Goal: Task Accomplishment & Management: Manage account settings

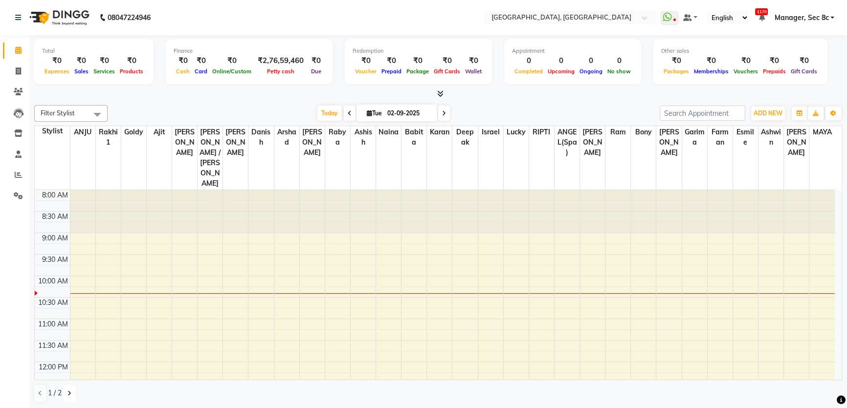
click at [69, 397] on button at bounding box center [70, 393] width 12 height 17
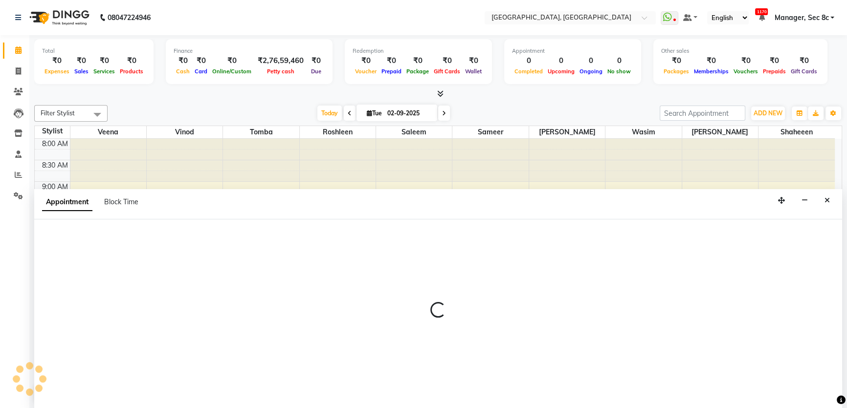
select select "25445"
select select "tentative"
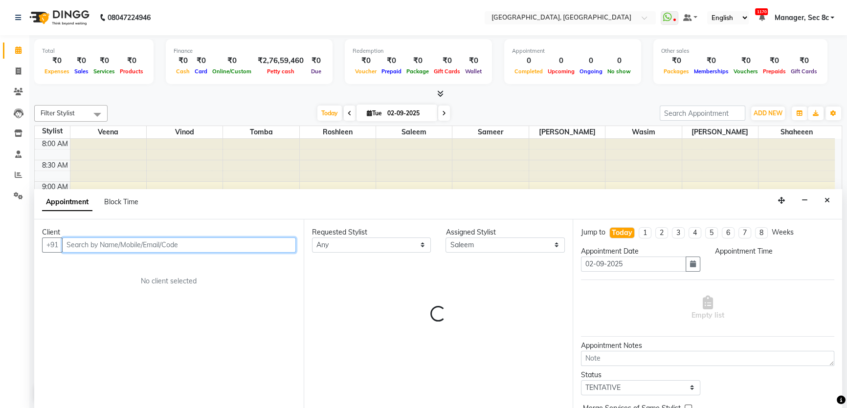
select select "615"
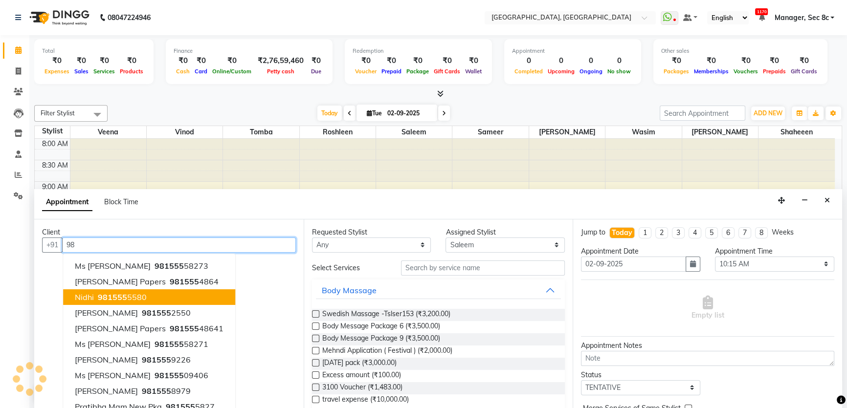
type input "9"
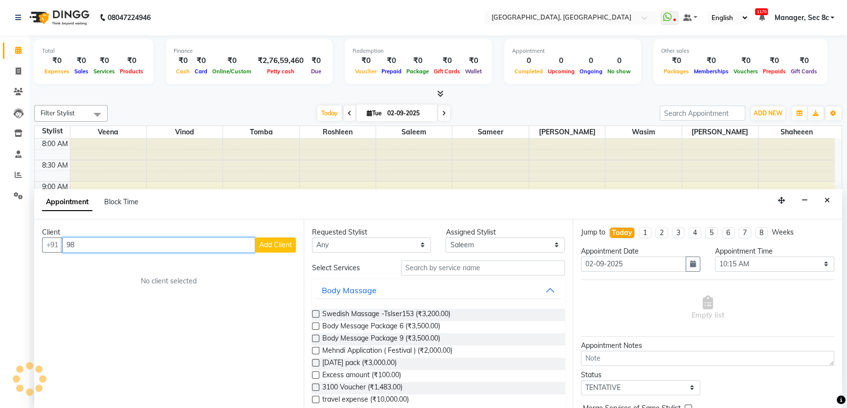
type input "9"
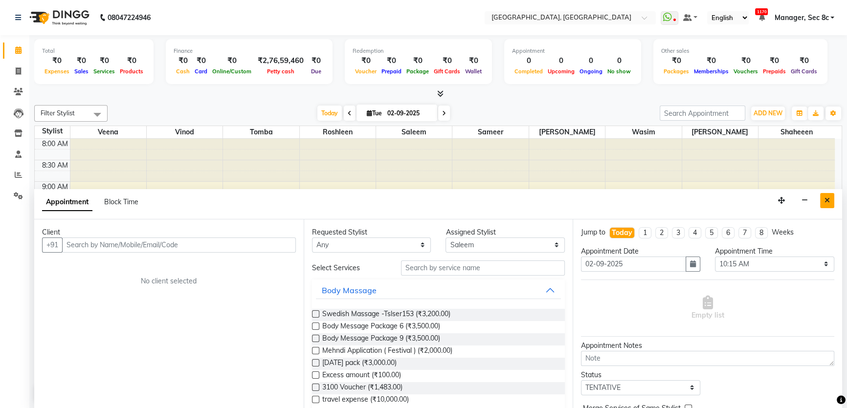
click at [829, 203] on button "Close" at bounding box center [827, 200] width 14 height 15
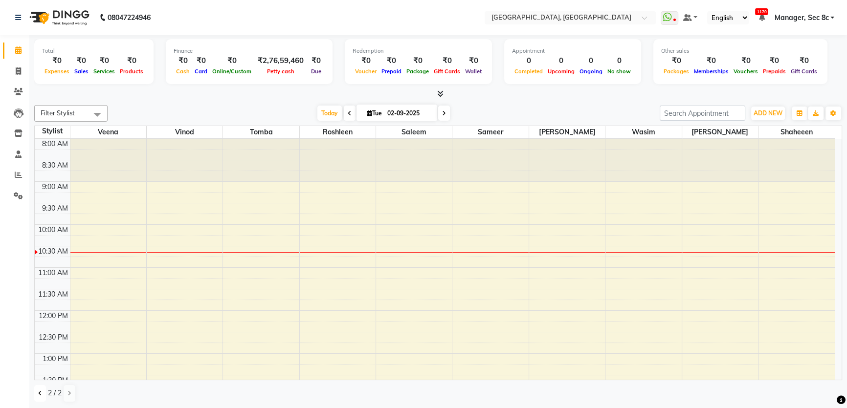
click at [39, 399] on button at bounding box center [40, 393] width 12 height 17
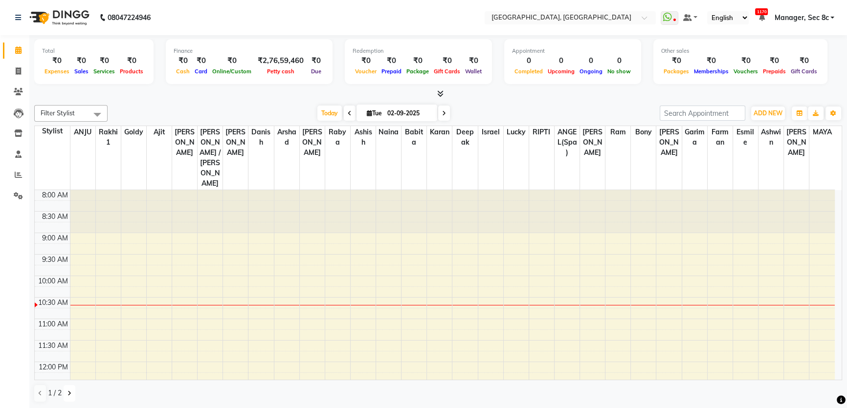
click at [66, 389] on button at bounding box center [70, 393] width 12 height 17
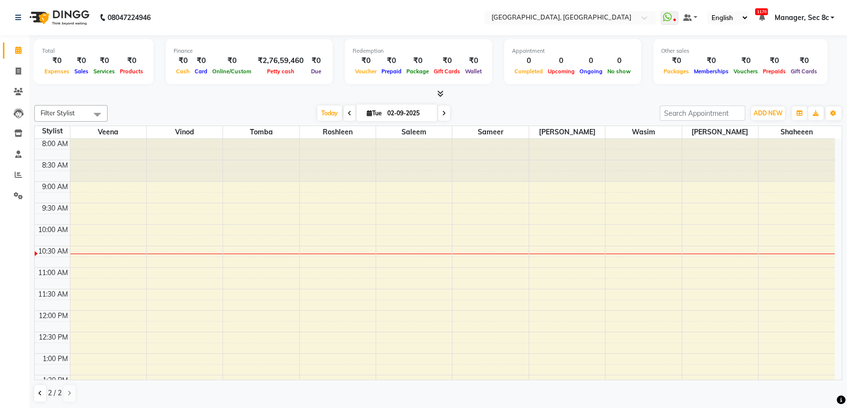
click at [34, 391] on div "Total ₹0 Expenses ₹0 Sales ₹0 Services ₹0 Products Finance ₹0 Cash ₹0 Card ₹0 O…" at bounding box center [438, 222] width 818 height 374
click at [42, 392] on button at bounding box center [40, 393] width 12 height 17
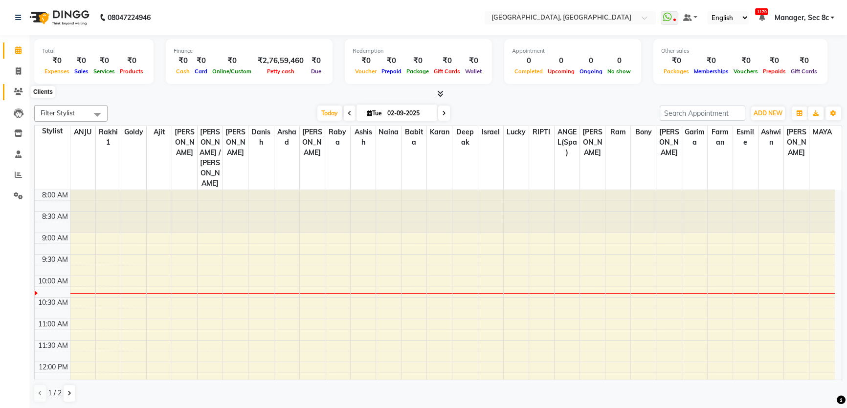
click at [17, 96] on span at bounding box center [18, 92] width 17 height 11
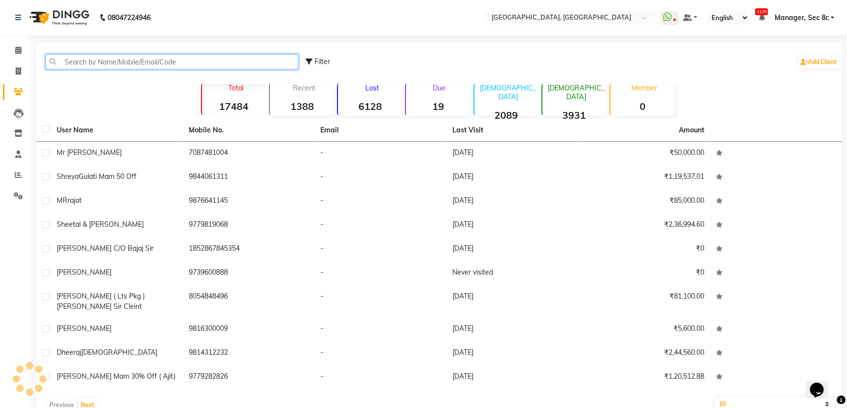
click at [155, 66] on input "text" at bounding box center [171, 61] width 253 height 15
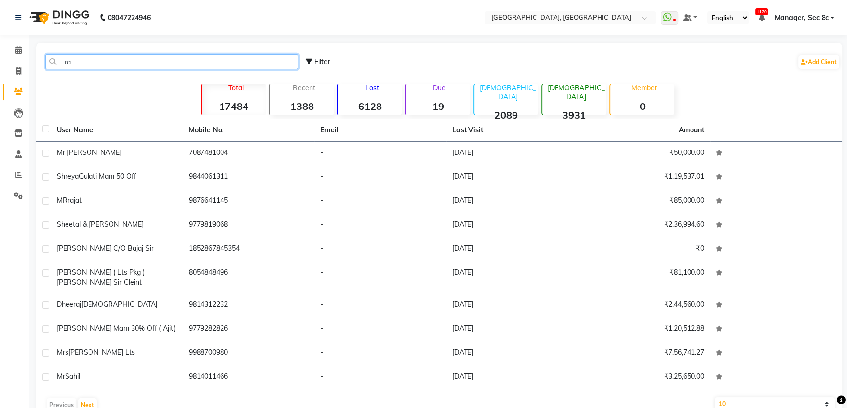
type input "r"
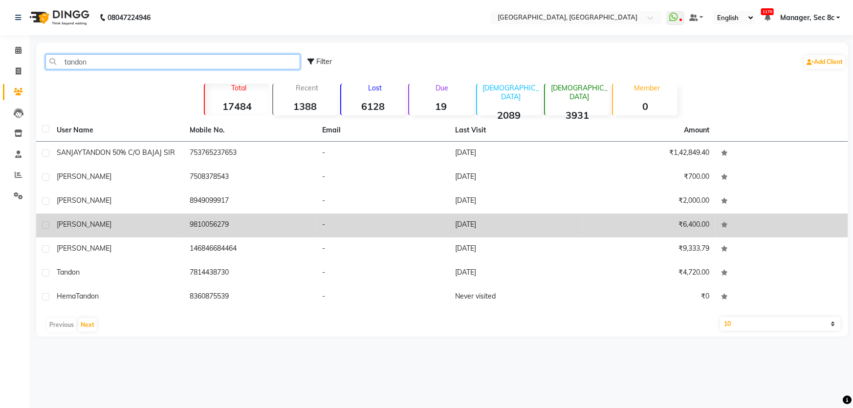
type input "tandon"
click at [224, 216] on td "9810056279" at bounding box center [250, 226] width 133 height 24
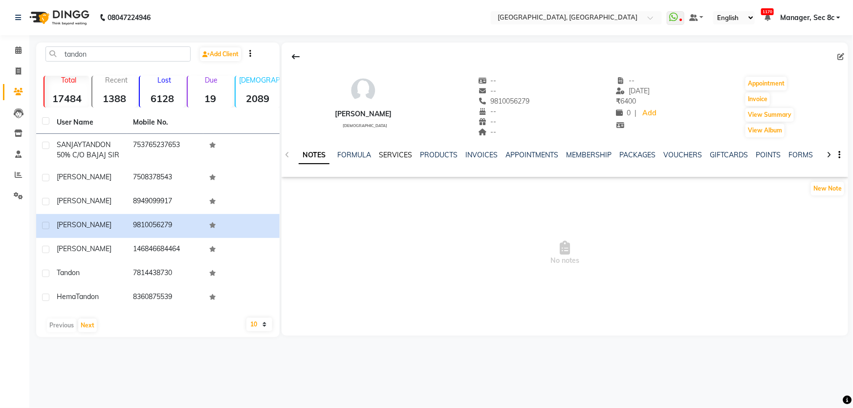
click at [398, 156] on link "SERVICES" at bounding box center [395, 155] width 33 height 9
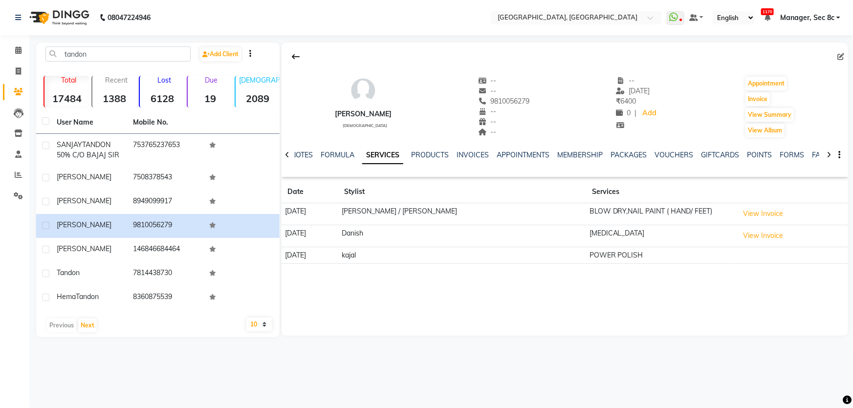
click at [739, 205] on td "View Invoice" at bounding box center [792, 214] width 112 height 22
click at [739, 210] on button "View Invoice" at bounding box center [763, 213] width 49 height 15
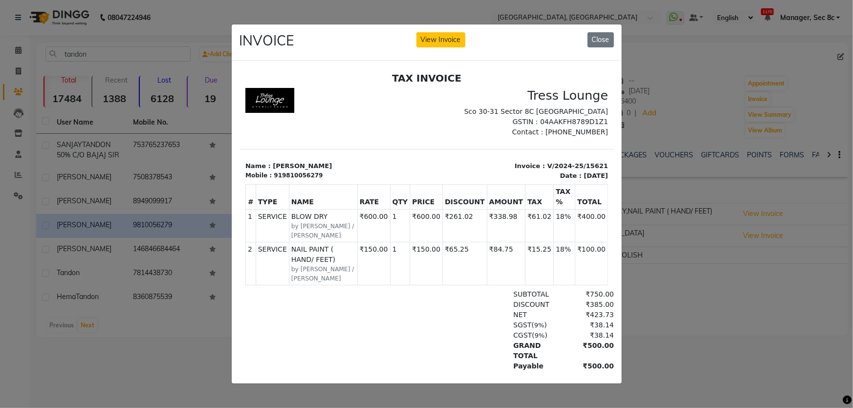
click at [725, 239] on ngb-modal-window "INVOICE View Invoice Close" at bounding box center [426, 204] width 853 height 408
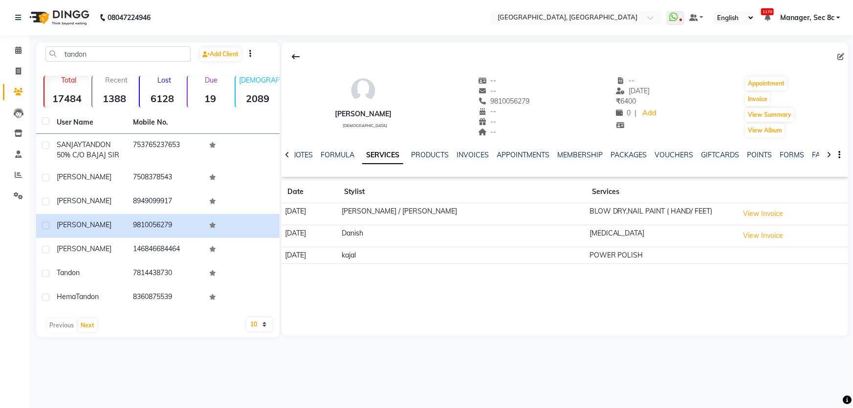
click at [739, 239] on button "View Invoice" at bounding box center [763, 235] width 49 height 15
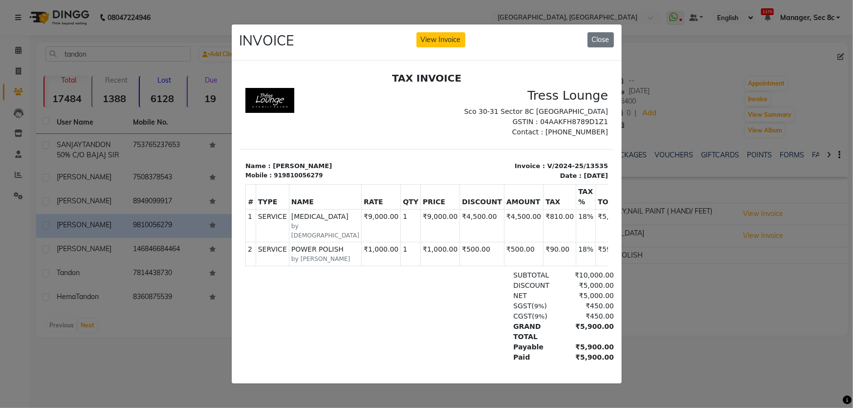
click at [708, 179] on ngb-modal-window "INVOICE View Invoice Close" at bounding box center [426, 204] width 853 height 408
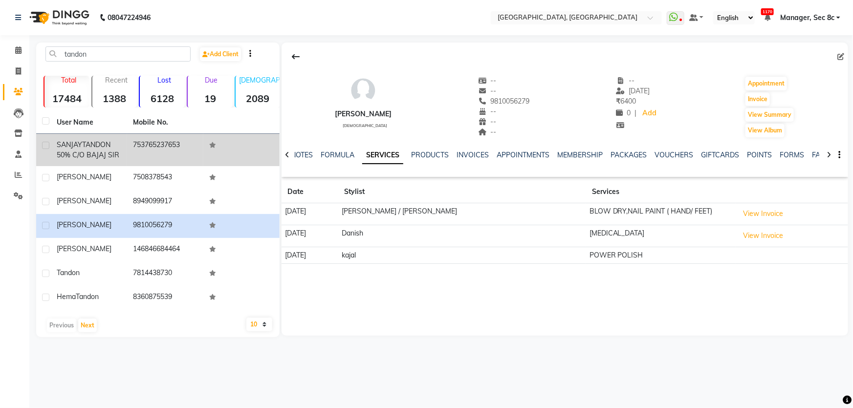
click at [159, 157] on td "753765237653" at bounding box center [165, 150] width 76 height 32
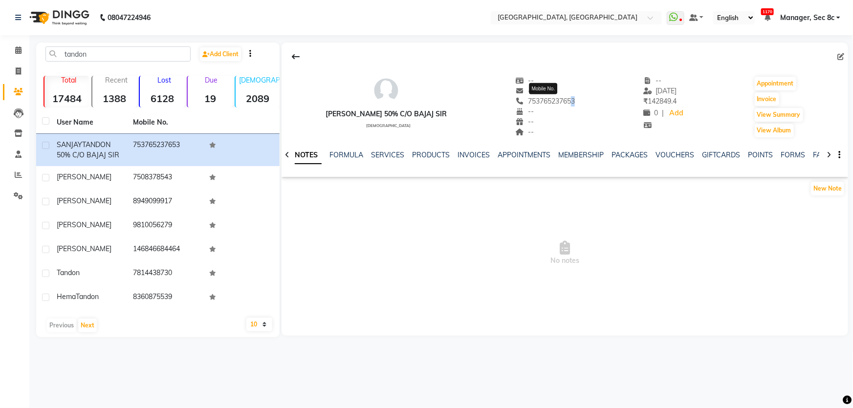
click at [565, 104] on span "753765237653" at bounding box center [546, 101] width 60 height 9
click at [565, 106] on div "753765237653 Mobile No." at bounding box center [546, 101] width 60 height 10
click at [563, 102] on span "753765237653" at bounding box center [546, 101] width 60 height 9
click at [563, 101] on span "753765237653" at bounding box center [546, 101] width 60 height 9
click at [20, 49] on icon at bounding box center [18, 49] width 6 height 7
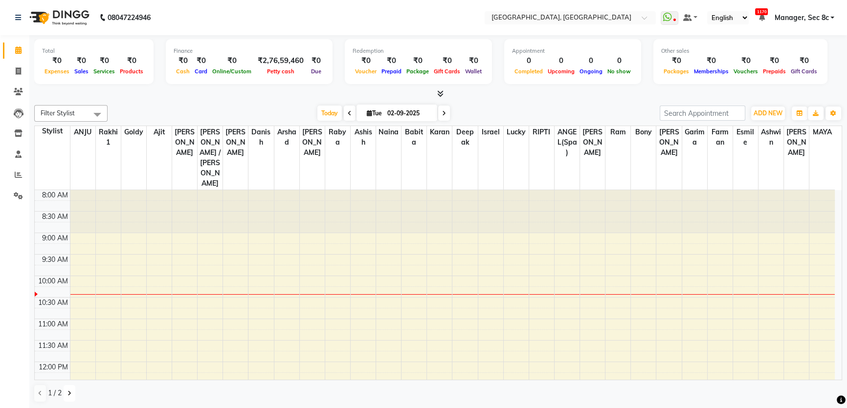
click at [68, 391] on icon at bounding box center [69, 394] width 4 height 6
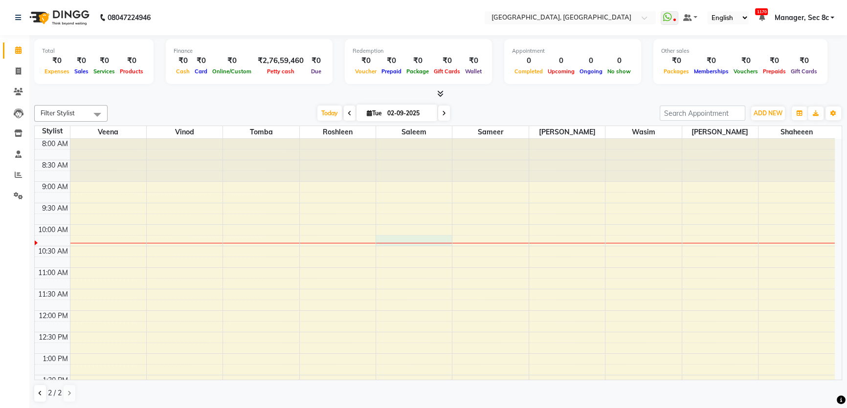
click at [389, 243] on div at bounding box center [414, 243] width 76 height 0
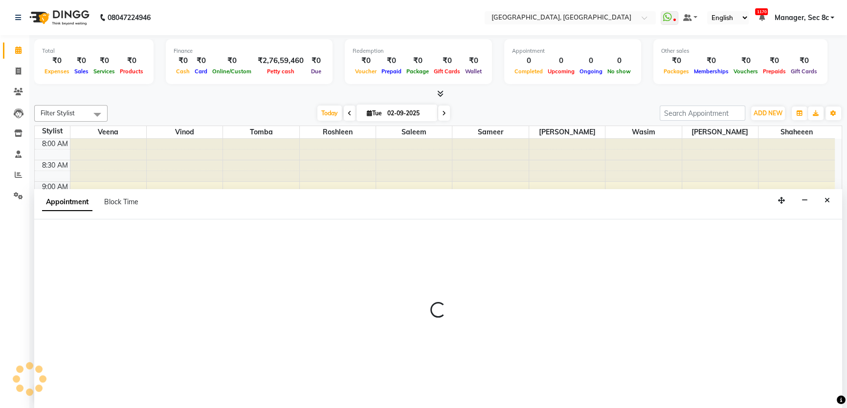
select select "25445"
select select "615"
select select "tentative"
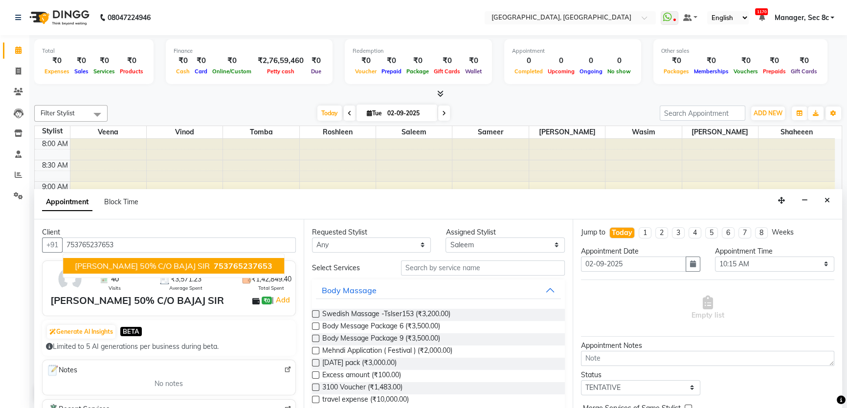
type input "753765237653"
click at [468, 272] on input "text" at bounding box center [483, 268] width 164 height 15
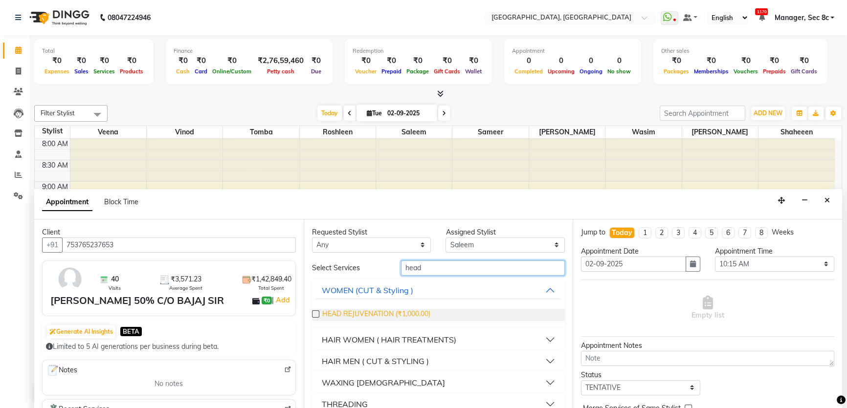
type input "head"
click at [416, 316] on span "HEAD REJUVENATION (₹1,000.00)" at bounding box center [376, 315] width 108 height 12
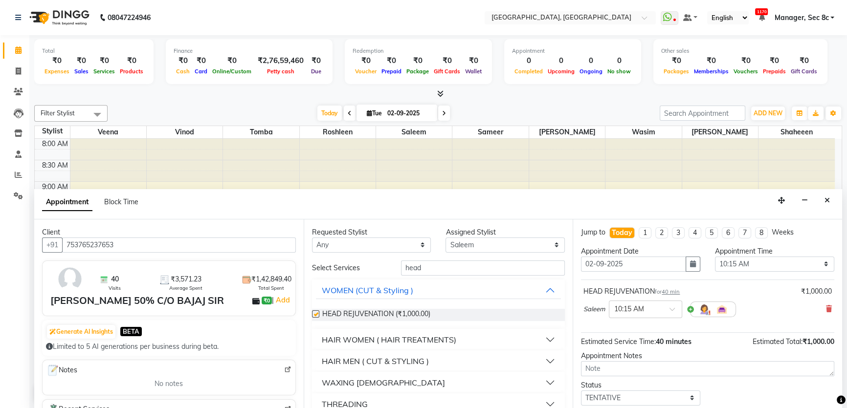
checkbox input "false"
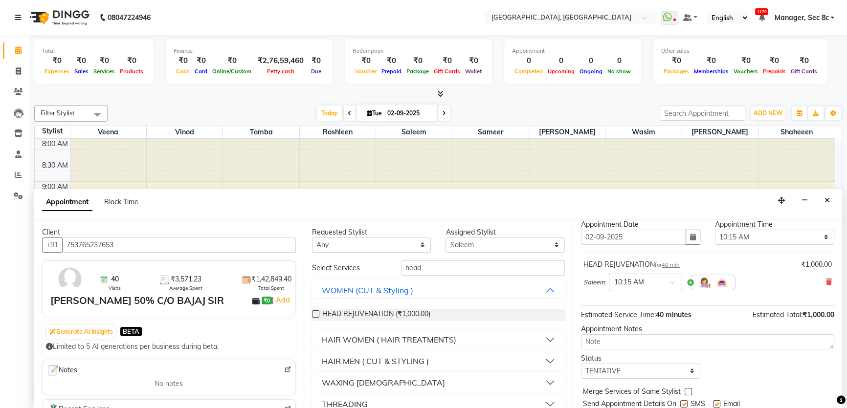
scroll to position [58, 0]
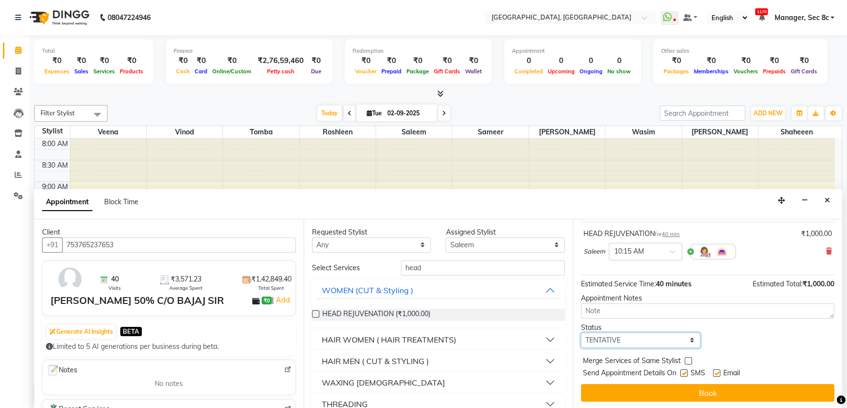
drag, startPoint x: 656, startPoint y: 336, endPoint x: 650, endPoint y: 346, distance: 11.2
click at [656, 336] on select "Select TENTATIVE CONFIRM CHECK-IN UPCOMING" at bounding box center [640, 340] width 119 height 15
drag, startPoint x: 637, startPoint y: 339, endPoint x: 635, endPoint y: 346, distance: 7.1
click at [637, 339] on select "Select TENTATIVE CONFIRM CHECK-IN UPCOMING" at bounding box center [640, 340] width 119 height 15
click at [581, 333] on select "Select TENTATIVE CONFIRM CHECK-IN UPCOMING" at bounding box center [640, 340] width 119 height 15
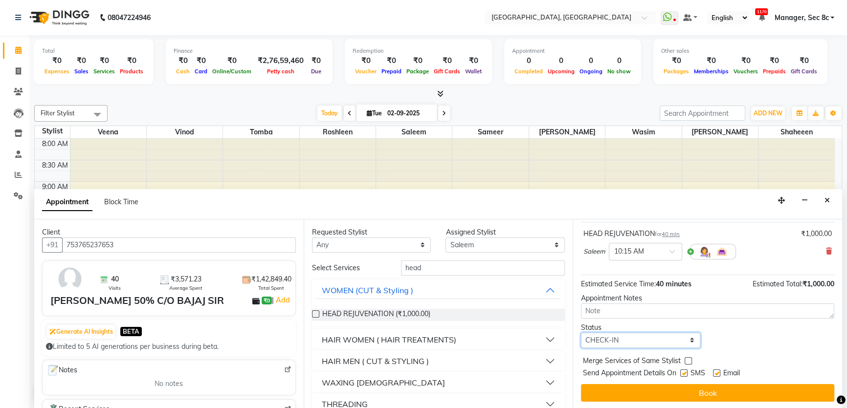
click at [633, 342] on select "Select TENTATIVE CONFIRM CHECK-IN UPCOMING" at bounding box center [640, 340] width 119 height 15
select select "confirm booking"
click at [581, 333] on select "Select TENTATIVE CONFIRM CHECK-IN UPCOMING" at bounding box center [640, 340] width 119 height 15
click at [685, 357] on label at bounding box center [688, 360] width 7 height 7
click at [685, 359] on input "checkbox" at bounding box center [688, 362] width 6 height 6
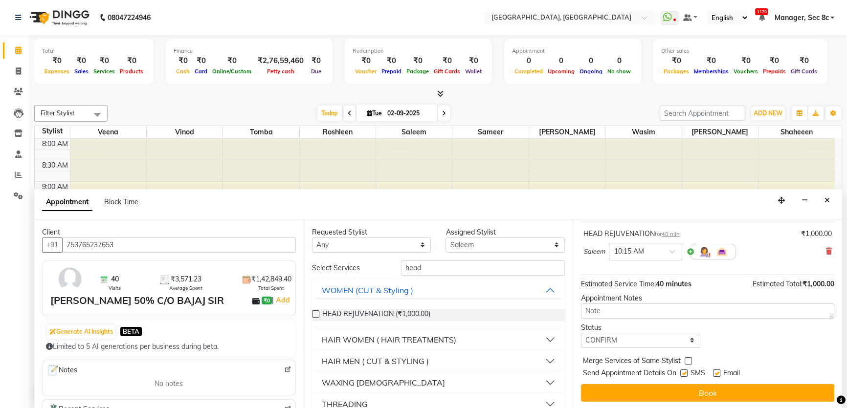
checkbox input "true"
click at [684, 371] on label at bounding box center [683, 373] width 7 height 7
click at [684, 371] on input "checkbox" at bounding box center [683, 374] width 6 height 6
checkbox input "false"
click at [693, 214] on div "Appointment Block Time" at bounding box center [438, 204] width 808 height 30
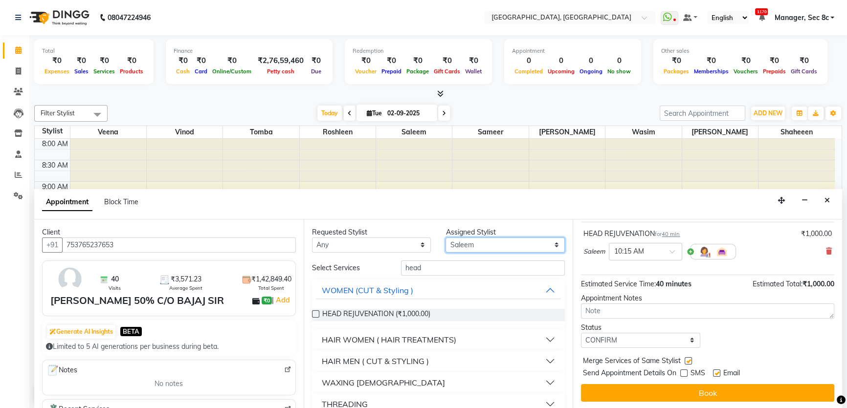
click at [520, 246] on select "Select [PERSON_NAME](Spa) [PERSON_NAME] [PERSON_NAME] [PERSON_NAME] [PERSON_NAM…" at bounding box center [504, 245] width 119 height 15
select select "25427"
click at [445, 238] on select "Select [PERSON_NAME](Spa) [PERSON_NAME] [PERSON_NAME] [PERSON_NAME] [PERSON_NAM…" at bounding box center [504, 245] width 119 height 15
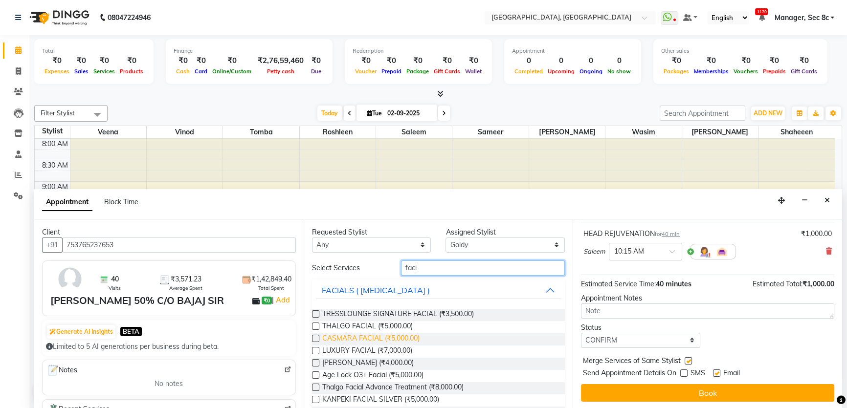
type input "faci"
click at [396, 341] on span "CASMARA FACIAL (₹5,000.00)" at bounding box center [370, 339] width 97 height 12
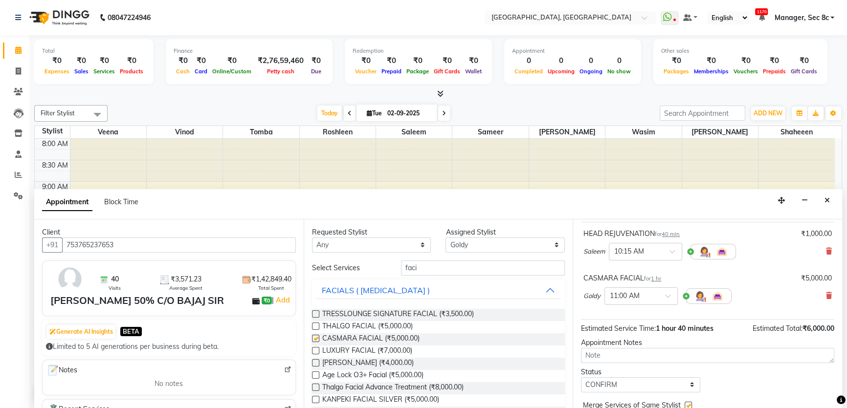
checkbox input "false"
click at [431, 277] on div "Select Services faci FACIALS ( SKIN CARE ) TRESSLOUNGE SIGNATURE FACIAL (₹3,500…" at bounding box center [438, 371] width 253 height 221
click at [433, 272] on input "faci" at bounding box center [483, 268] width 164 height 15
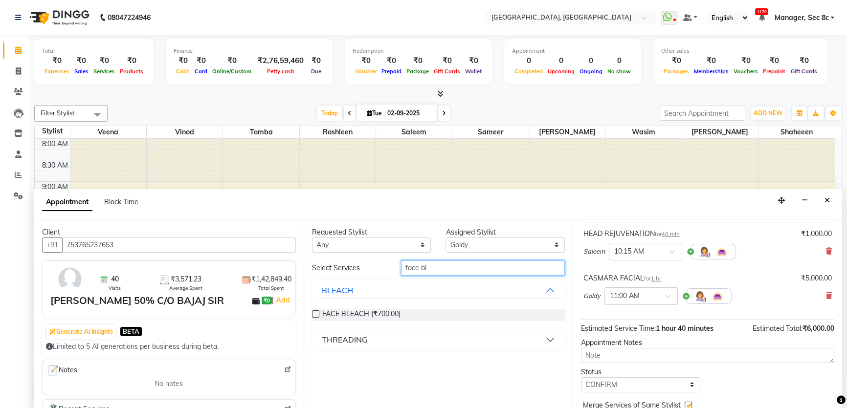
type input "face bl"
click at [363, 307] on div "FACE BLEACH (₹700.00)" at bounding box center [438, 315] width 253 height 28
click at [372, 306] on div "FACE BLEACH (₹700.00)" at bounding box center [438, 315] width 253 height 28
click at [373, 310] on span "FACE BLEACH (₹700.00)" at bounding box center [361, 315] width 78 height 12
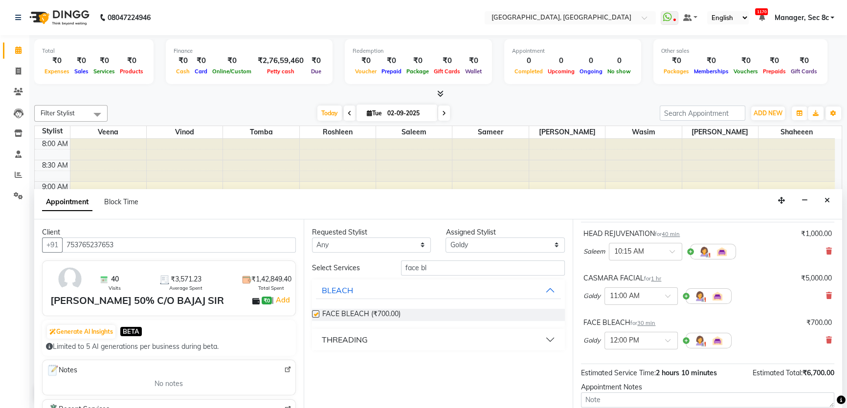
checkbox input "false"
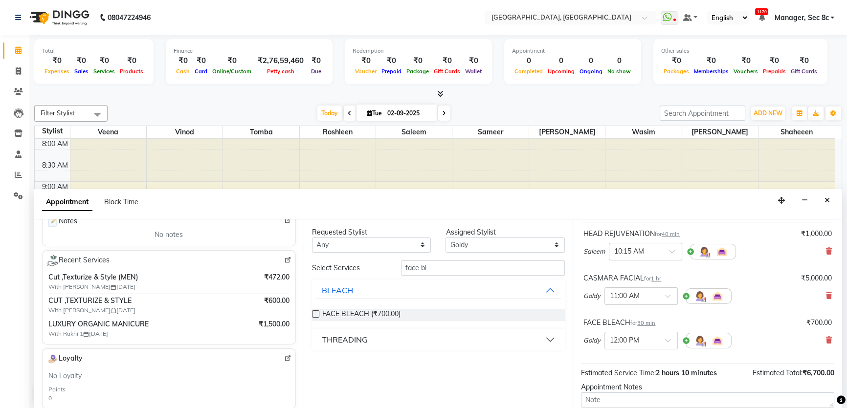
scroll to position [133, 0]
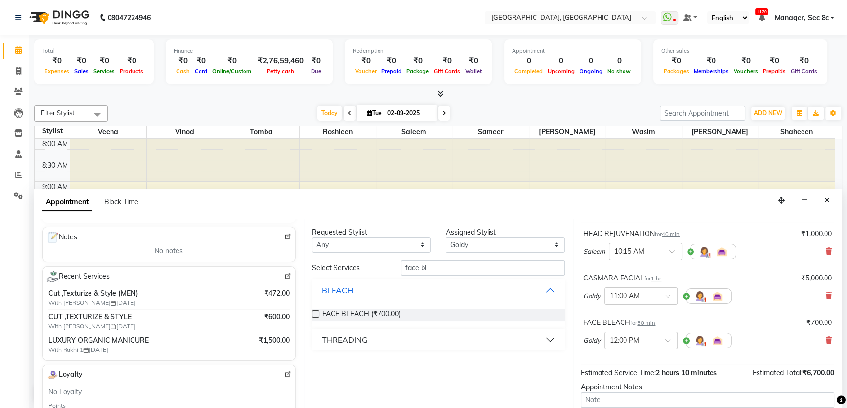
click at [284, 273] on img at bounding box center [287, 276] width 7 height 7
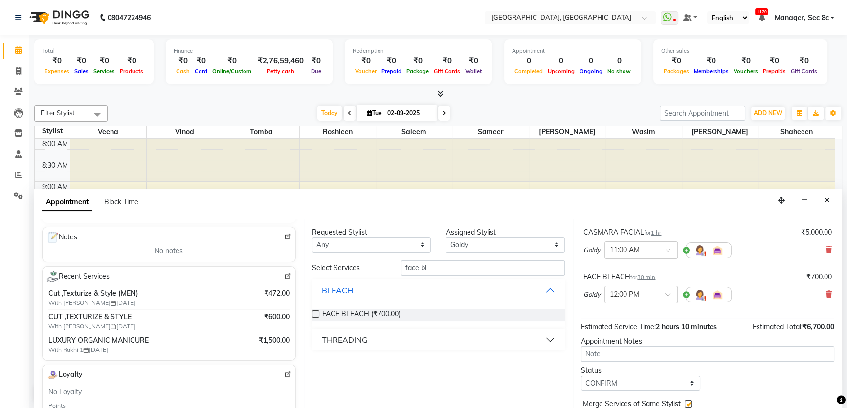
scroll to position [147, 0]
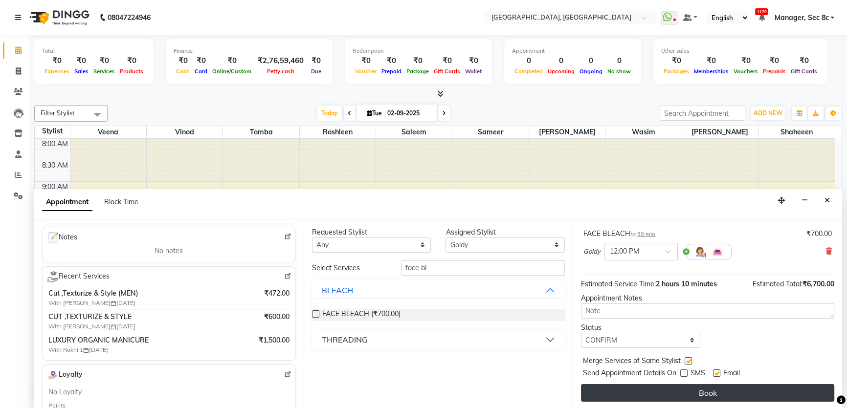
click at [791, 385] on button "Book" at bounding box center [707, 393] width 253 height 18
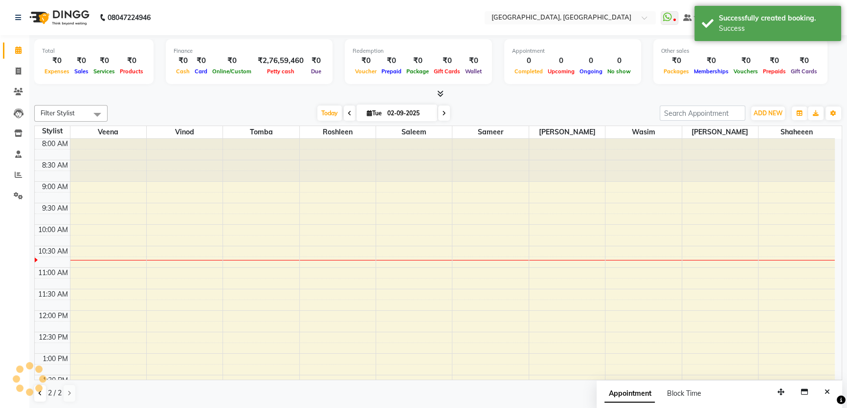
scroll to position [0, 0]
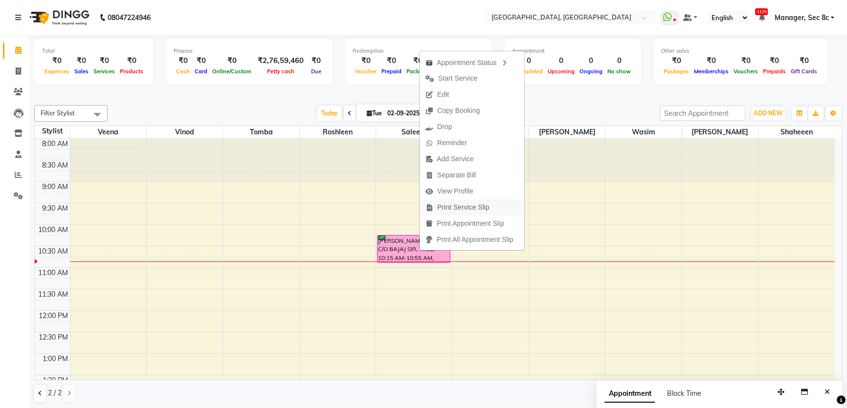
click at [444, 212] on span "Print Service Slip" at bounding box center [463, 207] width 52 height 10
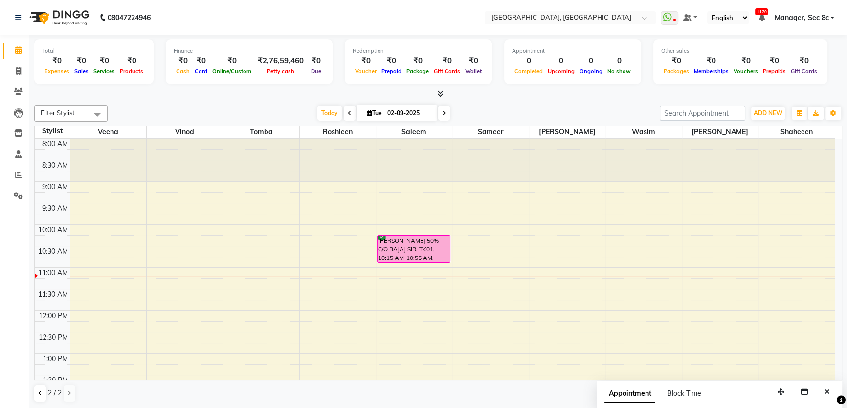
click at [33, 394] on div "Total ₹0 Expenses ₹0 Sales ₹0 Services ₹0 Products Finance ₹0 Cash ₹0 Card ₹0 O…" at bounding box center [438, 222] width 818 height 374
click at [39, 396] on button at bounding box center [40, 393] width 12 height 17
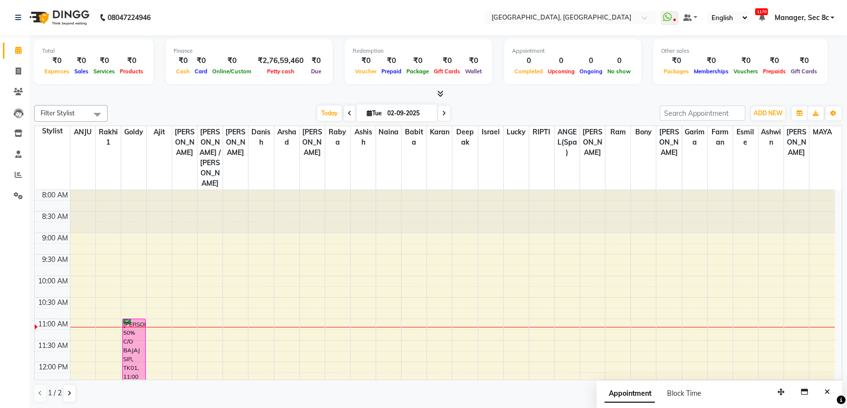
click at [191, 327] on div at bounding box center [184, 327] width 25 height 0
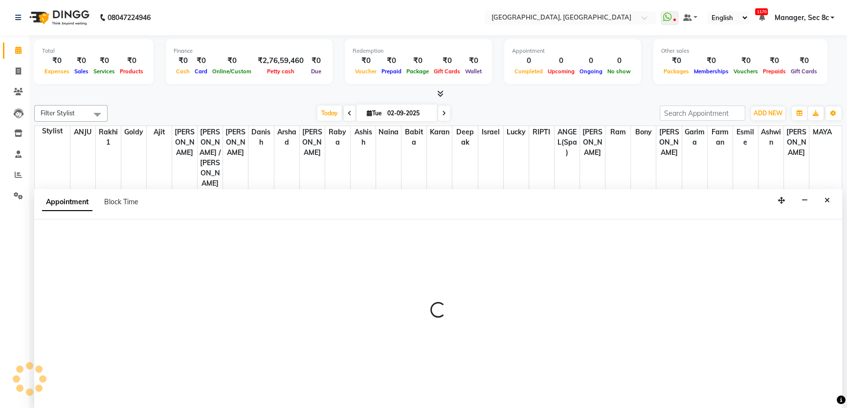
select select "25433"
select select "660"
select select "tentative"
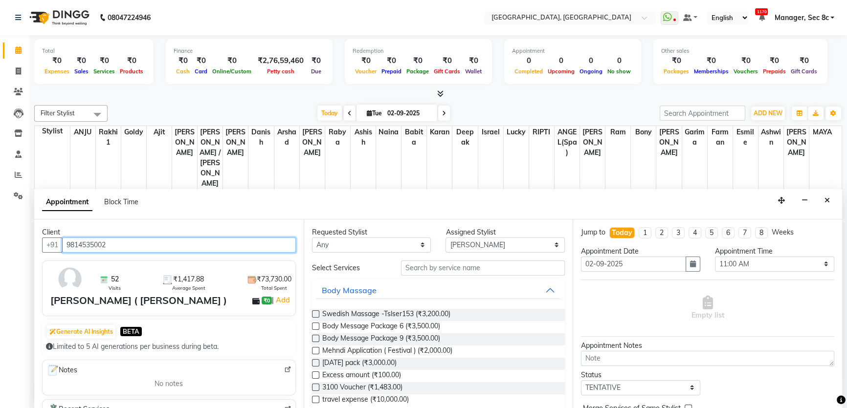
type input "9814535002"
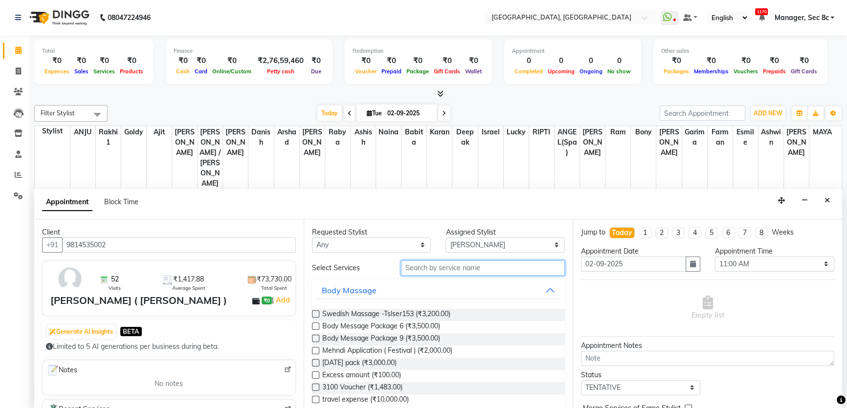
click at [445, 274] on input "text" at bounding box center [483, 268] width 164 height 15
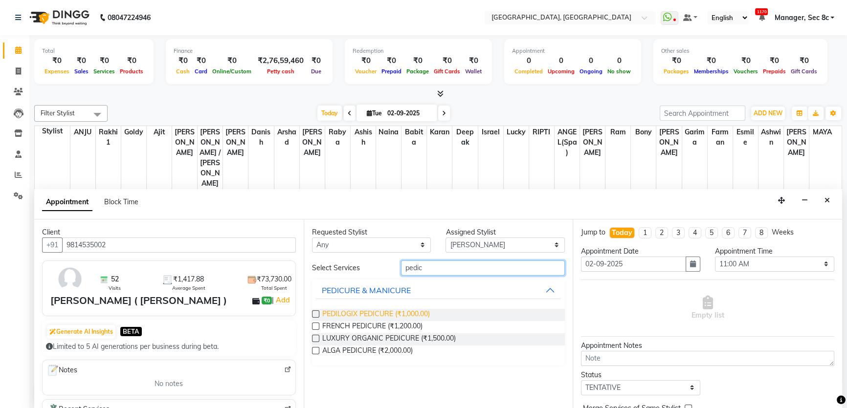
type input "pedic"
click at [420, 315] on span "PEDILOGIX PEDICURE (₹1,000.00)" at bounding box center [376, 315] width 108 height 12
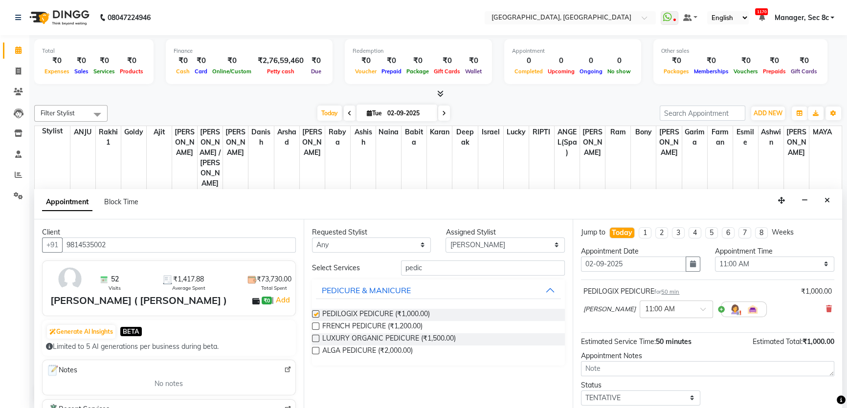
checkbox input "false"
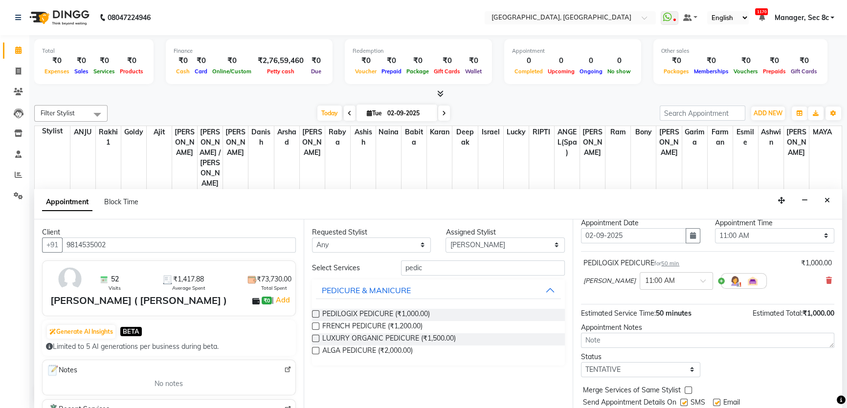
scroll to position [58, 0]
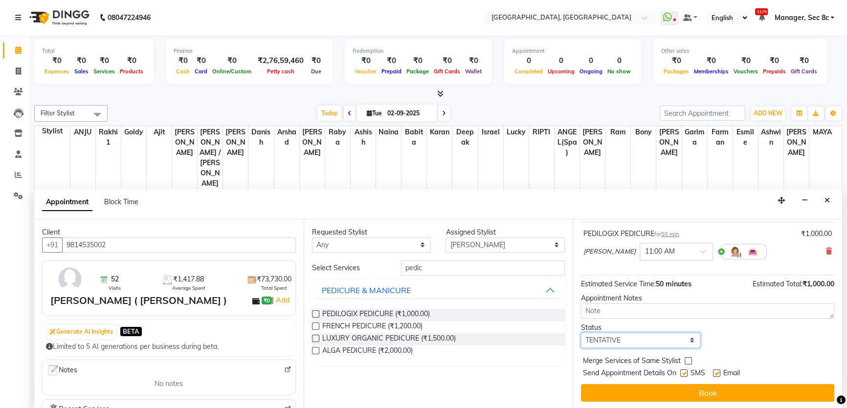
drag, startPoint x: 616, startPoint y: 341, endPoint x: 622, endPoint y: 346, distance: 8.0
click at [616, 341] on select "Select TENTATIVE CONFIRM CHECK-IN UPCOMING" at bounding box center [640, 340] width 119 height 15
select select "confirm booking"
click at [581, 333] on select "Select TENTATIVE CONFIRM CHECK-IN UPCOMING" at bounding box center [640, 340] width 119 height 15
click at [689, 359] on label at bounding box center [688, 360] width 7 height 7
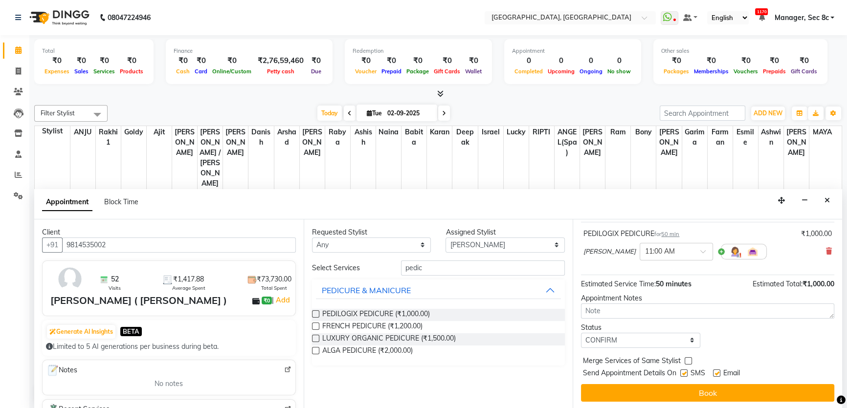
click at [689, 359] on input "checkbox" at bounding box center [688, 362] width 6 height 6
checkbox input "true"
click at [686, 375] on label at bounding box center [683, 373] width 7 height 7
click at [686, 375] on input "checkbox" at bounding box center [683, 374] width 6 height 6
checkbox input "false"
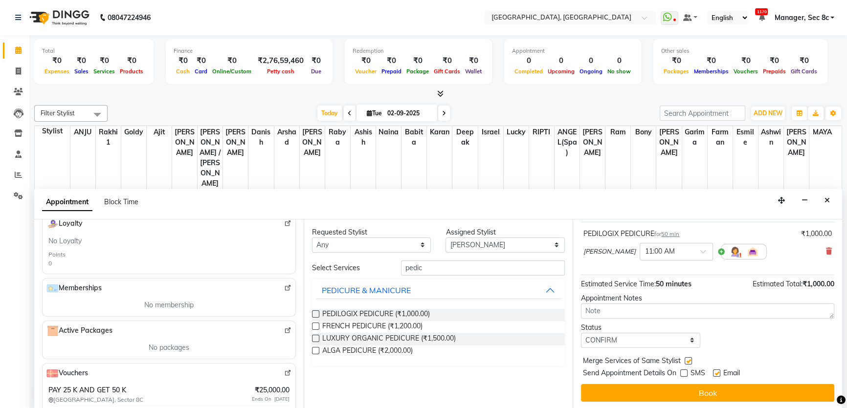
scroll to position [339, 0]
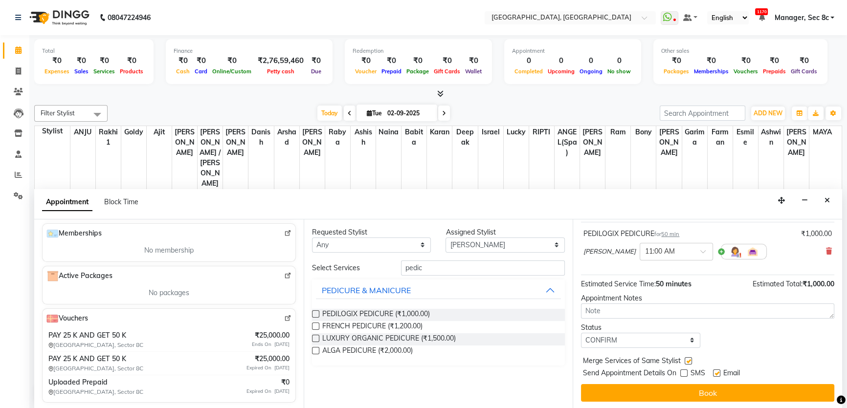
click at [627, 391] on button "Book" at bounding box center [707, 393] width 253 height 18
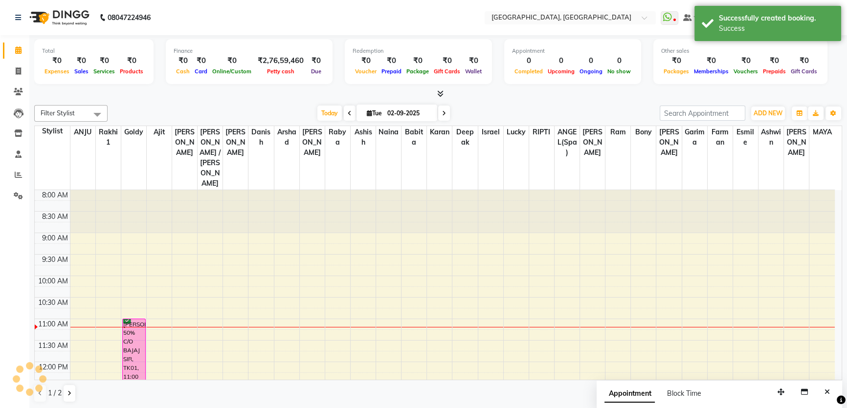
scroll to position [0, 0]
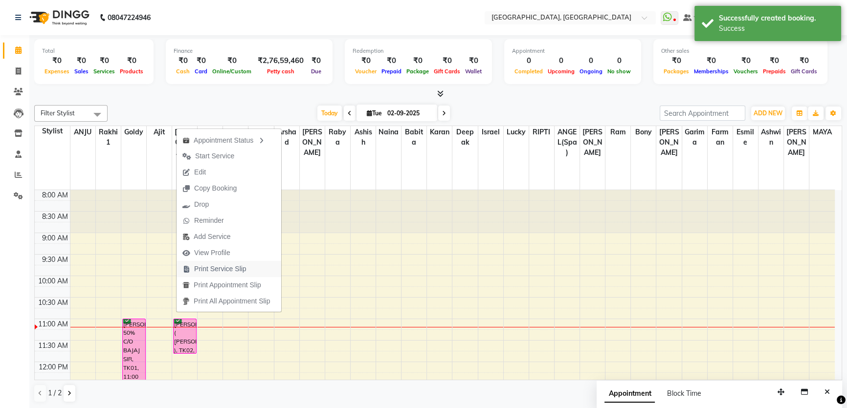
click at [213, 273] on span "Print Service Slip" at bounding box center [220, 269] width 52 height 10
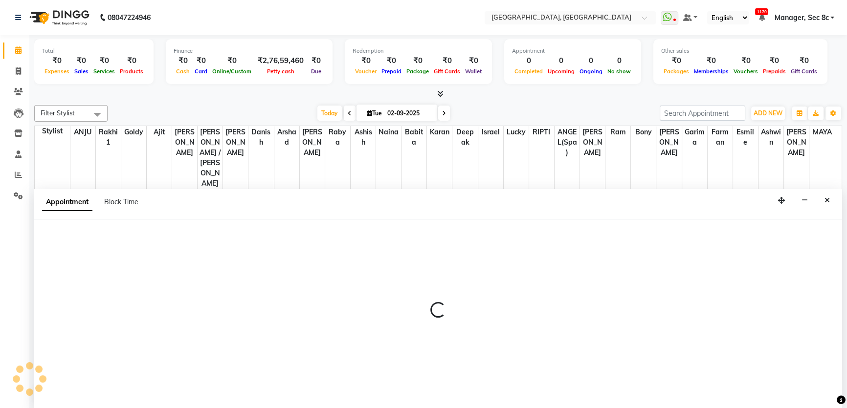
select select "35038"
select select "tentative"
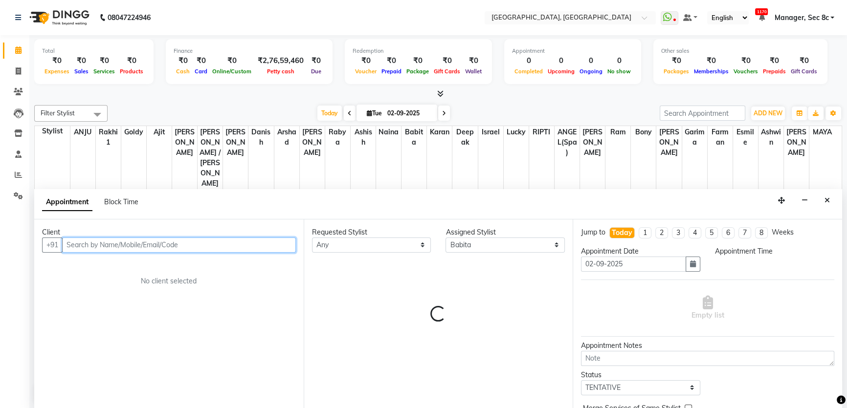
select select "675"
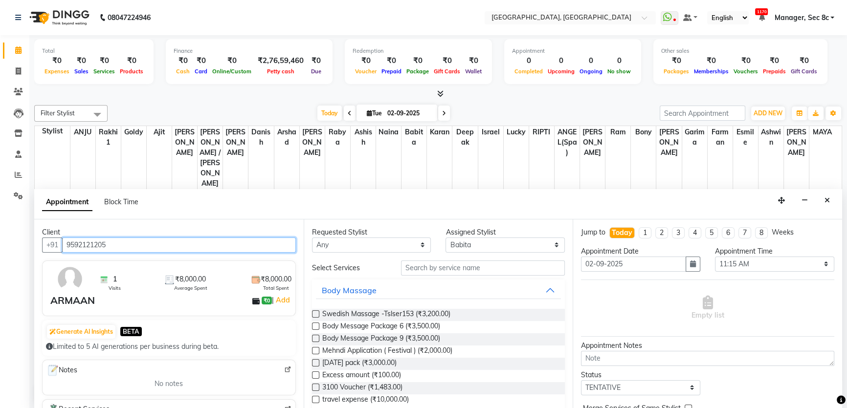
type input "9592121205"
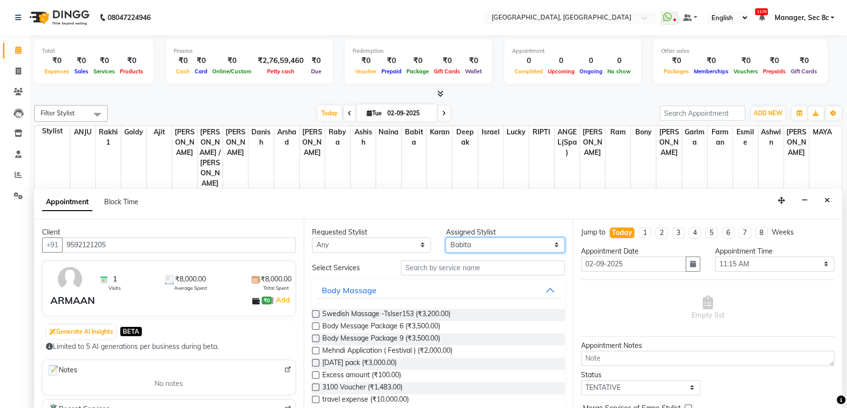
click at [480, 244] on select "Select [PERSON_NAME](Spa) [PERSON_NAME] [PERSON_NAME] [PERSON_NAME] [PERSON_NAM…" at bounding box center [504, 245] width 119 height 15
select select "25457"
click at [445, 238] on select "Select [PERSON_NAME](Spa) [PERSON_NAME] [PERSON_NAME] [PERSON_NAME] [PERSON_NAM…" at bounding box center [504, 245] width 119 height 15
click at [490, 266] on input "text" at bounding box center [483, 268] width 164 height 15
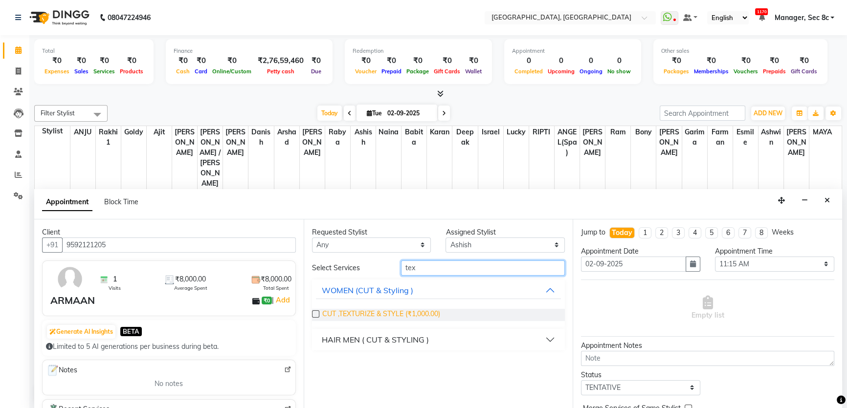
type input "tex"
click at [439, 318] on span "CUT ,TEXTURIZE & STYLE (₹1,000.00)" at bounding box center [381, 315] width 118 height 12
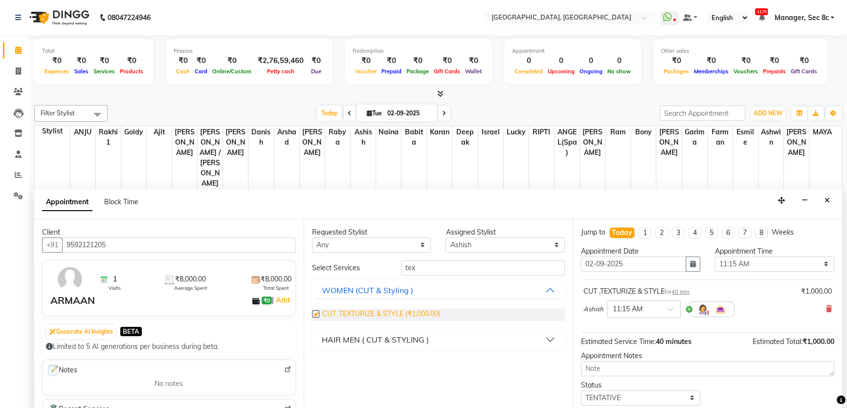
checkbox input "false"
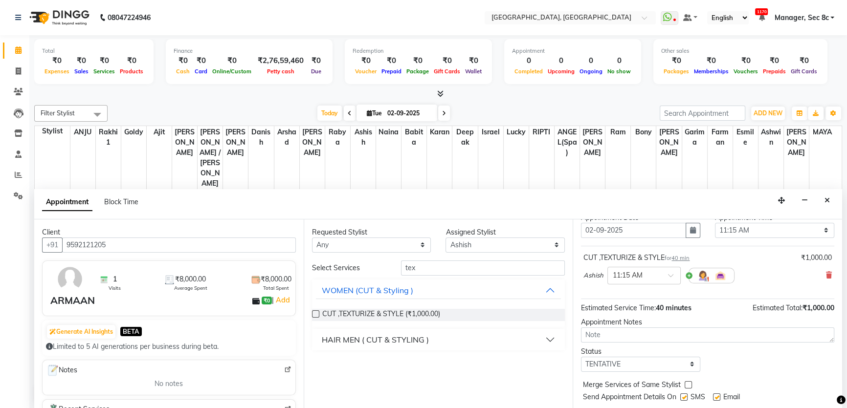
scroll to position [58, 0]
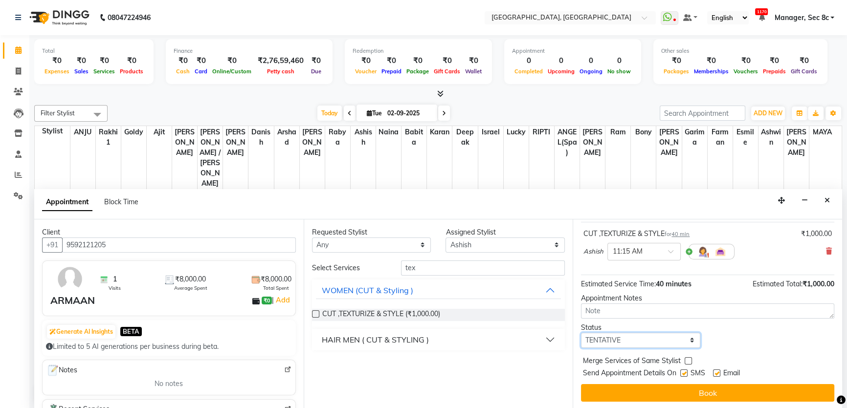
click at [614, 342] on select "Select TENTATIVE CONFIRM CHECK-IN UPCOMING" at bounding box center [640, 340] width 119 height 15
select select "confirm booking"
click at [581, 333] on select "Select TENTATIVE CONFIRM CHECK-IN UPCOMING" at bounding box center [640, 340] width 119 height 15
click at [688, 357] on label at bounding box center [688, 360] width 7 height 7
click at [688, 359] on input "checkbox" at bounding box center [688, 362] width 6 height 6
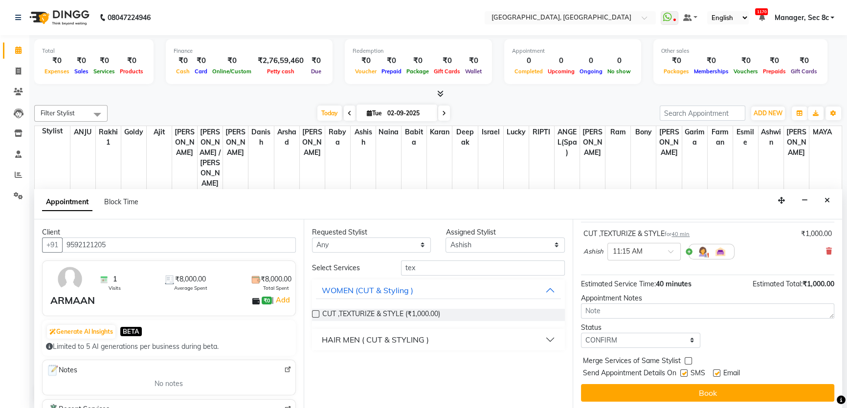
checkbox input "true"
click at [682, 370] on label at bounding box center [683, 373] width 7 height 7
click at [682, 371] on input "checkbox" at bounding box center [683, 374] width 6 height 6
checkbox input "false"
click at [826, 205] on button "Close" at bounding box center [827, 200] width 14 height 15
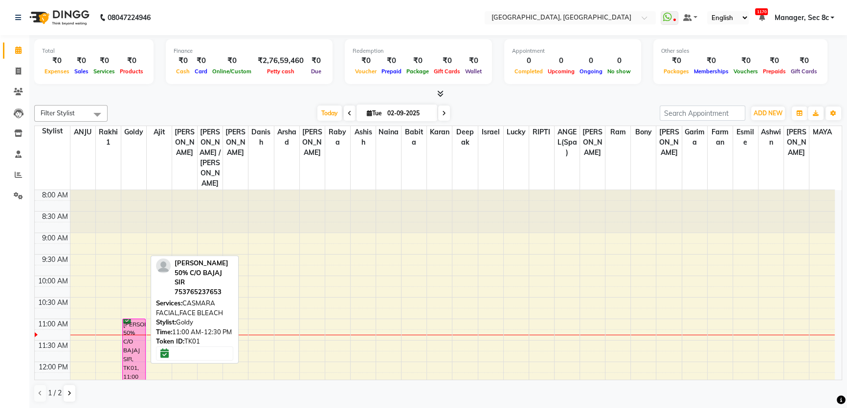
click at [128, 319] on div "SANJAY TANDON 50% C/O BAJAJ SIR, TK01, 11:00 AM-12:30 PM, CASMARA FACIAL,FACE B…" at bounding box center [134, 350] width 22 height 63
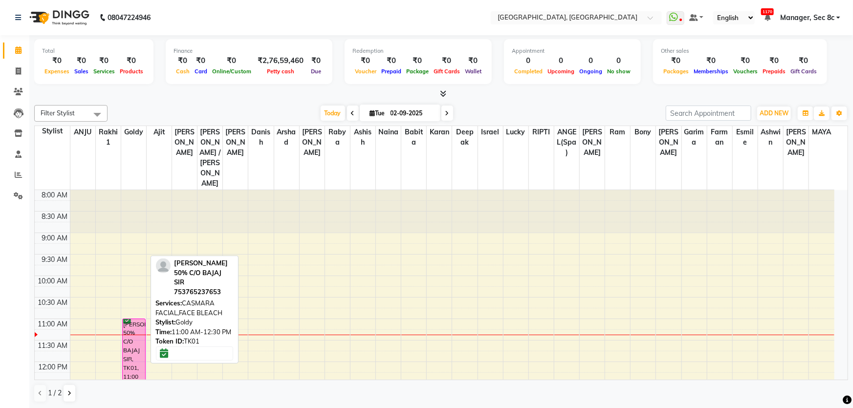
select select "6"
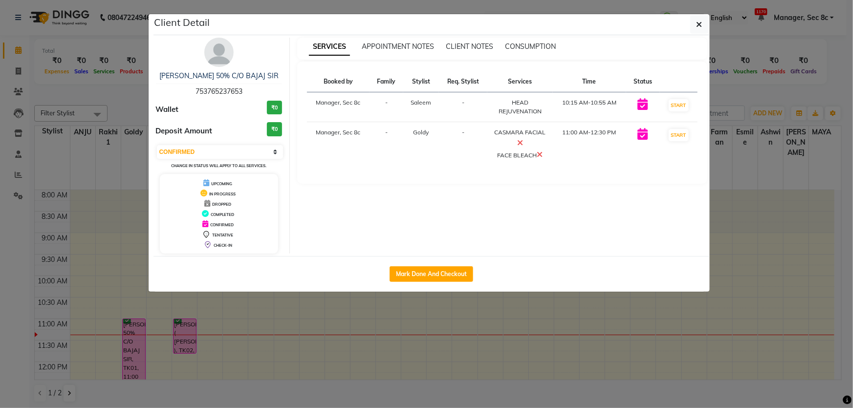
click at [553, 386] on ngb-modal-window "Client Detail SANJAY TANDON 50% C/O BAJAJ SIR 753765237653 Wallet ₹0 Deposit Am…" at bounding box center [426, 204] width 853 height 408
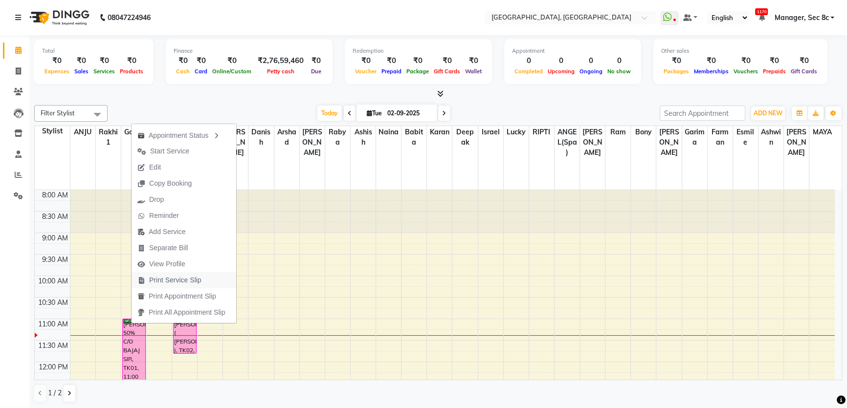
click at [166, 284] on span "Print Service Slip" at bounding box center [175, 280] width 52 height 10
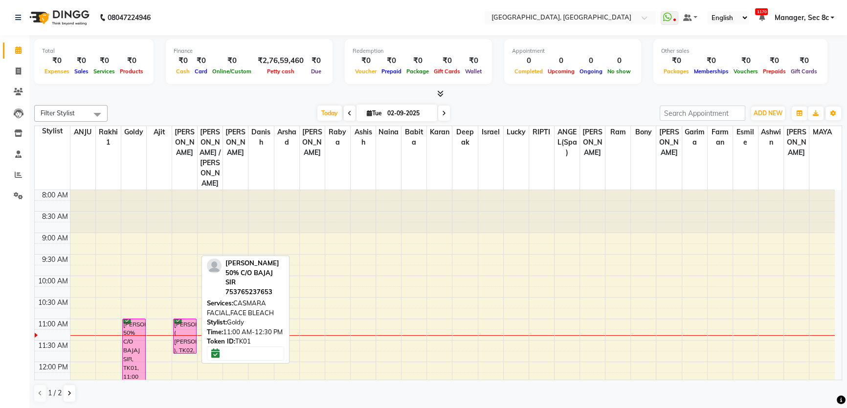
click at [137, 319] on div "SANJAY TANDON 50% C/O BAJAJ SIR, TK01, 11:00 AM-12:30 PM, CASMARA FACIAL,FACE B…" at bounding box center [134, 350] width 22 height 63
select select "6"
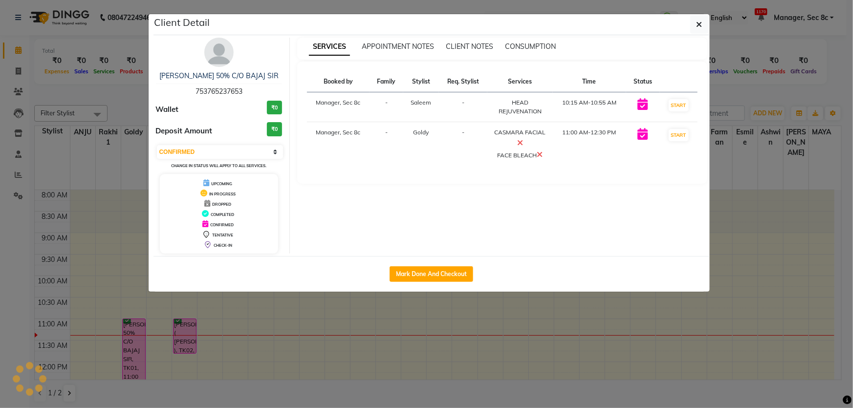
click at [580, 333] on ngb-modal-window "Client Detail SANJAY TANDON 50% C/O BAJAJ SIR 753765237653 Wallet ₹0 Deposit Am…" at bounding box center [426, 204] width 853 height 408
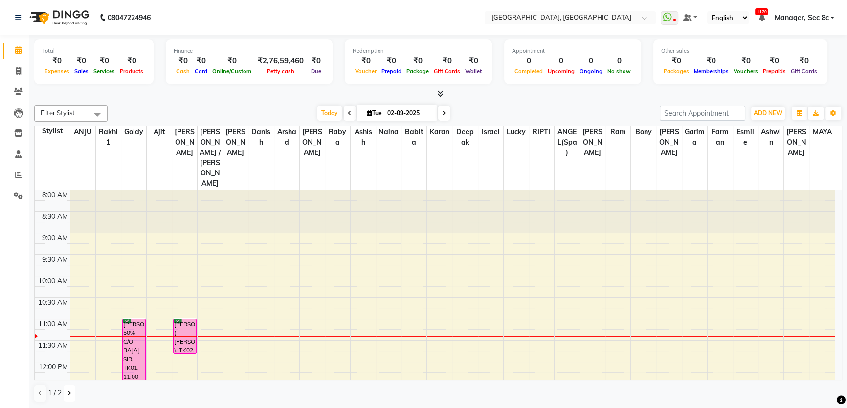
click at [66, 397] on button at bounding box center [70, 393] width 12 height 17
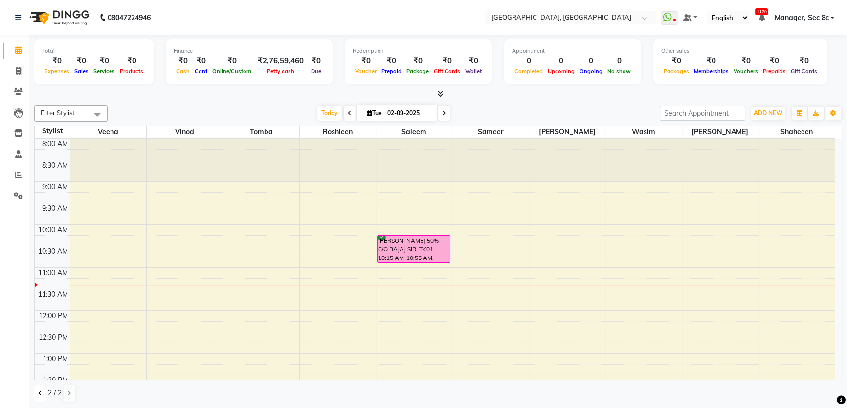
click at [44, 394] on button at bounding box center [40, 393] width 12 height 17
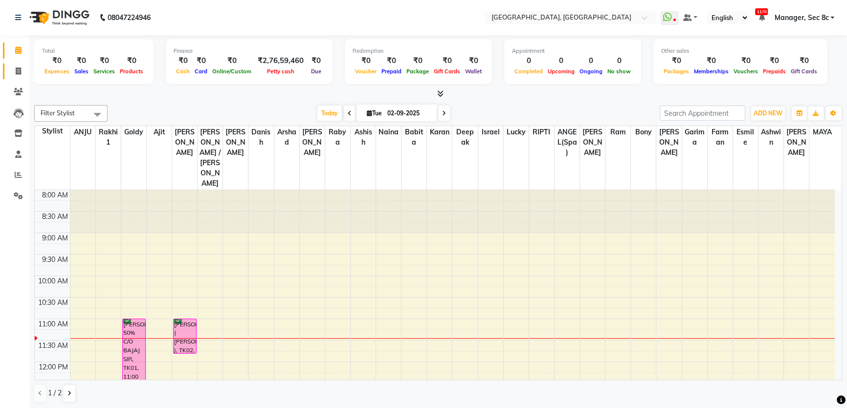
click at [10, 69] on span at bounding box center [18, 71] width 17 height 11
select select "service"
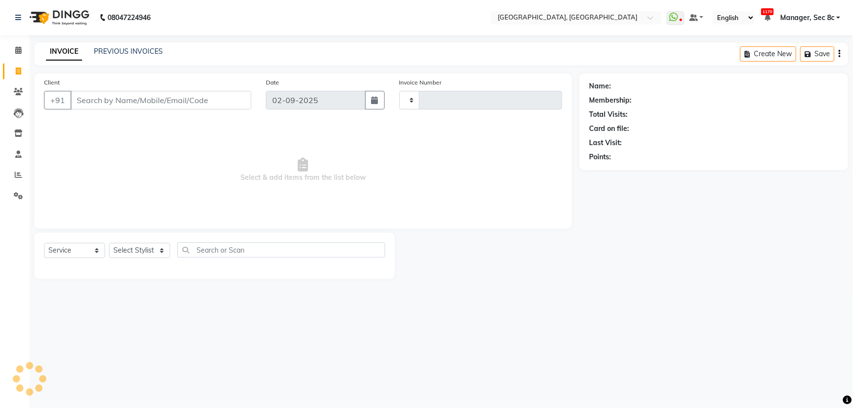
type input "7982"
select select "4281"
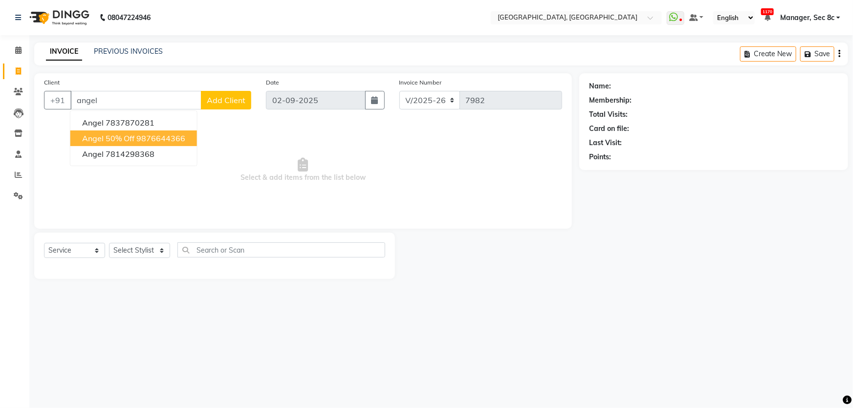
click at [182, 139] on ngb-highlight "9876644366" at bounding box center [160, 138] width 49 height 10
type input "9876644366"
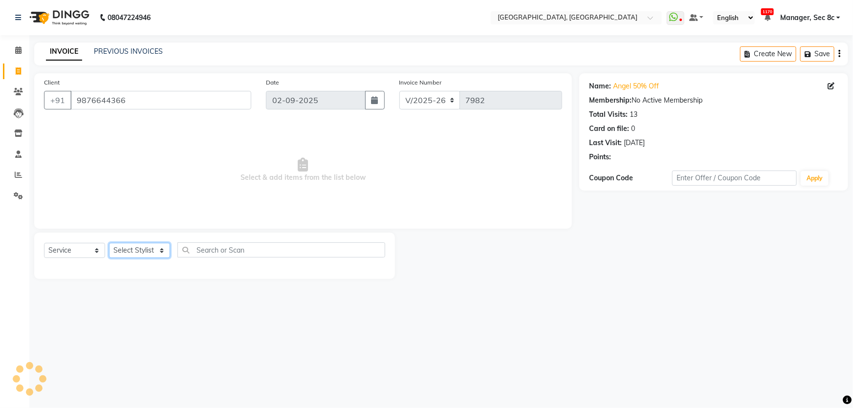
click at [142, 251] on select "Select Stylist" at bounding box center [139, 250] width 61 height 15
select select "25437"
click at [109, 243] on select "Select Stylist Aamid Aamir Aditya Ajit Akhil ANGEL(Spa) ANJU Arshad Ashish Ashw…" at bounding box center [149, 250] width 80 height 15
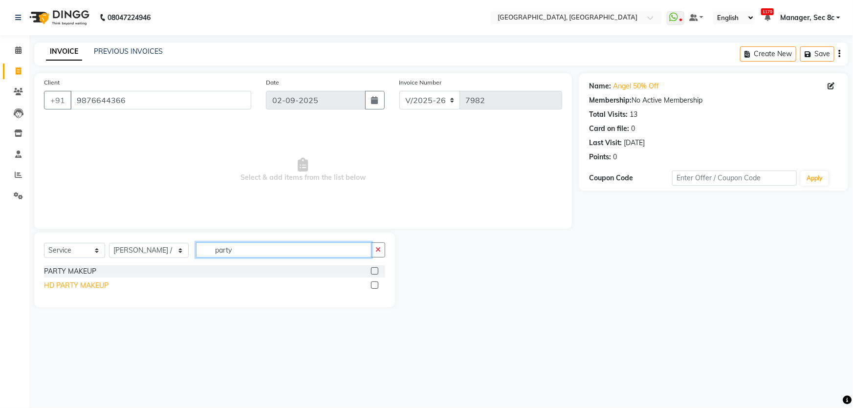
type input "party"
click at [97, 290] on div "HD PARTY MAKEUP" at bounding box center [76, 286] width 65 height 10
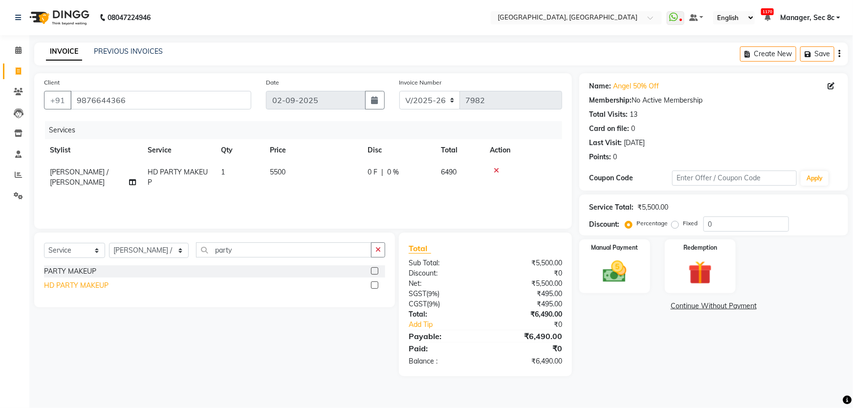
click at [98, 285] on div "HD PARTY MAKEUP" at bounding box center [76, 286] width 65 height 10
checkbox input "false"
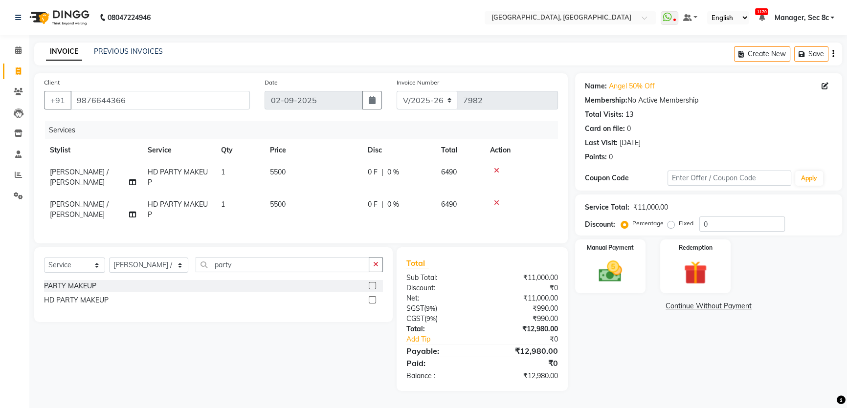
click at [679, 224] on label "Fixed" at bounding box center [686, 223] width 15 height 9
click at [670, 224] on input "Fixed" at bounding box center [672, 223] width 7 height 7
radio input "true"
drag, startPoint x: 777, startPoint y: 222, endPoint x: 361, endPoint y: 197, distance: 416.4
click at [426, 210] on div "Client +91 9876644366 Date 02-09-2025 Invoice Number V/2025 V/2025-26 7982 Serv…" at bounding box center [438, 232] width 822 height 318
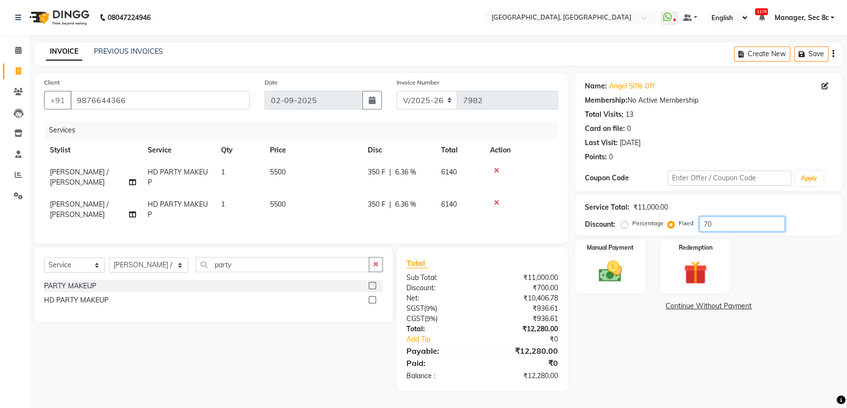
type input "7"
type input "5980"
click at [92, 101] on input "9876644366" at bounding box center [159, 100] width 179 height 19
click at [15, 49] on icon at bounding box center [18, 49] width 6 height 7
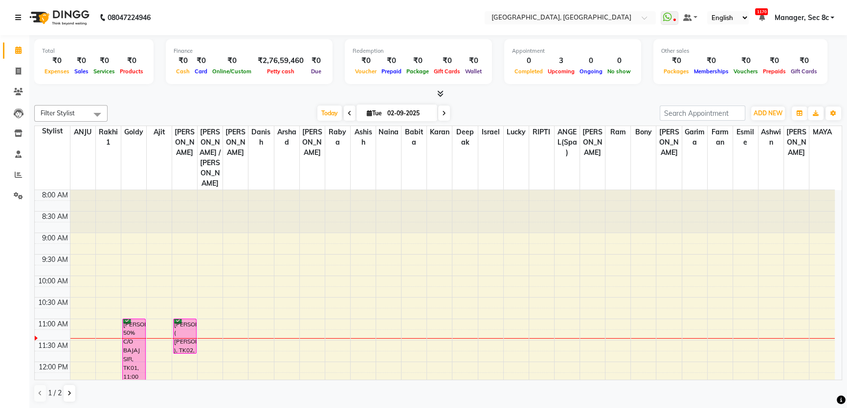
click at [15, 19] on icon at bounding box center [18, 17] width 6 height 7
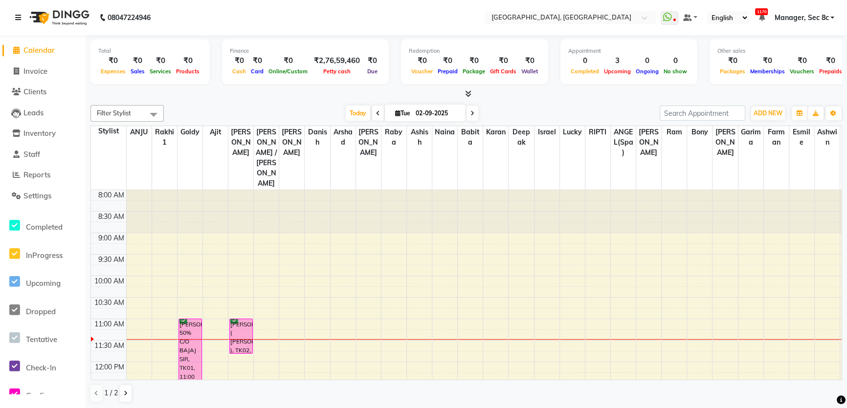
click at [20, 22] on link at bounding box center [20, 17] width 10 height 27
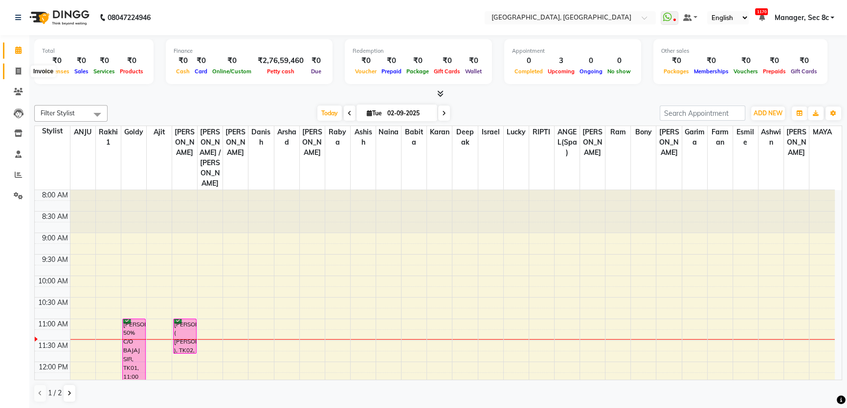
click at [20, 69] on icon at bounding box center [18, 70] width 5 height 7
select select "service"
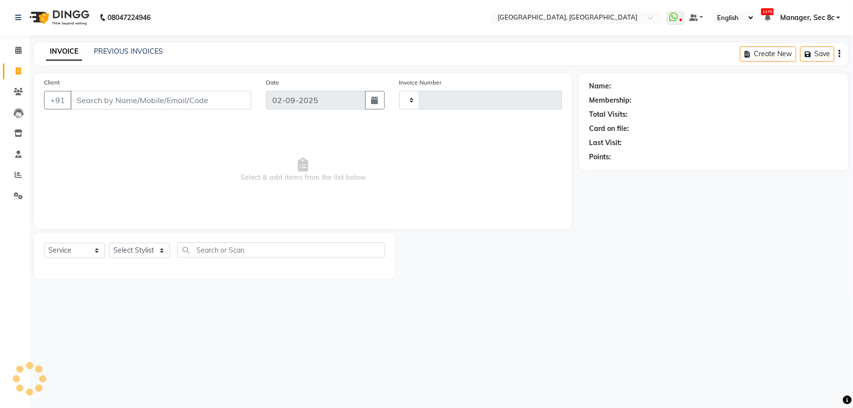
type input "7982"
select select "4281"
type input "9876644366"
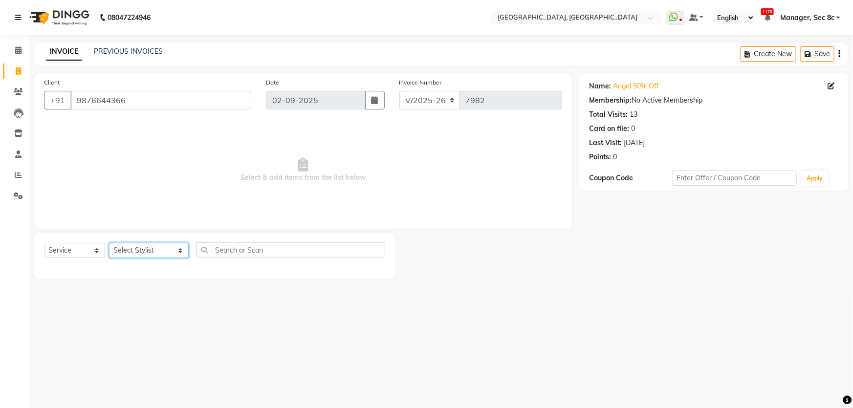
click at [147, 251] on select "Select Stylist Aamid Aamir Aditya Ajit Akhil ANGEL(Spa) ANJU Arshad Ashish Ashw…" at bounding box center [149, 250] width 80 height 15
select select "25437"
click at [109, 243] on select "Select Stylist Aamid Aamir Aditya Ajit Akhil ANGEL(Spa) ANJU Arshad Ashish Ashw…" at bounding box center [149, 250] width 80 height 15
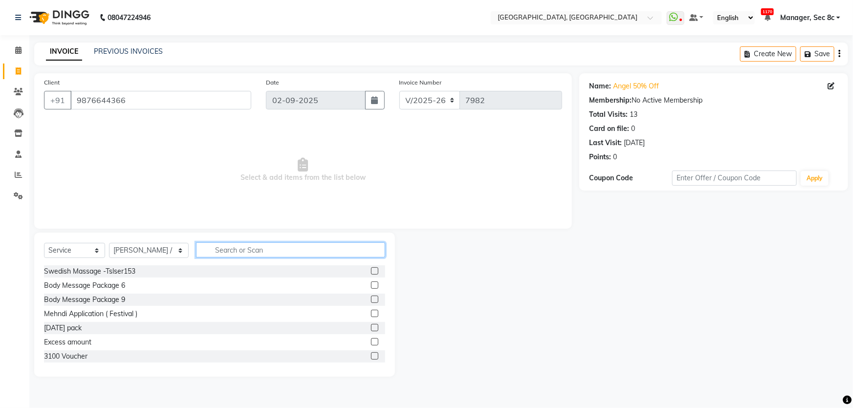
click at [249, 253] on input "text" at bounding box center [291, 250] width 190 height 15
type input "hd"
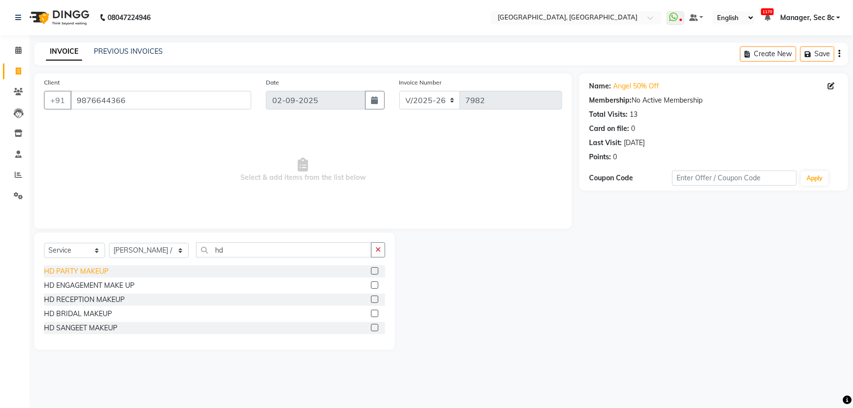
click at [86, 269] on div "HD PARTY MAKEUP" at bounding box center [76, 271] width 65 height 10
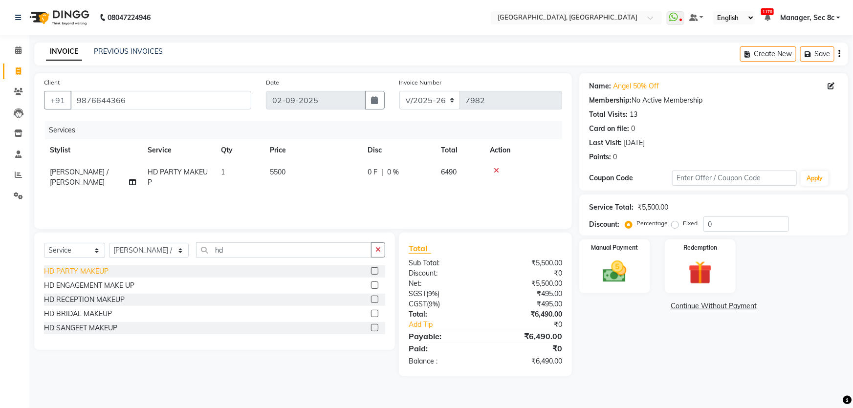
click at [86, 269] on div "HD PARTY MAKEUP" at bounding box center [76, 271] width 65 height 10
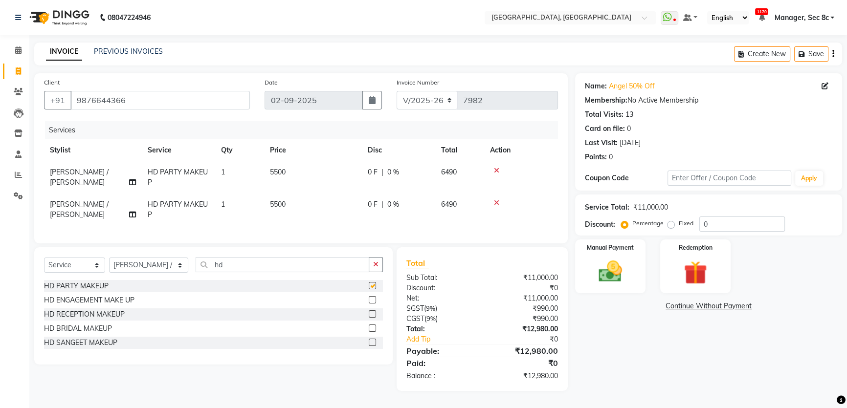
checkbox input "false"
click at [679, 219] on label "Fixed" at bounding box center [686, 223] width 15 height 9
click at [674, 220] on input "Fixed" at bounding box center [672, 223] width 7 height 7
radio input "true"
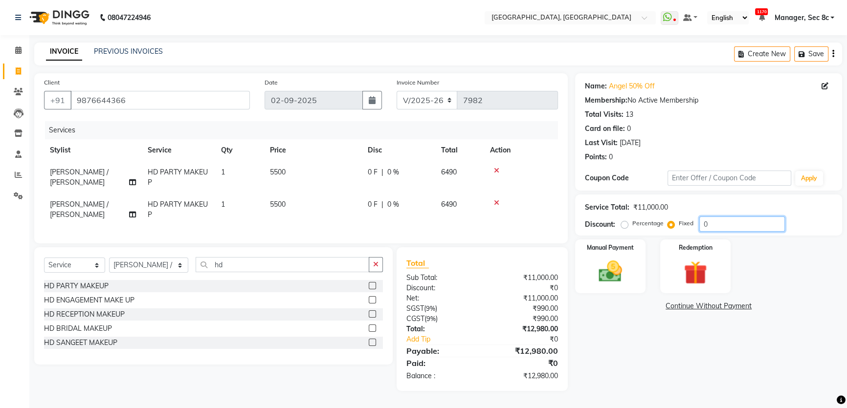
drag, startPoint x: 756, startPoint y: 217, endPoint x: 568, endPoint y: 215, distance: 188.8
click at [568, 215] on div "Client +91 9876644366 Date 02-09-2025 Invoice Number V/2025 V/2025-26 7982 Serv…" at bounding box center [438, 232] width 822 height 318
type input "7"
type input "5980"
click at [627, 264] on img at bounding box center [611, 272] width 40 height 28
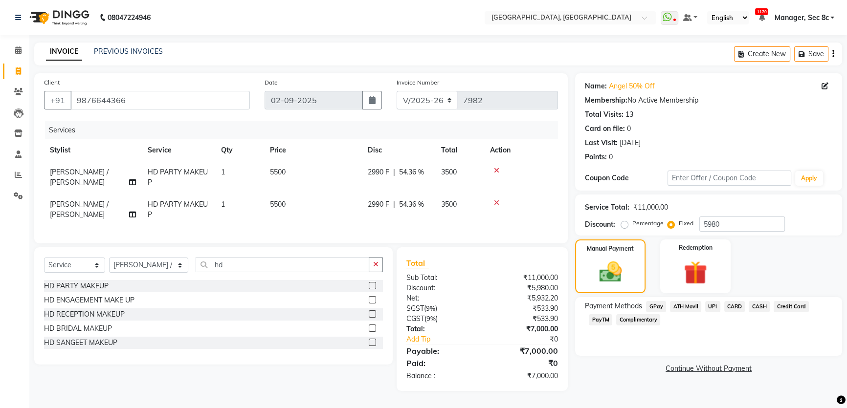
click at [755, 301] on span "CASH" at bounding box center [759, 306] width 21 height 11
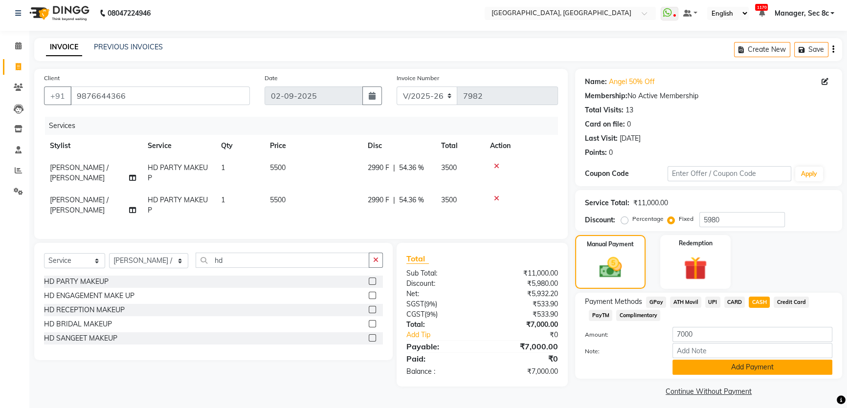
click at [769, 371] on button "Add Payment" at bounding box center [752, 367] width 160 height 15
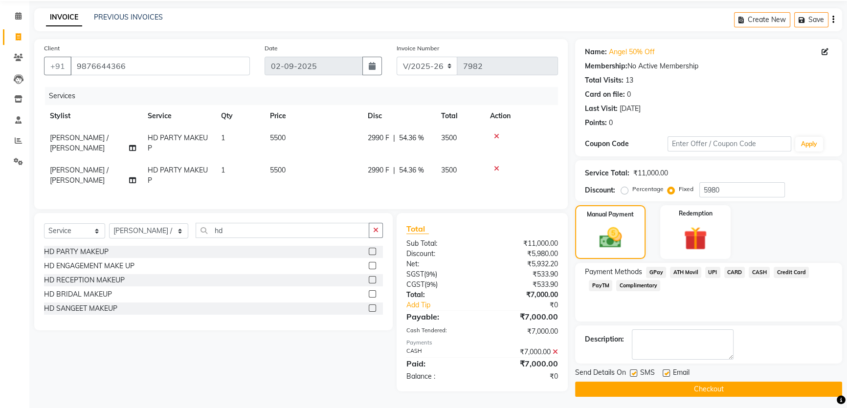
scroll to position [39, 0]
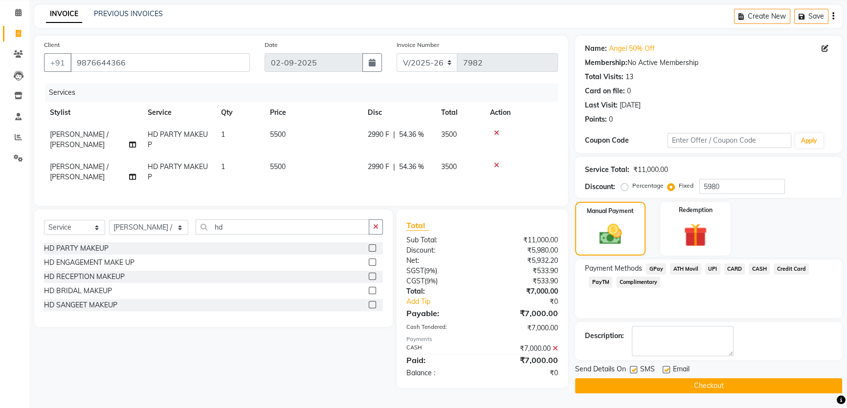
click at [667, 378] on button "Checkout" at bounding box center [708, 385] width 267 height 15
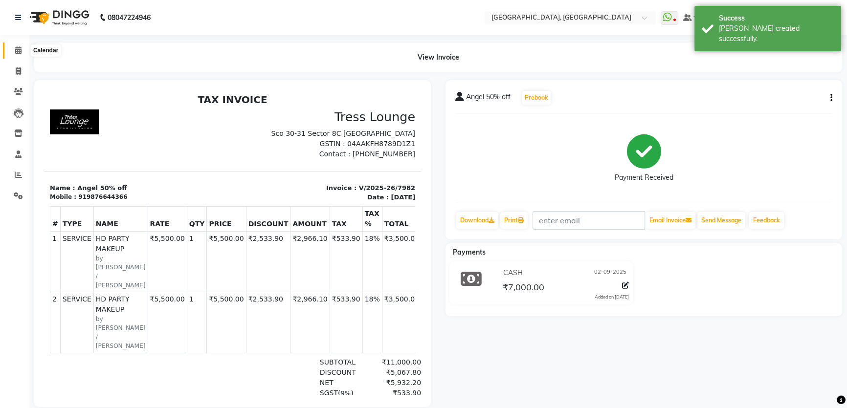
click at [21, 49] on icon at bounding box center [18, 49] width 6 height 7
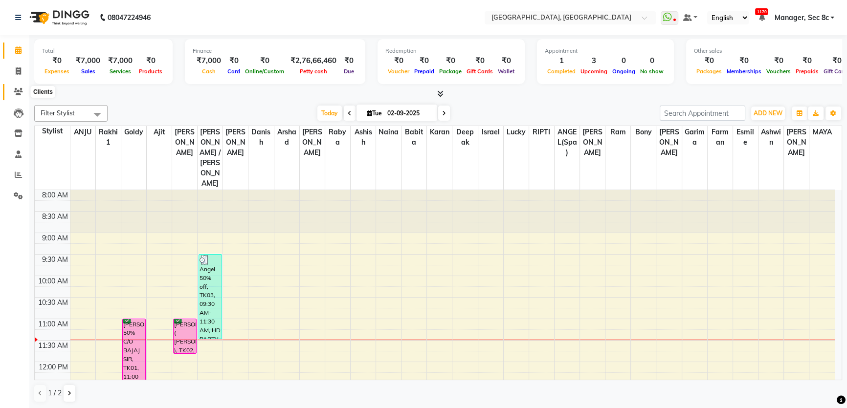
click at [21, 94] on icon at bounding box center [18, 91] width 9 height 7
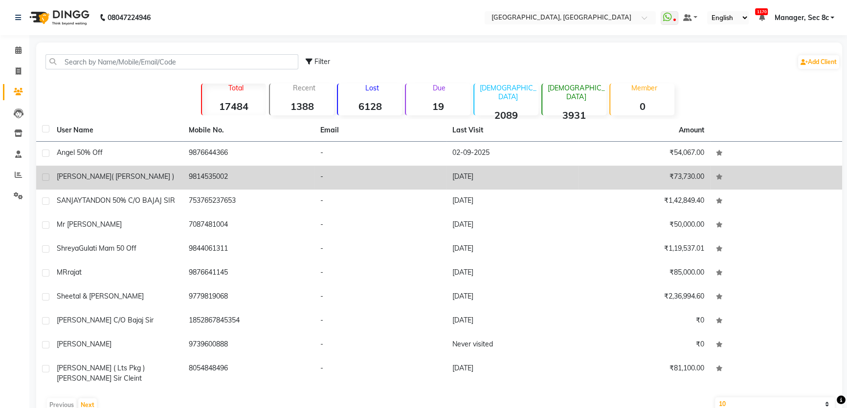
click at [416, 174] on td "-" at bounding box center [380, 178] width 132 height 24
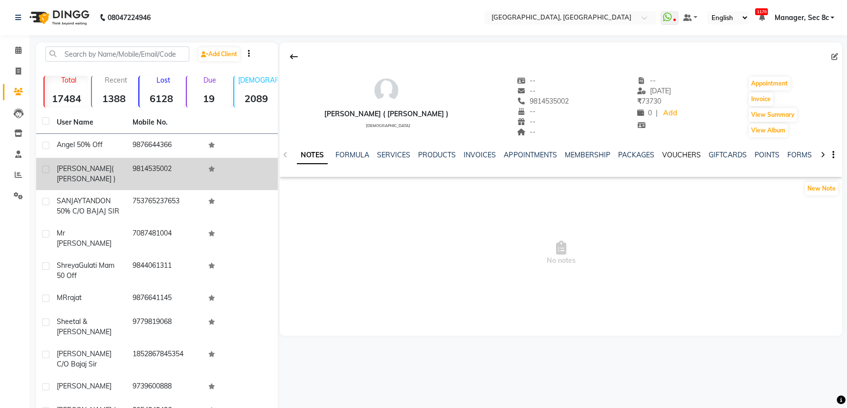
click at [684, 158] on link "VOUCHERS" at bounding box center [681, 155] width 39 height 9
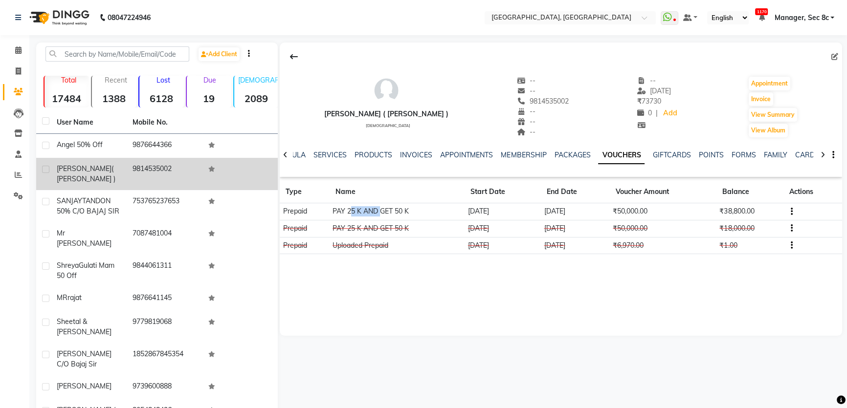
drag, startPoint x: 349, startPoint y: 212, endPoint x: 379, endPoint y: 213, distance: 29.8
click at [379, 213] on td "PAY 25 K AND GET 50 K" at bounding box center [397, 211] width 135 height 17
drag, startPoint x: 392, startPoint y: 209, endPoint x: 420, endPoint y: 206, distance: 28.5
click at [420, 206] on td "PAY 25 K AND GET 50 K" at bounding box center [397, 211] width 135 height 17
click at [449, 209] on td "PAY 25 K AND GET 50 K" at bounding box center [397, 211] width 135 height 17
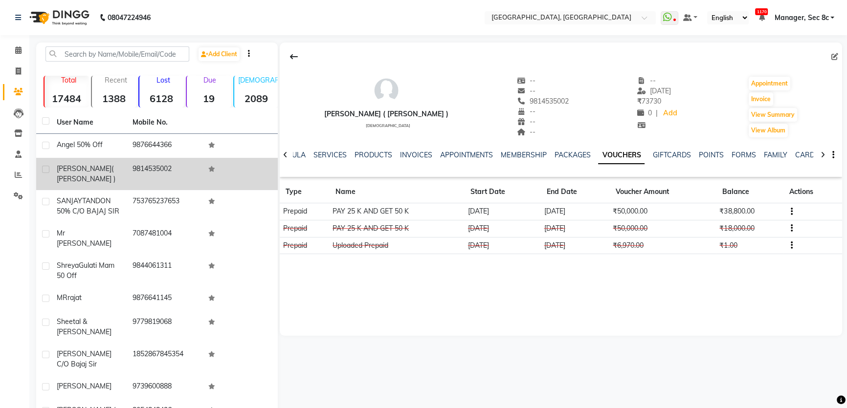
drag, startPoint x: 468, startPoint y: 211, endPoint x: 509, endPoint y: 211, distance: 40.6
click at [509, 211] on td "[DATE]" at bounding box center [503, 211] width 76 height 17
click at [531, 216] on td "[DATE]" at bounding box center [503, 211] width 76 height 17
drag, startPoint x: 536, startPoint y: 212, endPoint x: 592, endPoint y: 218, distance: 55.6
click at [588, 216] on tr "Prepaid PAY 25 K AND GET 50 K 16-05-2025 10-02-2028 ₹50,000.00 ₹38,800.00" at bounding box center [561, 211] width 562 height 17
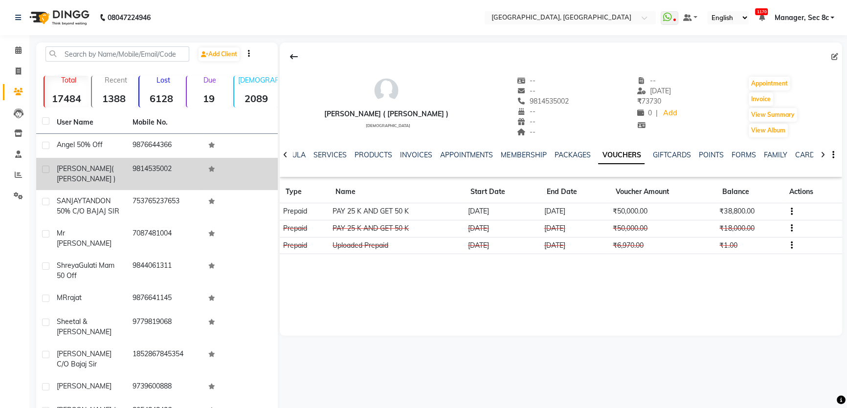
click at [594, 219] on td "10-02-2028" at bounding box center [575, 211] width 69 height 17
drag, startPoint x: 606, startPoint y: 210, endPoint x: 648, endPoint y: 212, distance: 42.6
click at [648, 212] on tr "Prepaid PAY 25 K AND GET 50 K 16-05-2025 10-02-2028 ₹50,000.00 ₹38,800.00" at bounding box center [561, 211] width 562 height 17
click at [651, 211] on td "₹50,000.00" at bounding box center [663, 211] width 107 height 17
drag, startPoint x: 714, startPoint y: 211, endPoint x: 765, endPoint y: 211, distance: 50.9
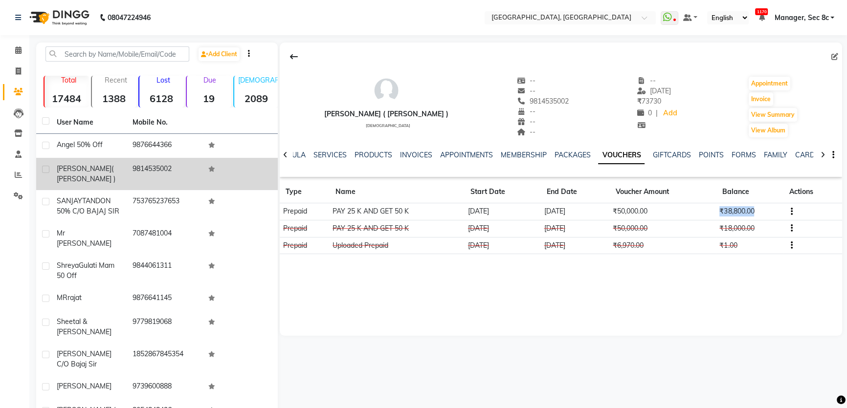
click at [768, 213] on tr "Prepaid PAY 25 K AND GET 50 K 16-05-2025 10-02-2028 ₹50,000.00 ₹38,800.00" at bounding box center [561, 211] width 562 height 17
click at [26, 51] on span at bounding box center [18, 50] width 17 height 11
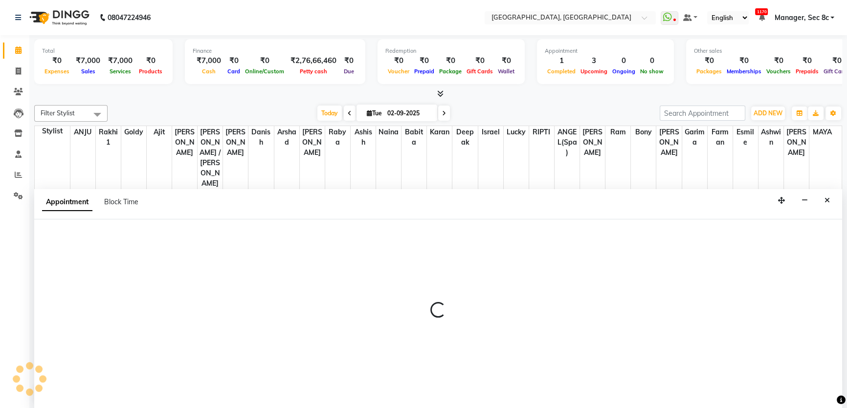
select select "25448"
select select "tentative"
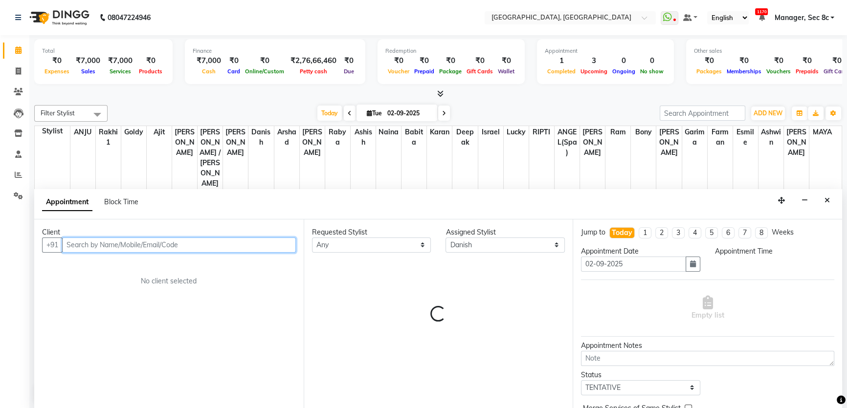
select select "690"
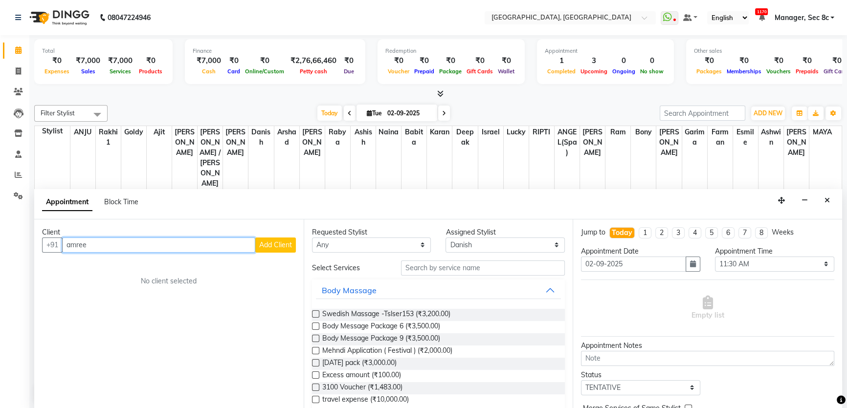
type input "amreen"
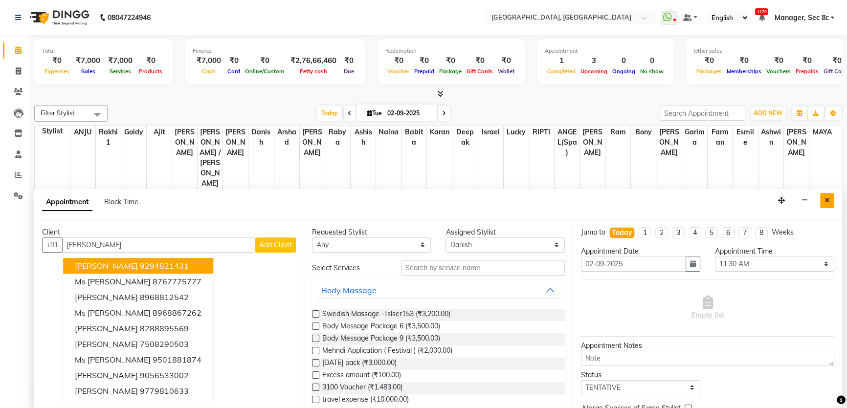
click at [828, 197] on icon "Close" at bounding box center [826, 200] width 5 height 7
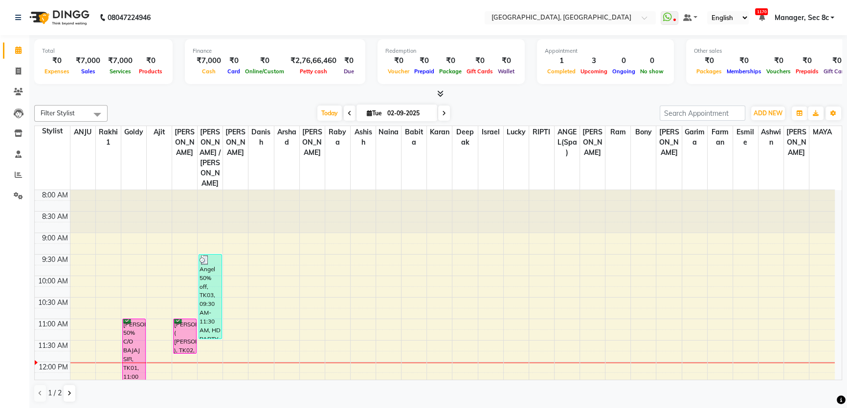
click at [833, 22] on link "Manager, Sec 8c" at bounding box center [804, 18] width 60 height 10
click at [802, 55] on link "Change Password" at bounding box center [783, 51] width 89 height 15
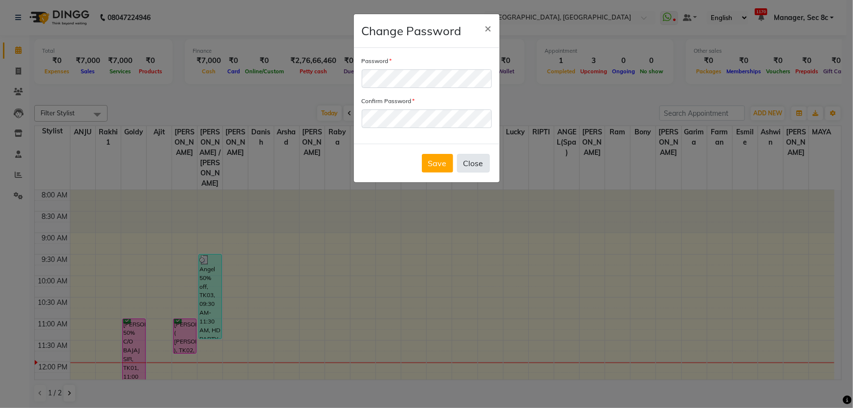
click at [481, 167] on button "Close" at bounding box center [473, 163] width 33 height 19
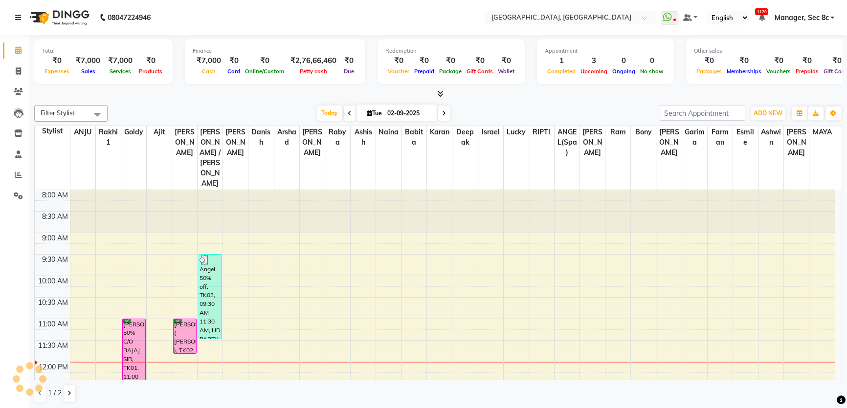
click at [807, 13] on span "Manager, Sec 8c" at bounding box center [801, 18] width 54 height 10
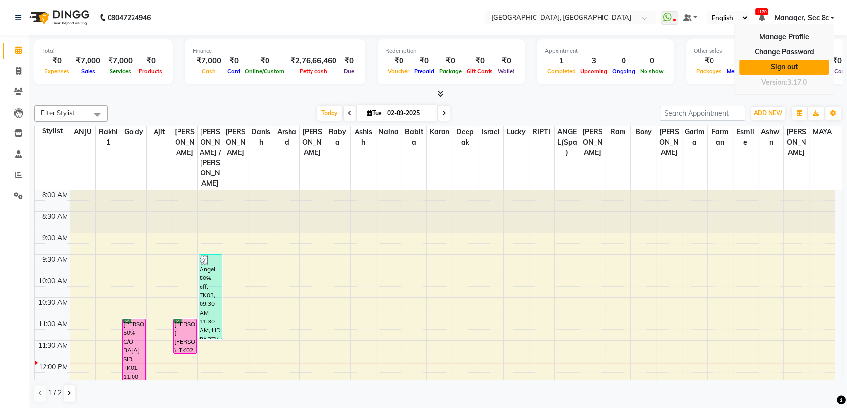
click at [803, 64] on link "Sign out" at bounding box center [783, 67] width 89 height 15
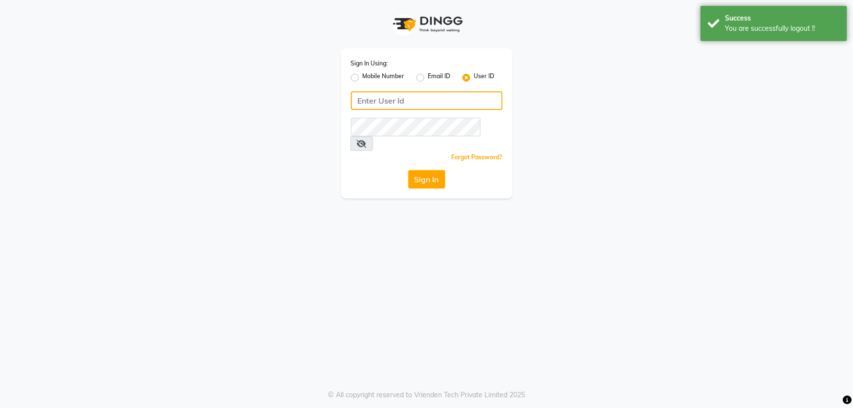
type input "1724656581"
click at [378, 78] on label "Mobile Number" at bounding box center [384, 78] width 42 height 12
click at [369, 78] on input "Mobile Number" at bounding box center [366, 75] width 6 height 6
radio input "true"
radio input "false"
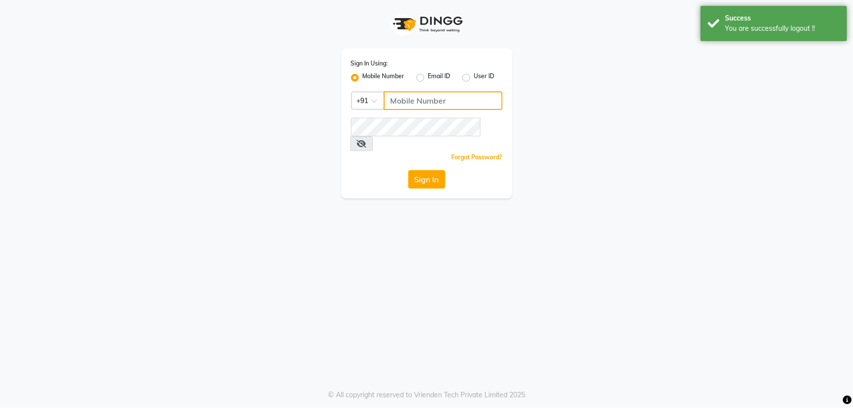
click at [415, 105] on input "Username" at bounding box center [443, 100] width 119 height 19
type input "1724656581"
click at [431, 170] on button "Sign In" at bounding box center [426, 179] width 37 height 19
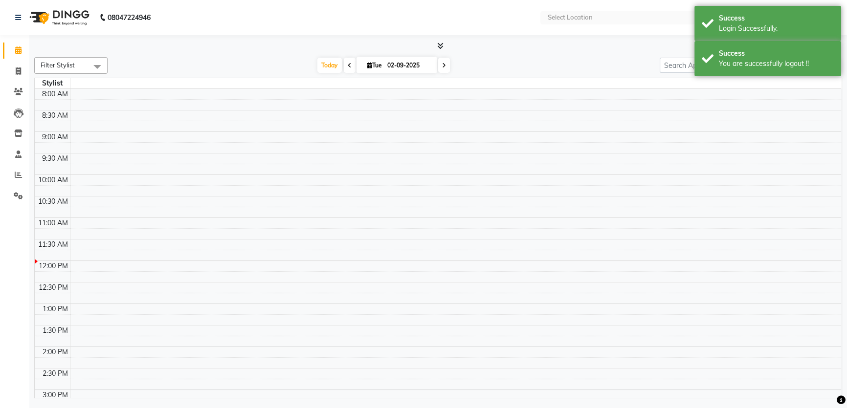
select select "en"
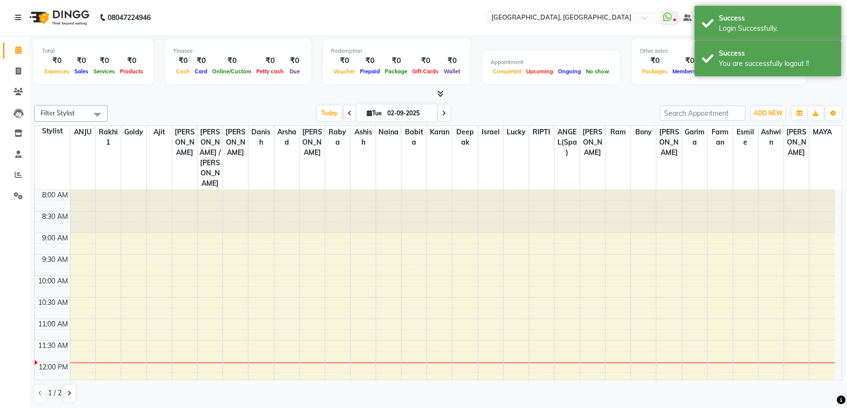
scroll to position [172, 0]
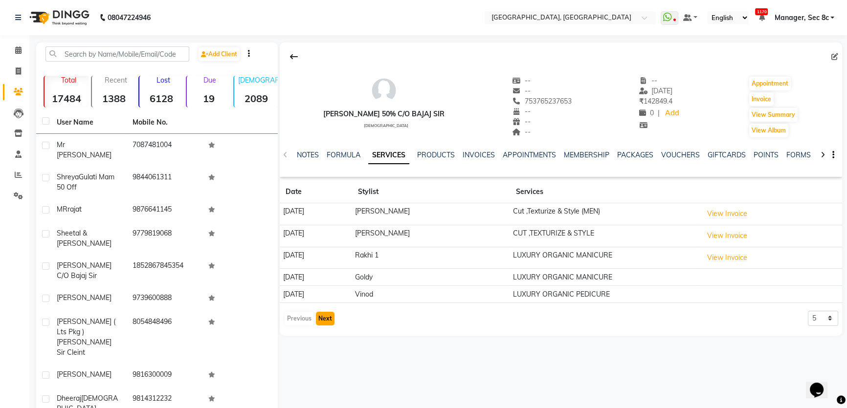
click at [325, 322] on button "Next" at bounding box center [325, 319] width 19 height 14
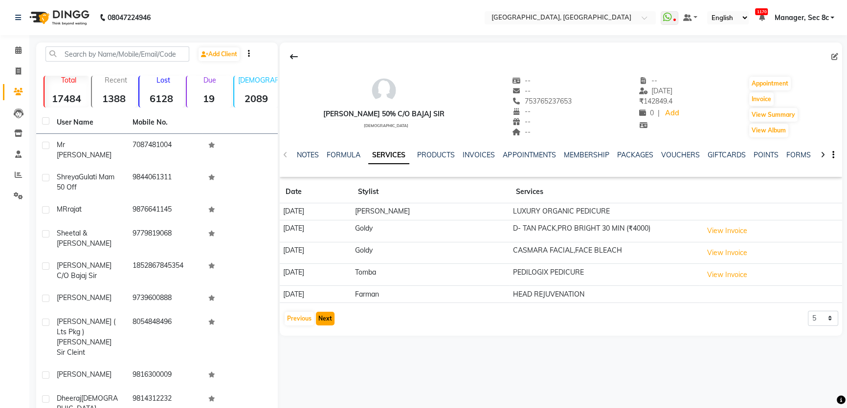
click at [325, 322] on button "Next" at bounding box center [325, 319] width 19 height 14
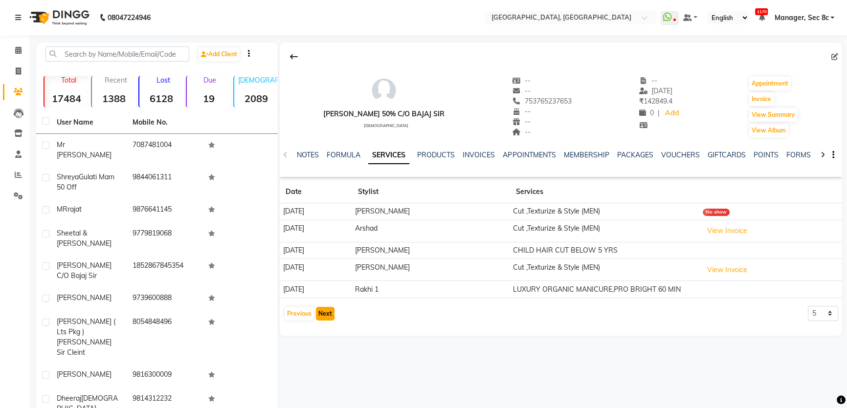
click at [325, 314] on button "Next" at bounding box center [325, 314] width 19 height 14
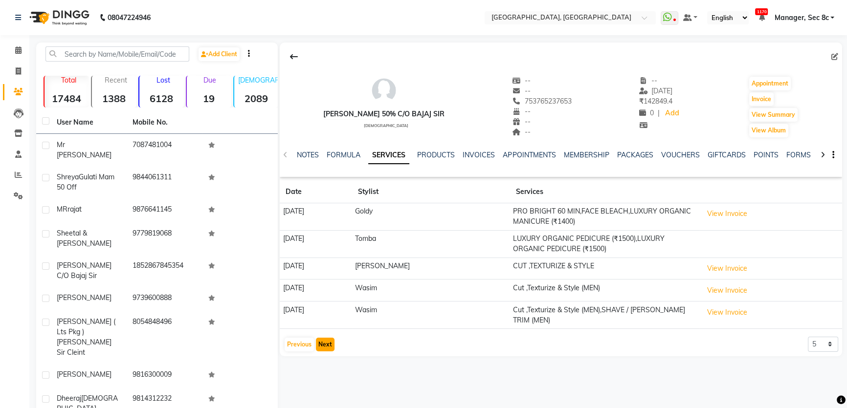
click at [324, 339] on button "Next" at bounding box center [325, 345] width 19 height 14
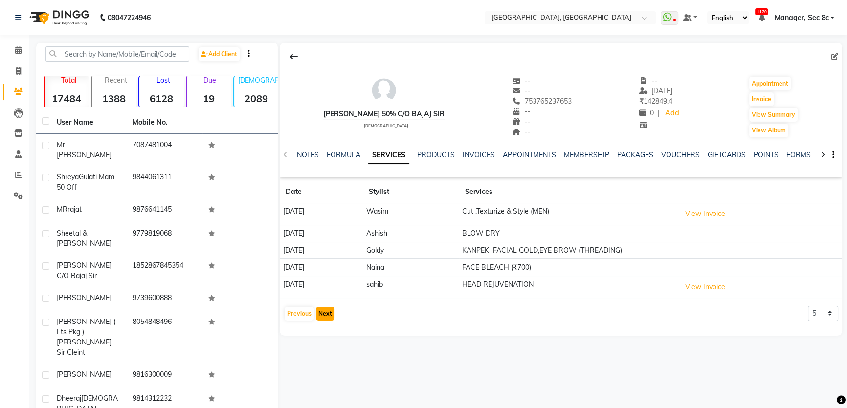
click at [328, 308] on button "Next" at bounding box center [325, 314] width 19 height 14
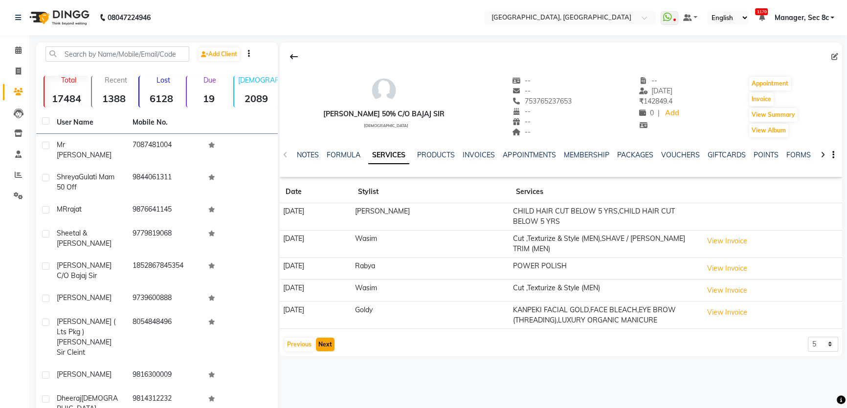
click at [328, 338] on button "Next" at bounding box center [325, 345] width 19 height 14
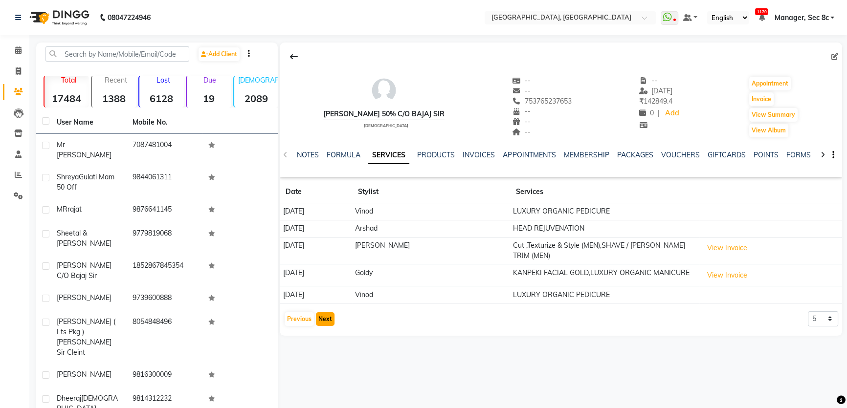
click at [319, 314] on button "Next" at bounding box center [325, 319] width 19 height 14
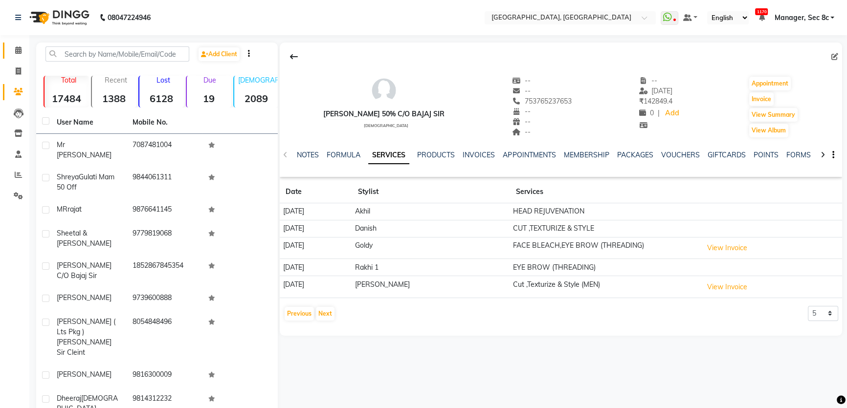
click at [25, 49] on span at bounding box center [18, 50] width 17 height 11
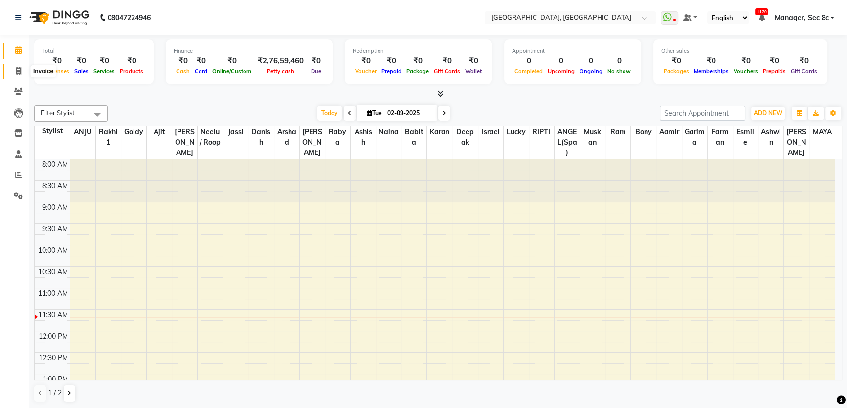
click at [21, 68] on icon at bounding box center [18, 70] width 5 height 7
click at [20, 52] on icon at bounding box center [18, 49] width 6 height 7
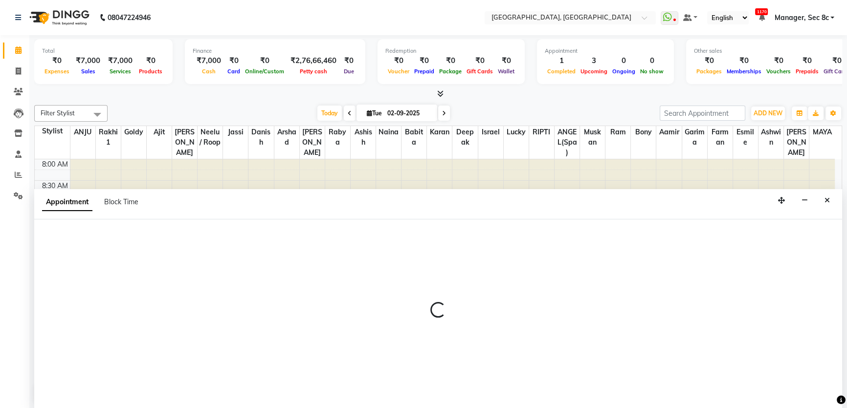
select select "25448"
select select "690"
select select "tentative"
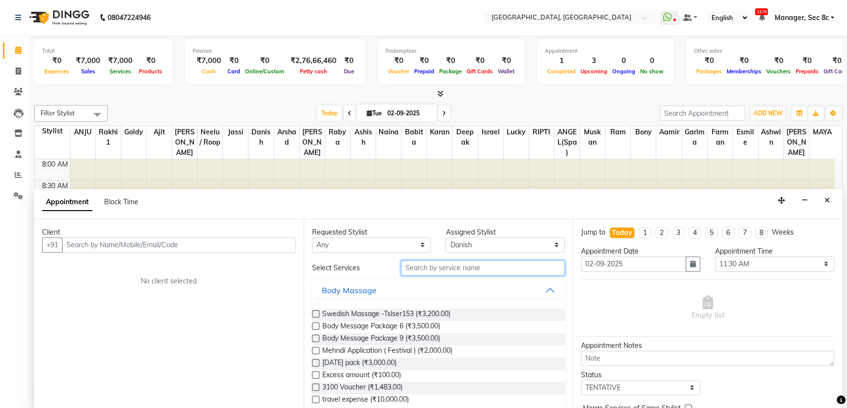
click at [544, 269] on input "text" at bounding box center [483, 268] width 164 height 15
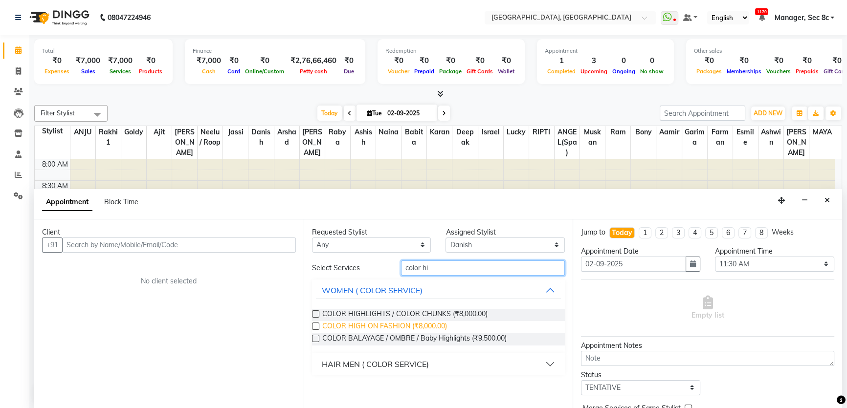
type input "color hi"
click at [434, 329] on span "COLOR HIGH ON FASHION (₹8,000.00)" at bounding box center [384, 327] width 125 height 12
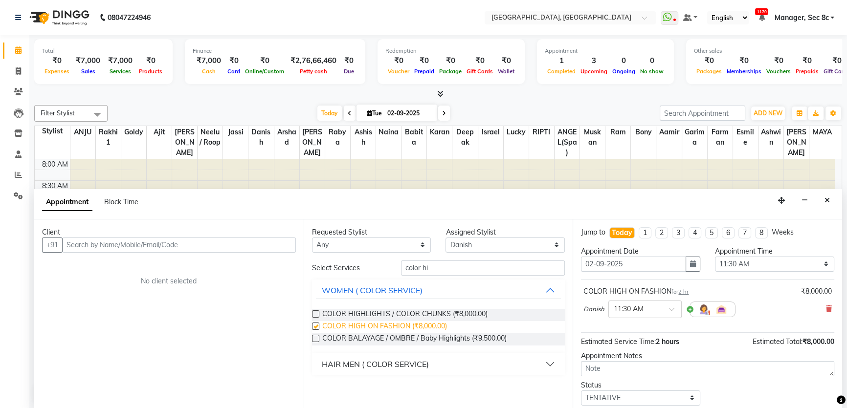
checkbox input "false"
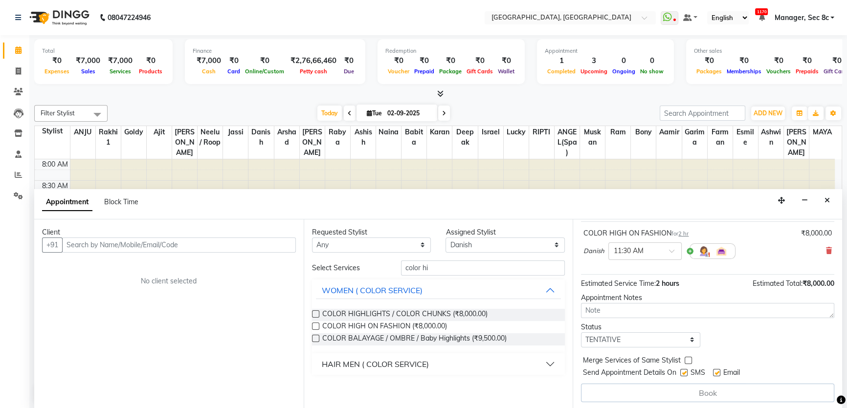
scroll to position [59, 0]
click at [669, 339] on select "Select TENTATIVE CONFIRM CHECK-IN UPCOMING" at bounding box center [640, 339] width 119 height 15
select select "confirm booking"
click at [581, 332] on select "Select TENTATIVE CONFIRM CHECK-IN UPCOMING" at bounding box center [640, 339] width 119 height 15
click at [690, 360] on label at bounding box center [688, 359] width 7 height 7
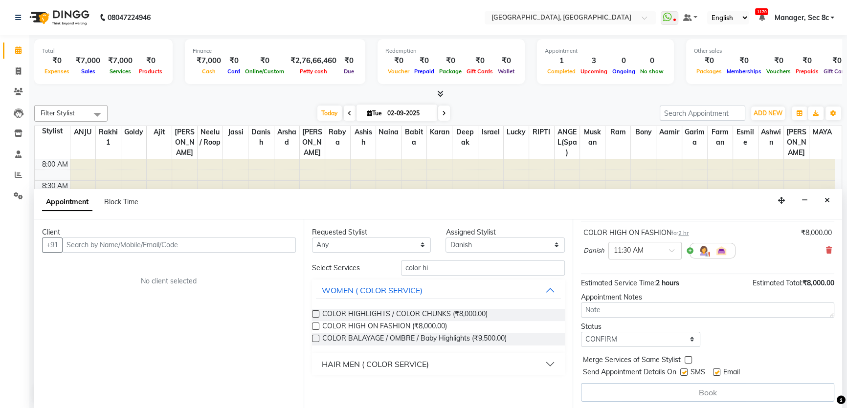
click at [690, 360] on input "checkbox" at bounding box center [688, 361] width 6 height 6
checkbox input "true"
click at [686, 370] on label at bounding box center [683, 372] width 7 height 7
click at [686, 370] on input "checkbox" at bounding box center [683, 373] width 6 height 6
checkbox input "false"
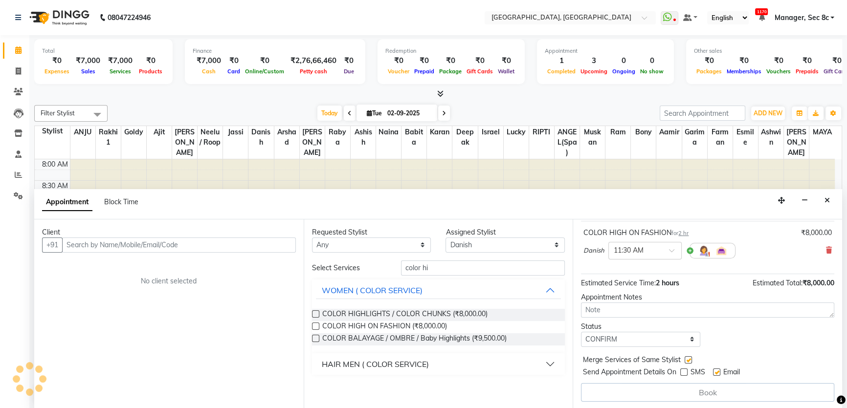
click at [149, 257] on div "Client +91 No client selected" at bounding box center [168, 315] width 269 height 190
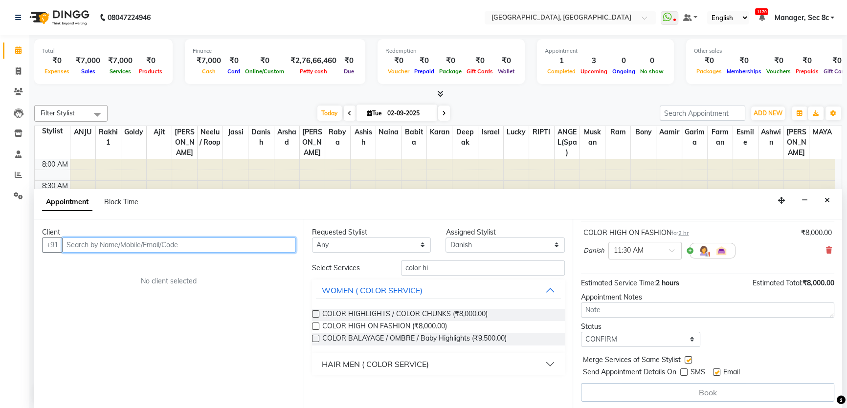
click at [153, 238] on input "text" at bounding box center [179, 245] width 234 height 15
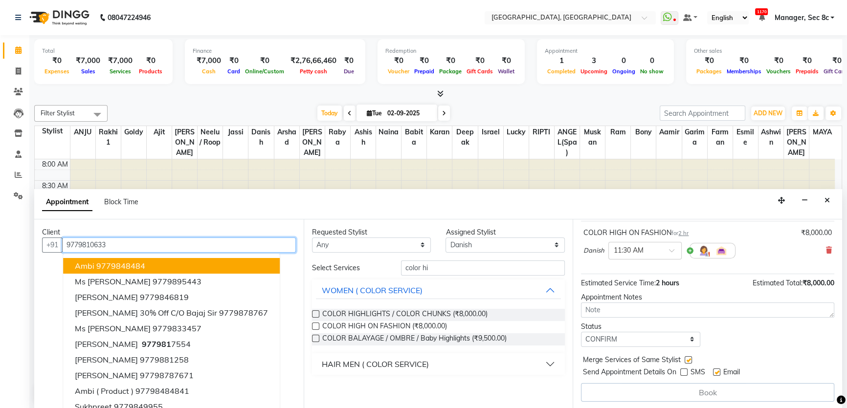
scroll to position [58, 0]
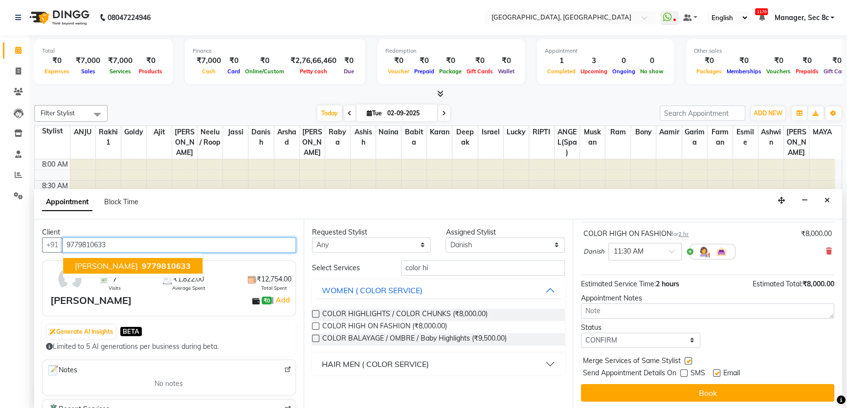
click at [174, 262] on span "9779810633" at bounding box center [166, 266] width 49 height 10
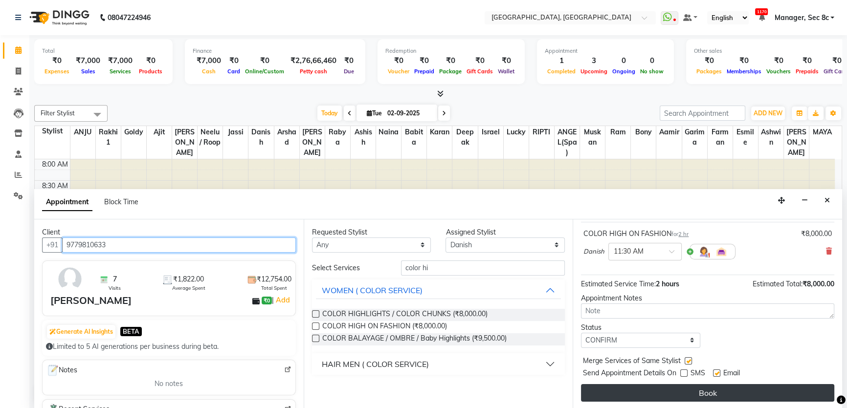
type input "9779810633"
click at [715, 388] on button "Book" at bounding box center [707, 393] width 253 height 18
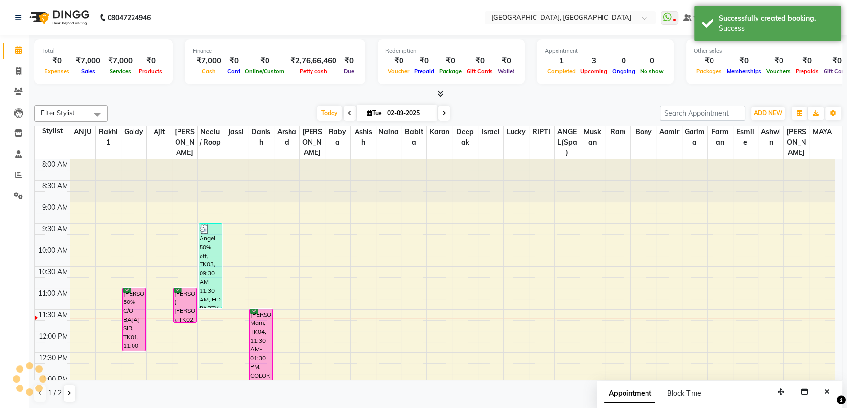
scroll to position [0, 0]
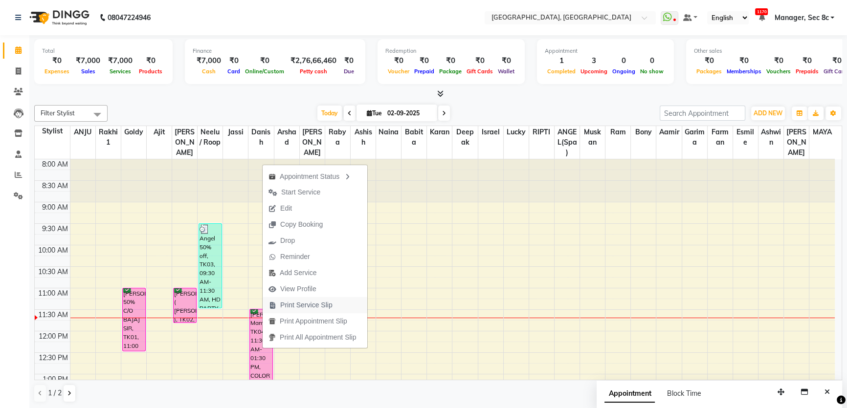
click at [298, 308] on span "Print Service Slip" at bounding box center [306, 305] width 52 height 10
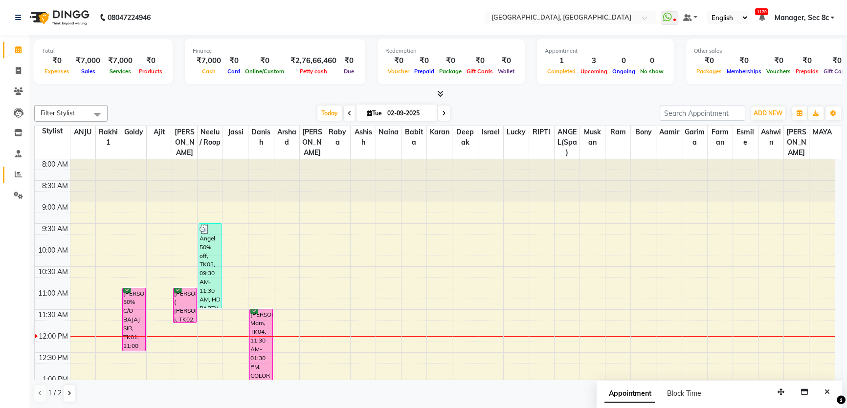
click at [13, 175] on span at bounding box center [18, 174] width 17 height 11
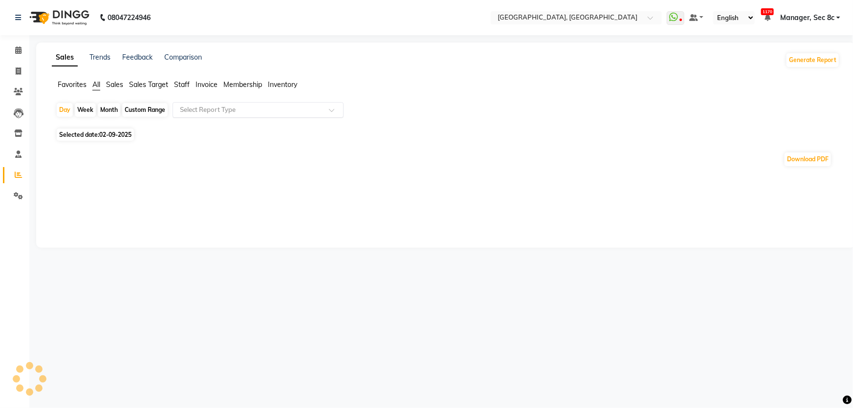
click at [239, 112] on input "text" at bounding box center [248, 110] width 141 height 10
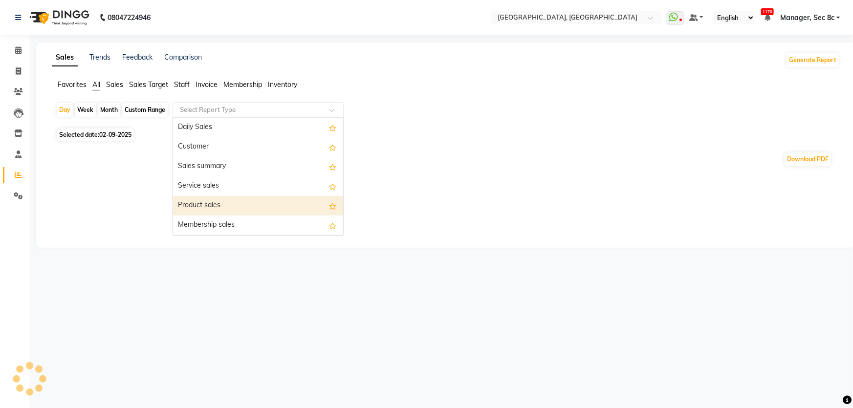
click at [254, 200] on div "Product sales" at bounding box center [258, 206] width 170 height 20
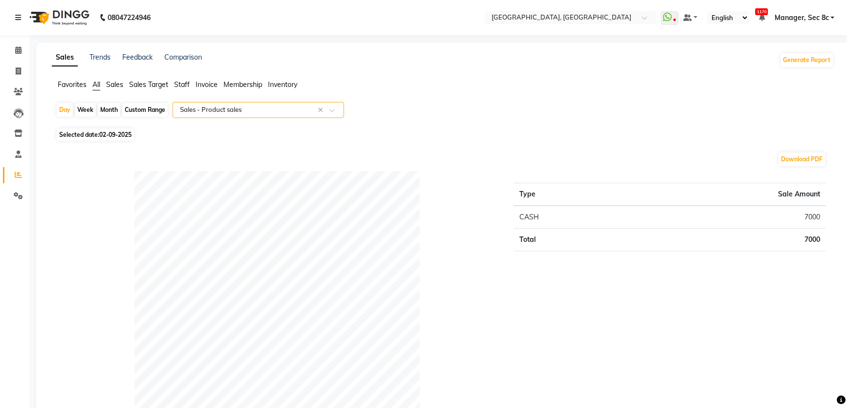
click at [101, 131] on span "02-09-2025" at bounding box center [115, 134] width 32 height 7
select select "9"
select select "2025"
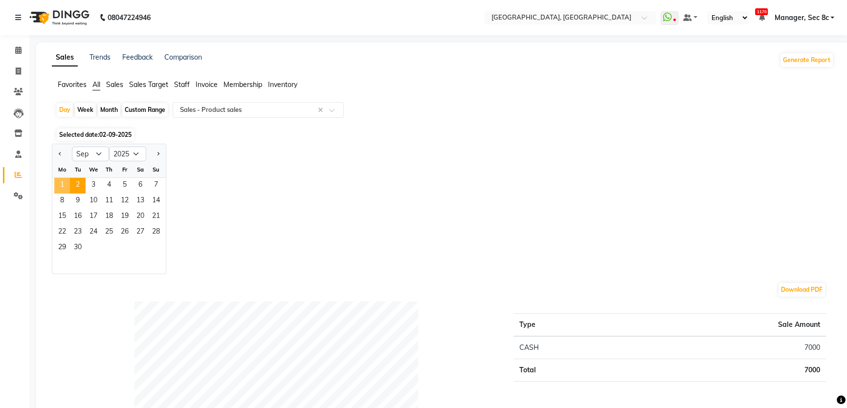
click at [63, 182] on span "1" at bounding box center [62, 186] width 16 height 16
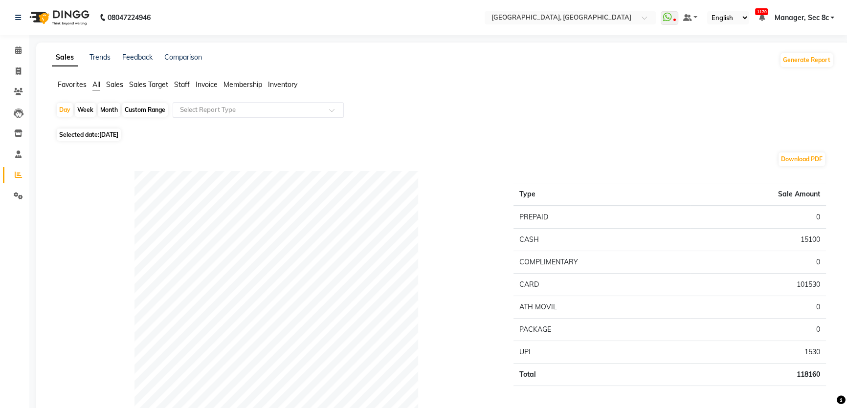
click at [286, 114] on div "Select Report Type" at bounding box center [250, 110] width 151 height 10
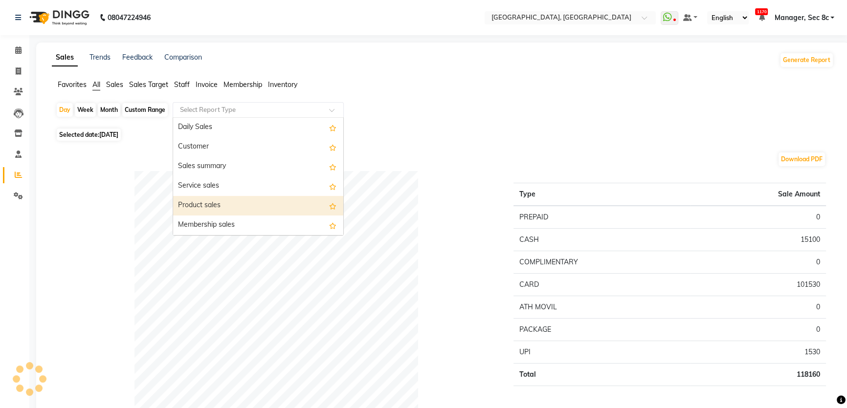
click at [273, 199] on div "Product sales" at bounding box center [258, 206] width 170 height 20
select select "full_report"
select select "csv"
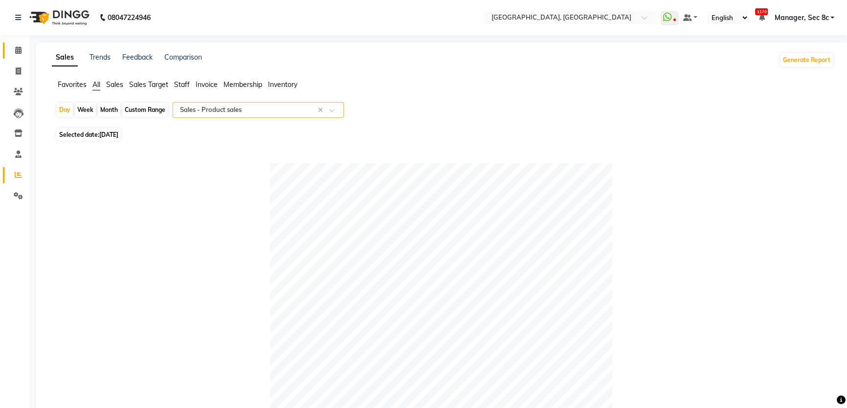
click at [18, 47] on icon at bounding box center [18, 49] width 6 height 7
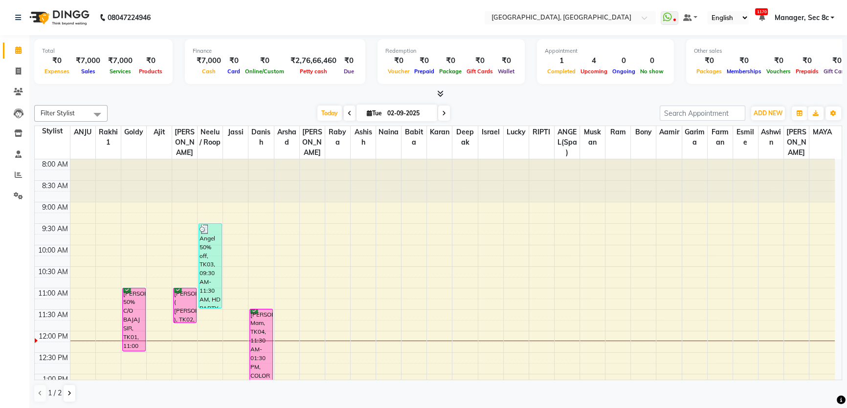
click at [0, 62] on li "Invoice" at bounding box center [14, 71] width 29 height 21
click at [6, 68] on link "Invoice" at bounding box center [14, 72] width 23 height 16
select select "4281"
select select "service"
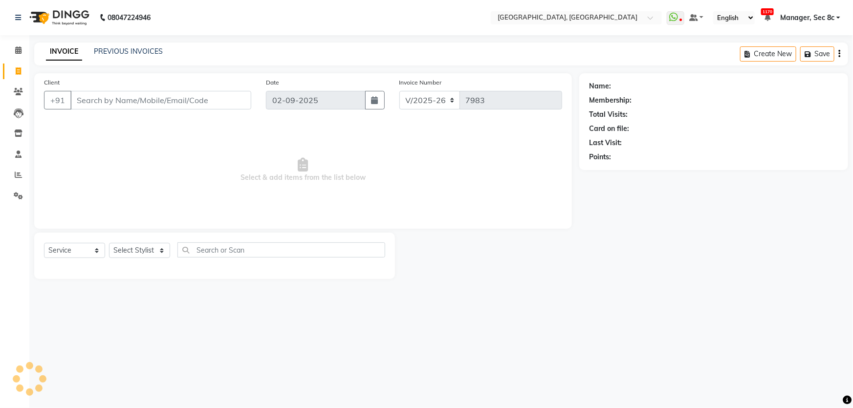
click at [164, 104] on input "Client" at bounding box center [160, 100] width 181 height 19
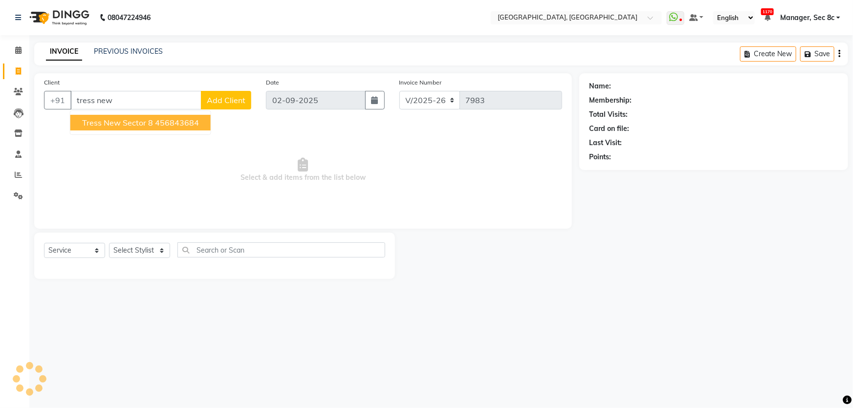
click at [167, 129] on button "Tress New Sector 8 456843684" at bounding box center [140, 123] width 140 height 16
type input "456843684"
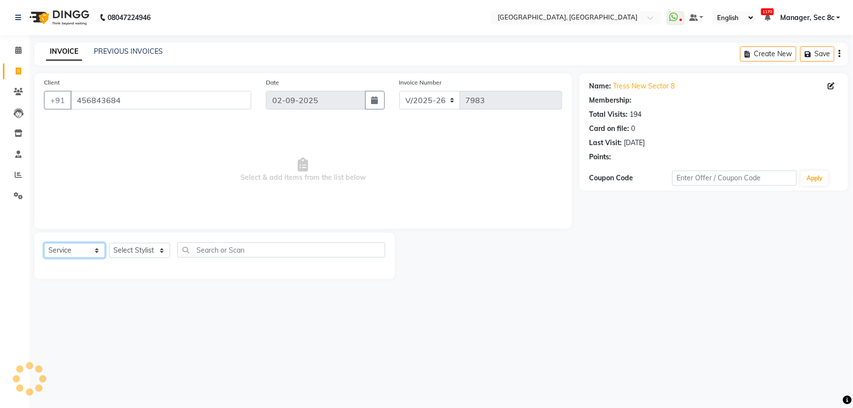
click at [82, 253] on select "Select Service Product Membership Package Voucher Prepaid Gift Card" at bounding box center [74, 250] width 61 height 15
select select "product"
click at [44, 243] on select "Select Service Product Membership Package Voucher Prepaid Gift Card" at bounding box center [74, 250] width 61 height 15
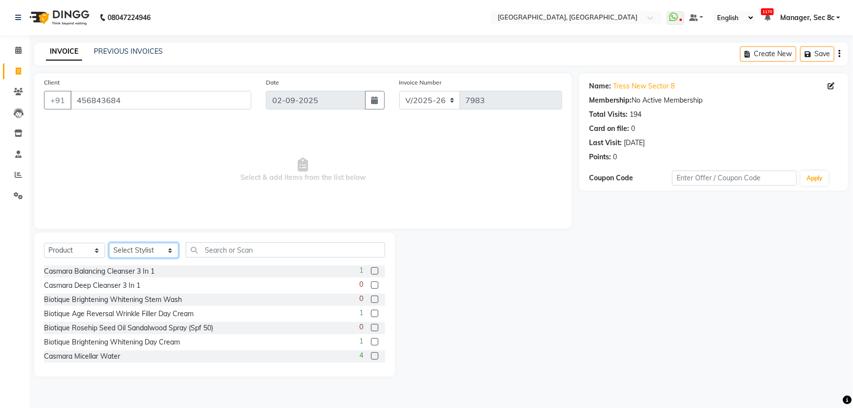
click at [137, 254] on select "Select Stylist Aamid Aamir Aditya Ajit Akhil ANGEL(Spa) ANJU Arshad Ashish Ashw…" at bounding box center [143, 250] width 69 height 15
select select "23572"
click at [109, 243] on select "Select Stylist Aamid Aamir Aditya Ajit Akhil ANGEL(Spa) ANJU Arshad Ashish Ashw…" at bounding box center [143, 250] width 69 height 15
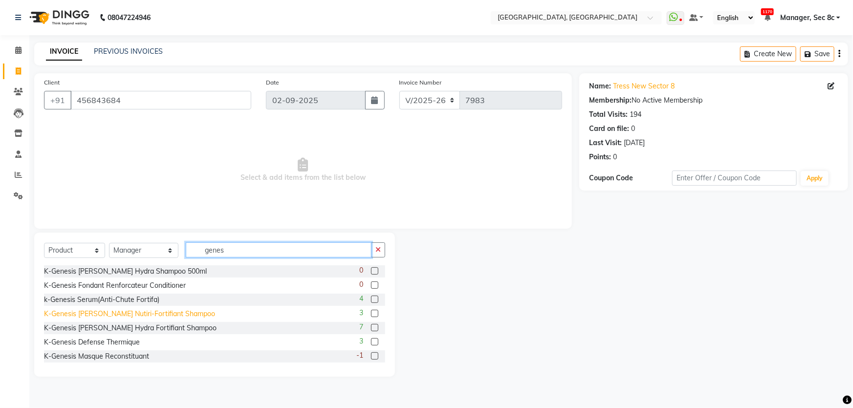
type input "genes"
click at [142, 318] on div "K-Genesis Bain Nutiri-Fortifiant Shampoo" at bounding box center [129, 314] width 171 height 10
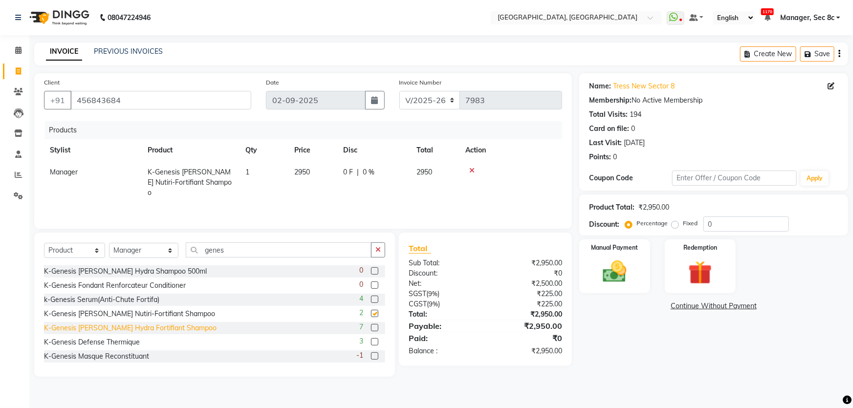
checkbox input "false"
click at [147, 329] on div "K-Genesis Bain Hydra Fortifiant Shampoo" at bounding box center [130, 328] width 173 height 10
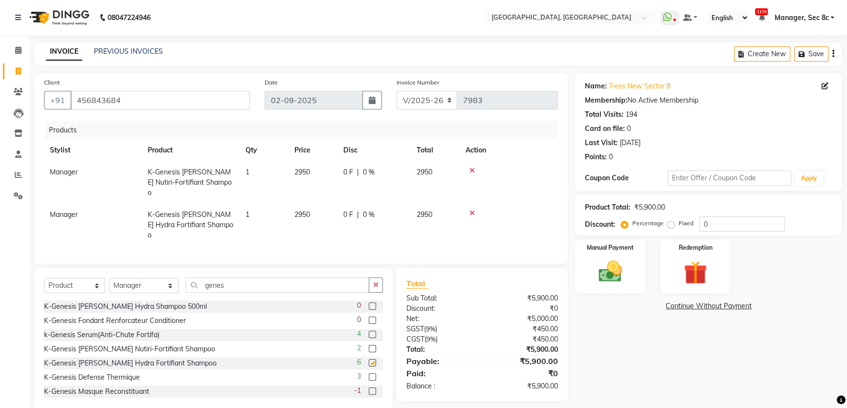
checkbox input "false"
drag, startPoint x: 753, startPoint y: 225, endPoint x: 545, endPoint y: 215, distance: 208.1
click at [555, 215] on div "Client +91 456843684 Date 02-09-2025 Invoice Number V/2025 V/2025-26 7983 Produ…" at bounding box center [438, 242] width 822 height 339
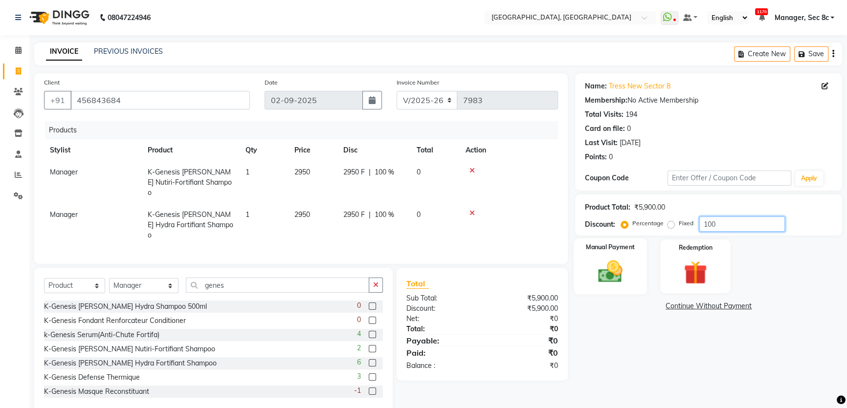
type input "100"
click at [625, 267] on img at bounding box center [611, 272] width 40 height 28
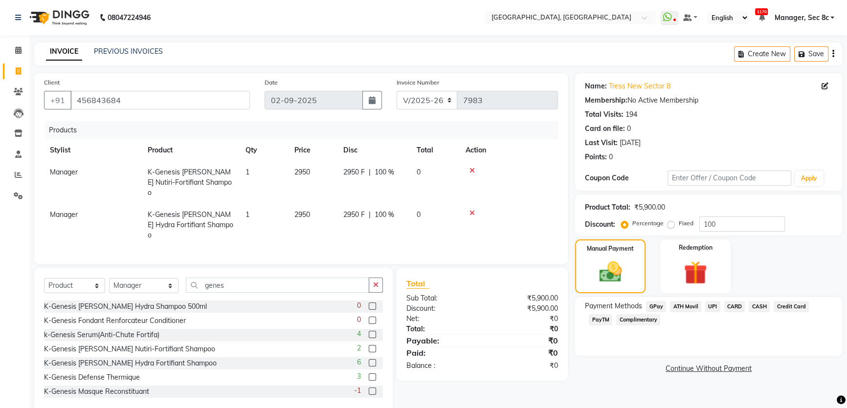
click at [657, 320] on span "Complimentary" at bounding box center [638, 319] width 44 height 11
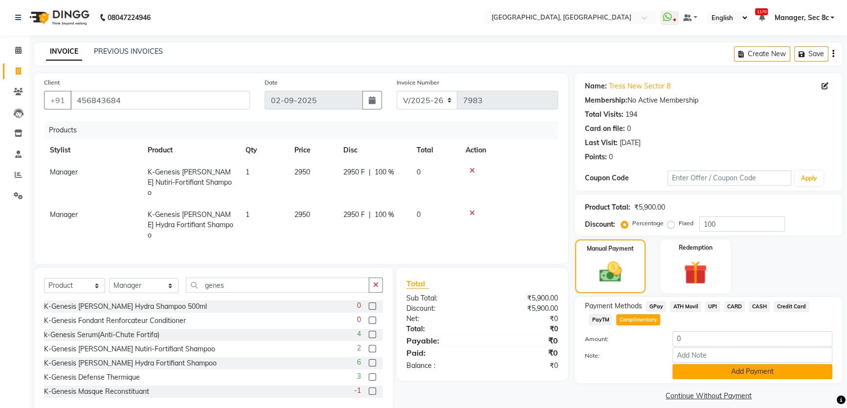
click at [743, 374] on button "Add Payment" at bounding box center [752, 371] width 160 height 15
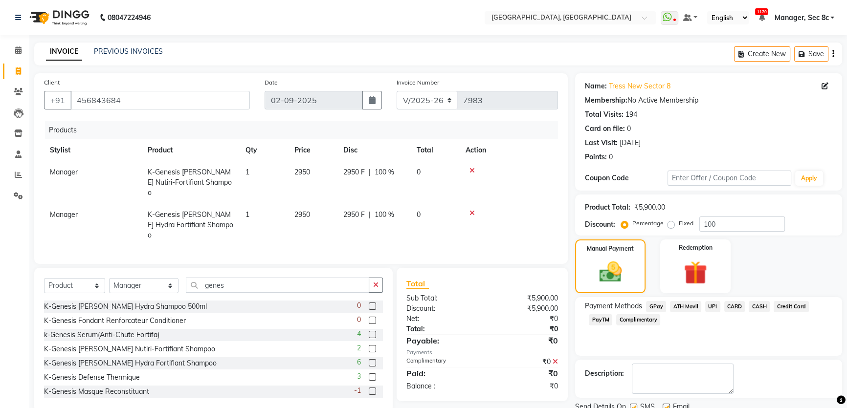
scroll to position [37, 0]
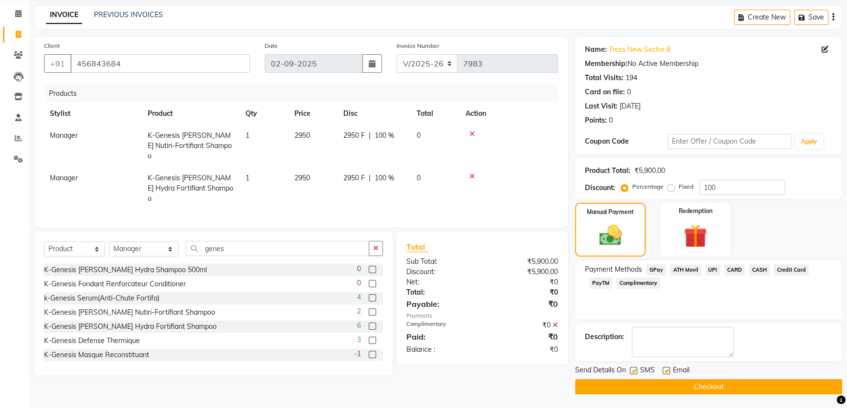
click at [632, 371] on label at bounding box center [633, 370] width 7 height 7
click at [632, 371] on input "checkbox" at bounding box center [633, 371] width 6 height 6
checkbox input "false"
click at [638, 380] on button "Checkout" at bounding box center [708, 386] width 267 height 15
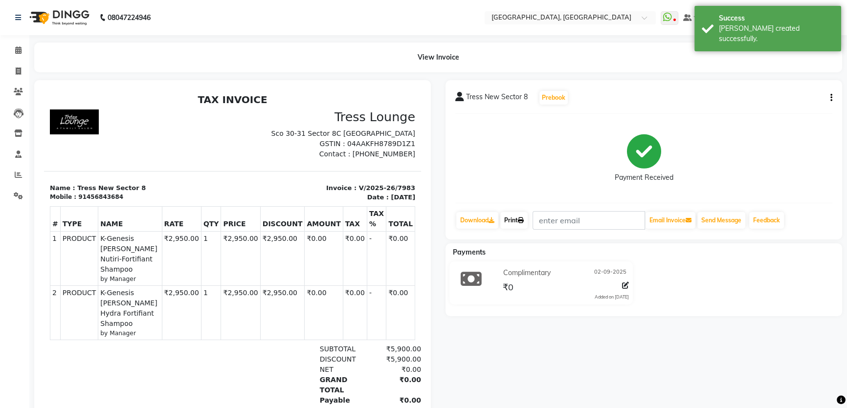
click at [515, 221] on link "Print" at bounding box center [513, 220] width 27 height 17
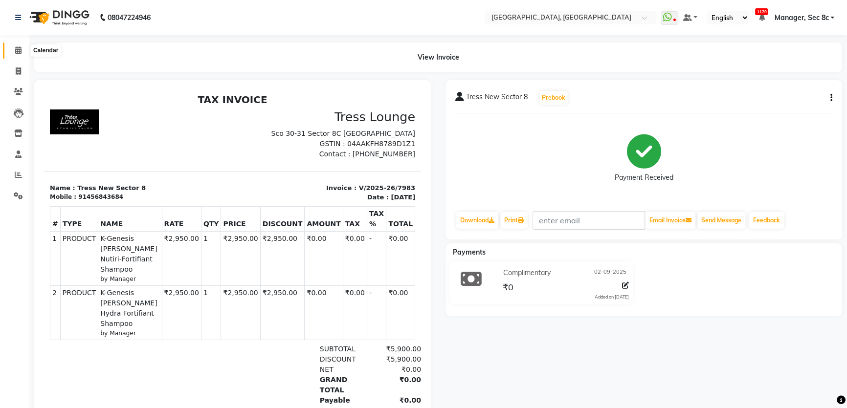
click at [18, 49] on icon at bounding box center [18, 49] width 6 height 7
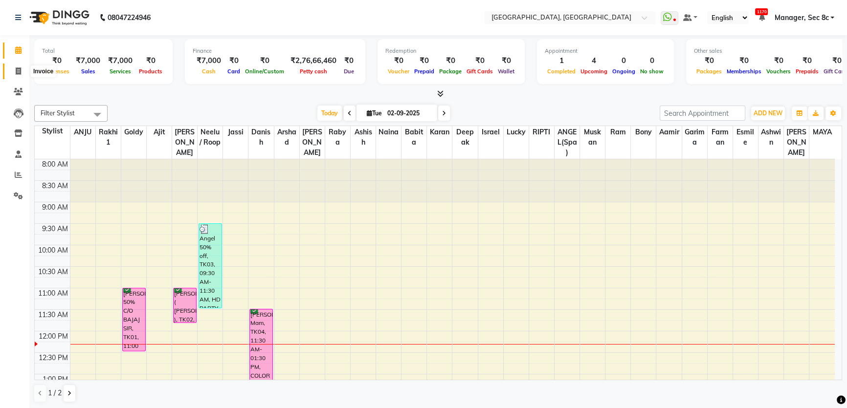
click at [16, 73] on icon at bounding box center [18, 70] width 5 height 7
select select "service"
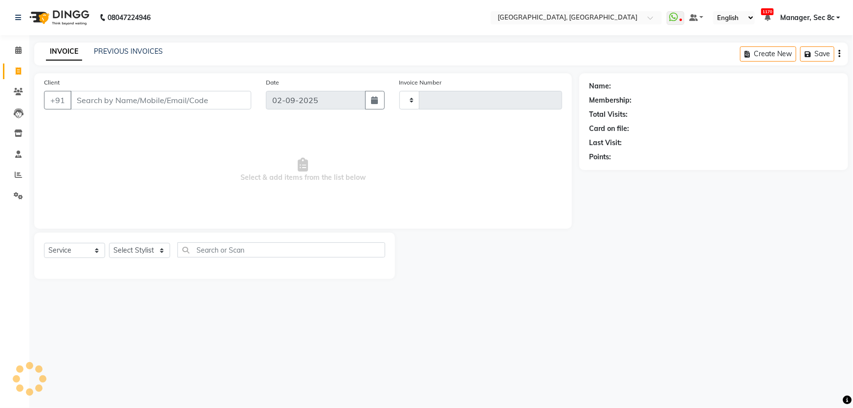
type input "7984"
select select "4281"
type input "7983363105"
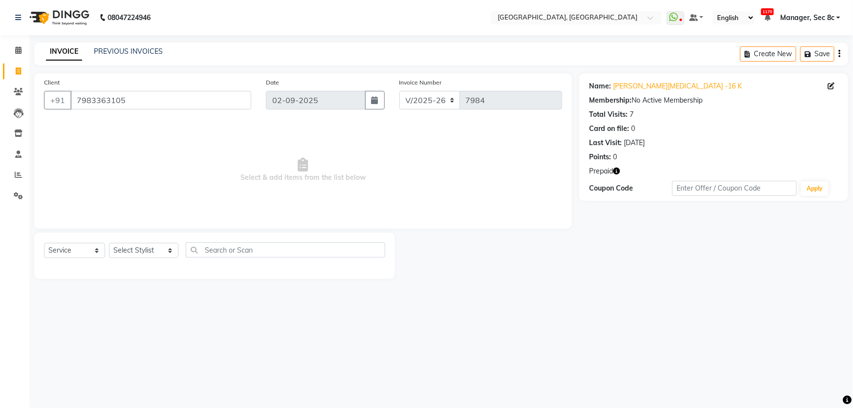
click at [619, 171] on icon "button" at bounding box center [616, 171] width 7 height 7
click at [143, 250] on select "Select Stylist Aamid Aamir Aditya Ajit Akhil ANGEL(Spa) ANJU Arshad Ashish Ashw…" at bounding box center [143, 250] width 69 height 15
select select "50628"
click at [109, 243] on select "Select Stylist Aamid Aamir Aditya Ajit Akhil ANGEL(Spa) ANJU Arshad Ashish Ashw…" at bounding box center [143, 250] width 69 height 15
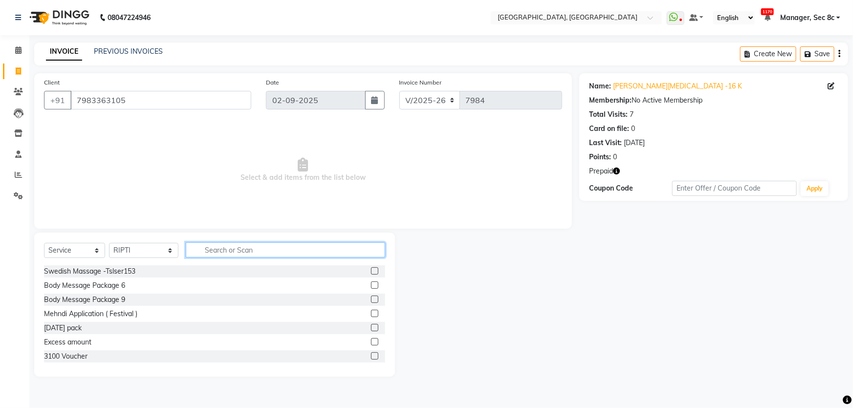
type input "s"
type input "advance"
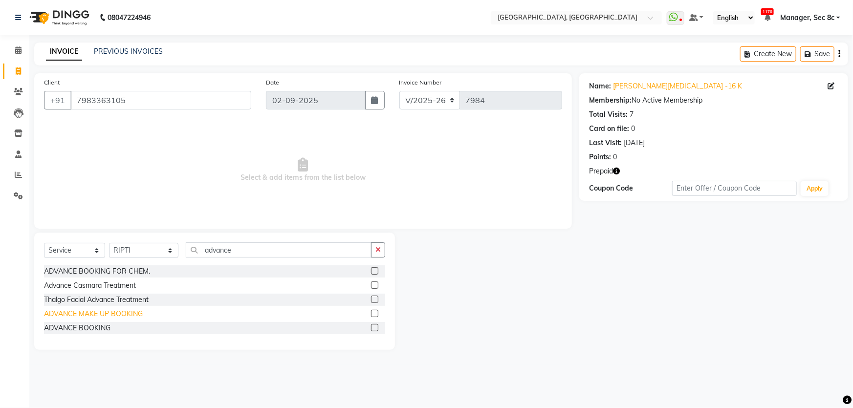
click at [130, 313] on div "ADVANCE MAKE UP BOOKING" at bounding box center [93, 314] width 99 height 10
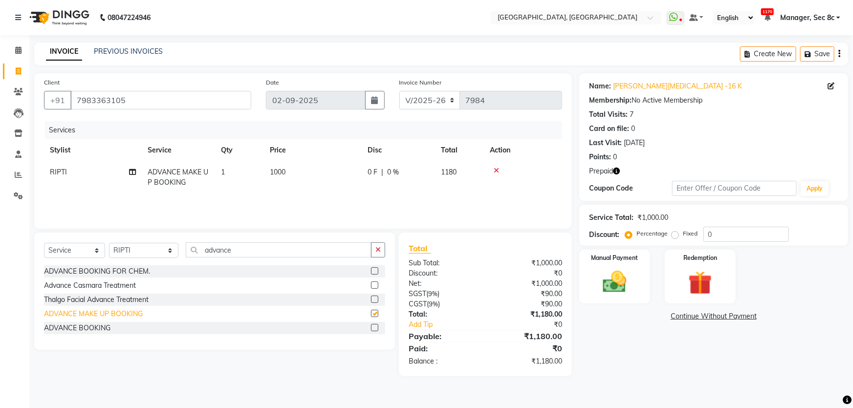
checkbox input "false"
click at [300, 177] on td "1000" at bounding box center [313, 177] width 98 height 32
select select "50628"
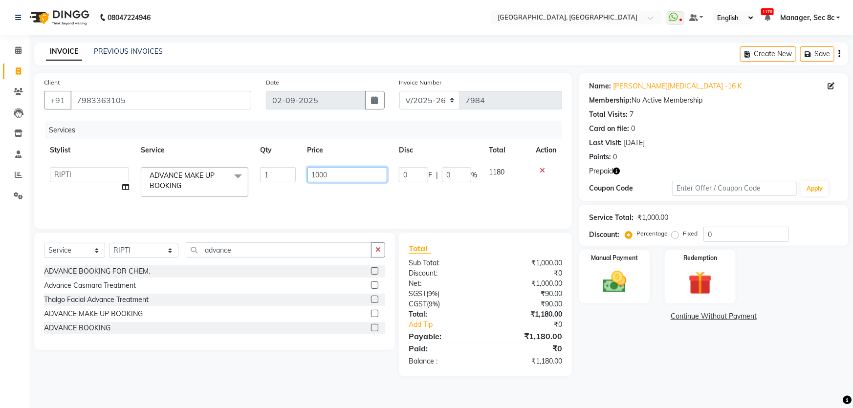
drag, startPoint x: 370, startPoint y: 178, endPoint x: 102, endPoint y: 171, distance: 267.5
click at [159, 174] on tr "Aamid Aamir Aditya Ajit Akhil ANGEL(Spa) ANJU Arshad Ashish Ashwin Babita Bony …" at bounding box center [303, 182] width 518 height 42
type input "5000"
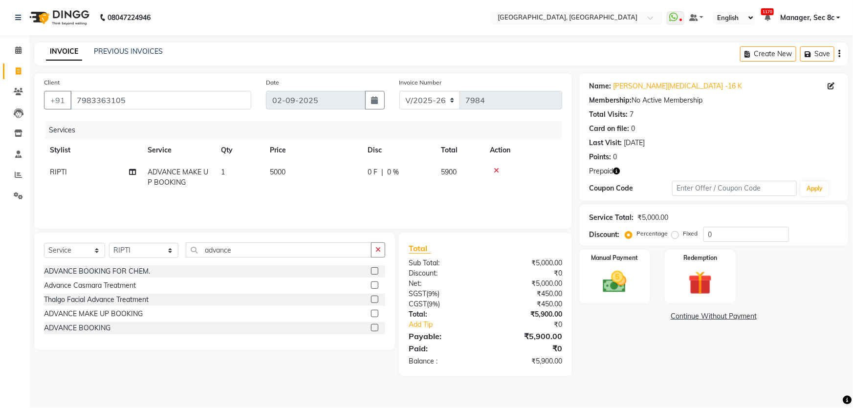
click at [312, 193] on td "5000" at bounding box center [313, 177] width 98 height 32
select select "50628"
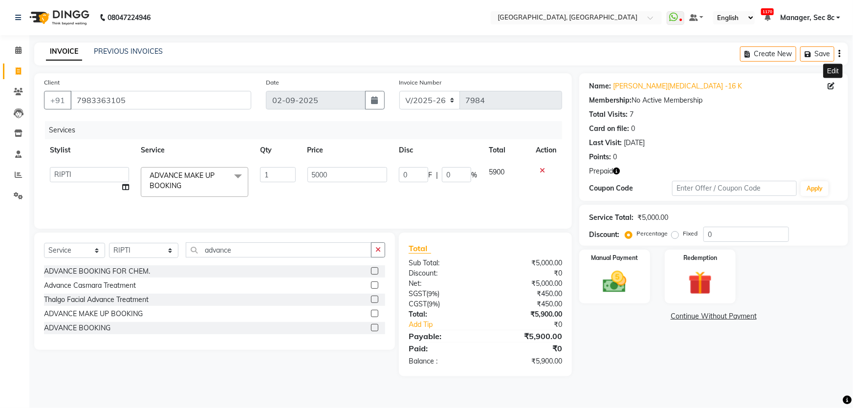
click at [830, 87] on icon at bounding box center [831, 86] width 7 height 7
select select "[DEMOGRAPHIC_DATA]"
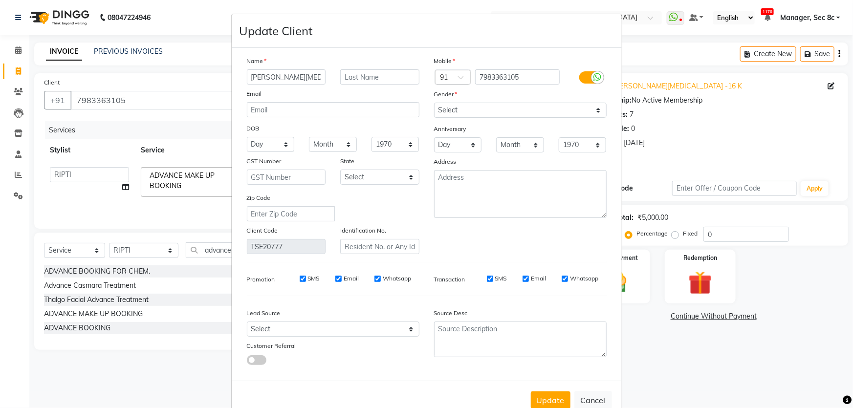
click at [289, 80] on input "Anjali BAl -16 k" at bounding box center [286, 76] width 79 height 15
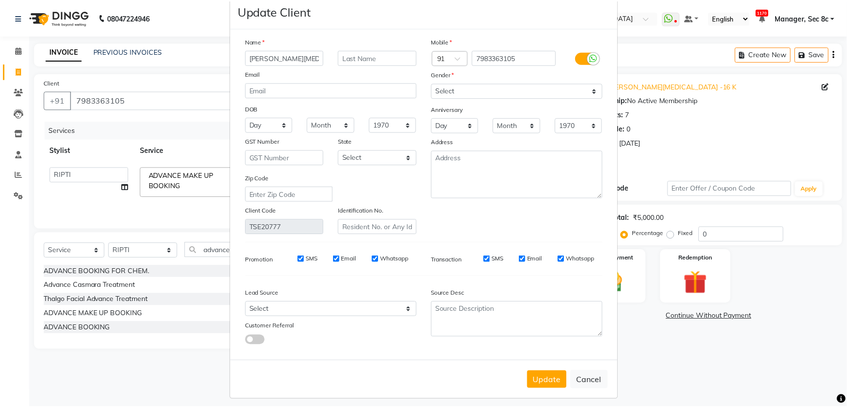
scroll to position [28, 0]
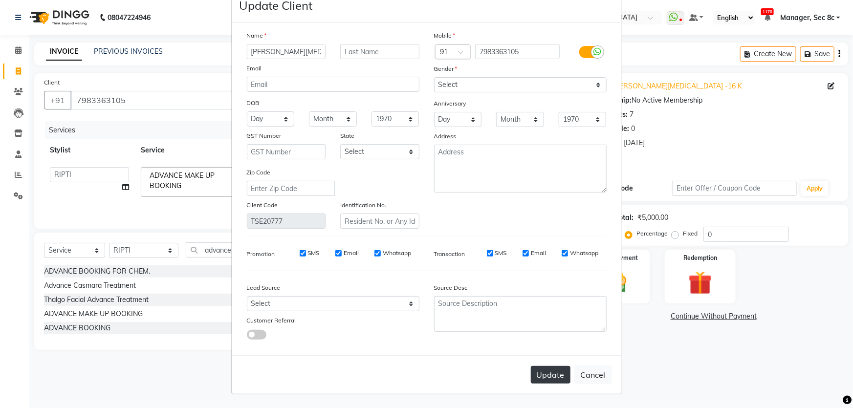
type input "Anjali BAl -45 k"
click at [554, 381] on button "Update" at bounding box center [551, 375] width 40 height 18
select select
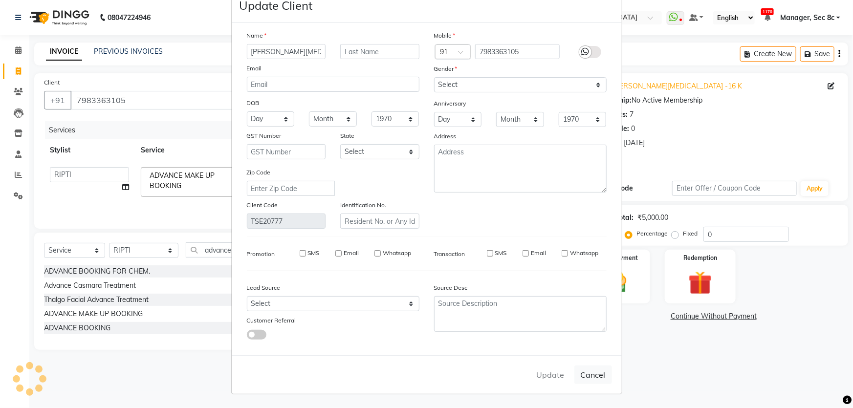
select select
checkbox input "false"
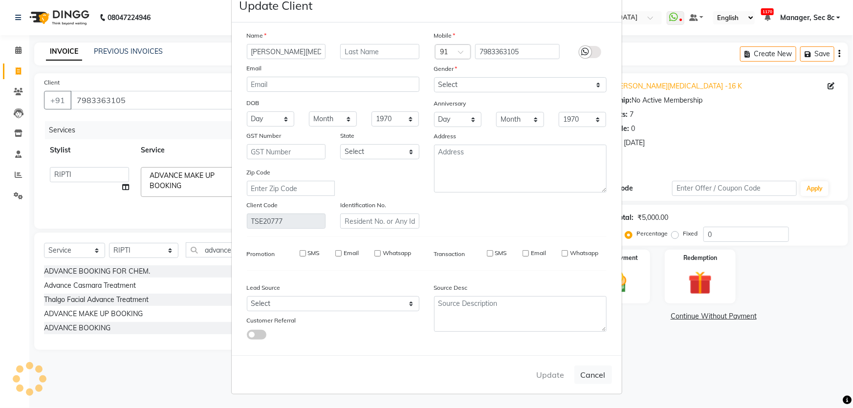
checkbox input "false"
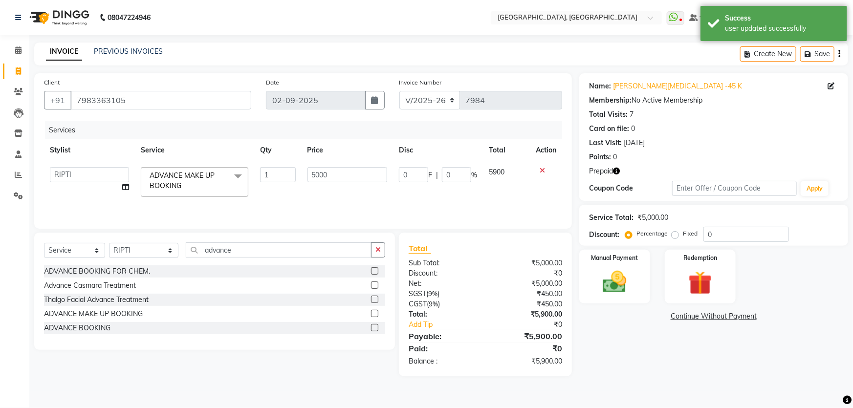
click at [683, 234] on label "Fixed" at bounding box center [690, 233] width 15 height 9
click at [674, 234] on input "Fixed" at bounding box center [677, 233] width 7 height 7
radio input "true"
drag, startPoint x: 753, startPoint y: 229, endPoint x: 567, endPoint y: 203, distance: 187.7
click at [572, 203] on div "Client +91 7983363105 Date 02-09-2025 Invoice Number V/2025 V/2025-26 7984 Serv…" at bounding box center [441, 224] width 829 height 303
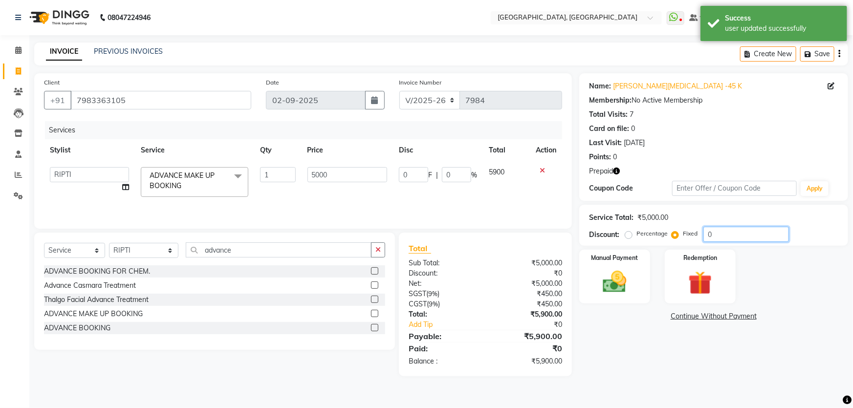
type input "9"
type input "0.18"
type input "90"
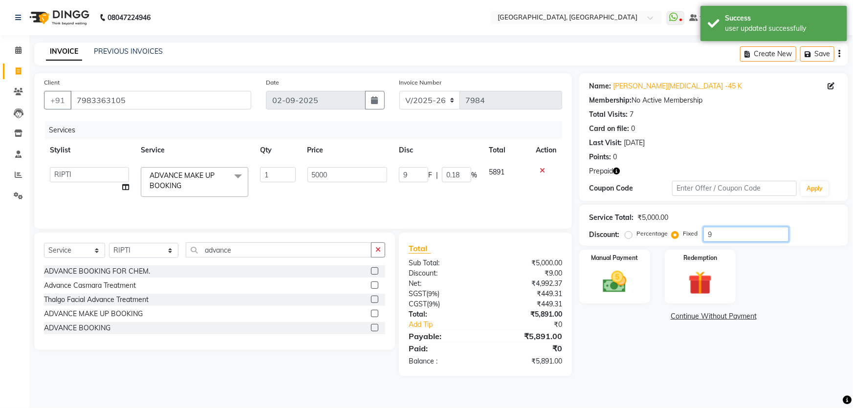
type input "1.8"
type input "900"
type input "18"
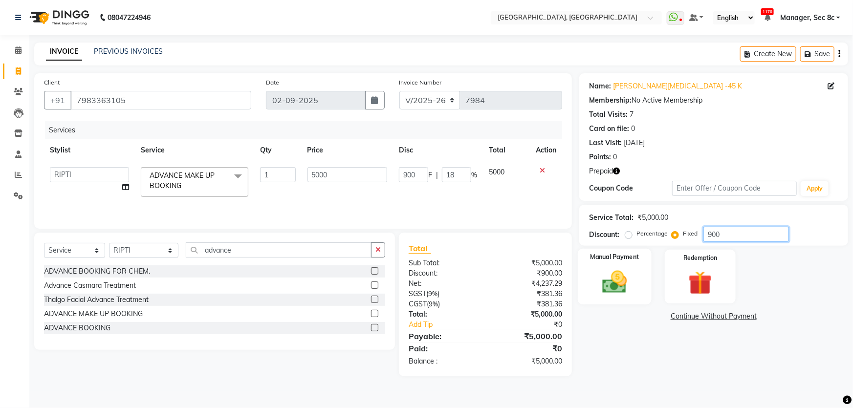
type input "900"
click at [637, 267] on div "Manual Payment" at bounding box center [615, 277] width 74 height 56
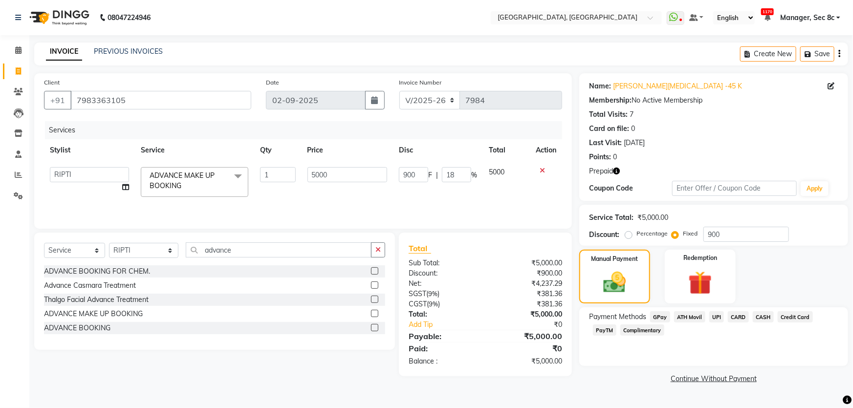
click at [710, 317] on span "UPI" at bounding box center [716, 316] width 15 height 11
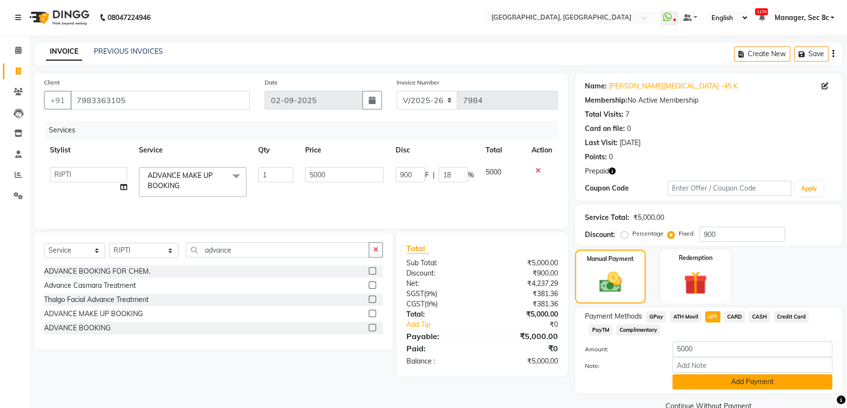
click at [730, 376] on button "Add Payment" at bounding box center [752, 382] width 160 height 15
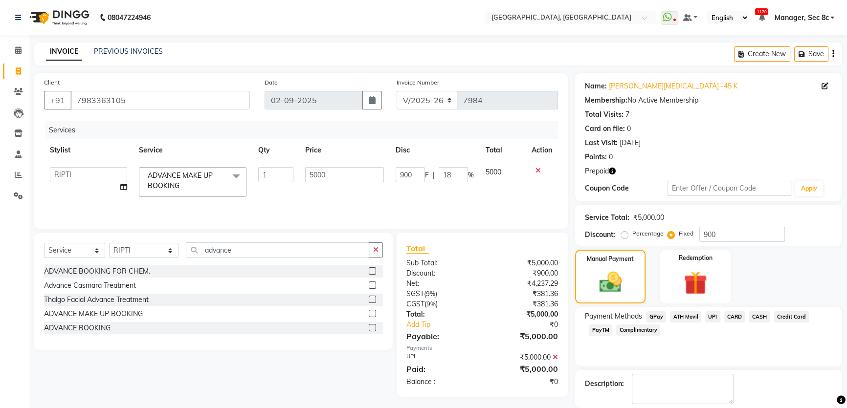
scroll to position [47, 0]
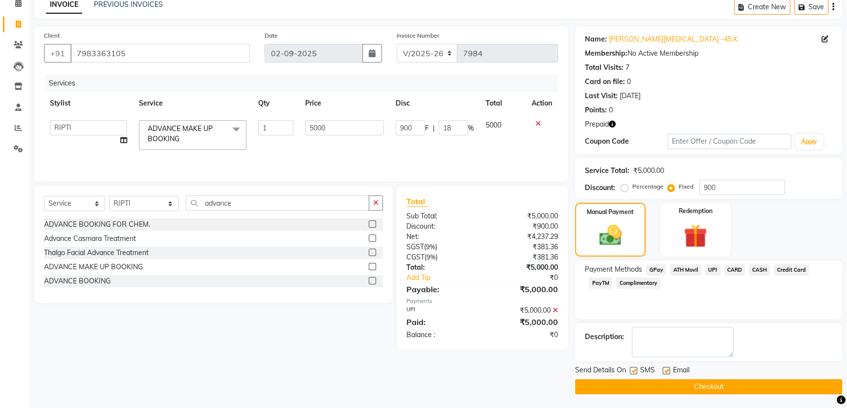
click at [647, 381] on button "Checkout" at bounding box center [708, 386] width 267 height 15
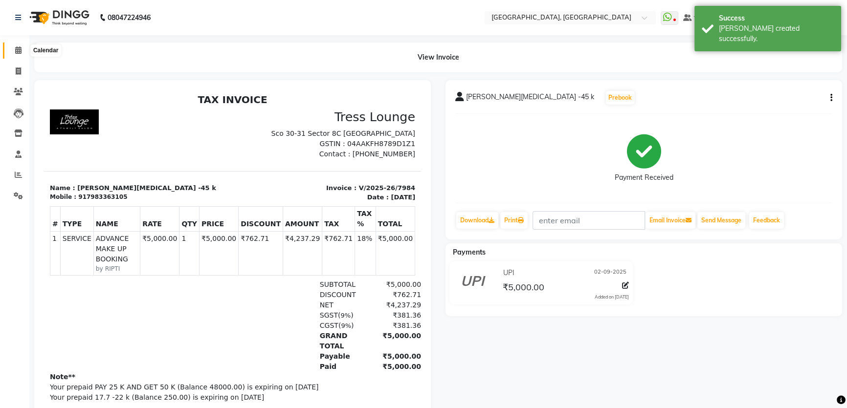
click at [14, 45] on span at bounding box center [18, 50] width 17 height 11
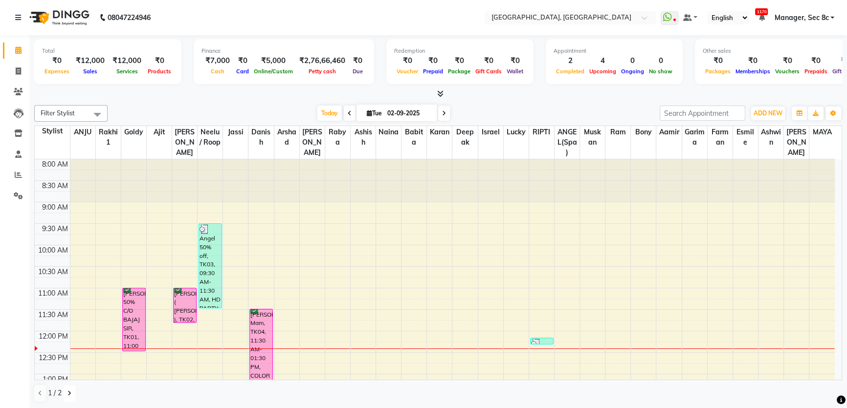
click at [66, 400] on button at bounding box center [70, 393] width 12 height 17
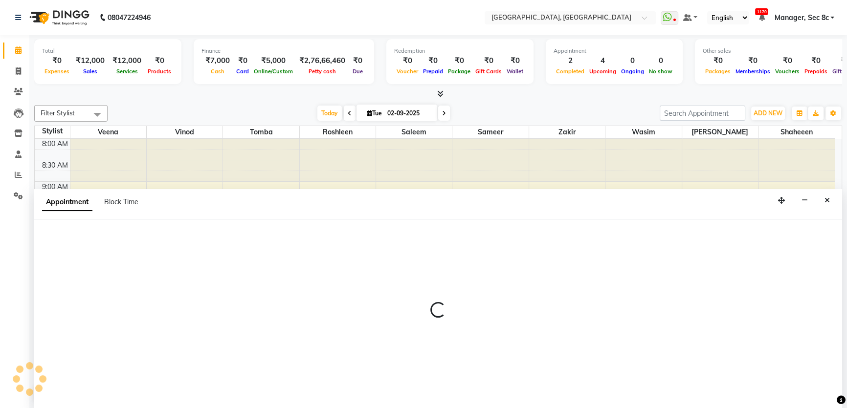
select select "25441"
select select "tentative"
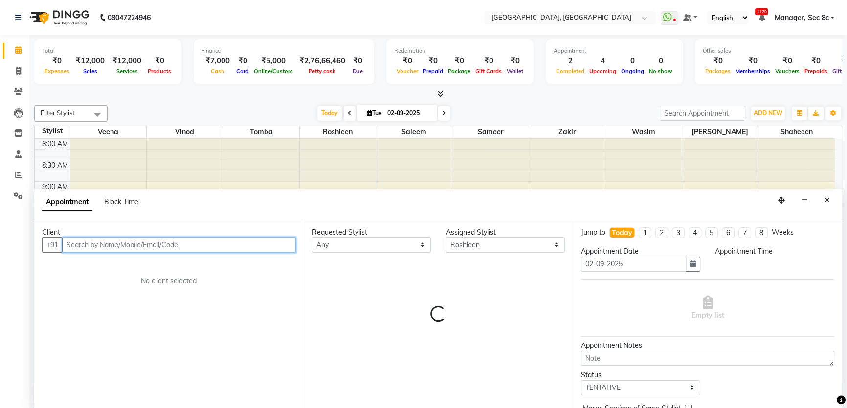
select select "735"
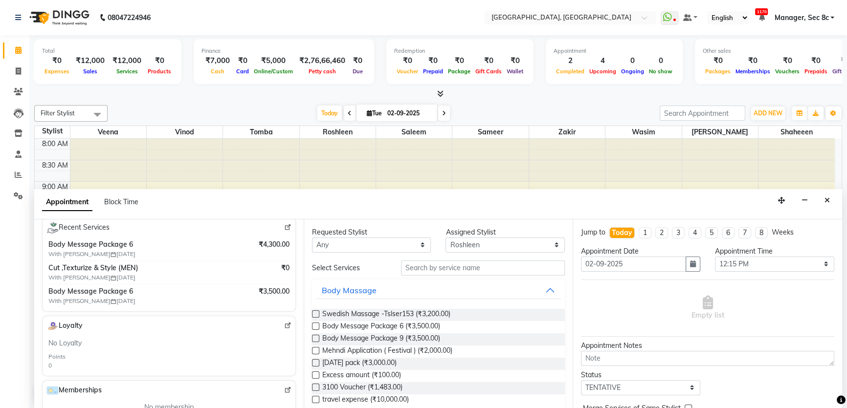
type input "9878138641"
click at [469, 269] on input "text" at bounding box center [483, 268] width 164 height 15
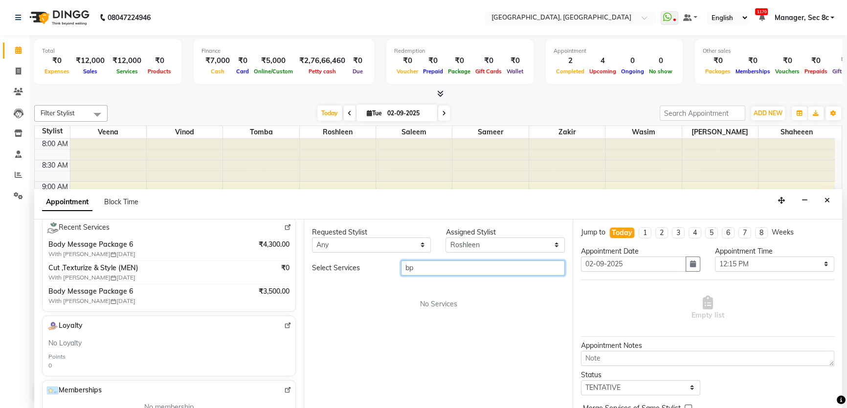
type input "b"
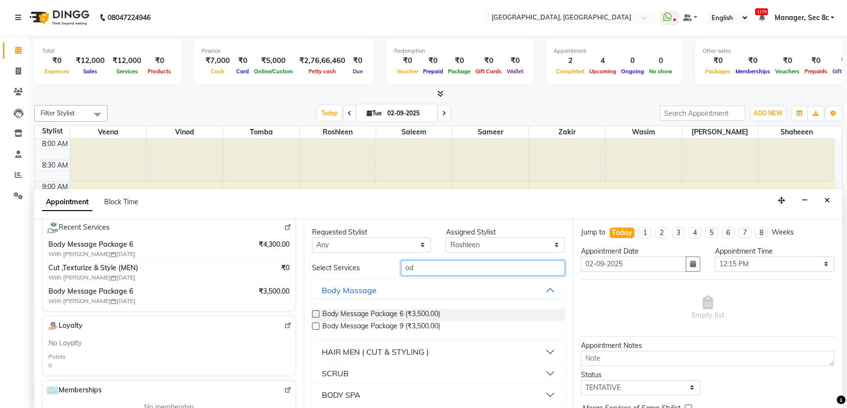
type input "o"
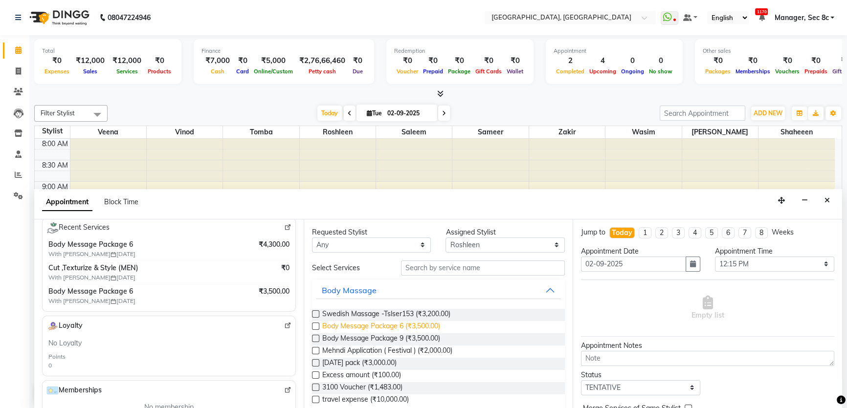
click at [411, 330] on span "Body Message Package 6 (₹3,500.00)" at bounding box center [381, 327] width 118 height 12
checkbox input "false"
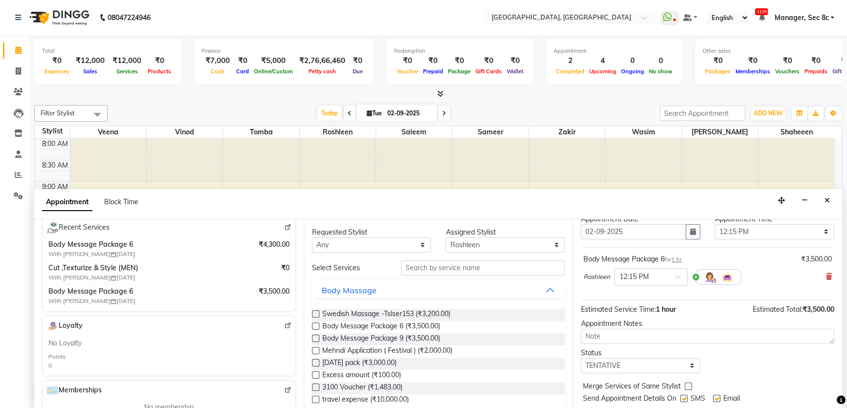
scroll to position [58, 0]
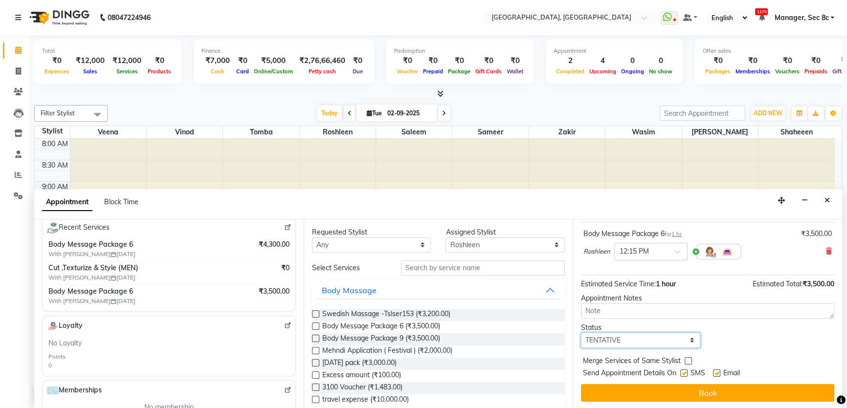
click at [650, 336] on select "Select TENTATIVE CONFIRM CHECK-IN UPCOMING" at bounding box center [640, 340] width 119 height 15
select select "confirm booking"
click at [581, 333] on select "Select TENTATIVE CONFIRM CHECK-IN UPCOMING" at bounding box center [640, 340] width 119 height 15
click at [683, 361] on div "Merge Services of Same Stylist" at bounding box center [707, 362] width 253 height 12
click at [686, 370] on label at bounding box center [683, 373] width 7 height 7
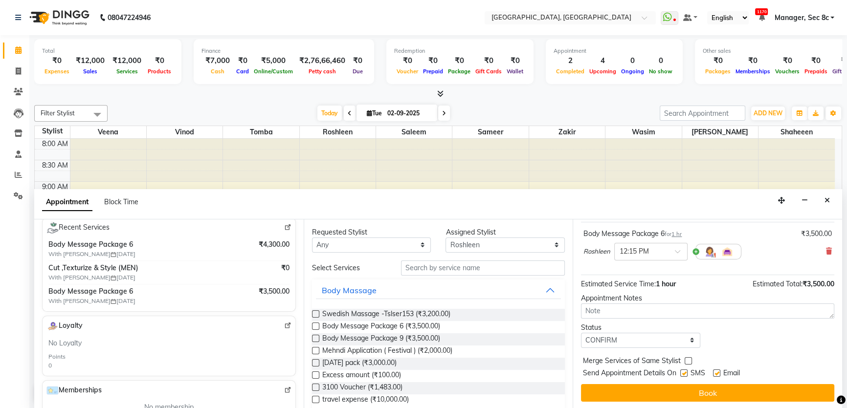
click at [686, 371] on input "checkbox" at bounding box center [683, 374] width 6 height 6
checkbox input "false"
click at [686, 362] on label at bounding box center [688, 360] width 7 height 7
click at [686, 362] on input "checkbox" at bounding box center [688, 362] width 6 height 6
checkbox input "true"
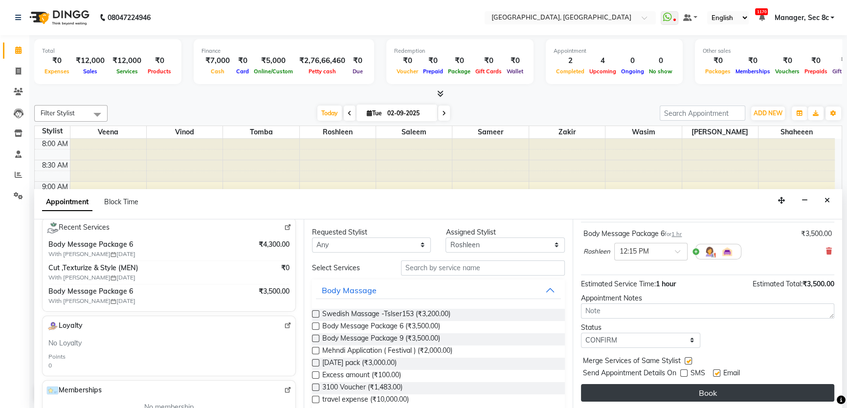
click at [692, 387] on button "Book" at bounding box center [707, 393] width 253 height 18
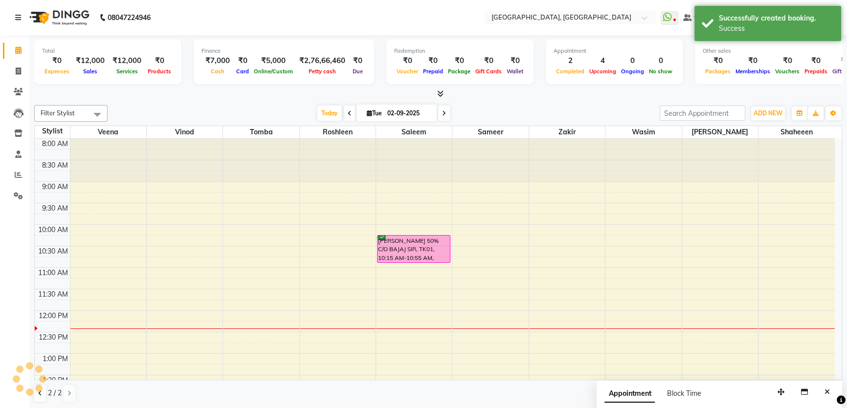
scroll to position [0, 0]
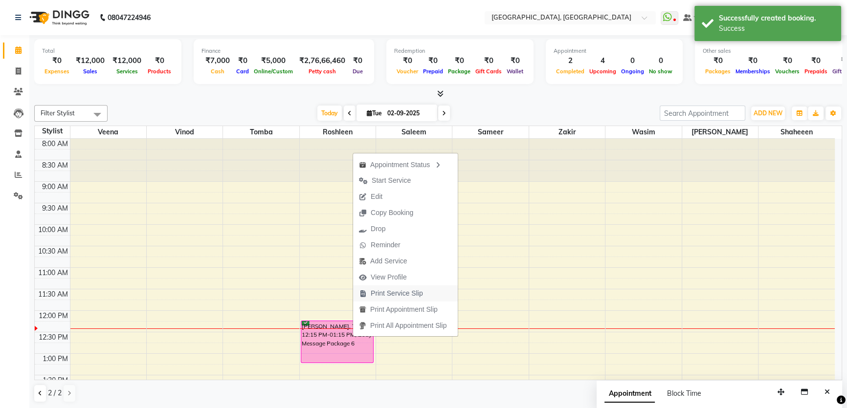
click at [382, 299] on span "Print Service Slip" at bounding box center [391, 294] width 76 height 16
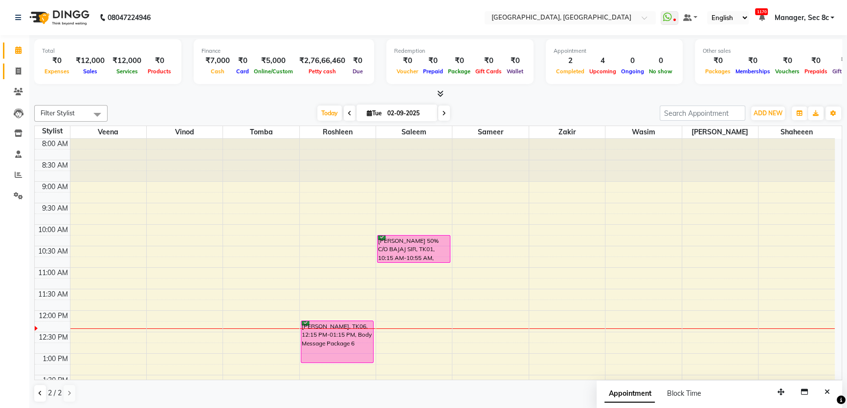
click at [22, 66] on span at bounding box center [18, 71] width 17 height 11
select select "service"
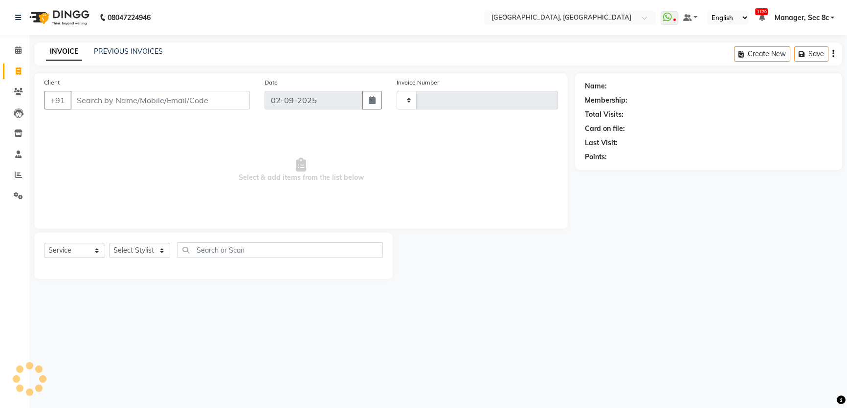
type input "7985"
select select "4281"
click at [159, 251] on select "Select Stylist" at bounding box center [139, 250] width 61 height 15
select select "25445"
click at [109, 243] on select "Select Stylist Aamid Aamir Aditya Ajit Akhil ANGEL(Spa) ANJU Arshad Ashish Ashw…" at bounding box center [143, 250] width 69 height 15
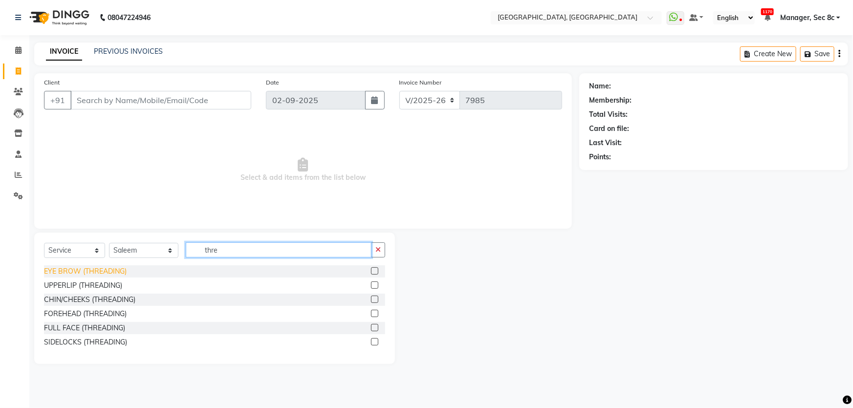
type input "thre"
click at [117, 269] on div "EYE BROW (THREADING)" at bounding box center [85, 271] width 83 height 10
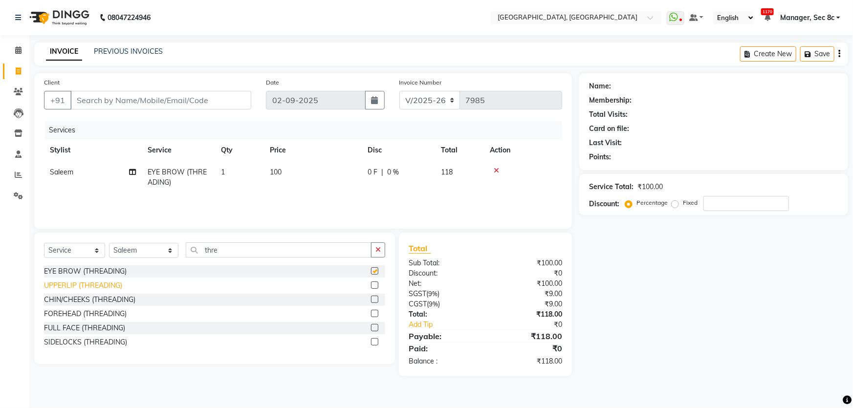
checkbox input "false"
click at [111, 288] on div "UPPERLIP (THREADING)" at bounding box center [83, 286] width 78 height 10
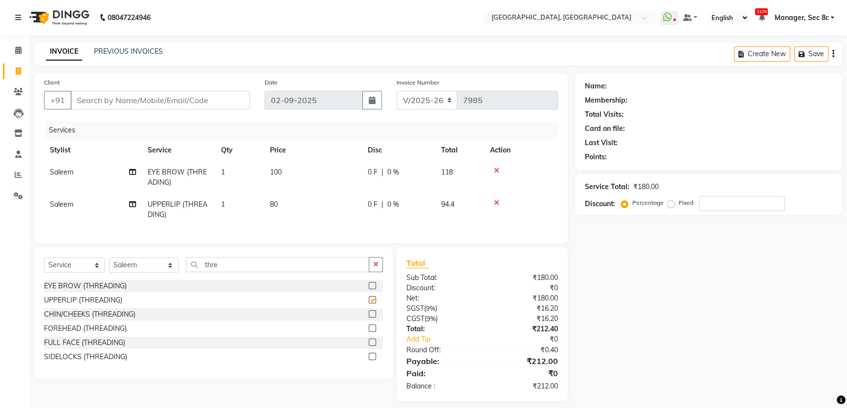
checkbox input "false"
click at [157, 133] on div "Services" at bounding box center [305, 130] width 520 height 18
click at [158, 110] on div "Client +91" at bounding box center [147, 97] width 221 height 40
click at [166, 90] on div "Client +91" at bounding box center [147, 97] width 221 height 40
click at [173, 109] on input "Client" at bounding box center [159, 100] width 179 height 19
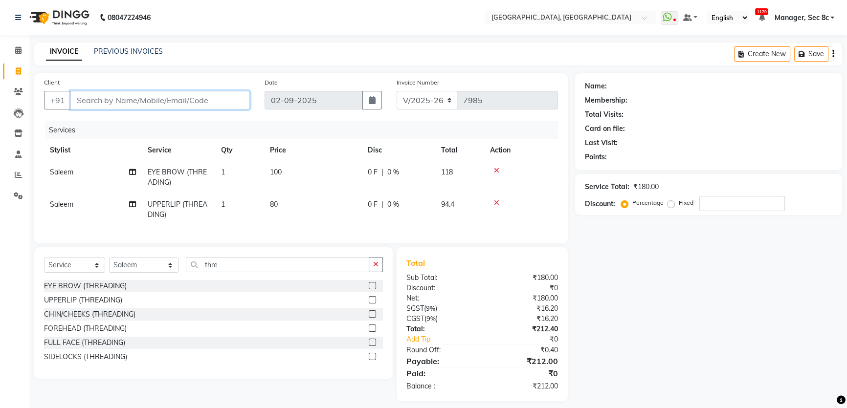
type input "9"
type input "0"
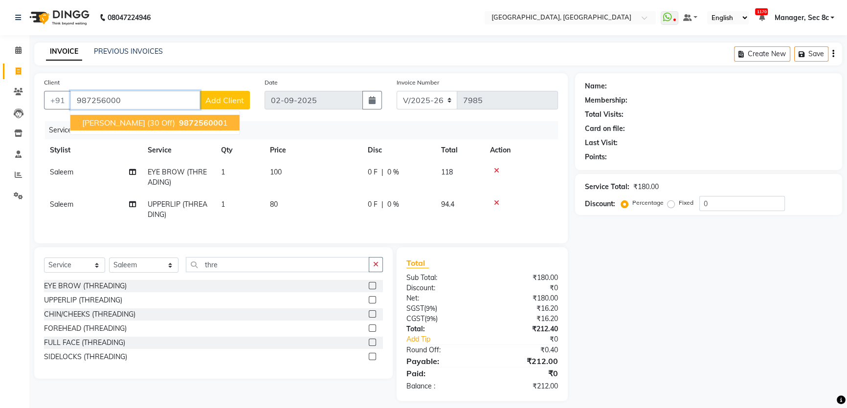
click at [183, 127] on span "987256000" at bounding box center [201, 123] width 44 height 10
type input "9872560001"
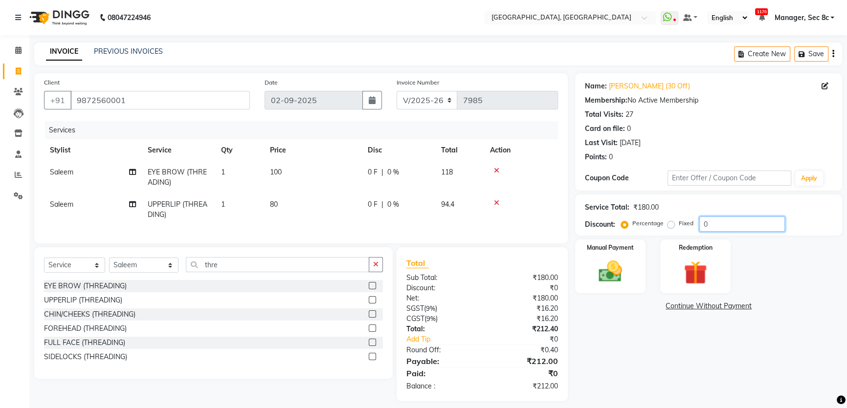
drag, startPoint x: 731, startPoint y: 230, endPoint x: 635, endPoint y: 220, distance: 96.9
click at [645, 221] on div "Percentage Fixed 0" at bounding box center [704, 224] width 162 height 15
type input "30"
click at [679, 226] on label "Fixed" at bounding box center [686, 223] width 15 height 9
click at [672, 226] on input "Fixed" at bounding box center [672, 223] width 7 height 7
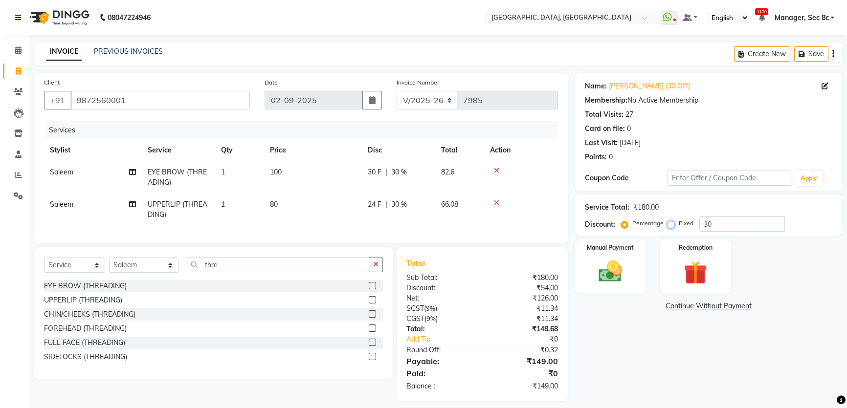
radio input "true"
drag, startPoint x: 714, startPoint y: 226, endPoint x: 533, endPoint y: 186, distance: 184.9
click at [573, 189] on div "Client +91 9872560001 Date 02-09-2025 Invoice Number V/2025 V/2025-26 7985 Serv…" at bounding box center [438, 237] width 822 height 328
type input "1"
type input "62"
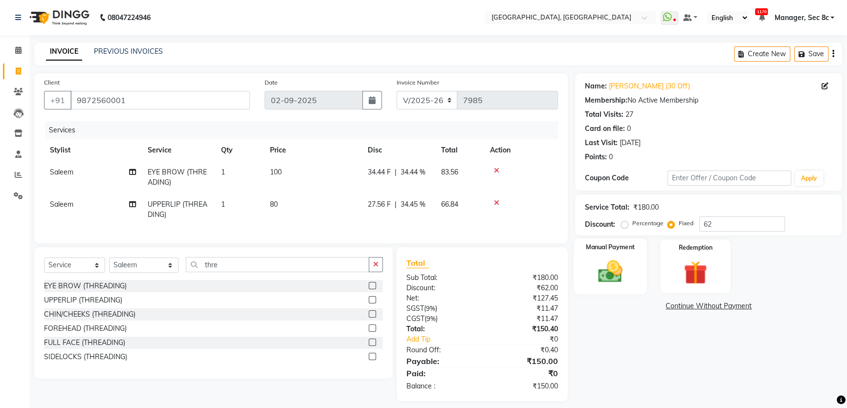
click at [599, 274] on img at bounding box center [611, 272] width 40 height 28
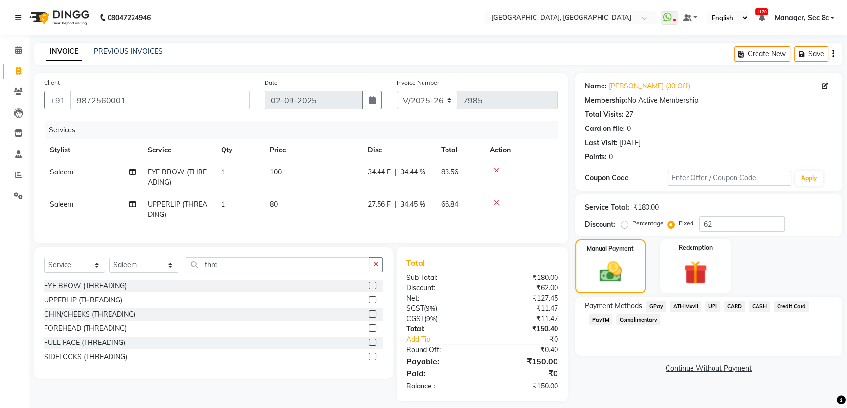
click at [761, 305] on span "CASH" at bounding box center [759, 306] width 21 height 11
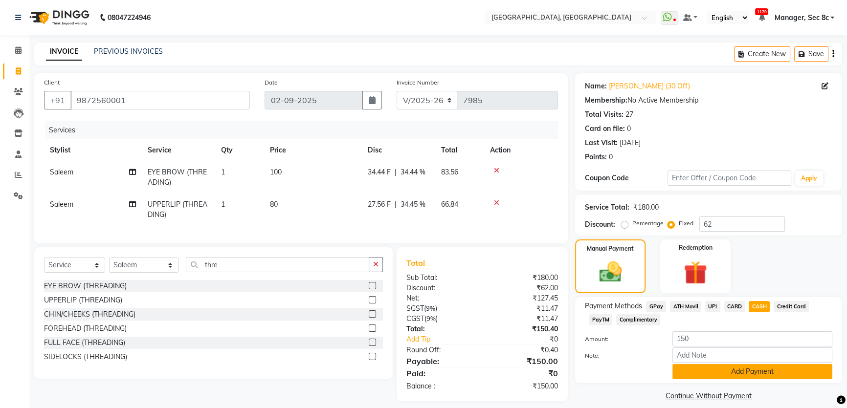
click at [754, 370] on button "Add Payment" at bounding box center [752, 371] width 160 height 15
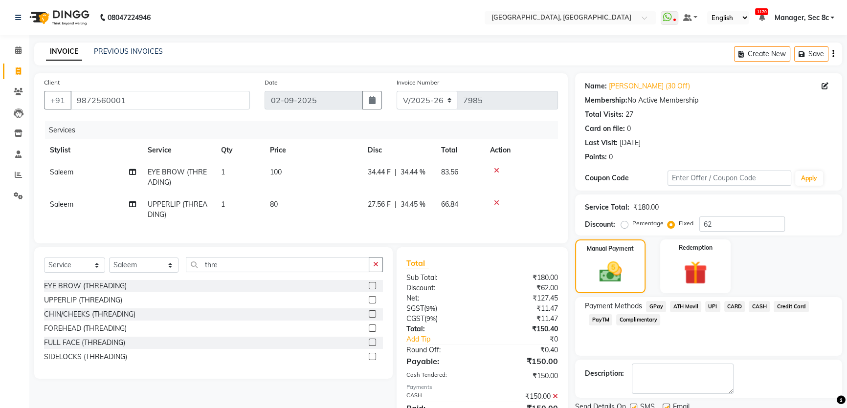
scroll to position [49, 0]
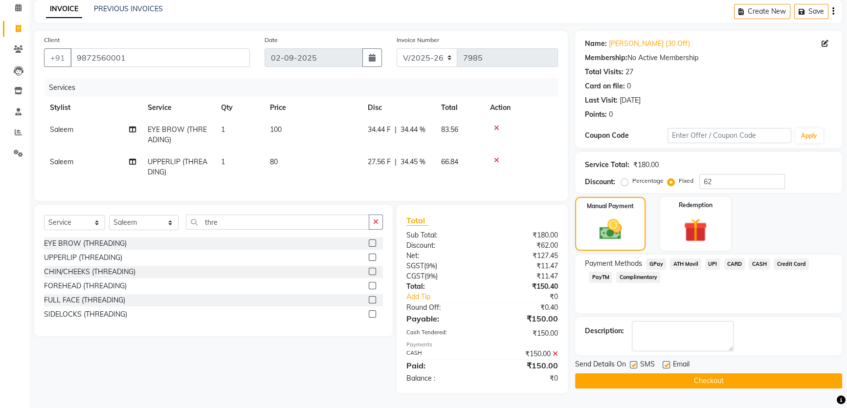
click at [634, 361] on label at bounding box center [633, 364] width 7 height 7
click at [634, 362] on input "checkbox" at bounding box center [633, 365] width 6 height 6
checkbox input "false"
click at [642, 374] on button "Checkout" at bounding box center [708, 381] width 267 height 15
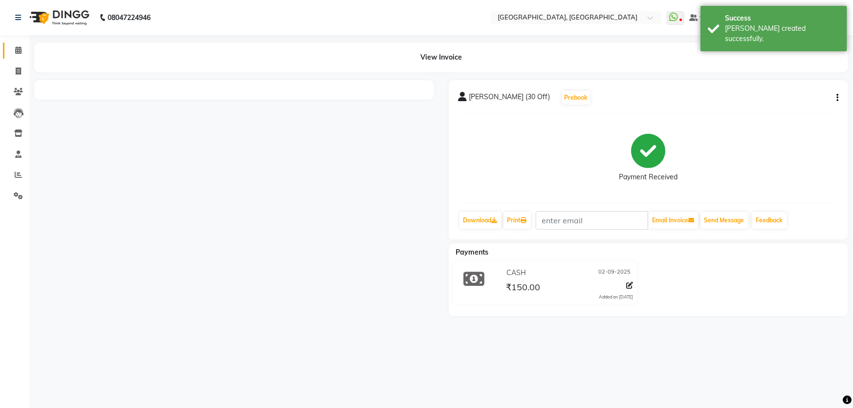
click at [16, 54] on span at bounding box center [18, 50] width 17 height 11
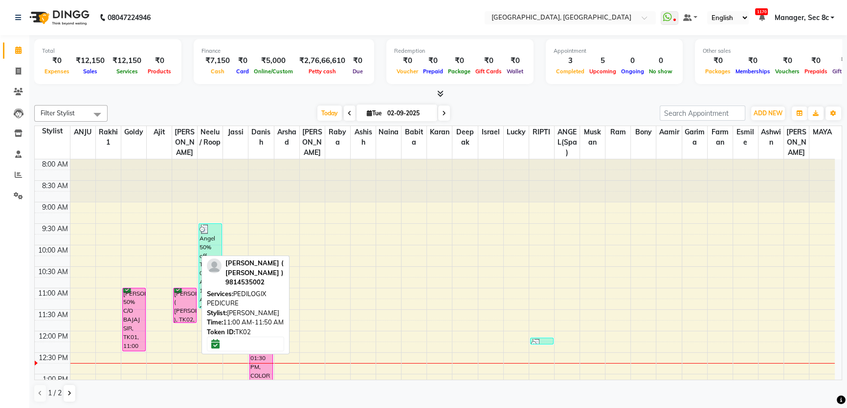
click at [191, 309] on div "[PERSON_NAME] ( [PERSON_NAME] ), TK02, 11:00 AM-11:50 AM, PEDILOGIX PEDICURE" at bounding box center [185, 305] width 22 height 34
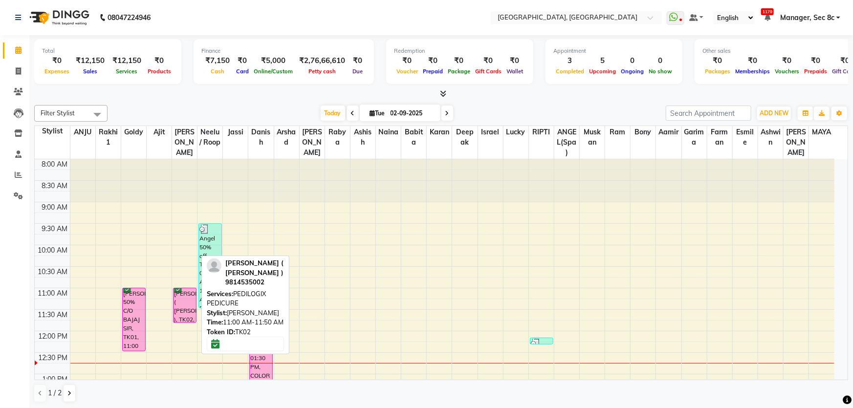
select select "6"
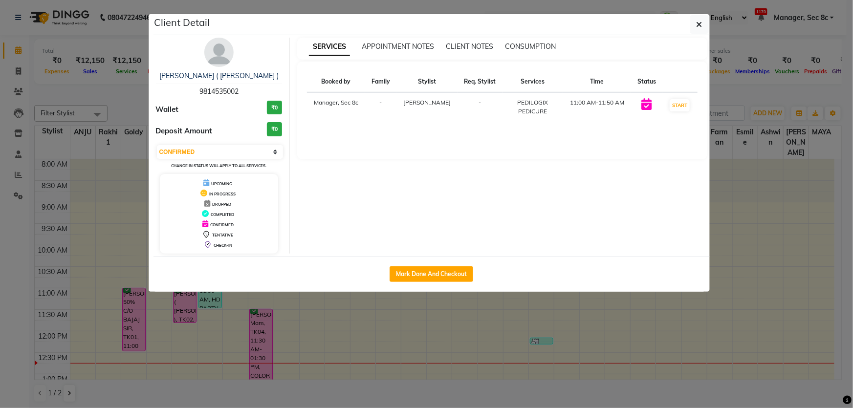
click at [430, 282] on div "Mark Done And Checkout" at bounding box center [432, 274] width 556 height 36
click at [436, 275] on button "Mark Done And Checkout" at bounding box center [432, 274] width 84 height 16
select select "4281"
select select "service"
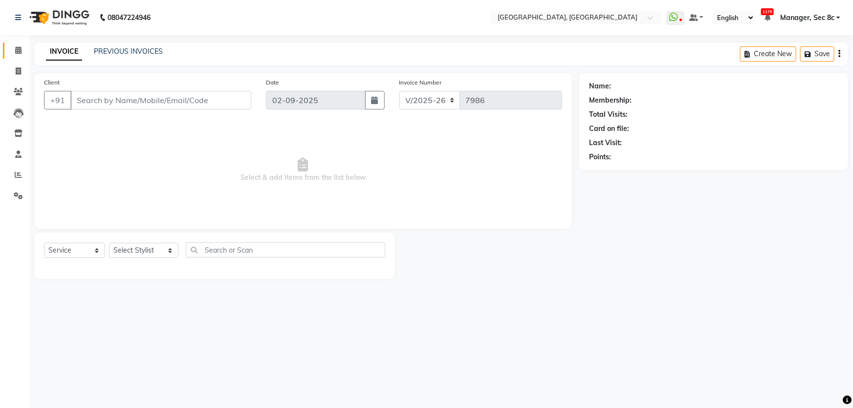
type input "9814535002"
select select "25433"
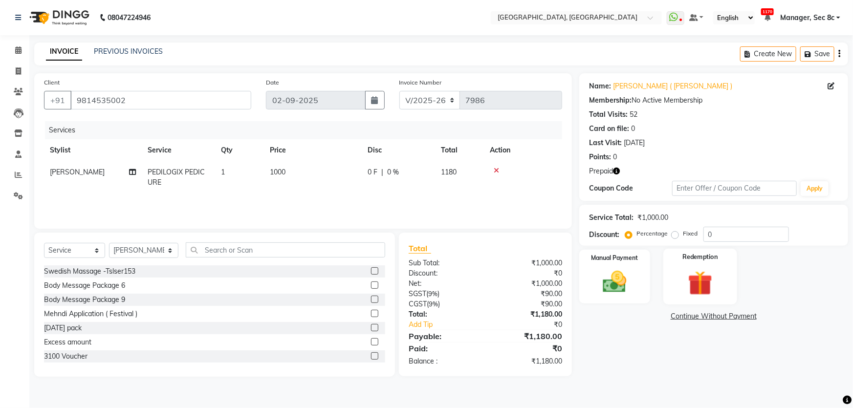
click at [731, 277] on div "Redemption" at bounding box center [701, 277] width 74 height 56
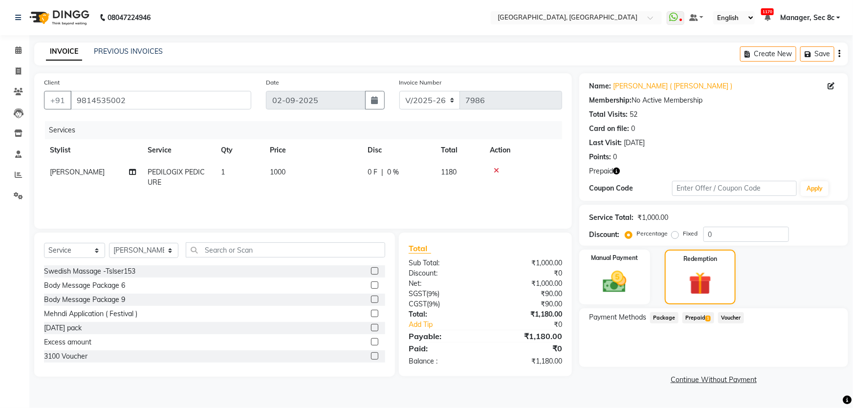
click at [706, 320] on span "1" at bounding box center [708, 319] width 5 height 6
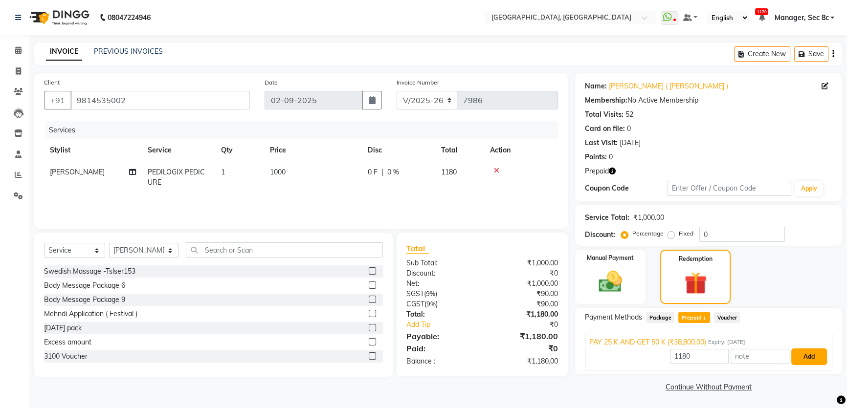
click at [816, 352] on button "Add" at bounding box center [809, 357] width 36 height 17
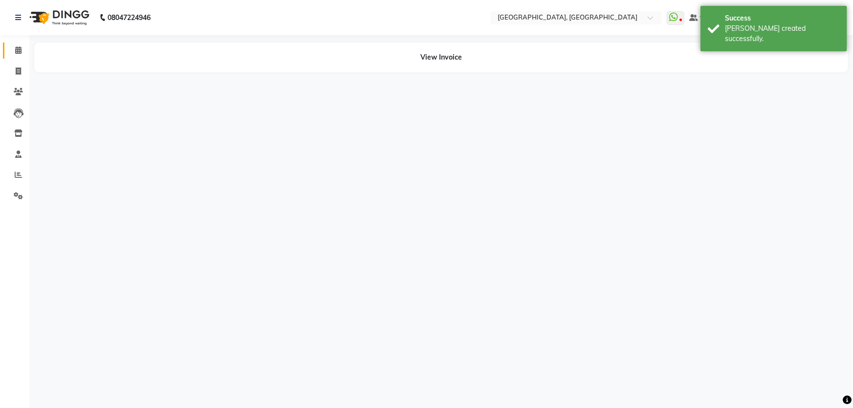
click at [14, 56] on link "Calendar" at bounding box center [14, 51] width 23 height 16
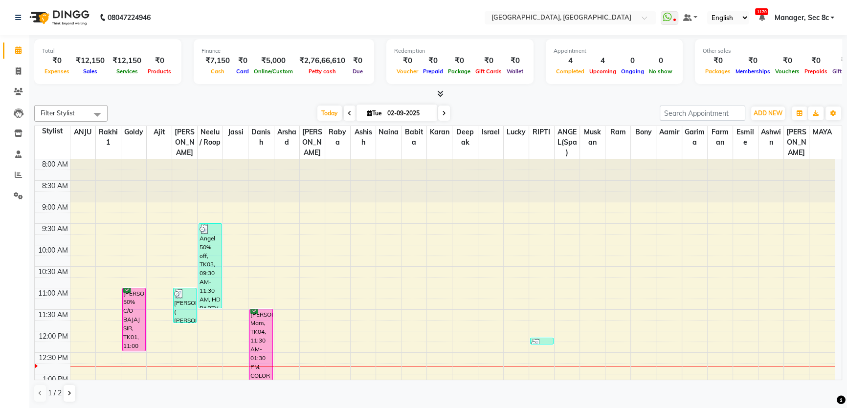
click at [609, 33] on nav "08047224946 Select Location × Tress Lounge, Sector 8c WhatsApp Status ✕ Status:…" at bounding box center [423, 17] width 847 height 35
click at [612, 34] on nav "08047224946 Select Location × Tress Lounge, Sector 8c WhatsApp Status ✕ Status:…" at bounding box center [423, 17] width 847 height 35
click at [20, 96] on span at bounding box center [18, 92] width 17 height 11
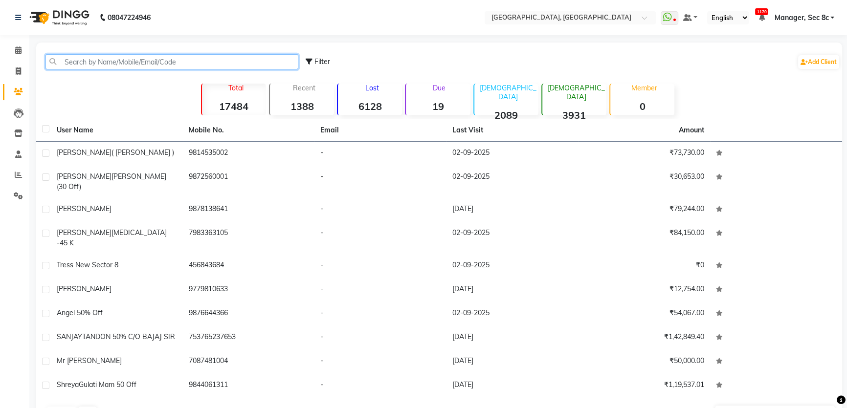
click at [66, 65] on input "text" at bounding box center [171, 61] width 253 height 15
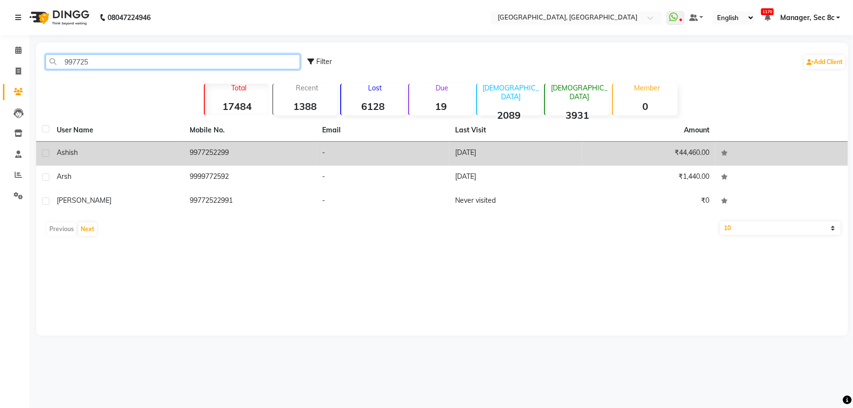
type input "997725"
click at [222, 161] on td "9977252299" at bounding box center [250, 154] width 133 height 24
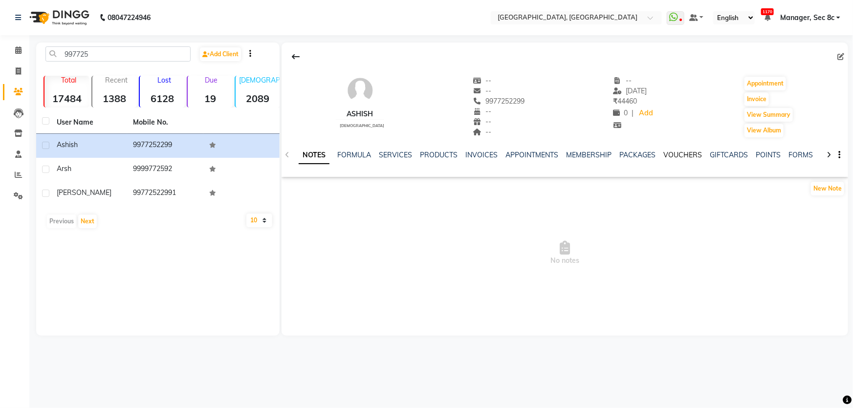
click at [681, 156] on link "VOUCHERS" at bounding box center [683, 155] width 39 height 9
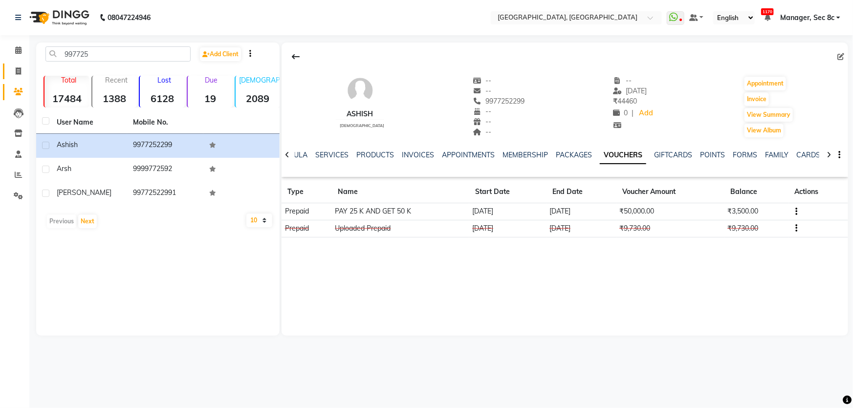
click at [22, 67] on span at bounding box center [18, 71] width 17 height 11
select select "4281"
select select "service"
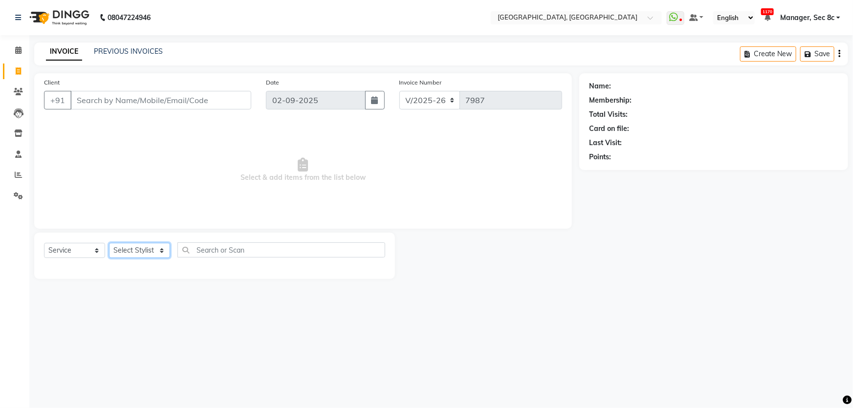
click at [152, 247] on select "Select Stylist" at bounding box center [139, 250] width 61 height 15
select select "63686"
click at [109, 243] on select "Select Stylist Aamid Aamir Aditya Ajit Akhil ANGEL(Spa) ANJU Arshad Ashish Ashw…" at bounding box center [143, 250] width 69 height 15
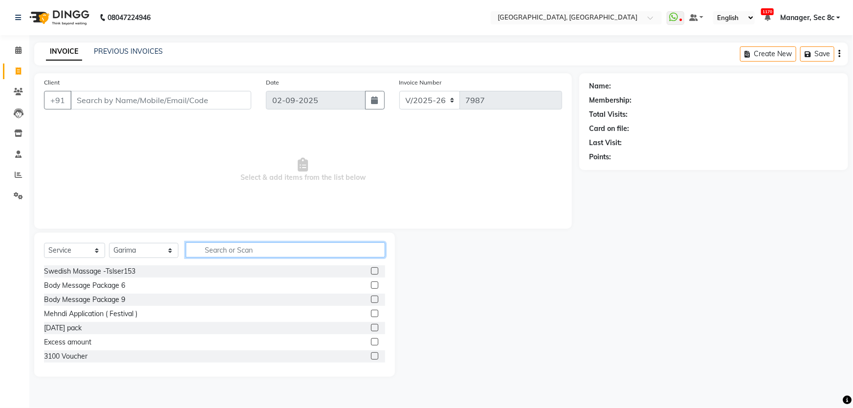
click at [241, 248] on input "text" at bounding box center [285, 250] width 199 height 15
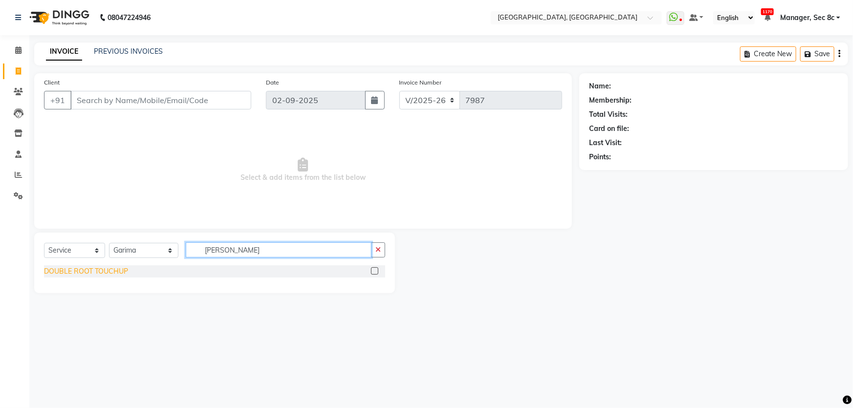
type input "doub"
click at [101, 271] on div "DOUBLE ROOT TOUCHUP" at bounding box center [86, 271] width 84 height 10
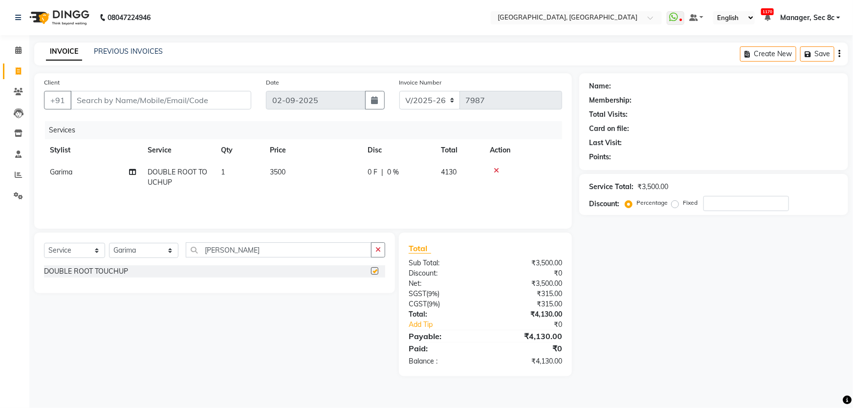
checkbox input "false"
click at [265, 244] on input "doub" at bounding box center [279, 250] width 186 height 15
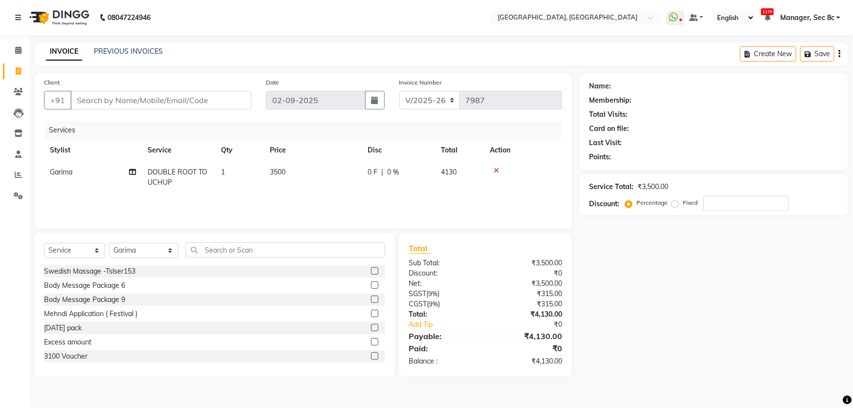
click at [495, 168] on icon at bounding box center [496, 170] width 5 height 7
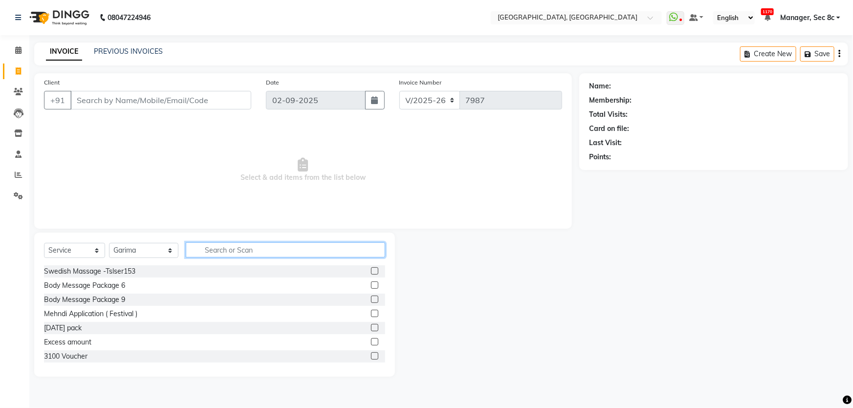
click at [218, 245] on input "text" at bounding box center [285, 250] width 199 height 15
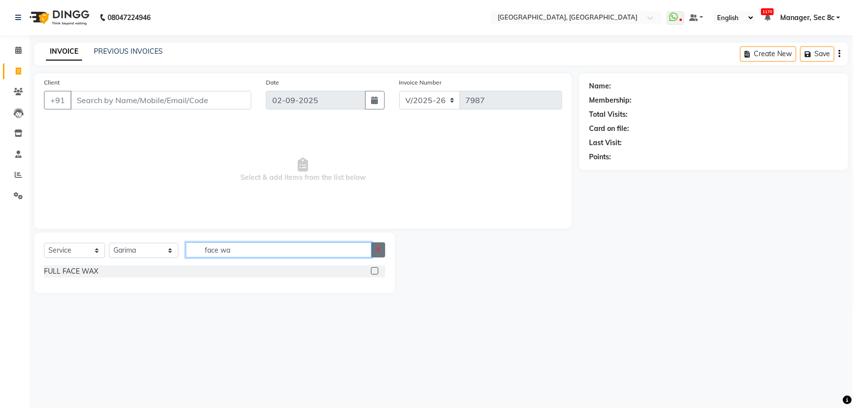
type input "face wa"
click at [376, 251] on icon "button" at bounding box center [378, 249] width 5 height 7
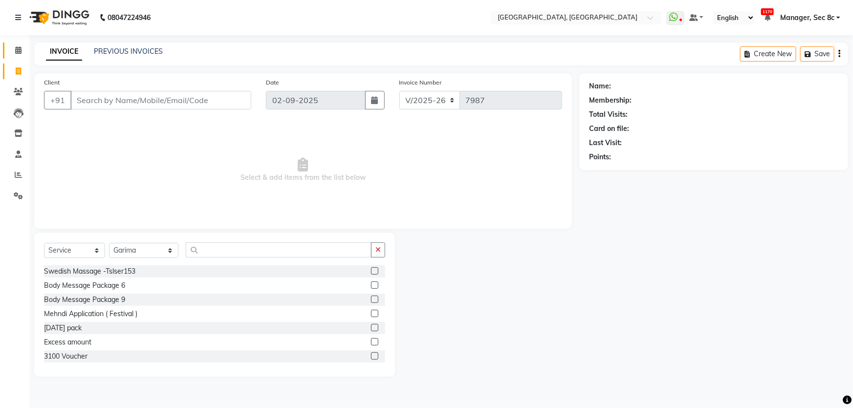
click at [12, 44] on link "Calendar" at bounding box center [14, 51] width 23 height 16
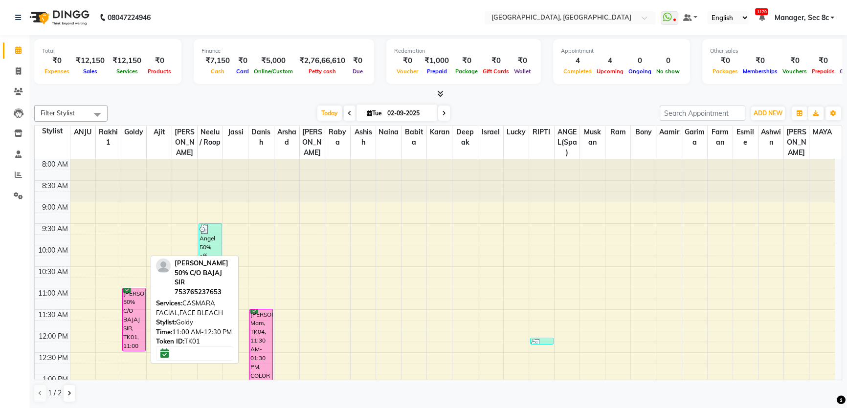
click at [139, 301] on div "SANJAY TANDON 50% C/O BAJAJ SIR, TK01, 11:00 AM-12:30 PM, CASMARA FACIAL,FACE B…" at bounding box center [134, 319] width 22 height 63
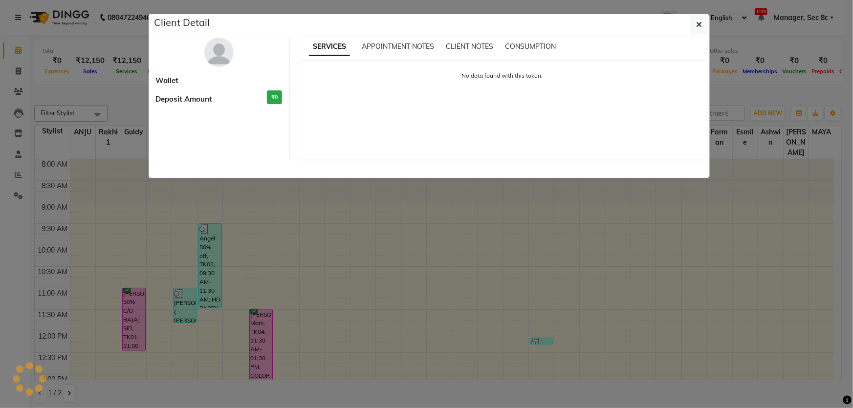
select select "6"
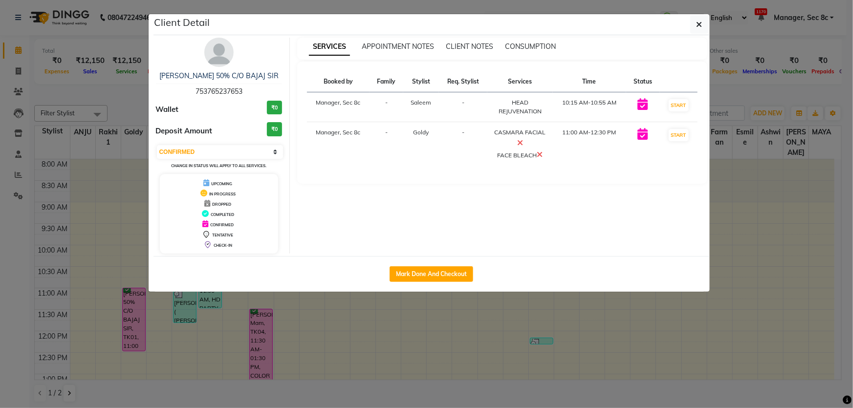
click at [459, 338] on ngb-modal-window "Client Detail SANJAY TANDON 50% C/O BAJAJ SIR 753765237653 Wallet ₹0 Deposit Am…" at bounding box center [426, 204] width 853 height 408
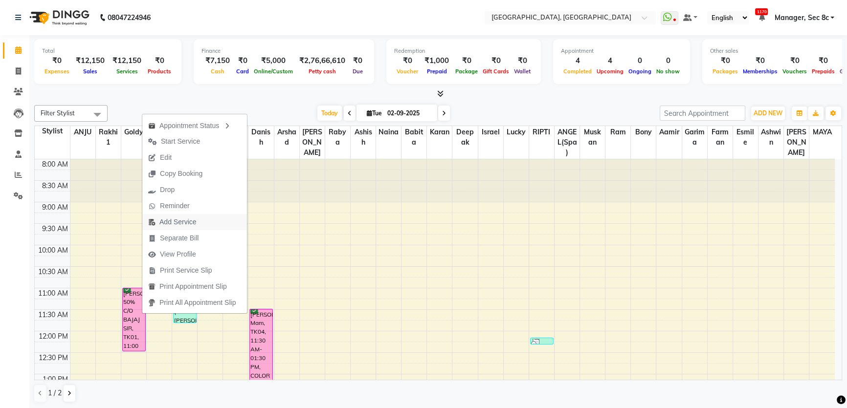
click at [201, 223] on span "Add Service" at bounding box center [172, 222] width 60 height 16
select select "25427"
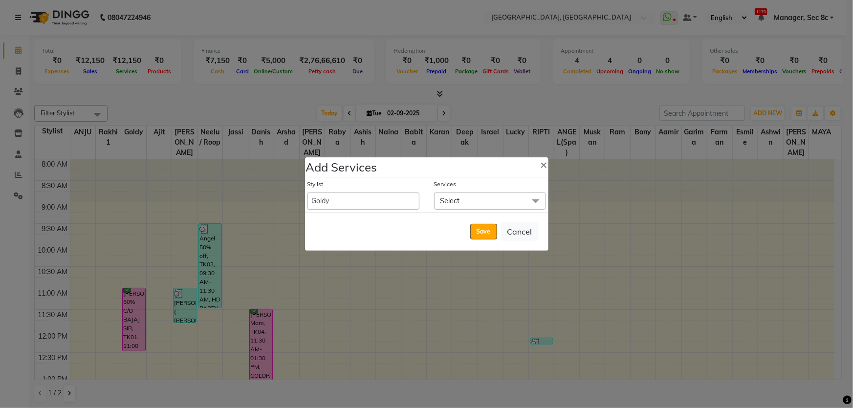
click at [448, 199] on span "Select" at bounding box center [451, 201] width 20 height 9
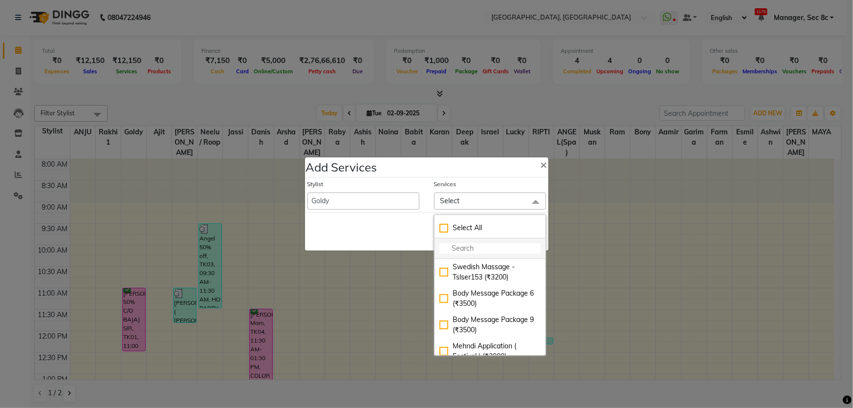
click at [456, 252] on input "multiselect-search" at bounding box center [490, 249] width 101 height 10
type input "thr"
click at [477, 263] on div "EYE BROW (THREADING) (₹100)" at bounding box center [490, 272] width 101 height 21
checkbox input "true"
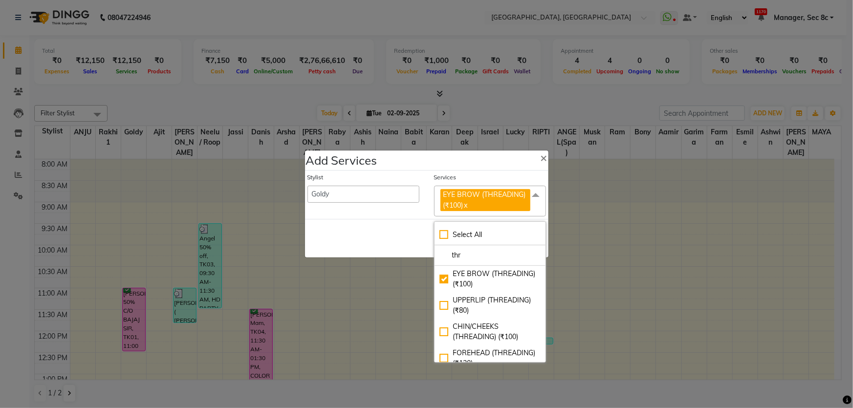
click at [398, 228] on div "Save Cancel" at bounding box center [427, 238] width 244 height 39
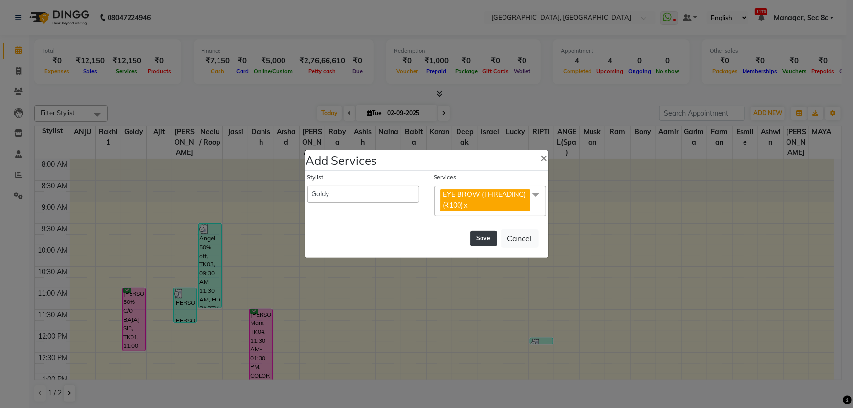
click at [486, 239] on button "Save" at bounding box center [483, 239] width 27 height 16
select select "63743"
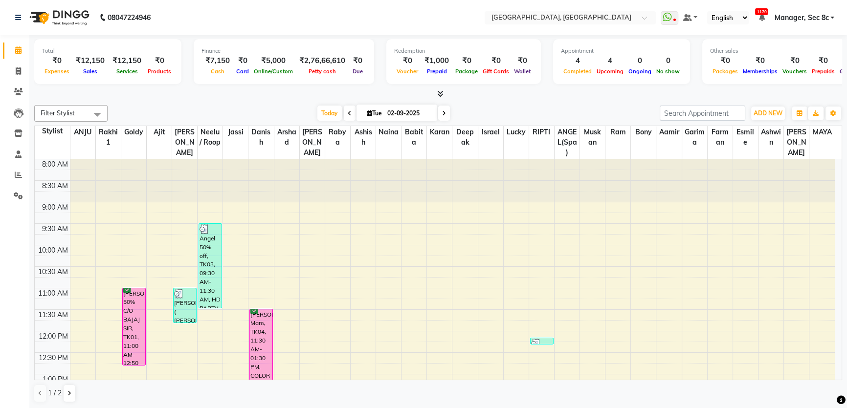
click at [62, 397] on div "1 / 2" at bounding box center [58, 393] width 49 height 19
click at [68, 396] on button at bounding box center [70, 393] width 12 height 17
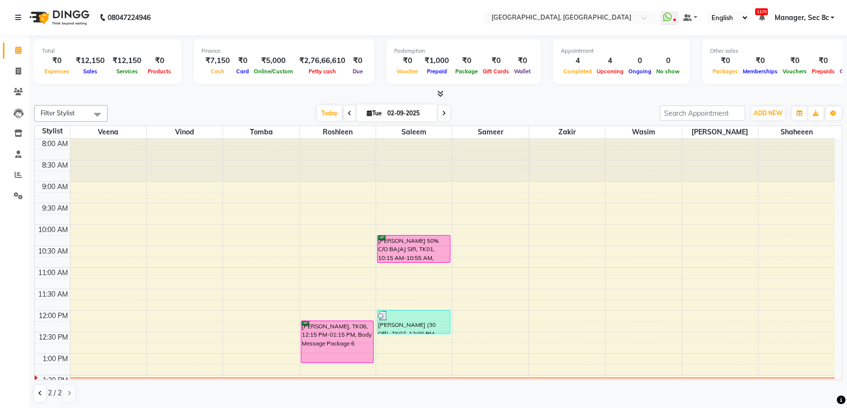
scroll to position [133, 0]
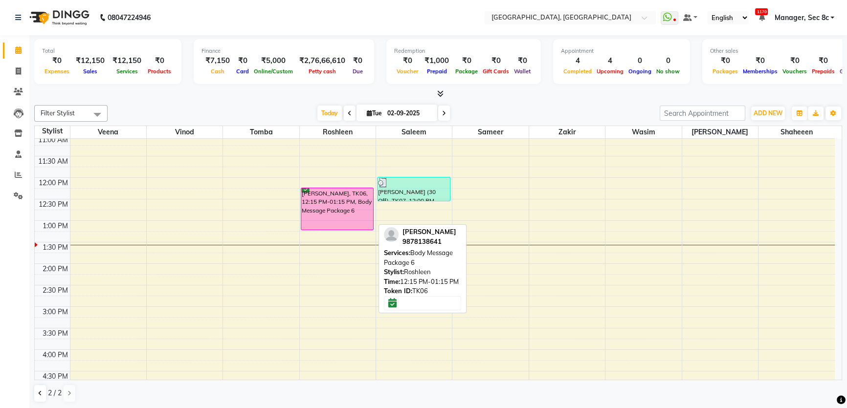
click at [327, 213] on div "[PERSON_NAME], TK06, 12:15 PM-01:15 PM, Body Message Package 6" at bounding box center [337, 209] width 72 height 42
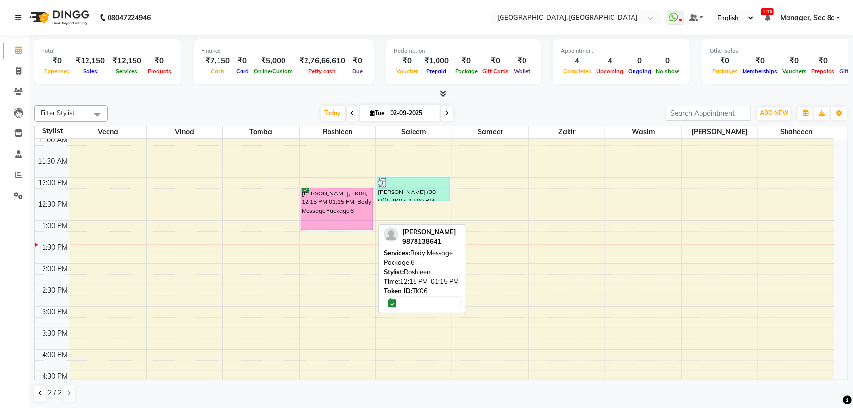
select select "6"
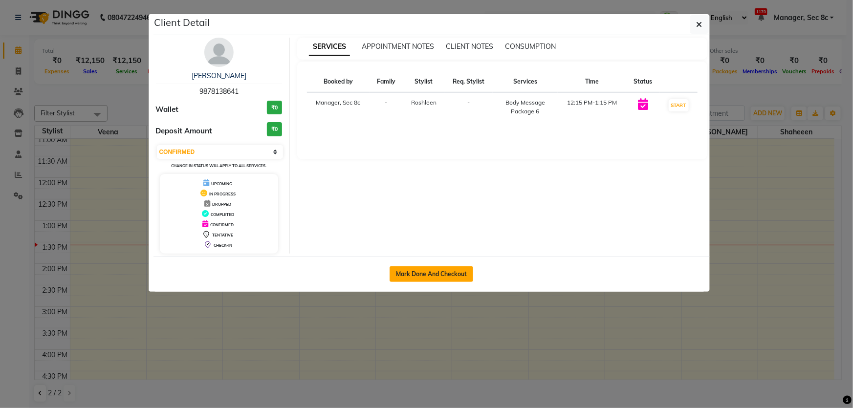
click at [458, 272] on button "Mark Done And Checkout" at bounding box center [432, 274] width 84 height 16
select select "service"
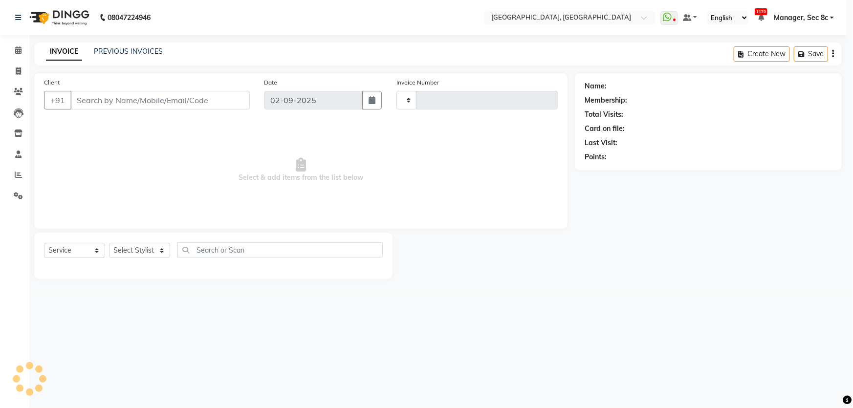
type input "7990"
select select "4281"
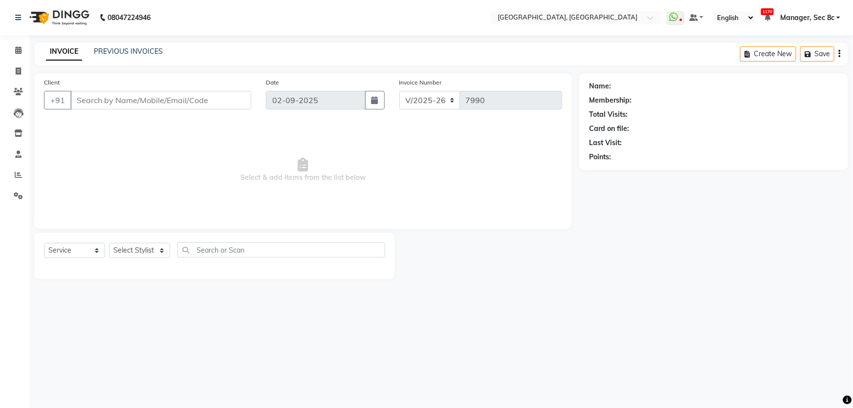
type input "9878138641"
select select "25441"
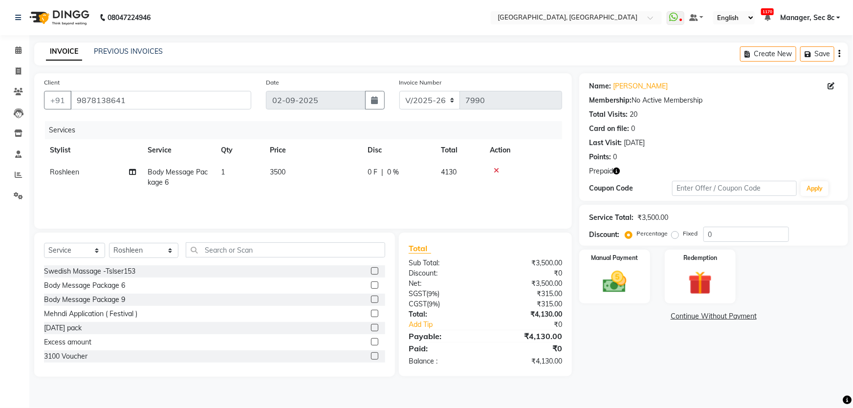
click at [619, 170] on icon "button" at bounding box center [616, 171] width 7 height 7
click at [649, 173] on div "Prepaid" at bounding box center [713, 171] width 249 height 10
click at [696, 284] on img at bounding box center [701, 283] width 40 height 31
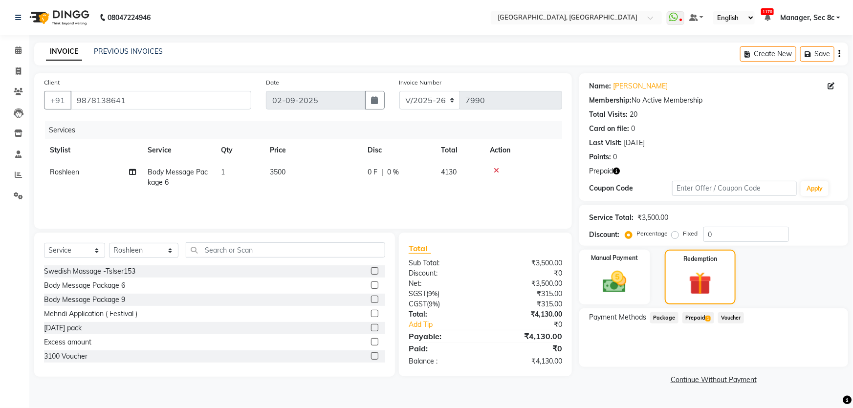
click at [705, 317] on span "Prepaid 1" at bounding box center [699, 317] width 32 height 11
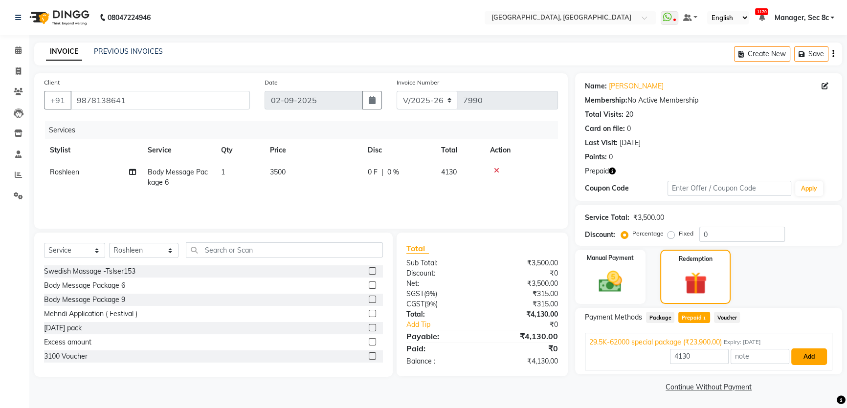
click at [804, 352] on button "Add" at bounding box center [809, 357] width 36 height 17
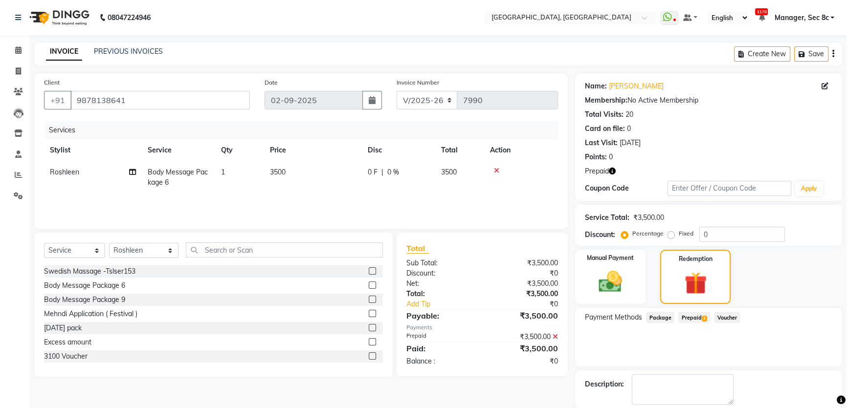
scroll to position [48, 0]
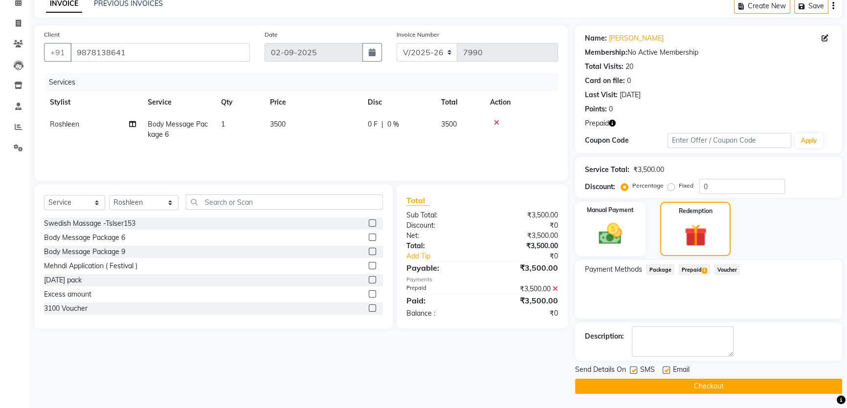
click at [640, 385] on button "Checkout" at bounding box center [708, 386] width 267 height 15
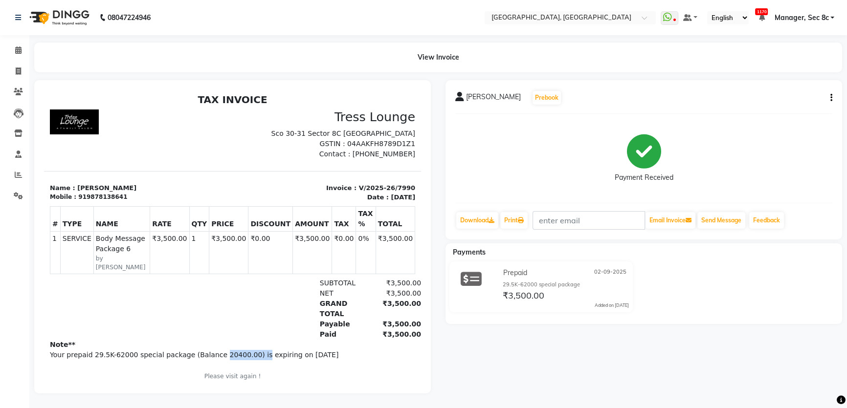
drag, startPoint x: 208, startPoint y: 347, endPoint x: 241, endPoint y: 345, distance: 32.4
click at [241, 350] on p "Your prepaid 29.5K-62000 special package (Balance 20400.00) is expiring on 2025…" at bounding box center [232, 355] width 365 height 10
click at [262, 358] on div "Note** Your prepaid 29.5K-62000 special package (Balance 20400.00) is expiring …" at bounding box center [232, 367] width 365 height 54
click at [16, 88] on icon at bounding box center [18, 91] width 9 height 7
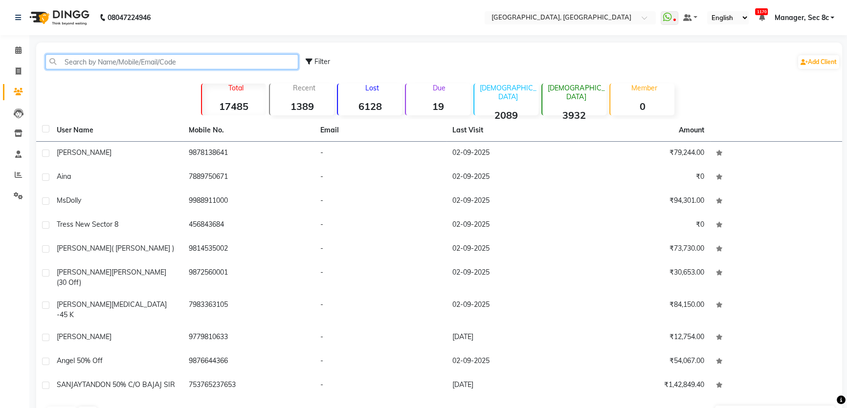
click at [132, 63] on input "text" at bounding box center [171, 61] width 253 height 15
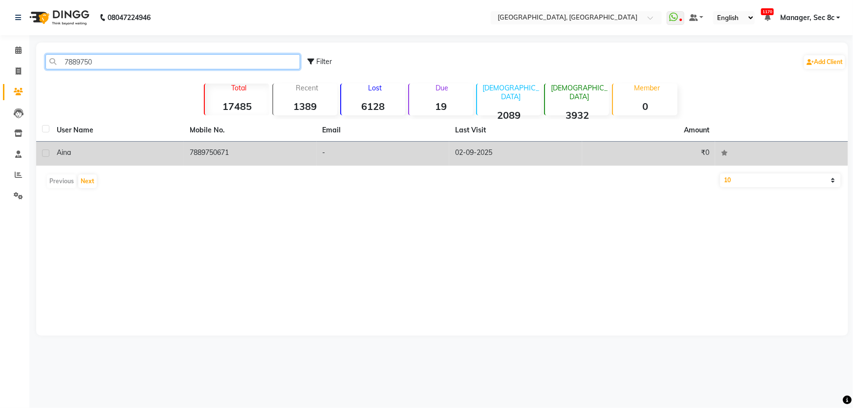
type input "7889750"
click at [145, 151] on div "aina" at bounding box center [117, 153] width 121 height 10
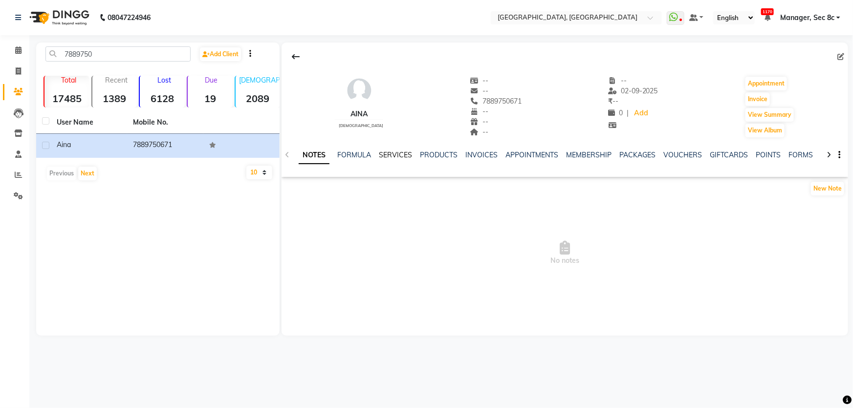
click at [401, 155] on link "SERVICES" at bounding box center [395, 155] width 33 height 9
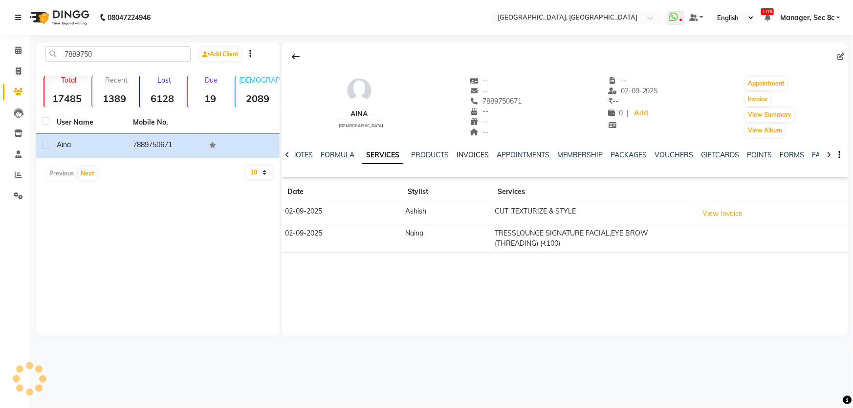
click at [474, 155] on link "INVOICES" at bounding box center [473, 155] width 32 height 9
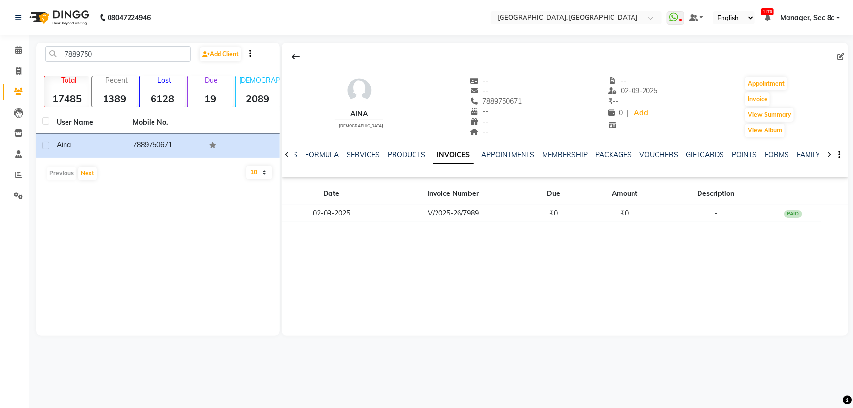
click at [572, 150] on div "MEMBERSHIP" at bounding box center [564, 155] width 45 height 10
click at [830, 156] on icon at bounding box center [829, 155] width 4 height 7
click at [15, 50] on icon at bounding box center [18, 49] width 6 height 7
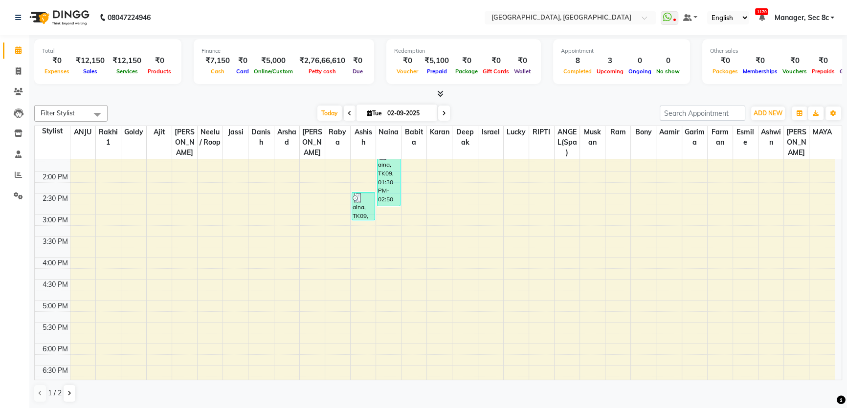
scroll to position [266, 0]
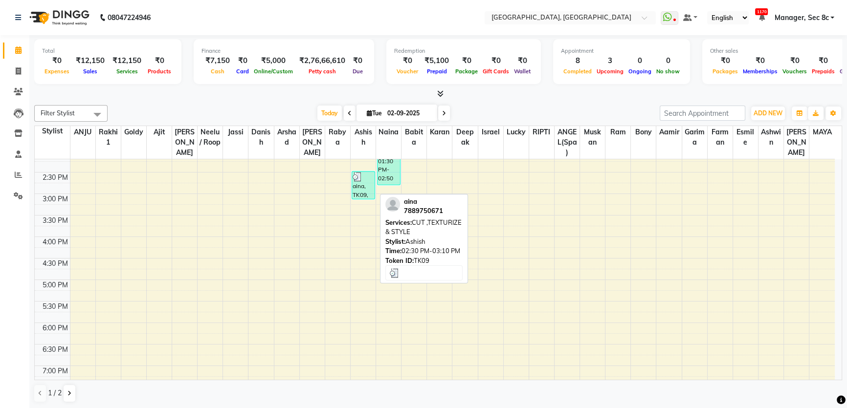
click at [361, 177] on img at bounding box center [358, 177] width 10 height 10
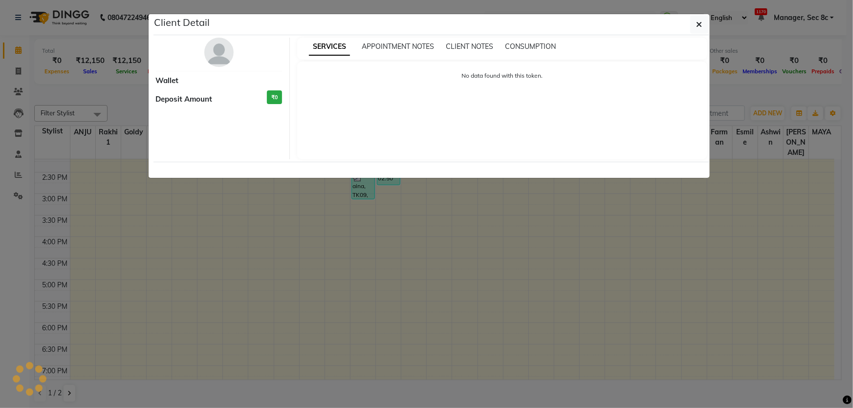
select select "3"
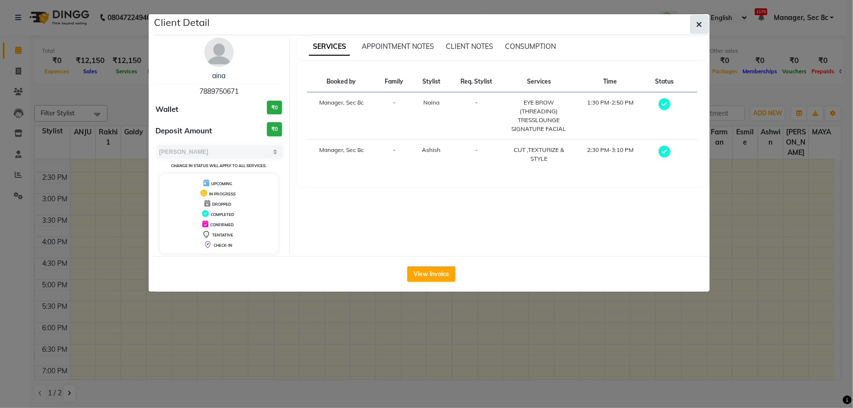
click at [702, 27] on icon "button" at bounding box center [700, 25] width 6 height 8
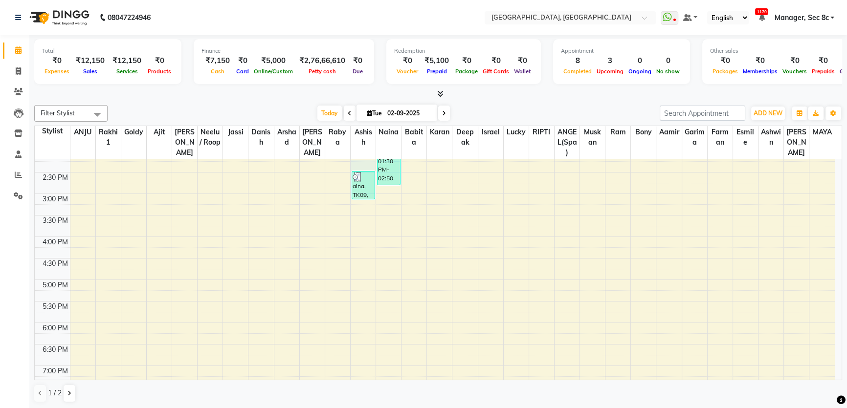
click at [360, 162] on div "8:00 AM 8:30 AM 9:00 AM 9:30 AM 10:00 AM 10:30 AM 11:00 AM 11:30 AM 12:00 PM 12…" at bounding box center [435, 194] width 800 height 602
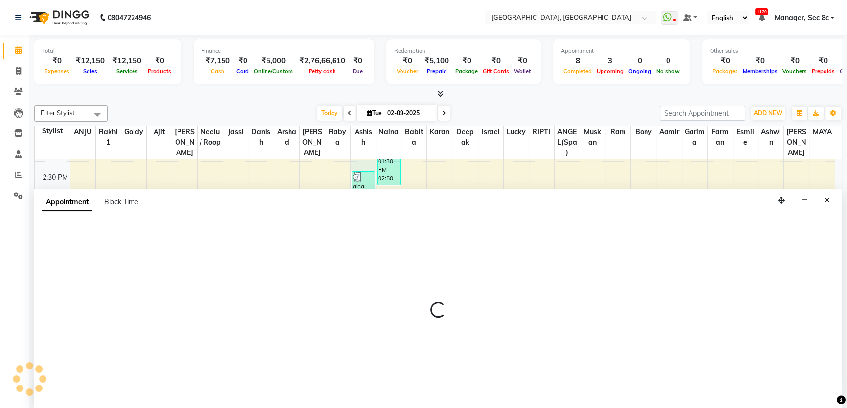
scroll to position [0, 0]
select select "25457"
select select "tentative"
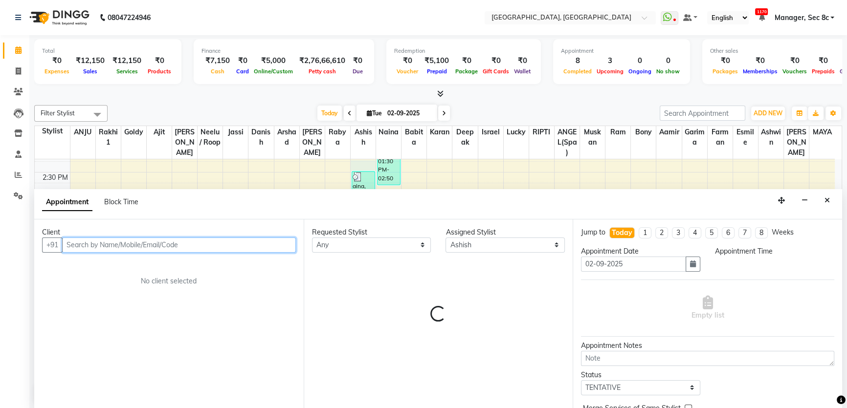
select select "855"
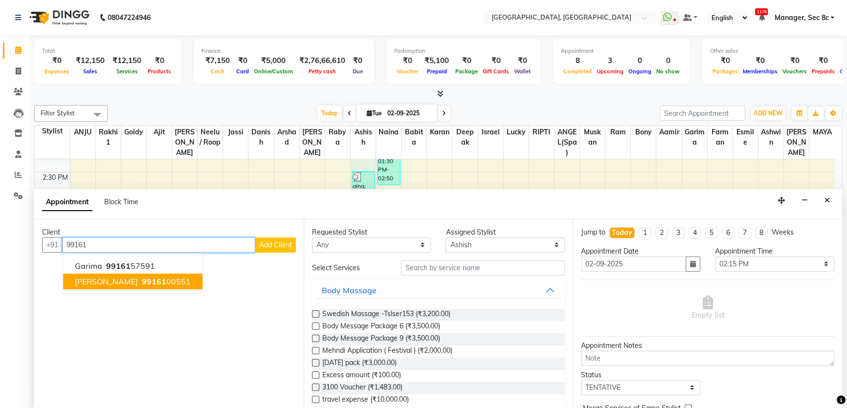
click at [142, 284] on span "99161" at bounding box center [154, 282] width 24 height 10
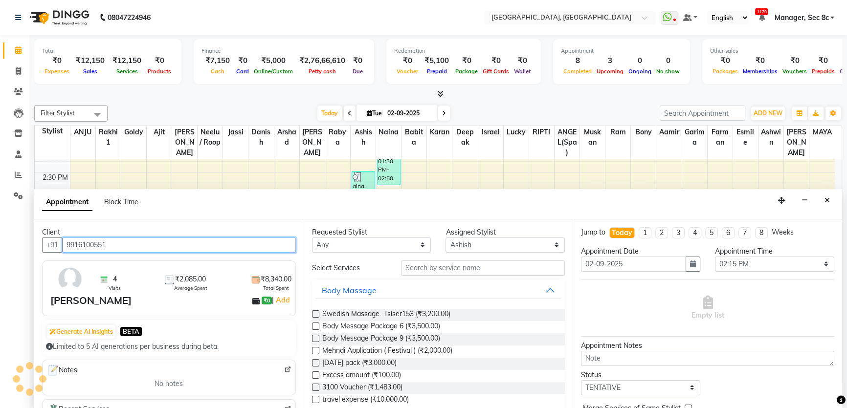
type input "9916100551"
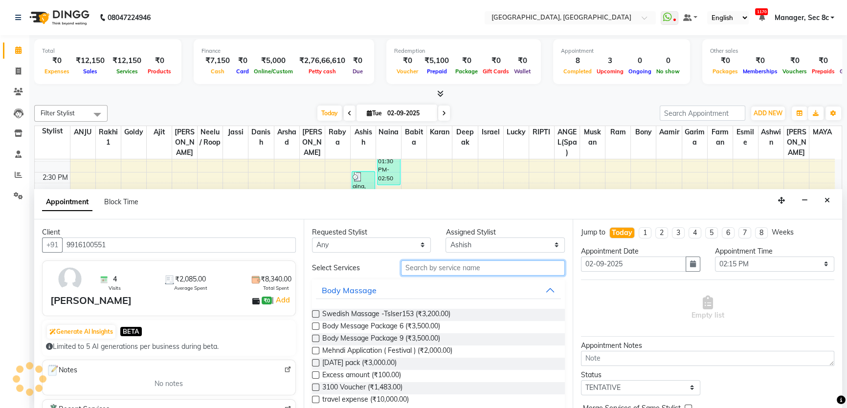
click at [436, 273] on input "text" at bounding box center [483, 268] width 164 height 15
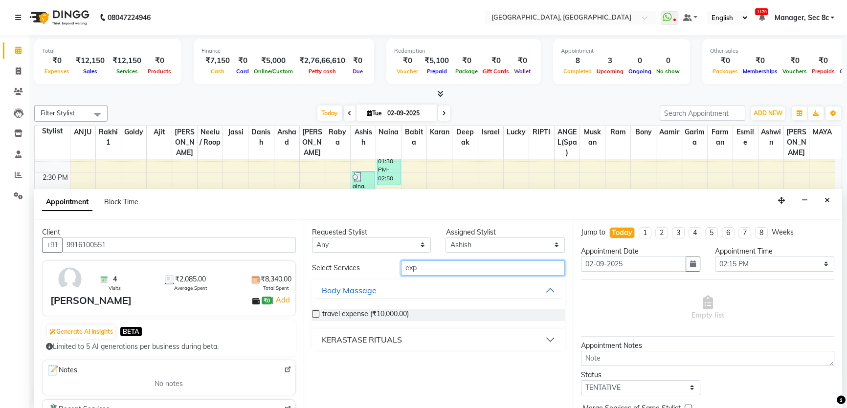
type input "exp"
click at [556, 337] on button "KERASTASE RITUALS" at bounding box center [438, 340] width 245 height 18
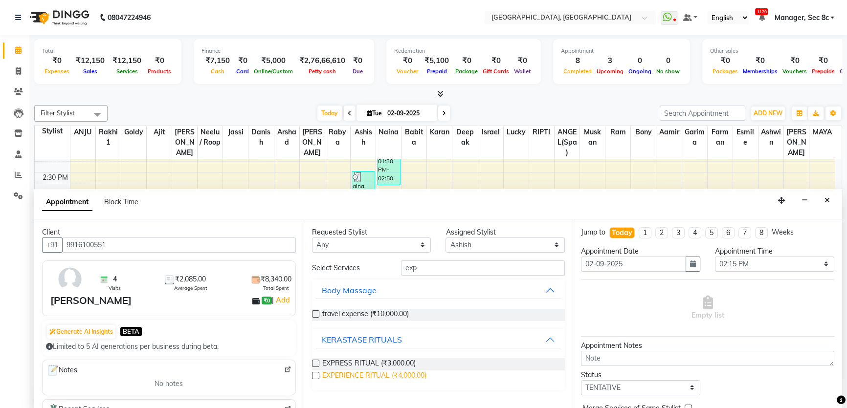
click at [401, 379] on span "EXPERIENCE RITUAL (₹4,000.00)" at bounding box center [374, 377] width 104 height 12
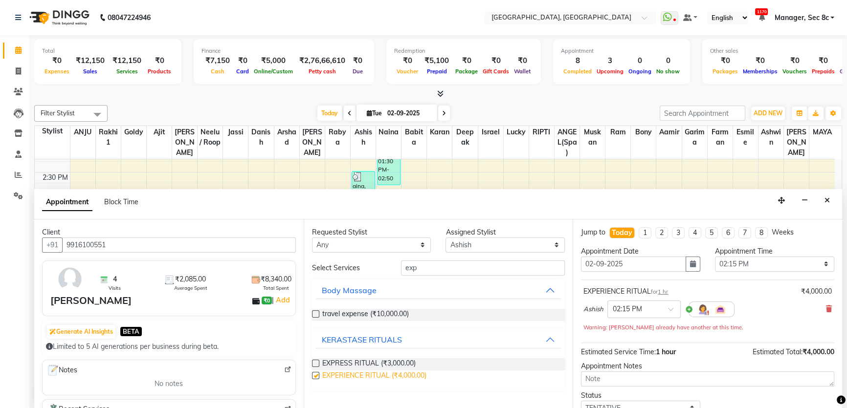
checkbox input "false"
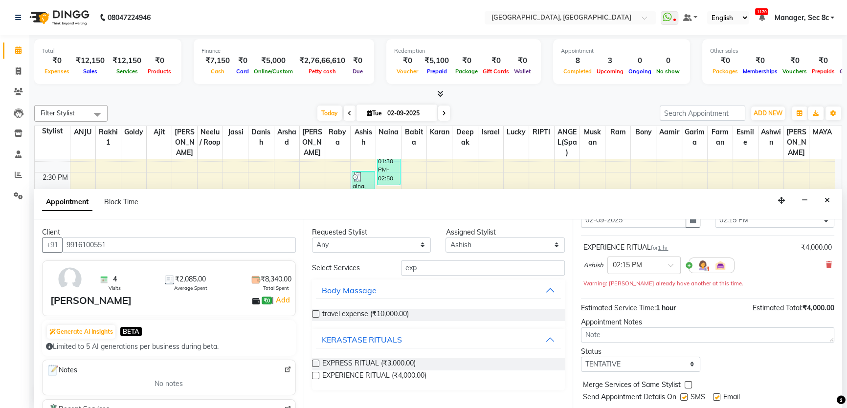
scroll to position [68, 0]
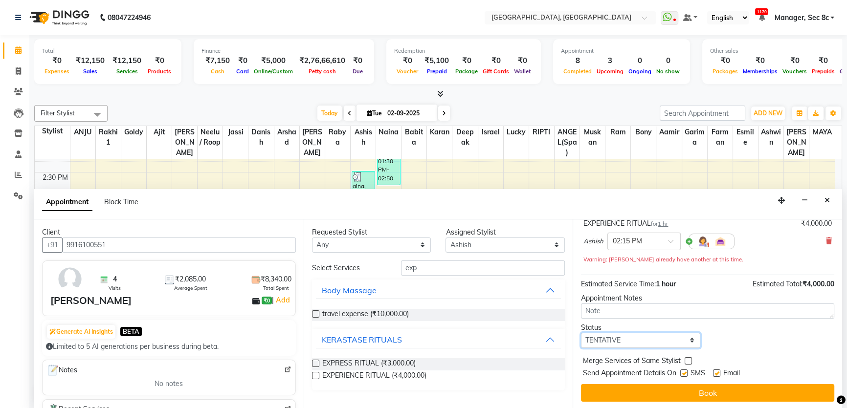
click at [642, 340] on select "Select TENTATIVE CONFIRM CHECK-IN UPCOMING" at bounding box center [640, 340] width 119 height 15
select select "confirm booking"
click at [581, 333] on select "Select TENTATIVE CONFIRM CHECK-IN UPCOMING" at bounding box center [640, 340] width 119 height 15
drag, startPoint x: 668, startPoint y: 371, endPoint x: 685, endPoint y: 367, distance: 17.6
click at [669, 371] on span "Send Appointment Details On" at bounding box center [629, 374] width 93 height 12
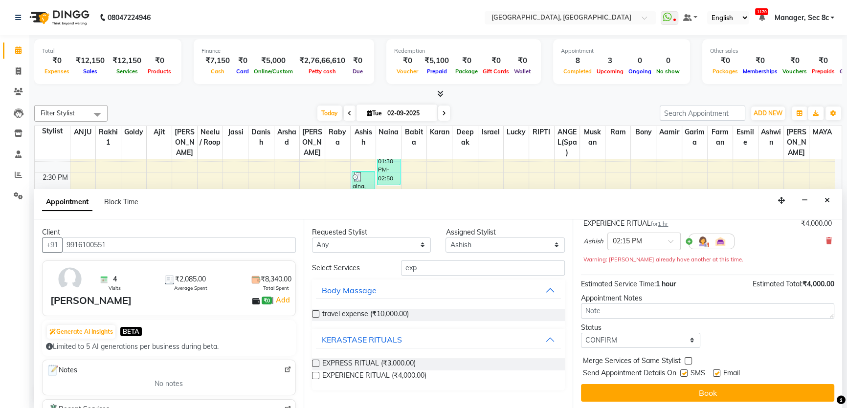
click at [686, 368] on div "SMS" at bounding box center [696, 374] width 33 height 12
click at [684, 375] on label at bounding box center [683, 373] width 7 height 7
click at [684, 375] on input "checkbox" at bounding box center [683, 374] width 6 height 6
checkbox input "false"
click at [686, 357] on label at bounding box center [688, 360] width 7 height 7
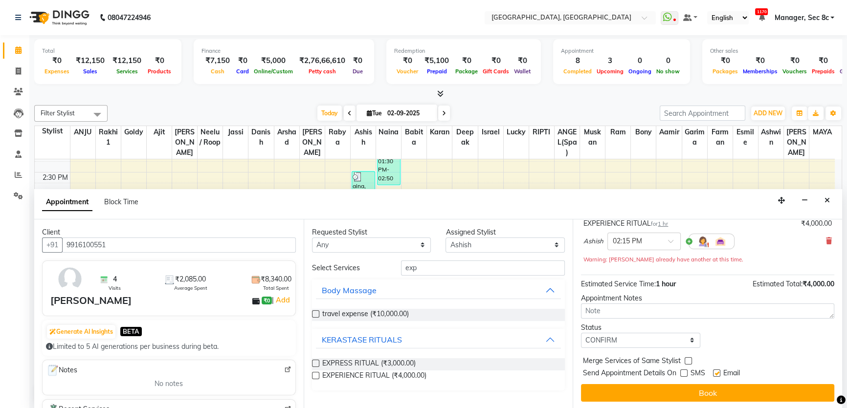
click at [686, 359] on input "checkbox" at bounding box center [688, 362] width 6 height 6
checkbox input "true"
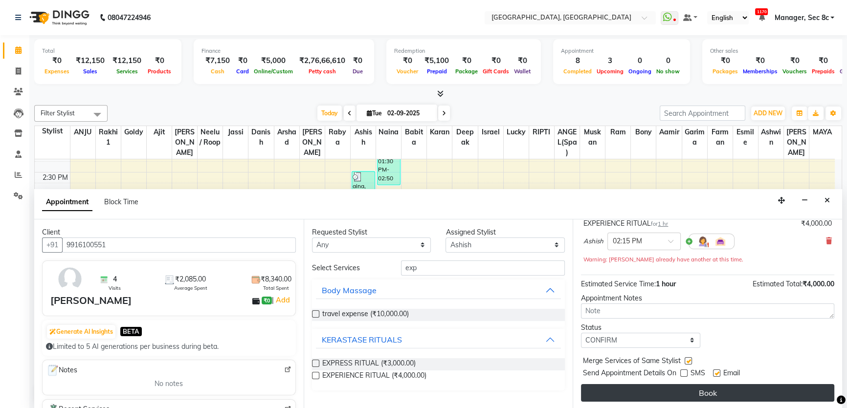
click at [687, 391] on button "Book" at bounding box center [707, 393] width 253 height 18
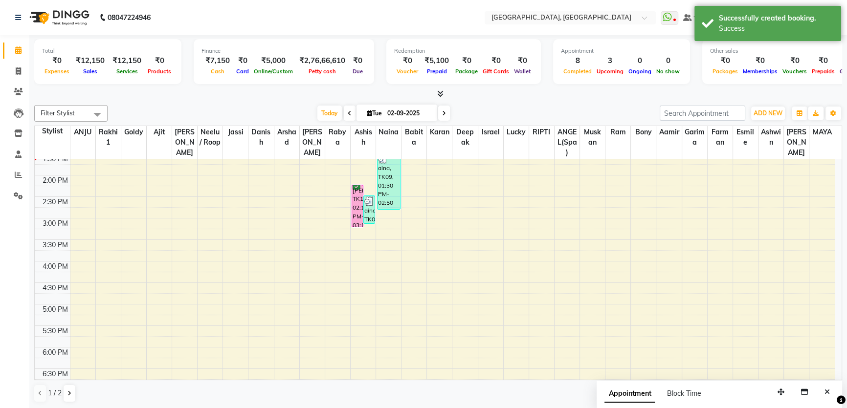
scroll to position [222, 0]
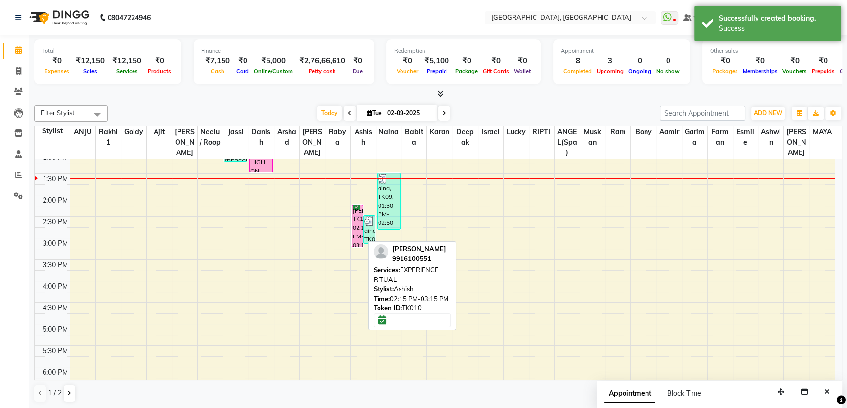
click at [359, 230] on div "Saloni, TK10, 02:15 PM-03:15 PM, EXPERIENCE RITUAL" at bounding box center [357, 226] width 11 height 42
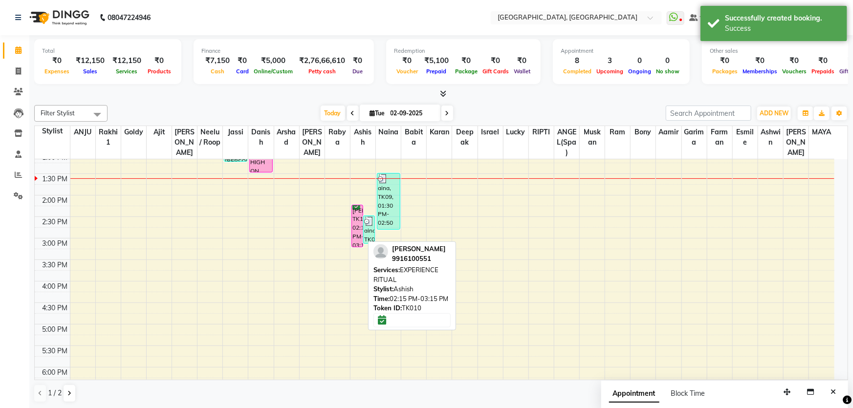
select select "6"
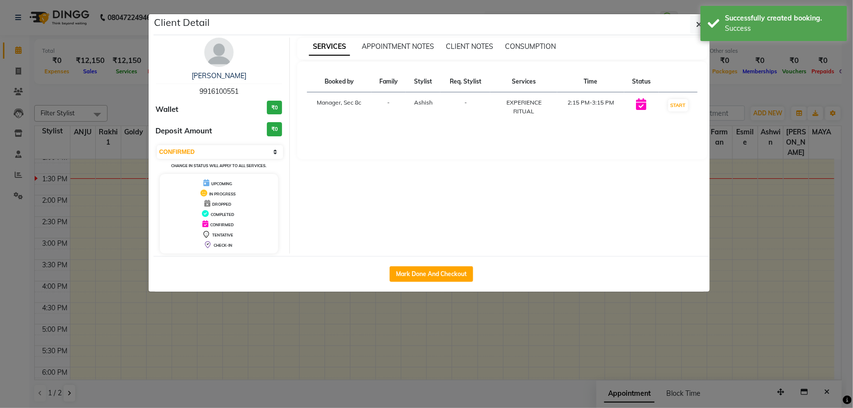
click at [732, 190] on ngb-modal-window "Client Detail Saloni 9916100551 Wallet ₹0 Deposit Amount ₹0 Select IN SERVICE C…" at bounding box center [426, 204] width 853 height 408
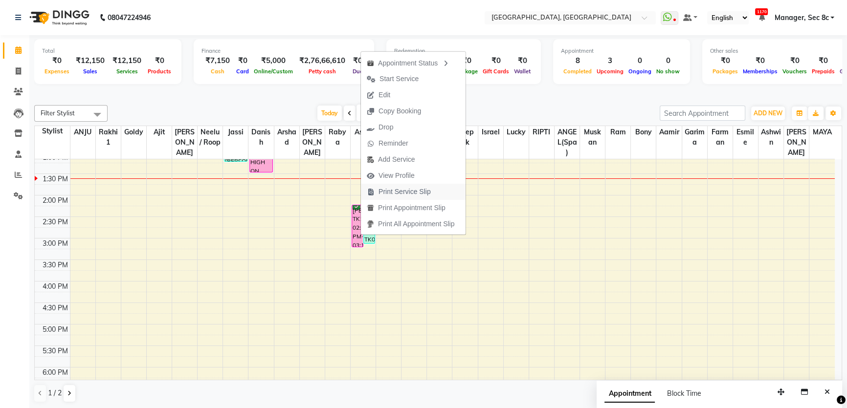
click at [400, 192] on span "Print Service Slip" at bounding box center [404, 192] width 52 height 10
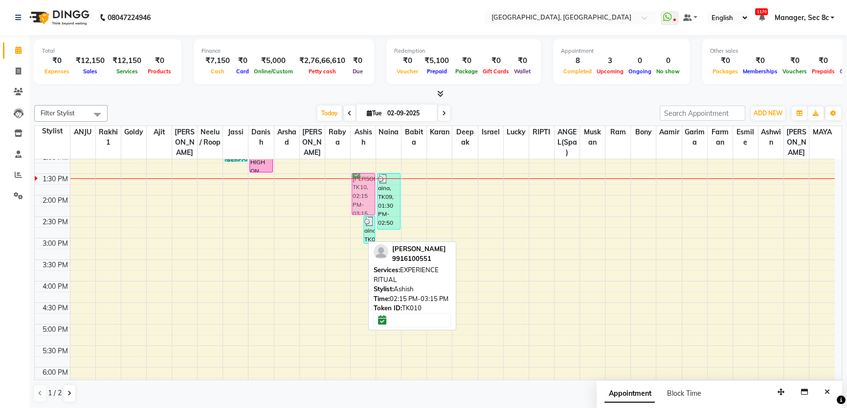
drag, startPoint x: 352, startPoint y: 228, endPoint x: 351, endPoint y: 196, distance: 32.8
click at [351, 196] on div "8:00 AM 8:30 AM 9:00 AM 9:30 AM 10:00 AM 10:30 AM 11:00 AM 11:30 AM 12:00 PM 12…" at bounding box center [435, 238] width 800 height 602
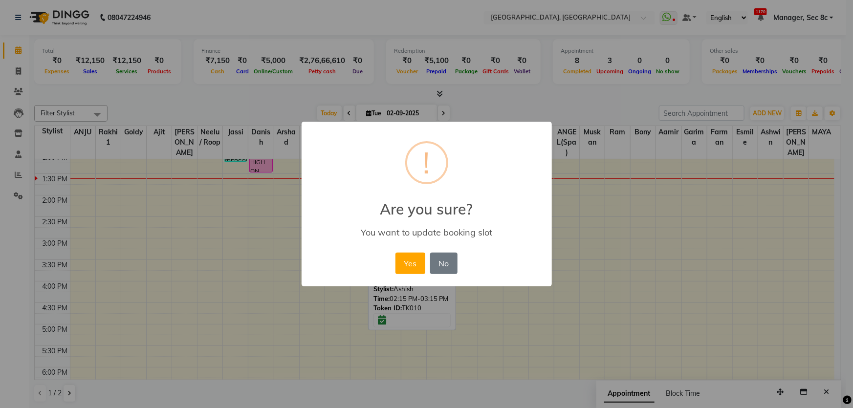
click at [396, 253] on button "Yes" at bounding box center [411, 264] width 30 height 22
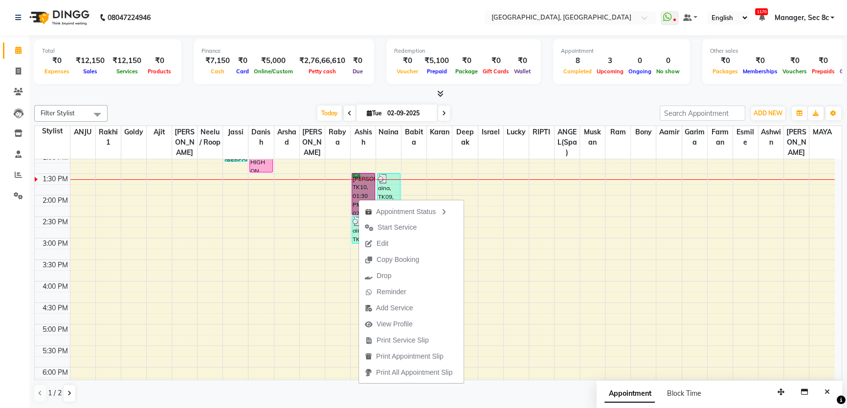
click at [359, 180] on link "[PERSON_NAME], TK10, 01:30 PM-02:30 PM, EXPERIENCE RITUAL" at bounding box center [363, 194] width 23 height 42
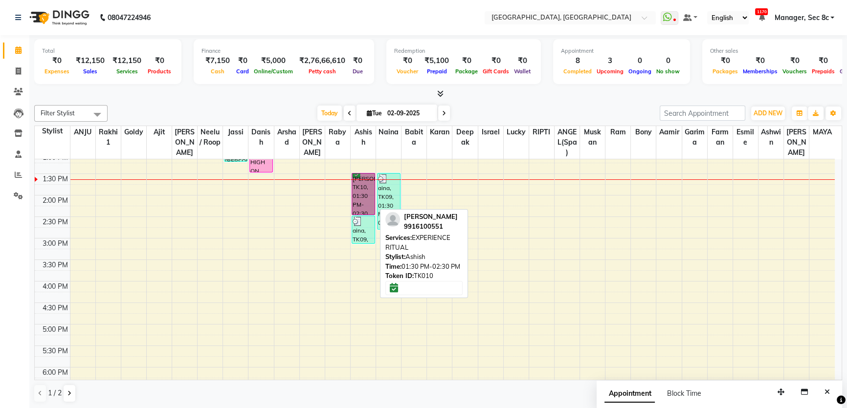
click at [359, 180] on link "[PERSON_NAME], TK10, 01:30 PM-02:30 PM, EXPERIENCE RITUAL" at bounding box center [363, 194] width 23 height 42
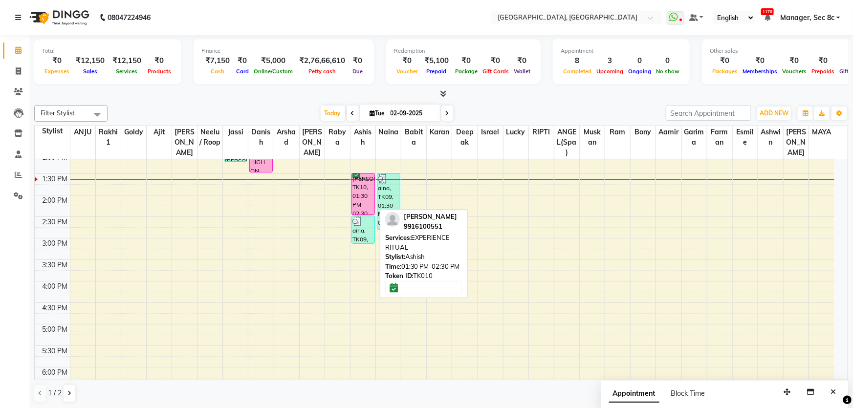
select select "6"
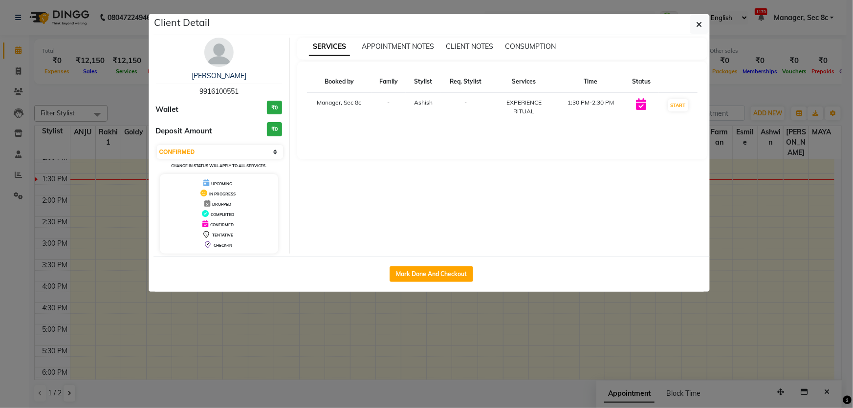
click at [805, 231] on ngb-modal-window "Client Detail Saloni 9916100551 Wallet ₹0 Deposit Amount ₹0 Select IN SERVICE C…" at bounding box center [426, 204] width 853 height 408
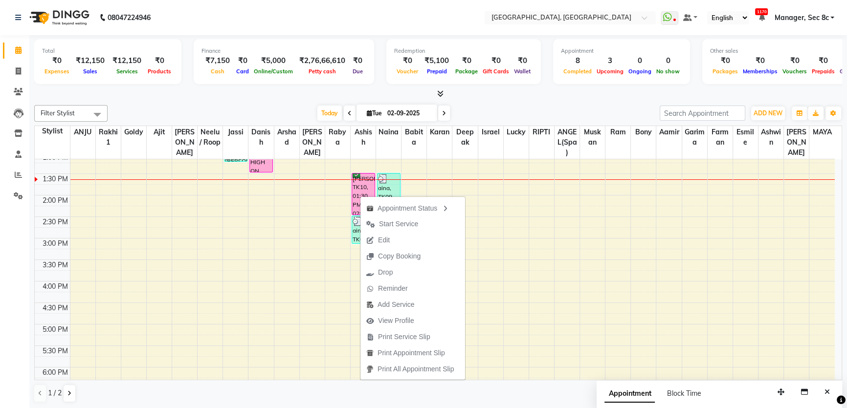
click at [355, 393] on div "1 / 2" at bounding box center [438, 393] width 808 height 19
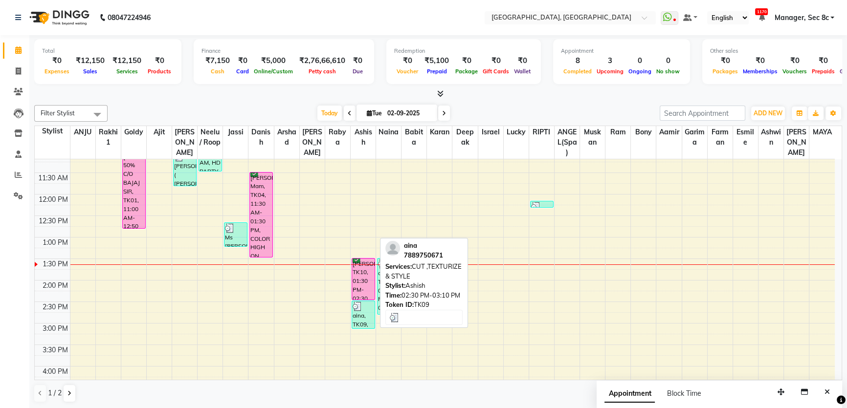
scroll to position [133, 0]
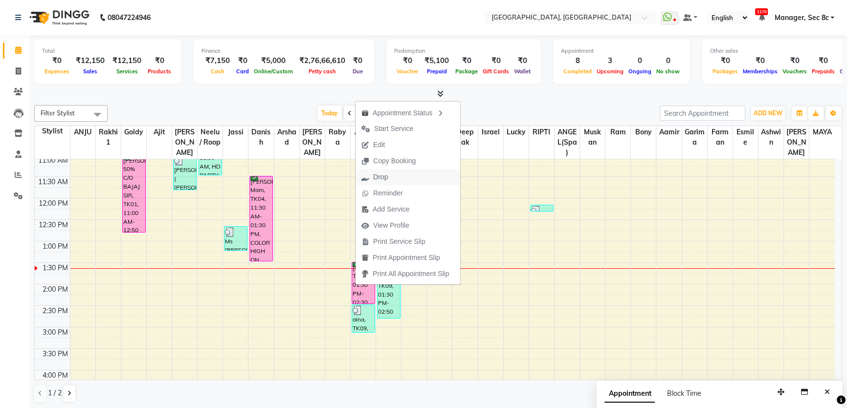
click at [386, 181] on span "Drop" at bounding box center [380, 177] width 15 height 10
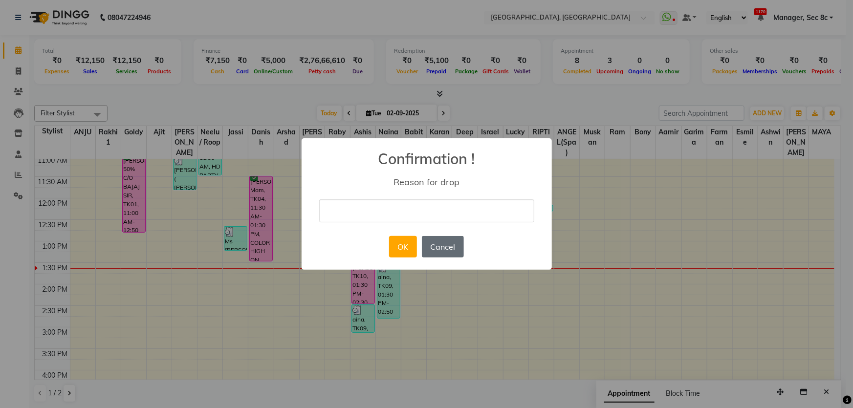
click at [449, 252] on button "Cancel" at bounding box center [443, 247] width 42 height 22
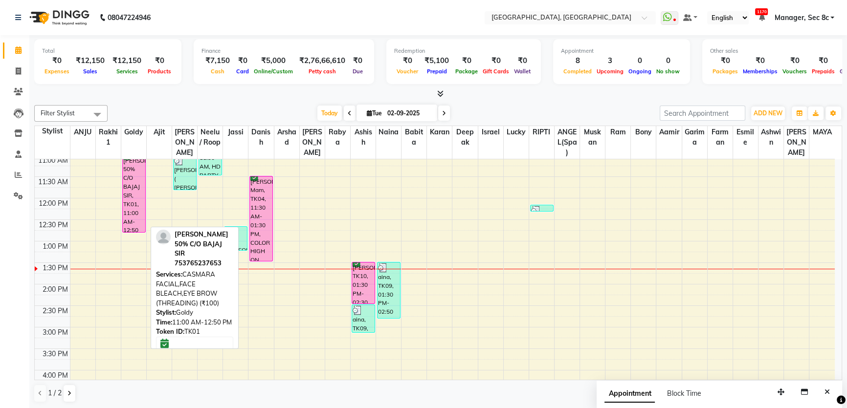
click at [134, 170] on div "[PERSON_NAME] 50% C/O BAJAJ SIR, TK01, 11:00 AM-12:50 PM, CASMARA FACIAL,FACE B…" at bounding box center [134, 193] width 22 height 77
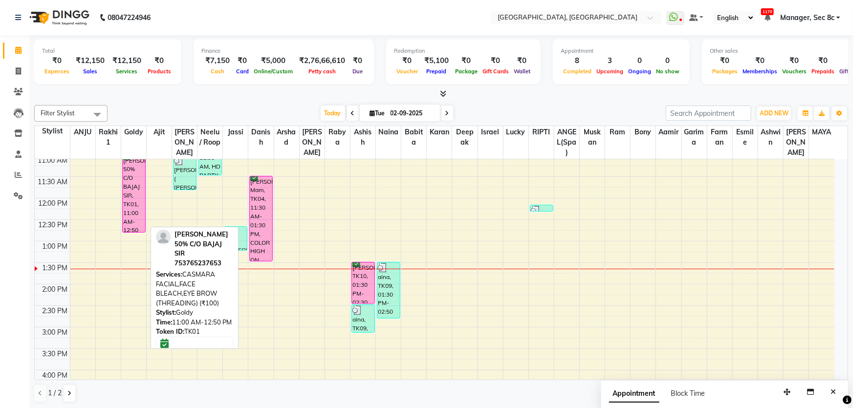
select select "6"
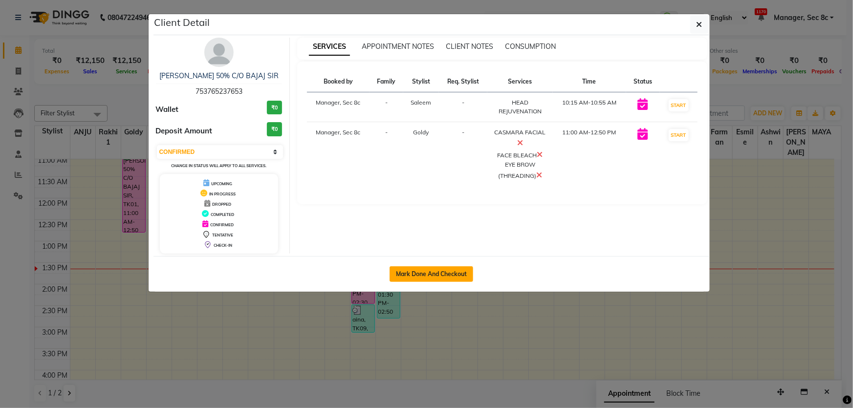
click at [466, 272] on button "Mark Done And Checkout" at bounding box center [432, 274] width 84 height 16
select select "service"
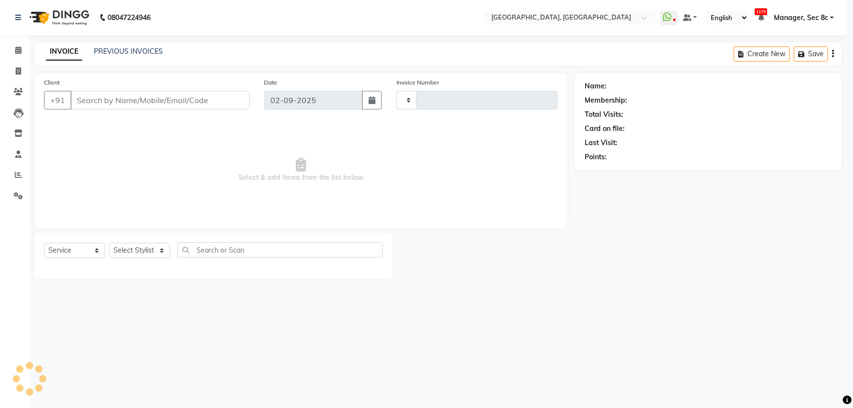
type input "7991"
select select "4281"
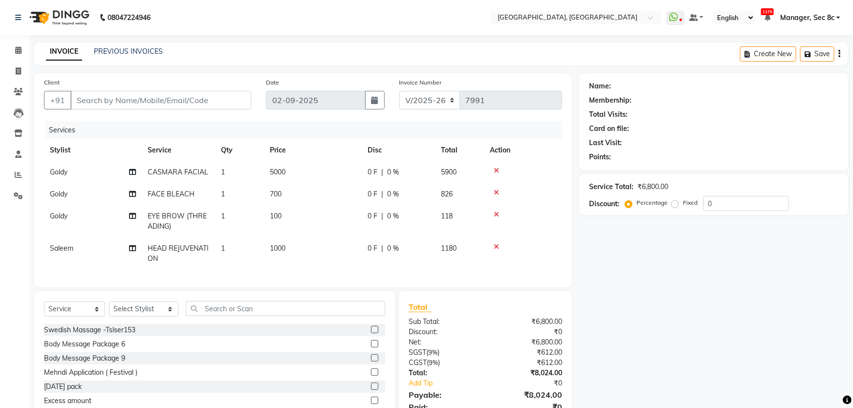
type input "753765237653"
select select "25445"
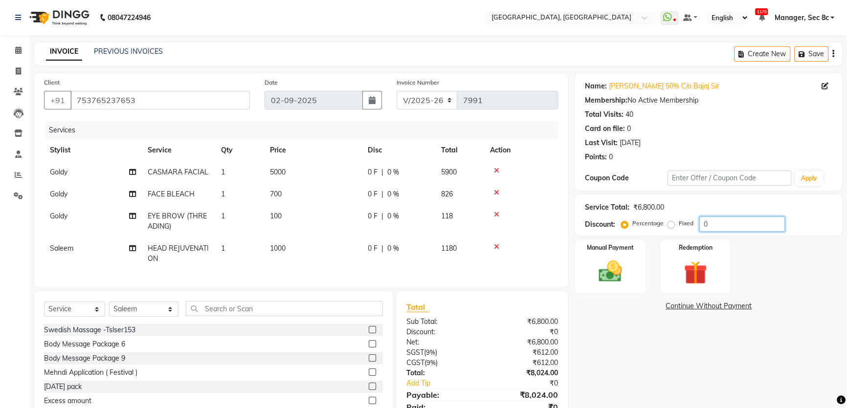
drag, startPoint x: 727, startPoint y: 224, endPoint x: 665, endPoint y: 205, distance: 65.1
click at [678, 209] on div "Service Total: ₹6,800.00 Discount: Percentage Fixed 0" at bounding box center [708, 215] width 247 height 33
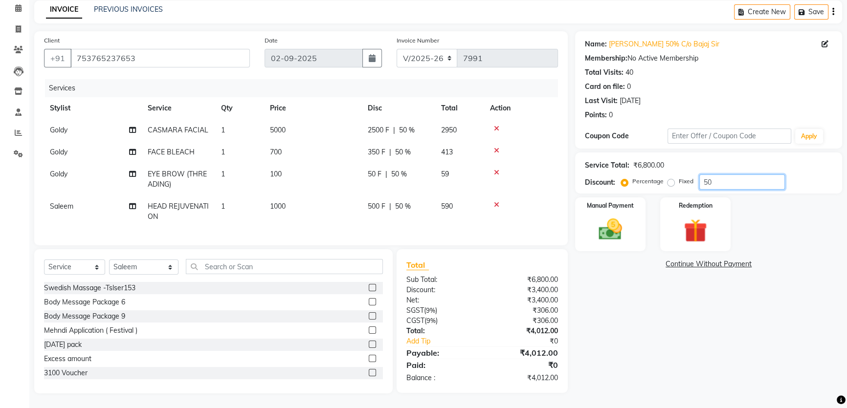
type input "50"
click at [679, 177] on label "Fixed" at bounding box center [686, 181] width 15 height 9
click at [669, 178] on input "Fixed" at bounding box center [672, 181] width 7 height 7
radio input "true"
drag, startPoint x: 764, startPoint y: 180, endPoint x: 599, endPoint y: 154, distance: 166.8
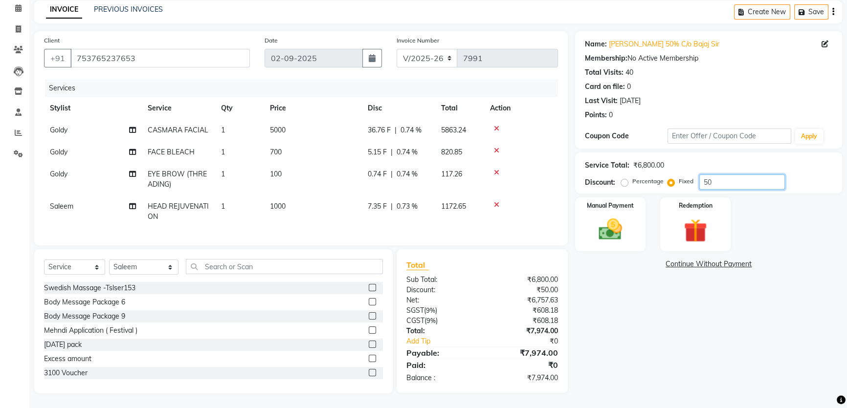
click at [616, 156] on div "Service Total: ₹6,800.00 Discount: Percentage Fixed 50" at bounding box center [708, 172] width 247 height 33
type input "4"
type input "9"
type input "7"
type input "4"
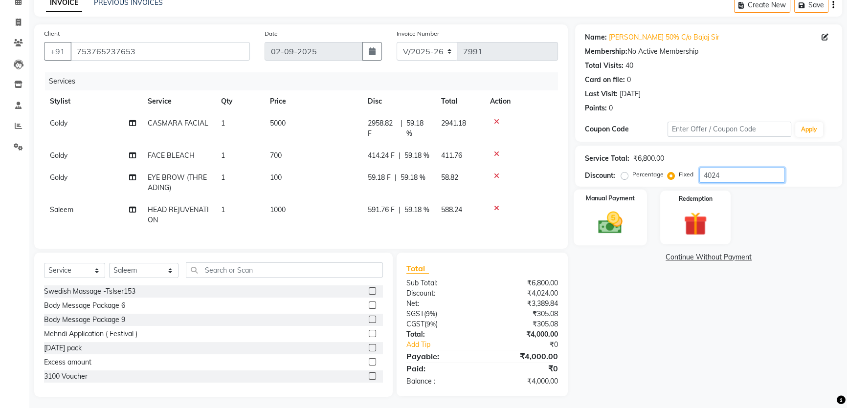
type input "4024"
click at [627, 216] on img at bounding box center [611, 223] width 40 height 28
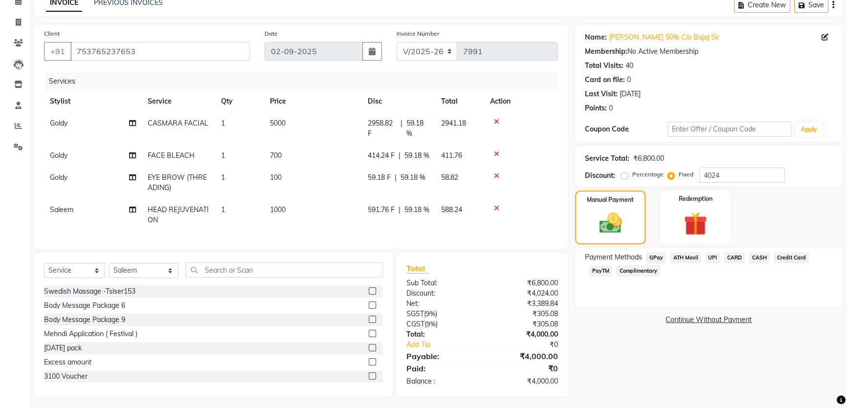
click at [246, 286] on div "Select Service Product Membership Package Voucher Prepaid Gift Card Select Styl…" at bounding box center [213, 274] width 339 height 23
click at [248, 278] on input "text" at bounding box center [284, 270] width 197 height 15
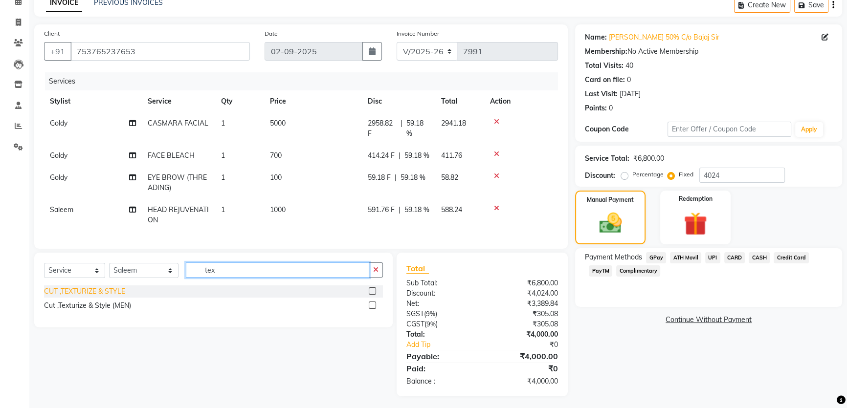
type input "tex"
click at [108, 297] on div "CUT ,TEXTURIZE & STYLE" at bounding box center [84, 292] width 81 height 10
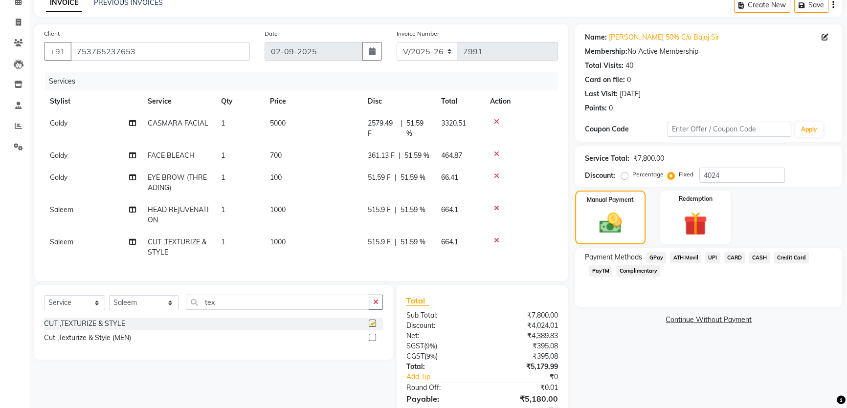
checkbox input "false"
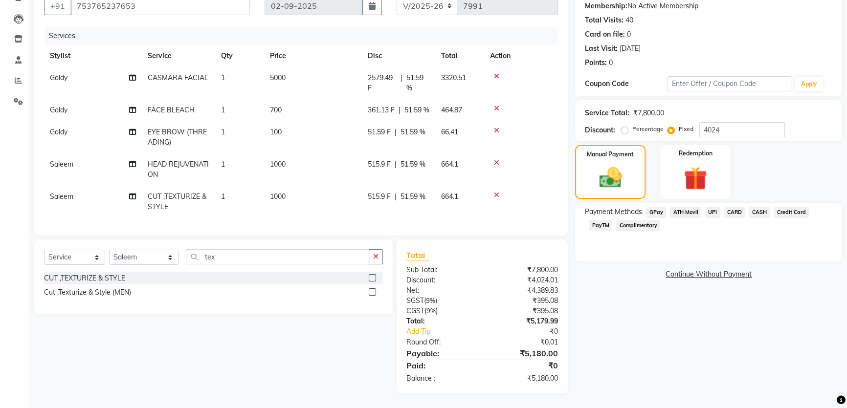
click at [644, 125] on label "Percentage" at bounding box center [647, 129] width 31 height 9
click at [630, 126] on input "Percentage" at bounding box center [626, 129] width 7 height 7
radio input "true"
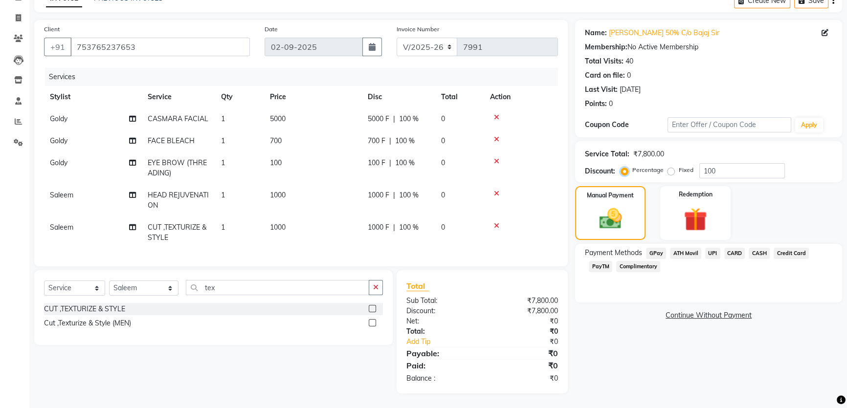
scroll to position [60, 0]
drag, startPoint x: 764, startPoint y: 166, endPoint x: 629, endPoint y: 155, distance: 135.5
click at [647, 163] on div "Percentage Fixed 100" at bounding box center [704, 170] width 162 height 15
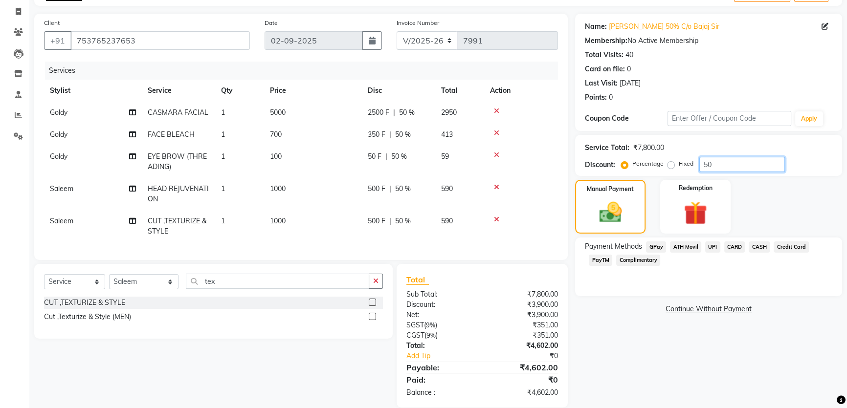
type input "5"
click at [679, 160] on label "Fixed" at bounding box center [686, 163] width 15 height 9
click at [669, 160] on input "Fixed" at bounding box center [672, 163] width 7 height 7
radio input "true"
click at [679, 165] on label "Fixed" at bounding box center [686, 163] width 15 height 9
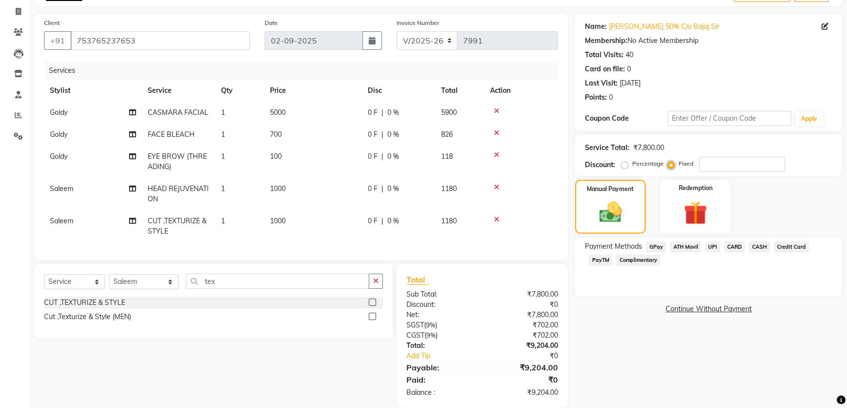
click at [673, 165] on input "Fixed" at bounding box center [672, 163] width 7 height 7
drag, startPoint x: 728, startPoint y: 171, endPoint x: 681, endPoint y: 149, distance: 51.6
click at [685, 152] on div "Service Total: ₹7,800.00 Discount: Percentage Fixed" at bounding box center [708, 155] width 247 height 33
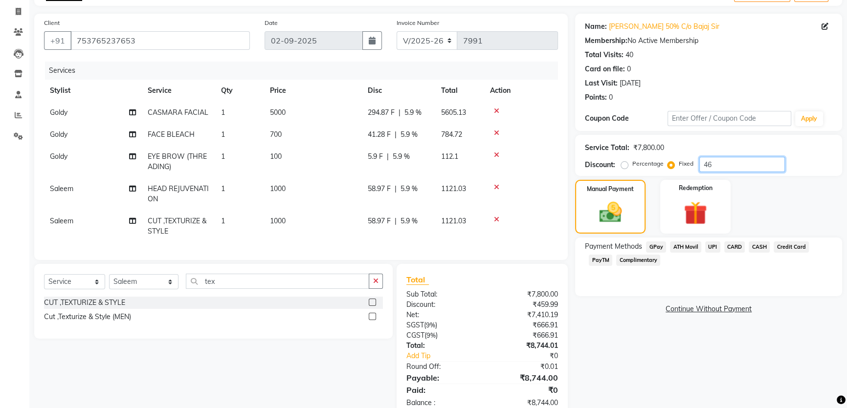
type input "4"
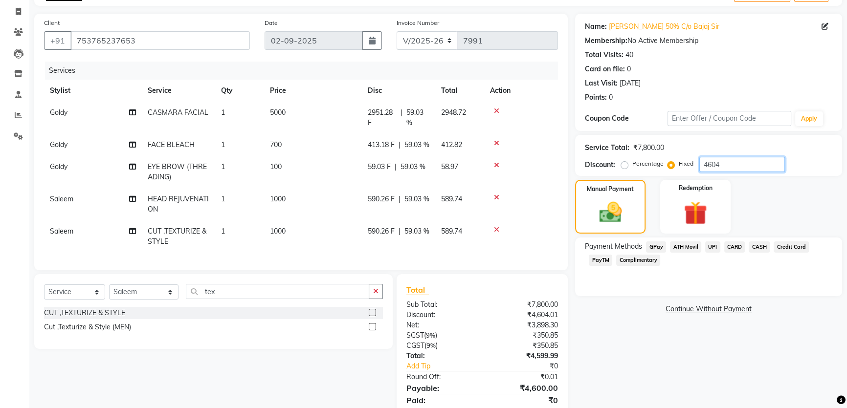
scroll to position [111, 0]
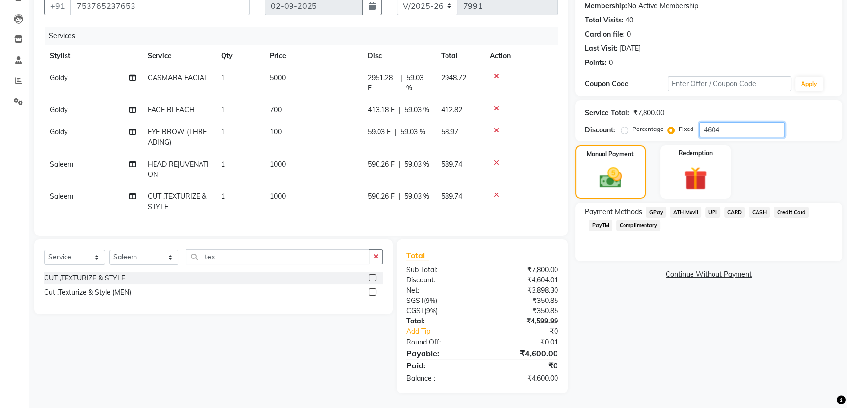
type input "4604"
click at [729, 207] on span "CARD" at bounding box center [734, 212] width 21 height 11
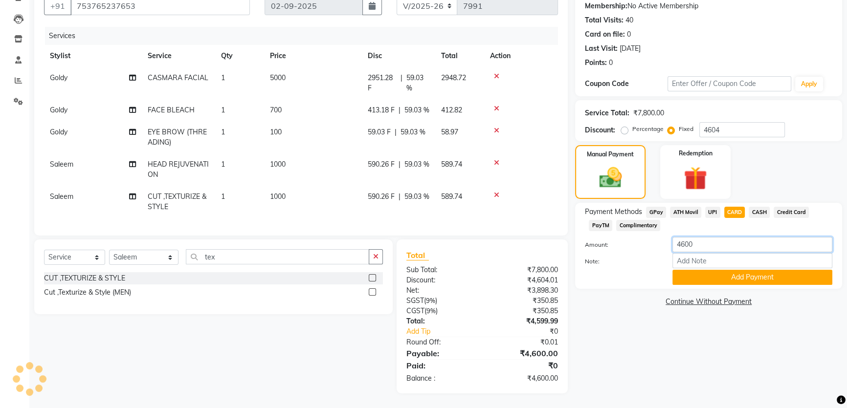
click at [728, 237] on input "4600" at bounding box center [752, 244] width 160 height 15
type input "4000"
click at [735, 270] on button "Add Payment" at bounding box center [752, 277] width 160 height 15
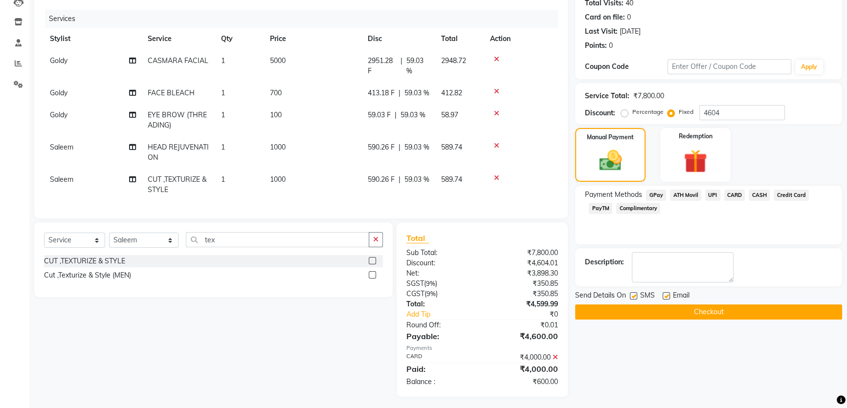
click at [763, 190] on span "CASH" at bounding box center [759, 195] width 21 height 11
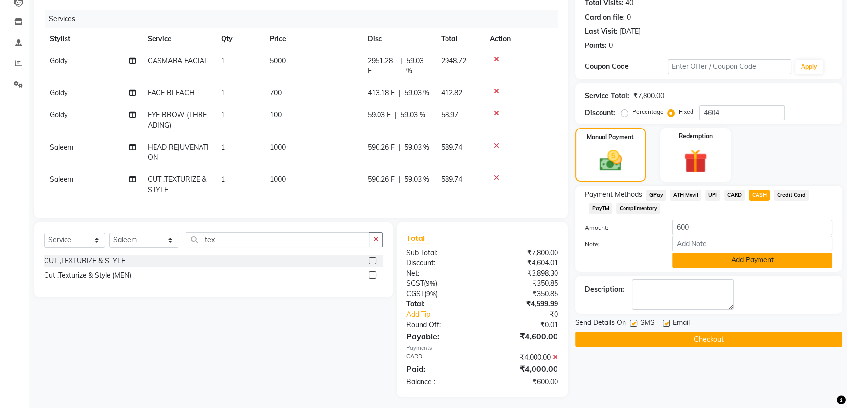
click at [741, 256] on button "Add Payment" at bounding box center [752, 260] width 160 height 15
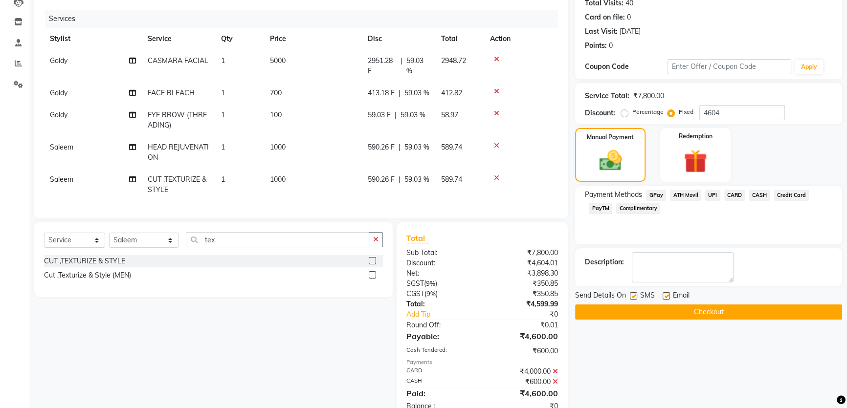
scroll to position [156, 0]
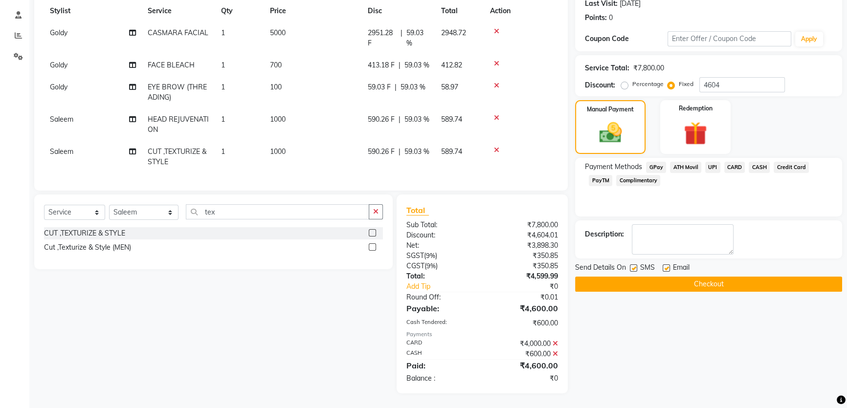
click at [685, 277] on button "Checkout" at bounding box center [708, 284] width 267 height 15
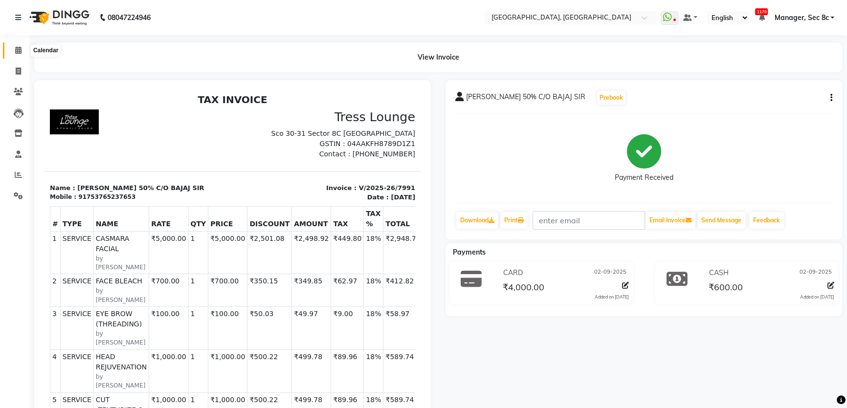
click at [17, 52] on icon at bounding box center [18, 49] width 6 height 7
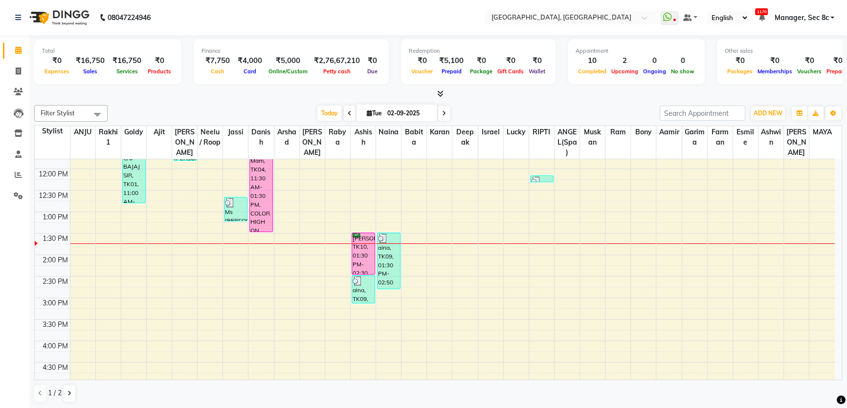
scroll to position [177, 0]
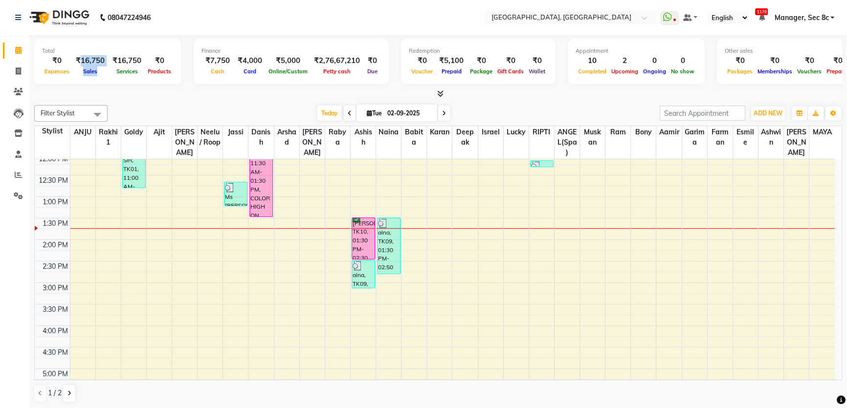
drag, startPoint x: 79, startPoint y: 60, endPoint x: 107, endPoint y: 61, distance: 27.9
click at [107, 61] on div "₹0 Expenses ₹16,750 Sales ₹16,750 Services ₹0 Products" at bounding box center [108, 66] width 132 height 22
drag, startPoint x: 238, startPoint y: 60, endPoint x: 261, endPoint y: 60, distance: 23.0
click at [261, 60] on div "₹4,000" at bounding box center [250, 60] width 32 height 11
click at [319, 56] on div "₹7,750 Cash ₹4,000 Card ₹5,000 Online/Custom ₹2,76,67,210 Petty cash ₹0 Due" at bounding box center [290, 66] width 179 height 22
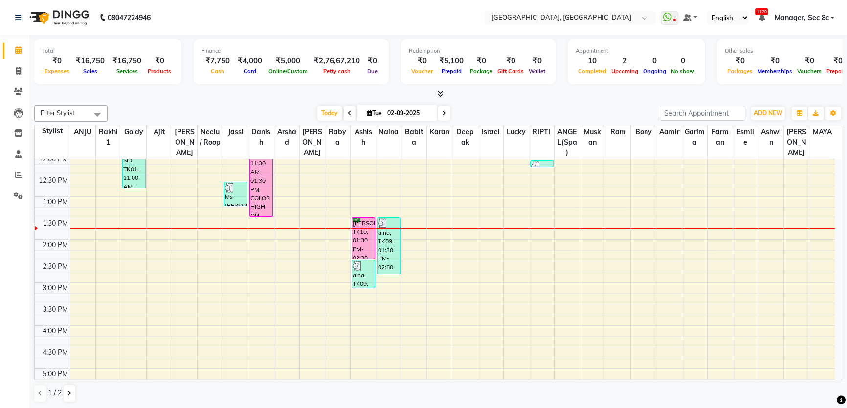
click at [307, 89] on div at bounding box center [438, 94] width 808 height 10
click at [68, 398] on button at bounding box center [70, 393] width 12 height 17
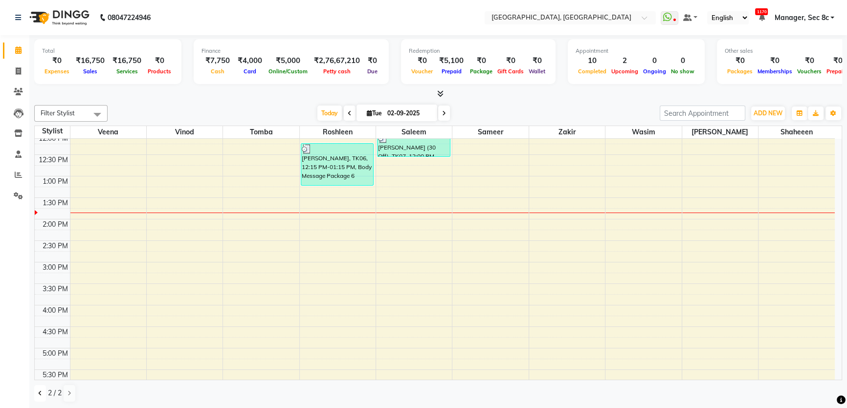
click at [39, 391] on icon at bounding box center [40, 394] width 4 height 6
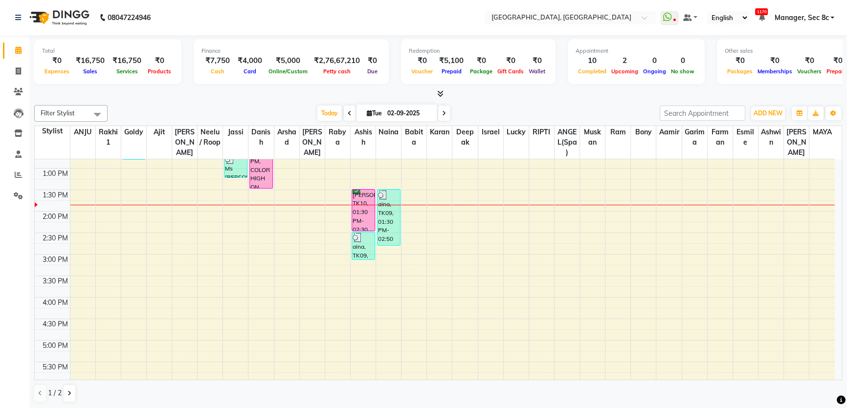
scroll to position [222, 0]
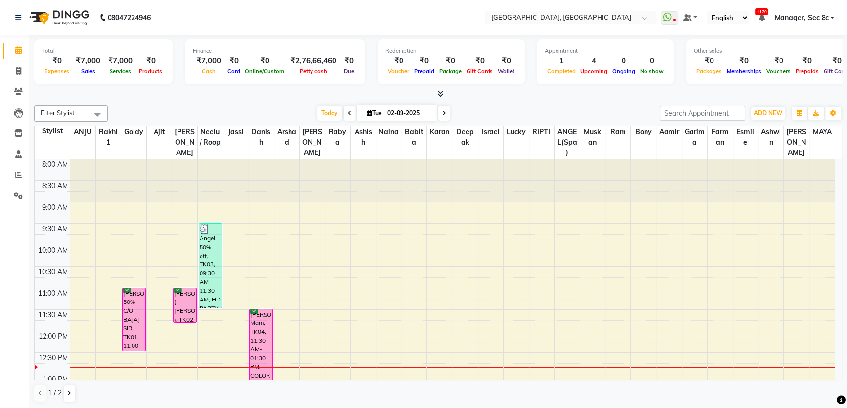
scroll to position [172, 0]
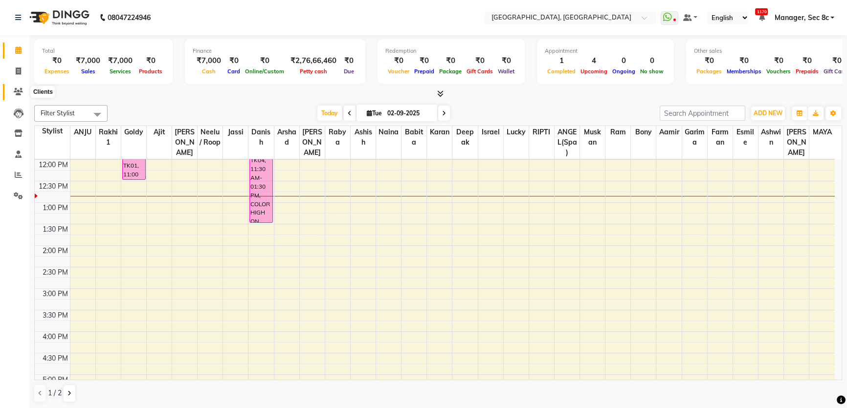
click at [16, 88] on icon at bounding box center [18, 91] width 9 height 7
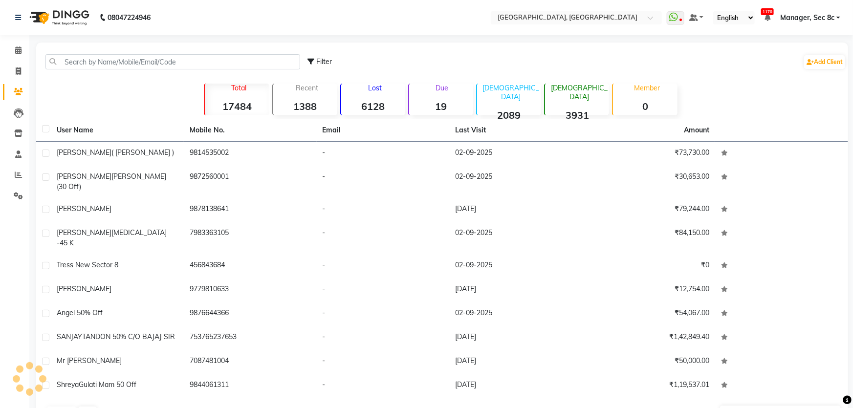
click at [126, 73] on div "Filter Add Client" at bounding box center [442, 61] width 808 height 31
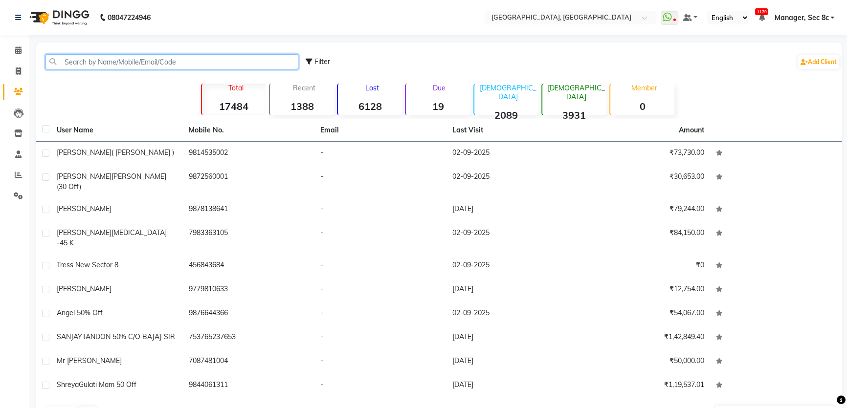
click at [133, 62] on input "text" at bounding box center [171, 61] width 253 height 15
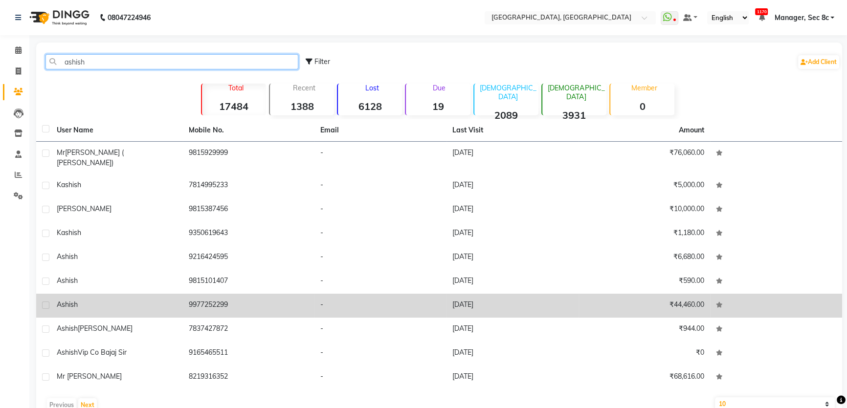
type input "ashish"
click at [232, 295] on td "9977252299" at bounding box center [249, 306] width 132 height 24
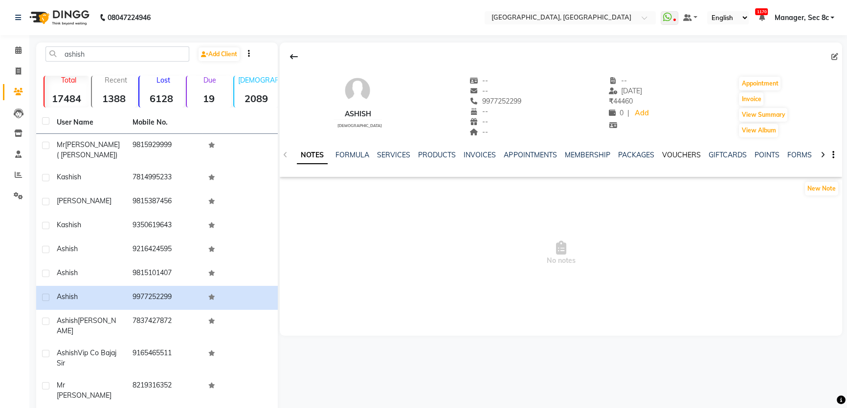
click at [675, 155] on link "VOUCHERS" at bounding box center [681, 155] width 39 height 9
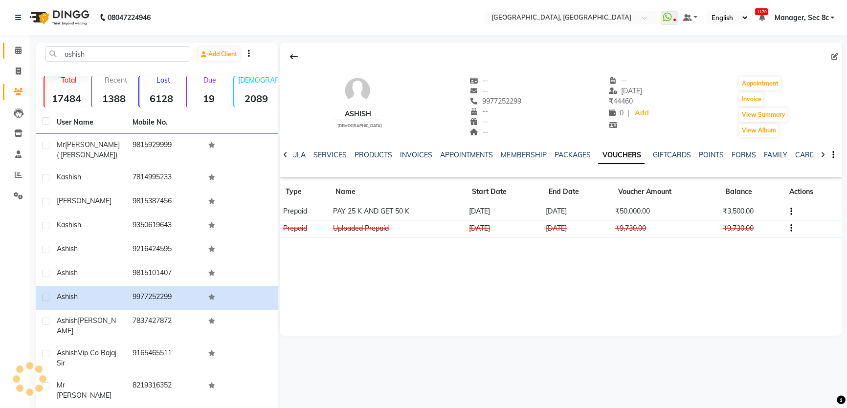
click at [22, 52] on span at bounding box center [18, 50] width 17 height 11
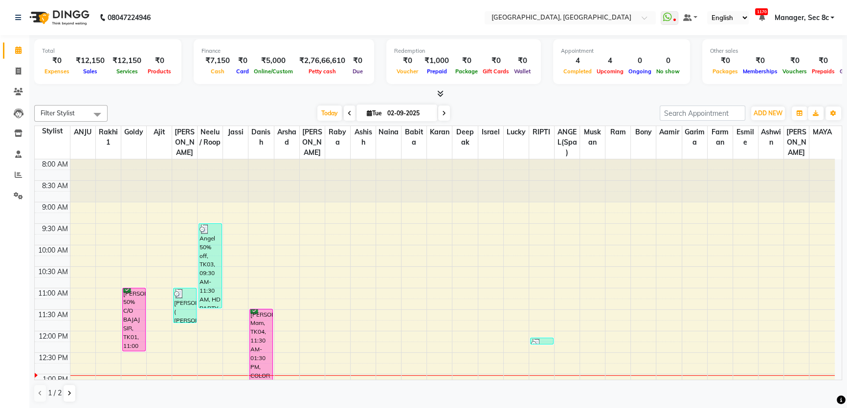
drag, startPoint x: 659, startPoint y: 46, endPoint x: 497, endPoint y: 170, distance: 203.7
drag, startPoint x: 497, startPoint y: 170, endPoint x: 14, endPoint y: 78, distance: 491.2
click at [14, 79] on link "Invoice" at bounding box center [14, 72] width 23 height 16
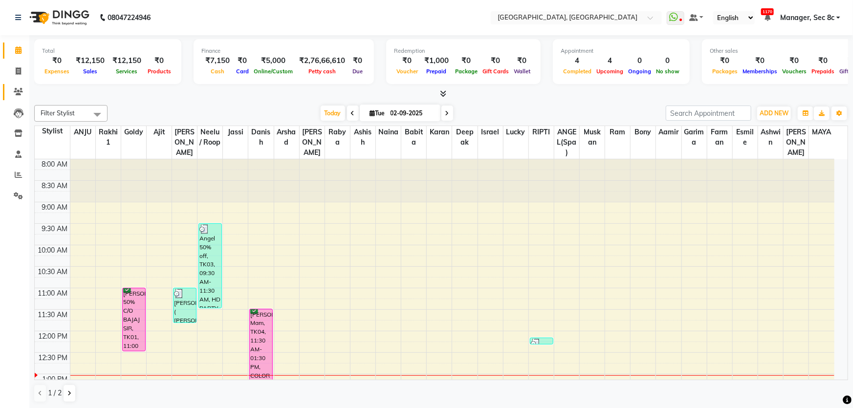
select select "4281"
select select "service"
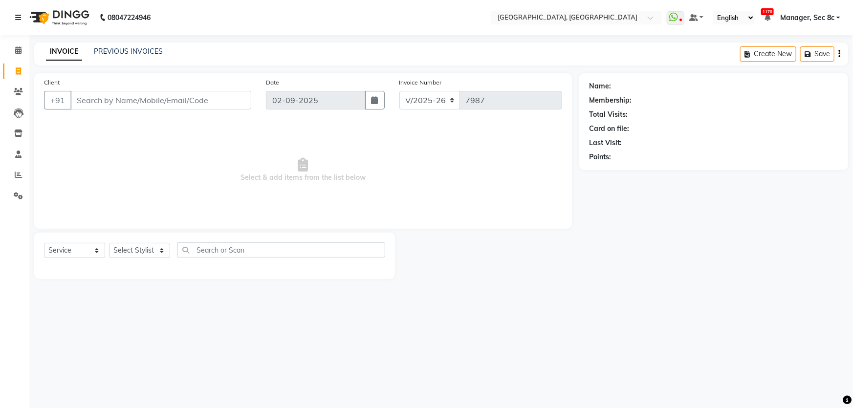
click at [17, 82] on li "Clients" at bounding box center [14, 92] width 29 height 21
click at [186, 85] on div "Client +91" at bounding box center [148, 97] width 222 height 40
click at [186, 89] on div "Client +91" at bounding box center [148, 97] width 222 height 40
click at [185, 92] on input "Client" at bounding box center [160, 100] width 181 height 19
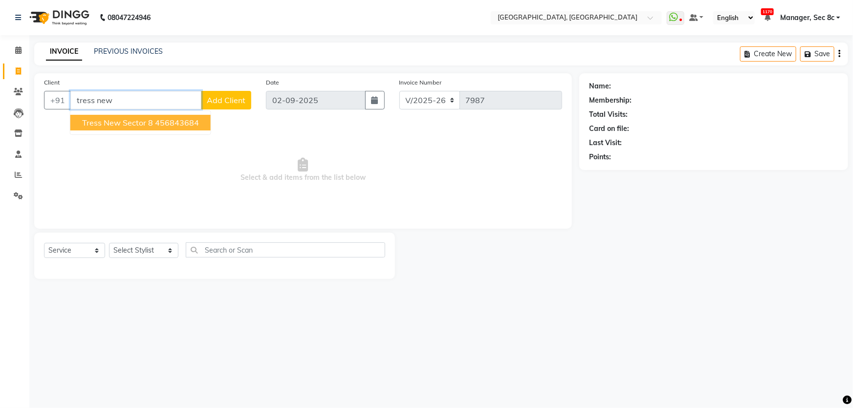
click at [169, 120] on ngb-highlight "456843684" at bounding box center [177, 123] width 44 height 10
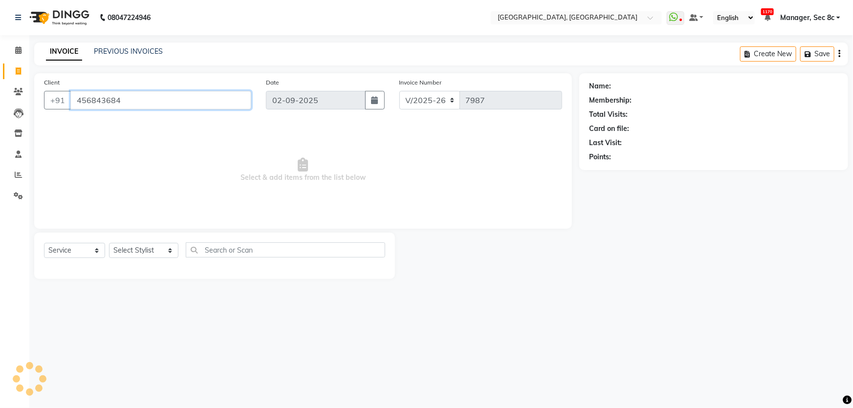
type input "456843684"
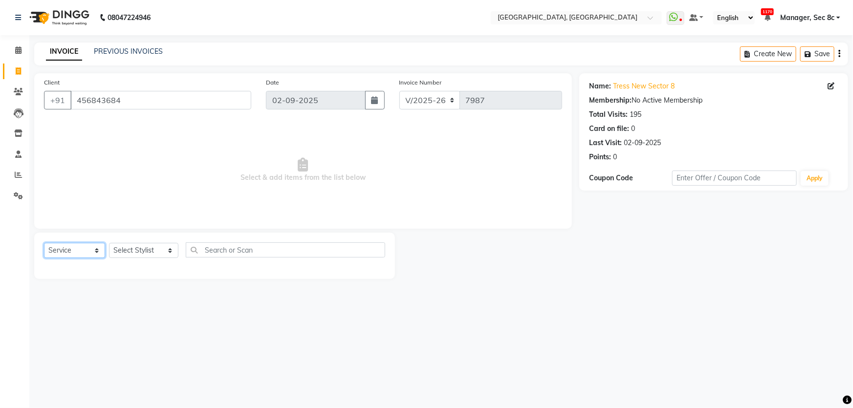
drag, startPoint x: 91, startPoint y: 249, endPoint x: 89, endPoint y: 258, distance: 9.5
click at [91, 249] on select "Select Service Product Membership Package Voucher Prepaid Gift Card" at bounding box center [74, 250] width 61 height 15
select select "product"
click at [44, 243] on select "Select Service Product Membership Package Voucher Prepaid Gift Card" at bounding box center [74, 250] width 61 height 15
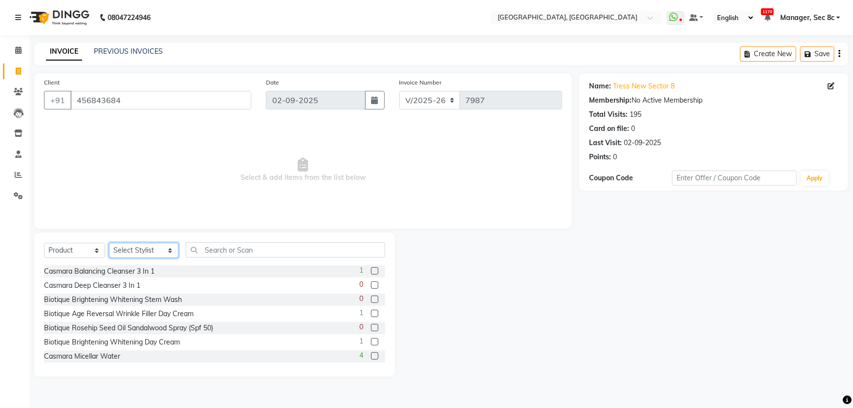
click at [136, 252] on select "Select Stylist [PERSON_NAME] [PERSON_NAME] Aditya [PERSON_NAME] [PERSON_NAME](S…" at bounding box center [143, 250] width 69 height 15
select select "23572"
click at [109, 243] on select "Select Stylist [PERSON_NAME] [PERSON_NAME] Aditya [PERSON_NAME] [PERSON_NAME](S…" at bounding box center [143, 250] width 69 height 15
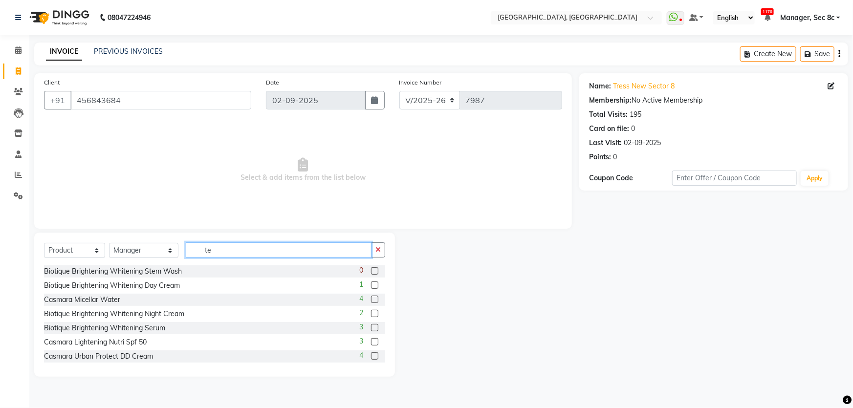
type input "t"
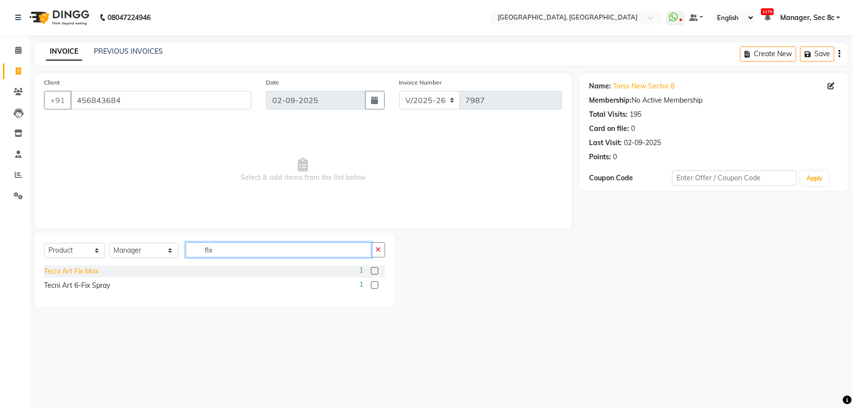
type input "fix"
click at [88, 273] on div "Tecni Art Fix Max" at bounding box center [71, 271] width 54 height 10
checkbox input "false"
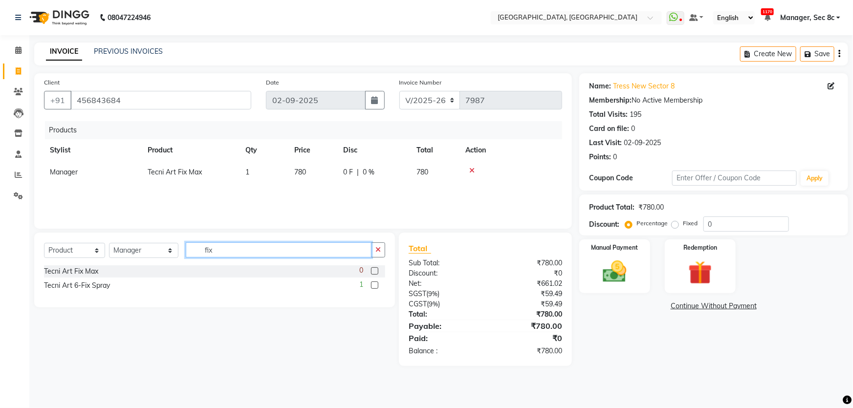
drag, startPoint x: 274, startPoint y: 251, endPoint x: 170, endPoint y: 252, distance: 103.7
click at [170, 252] on div "Select Service Product Membership Package Voucher Prepaid Gift Card Select Styl…" at bounding box center [214, 254] width 341 height 23
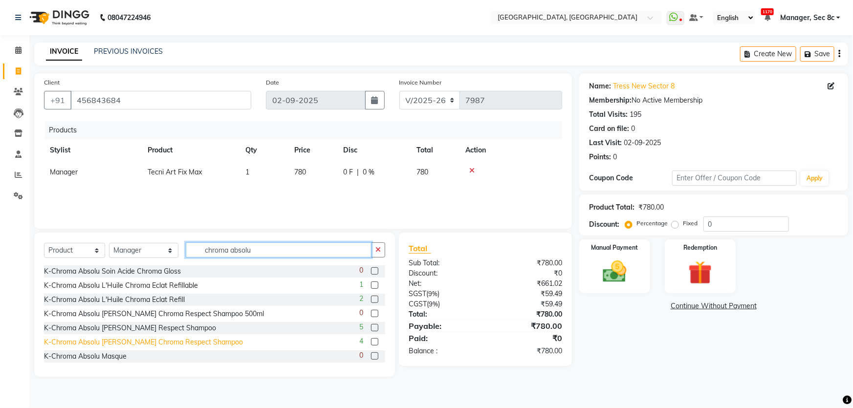
type input "chroma absolu"
click at [180, 342] on div "K-Chroma Absolu [PERSON_NAME] Chroma Respect Shampoo" at bounding box center [143, 342] width 199 height 10
checkbox input "false"
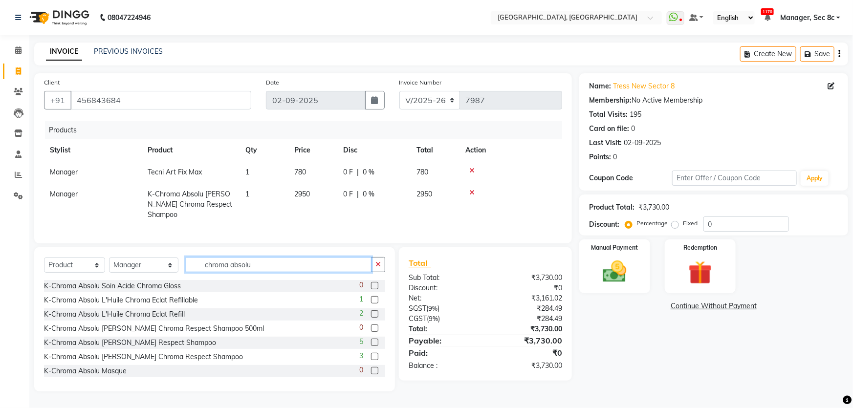
drag, startPoint x: 280, startPoint y: 262, endPoint x: 174, endPoint y: 261, distance: 106.1
click at [174, 261] on div "Select Service Product Membership Package Voucher Prepaid Gift Card Select Styl…" at bounding box center [214, 268] width 341 height 23
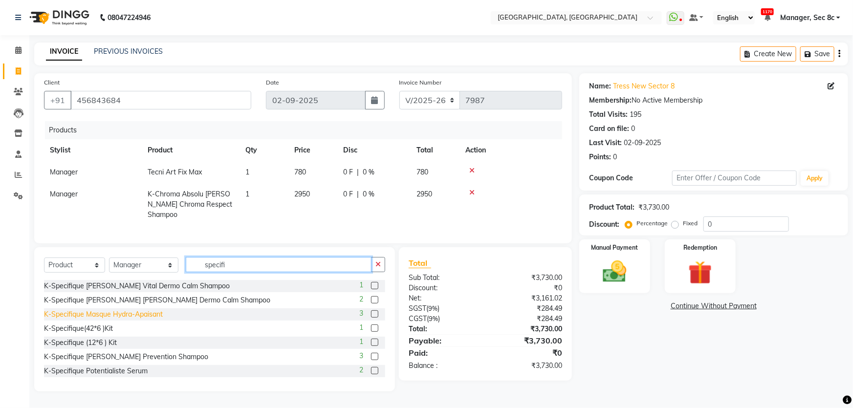
type input "specifi"
click at [131, 313] on div "K-Specifique Masque Hydra-Apaisant" at bounding box center [103, 315] width 119 height 10
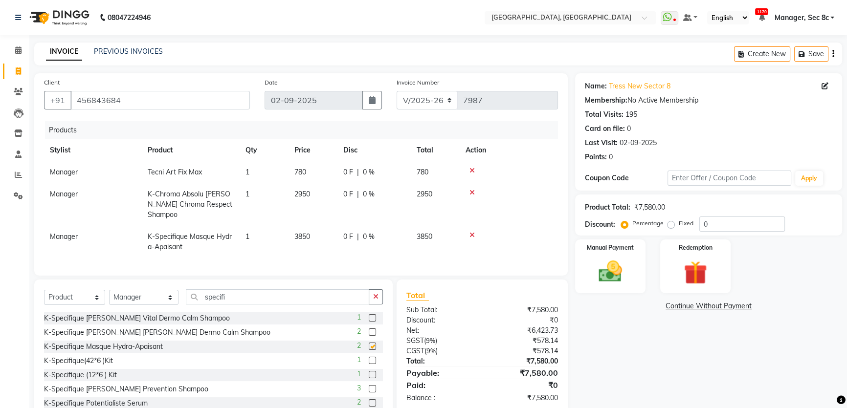
checkbox input "false"
drag, startPoint x: 729, startPoint y: 224, endPoint x: 591, endPoint y: 200, distance: 140.0
click at [622, 206] on div "Product Total: ₹7,580.00 Discount: Percentage Fixed 0" at bounding box center [708, 215] width 247 height 33
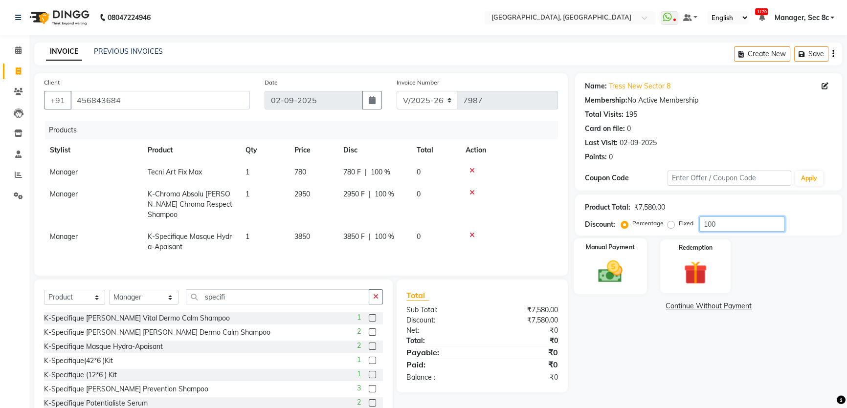
type input "100"
click at [622, 263] on img at bounding box center [611, 272] width 40 height 28
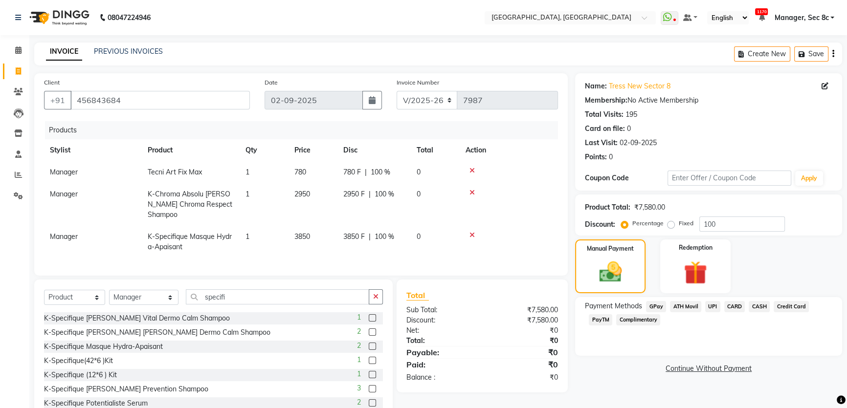
click at [654, 319] on span "Complimentary" at bounding box center [638, 319] width 44 height 11
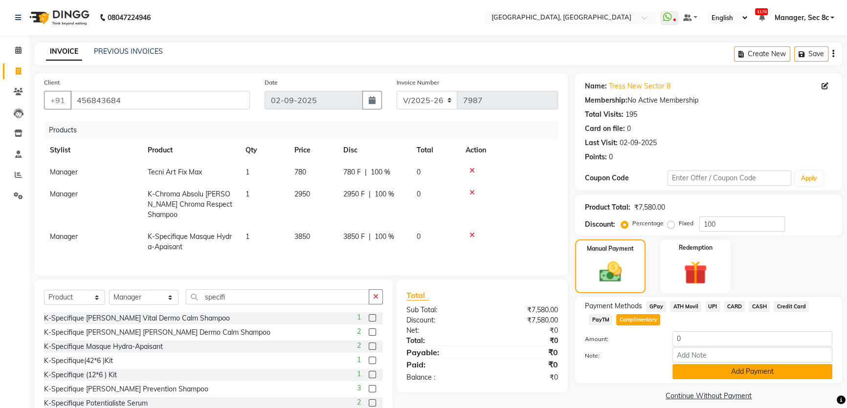
click at [731, 372] on button "Add Payment" at bounding box center [752, 371] width 160 height 15
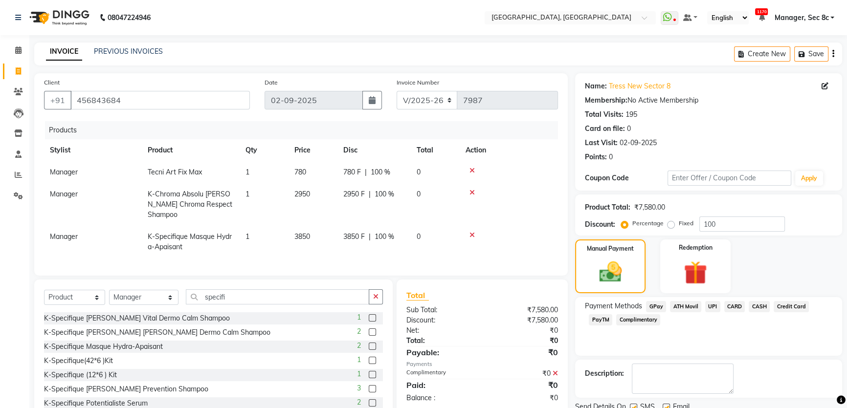
scroll to position [37, 0]
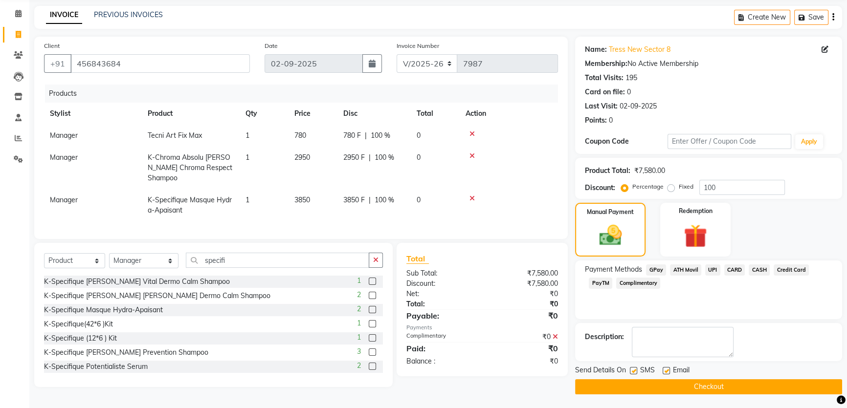
click at [635, 370] on label at bounding box center [633, 370] width 7 height 7
click at [635, 370] on input "checkbox" at bounding box center [633, 371] width 6 height 6
checkbox input "false"
click at [635, 381] on button "Checkout" at bounding box center [708, 386] width 267 height 15
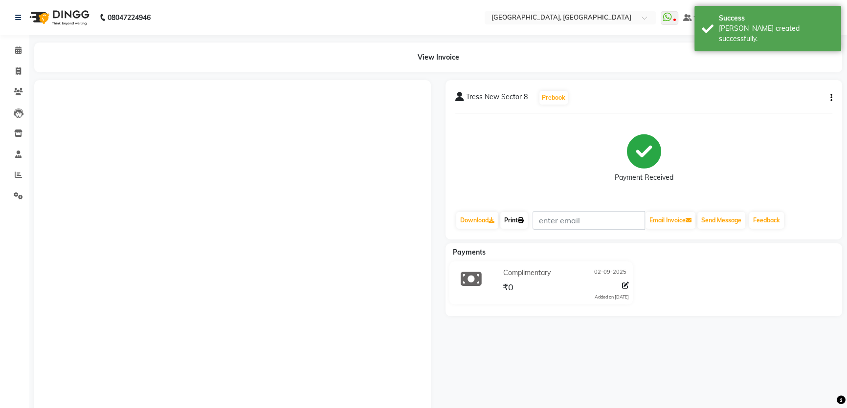
click at [513, 217] on link "Print" at bounding box center [513, 220] width 27 height 17
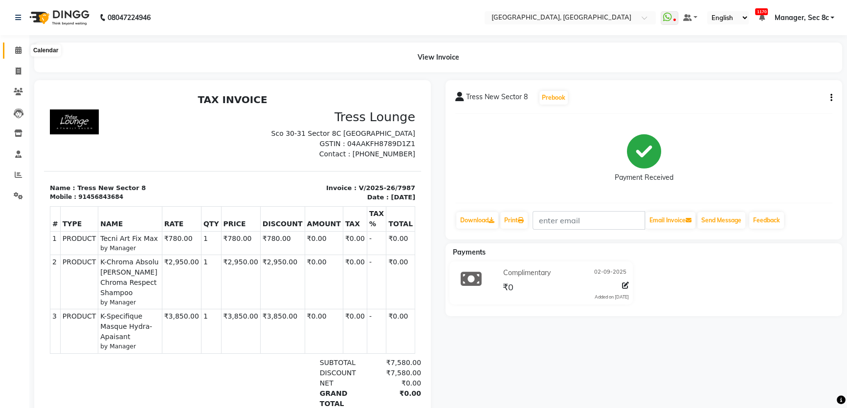
click at [22, 45] on span at bounding box center [18, 50] width 17 height 11
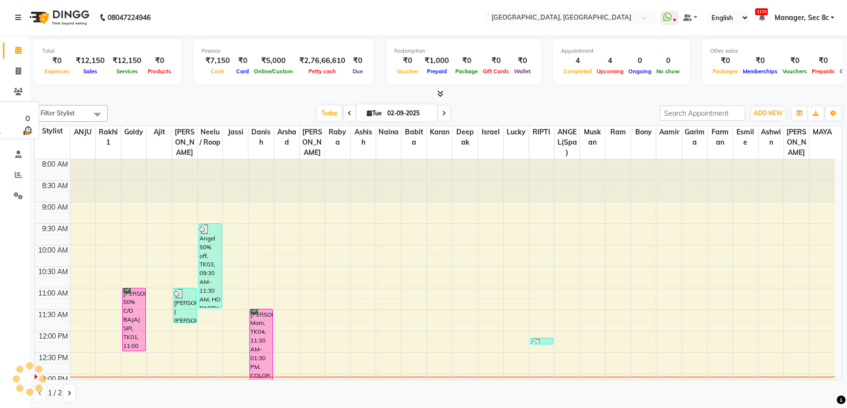
scroll to position [215, 0]
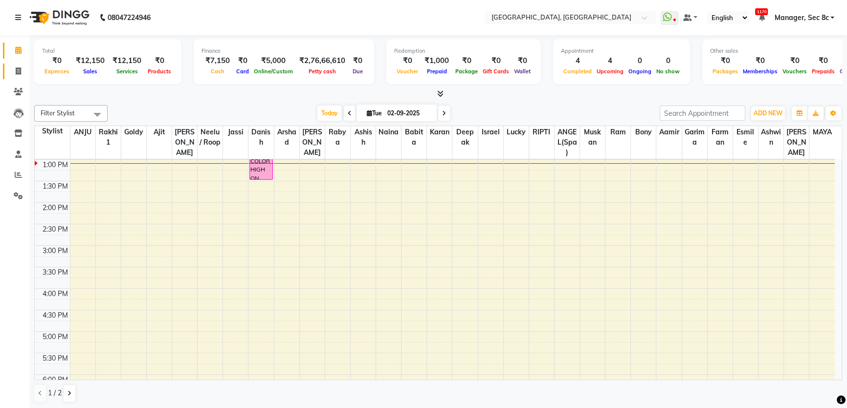
click at [7, 69] on link "Invoice" at bounding box center [14, 72] width 23 height 16
select select "4281"
select select "service"
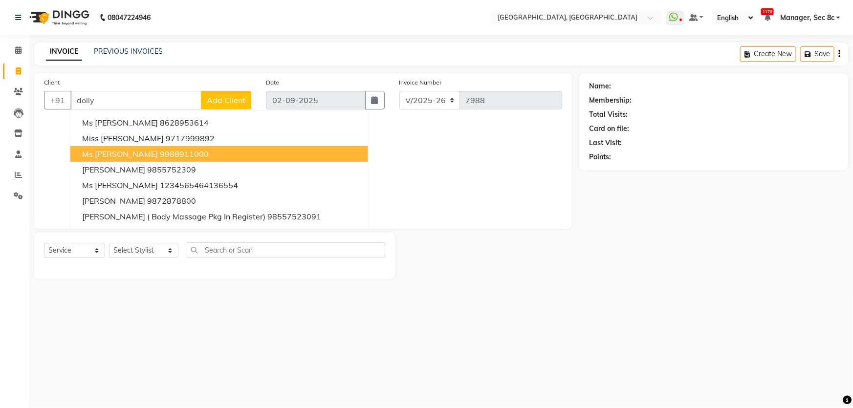
click at [177, 148] on button "Ms Dolly 9988911000" at bounding box center [219, 154] width 298 height 16
type input "9988911000"
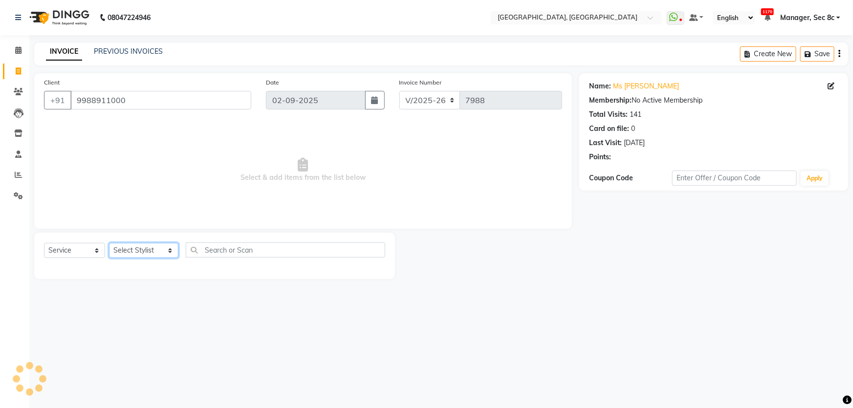
click at [164, 256] on select "Select Stylist Aamid Aamir Aditya Ajit Akhil ANGEL(Spa) ANJU Arshad Ashish Ashw…" at bounding box center [143, 250] width 69 height 15
select select "25443"
click at [109, 243] on select "Select Stylist Aamid Aamir Aditya Ajit Akhil ANGEL(Spa) ANJU Arshad Ashish Ashw…" at bounding box center [143, 250] width 69 height 15
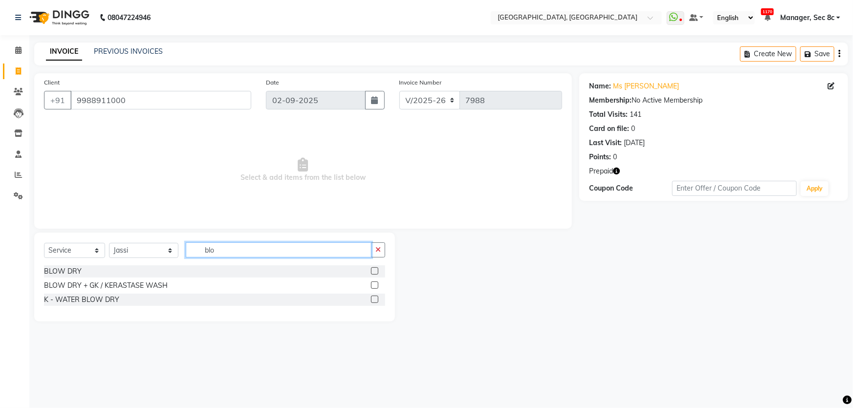
type input "blo"
click at [66, 266] on div "BLOW DRY" at bounding box center [214, 272] width 341 height 12
click at [67, 266] on div "BLOW DRY" at bounding box center [63, 271] width 38 height 10
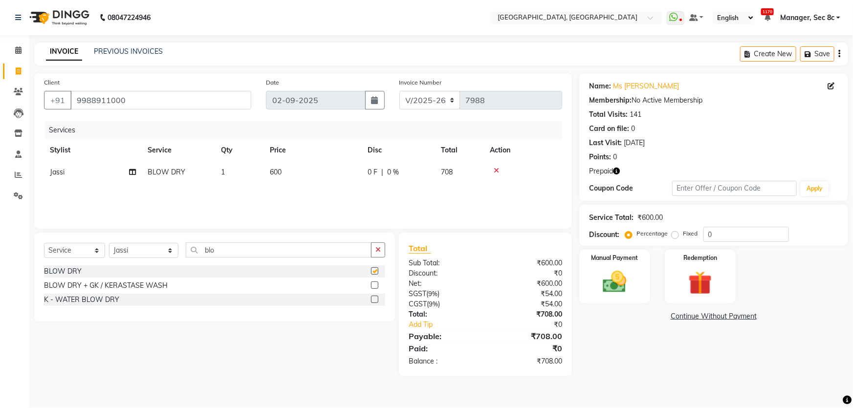
checkbox input "false"
click at [716, 285] on img at bounding box center [701, 283] width 40 height 31
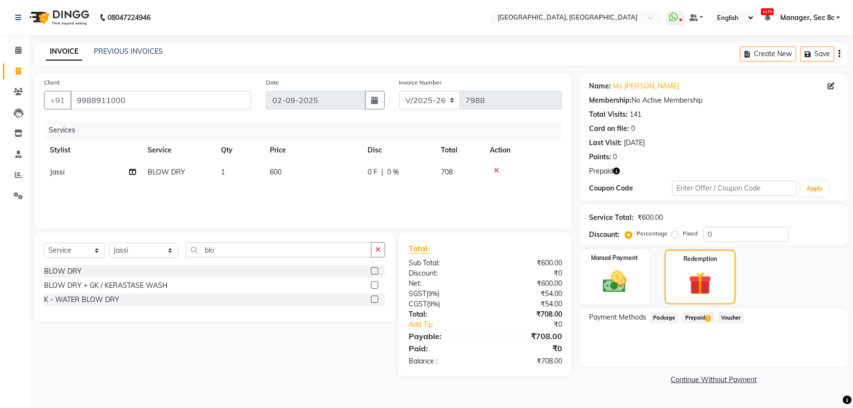
click at [698, 318] on span "Prepaid 2" at bounding box center [699, 317] width 32 height 11
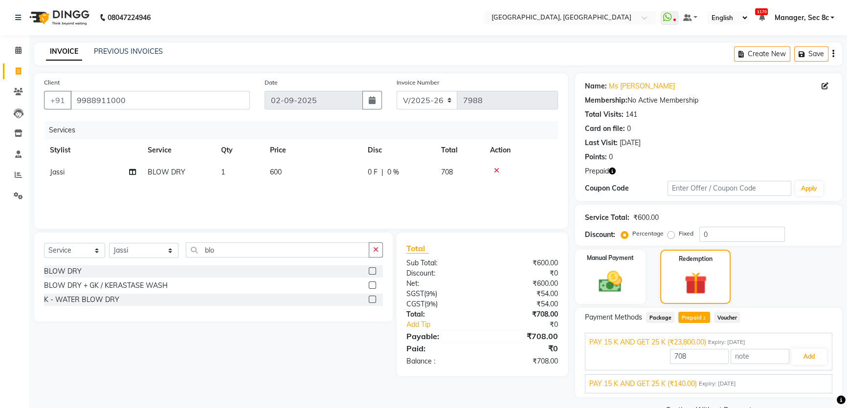
click at [801, 384] on div "PAY 15 K AND GET 25 K (₹140.00) Expiry: 21-04-2027" at bounding box center [708, 384] width 239 height 10
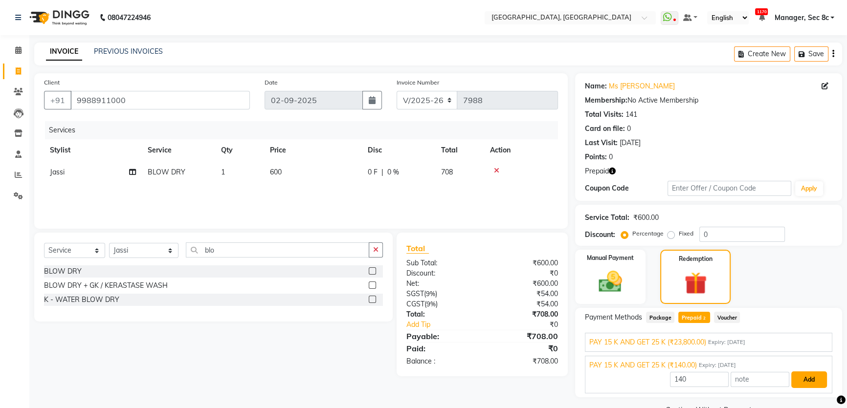
click at [816, 375] on button "Add" at bounding box center [809, 380] width 36 height 17
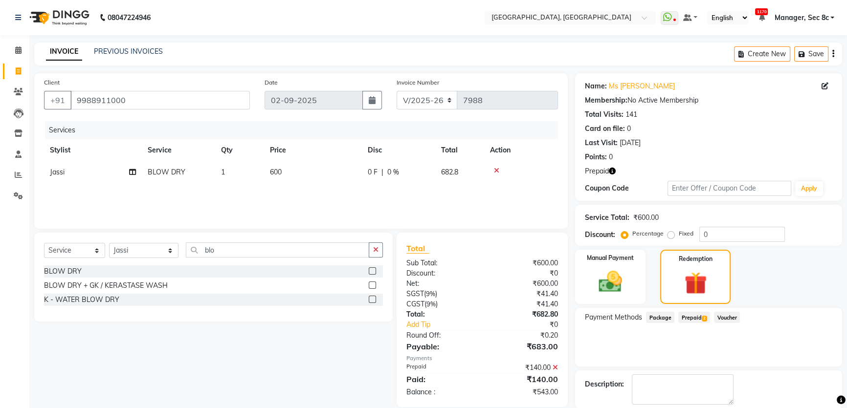
click at [695, 321] on span "Prepaid 2" at bounding box center [694, 317] width 32 height 11
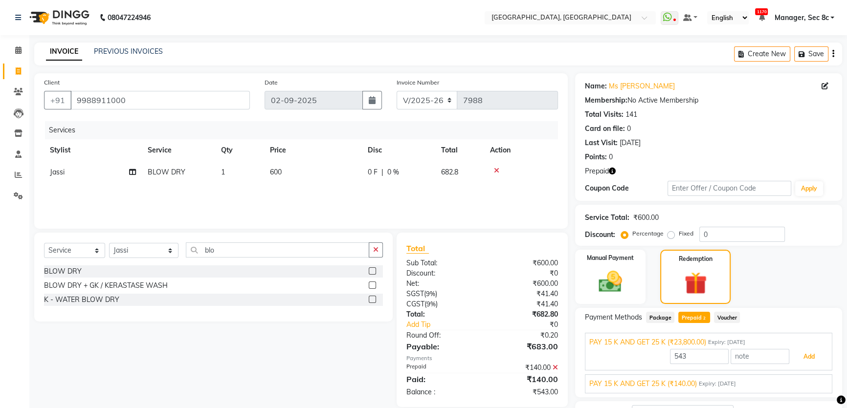
click at [797, 355] on button "Add" at bounding box center [809, 357] width 36 height 17
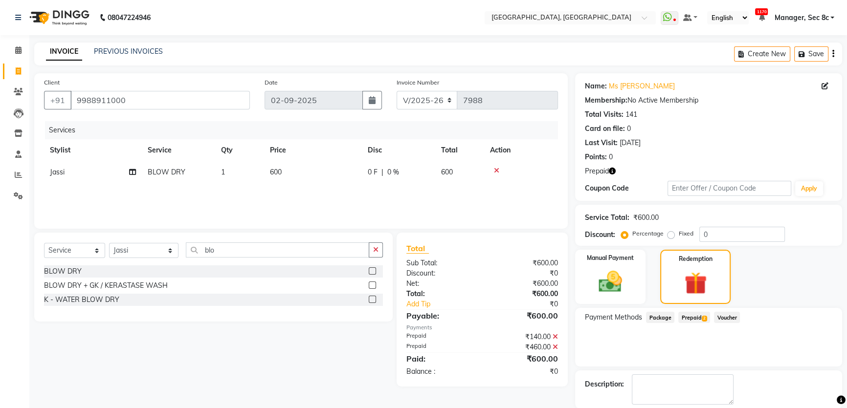
scroll to position [48, 0]
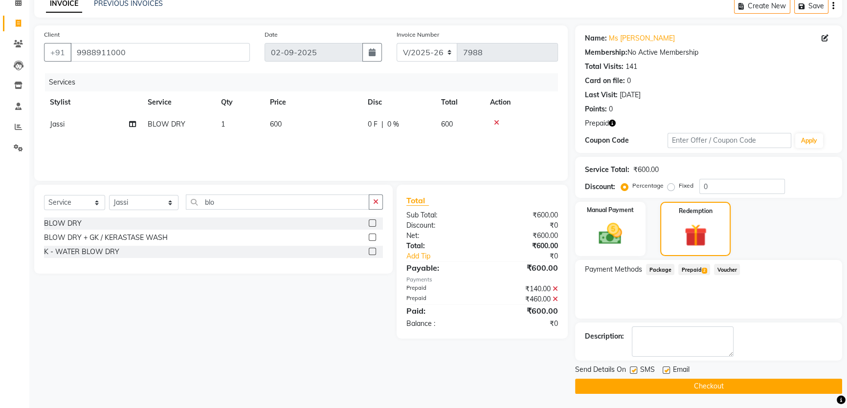
click at [634, 369] on label at bounding box center [633, 370] width 7 height 7
click at [634, 369] on input "checkbox" at bounding box center [633, 371] width 6 height 6
click at [630, 370] on label at bounding box center [633, 370] width 7 height 7
click at [630, 370] on input "checkbox" at bounding box center [633, 371] width 6 height 6
checkbox input "true"
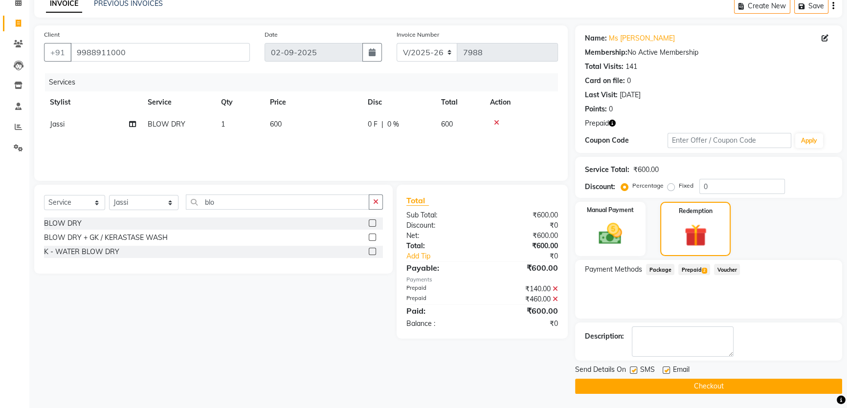
click at [649, 386] on button "Checkout" at bounding box center [708, 386] width 267 height 15
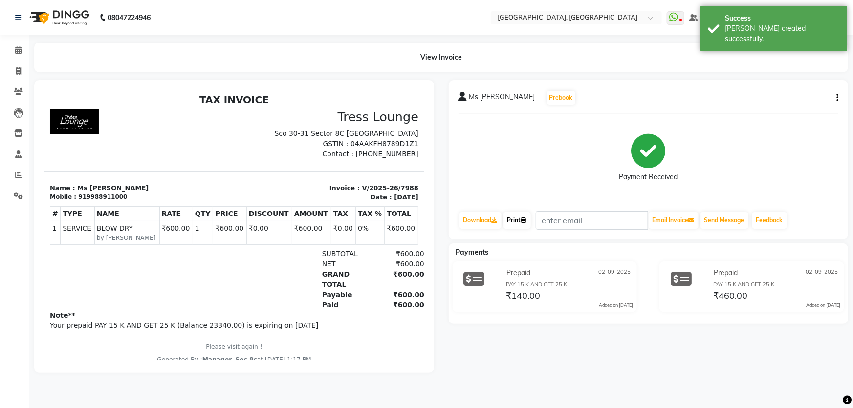
click at [528, 223] on link "Print" at bounding box center [517, 220] width 27 height 17
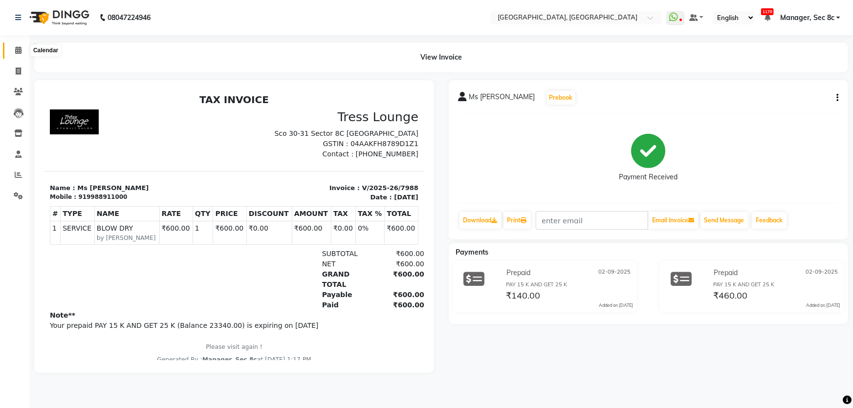
click at [17, 51] on icon at bounding box center [18, 49] width 6 height 7
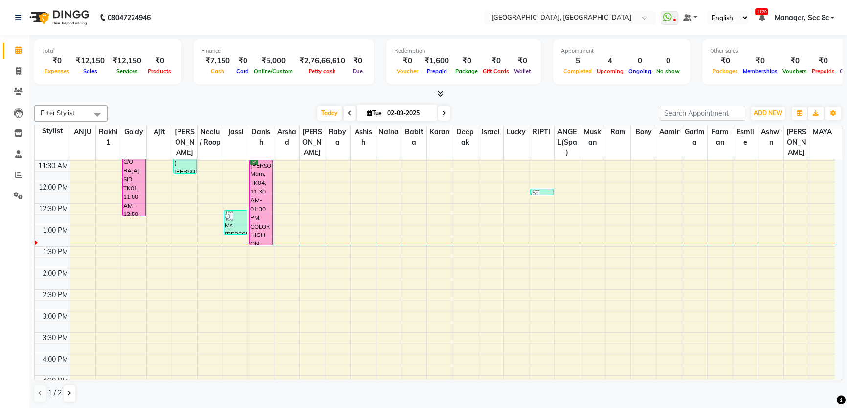
scroll to position [177, 0]
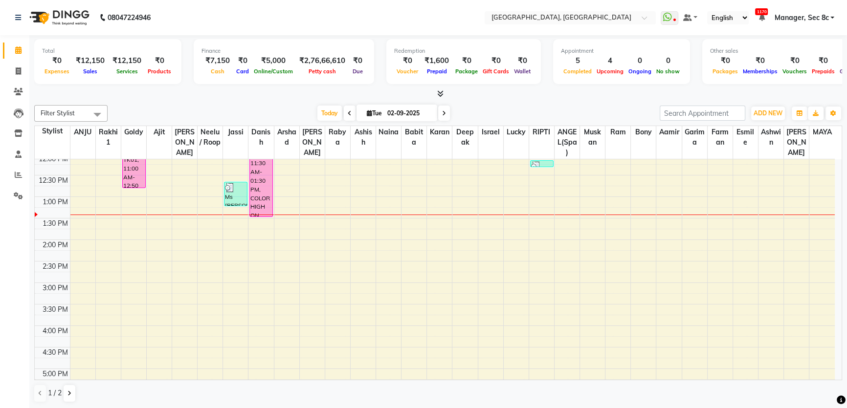
click at [385, 223] on div "8:00 AM 8:30 AM 9:00 AM 9:30 AM 10:00 AM 10:30 AM 11:00 AM 11:30 AM 12:00 PM 12…" at bounding box center [435, 283] width 800 height 602
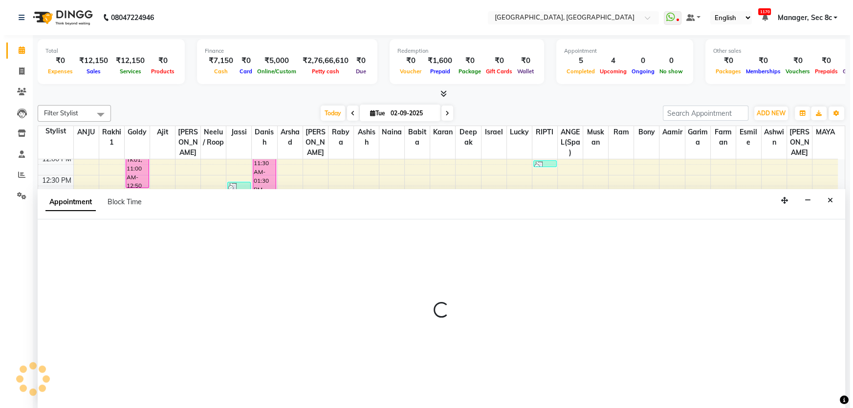
scroll to position [0, 0]
select select "25925"
select select "tentative"
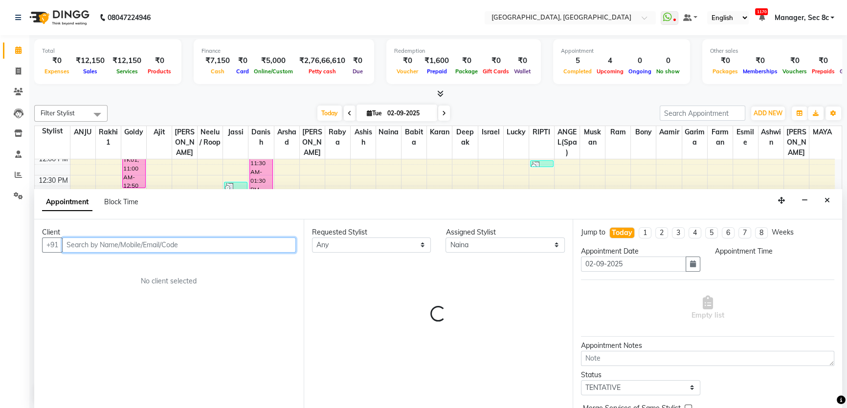
select select "810"
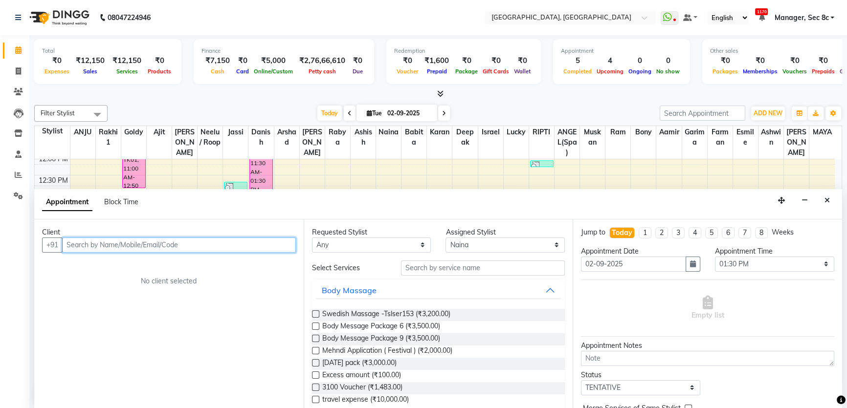
click at [201, 240] on input "text" at bounding box center [179, 245] width 234 height 15
type input "7889750671"
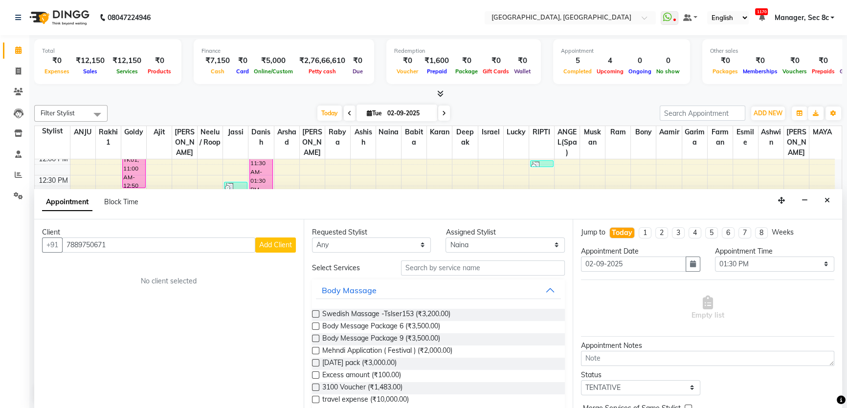
click at [263, 247] on span "Add Client" at bounding box center [275, 245] width 33 height 9
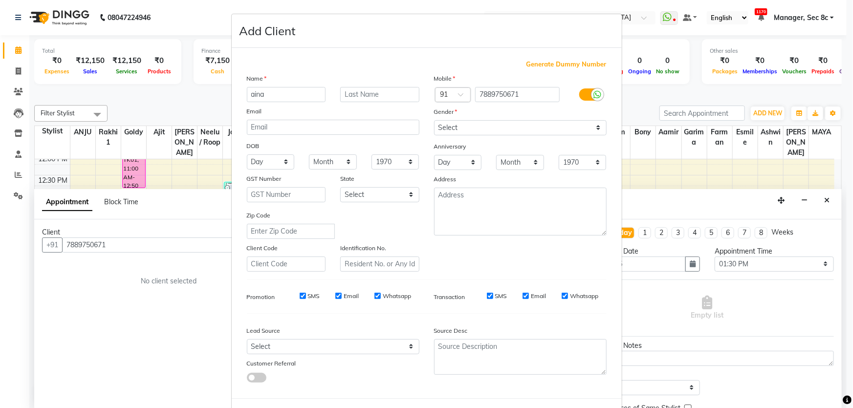
type input "aina"
click at [466, 128] on select "Select [DEMOGRAPHIC_DATA] [DEMOGRAPHIC_DATA] Other Prefer Not To Say" at bounding box center [520, 127] width 173 height 15
select select "[DEMOGRAPHIC_DATA]"
click at [434, 120] on select "Select [DEMOGRAPHIC_DATA] [DEMOGRAPHIC_DATA] Other Prefer Not To Say" at bounding box center [520, 127] width 173 height 15
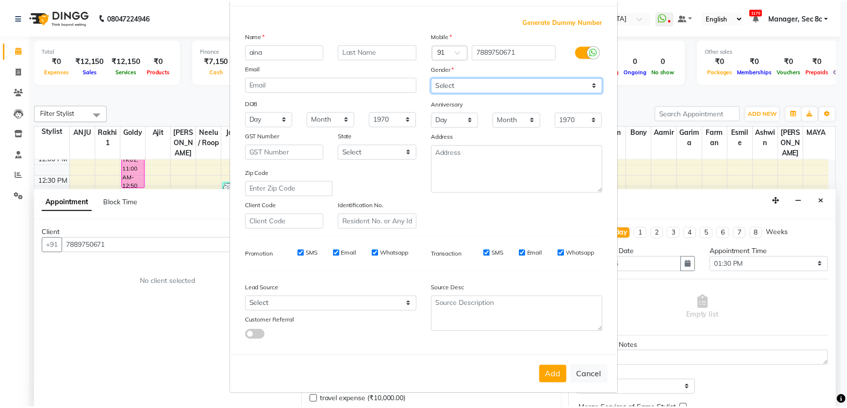
scroll to position [45, 0]
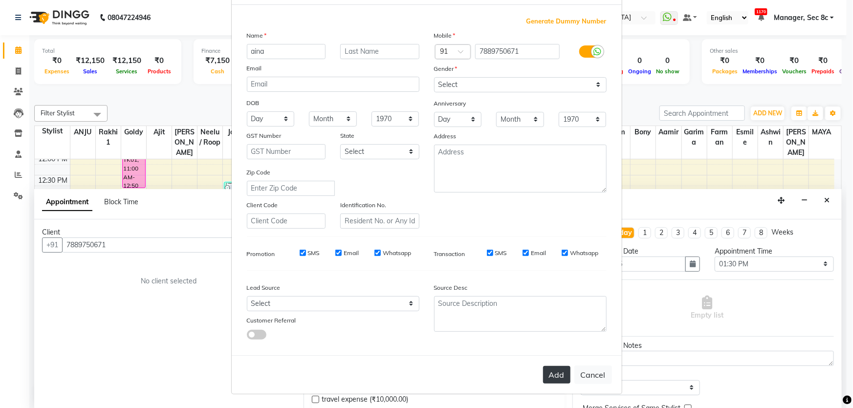
click at [555, 375] on button "Add" at bounding box center [556, 375] width 27 height 18
select select
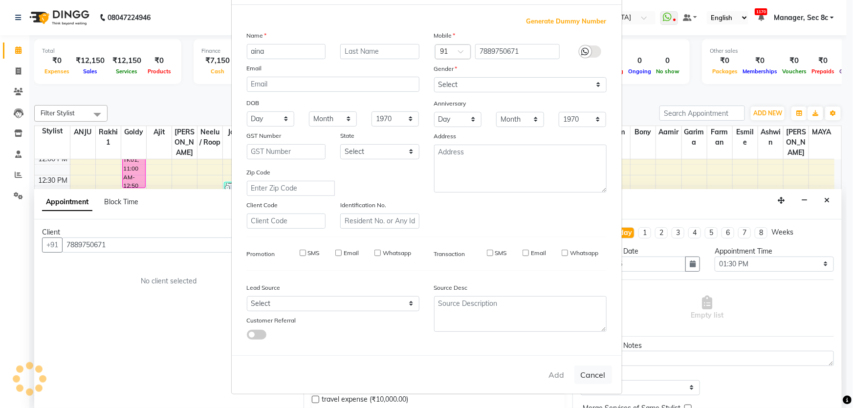
select select
checkbox input "false"
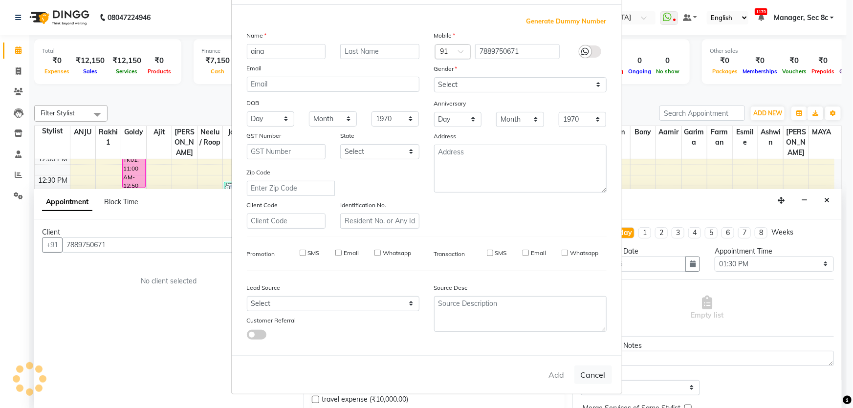
checkbox input "false"
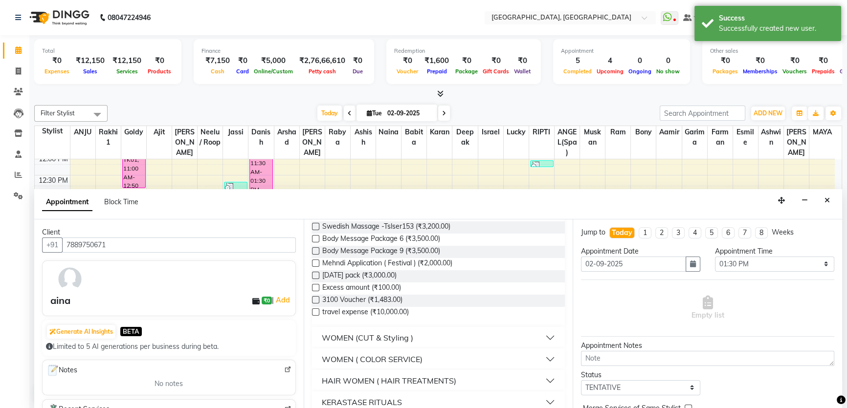
scroll to position [44, 0]
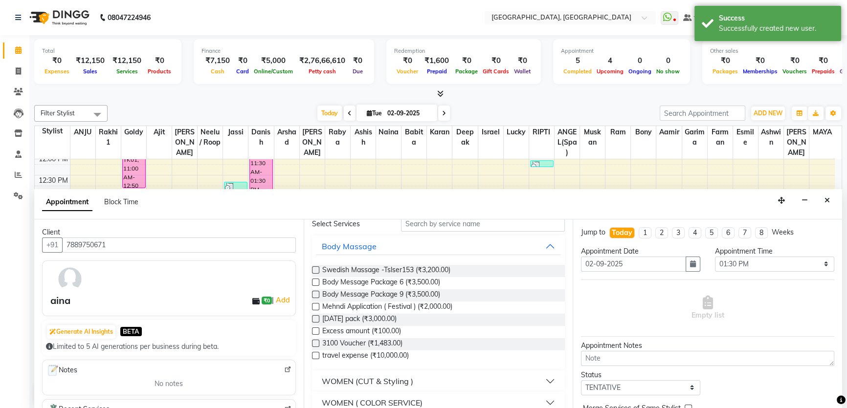
click at [335, 223] on div "Select Services" at bounding box center [349, 224] width 89 height 10
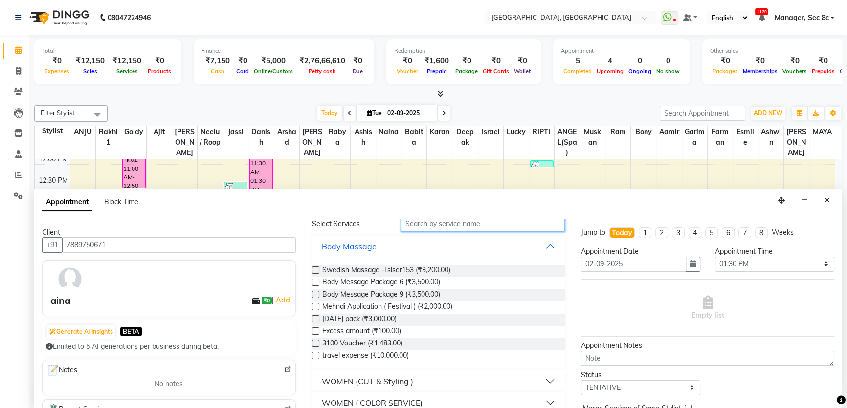
click at [435, 219] on input "text" at bounding box center [483, 224] width 164 height 15
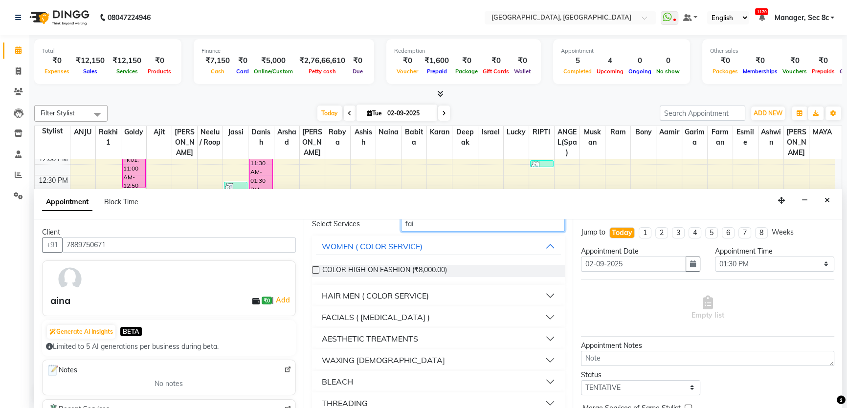
scroll to position [0, 0]
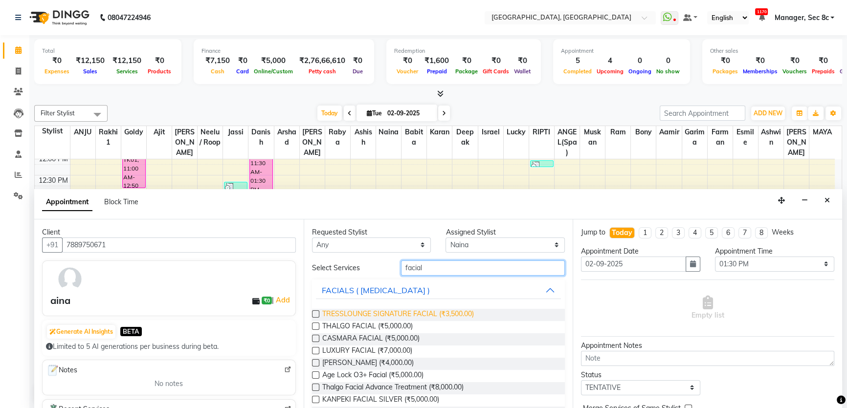
type input "facial"
click at [454, 313] on span "TRESSLOUNGE SIGNATURE FACIAL (₹3,500.00)" at bounding box center [398, 315] width 152 height 12
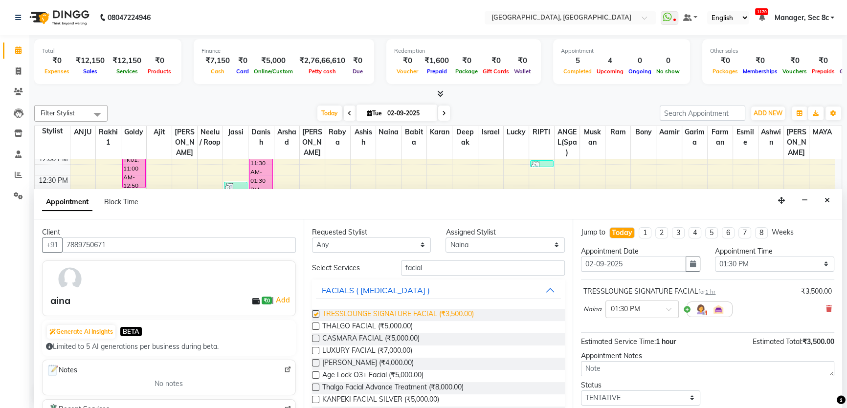
checkbox input "false"
click at [487, 245] on select "Select [PERSON_NAME](Spa) [PERSON_NAME] [PERSON_NAME] [PERSON_NAME] [PERSON_NAM…" at bounding box center [504, 245] width 119 height 15
select select "25457"
click at [445, 238] on select "Select [PERSON_NAME](Spa) [PERSON_NAME] [PERSON_NAME] [PERSON_NAME] [PERSON_NAM…" at bounding box center [504, 245] width 119 height 15
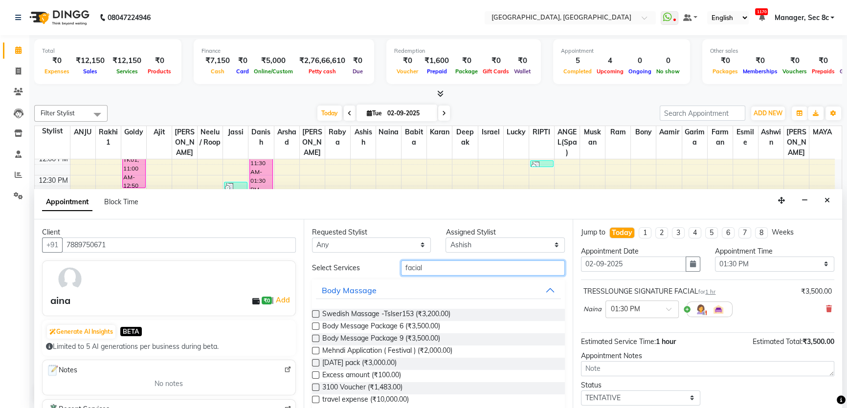
click at [499, 272] on input "facial" at bounding box center [483, 268] width 164 height 15
type input "f"
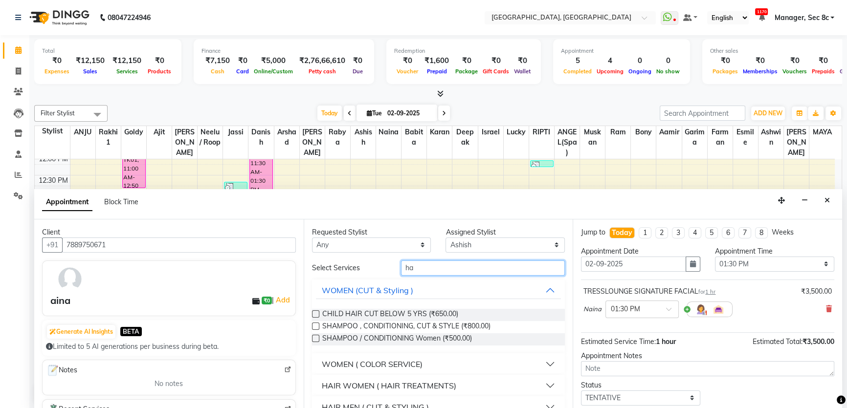
type input "h"
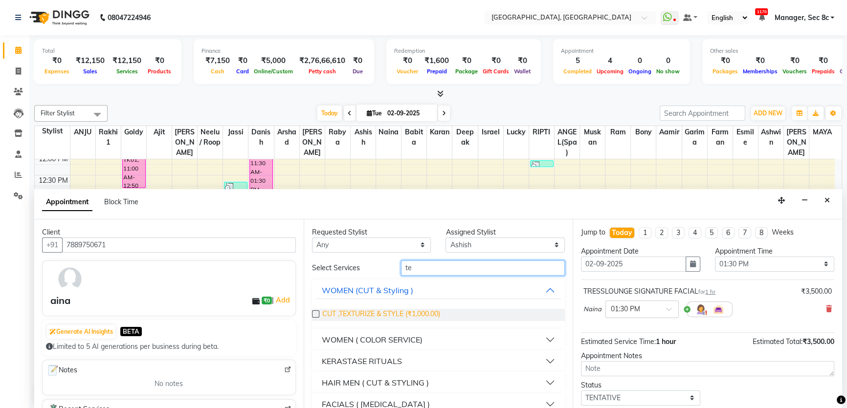
type input "te"
click at [332, 314] on span "CUT ,TEXTURIZE & STYLE (₹1,000.00)" at bounding box center [381, 315] width 118 height 12
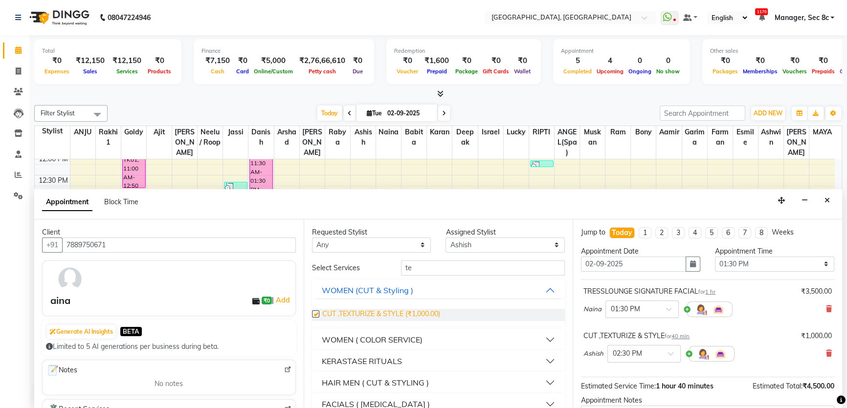
checkbox input "false"
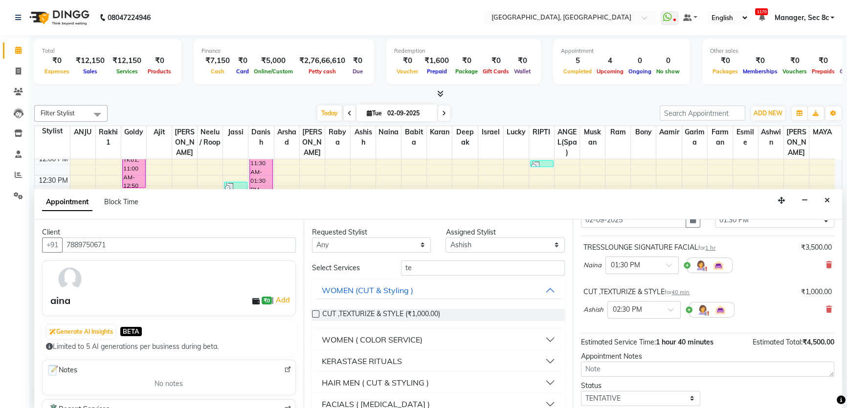
scroll to position [89, 0]
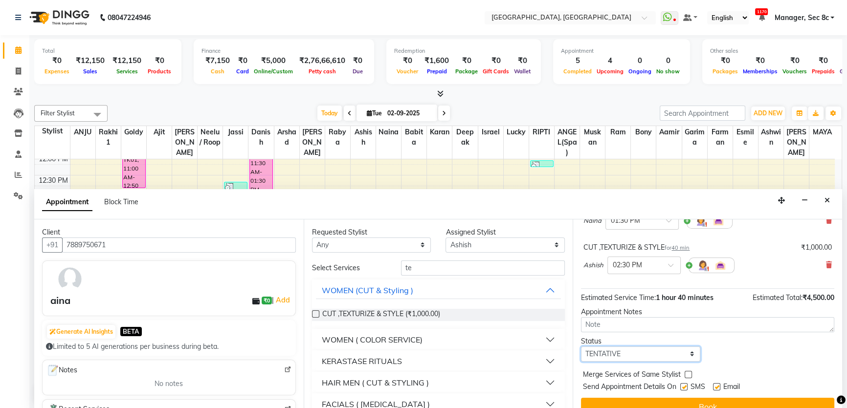
click at [673, 350] on select "Select TENTATIVE CONFIRM CHECK-IN UPCOMING" at bounding box center [640, 354] width 119 height 15
select select "confirm booking"
click at [581, 347] on select "Select TENTATIVE CONFIRM CHECK-IN UPCOMING" at bounding box center [640, 354] width 119 height 15
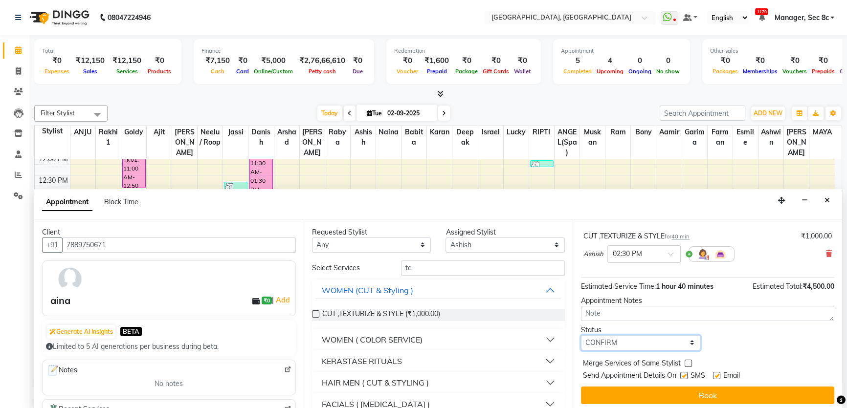
scroll to position [102, 0]
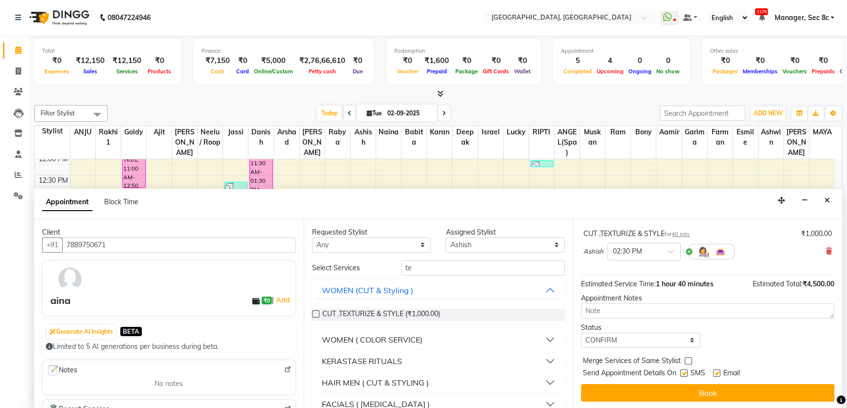
click at [681, 359] on div "Merge Services of Same Stylist" at bounding box center [707, 362] width 253 height 12
click at [687, 357] on label at bounding box center [688, 360] width 7 height 7
click at [687, 359] on input "checkbox" at bounding box center [688, 362] width 6 height 6
click at [687, 357] on label at bounding box center [688, 360] width 7 height 7
click at [687, 359] on input "checkbox" at bounding box center [688, 362] width 6 height 6
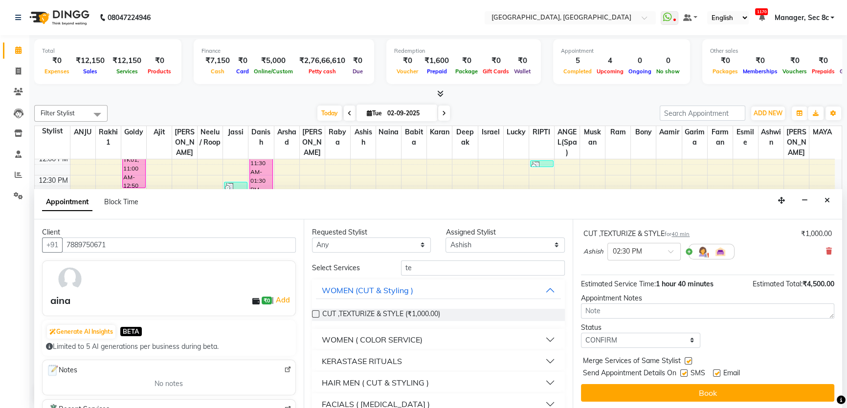
checkbox input "false"
click at [685, 373] on label at bounding box center [683, 373] width 7 height 7
click at [685, 373] on input "checkbox" at bounding box center [683, 374] width 6 height 6
checkbox input "false"
click at [685, 359] on label at bounding box center [688, 360] width 7 height 7
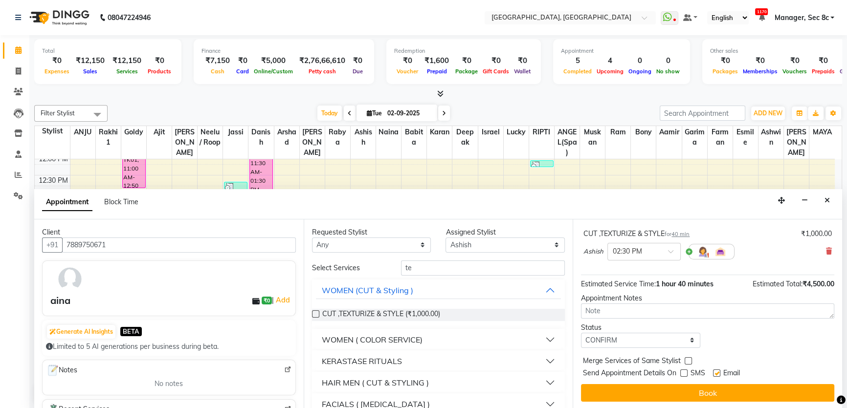
click at [685, 359] on input "checkbox" at bounding box center [688, 362] width 6 height 6
checkbox input "true"
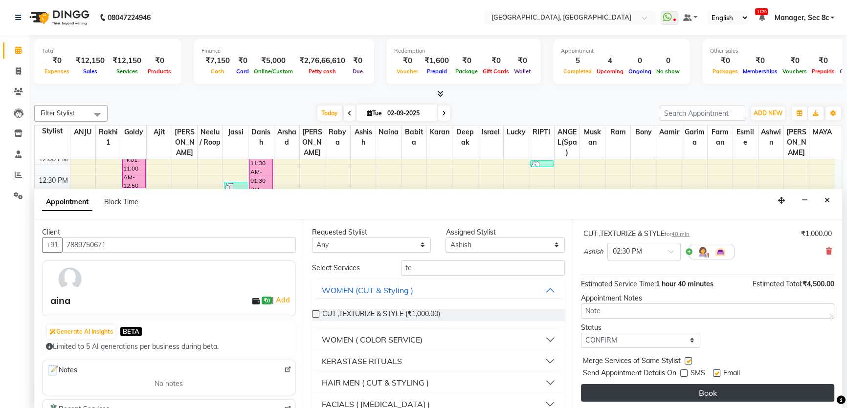
click at [690, 386] on button "Book" at bounding box center [707, 393] width 253 height 18
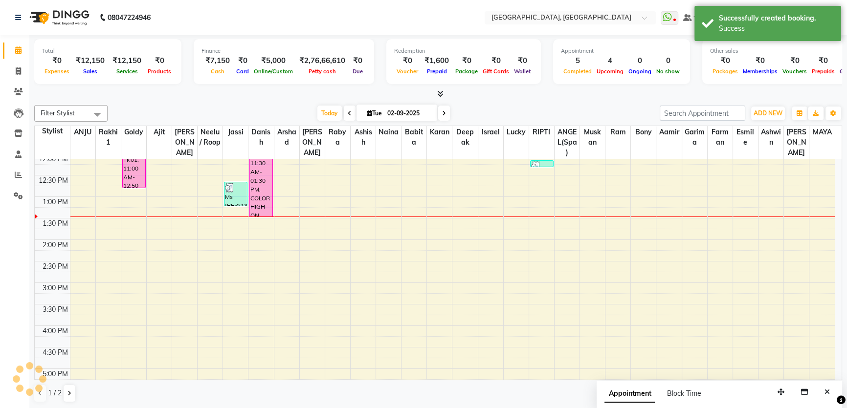
scroll to position [0, 0]
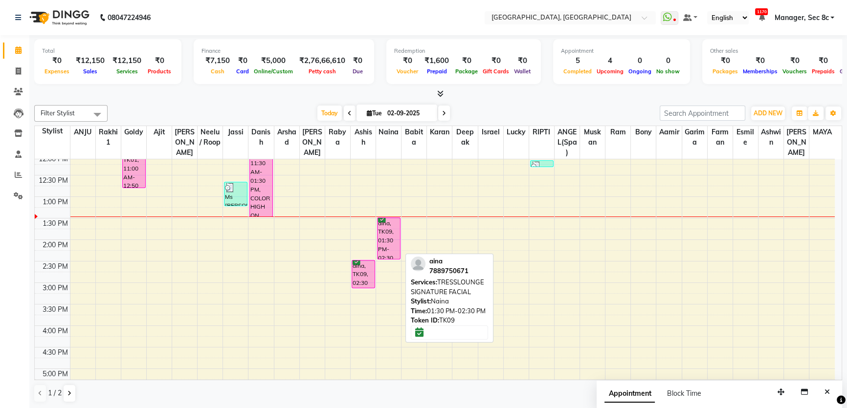
click at [381, 251] on div "aina, TK09, 01:30 PM-02:30 PM, TRESSLOUNGE SIGNATURE FACIAL" at bounding box center [388, 238] width 22 height 41
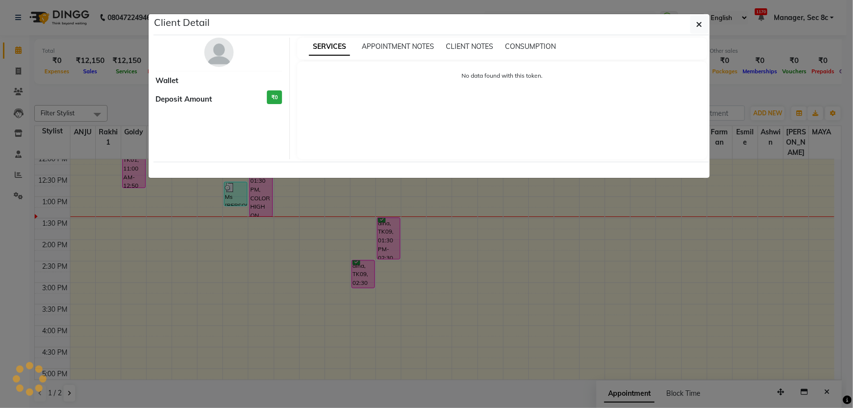
select select "6"
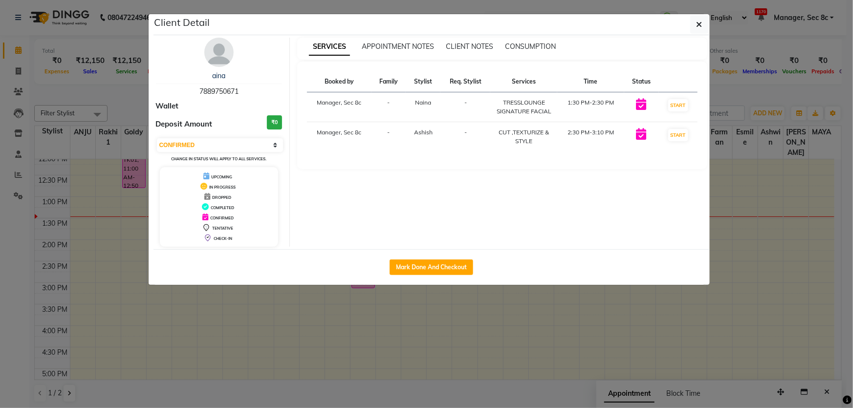
click at [364, 332] on ngb-modal-window "Client Detail aina 7889750671 Wallet Deposit Amount ₹0 Select IN SERVICE CONFIR…" at bounding box center [426, 204] width 853 height 408
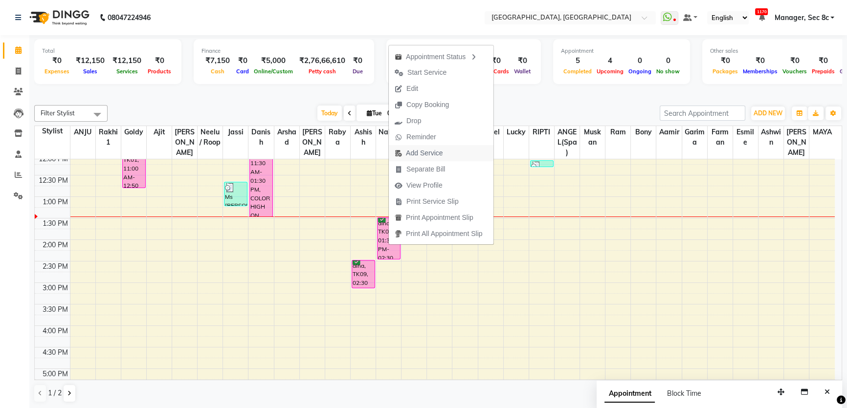
click at [428, 156] on span "Add Service" at bounding box center [424, 153] width 37 height 10
select select "25925"
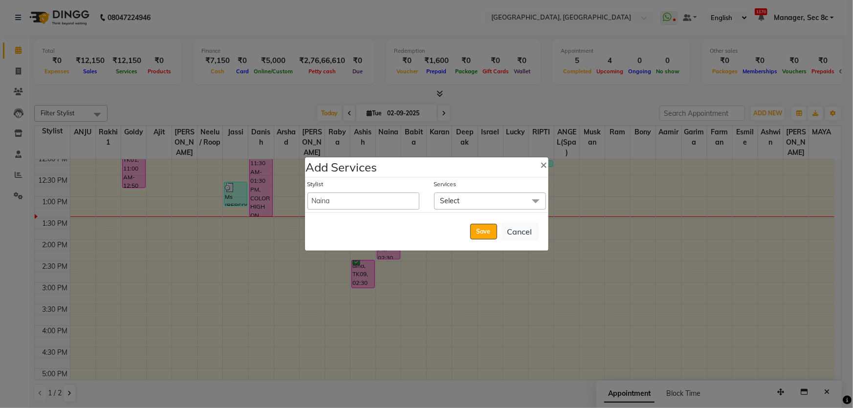
click at [441, 200] on span "Select" at bounding box center [451, 201] width 20 height 9
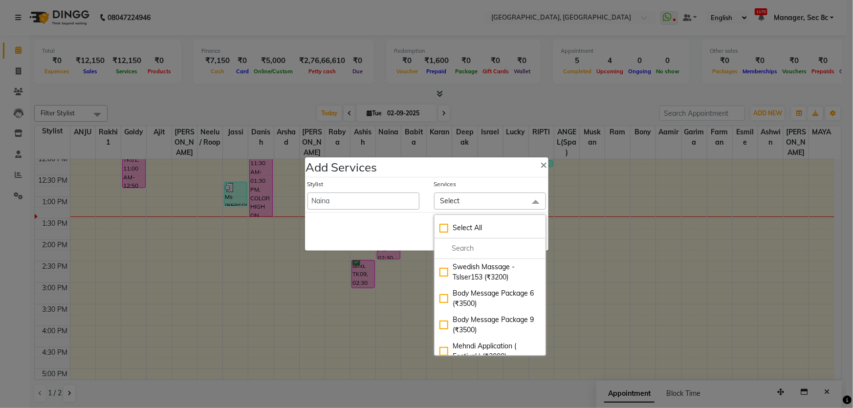
click at [460, 206] on span "Select" at bounding box center [490, 201] width 112 height 17
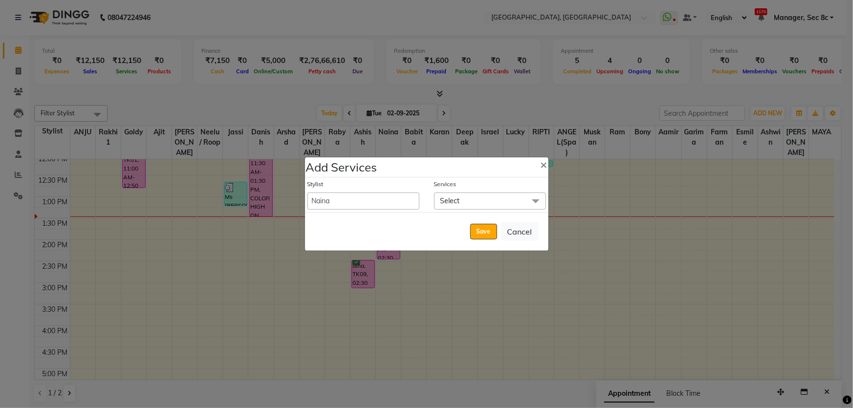
click at [463, 201] on span "Select" at bounding box center [490, 201] width 112 height 17
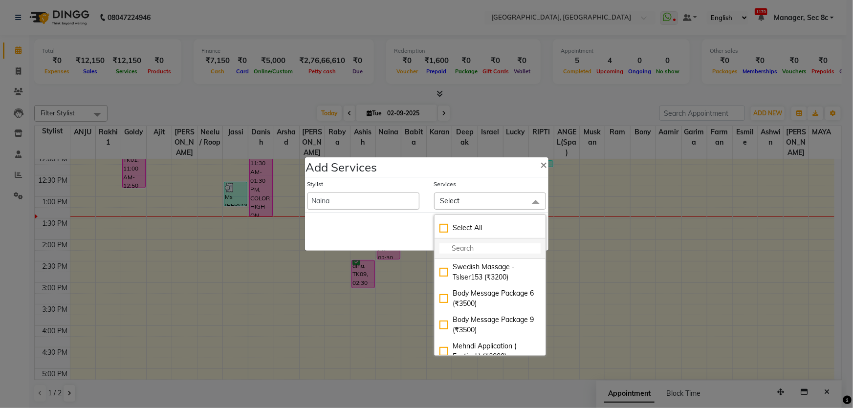
click at [460, 247] on input "multiselect-search" at bounding box center [490, 249] width 101 height 10
type input "thre"
click at [465, 269] on div "EYE BROW (THREADING) (₹100)" at bounding box center [490, 272] width 101 height 21
checkbox input "true"
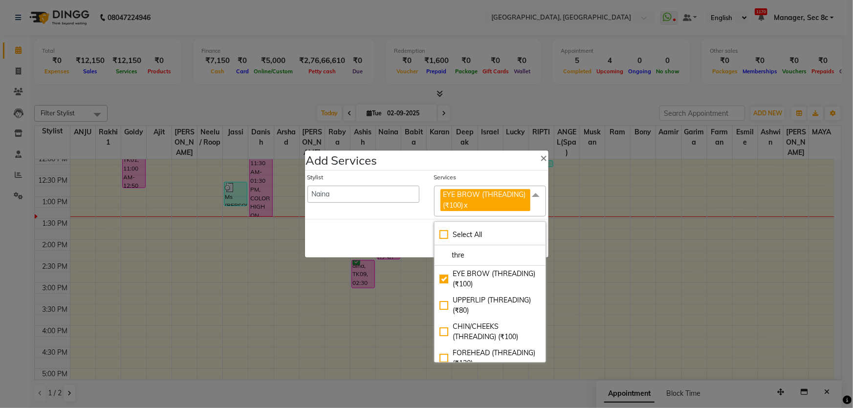
click at [417, 224] on div "Save Cancel" at bounding box center [427, 238] width 244 height 39
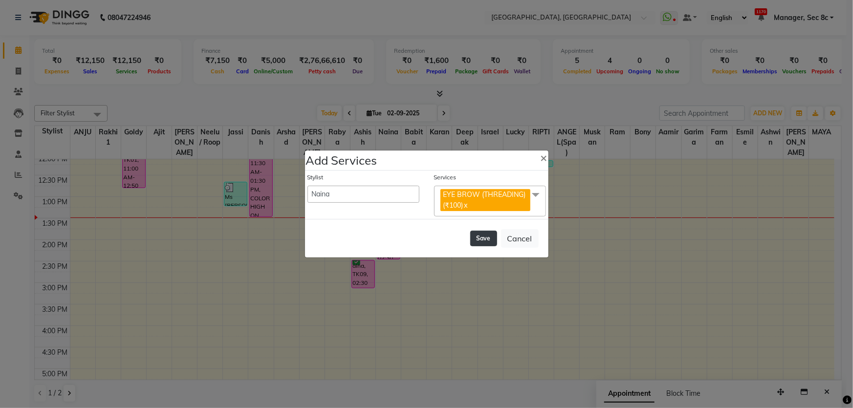
click at [474, 240] on button "Save" at bounding box center [483, 239] width 27 height 16
select select "63743"
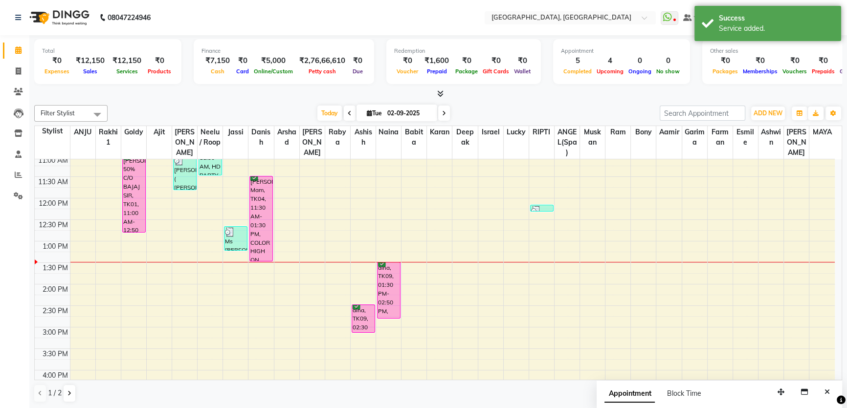
scroll to position [177, 0]
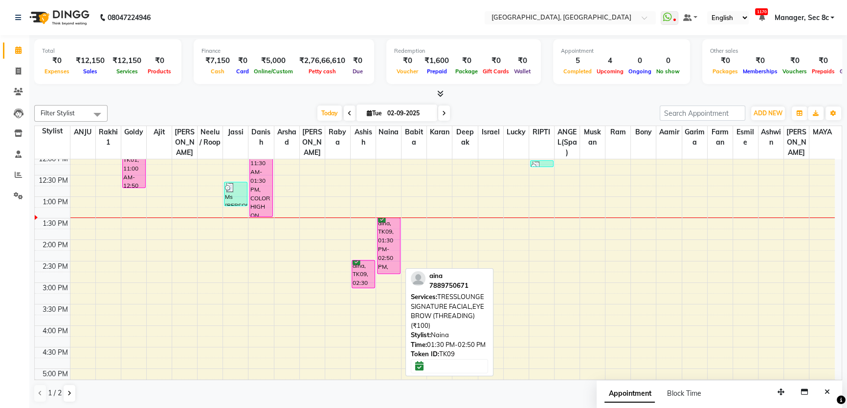
click at [382, 239] on div "aina, TK09, 01:30 PM-02:50 PM, TRESSLOUNGE SIGNATURE FACIAL,EYE BROW (THREADING…" at bounding box center [388, 246] width 22 height 56
select select "6"
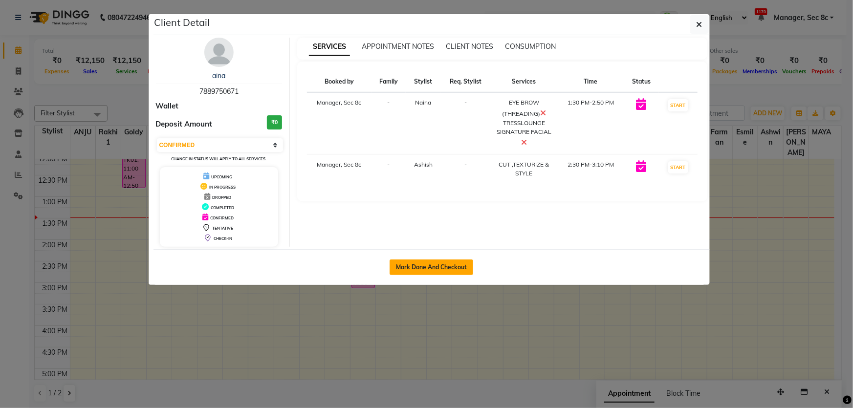
click at [443, 263] on button "Mark Done And Checkout" at bounding box center [432, 268] width 84 height 16
select select "service"
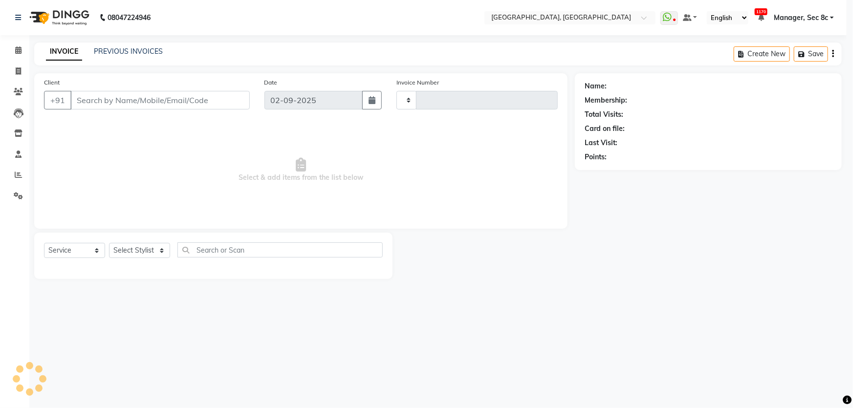
type input "7989"
select select "4281"
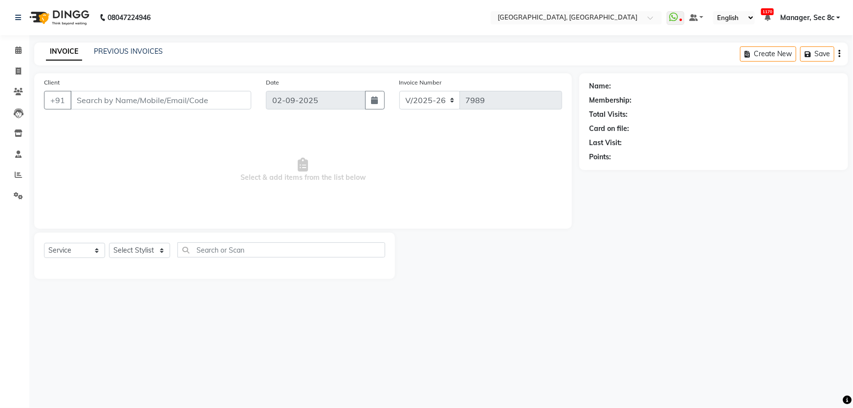
type input "7889750671"
select select "25925"
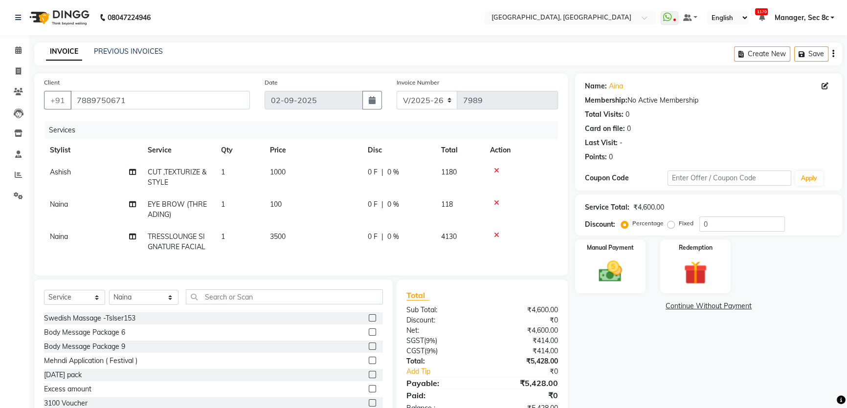
scroll to position [37, 0]
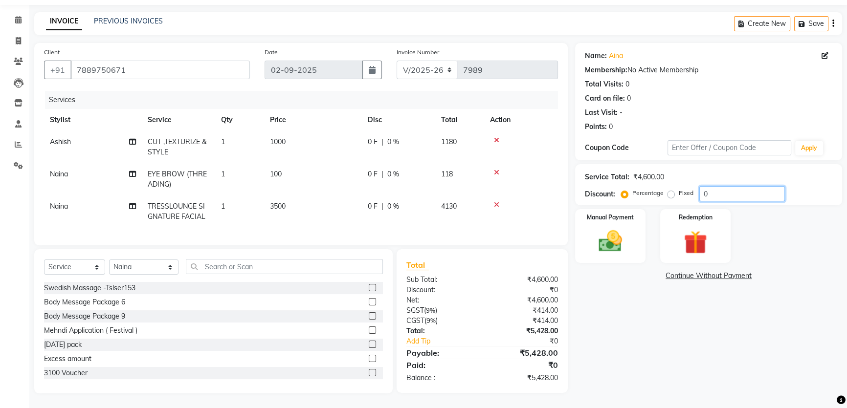
click at [753, 191] on input "0" at bounding box center [742, 193] width 86 height 15
click at [679, 189] on label "Fixed" at bounding box center [686, 193] width 15 height 9
click at [670, 190] on input "Fixed" at bounding box center [672, 193] width 7 height 7
radio input "true"
click at [713, 186] on input "0" at bounding box center [742, 193] width 86 height 15
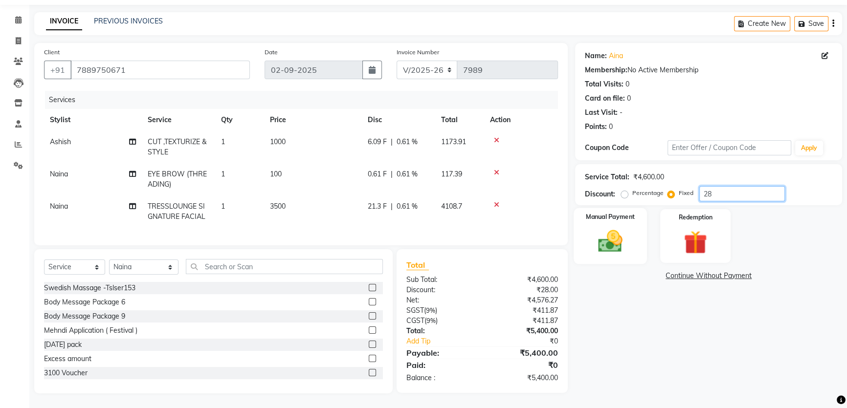
type input "28"
click at [620, 227] on img at bounding box center [611, 241] width 40 height 28
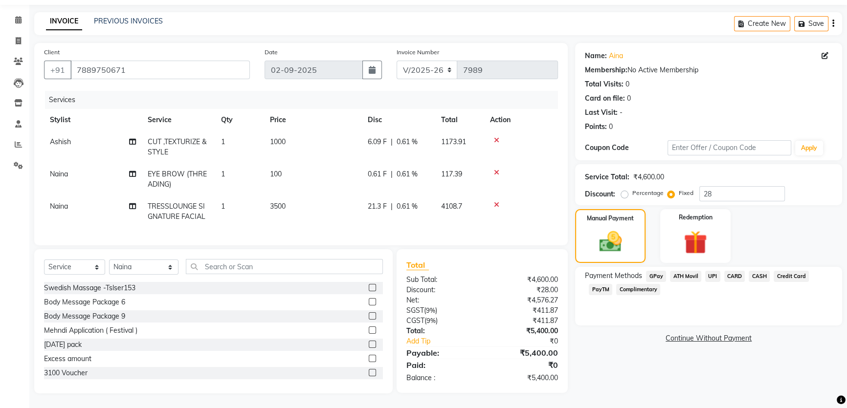
click at [757, 271] on span "CASH" at bounding box center [759, 276] width 21 height 11
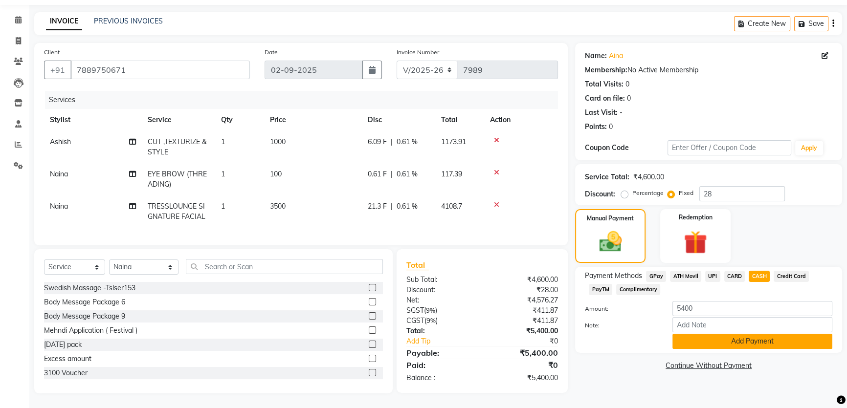
click at [734, 334] on button "Add Payment" at bounding box center [752, 341] width 160 height 15
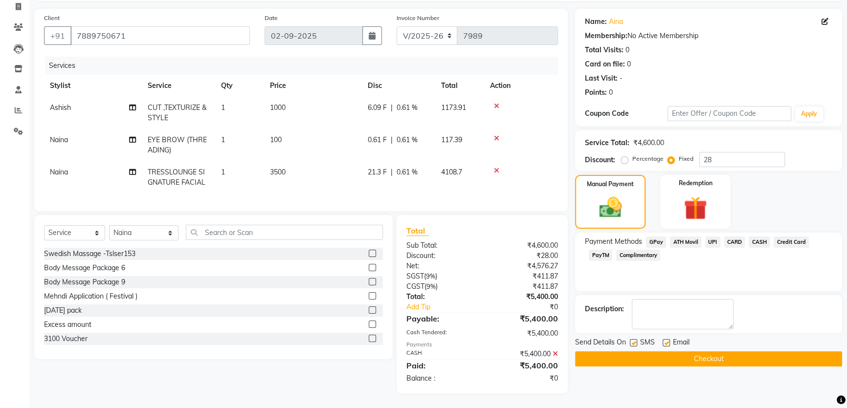
click at [553, 354] on icon at bounding box center [555, 354] width 5 height 7
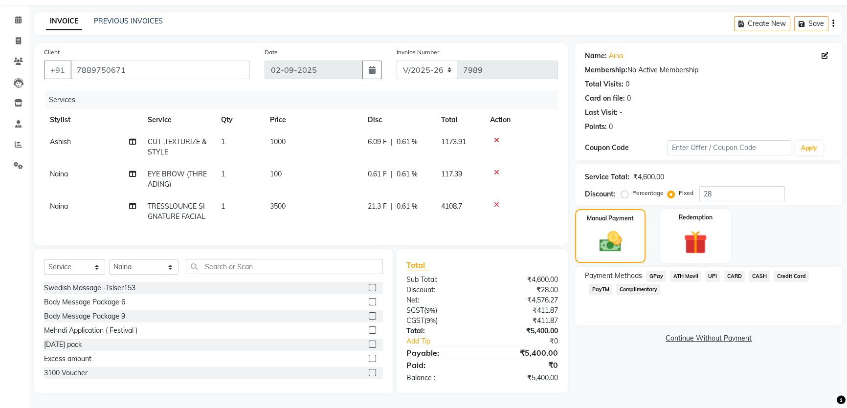
click at [634, 189] on label "Percentage" at bounding box center [647, 193] width 31 height 9
click at [630, 190] on input "Percentage" at bounding box center [626, 193] width 7 height 7
radio input "true"
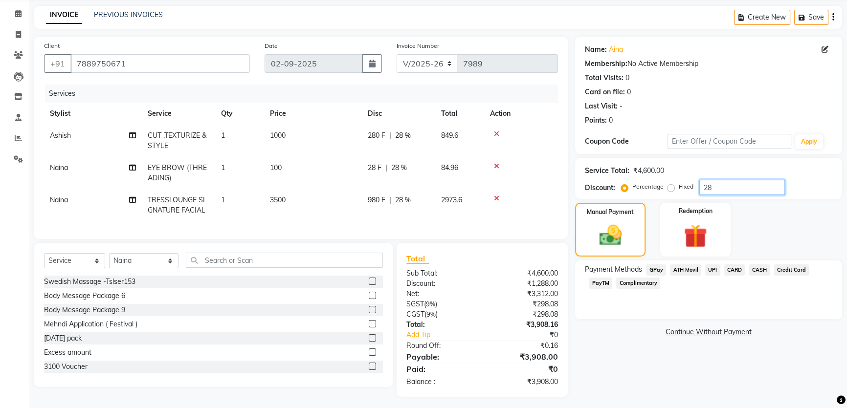
drag, startPoint x: 732, startPoint y: 188, endPoint x: 563, endPoint y: 183, distance: 168.8
click at [564, 184] on div "Client +91 7889750671 Date 02-09-2025 Invoice Number V/2025 V/2025-26 7989 Serv…" at bounding box center [438, 217] width 822 height 360
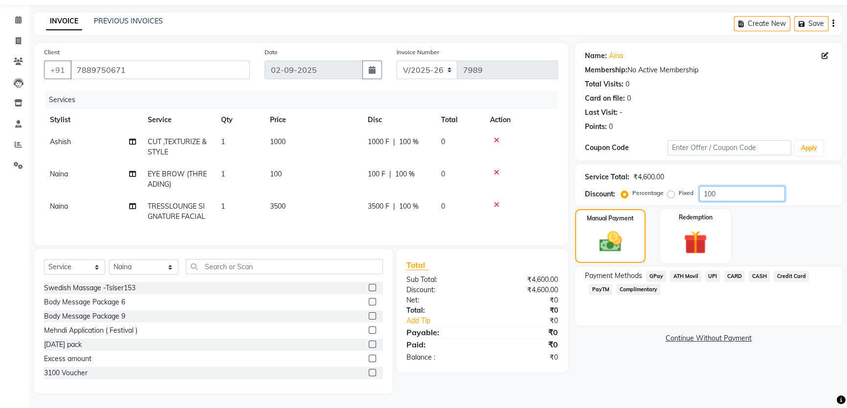
type input "100"
click at [653, 284] on span "Complimentary" at bounding box center [638, 289] width 44 height 11
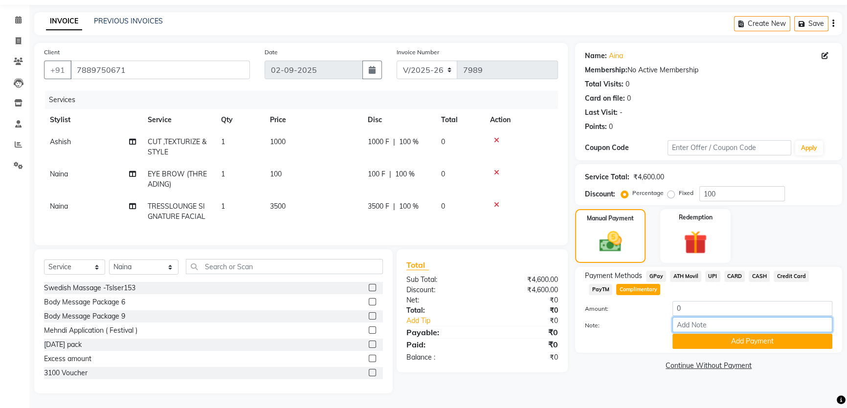
click at [750, 317] on input "Note:" at bounding box center [752, 324] width 160 height 15
type input "test bill"
click at [757, 339] on button "Add Payment" at bounding box center [752, 341] width 160 height 15
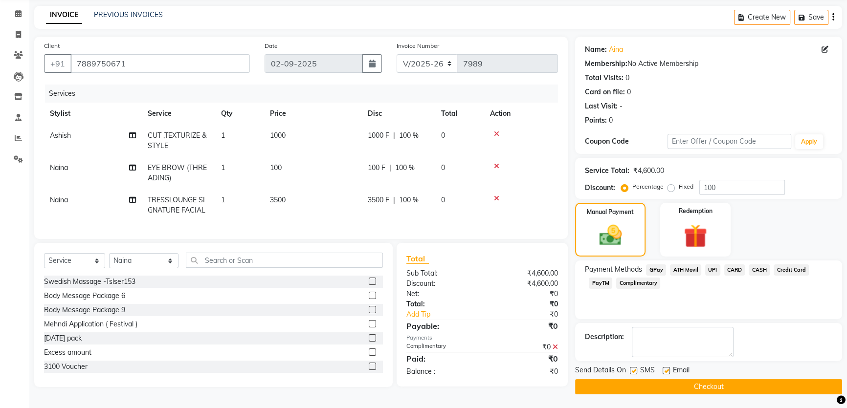
click at [737, 385] on button "Checkout" at bounding box center [708, 386] width 267 height 15
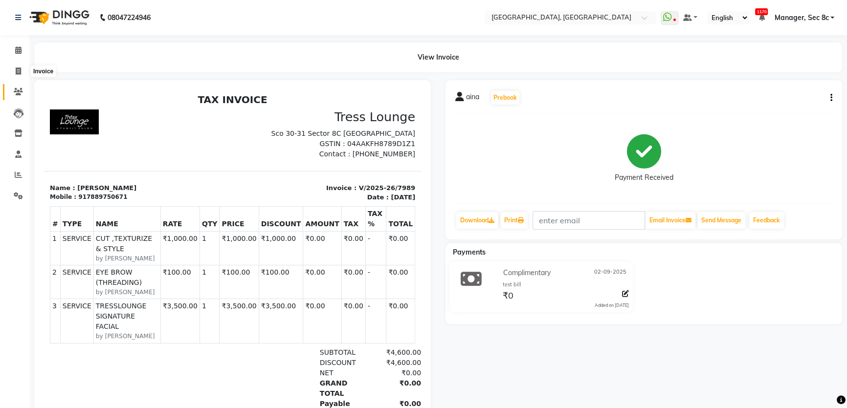
click at [13, 95] on span at bounding box center [18, 92] width 17 height 11
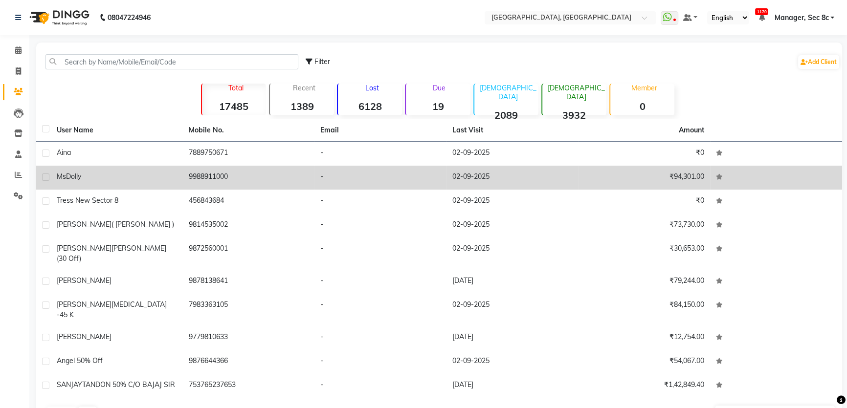
click at [152, 180] on div "Ms Dolly" at bounding box center [117, 177] width 120 height 10
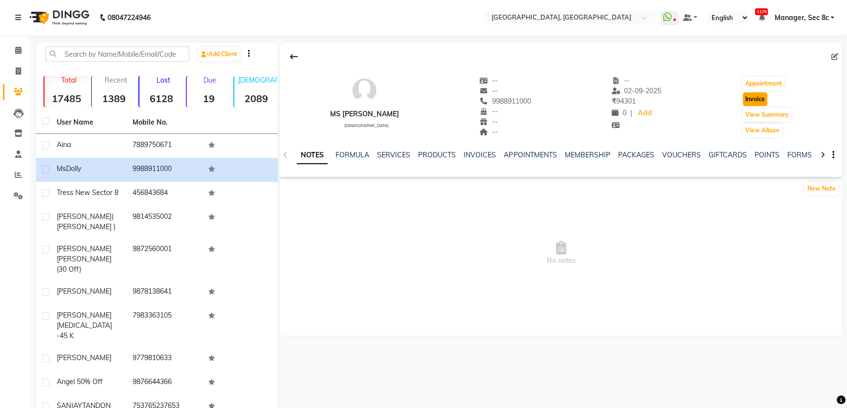
click at [763, 99] on button "Invoice" at bounding box center [755, 99] width 24 height 14
select select "service"
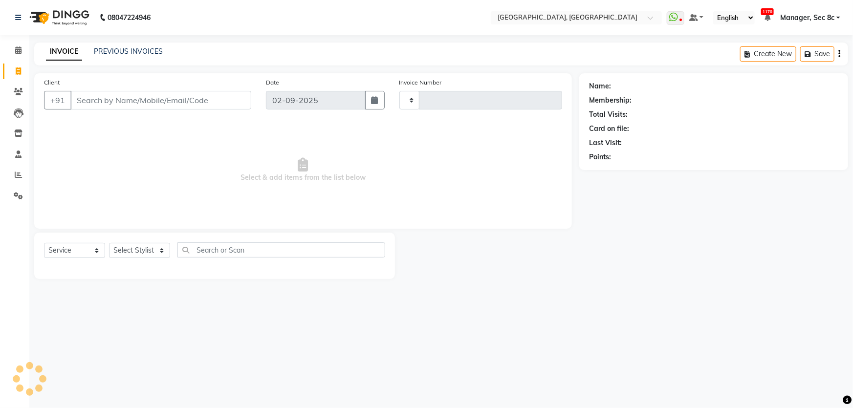
type input "7990"
select select "4281"
click at [163, 250] on select "Select Stylist" at bounding box center [139, 250] width 61 height 15
type input "9988911000"
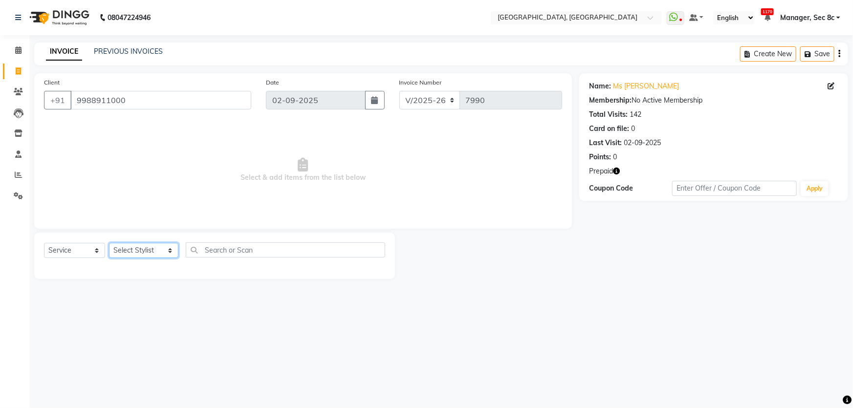
select select "25452"
click at [109, 243] on select "Select Stylist Aamid Aamir Aditya Ajit Akhil ANGEL(Spa) ANJU Arshad Ashish Ashw…" at bounding box center [143, 250] width 69 height 15
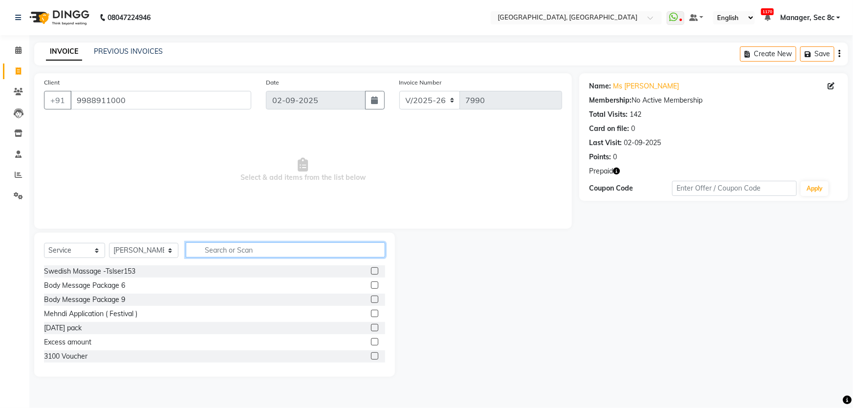
click at [234, 247] on input "text" at bounding box center [285, 250] width 199 height 15
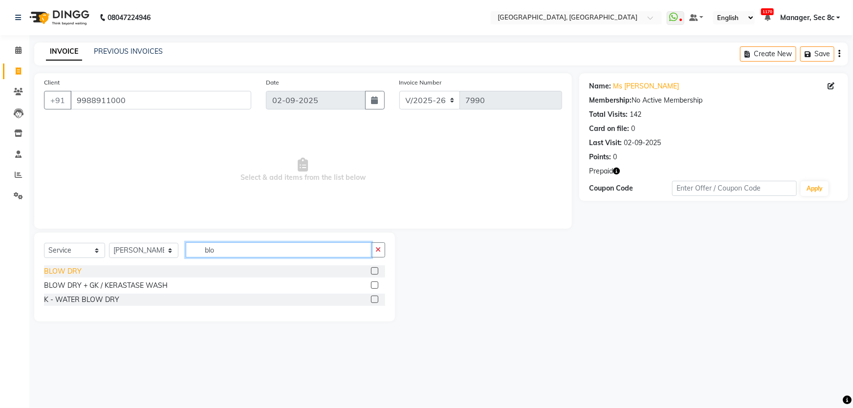
type input "blo"
click at [69, 272] on div "BLOW DRY" at bounding box center [63, 271] width 38 height 10
checkbox input "false"
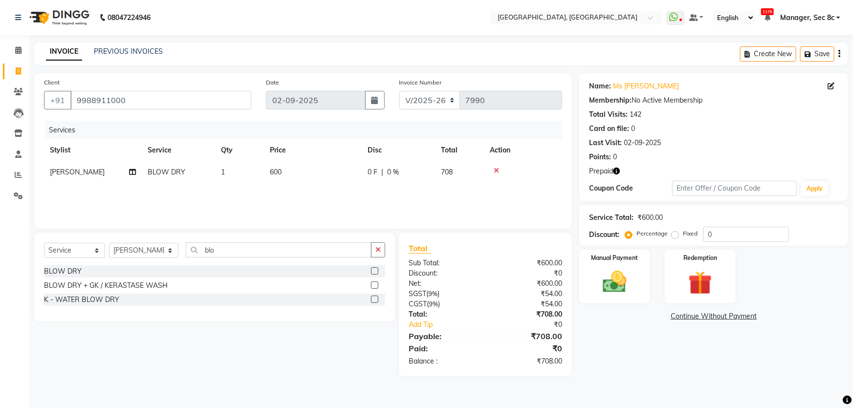
click at [618, 171] on icon "button" at bounding box center [616, 171] width 7 height 7
click at [617, 171] on icon "button" at bounding box center [616, 171] width 7 height 7
click at [709, 264] on div "Redemption" at bounding box center [701, 277] width 74 height 56
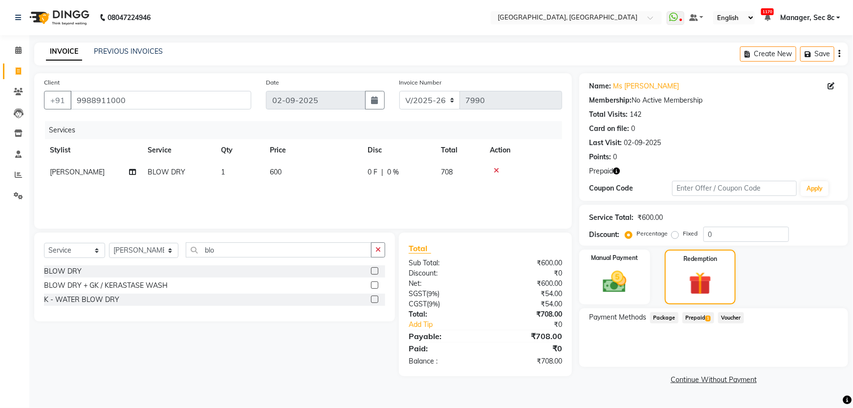
click at [701, 317] on span "Prepaid 1" at bounding box center [699, 317] width 32 height 11
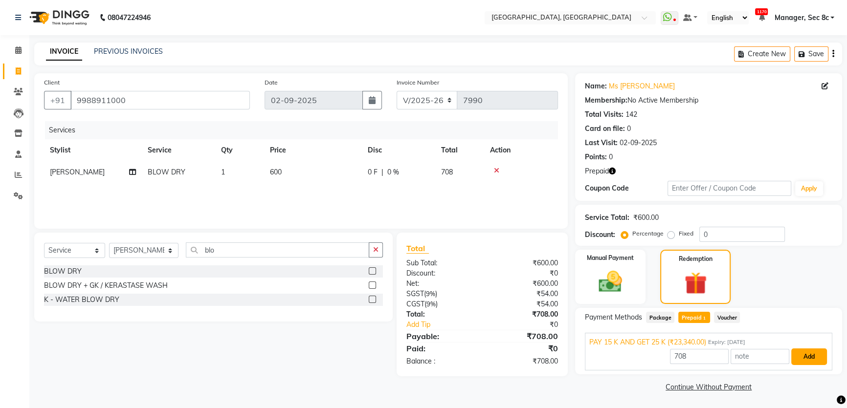
click at [816, 354] on button "Add" at bounding box center [809, 357] width 36 height 17
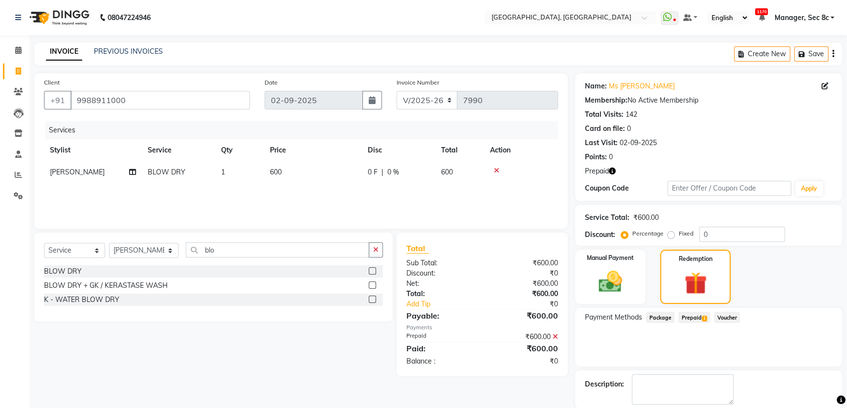
click at [548, 336] on div "₹600.00" at bounding box center [523, 337] width 83 height 10
click at [553, 337] on icon at bounding box center [555, 336] width 5 height 7
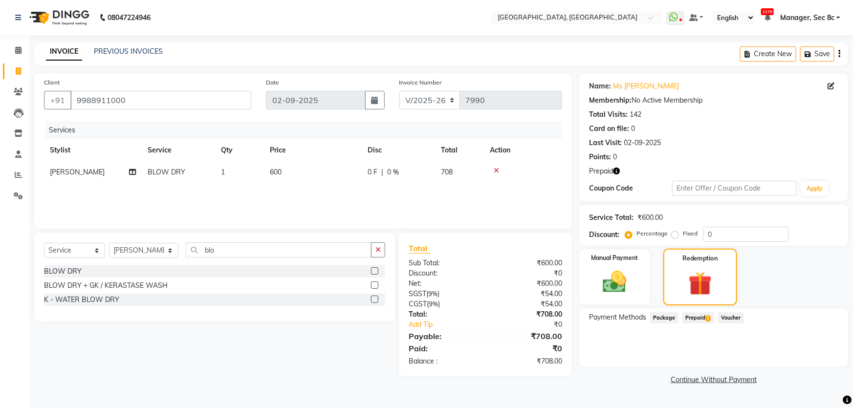
click at [703, 271] on img at bounding box center [700, 283] width 39 height 29
click at [699, 317] on span "Prepaid 1" at bounding box center [699, 317] width 32 height 11
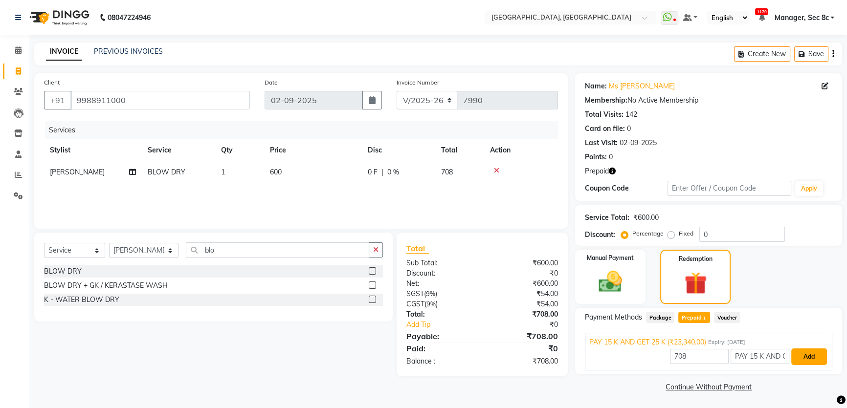
click at [807, 351] on button "Add" at bounding box center [809, 357] width 36 height 17
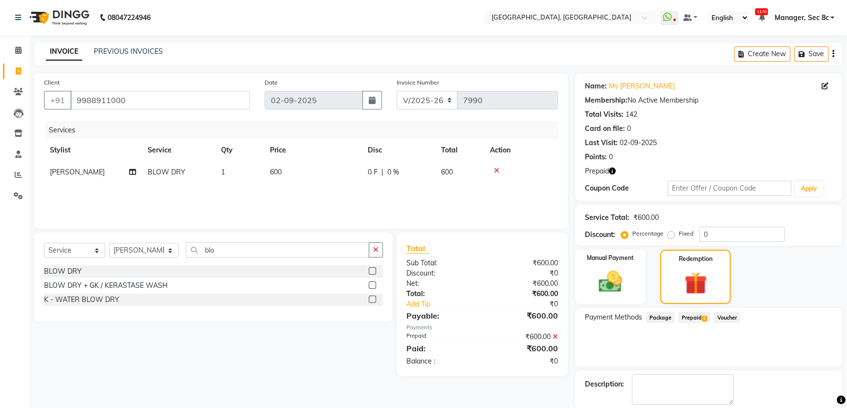
scroll to position [48, 0]
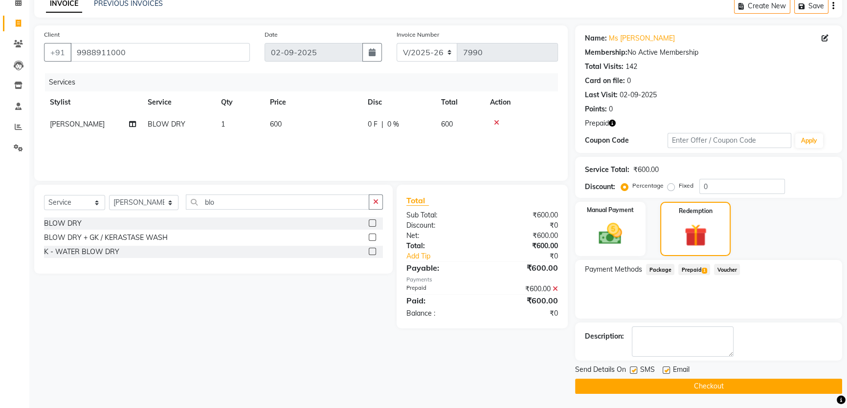
click at [633, 368] on label at bounding box center [633, 370] width 7 height 7
click at [633, 368] on input "checkbox" at bounding box center [633, 371] width 6 height 6
click at [635, 367] on label at bounding box center [633, 370] width 7 height 7
click at [635, 368] on input "checkbox" at bounding box center [633, 371] width 6 height 6
checkbox input "true"
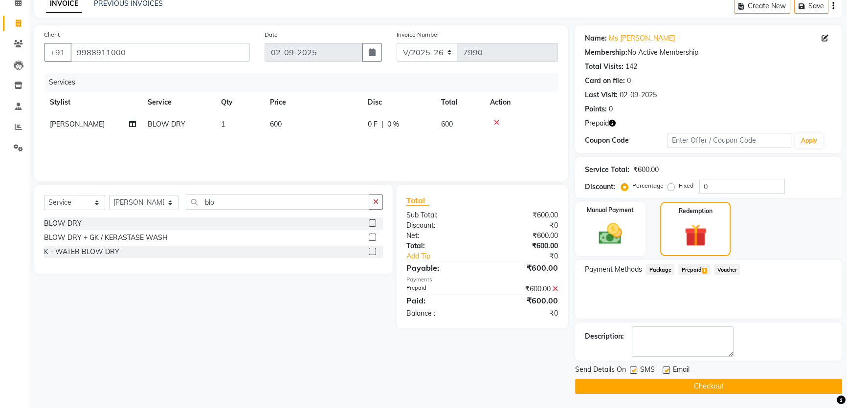
click at [667, 269] on span "Package" at bounding box center [660, 269] width 28 height 11
drag, startPoint x: 154, startPoint y: 48, endPoint x: 63, endPoint y: 50, distance: 91.0
click at [63, 50] on div "+91 9988911000" at bounding box center [147, 52] width 206 height 19
click at [553, 287] on icon at bounding box center [555, 289] width 5 height 7
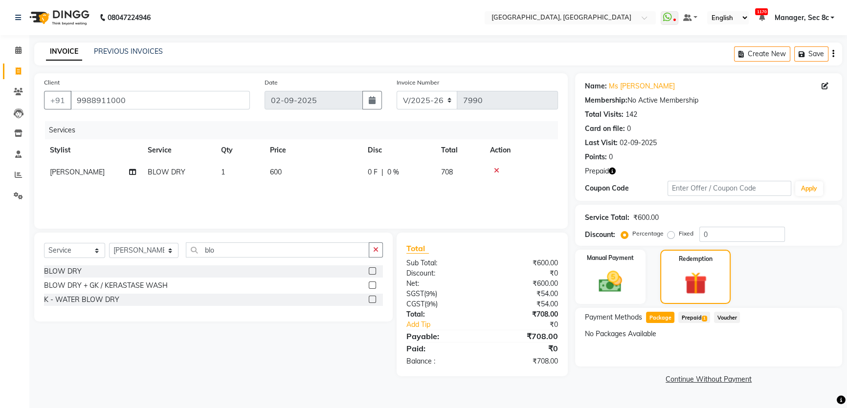
scroll to position [0, 0]
drag, startPoint x: 205, startPoint y: 93, endPoint x: 0, endPoint y: 95, distance: 205.4
click at [0, 94] on app-home "08047224946 Select Location × Tress Lounge, Sector 8c WhatsApp Status ✕ Status:…" at bounding box center [426, 201] width 853 height 402
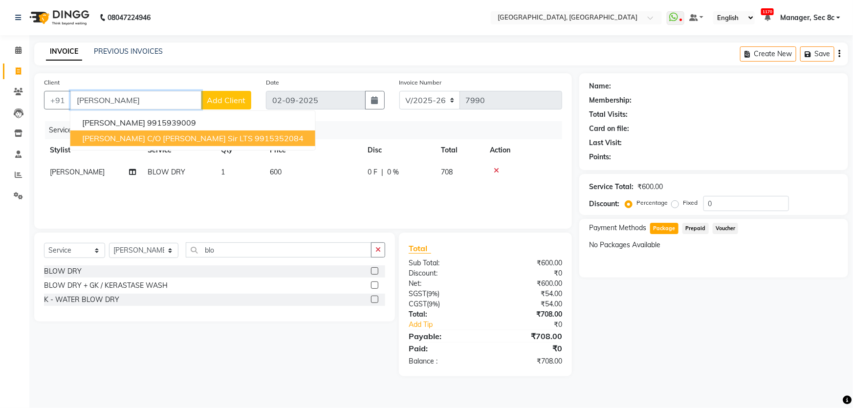
click at [192, 138] on span "[PERSON_NAME] c/o [PERSON_NAME] Sir LTS" at bounding box center [167, 138] width 171 height 10
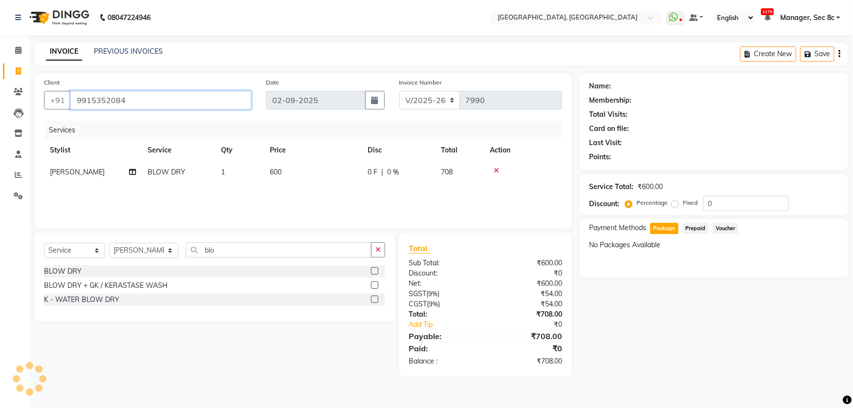
type input "9915352084"
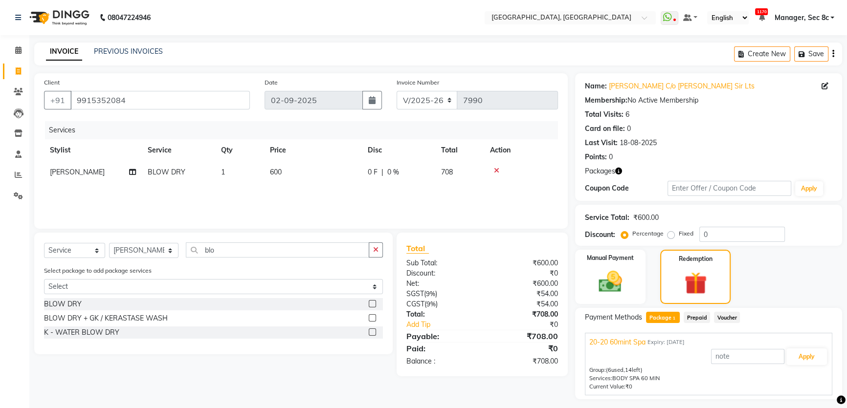
click at [497, 171] on icon at bounding box center [496, 170] width 5 height 7
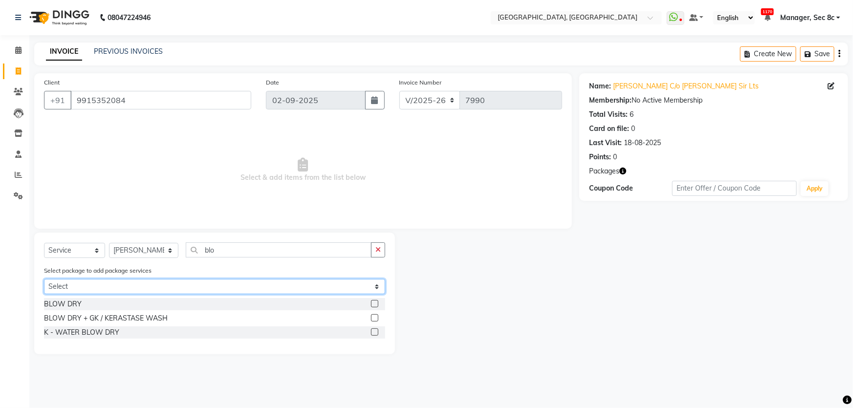
click at [142, 288] on select "Select 20-20 60mint Spa" at bounding box center [214, 286] width 341 height 15
select select "1: Object"
click at [44, 280] on select "Select 20-20 60mint Spa" at bounding box center [214, 286] width 341 height 15
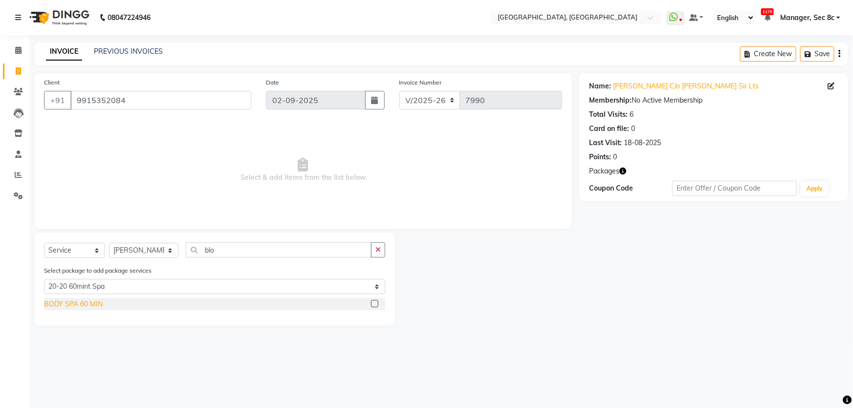
click at [89, 305] on div "BODY SPA 60 MIN" at bounding box center [73, 304] width 59 height 10
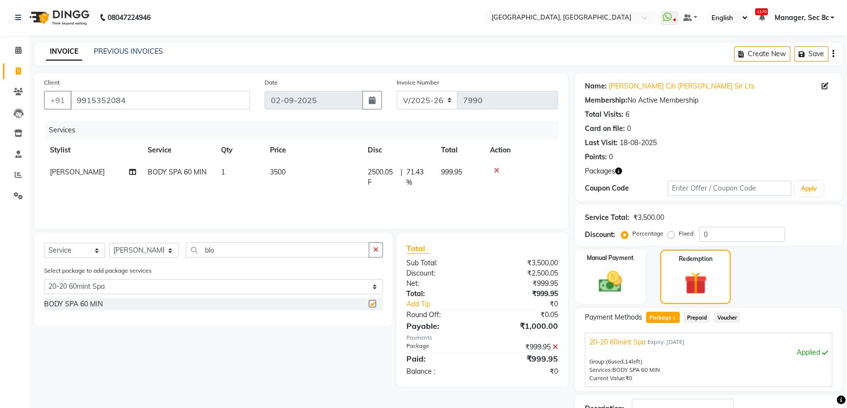
checkbox input "false"
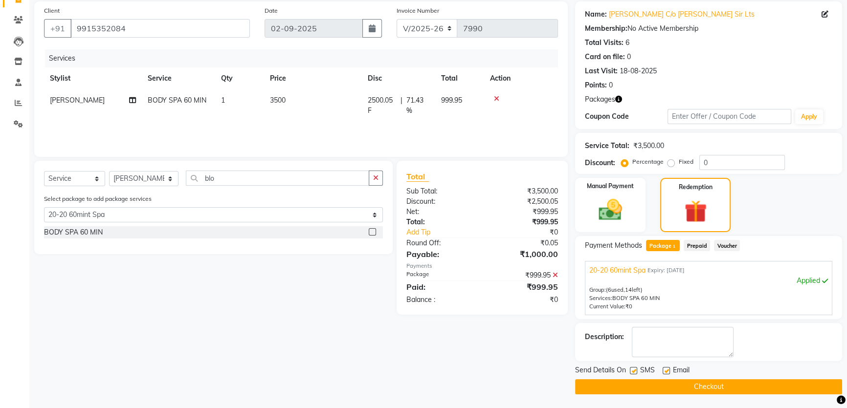
click at [554, 274] on icon at bounding box center [555, 275] width 5 height 7
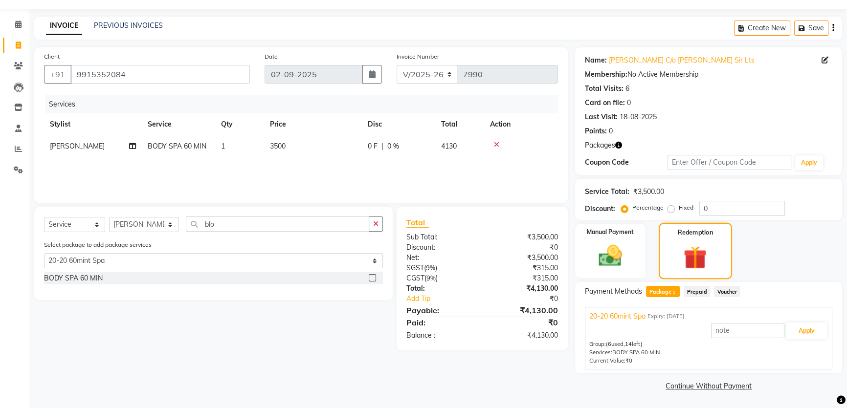
scroll to position [25, 0]
click at [701, 288] on span "Prepaid" at bounding box center [697, 292] width 26 height 11
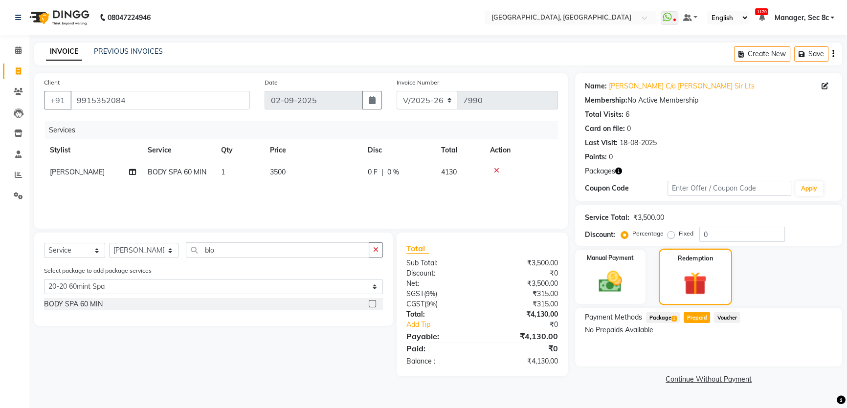
scroll to position [0, 0]
click at [680, 315] on span "Package 1" at bounding box center [667, 317] width 34 height 11
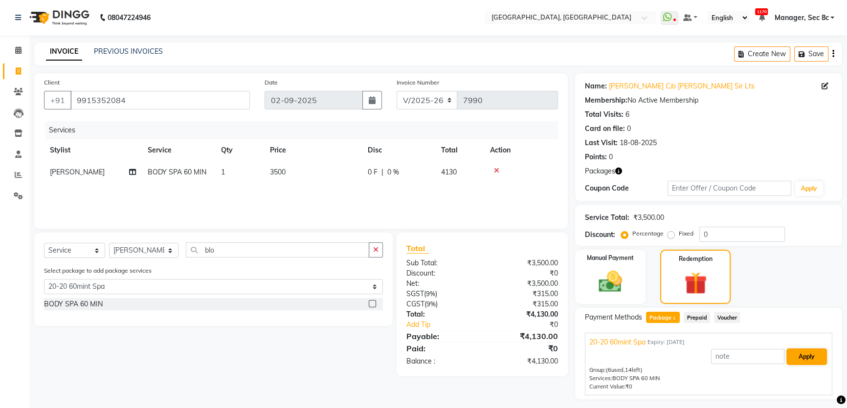
scroll to position [25, 0]
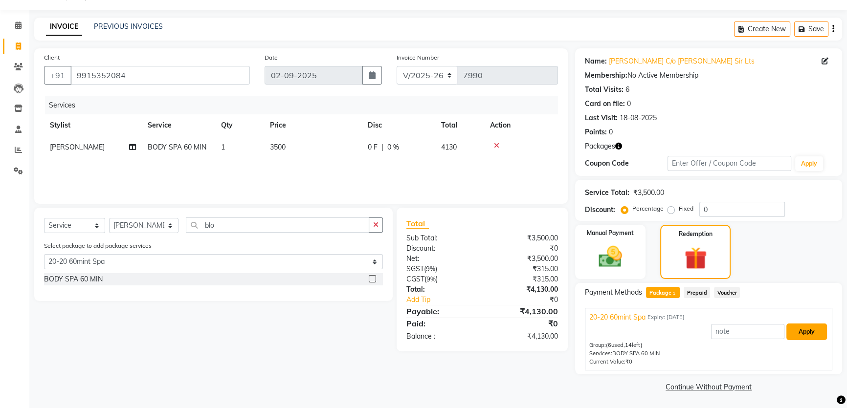
click at [816, 327] on button "Apply" at bounding box center [806, 332] width 41 height 17
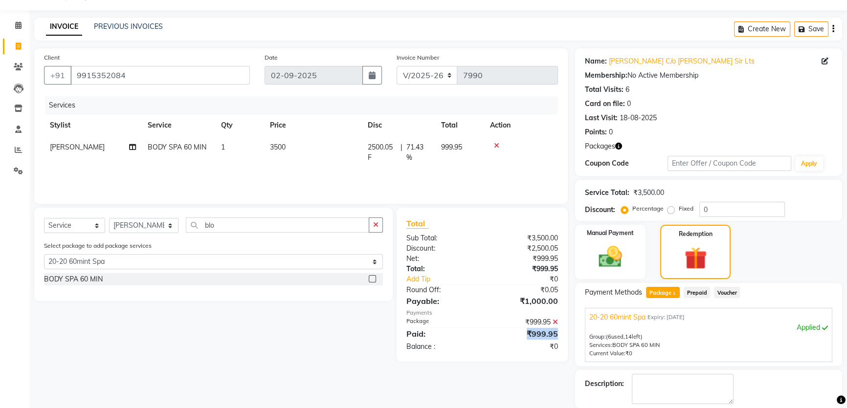
drag, startPoint x: 529, startPoint y: 334, endPoint x: 562, endPoint y: 334, distance: 33.2
click at [562, 334] on div "₹999.95" at bounding box center [523, 334] width 83 height 12
click at [565, 349] on div "₹0" at bounding box center [523, 347] width 83 height 10
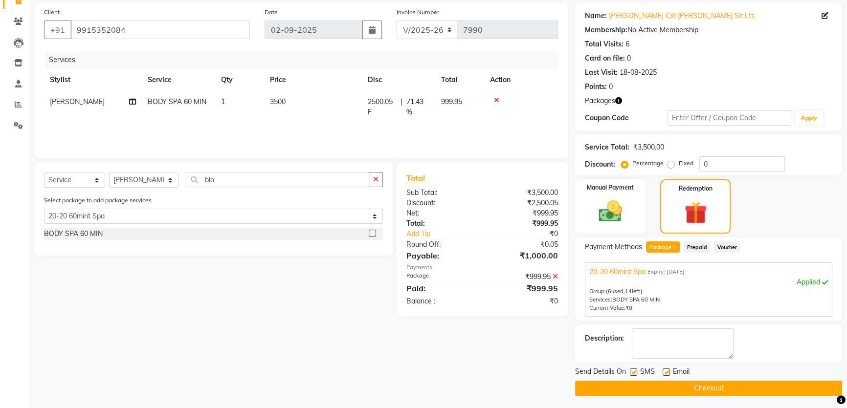
scroll to position [72, 0]
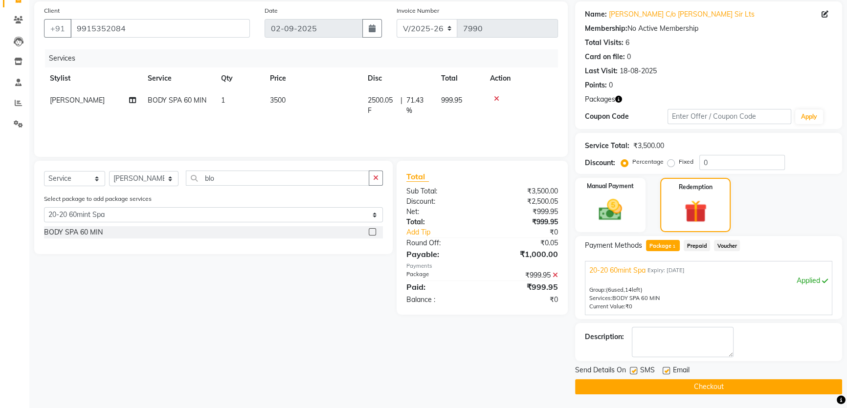
click at [555, 273] on icon at bounding box center [555, 275] width 5 height 7
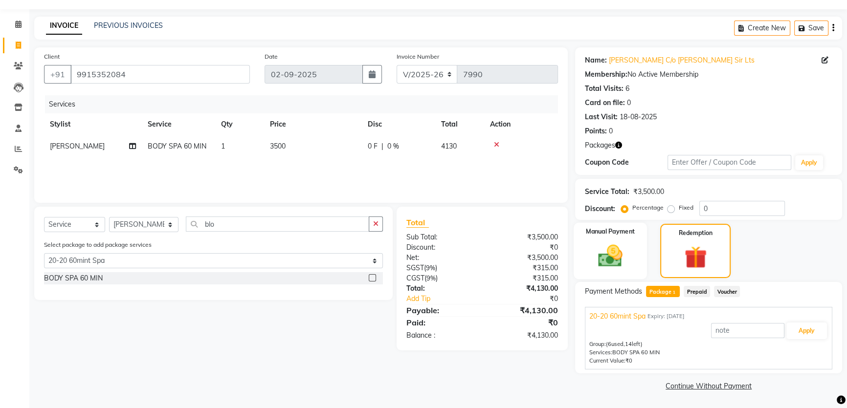
scroll to position [25, 0]
click at [617, 147] on icon "button" at bounding box center [618, 146] width 7 height 7
click at [620, 144] on icon "button" at bounding box center [618, 146] width 7 height 7
click at [19, 25] on icon at bounding box center [18, 25] width 6 height 7
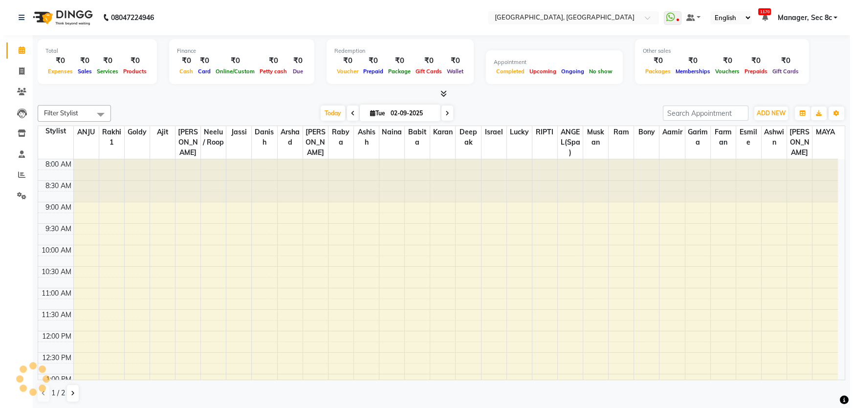
scroll to position [215, 0]
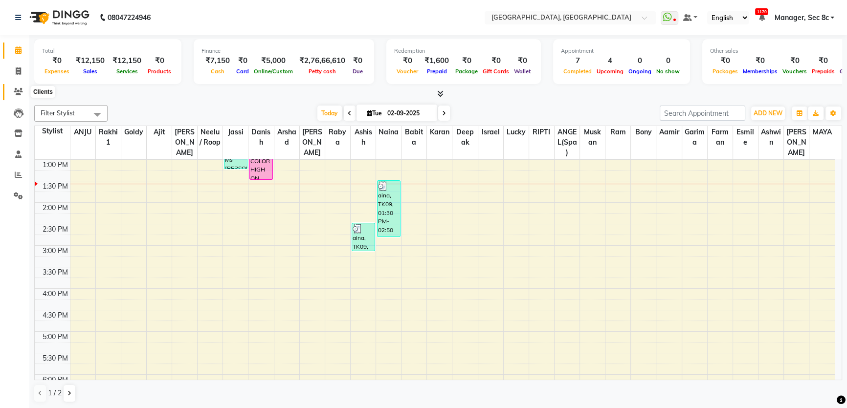
click at [19, 89] on icon at bounding box center [18, 91] width 9 height 7
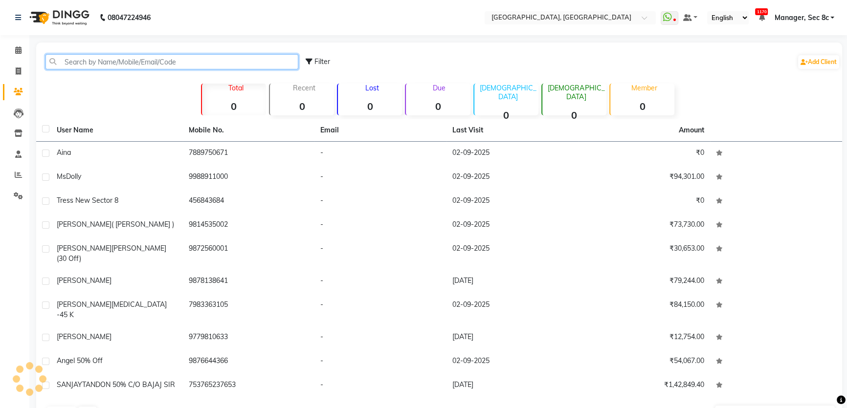
click at [126, 61] on input "text" at bounding box center [171, 61] width 253 height 15
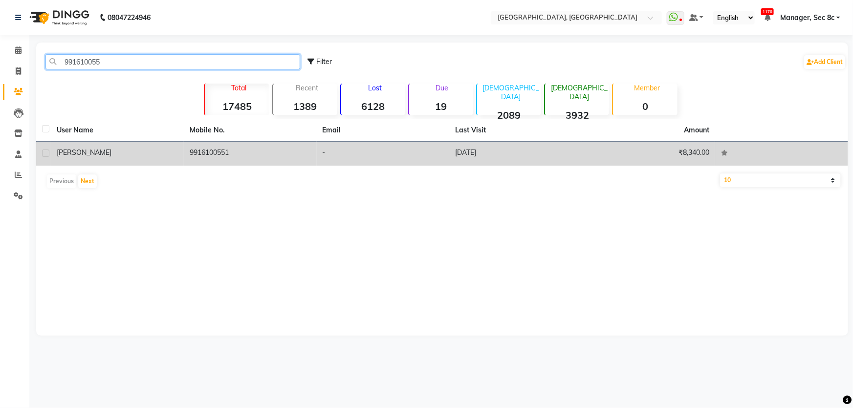
type input "991610055"
click at [299, 152] on td "9916100551" at bounding box center [250, 154] width 133 height 24
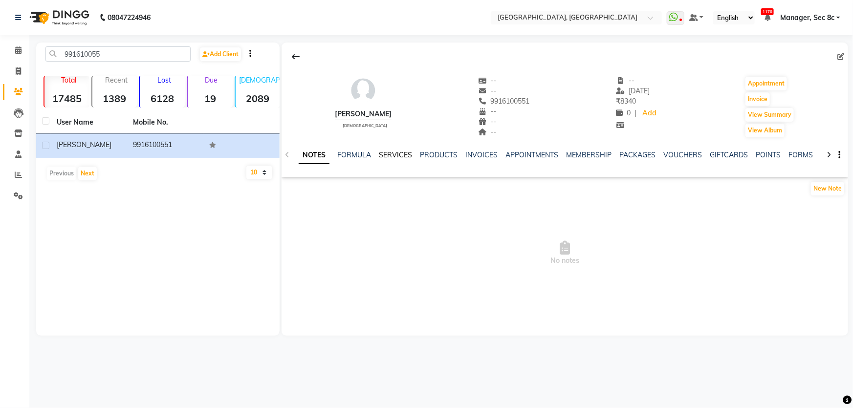
click at [399, 152] on link "SERVICES" at bounding box center [395, 155] width 33 height 9
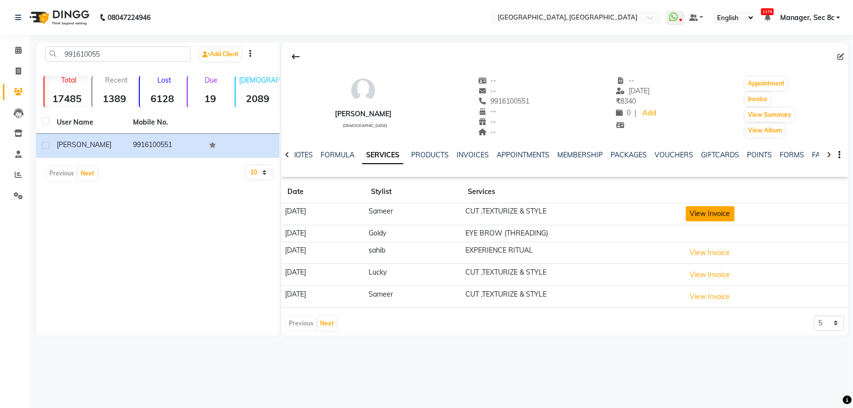
click at [729, 217] on button "View Invoice" at bounding box center [710, 213] width 49 height 15
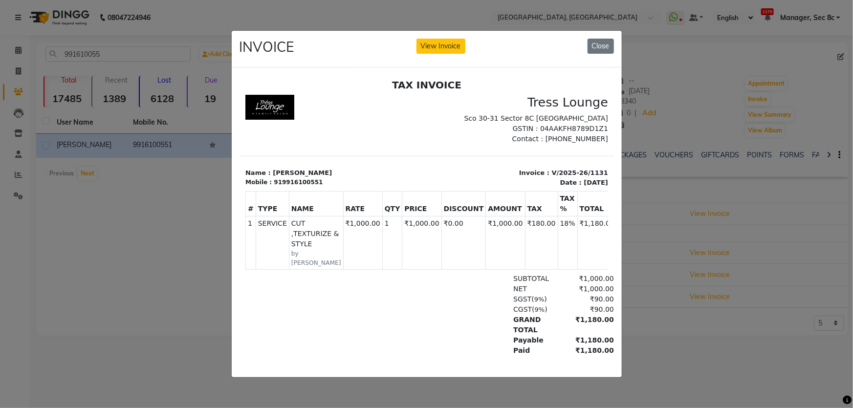
click at [729, 216] on ngb-modal-window "INVOICE View Invoice Close" at bounding box center [426, 204] width 853 height 408
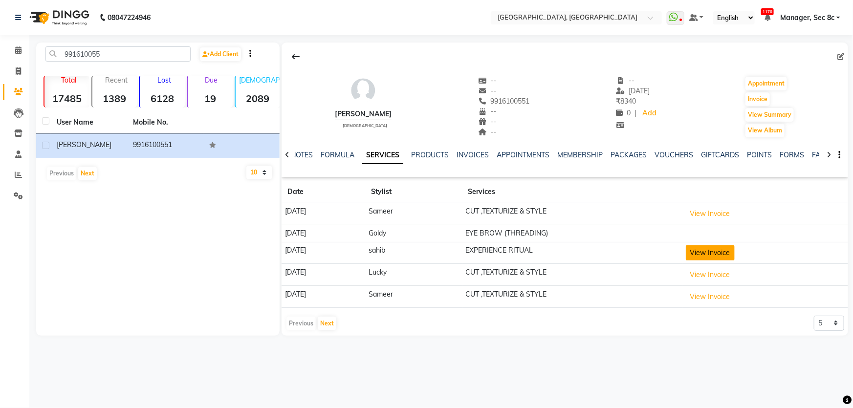
click at [714, 258] on button "View Invoice" at bounding box center [710, 252] width 49 height 15
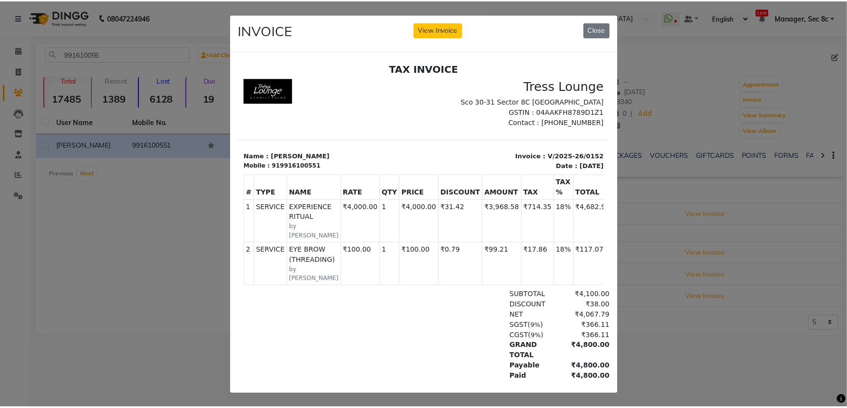
scroll to position [6, 0]
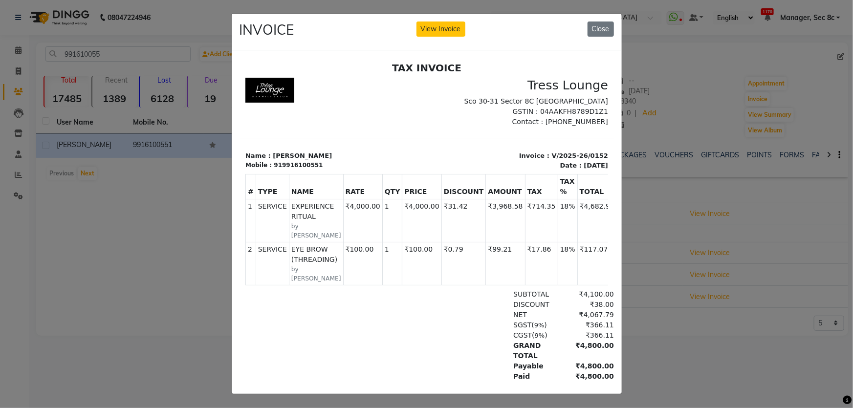
click at [676, 220] on ngb-modal-window "INVOICE View Invoice Close" at bounding box center [426, 204] width 853 height 408
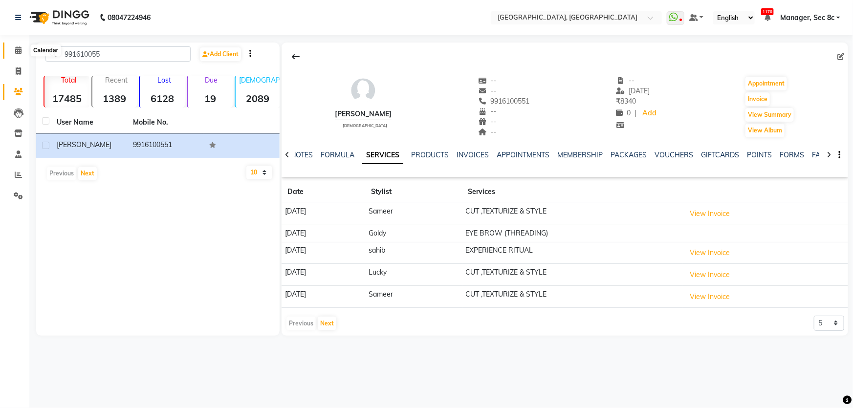
click at [25, 46] on span at bounding box center [18, 50] width 17 height 11
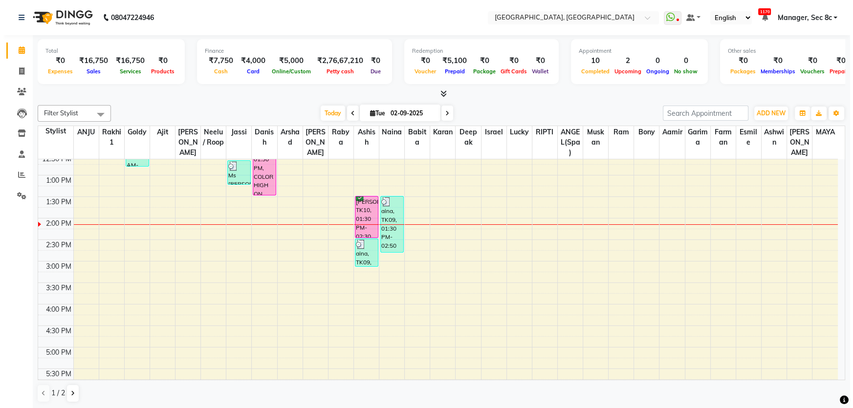
scroll to position [177, 0]
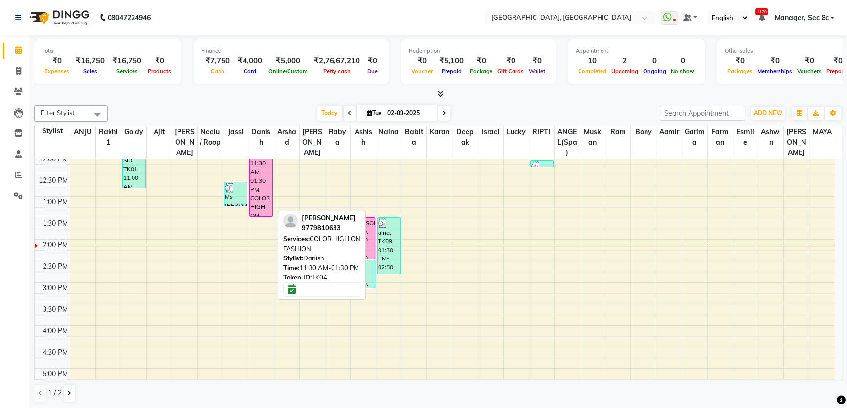
click at [261, 208] on div "Amreen Mam, TK04, 11:30 AM-01:30 PM, COLOR HIGH ON FASHION" at bounding box center [261, 174] width 22 height 85
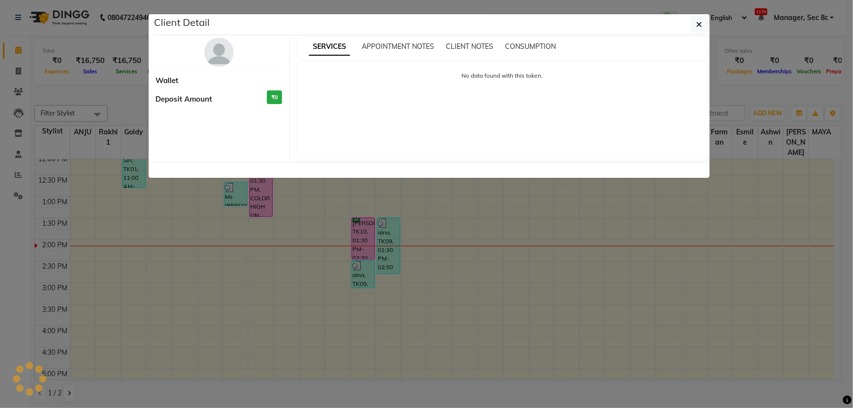
select select "6"
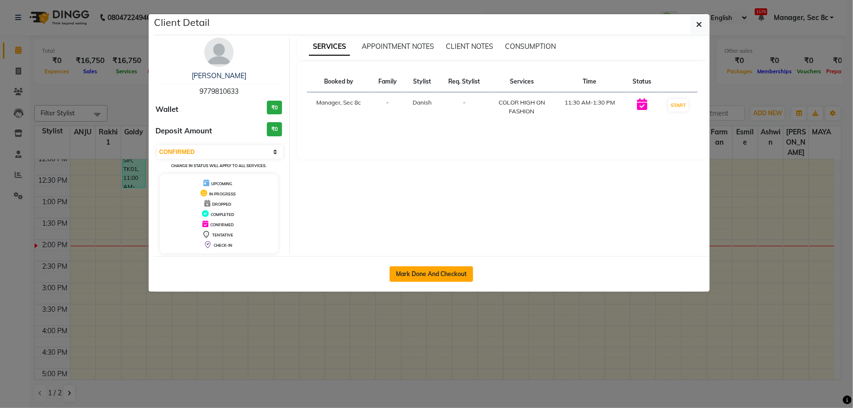
click at [402, 269] on button "Mark Done And Checkout" at bounding box center [432, 274] width 84 height 16
select select "4281"
select select "service"
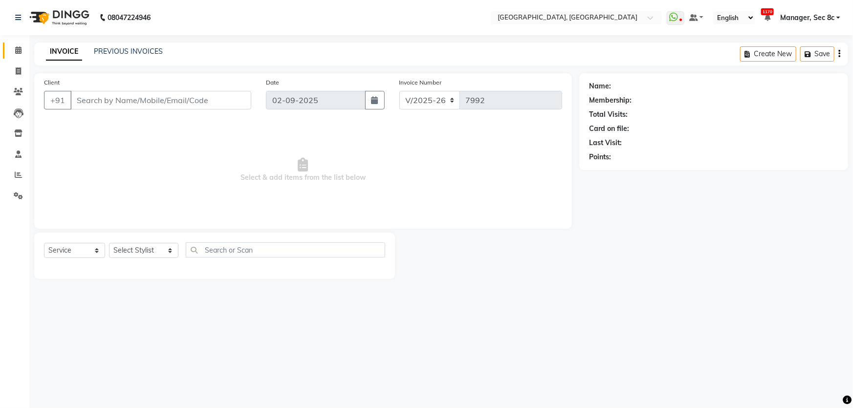
type input "9779810633"
select select "25448"
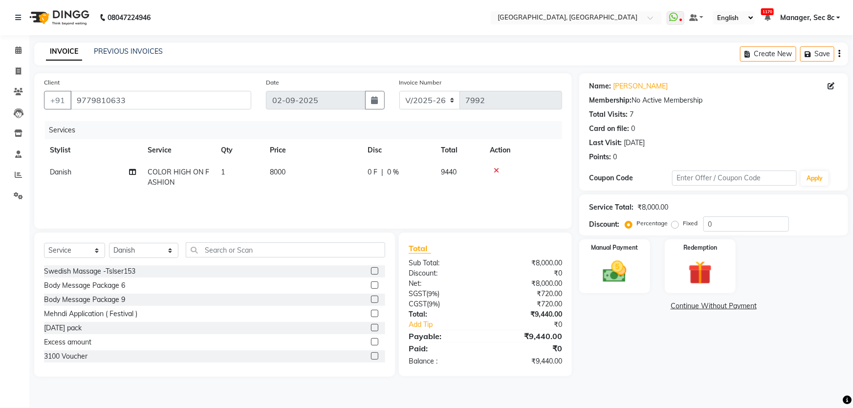
click at [284, 171] on span "8000" at bounding box center [278, 172] width 16 height 9
select select "25448"
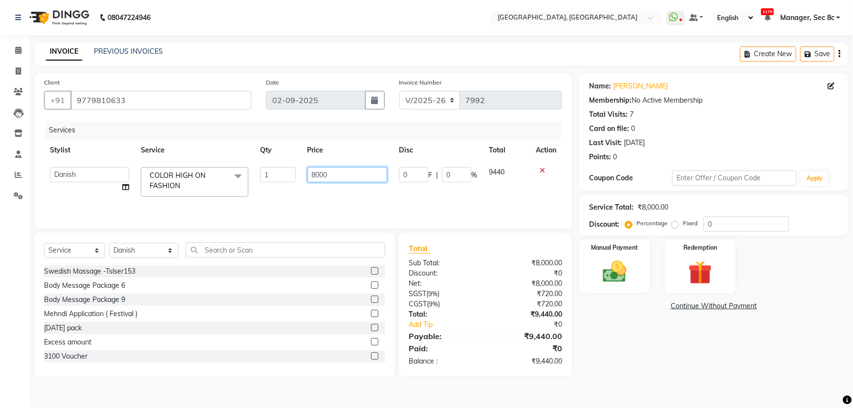
click at [326, 172] on input "8000" at bounding box center [348, 174] width 80 height 15
type input "0"
type input "3333"
click at [315, 195] on div "Services Stylist Service Qty Price Disc Total Action Aamid Aamir Aditya Ajit Ak…" at bounding box center [303, 170] width 518 height 98
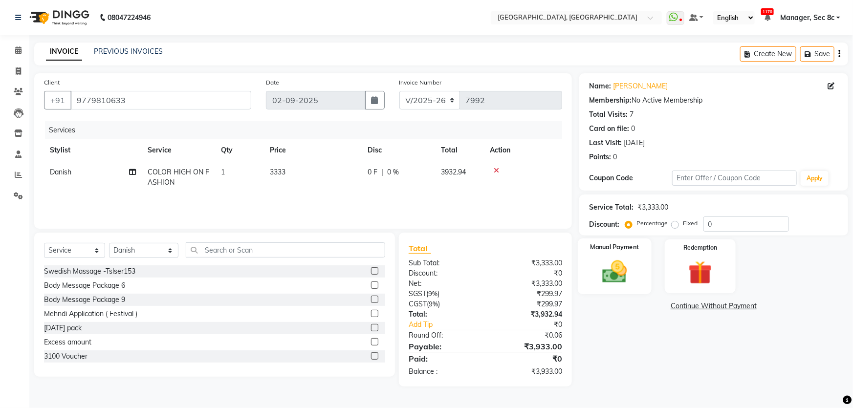
click at [611, 277] on img at bounding box center [615, 272] width 40 height 28
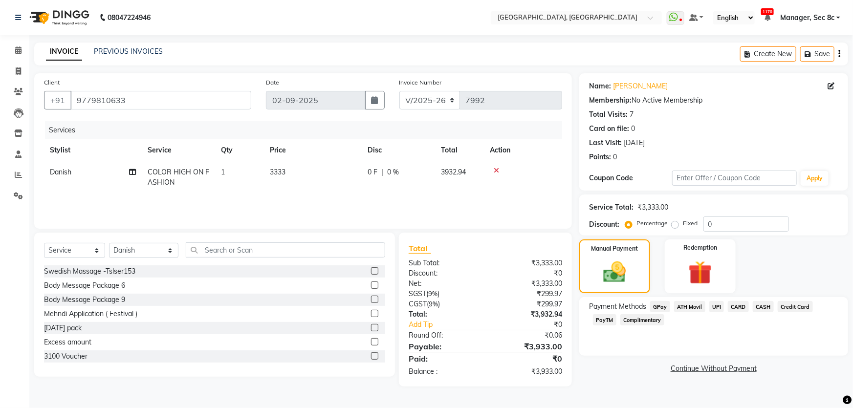
click at [762, 308] on span "CASH" at bounding box center [763, 306] width 21 height 11
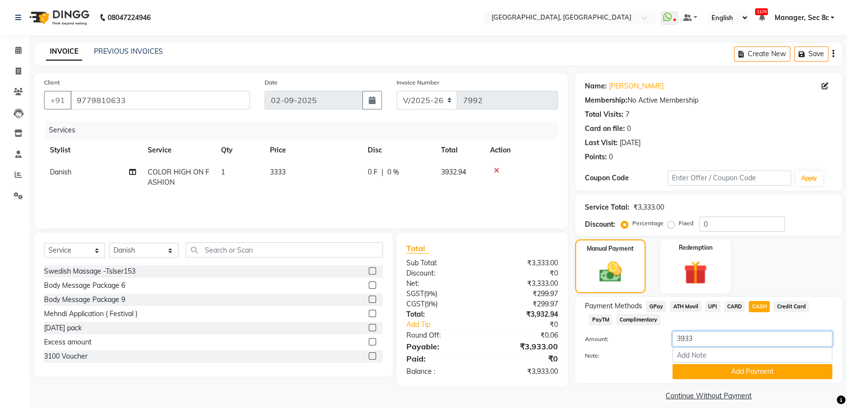
click at [743, 337] on input "3933" at bounding box center [752, 339] width 160 height 15
type input "3000"
click at [730, 374] on button "Add Payment" at bounding box center [752, 371] width 160 height 15
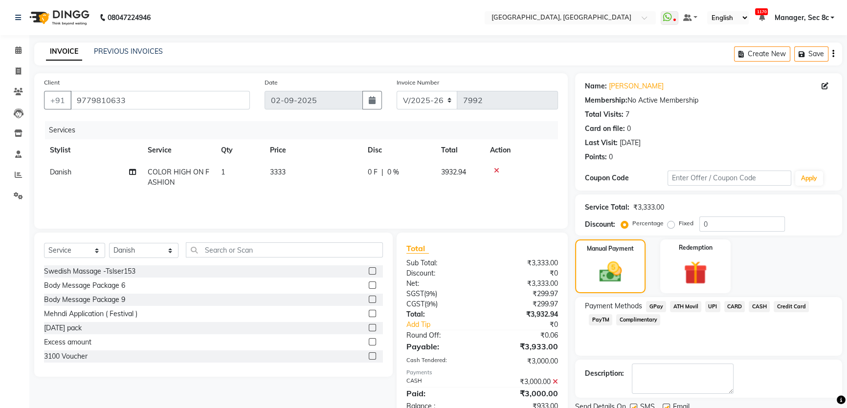
scroll to position [37, 0]
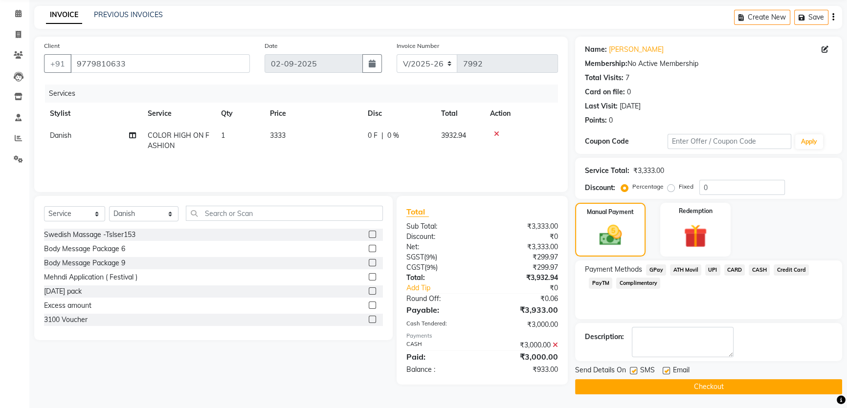
click at [712, 271] on span "UPI" at bounding box center [712, 270] width 15 height 11
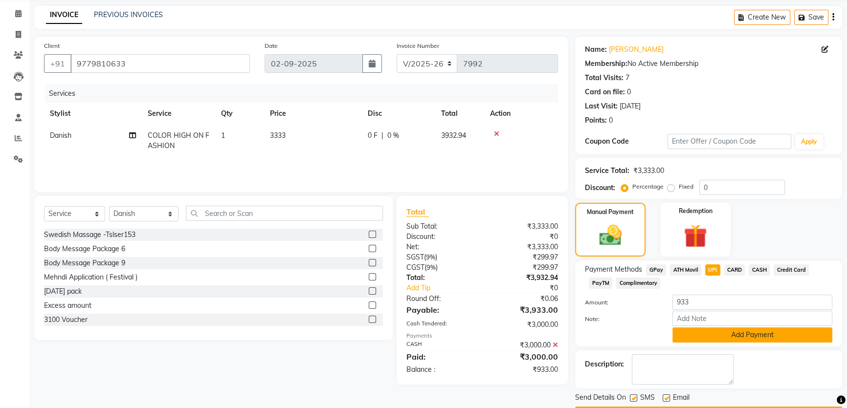
click at [711, 333] on button "Add Payment" at bounding box center [752, 335] width 160 height 15
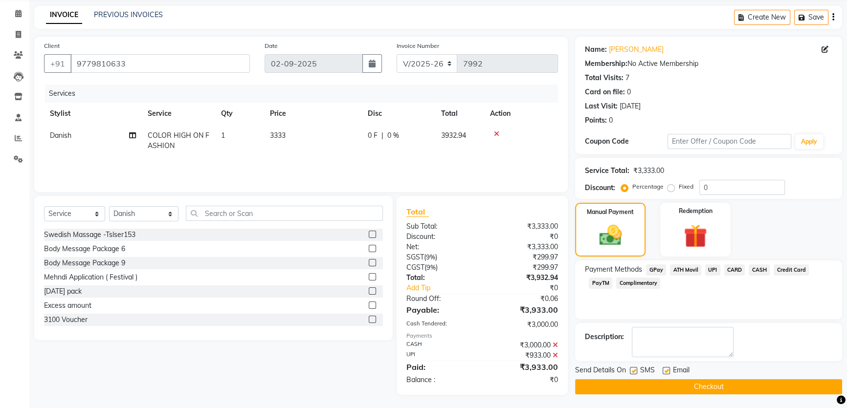
scroll to position [38, 0]
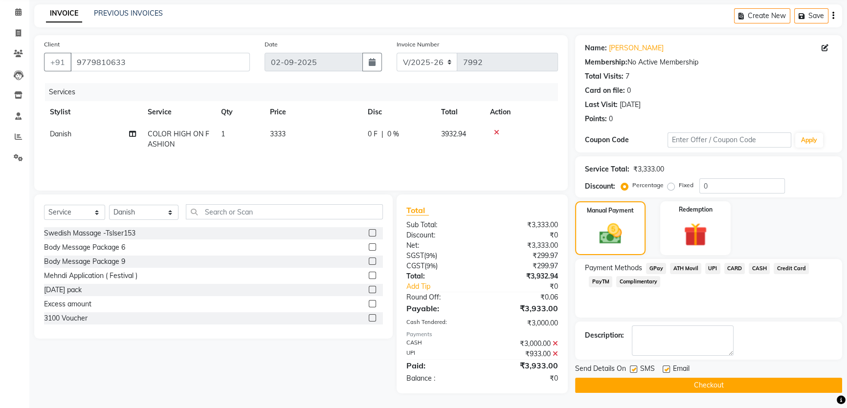
click at [656, 386] on button "Checkout" at bounding box center [708, 385] width 267 height 15
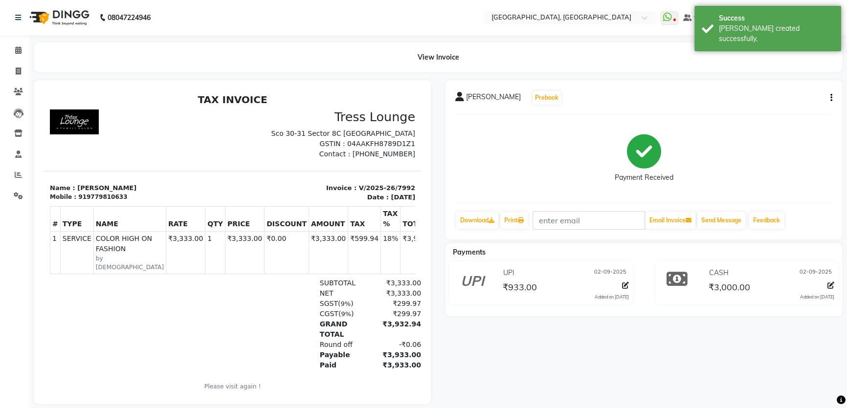
click at [20, 59] on li "Calendar" at bounding box center [14, 50] width 29 height 21
click at [20, 52] on icon at bounding box center [18, 49] width 6 height 7
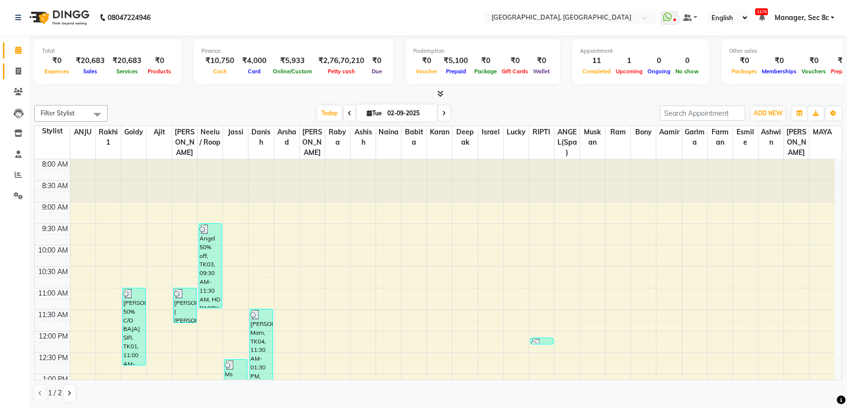
click at [7, 66] on link "Invoice" at bounding box center [14, 72] width 23 height 16
select select "service"
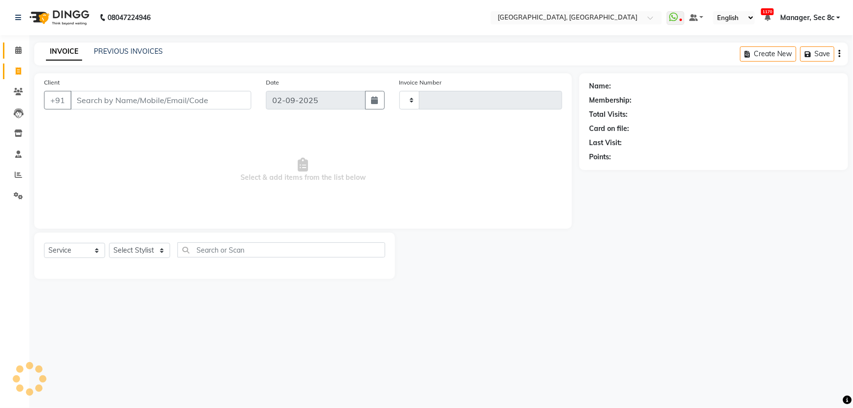
type input "7993"
select select "4281"
click at [14, 50] on span at bounding box center [18, 50] width 17 height 11
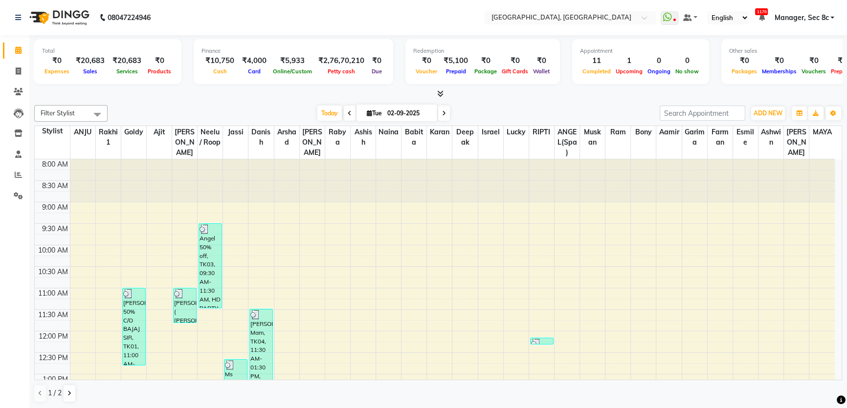
click at [639, 397] on div "1 / 2" at bounding box center [438, 393] width 808 height 19
click at [67, 391] on icon at bounding box center [69, 394] width 4 height 6
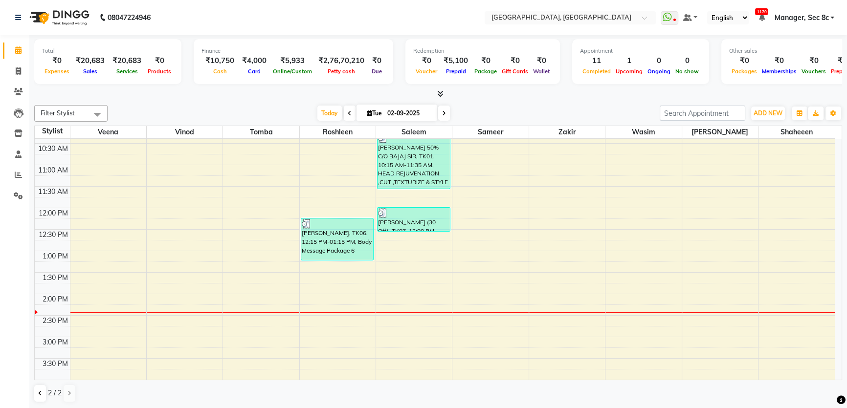
scroll to position [133, 0]
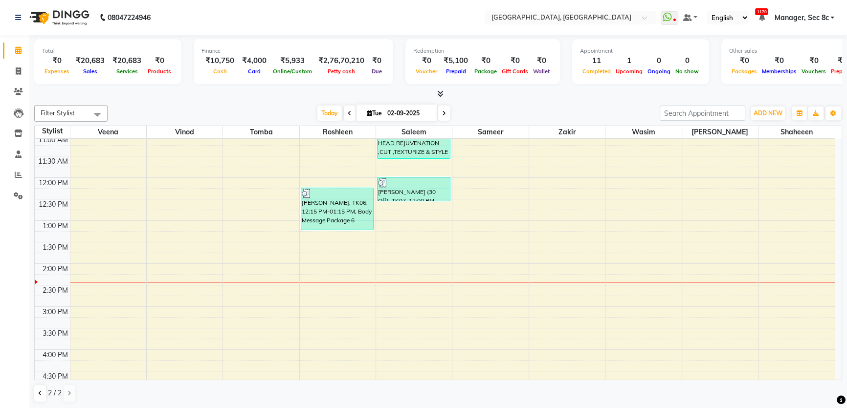
click at [321, 277] on div "8:00 AM 8:30 AM 9:00 AM 9:30 AM 10:00 AM 10:30 AM 11:00 AM 11:30 AM 12:00 PM 12…" at bounding box center [435, 307] width 800 height 602
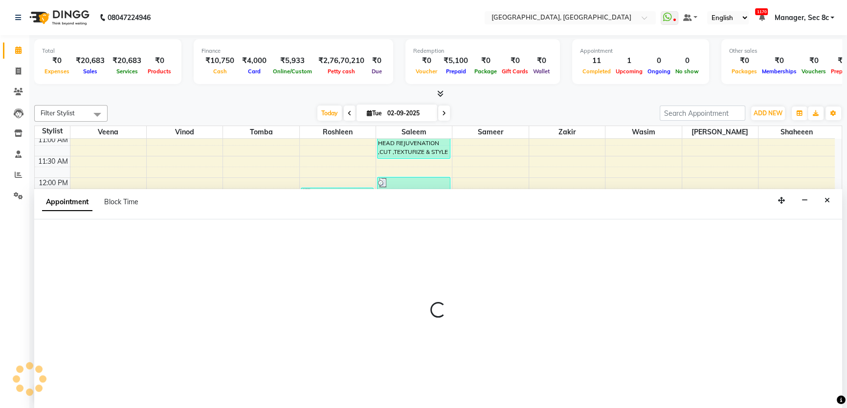
scroll to position [0, 0]
select select "25441"
select select "855"
select select "tentative"
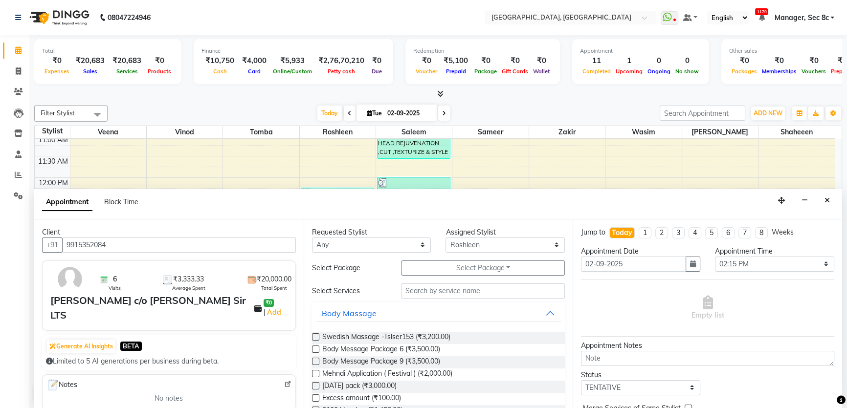
type input "9915352084"
click at [450, 253] on div "Requested Stylist Any Aamir Ajit ANGEL(Spa) ANJU Arshad Ashish Ashwin Babita Bo…" at bounding box center [438, 315] width 269 height 190
click at [452, 264] on button "Select Package Toggle Dropdown" at bounding box center [483, 268] width 164 height 15
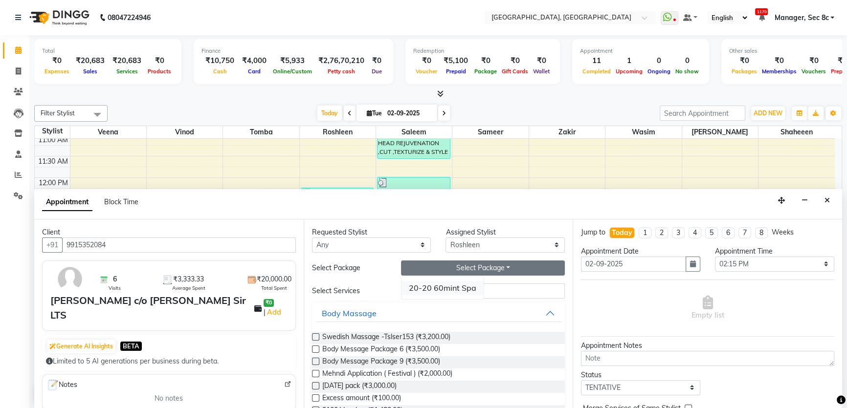
click at [446, 293] on li "20-20 60mint Spa" at bounding box center [442, 288] width 82 height 14
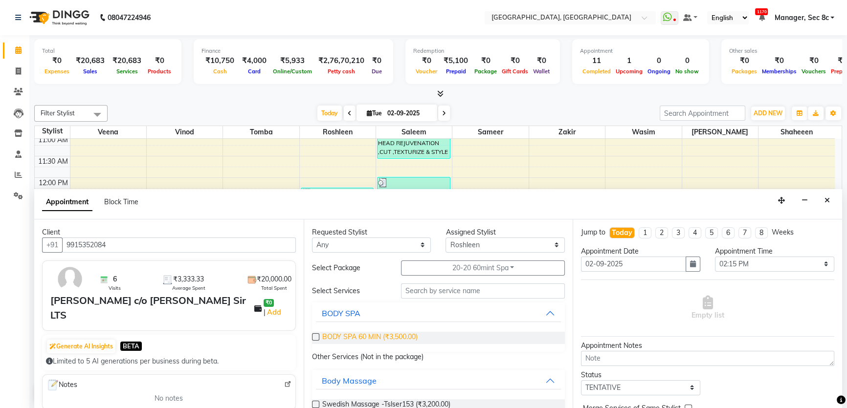
click at [379, 337] on span "BODY SPA 60 MIN (₹3,500.00)" at bounding box center [369, 338] width 95 height 12
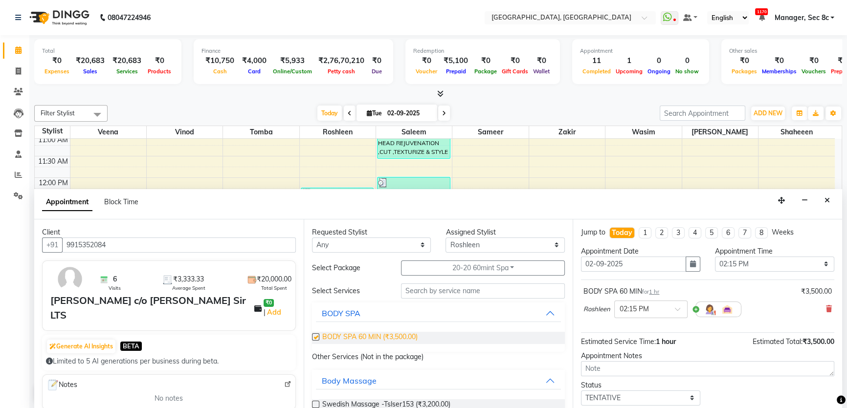
checkbox input "false"
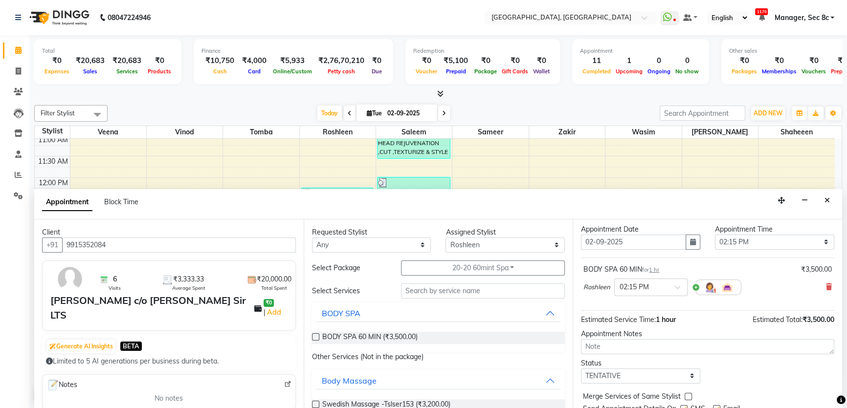
scroll to position [58, 0]
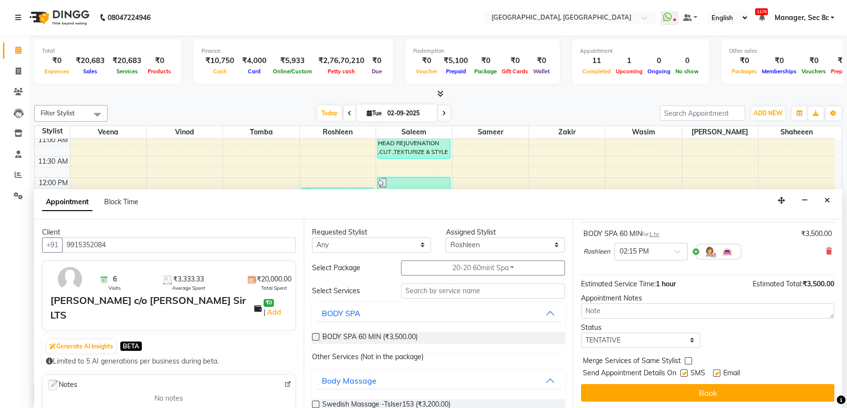
click at [633, 331] on div "Status" at bounding box center [640, 328] width 119 height 10
drag, startPoint x: 631, startPoint y: 339, endPoint x: 631, endPoint y: 346, distance: 6.8
click at [631, 339] on select "Select TENTATIVE CONFIRM CHECK-IN UPCOMING" at bounding box center [640, 340] width 119 height 15
select select "confirm booking"
click at [581, 333] on select "Select TENTATIVE CONFIRM CHECK-IN UPCOMING" at bounding box center [640, 340] width 119 height 15
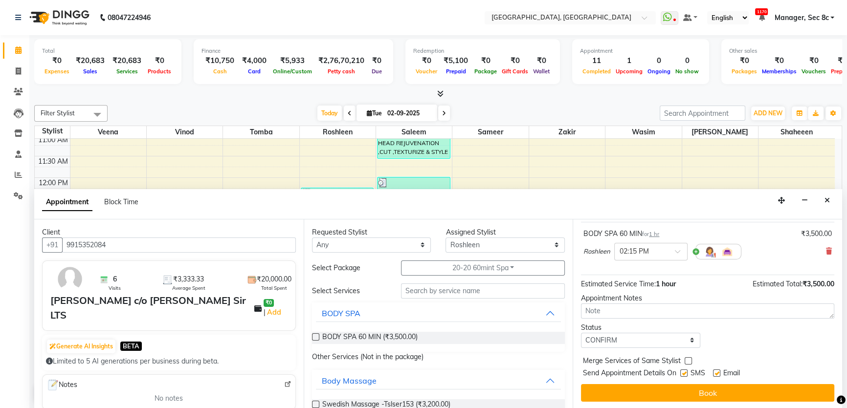
click at [688, 358] on label at bounding box center [688, 360] width 7 height 7
click at [688, 359] on input "checkbox" at bounding box center [688, 362] width 6 height 6
checkbox input "true"
click at [685, 376] on div at bounding box center [683, 375] width 6 height 10
click at [685, 375] on label at bounding box center [683, 373] width 7 height 7
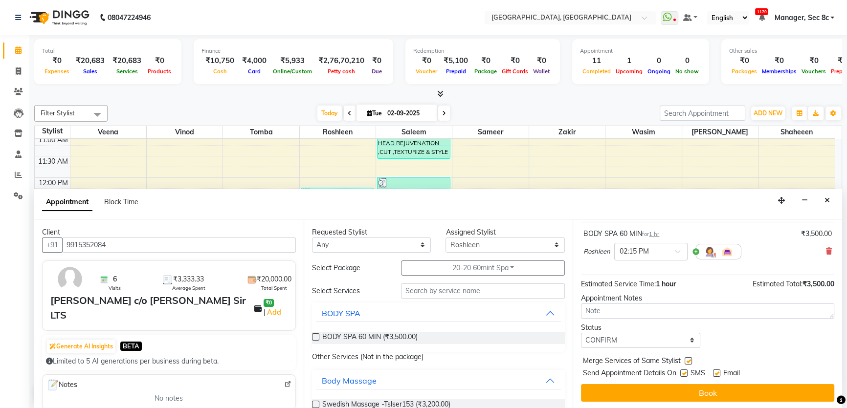
click at [685, 375] on input "checkbox" at bounding box center [683, 374] width 6 height 6
checkbox input "false"
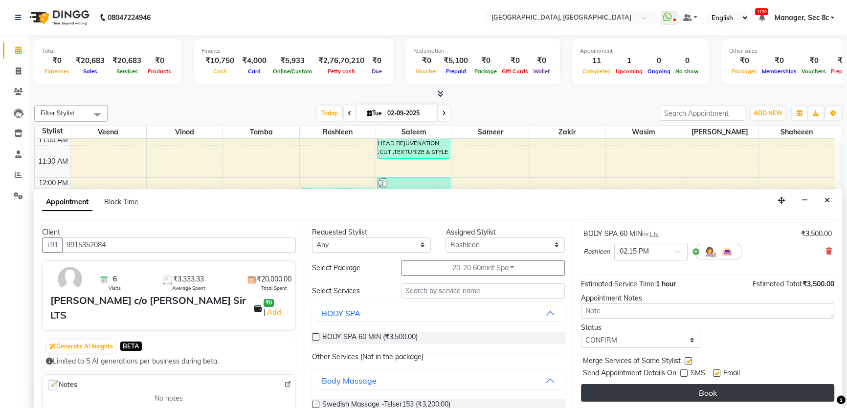
click at [686, 393] on button "Book" at bounding box center [707, 393] width 253 height 18
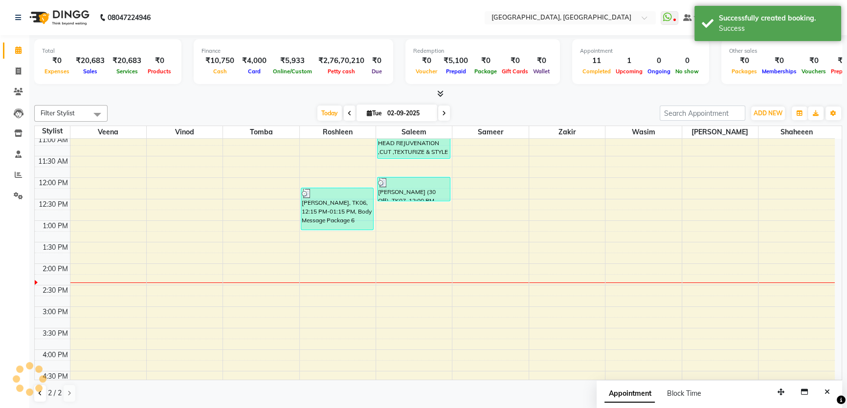
scroll to position [0, 0]
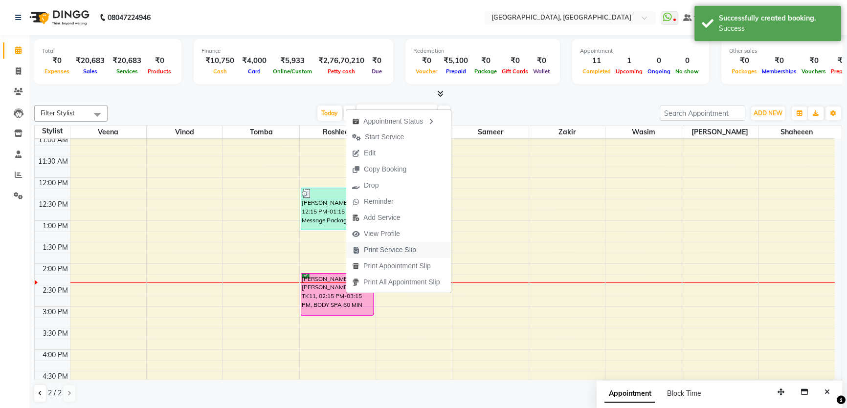
click at [374, 256] on span "Print Service Slip" at bounding box center [384, 250] width 76 height 16
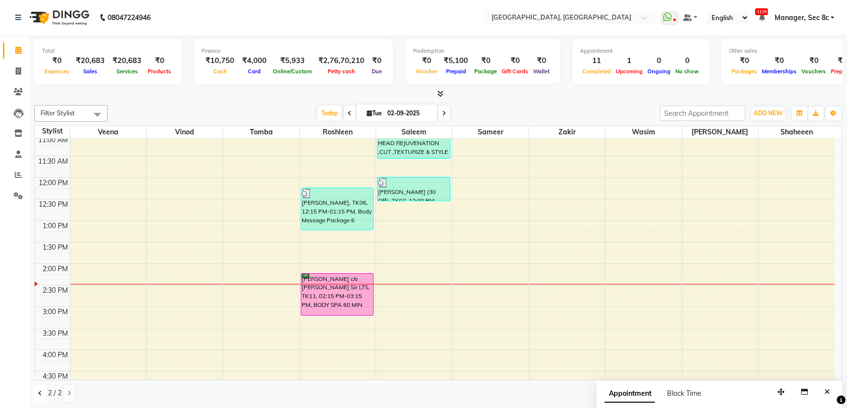
click at [34, 388] on button at bounding box center [40, 393] width 12 height 17
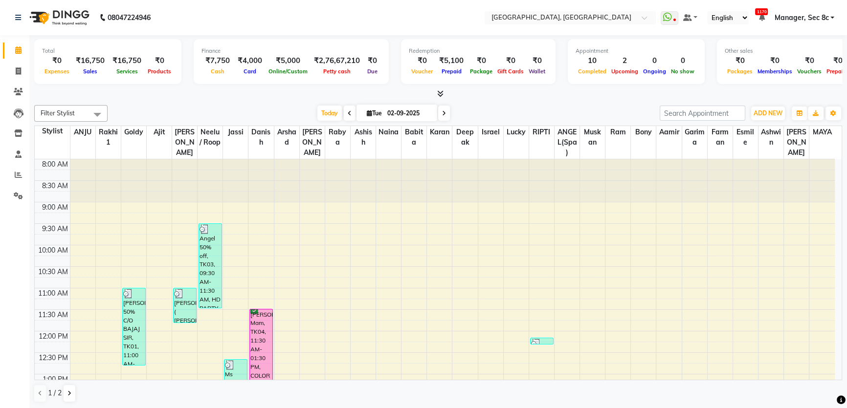
scroll to position [222, 0]
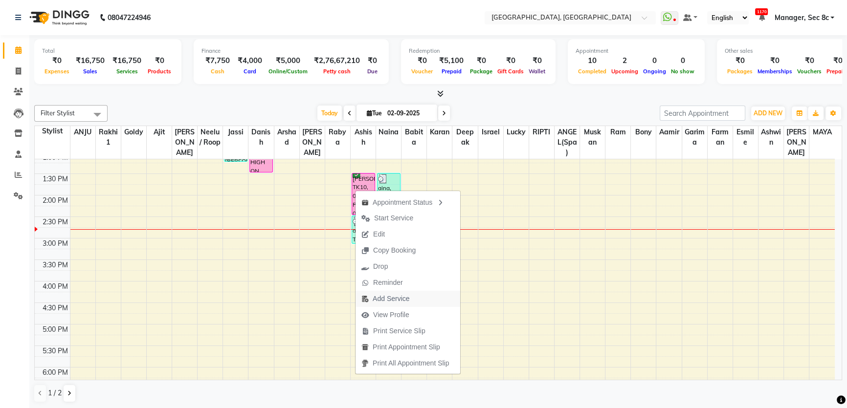
click at [412, 293] on span "Add Service" at bounding box center [385, 299] width 60 height 16
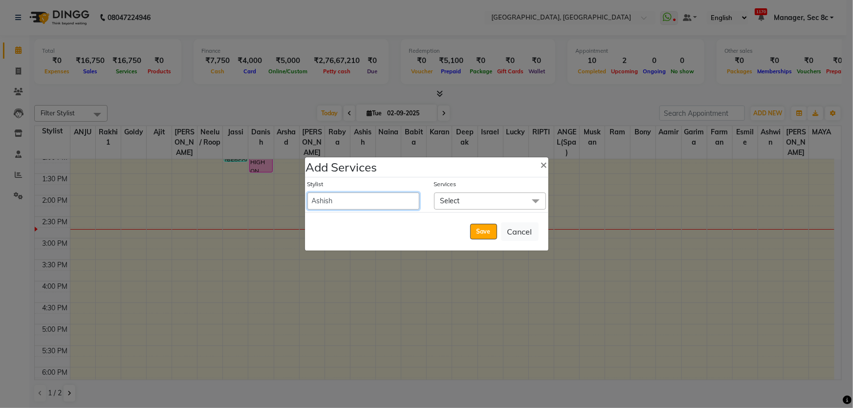
click at [357, 193] on select "[PERSON_NAME] [PERSON_NAME] Aditya [PERSON_NAME] [PERSON_NAME](Spa) [PERSON_NAM…" at bounding box center [364, 201] width 112 height 17
select select "50628"
click at [308, 193] on select "[PERSON_NAME] [PERSON_NAME] Aditya [PERSON_NAME] [PERSON_NAME](Spa) [PERSON_NAM…" at bounding box center [364, 201] width 112 height 17
select select "870"
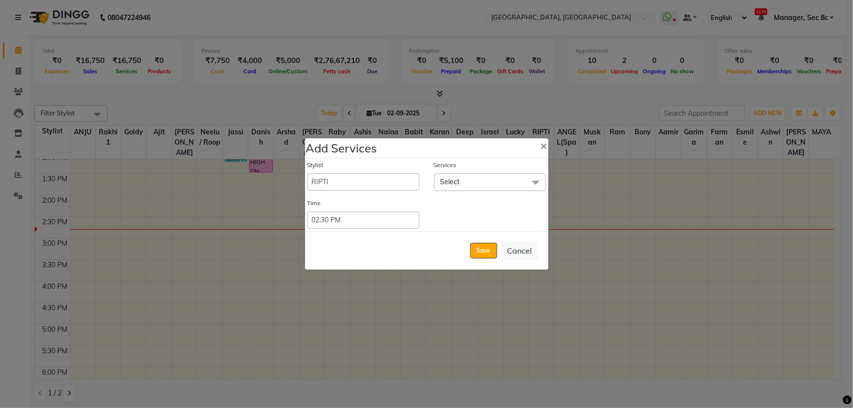
click at [484, 184] on span "Select" at bounding box center [490, 182] width 112 height 17
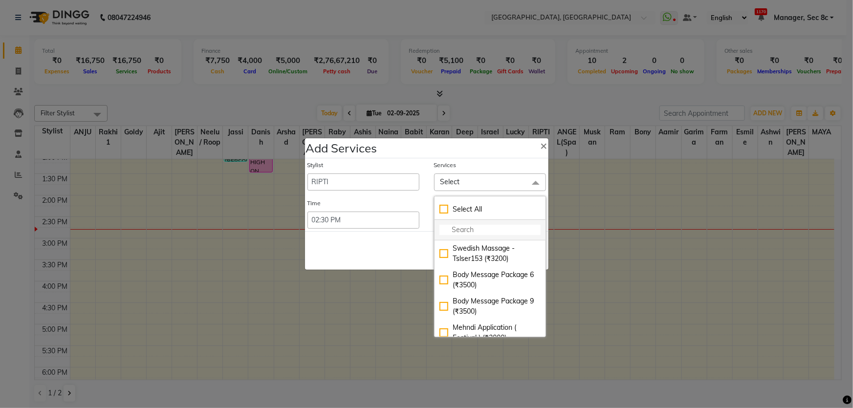
click at [478, 232] on input "multiselect-search" at bounding box center [490, 230] width 101 height 10
type input "thre"
click at [478, 247] on div "EYE BROW (THREADING) (₹100)" at bounding box center [490, 254] width 101 height 21
checkbox input "true"
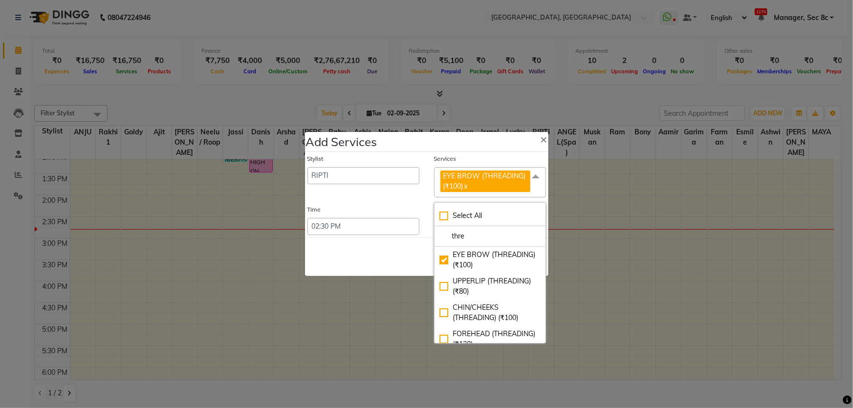
click at [422, 268] on div "Save Cancel" at bounding box center [427, 257] width 244 height 39
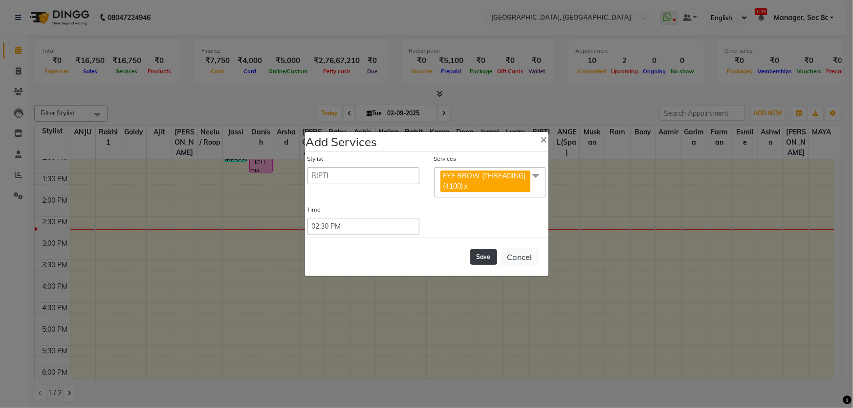
click at [474, 254] on button "Save" at bounding box center [483, 257] width 27 height 16
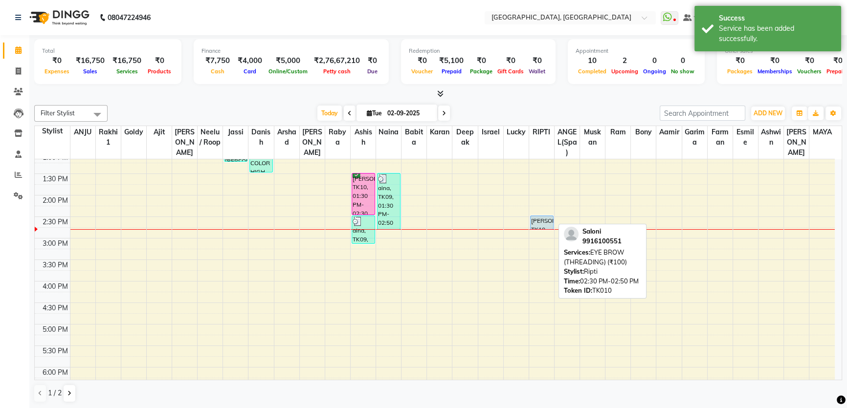
click at [541, 223] on div "[PERSON_NAME], TK10, 02:30 PM-02:50 PM, EYE BROW (THREADING) (₹100)" at bounding box center [542, 222] width 22 height 13
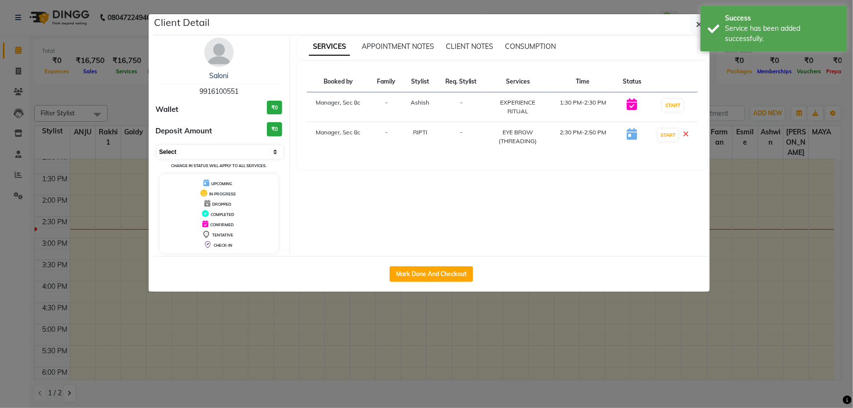
click at [239, 154] on select "Select IN SERVICE CONFIRMED TENTATIVE CHECK IN MARK DONE DROPPED UPCOMING" at bounding box center [220, 152] width 127 height 14
select select "6"
click at [157, 145] on select "Select IN SERVICE CONFIRMED TENTATIVE CHECK IN MARK DONE DROPPED UPCOMING" at bounding box center [220, 152] width 127 height 14
click at [262, 315] on ngb-modal-window "Client Detail [PERSON_NAME] 9916100551 Wallet ₹0 Deposit Amount ₹0 Select IN SE…" at bounding box center [426, 204] width 853 height 408
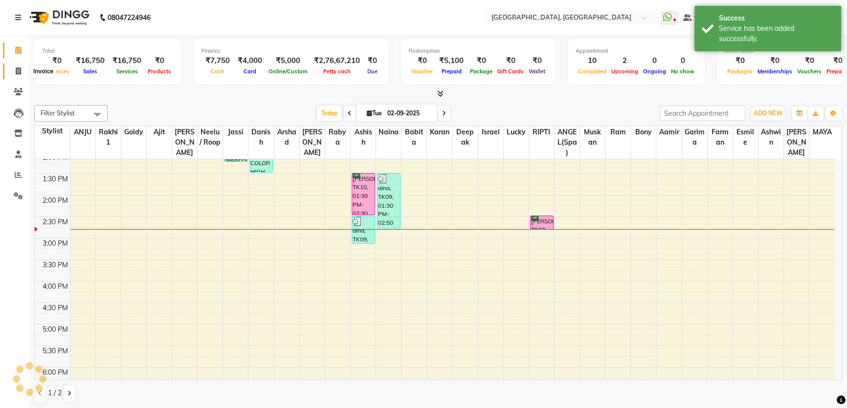
click at [16, 69] on icon at bounding box center [18, 70] width 5 height 7
select select "service"
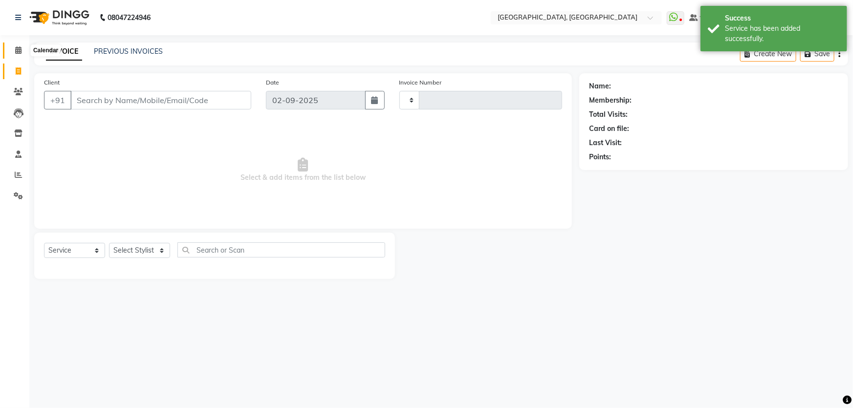
click at [16, 49] on icon at bounding box center [18, 49] width 6 height 7
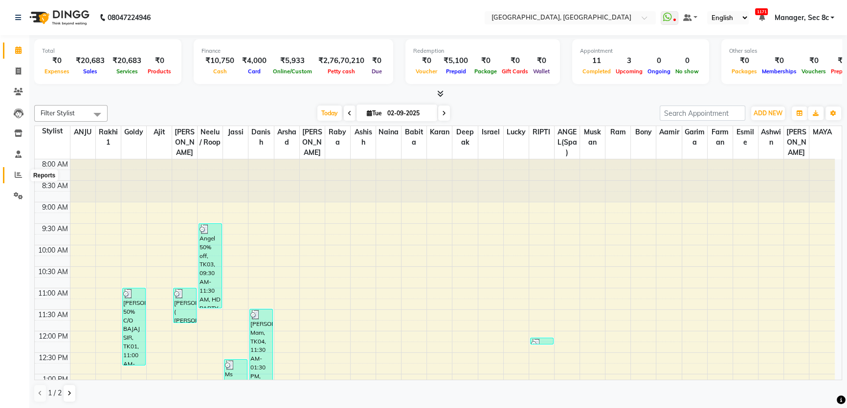
click at [15, 177] on icon at bounding box center [18, 174] width 7 height 7
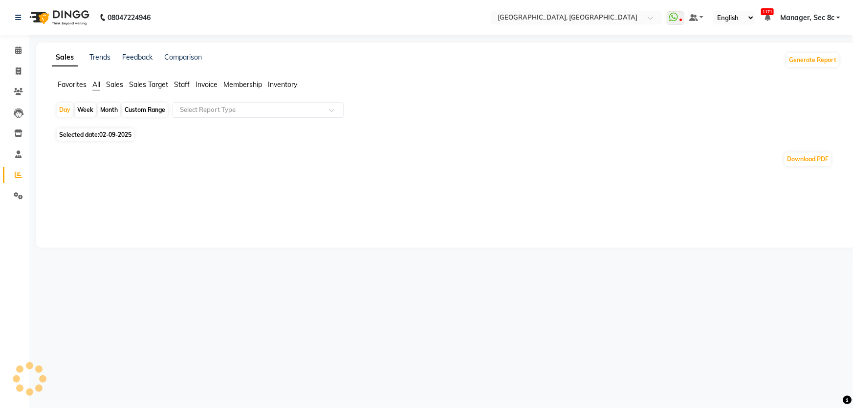
click at [279, 105] on input "text" at bounding box center [248, 110] width 141 height 10
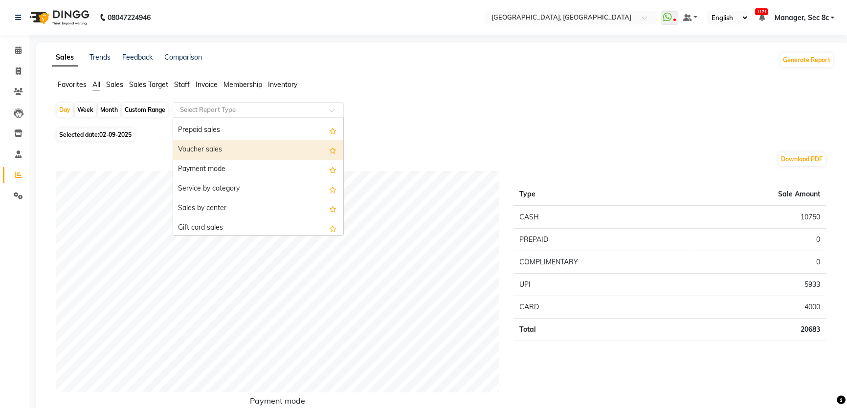
scroll to position [222, 0]
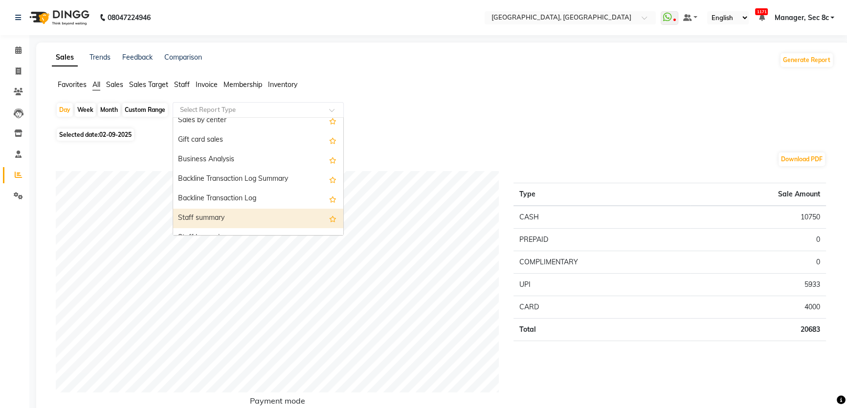
click at [238, 214] on div "Staff summary" at bounding box center [258, 219] width 170 height 20
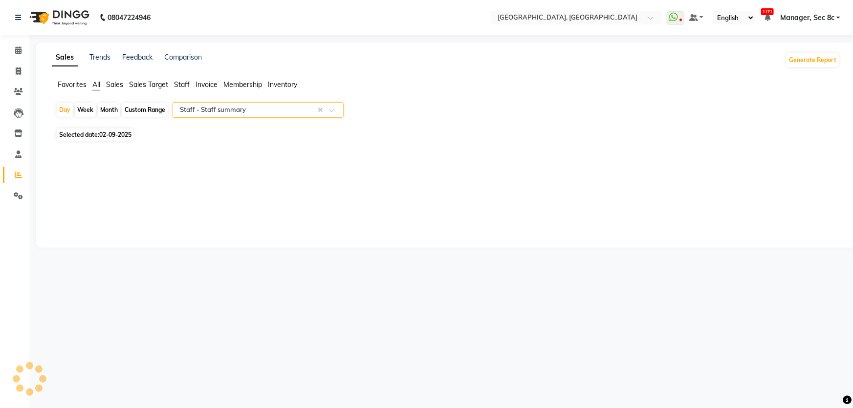
select select "full_report"
select select "csv"
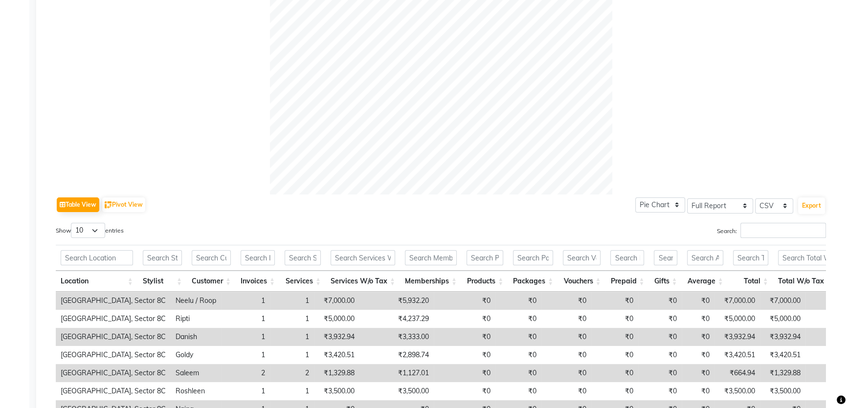
scroll to position [44, 0]
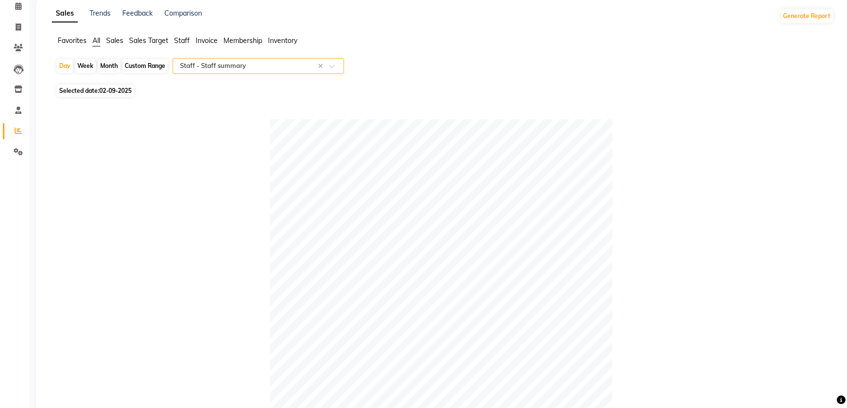
click at [103, 66] on div "Month" at bounding box center [109, 66] width 22 height 14
select select "9"
select select "2025"
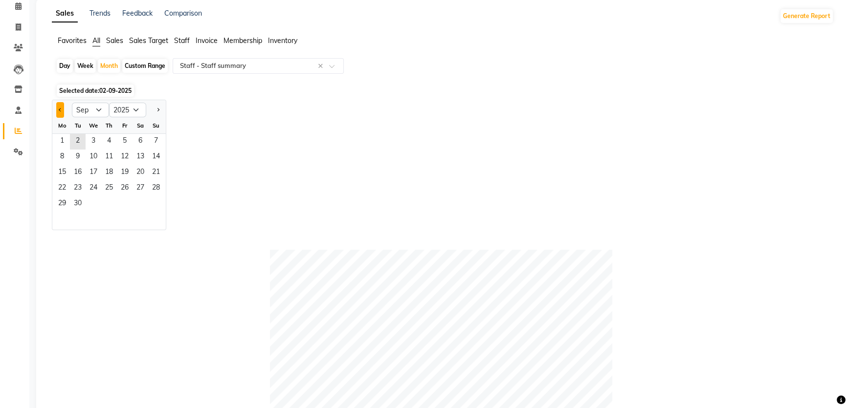
click at [64, 108] on button "Previous month" at bounding box center [60, 110] width 8 height 16
click at [63, 108] on button "Previous month" at bounding box center [60, 110] width 8 height 16
click at [159, 113] on button "Next month" at bounding box center [158, 110] width 8 height 16
select select "8"
click at [140, 171] on span "16" at bounding box center [141, 173] width 16 height 16
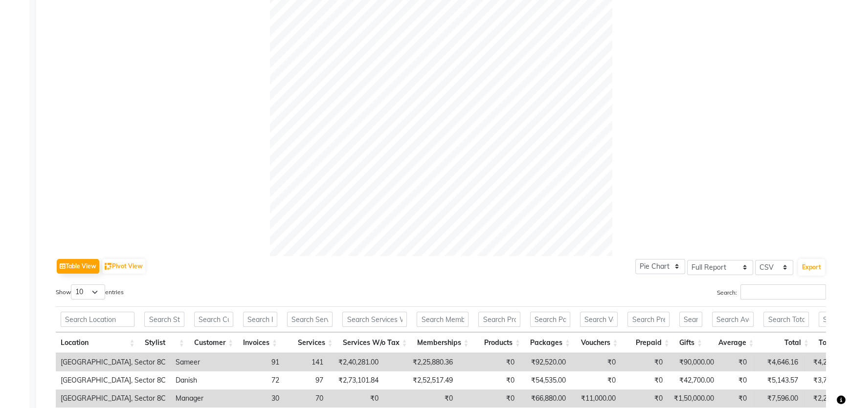
scroll to position [427, 0]
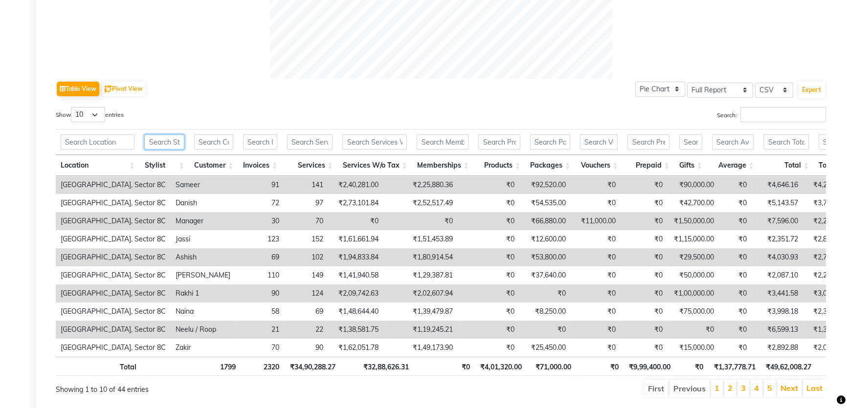
click at [163, 144] on input "text" at bounding box center [164, 141] width 40 height 15
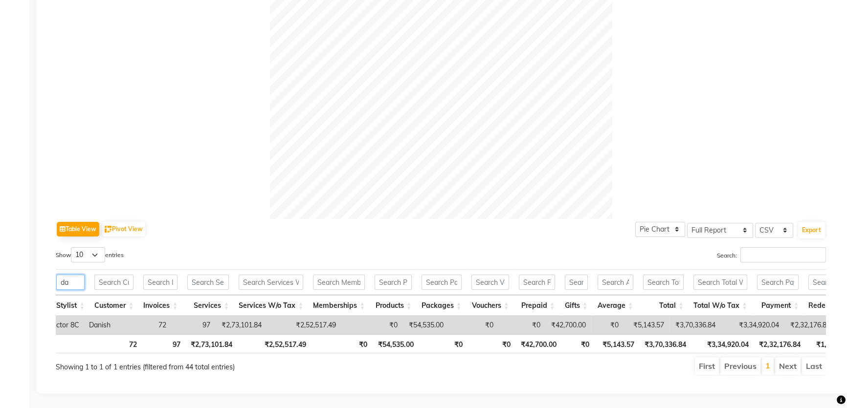
scroll to position [0, 132]
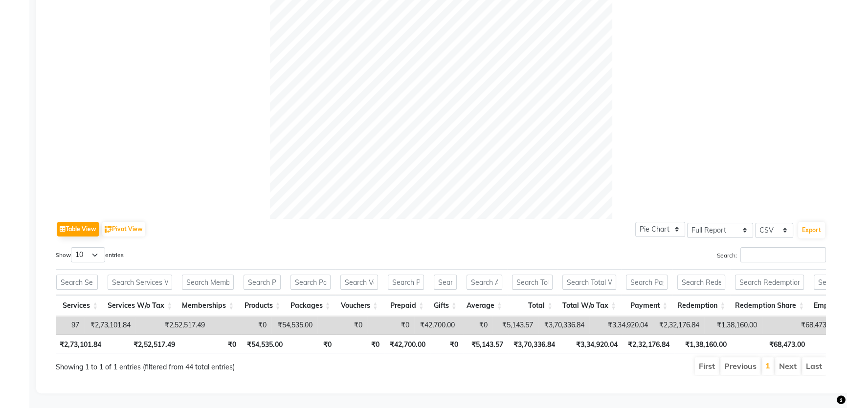
type input "da"
drag, startPoint x: 444, startPoint y: 327, endPoint x: 557, endPoint y: 322, distance: 113.1
click at [557, 322] on div "Location Stylist Customer Invoices Services Services W/o Tax Memberships Produc…" at bounding box center [441, 325] width 770 height 18
click at [629, 219] on div "Table View Pivot View Pie Chart Bar Chart Select Full Report Filtered Report Se…" at bounding box center [441, 229] width 770 height 21
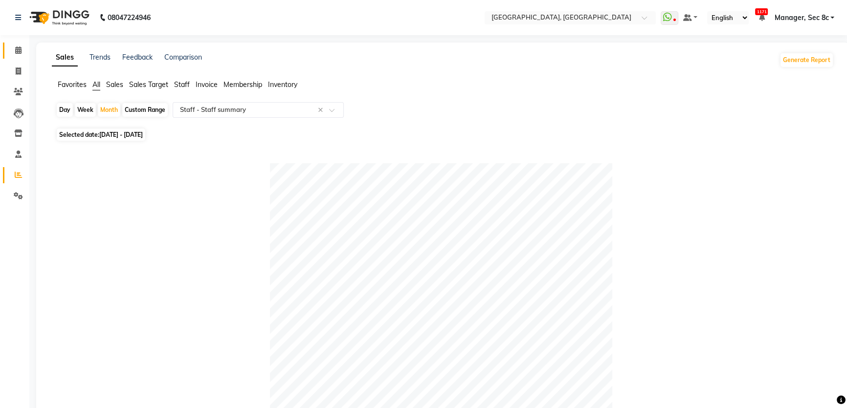
click at [19, 51] on icon at bounding box center [18, 49] width 6 height 7
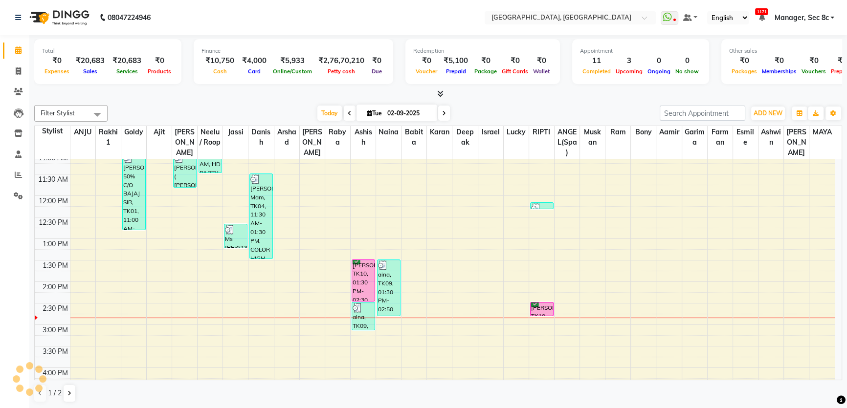
scroll to position [222, 0]
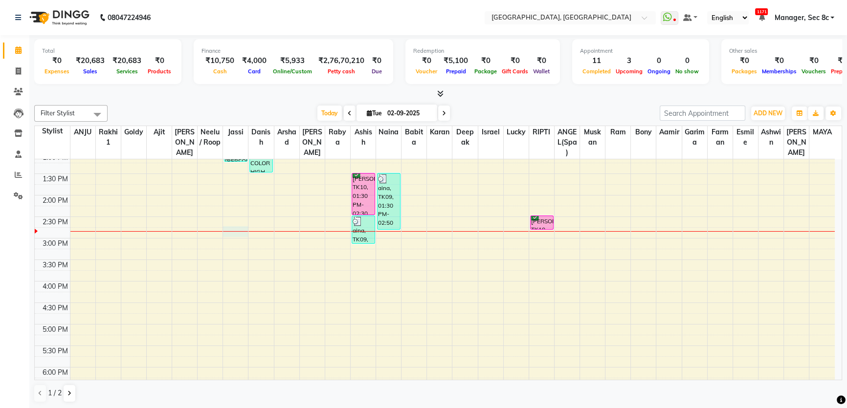
click at [234, 226] on div "8:00 AM 8:30 AM 9:00 AM 9:30 AM 10:00 AM 10:30 AM 11:00 AM 11:30 AM 12:00 PM 12…" at bounding box center [435, 238] width 800 height 602
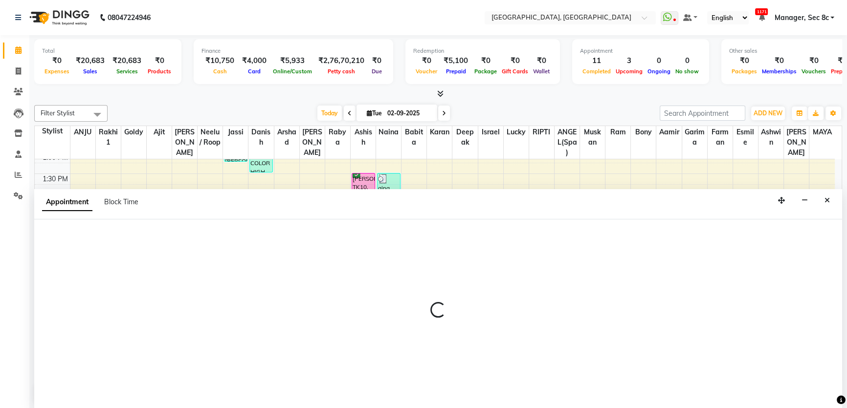
scroll to position [0, 0]
select select "25443"
select select "885"
select select "tentative"
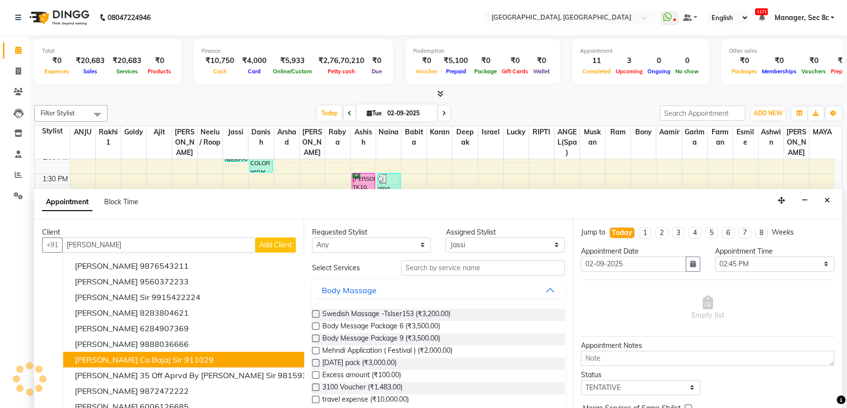
click at [220, 354] on button "[PERSON_NAME] Co Bajaj Sir 911029" at bounding box center [200, 360] width 275 height 16
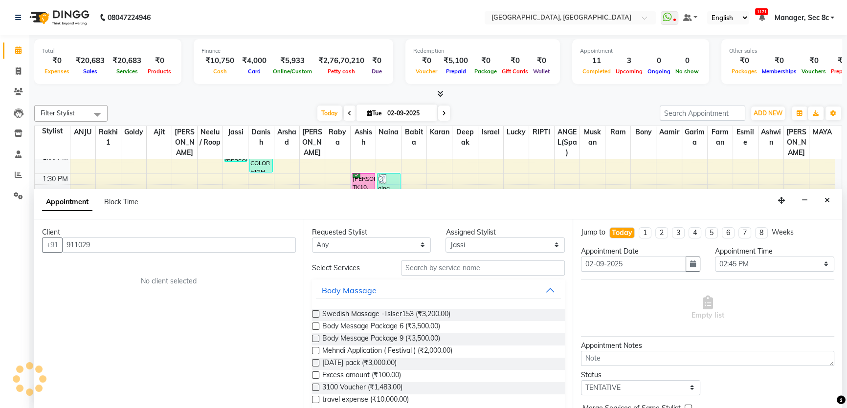
type input "911029"
click at [472, 247] on select "Select [PERSON_NAME](Spa) [PERSON_NAME] [PERSON_NAME] [PERSON_NAME] [PERSON_NAM…" at bounding box center [504, 245] width 119 height 15
select select "25449"
click at [445, 238] on select "Select [PERSON_NAME](Spa) [PERSON_NAME] [PERSON_NAME] [PERSON_NAME] [PERSON_NAM…" at bounding box center [504, 245] width 119 height 15
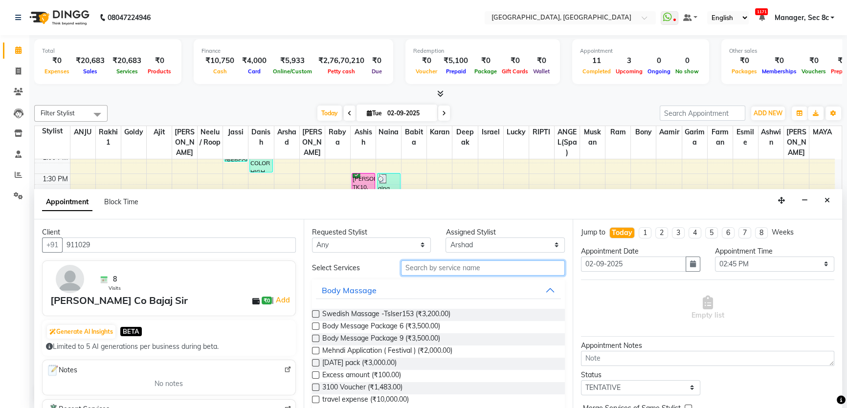
click at [489, 270] on input "text" at bounding box center [483, 268] width 164 height 15
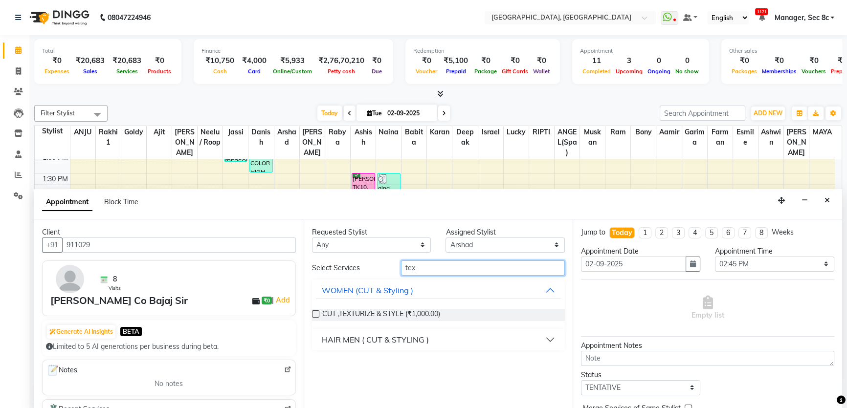
type input "tex"
click at [405, 338] on div "HAIR MEN ( CUT & STYLING )" at bounding box center [375, 340] width 107 height 12
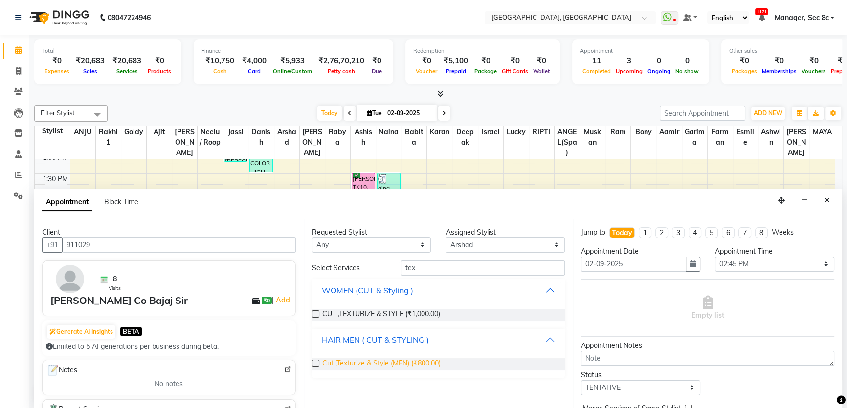
click at [393, 361] on span "Cut ,Texturize & Style (MEN) (₹800.00)" at bounding box center [381, 364] width 118 height 12
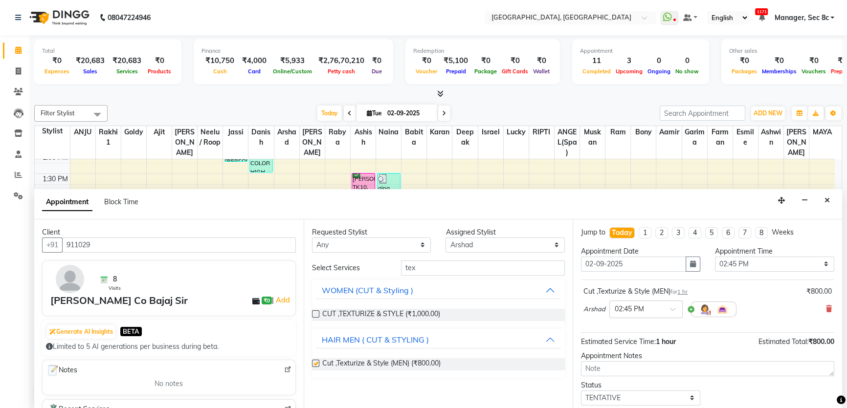
checkbox input "false"
click at [420, 275] on div "Select Services tex WOMEN (CUT & Styling ) CUT ,TEXTURIZE & STYLE (₹1,000.00) H…" at bounding box center [438, 320] width 253 height 118
click at [420, 274] on input "tex" at bounding box center [483, 268] width 164 height 15
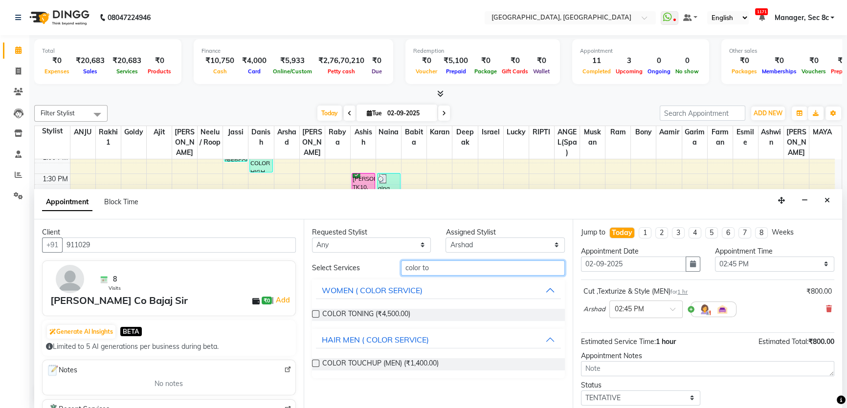
type input "color to"
click at [403, 354] on div "COLOR TOUCHUP (MEN) (₹1,400.00)" at bounding box center [438, 365] width 253 height 28
click at [404, 363] on span "COLOR TOUCHUP (MEN) (₹1,400.00)" at bounding box center [380, 364] width 116 height 12
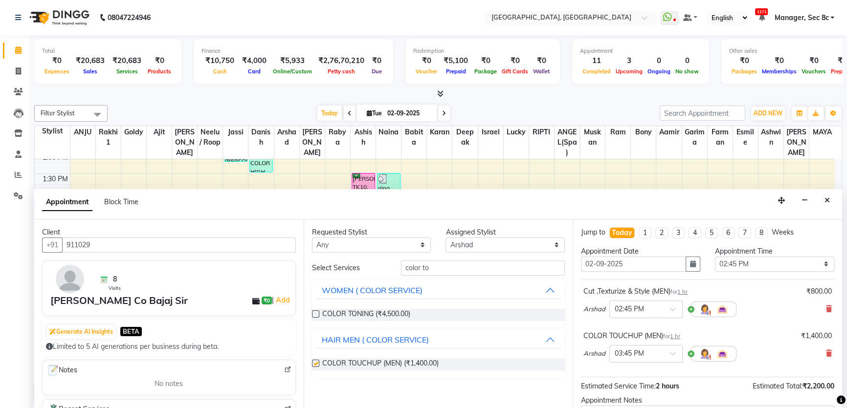
checkbox input "false"
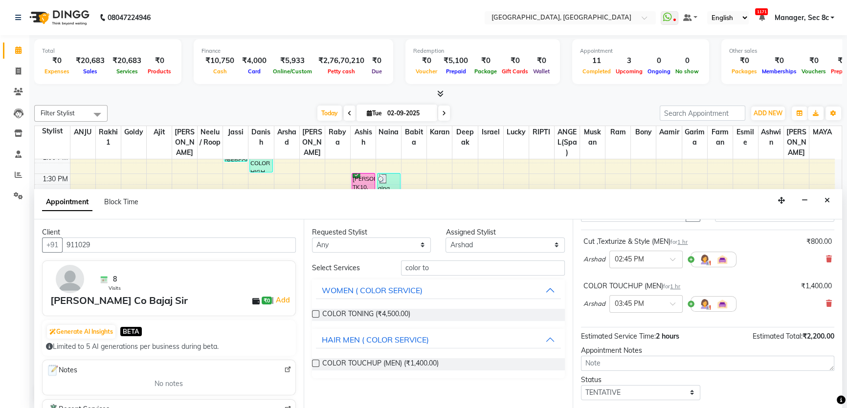
scroll to position [102, 0]
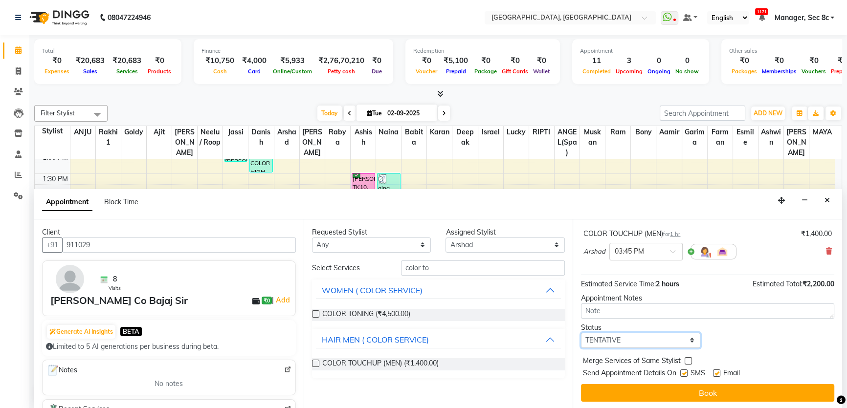
click at [637, 342] on select "Select TENTATIVE CONFIRM CHECK-IN UPCOMING" at bounding box center [640, 340] width 119 height 15
select select "confirm booking"
click at [581, 333] on select "Select TENTATIVE CONFIRM CHECK-IN UPCOMING" at bounding box center [640, 340] width 119 height 15
click at [690, 358] on label at bounding box center [688, 360] width 7 height 7
click at [690, 359] on input "checkbox" at bounding box center [688, 362] width 6 height 6
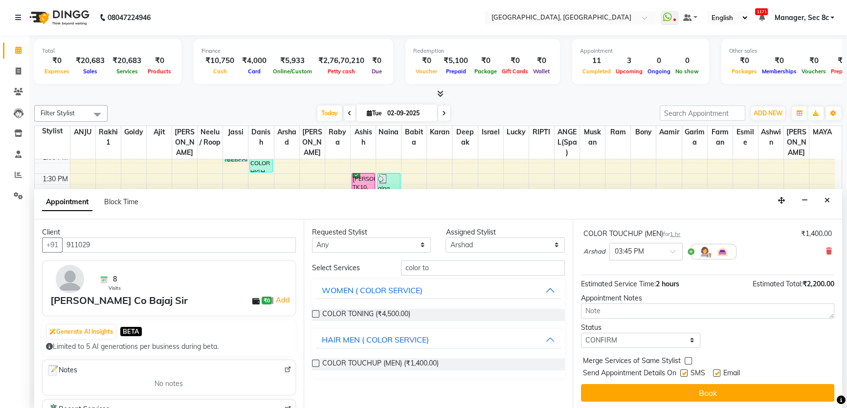
checkbox input "true"
click at [685, 370] on label at bounding box center [683, 373] width 7 height 7
click at [685, 371] on input "checkbox" at bounding box center [683, 374] width 6 height 6
checkbox input "false"
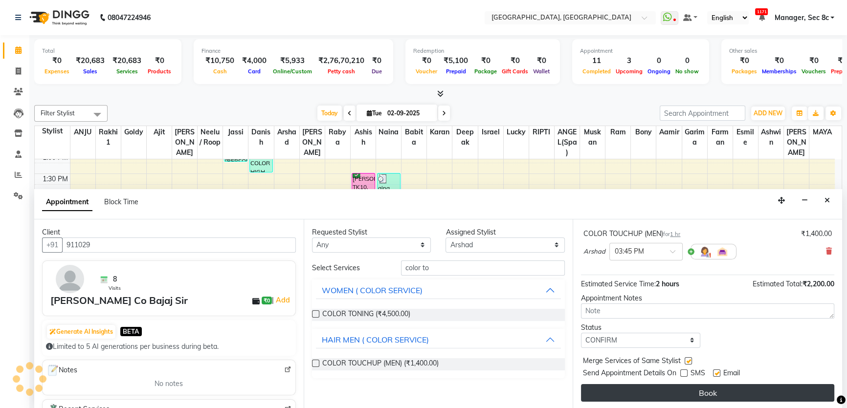
click at [686, 390] on button "Book" at bounding box center [707, 393] width 253 height 18
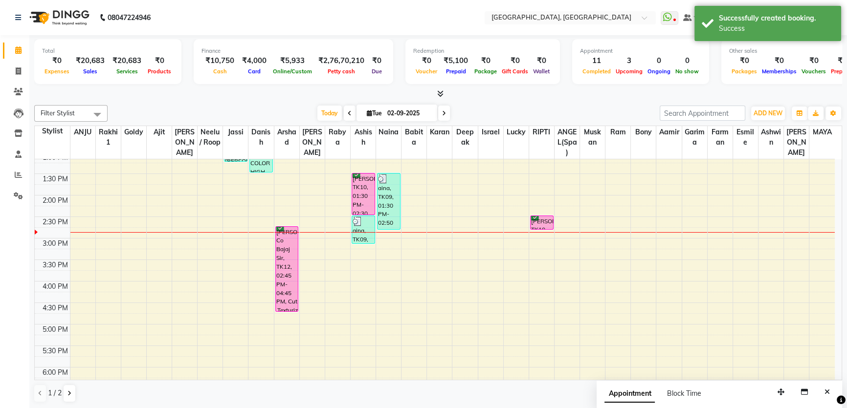
scroll to position [0, 0]
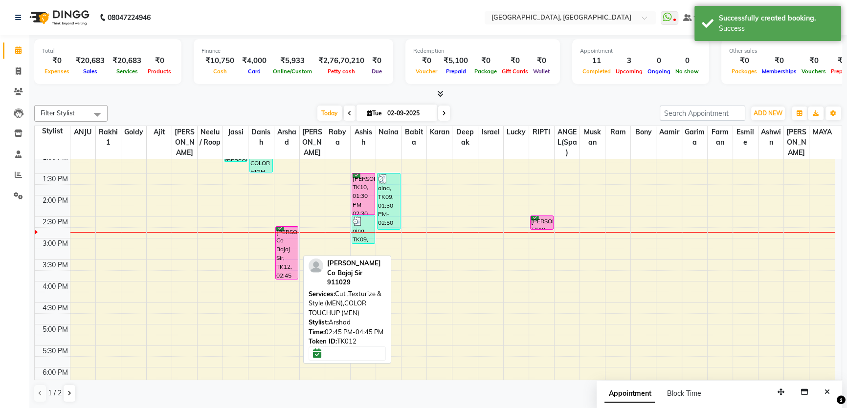
drag, startPoint x: 291, startPoint y: 311, endPoint x: 285, endPoint y: 269, distance: 42.6
click at [285, 269] on div "Mr Munish Co Bajaj Sir, TK12, 02:45 PM-04:45 PM, Cut ,Texturize & Style (MEN),C…" at bounding box center [286, 238] width 25 height 602
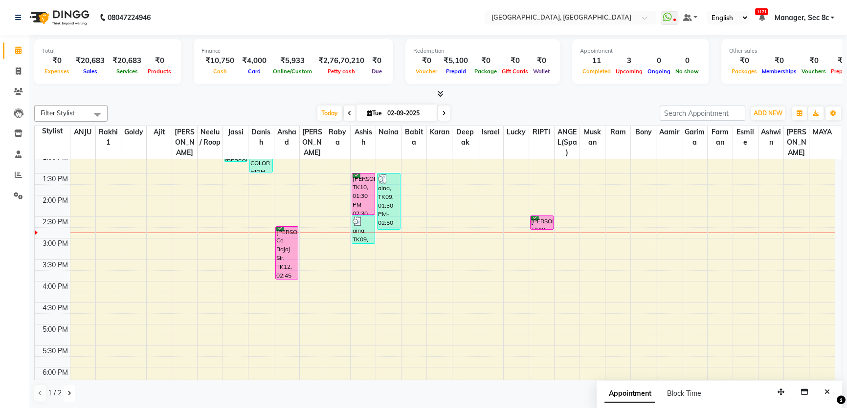
click at [67, 394] on icon at bounding box center [69, 394] width 4 height 6
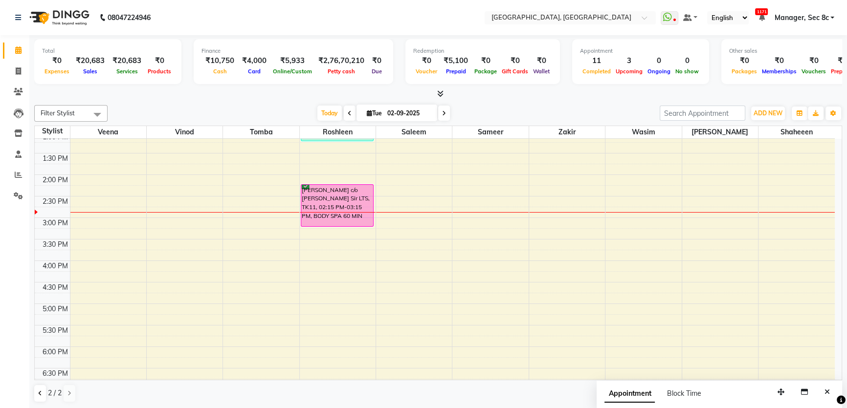
click at [420, 206] on div "8:00 AM 8:30 AM 9:00 AM 9:30 AM 10:00 AM 10:30 AM 11:00 AM 11:30 AM 12:00 PM 12…" at bounding box center [435, 218] width 800 height 602
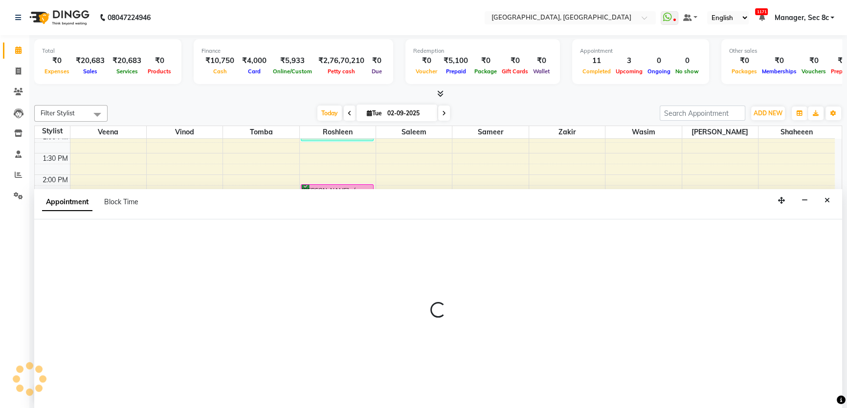
select select "25445"
select select "tentative"
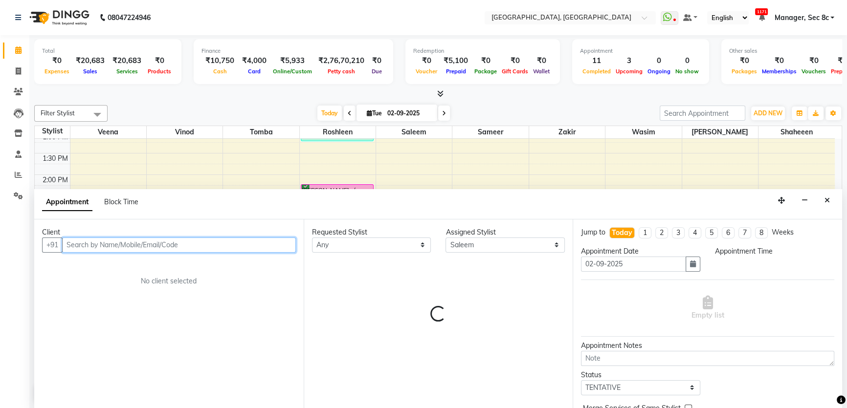
select select "885"
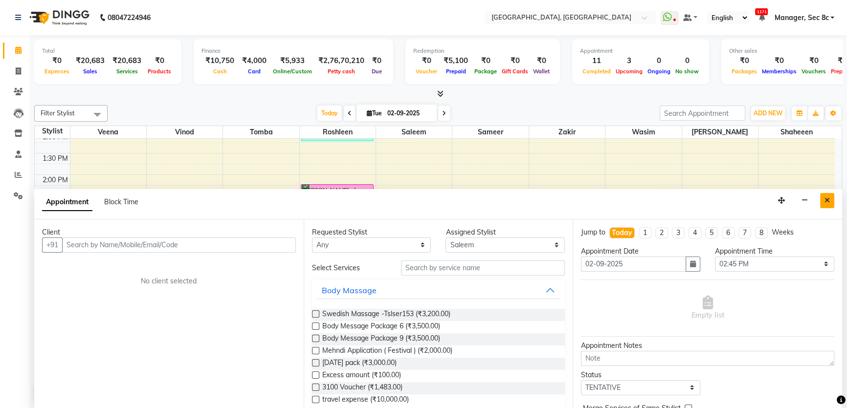
click at [830, 200] on button "Close" at bounding box center [827, 200] width 14 height 15
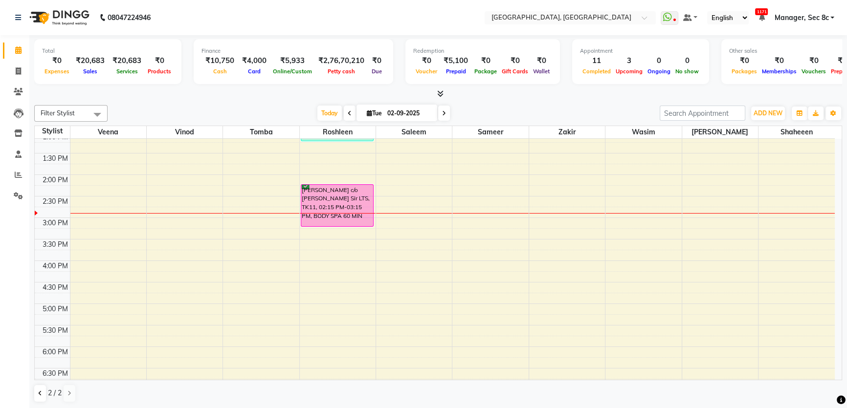
click at [191, 217] on div "8:00 AM 8:30 AM 9:00 AM 9:30 AM 10:00 AM 10:30 AM 11:00 AM 11:30 AM 12:00 PM 12…" at bounding box center [435, 218] width 800 height 602
select select "25431"
select select "tentative"
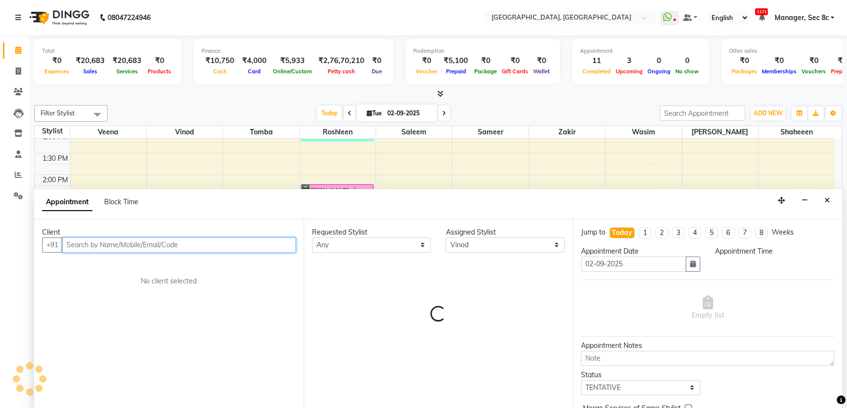
select select "900"
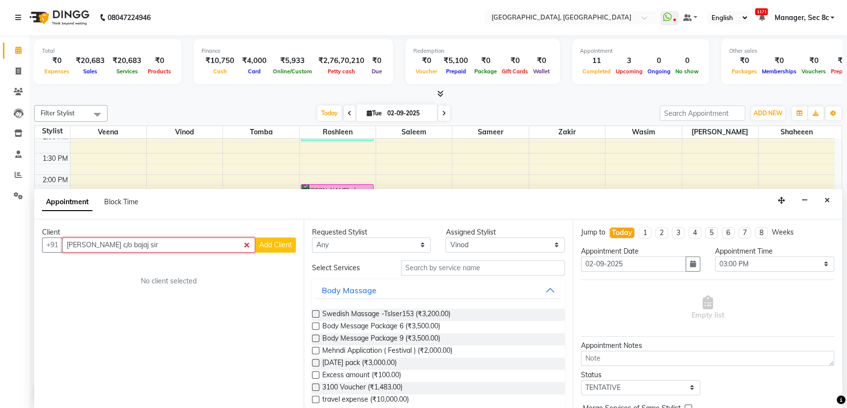
type input "[PERSON_NAME] c/o bajaj sir"
click at [293, 255] on div "Client +91 simmi c/o bajaj sir Add Client No client selected" at bounding box center [168, 315] width 269 height 190
click at [288, 249] on button "Add Client" at bounding box center [275, 245] width 41 height 15
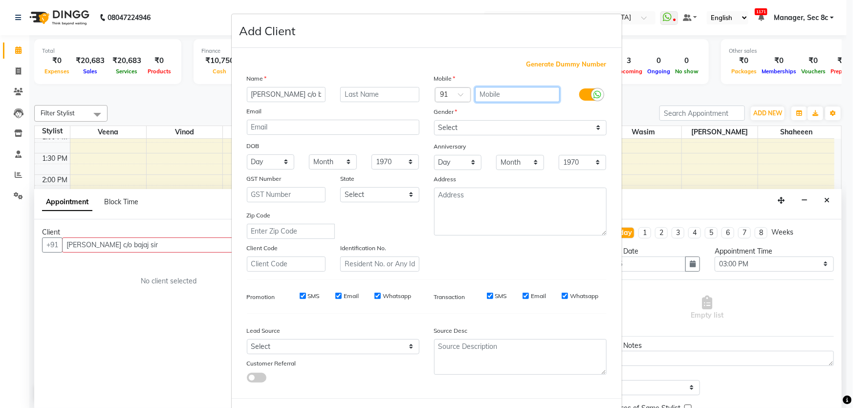
click at [489, 99] on input "text" at bounding box center [517, 94] width 85 height 15
type input "546465456746"
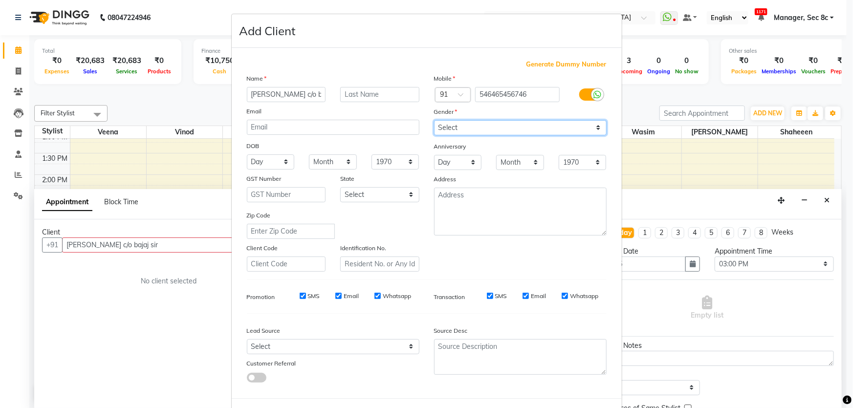
click at [570, 125] on select "Select Male Female Other Prefer Not To Say" at bounding box center [520, 127] width 173 height 15
select select "female"
click at [434, 120] on select "Select Male Female Other Prefer Not To Say" at bounding box center [520, 127] width 173 height 15
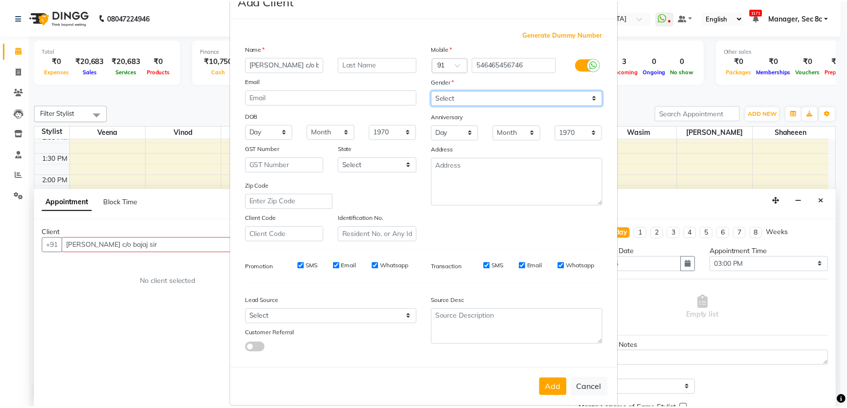
scroll to position [45, 0]
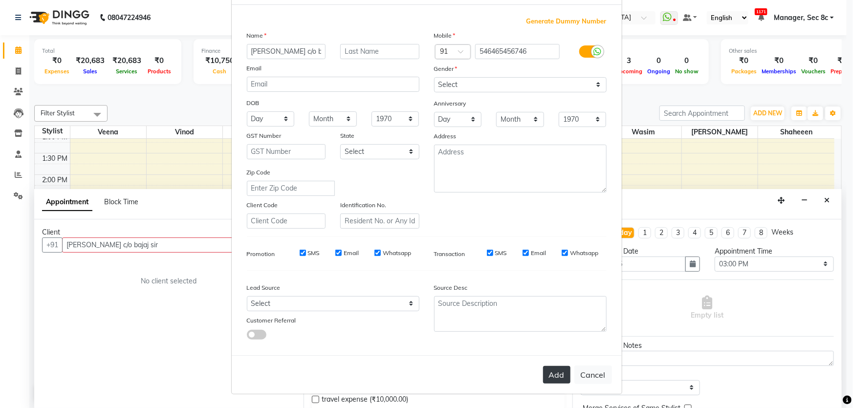
click at [560, 382] on button "Add" at bounding box center [556, 375] width 27 height 18
type input "546465456746"
select select
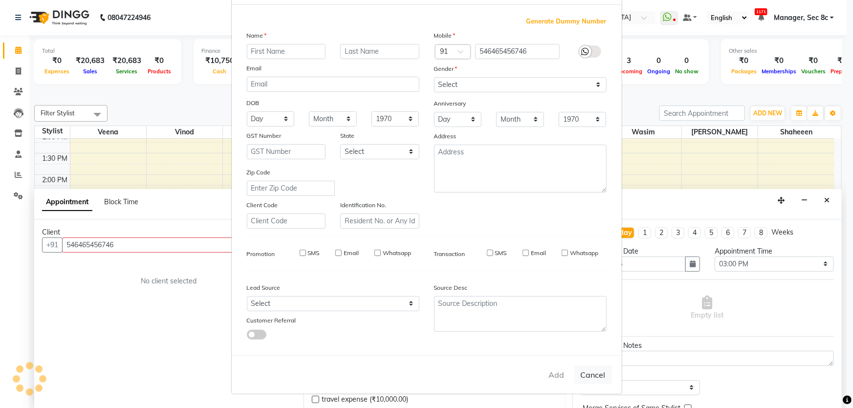
select select
checkbox input "false"
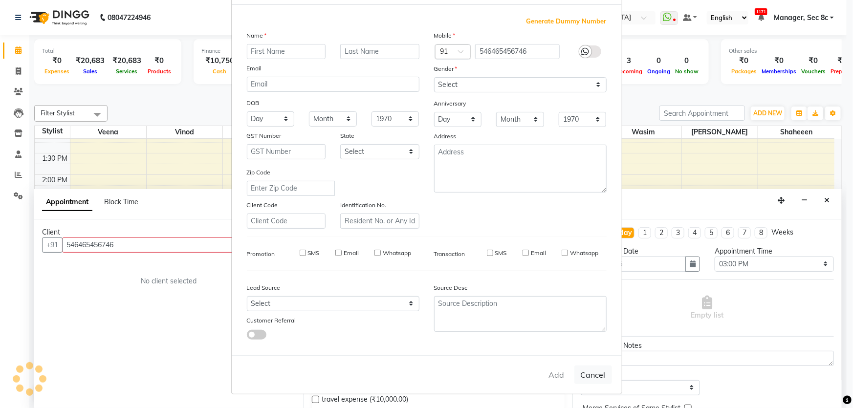
checkbox input "false"
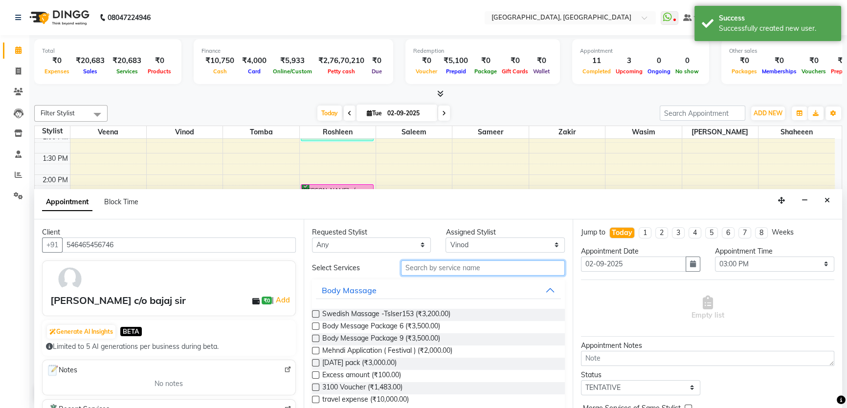
click at [440, 267] on input "text" at bounding box center [483, 268] width 164 height 15
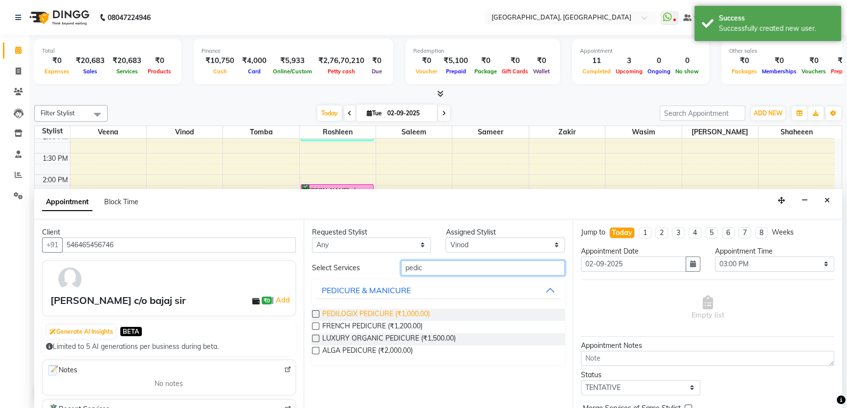
type input "pedic"
click at [409, 311] on span "PEDILOGIX PEDICURE (₹1,000.00)" at bounding box center [376, 315] width 108 height 12
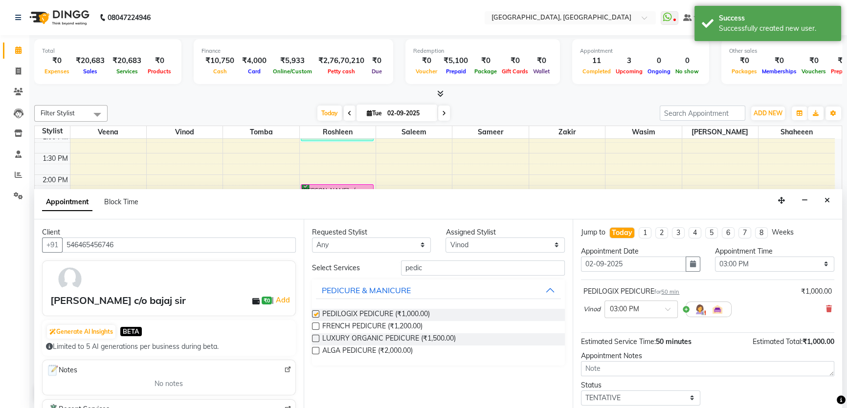
checkbox input "false"
click at [489, 248] on select "Select [PERSON_NAME](Spa) [PERSON_NAME] [PERSON_NAME] [PERSON_NAME] [PERSON_NAM…" at bounding box center [504, 245] width 119 height 15
select select "25457"
click at [445, 238] on select "Select [PERSON_NAME](Spa) [PERSON_NAME] [PERSON_NAME] [PERSON_NAME] [PERSON_NAM…" at bounding box center [504, 245] width 119 height 15
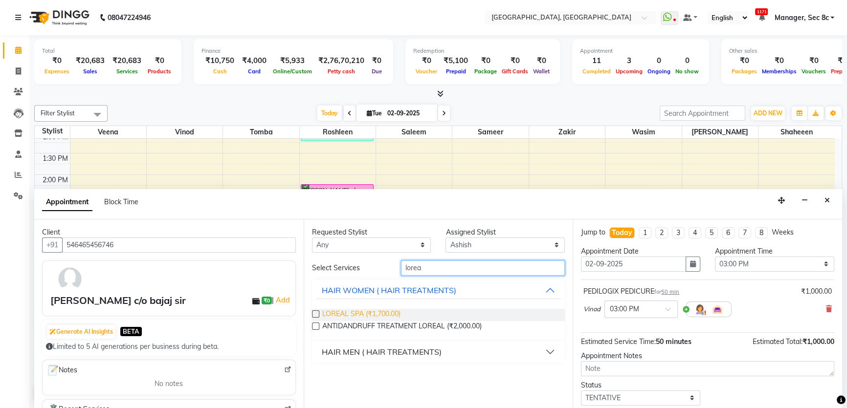
type input "lorea"
click at [391, 312] on span "LOREAL SPA (₹1,700.00)" at bounding box center [361, 315] width 78 height 12
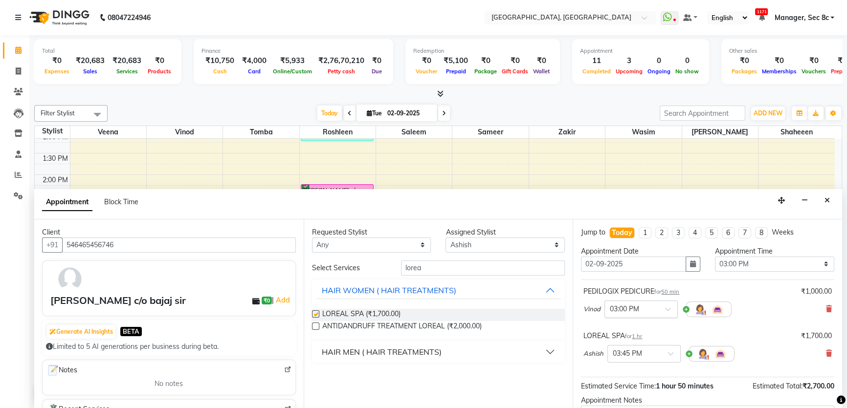
checkbox input "false"
click at [820, 315] on div "Vinod × 03:00 PM" at bounding box center [707, 309] width 248 height 25
click at [826, 310] on icon at bounding box center [829, 309] width 6 height 7
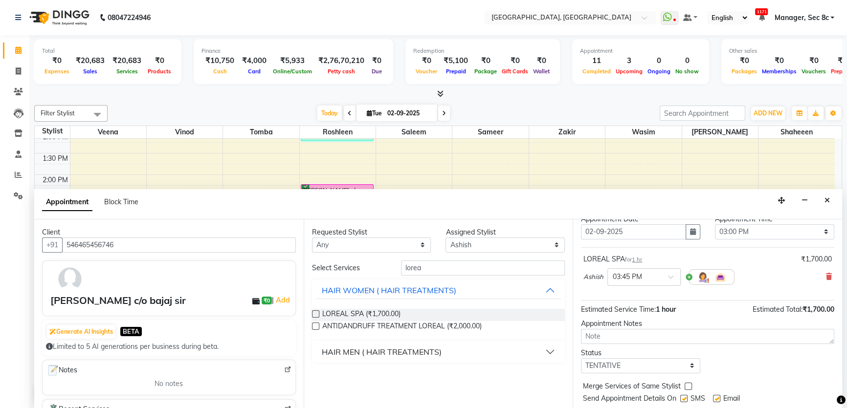
scroll to position [58, 0]
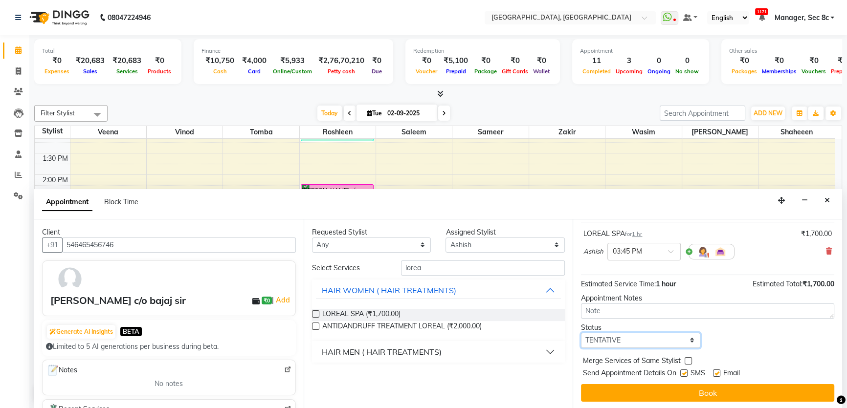
click at [640, 339] on select "Select TENTATIVE CONFIRM CHECK-IN UPCOMING" at bounding box center [640, 340] width 119 height 15
select select "confirm booking"
click at [581, 333] on select "Select TENTATIVE CONFIRM CHECK-IN UPCOMING" at bounding box center [640, 340] width 119 height 15
drag, startPoint x: 694, startPoint y: 359, endPoint x: 688, endPoint y: 359, distance: 5.9
click at [693, 359] on div "Merge Services of Same Stylist" at bounding box center [707, 362] width 253 height 12
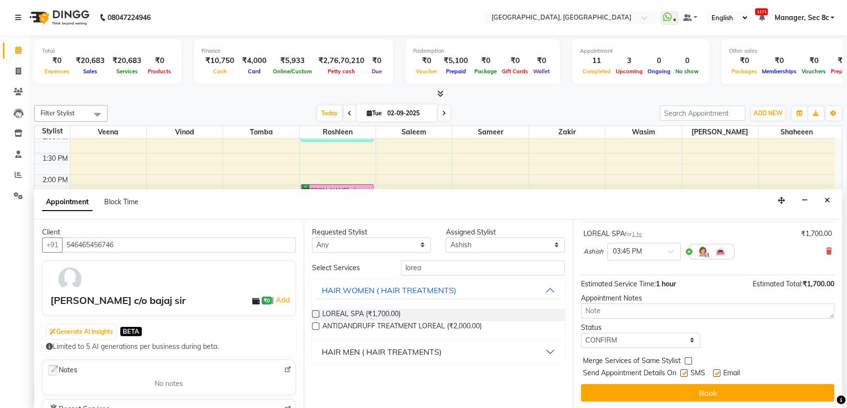
click at [686, 358] on label at bounding box center [688, 360] width 7 height 7
click at [686, 359] on input "checkbox" at bounding box center [688, 362] width 6 height 6
checkbox input "true"
click at [685, 370] on label at bounding box center [683, 373] width 7 height 7
click at [685, 371] on input "checkbox" at bounding box center [683, 374] width 6 height 6
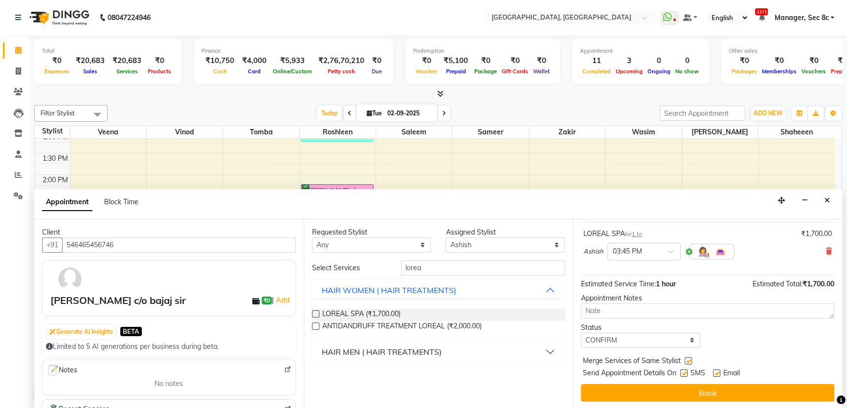
checkbox input "false"
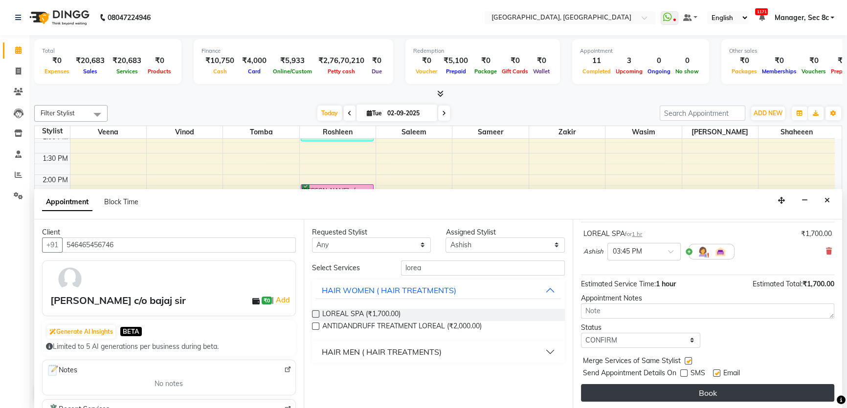
click at [664, 387] on button "Book" at bounding box center [707, 393] width 253 height 18
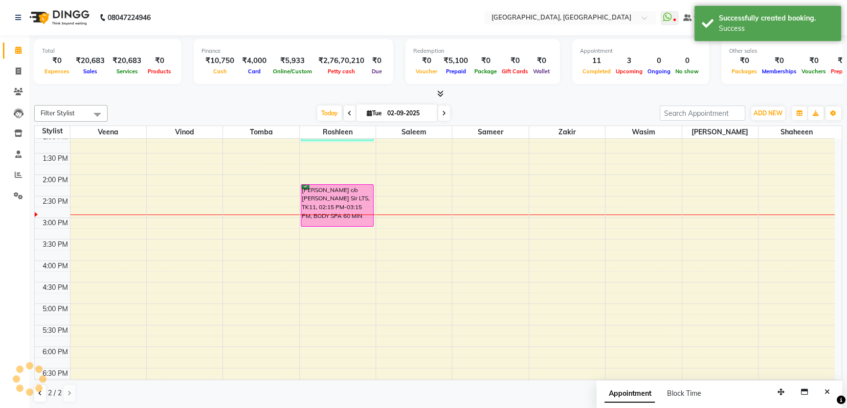
scroll to position [0, 0]
click at [36, 394] on button at bounding box center [40, 393] width 12 height 17
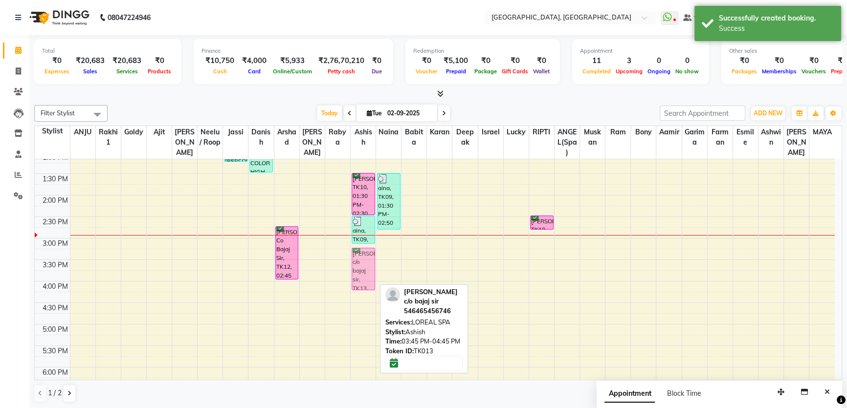
drag, startPoint x: 367, startPoint y: 300, endPoint x: 367, endPoint y: 281, distance: 18.6
click at [367, 281] on div "Saloni, TK10, 01:30 PM-02:30 PM, EXPERIENCE RITUAL aina, TK09, 02:30 PM-03:10 P…" at bounding box center [363, 238] width 25 height 602
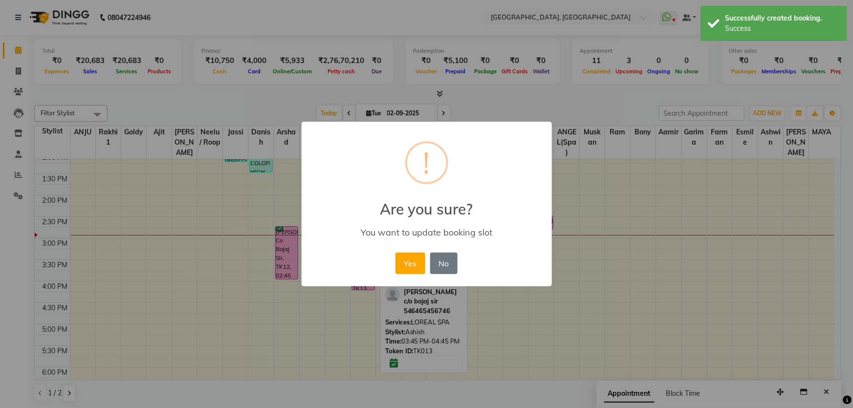
click at [396, 253] on button "Yes" at bounding box center [411, 264] width 30 height 22
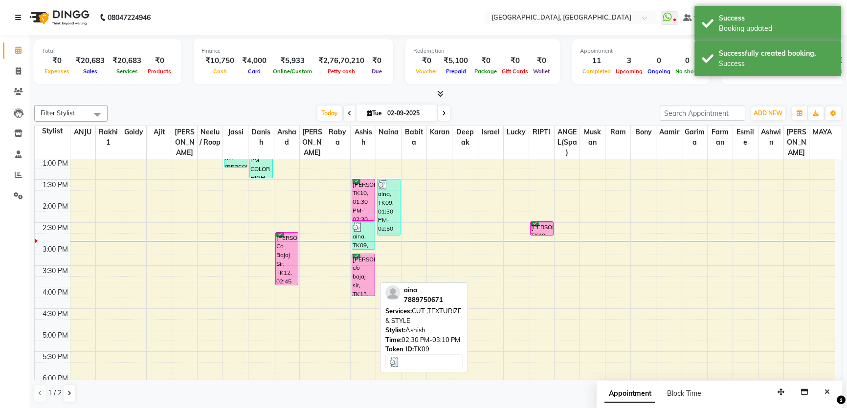
scroll to position [222, 0]
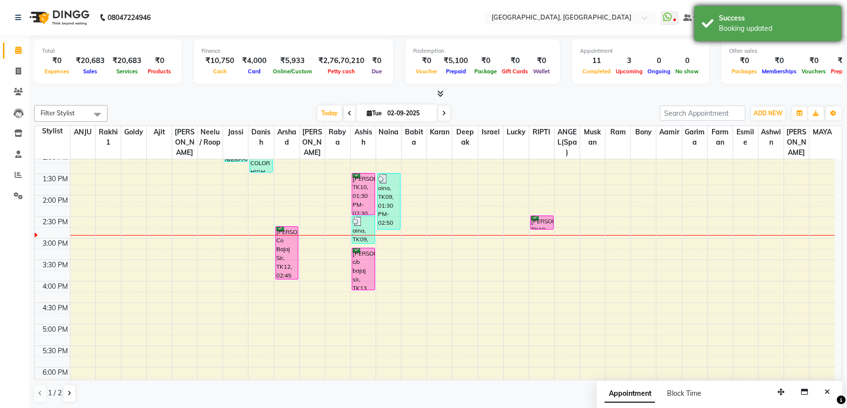
click at [717, 16] on div "Success Booking updated" at bounding box center [767, 23] width 147 height 35
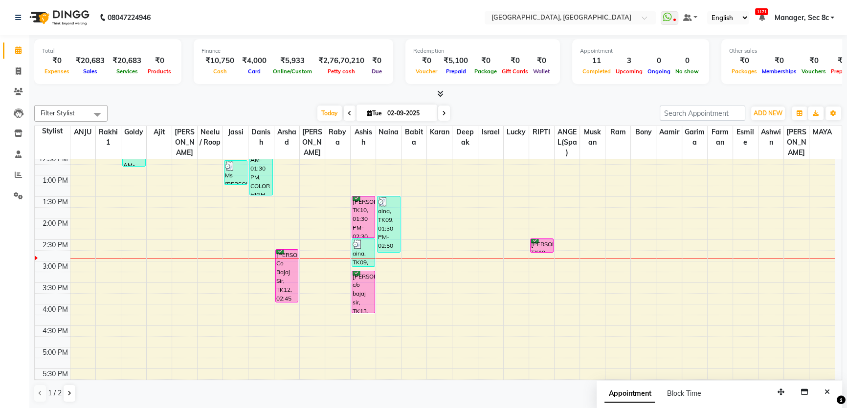
scroll to position [177, 0]
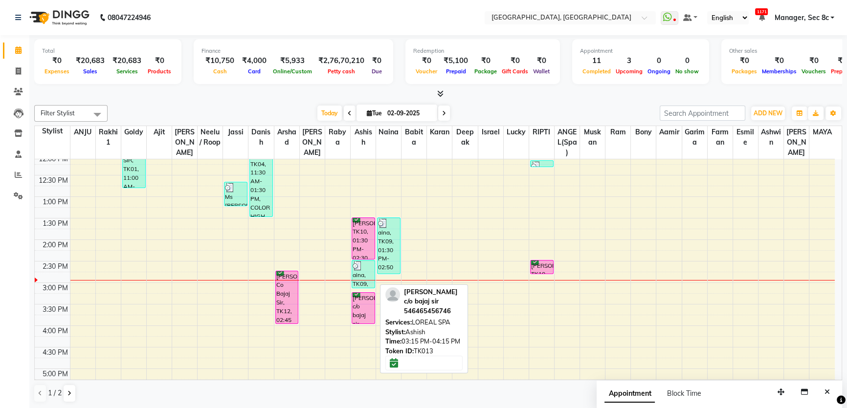
click at [368, 319] on div "Saloni, TK10, 01:30 PM-02:30 PM, EXPERIENCE RITUAL aina, TK09, 02:30 PM-03:10 P…" at bounding box center [363, 283] width 25 height 602
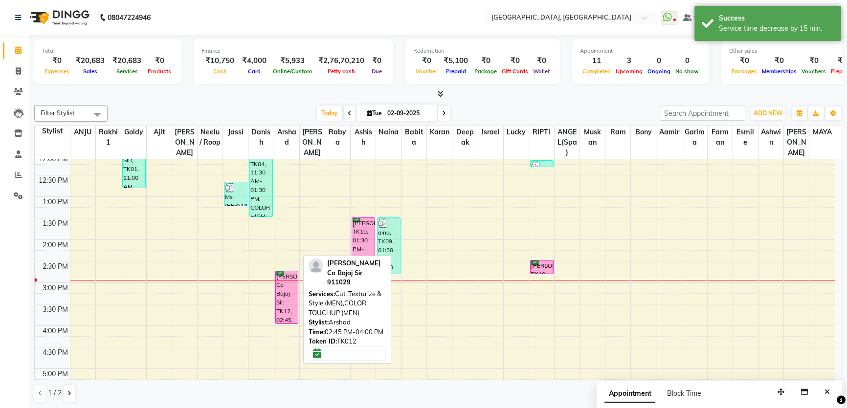
drag, startPoint x: 293, startPoint y: 322, endPoint x: 293, endPoint y: 315, distance: 7.3
click at [293, 315] on div "Mr Munish Co Bajaj Sir, TK12, 02:45 PM-04:00 PM, Cut ,Texturize & Style (MEN),C…" at bounding box center [286, 283] width 25 height 602
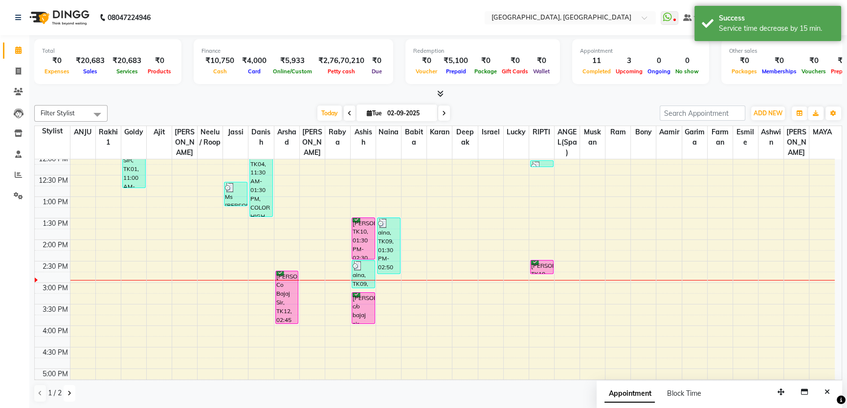
click at [73, 390] on button at bounding box center [70, 393] width 12 height 17
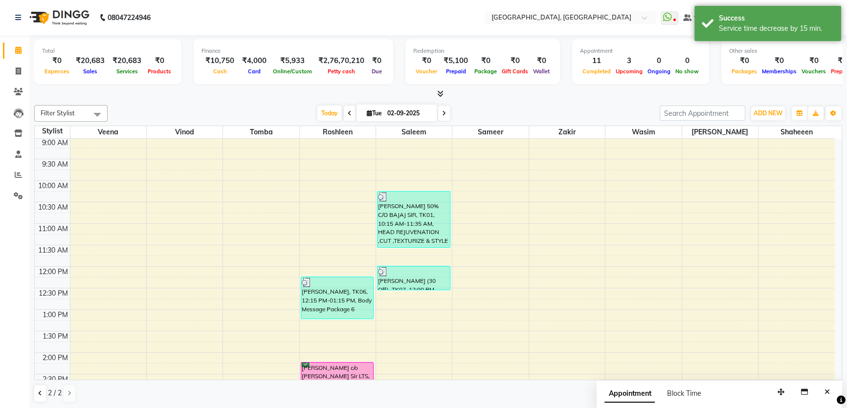
scroll to position [0, 0]
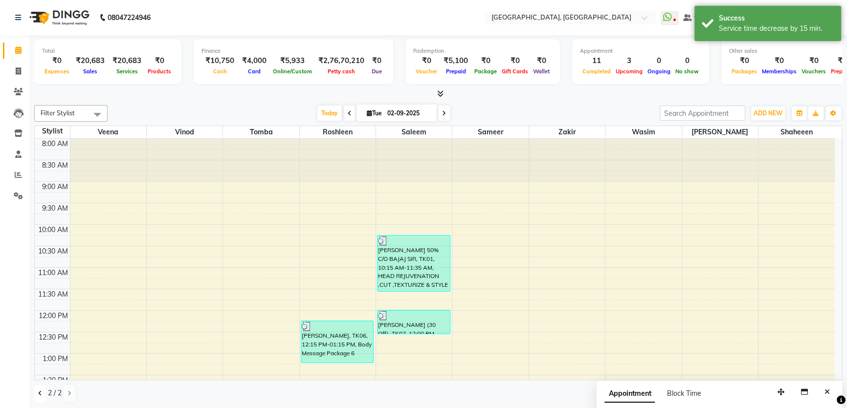
click at [37, 389] on button at bounding box center [40, 393] width 12 height 17
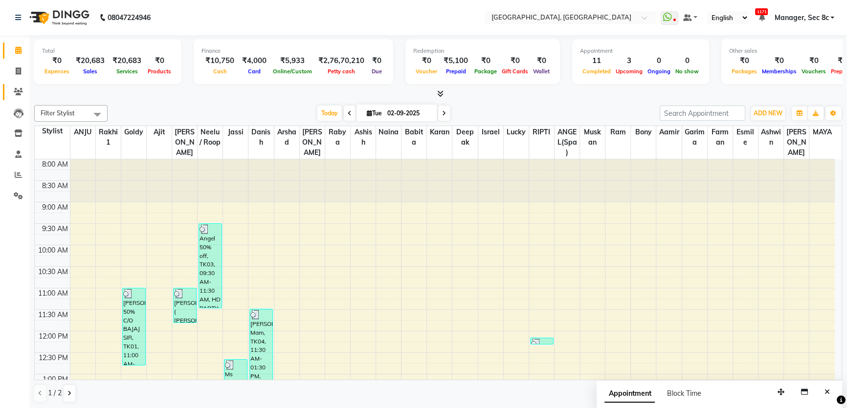
click at [22, 85] on link "Clients" at bounding box center [14, 92] width 23 height 16
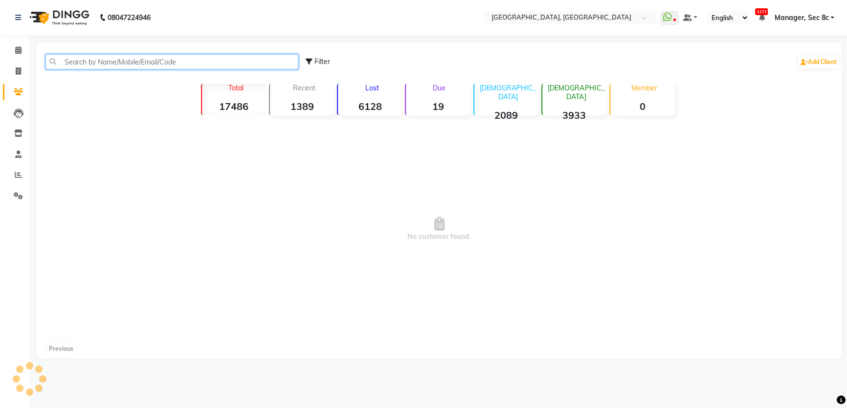
click at [86, 68] on input "text" at bounding box center [171, 61] width 253 height 15
type input "8054616136"
click at [88, 67] on input "8054616136" at bounding box center [172, 61] width 255 height 15
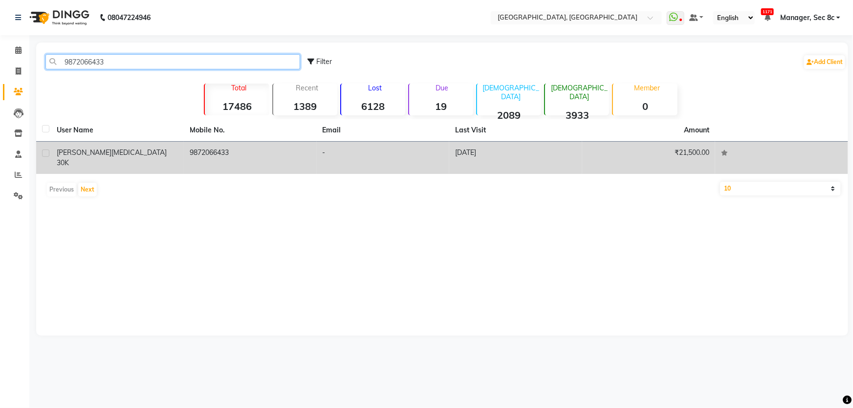
type input "9872066433"
click at [177, 149] on div "Namita Guleria bal 30K" at bounding box center [117, 158] width 121 height 21
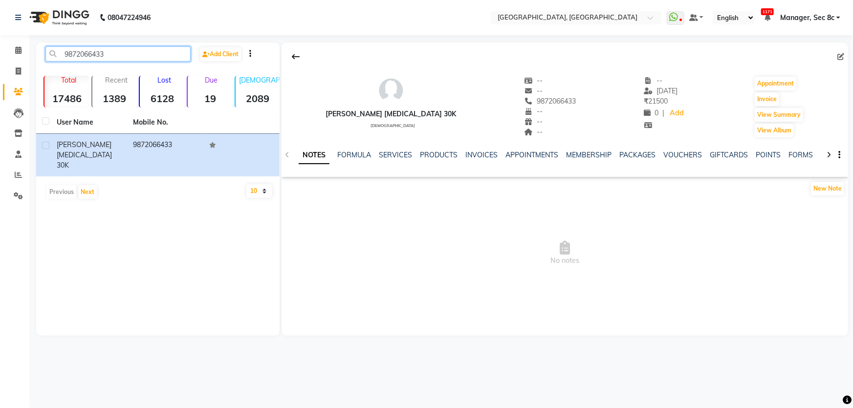
drag, startPoint x: 116, startPoint y: 50, endPoint x: 0, endPoint y: 34, distance: 117.6
click at [0, 34] on app-home "08047224946 Select Location × Tress Lounge, Sector 8c WhatsApp Status ✕ Status:…" at bounding box center [426, 175] width 853 height 351
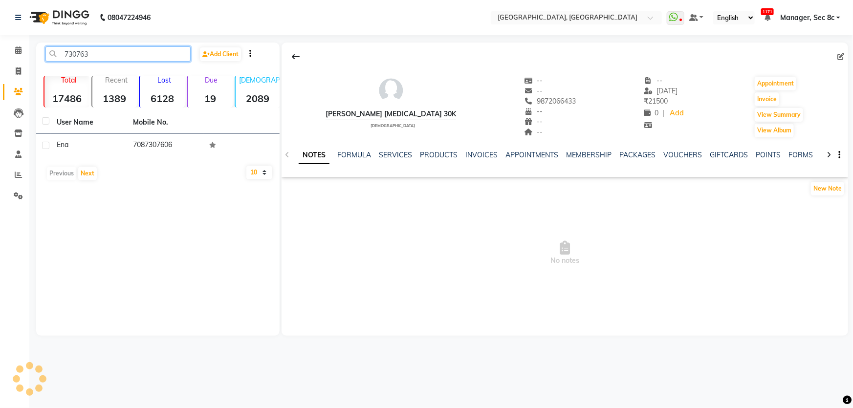
type input "7307633"
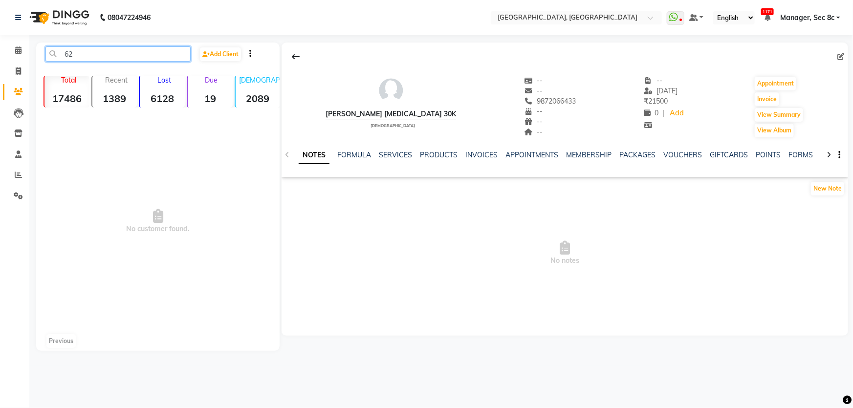
type input "6"
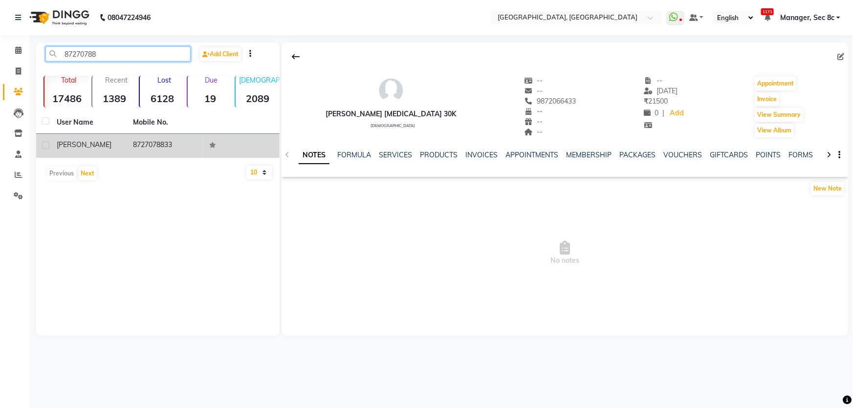
type input "87270788"
click at [78, 149] on span "Sangam Thakur" at bounding box center [84, 144] width 55 height 9
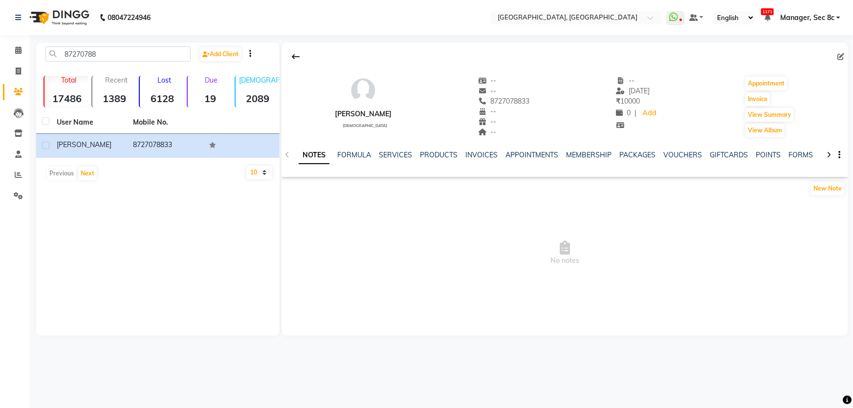
click at [665, 146] on div "NOTES FORMULA SERVICES PRODUCTS INVOICES APPOINTMENTS MEMBERSHIP PACKAGES VOUCH…" at bounding box center [565, 155] width 567 height 34
click at [664, 155] on link "VOUCHERS" at bounding box center [683, 155] width 39 height 9
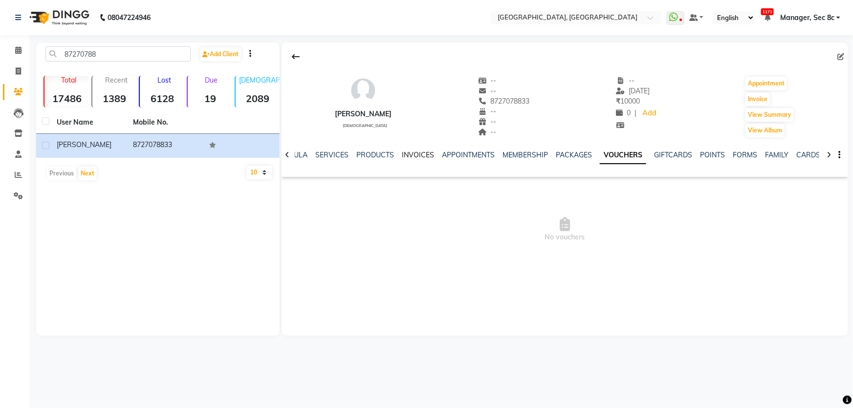
click at [404, 151] on link "INVOICES" at bounding box center [418, 155] width 32 height 9
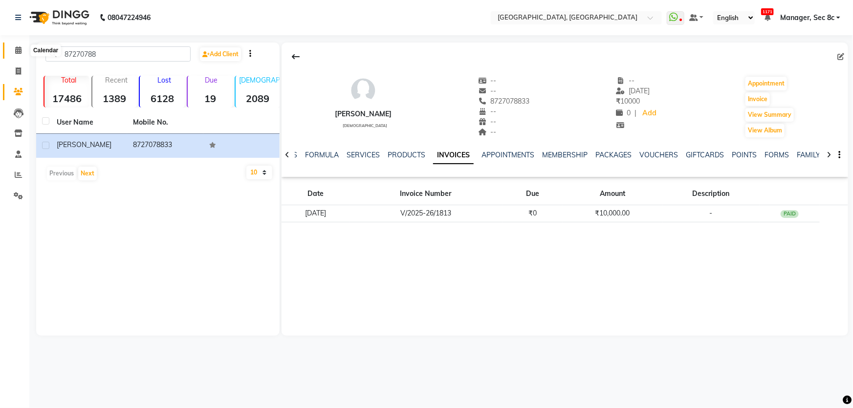
click at [17, 53] on icon at bounding box center [18, 49] width 6 height 7
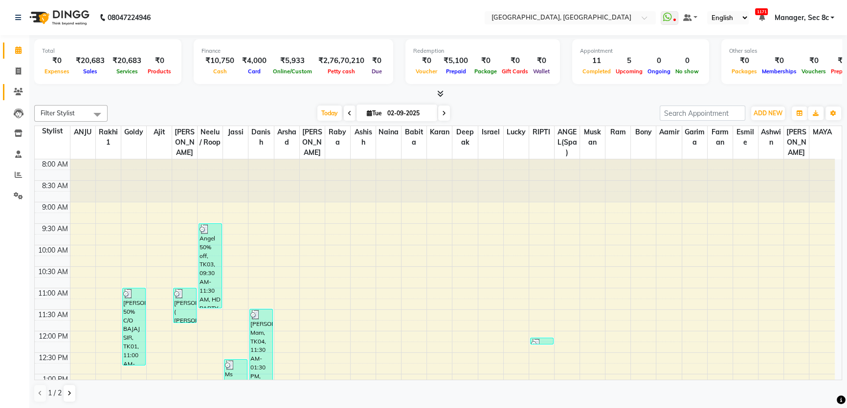
click at [6, 85] on link "Clients" at bounding box center [14, 92] width 23 height 16
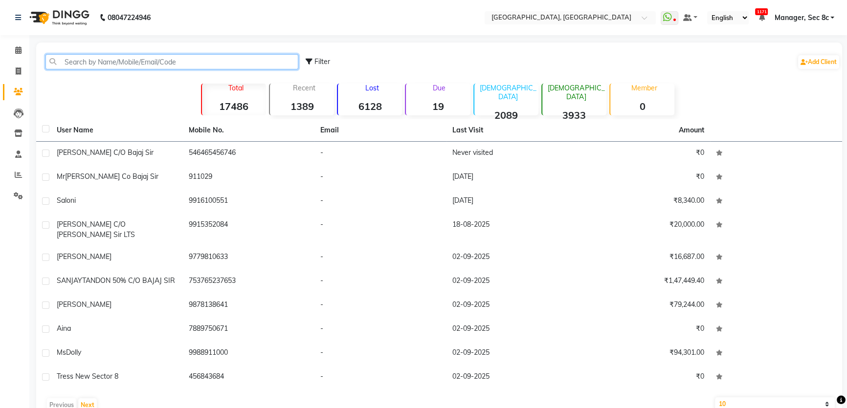
click at [89, 66] on input "text" at bounding box center [171, 61] width 253 height 15
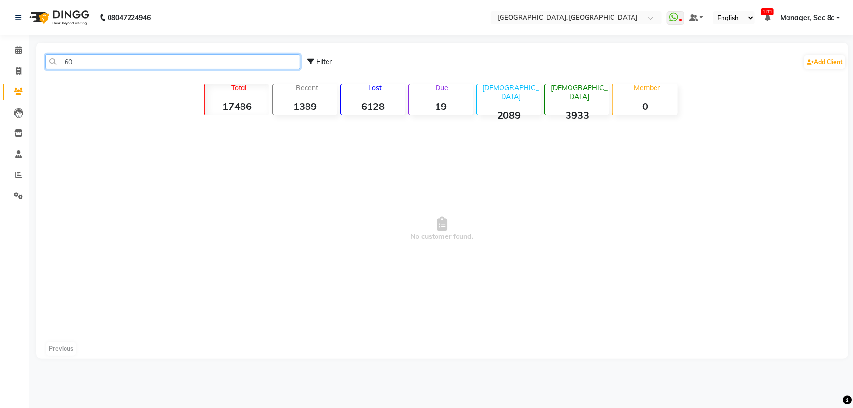
type input "6"
type input "9"
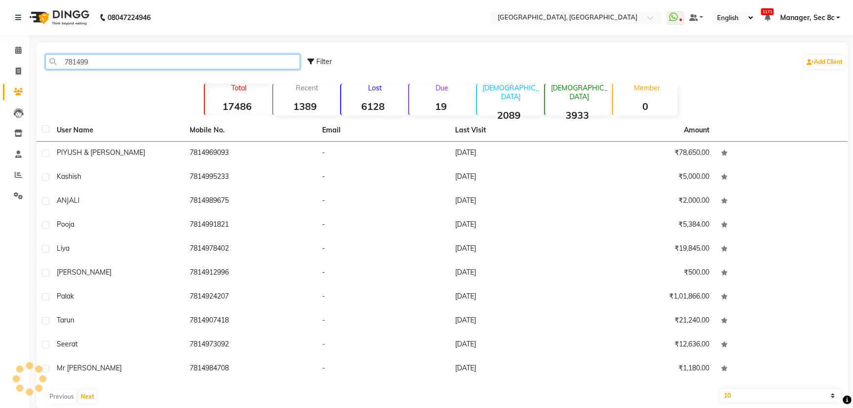
type input "7814995"
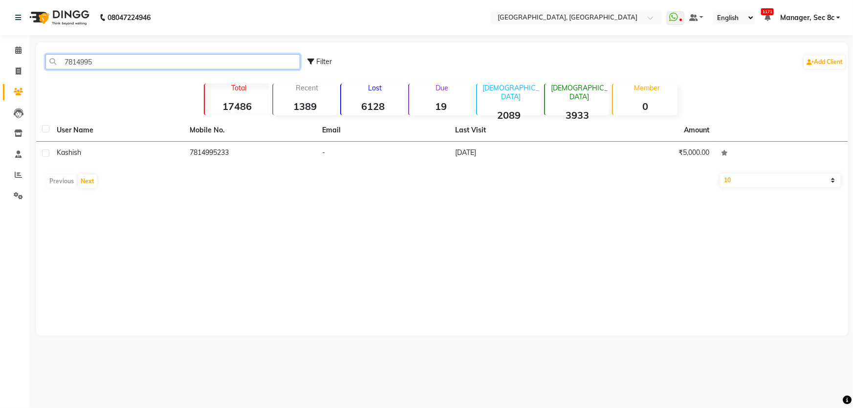
drag, startPoint x: 118, startPoint y: 58, endPoint x: 0, endPoint y: 60, distance: 118.3
click at [0, 60] on app-home "08047224946 Select Location × Tress Lounge, Sector 8c WhatsApp Status ✕ Status:…" at bounding box center [426, 175] width 853 height 351
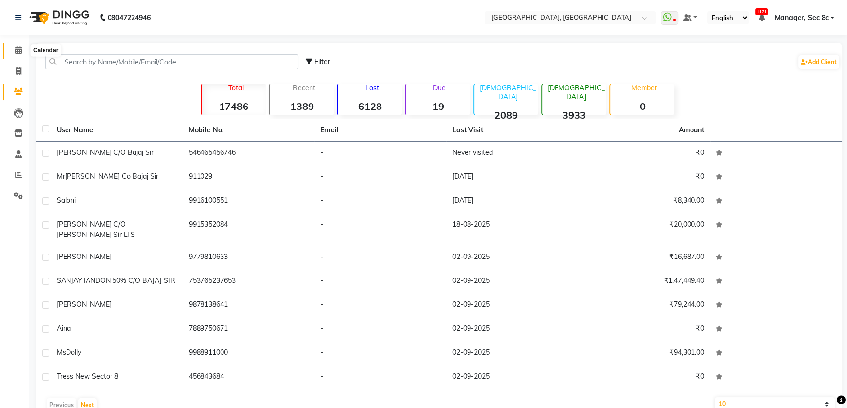
click at [17, 55] on span at bounding box center [18, 50] width 17 height 11
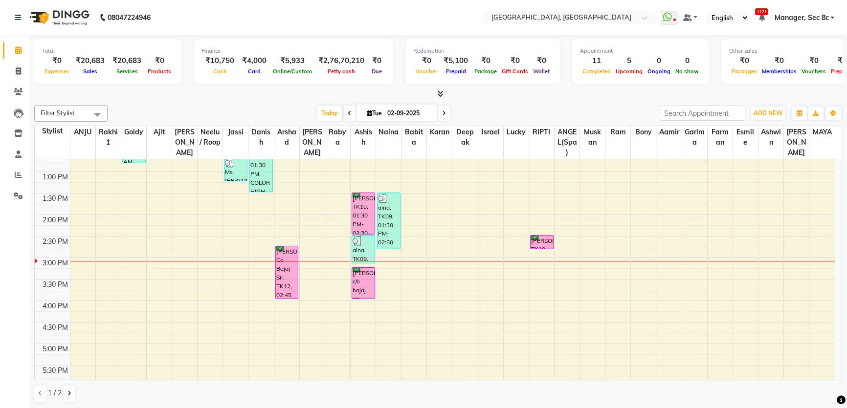
scroll to position [222, 0]
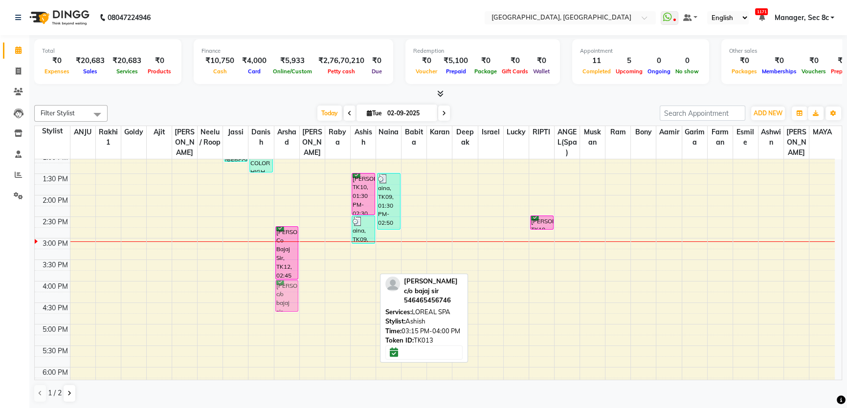
drag, startPoint x: 364, startPoint y: 264, endPoint x: 278, endPoint y: 303, distance: 94.5
click at [278, 303] on tr "SANJAY TANDON 50% C/O BAJAJ SIR, TK01, 11:00 AM-12:50 PM, CASMARA FACIAL,FACE B…" at bounding box center [435, 238] width 800 height 602
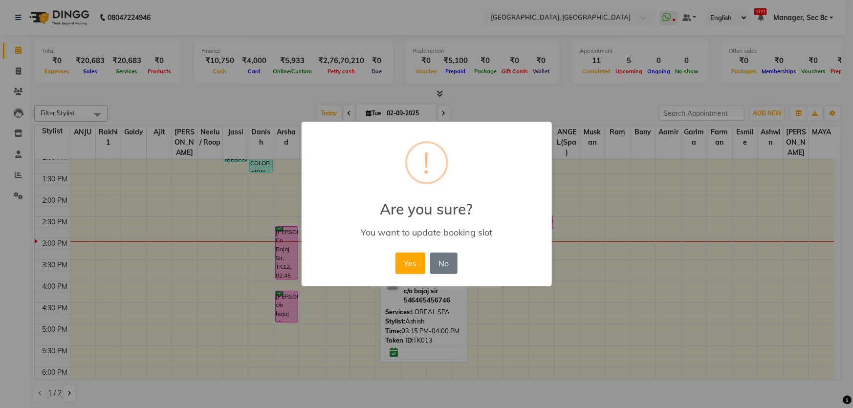
click at [396, 253] on button "Yes" at bounding box center [411, 264] width 30 height 22
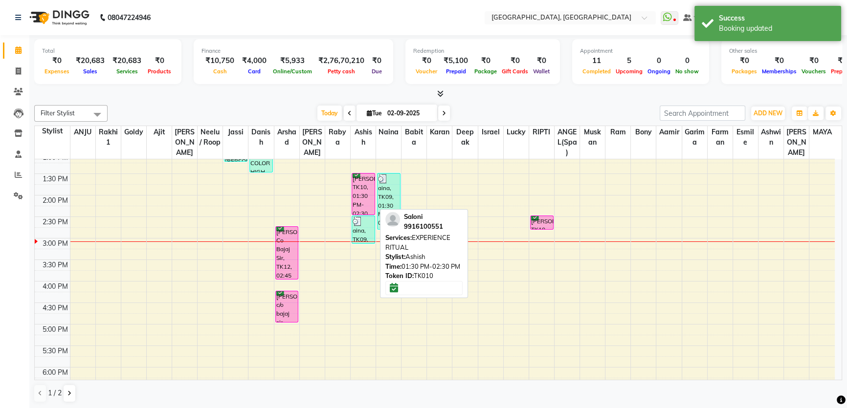
click at [365, 188] on div "[PERSON_NAME], TK10, 01:30 PM-02:30 PM, EXPERIENCE RITUAL" at bounding box center [363, 194] width 22 height 41
click at [368, 199] on div "[PERSON_NAME], TK10, 01:30 PM-02:30 PM, EXPERIENCE RITUAL" at bounding box center [363, 194] width 22 height 41
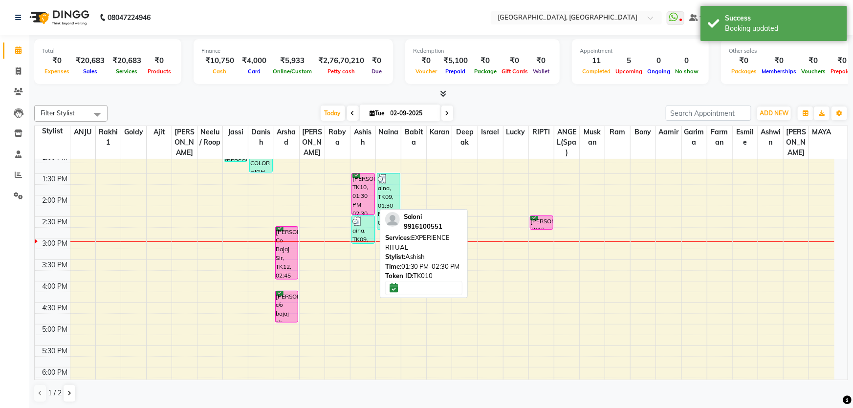
select select "6"
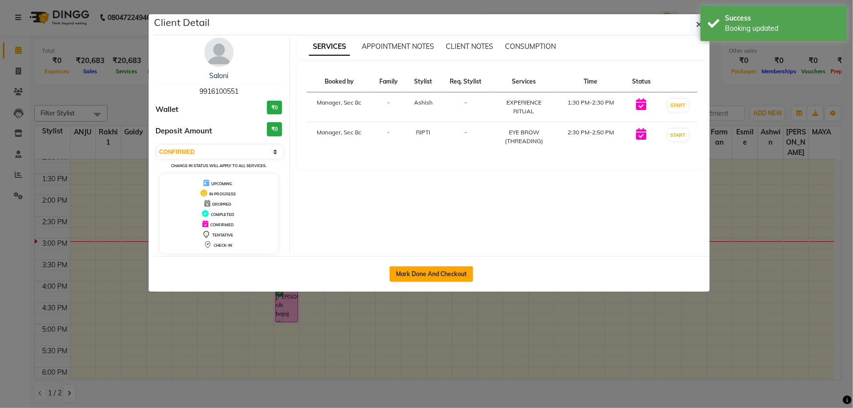
click at [433, 271] on button "Mark Done And Checkout" at bounding box center [432, 274] width 84 height 16
select select "service"
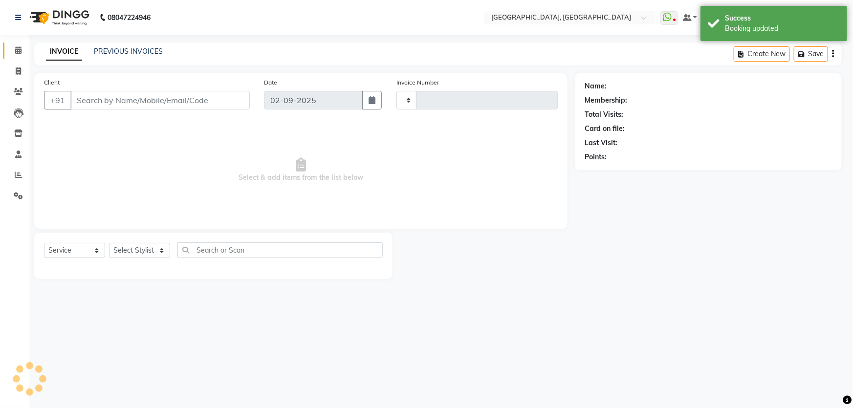
type input "7993"
select select "4281"
type input "9916100551"
select select "50628"
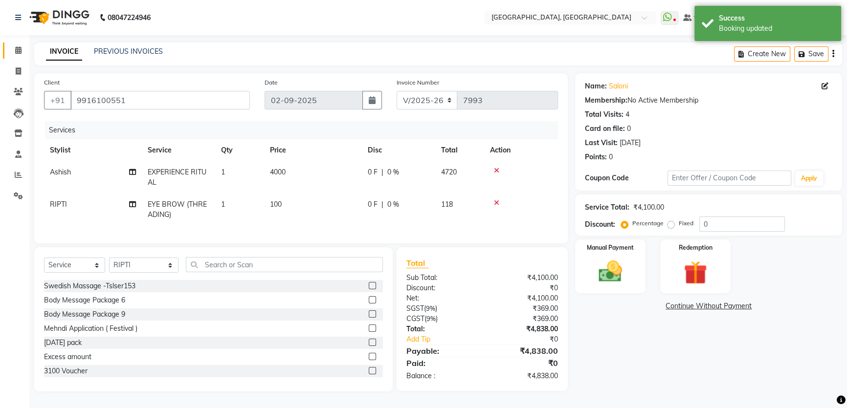
scroll to position [5, 0]
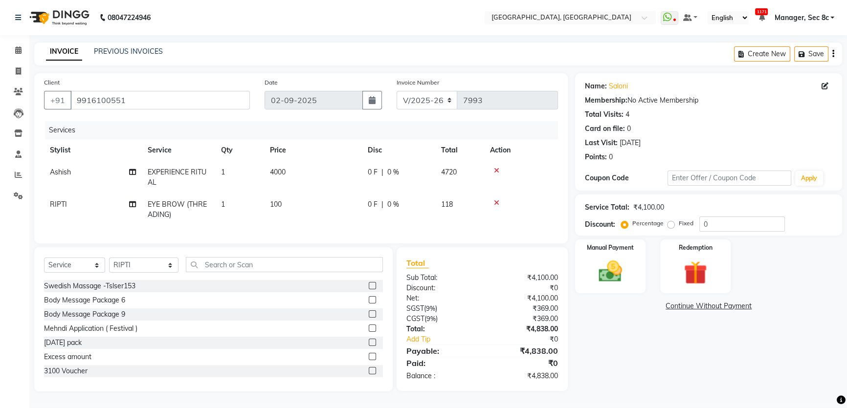
click at [679, 221] on label "Fixed" at bounding box center [686, 223] width 15 height 9
click at [673, 221] on input "Fixed" at bounding box center [672, 223] width 7 height 7
radio input "true"
drag, startPoint x: 750, startPoint y: 221, endPoint x: 480, endPoint y: 184, distance: 273.0
click at [488, 188] on div "Client +91 9916100551 Date 02-09-2025 Invoice Number V/2025 V/2025-26 7993 Serv…" at bounding box center [438, 232] width 822 height 318
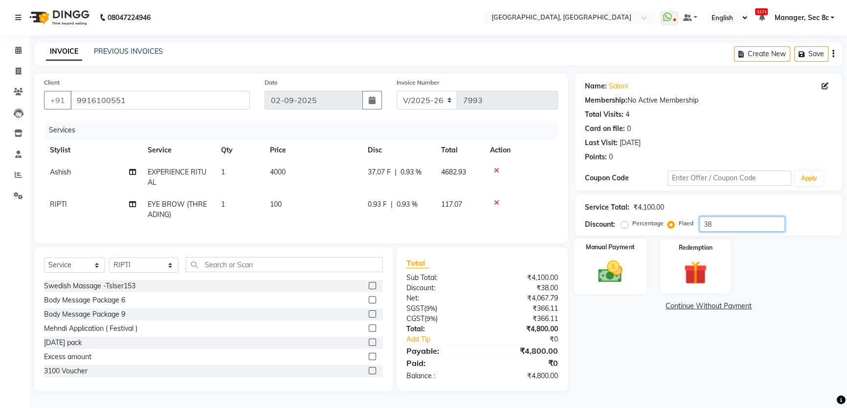
type input "38"
click at [617, 265] on img at bounding box center [611, 272] width 40 height 28
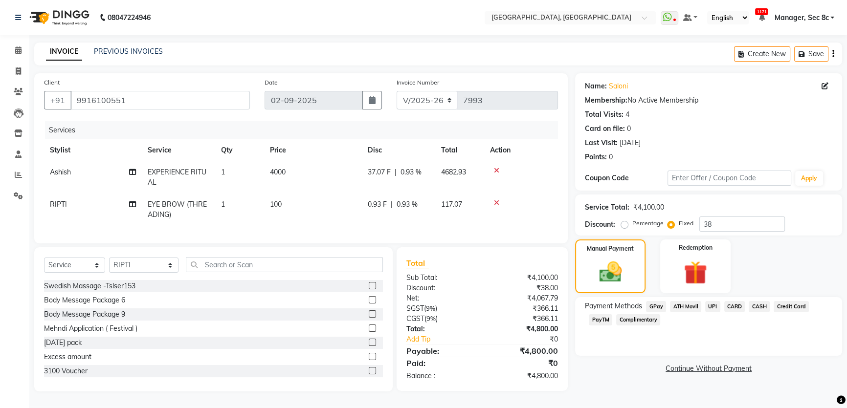
click at [749, 302] on span "CASH" at bounding box center [759, 306] width 21 height 11
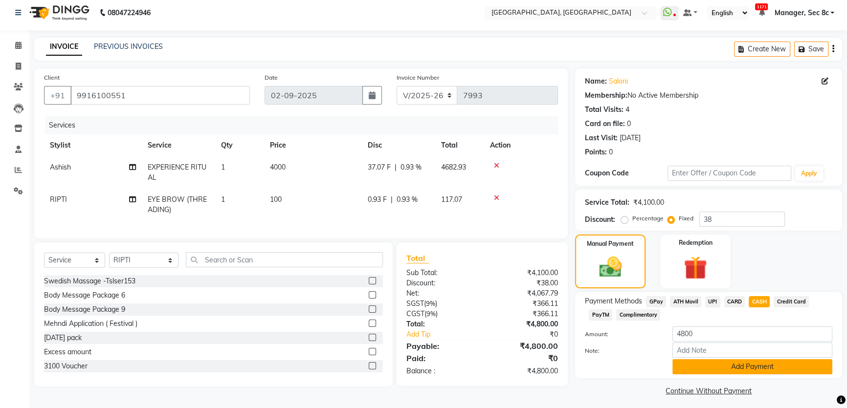
click at [759, 368] on button "Add Payment" at bounding box center [752, 366] width 160 height 15
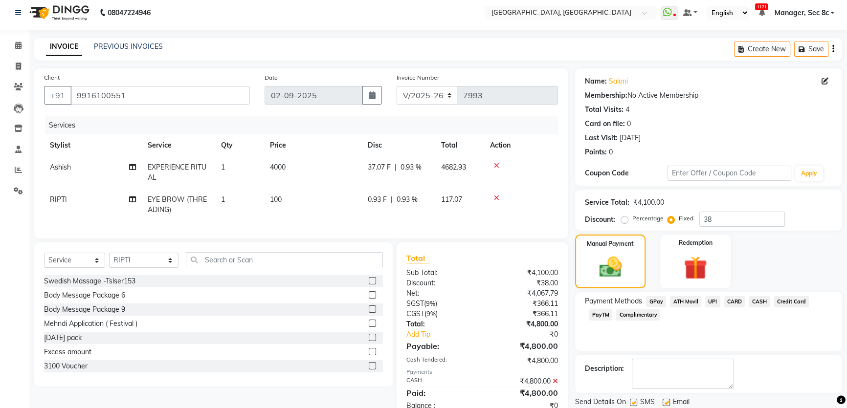
click at [633, 399] on label at bounding box center [633, 402] width 7 height 7
click at [633, 400] on input "checkbox" at bounding box center [633, 403] width 6 height 6
checkbox input "false"
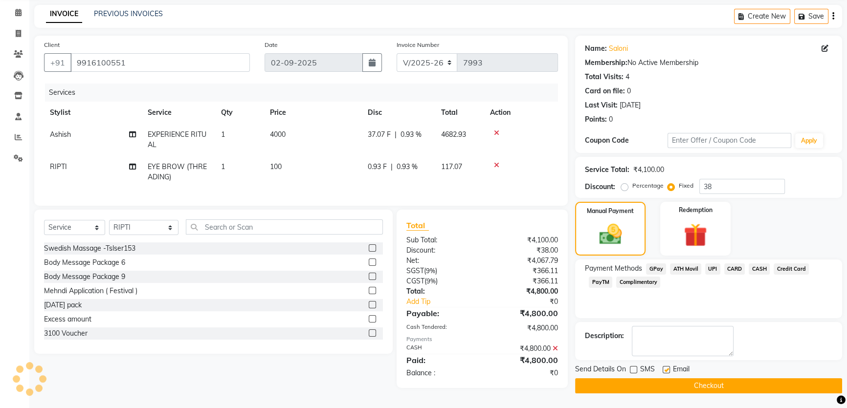
click at [664, 382] on button "Checkout" at bounding box center [708, 385] width 267 height 15
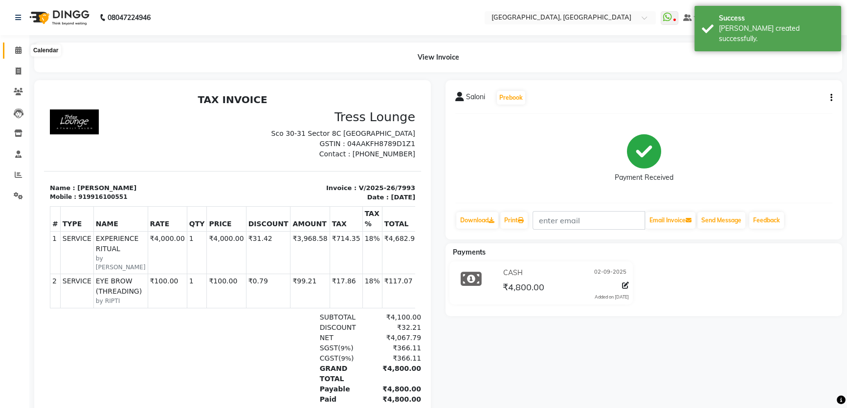
click at [13, 53] on span at bounding box center [18, 50] width 17 height 11
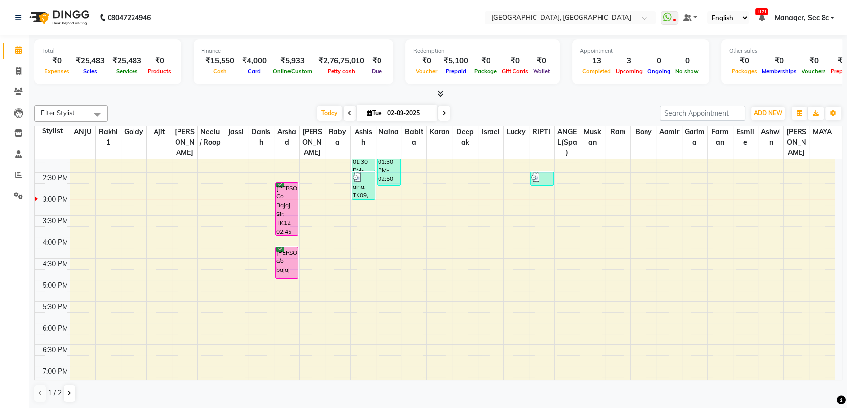
scroll to position [266, 0]
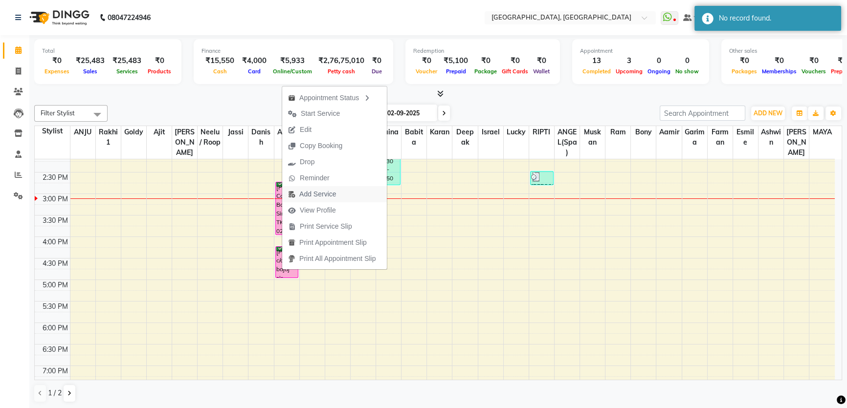
click at [337, 197] on span "Add Service" at bounding box center [312, 194] width 60 height 16
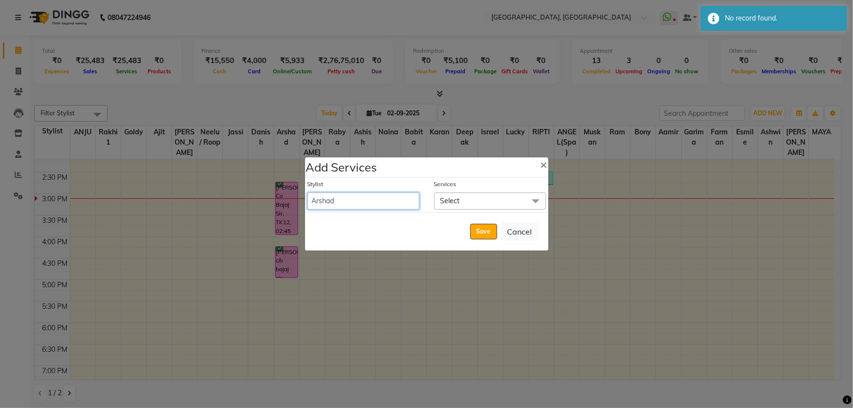
click at [347, 194] on select "Aamid Aamir Aditya Ajit Akhil ANGEL(Spa) ANJU Arshad Ashish Ashwin Babita Bony …" at bounding box center [364, 201] width 112 height 17
select select "25431"
click at [308, 193] on select "Aamid Aamir Aditya Ajit Akhil ANGEL(Spa) ANJU Arshad Ashish Ashwin Babita Bony …" at bounding box center [364, 201] width 112 height 17
select select "1020"
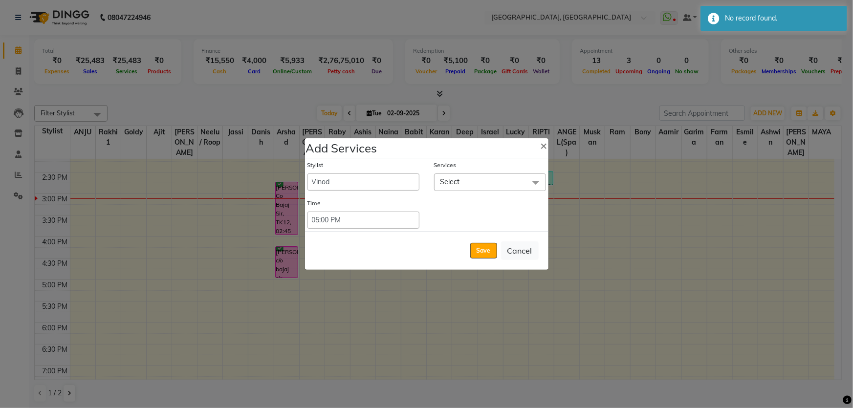
click at [449, 198] on div "Stylist Aamid Aamir Aditya Ajit Akhil ANGEL(Spa) ANJU Arshad Ashish Ashwin Babi…" at bounding box center [427, 194] width 244 height 72
click at [476, 181] on span "Select" at bounding box center [490, 182] width 112 height 17
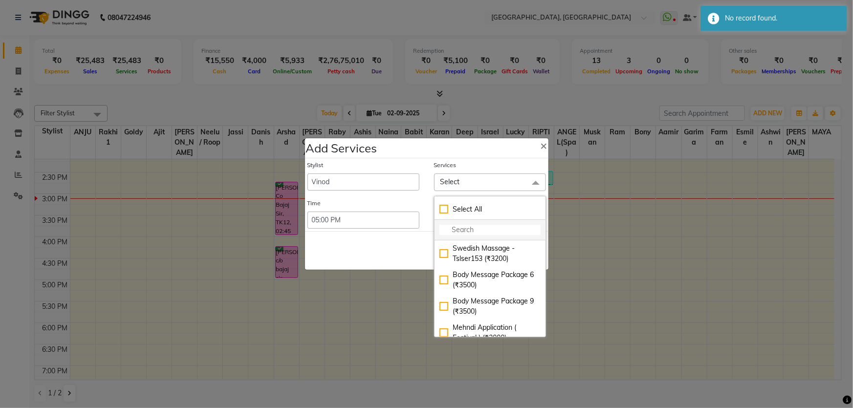
click at [499, 226] on input "multiselect-search" at bounding box center [490, 230] width 101 height 10
type input "pedic"
click at [518, 262] on div "PEDILOGIX PEDICURE (₹1000)" at bounding box center [490, 254] width 101 height 21
checkbox input "true"
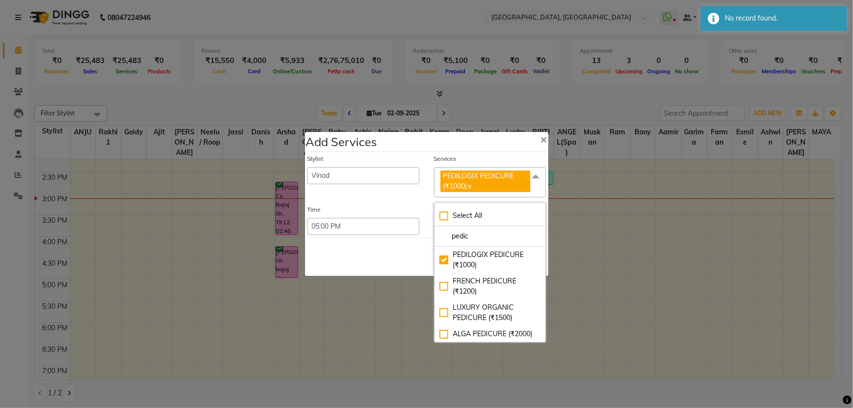
click at [389, 258] on div "Save Cancel" at bounding box center [427, 257] width 244 height 39
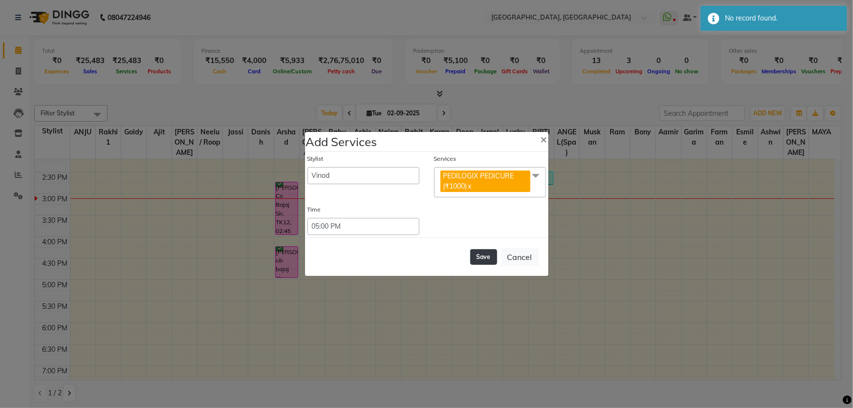
click at [481, 257] on button "Save" at bounding box center [483, 257] width 27 height 16
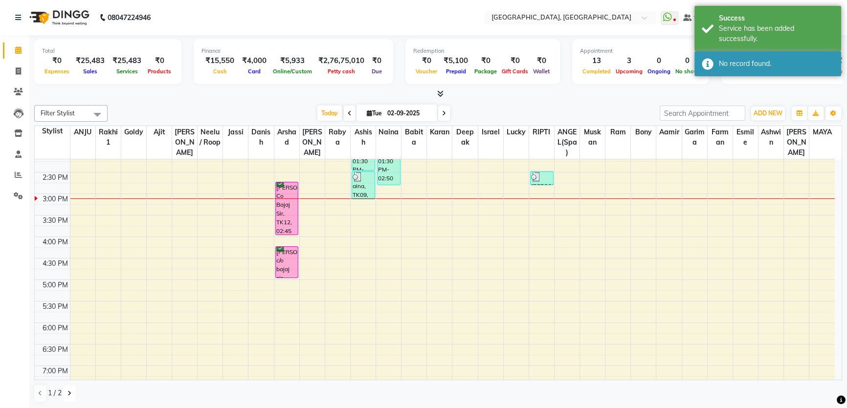
click at [68, 396] on button at bounding box center [70, 393] width 12 height 17
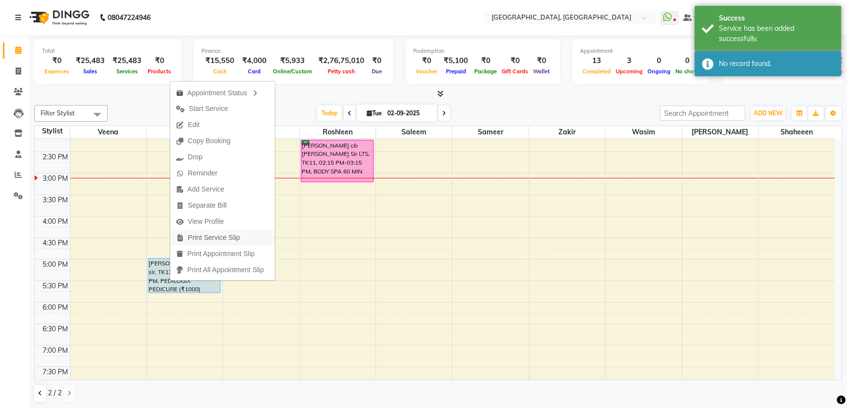
click at [212, 236] on span "Print Service Slip" at bounding box center [214, 238] width 52 height 10
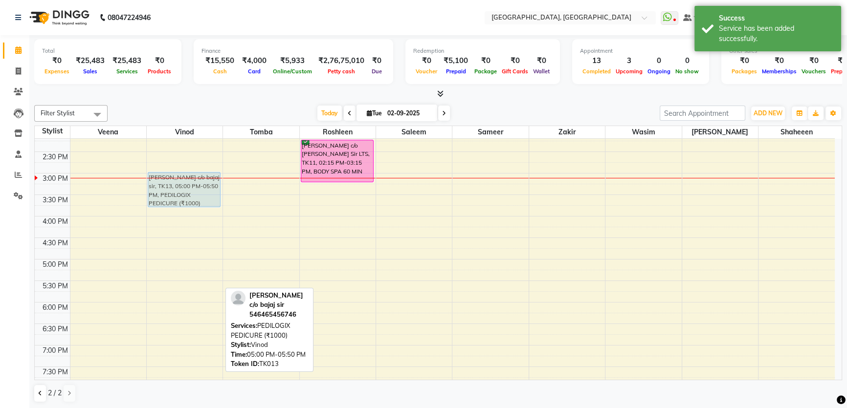
drag, startPoint x: 194, startPoint y: 271, endPoint x: 211, endPoint y: 188, distance: 84.4
click at [211, 188] on div "simmi c/o bajaj sir, TK13, 05:00 PM-05:50 PM, PEDILOGIX PEDICURE (₹1000) simmi …" at bounding box center [185, 173] width 76 height 602
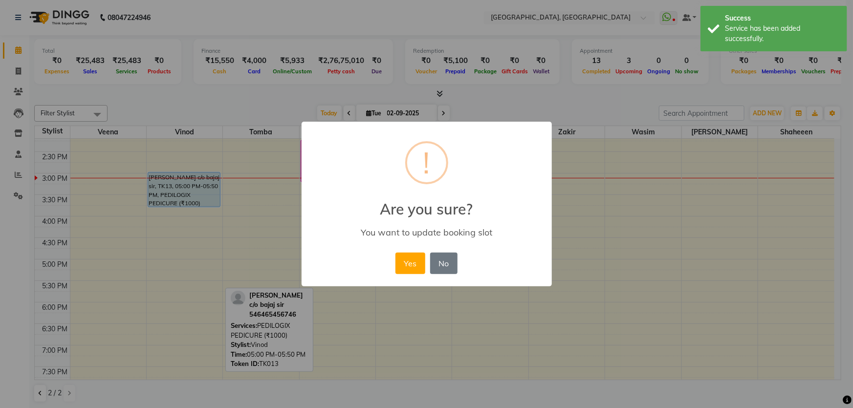
click at [396, 253] on button "Yes" at bounding box center [411, 264] width 30 height 22
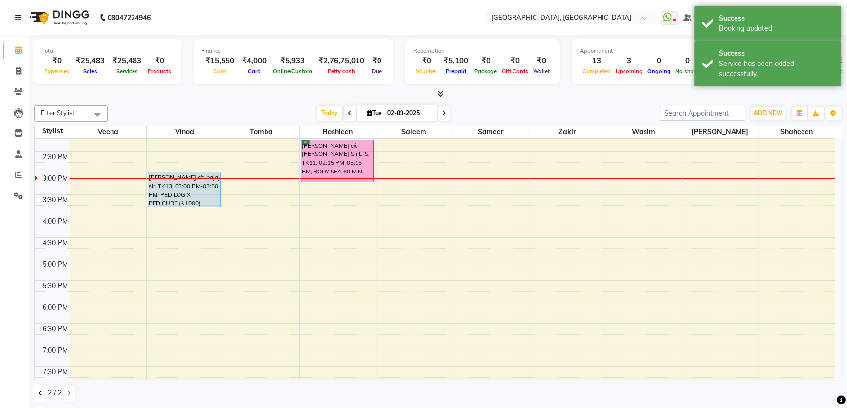
click at [40, 394] on icon at bounding box center [40, 394] width 4 height 6
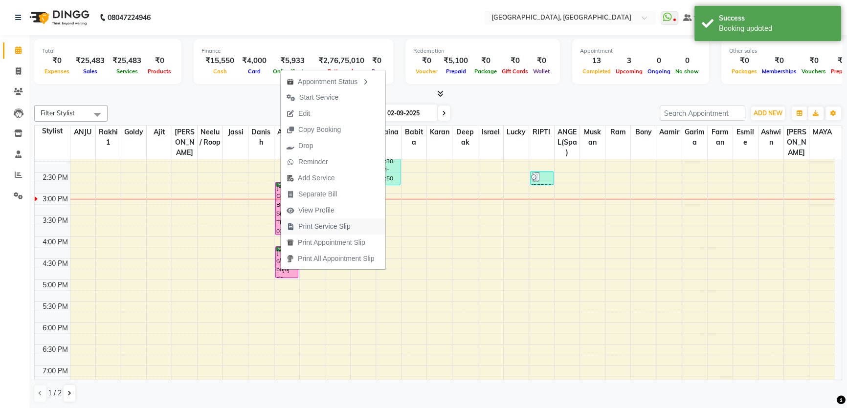
click at [312, 222] on span "Print Service Slip" at bounding box center [324, 226] width 52 height 10
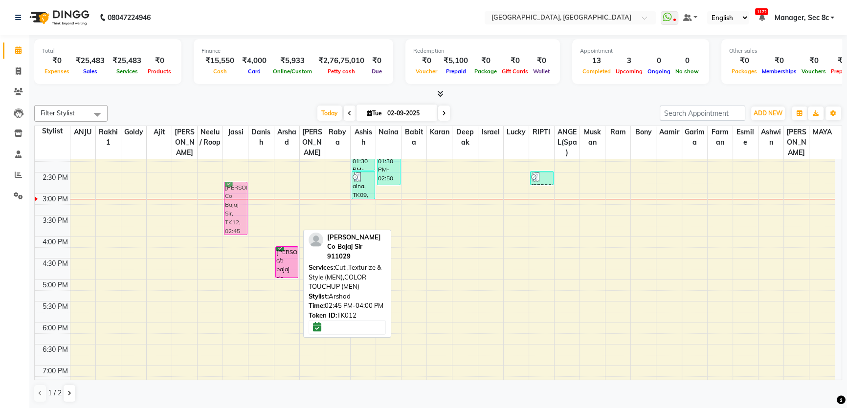
drag, startPoint x: 288, startPoint y: 210, endPoint x: 247, endPoint y: 208, distance: 40.1
click at [244, 208] on tr "SANJAY TANDON 50% C/O BAJAJ SIR, TK01, 11:00 AM-12:50 PM, CASMARA FACIAL,FACE B…" at bounding box center [435, 194] width 800 height 602
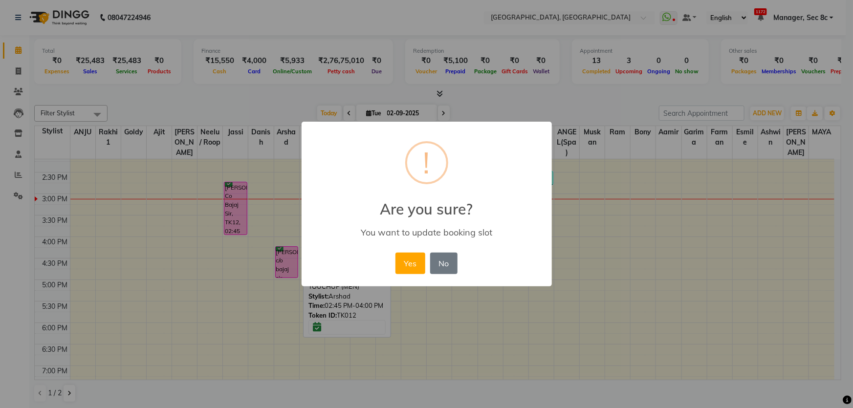
click at [396, 253] on button "Yes" at bounding box center [411, 264] width 30 height 22
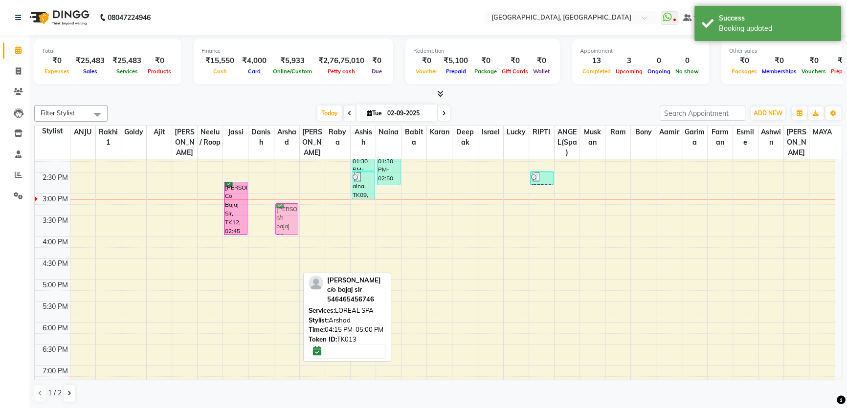
drag, startPoint x: 284, startPoint y: 262, endPoint x: 287, endPoint y: 214, distance: 48.0
click at [287, 214] on div "simmi c/o bajaj sir, TK13, 04:15 PM-05:00 PM, LOREAL SPA simmi c/o bajaj sir, T…" at bounding box center [286, 194] width 25 height 602
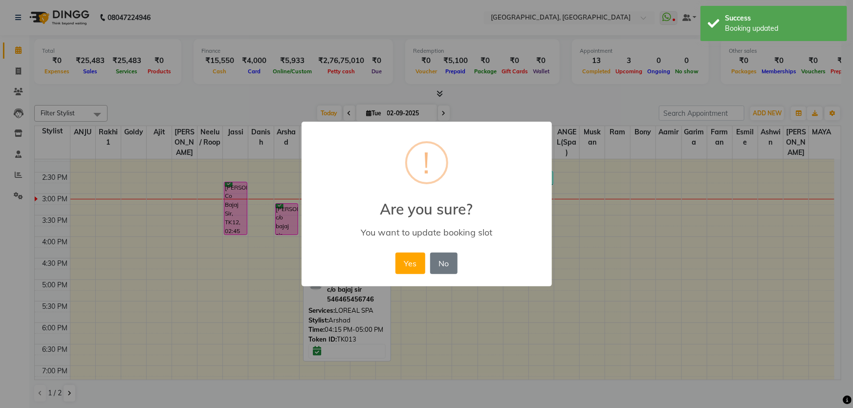
click at [396, 253] on button "Yes" at bounding box center [411, 264] width 30 height 22
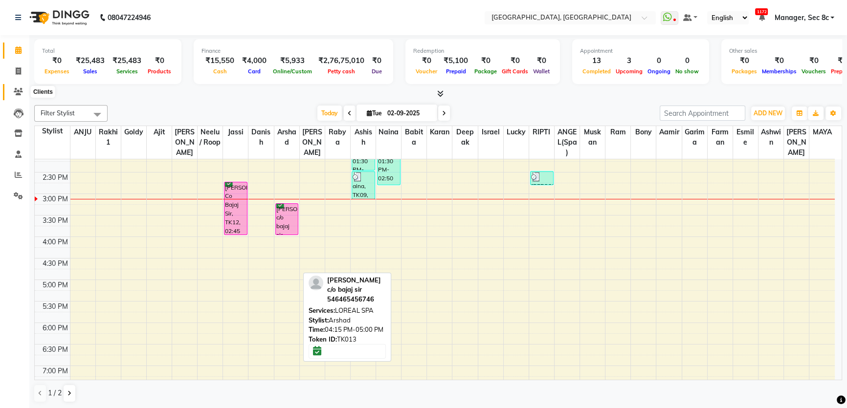
click at [17, 87] on span at bounding box center [18, 92] width 17 height 11
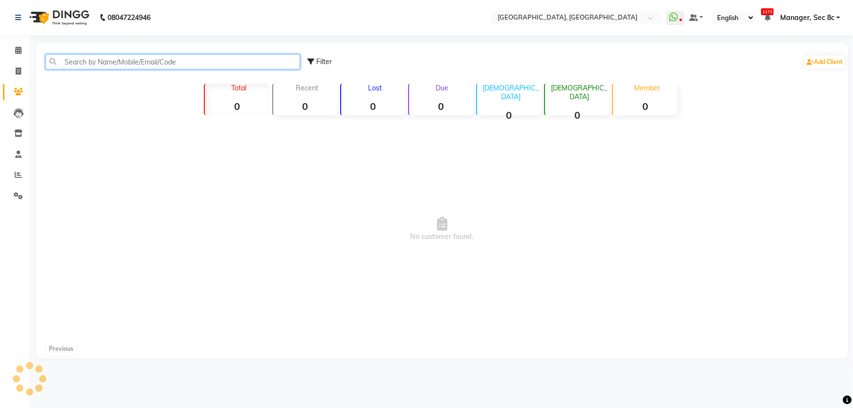
click at [67, 56] on input "text" at bounding box center [172, 61] width 255 height 15
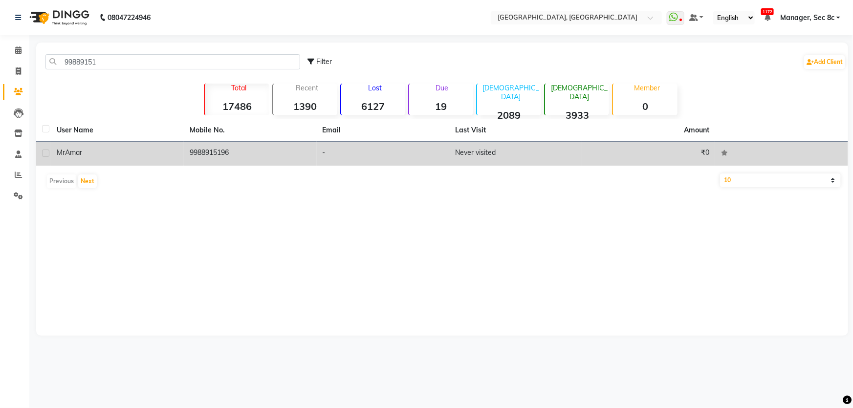
click at [172, 155] on div "Mr Amar" at bounding box center [117, 153] width 121 height 10
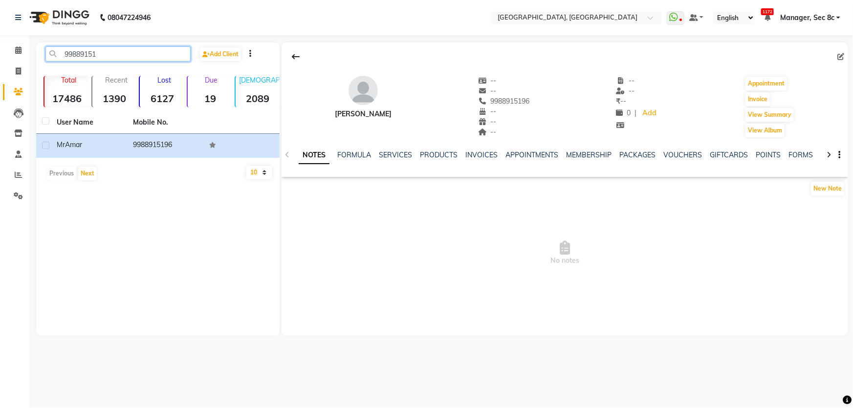
click at [142, 49] on input "99889151" at bounding box center [117, 53] width 145 height 15
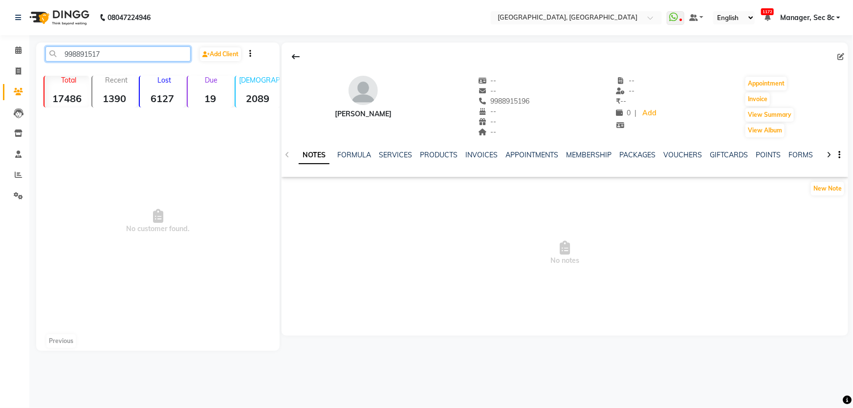
type input "99889151"
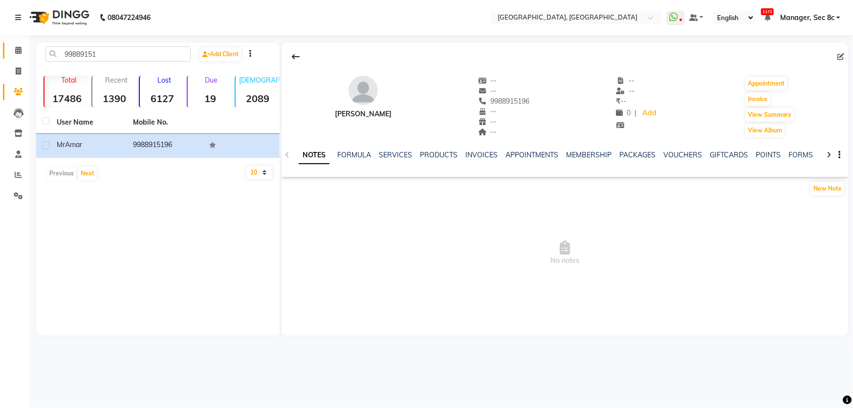
click at [21, 53] on icon at bounding box center [18, 49] width 6 height 7
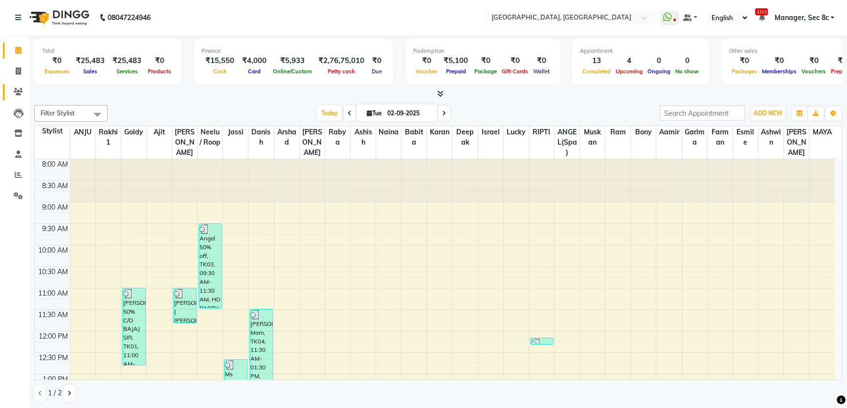
click at [5, 94] on link "Clients" at bounding box center [14, 92] width 23 height 16
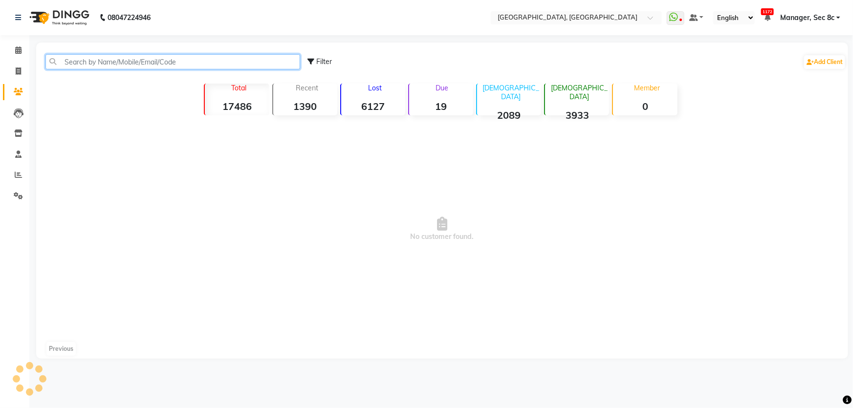
click at [112, 63] on input "text" at bounding box center [172, 61] width 255 height 15
type input "6006219456"
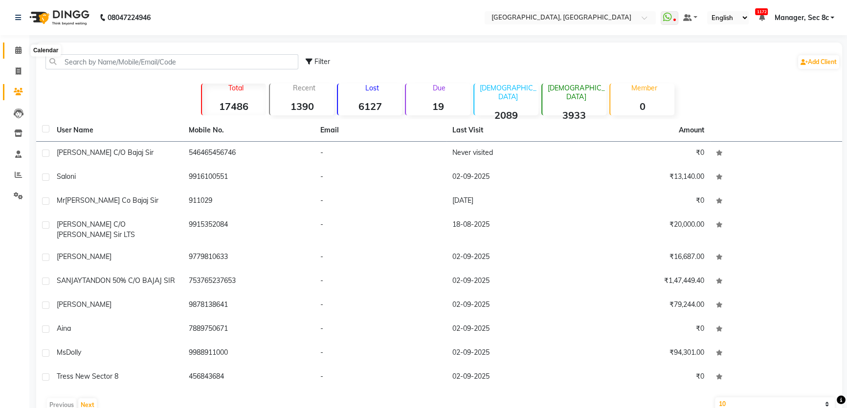
click at [11, 55] on span at bounding box center [18, 50] width 17 height 11
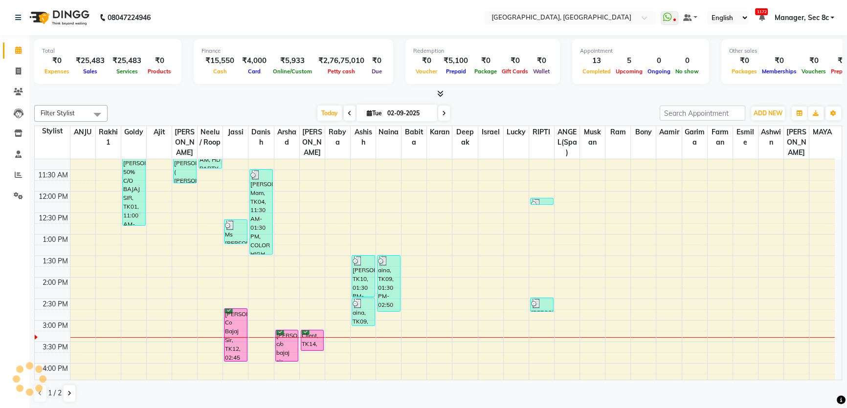
scroll to position [266, 0]
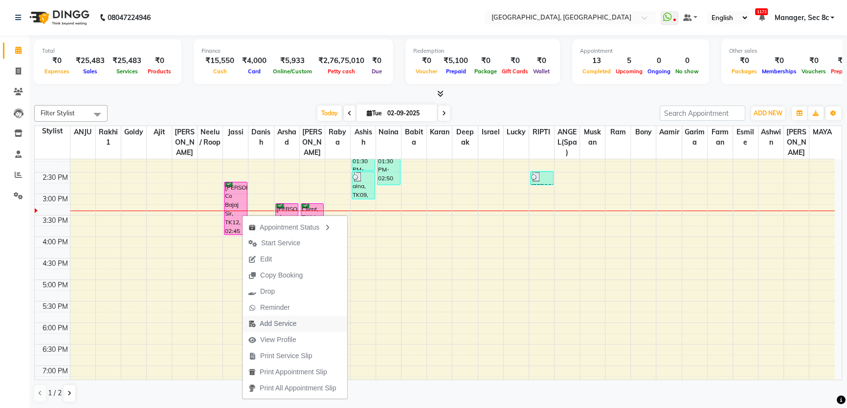
click at [286, 326] on span "Add Service" at bounding box center [278, 324] width 37 height 10
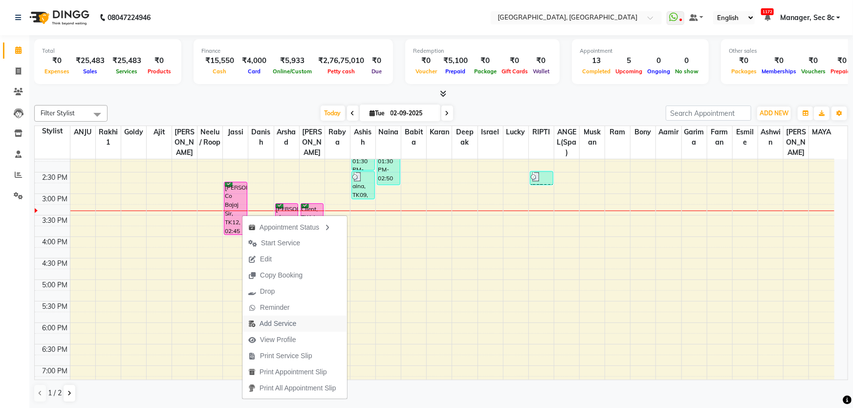
select select "25443"
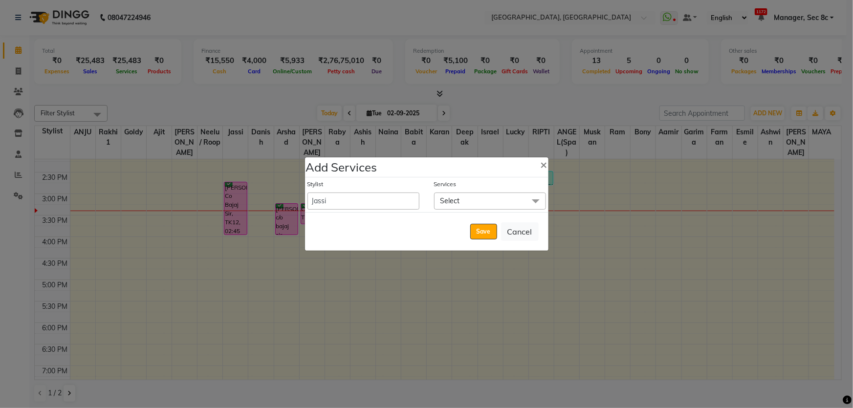
click at [482, 196] on span "Select" at bounding box center [490, 201] width 112 height 17
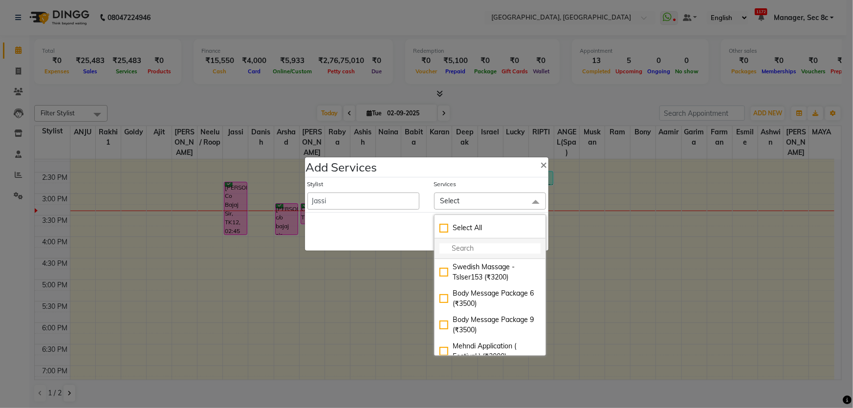
click at [474, 250] on input "multiselect-search" at bounding box center [490, 249] width 101 height 10
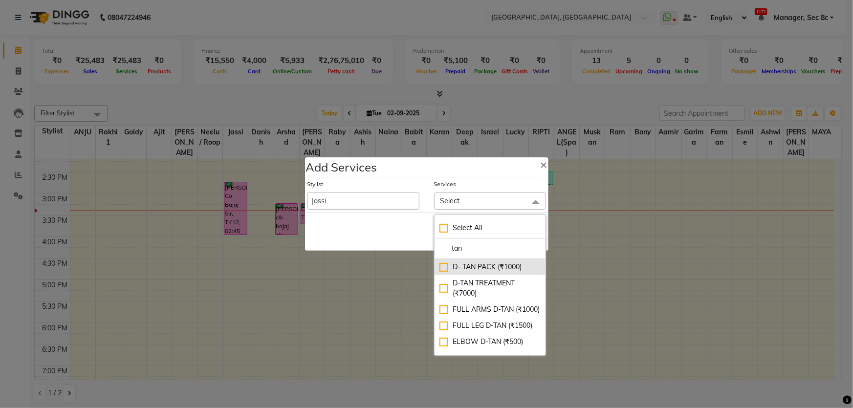
type input "tan"
click at [476, 263] on div "D- TAN PACK (₹1000)" at bounding box center [490, 267] width 101 height 10
checkbox input "true"
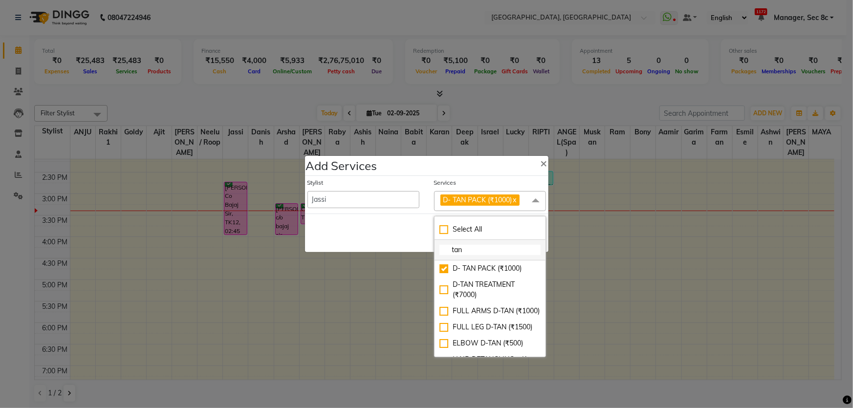
click at [474, 248] on input "tan" at bounding box center [490, 250] width 101 height 10
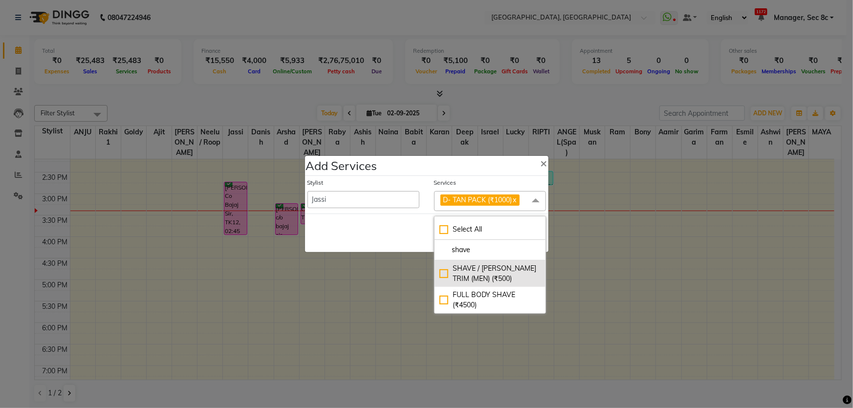
type input "shave"
click at [463, 281] on div "SHAVE / BEARD TRIM (MEN) (₹500)" at bounding box center [490, 274] width 101 height 21
checkbox input "true"
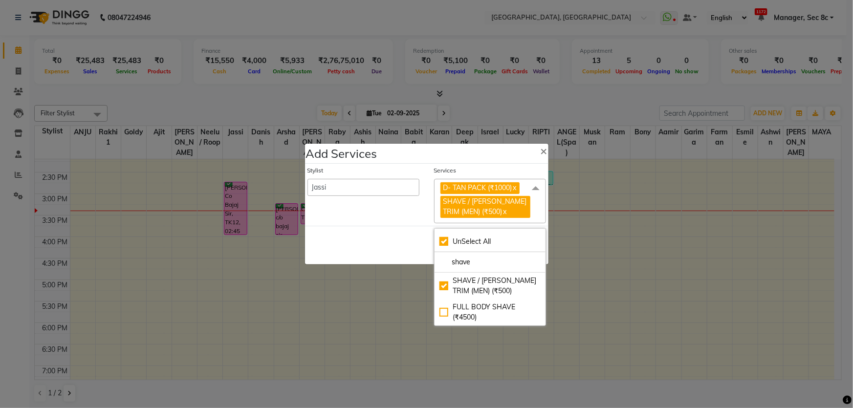
click at [403, 249] on div "Save Cancel" at bounding box center [427, 245] width 244 height 39
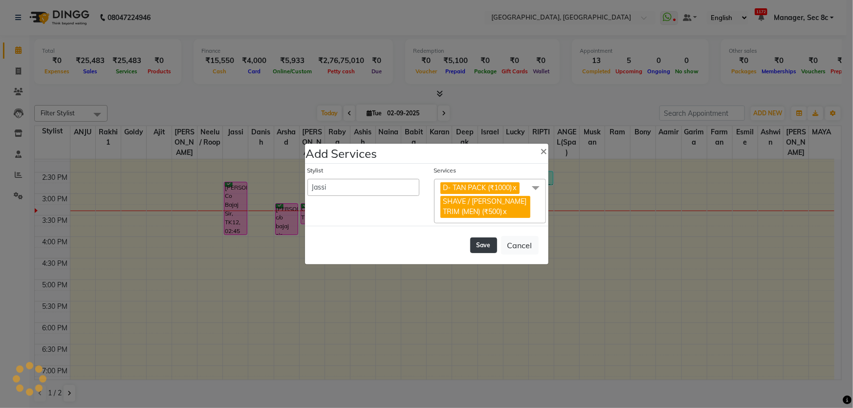
click at [480, 248] on button "Save" at bounding box center [483, 246] width 27 height 16
select select "63743"
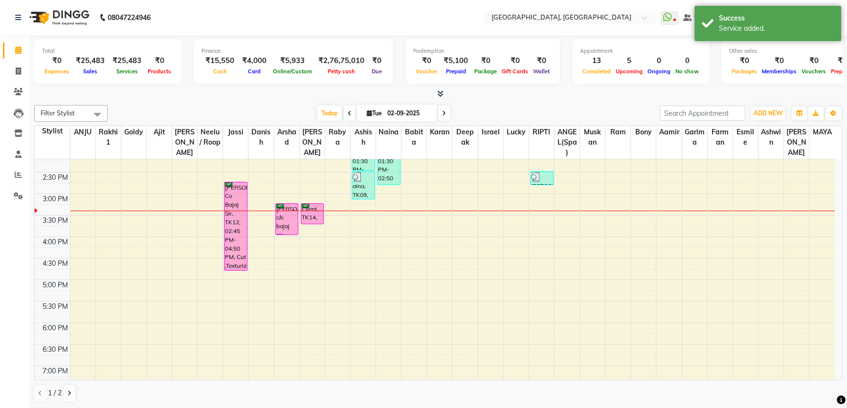
click at [27, 61] on li "Invoice" at bounding box center [14, 71] width 29 height 21
click at [21, 69] on span at bounding box center [18, 71] width 17 height 11
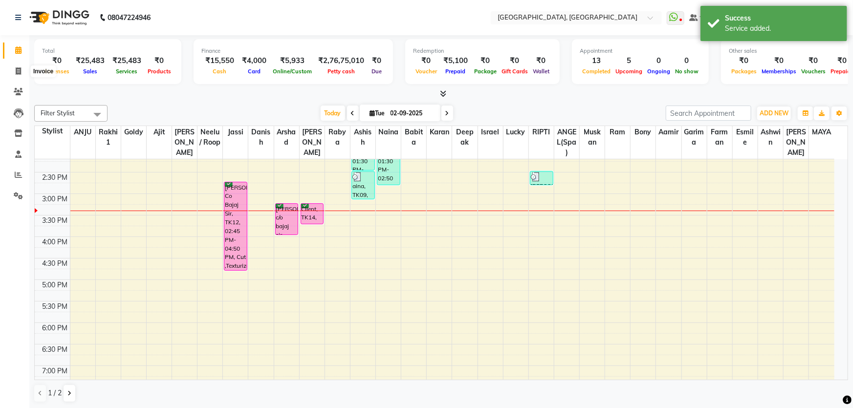
click at [21, 50] on icon at bounding box center [18, 49] width 6 height 7
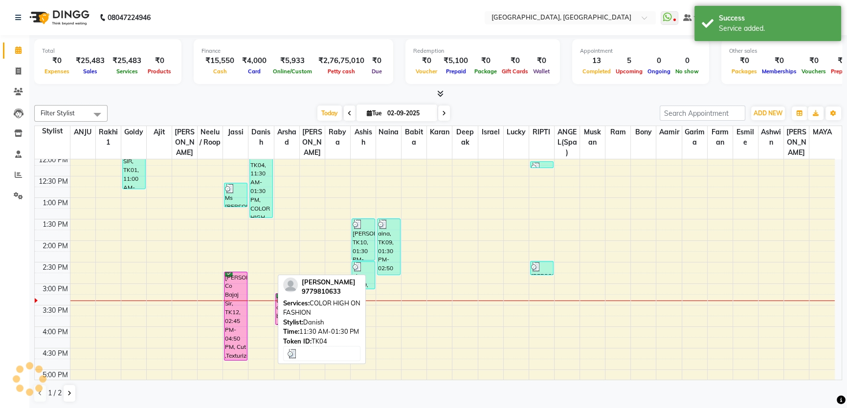
scroll to position [177, 0]
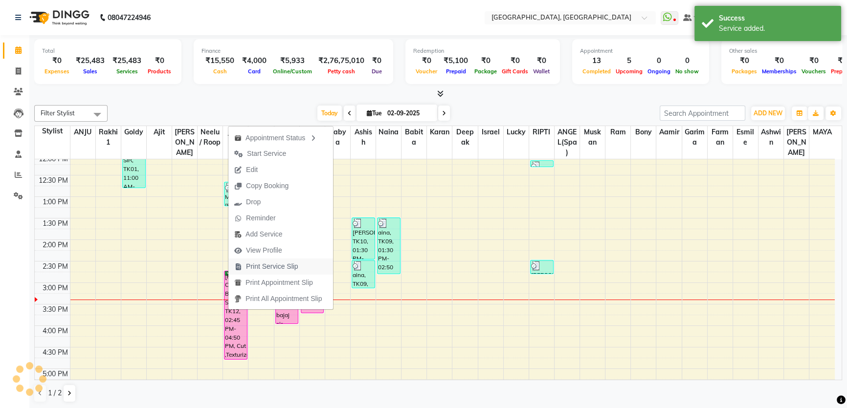
click at [270, 265] on span "Print Service Slip" at bounding box center [272, 267] width 52 height 10
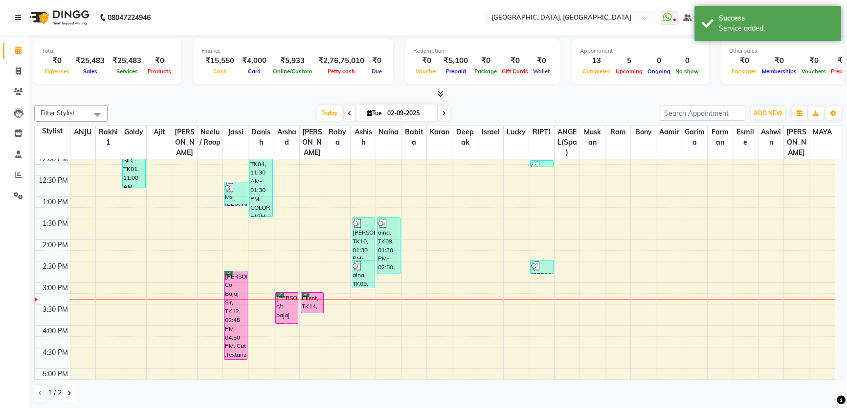
click at [68, 399] on button at bounding box center [70, 393] width 12 height 17
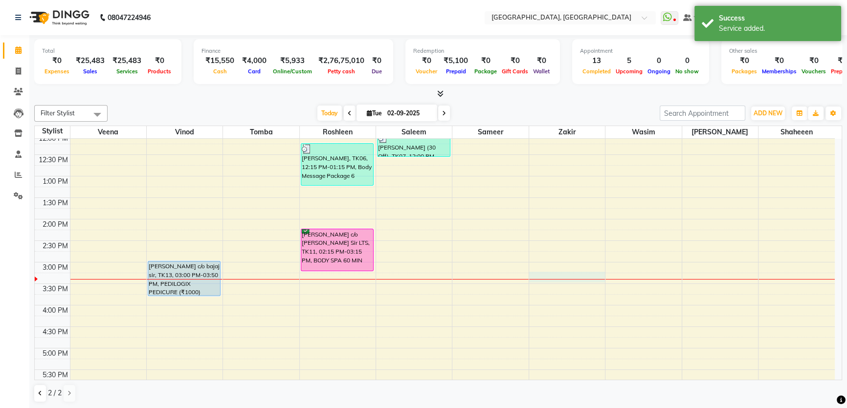
click at [566, 279] on div "8:00 AM 8:30 AM 9:00 AM 9:30 AM 10:00 AM 10:30 AM 11:00 AM 11:30 AM 12:00 PM 12…" at bounding box center [435, 262] width 800 height 602
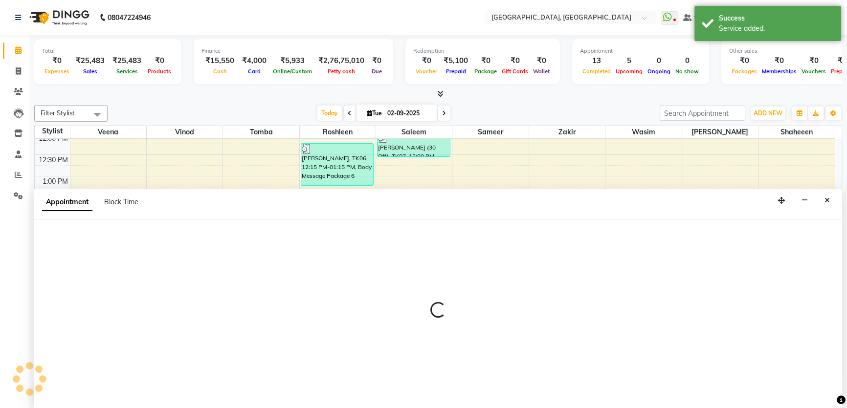
scroll to position [0, 0]
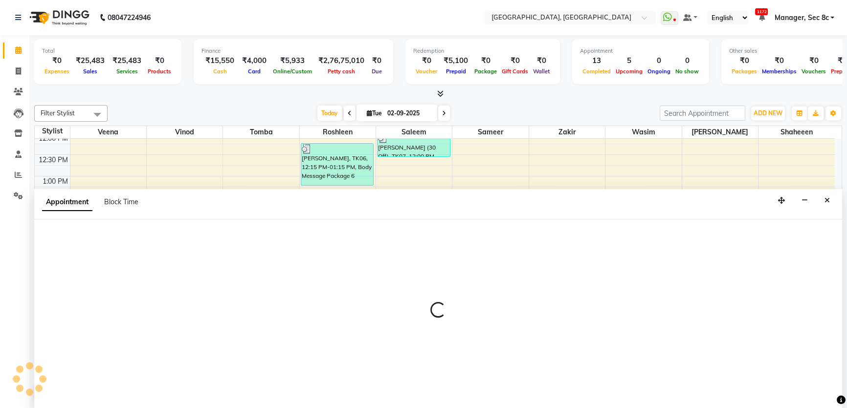
select select "25447"
select select "915"
select select "tentative"
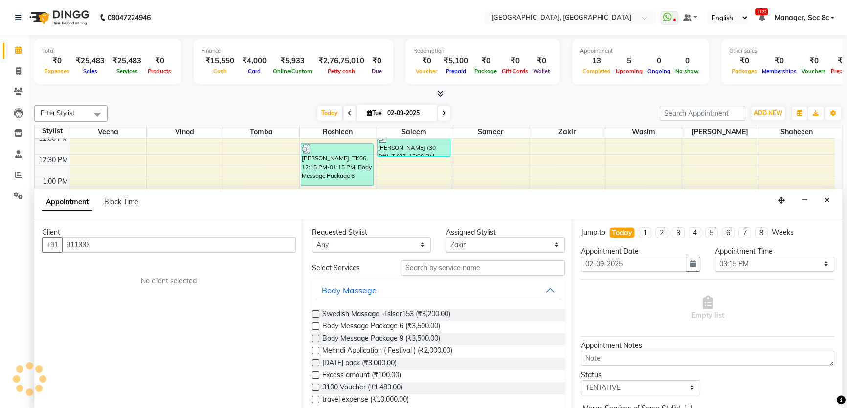
type input "911333"
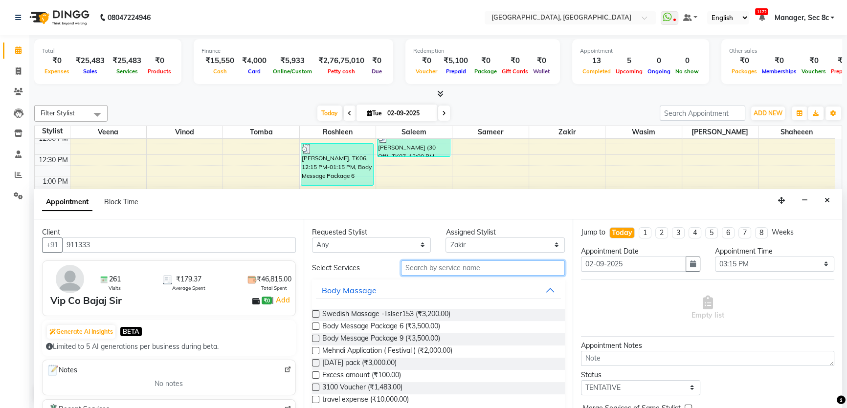
type input "o"
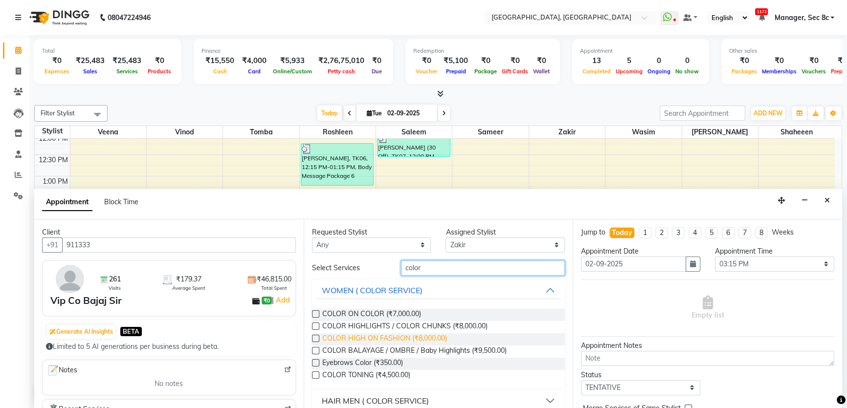
type input "color"
click at [396, 333] on span "COLOR HIGH ON FASHION (₹8,000.00)" at bounding box center [384, 339] width 125 height 12
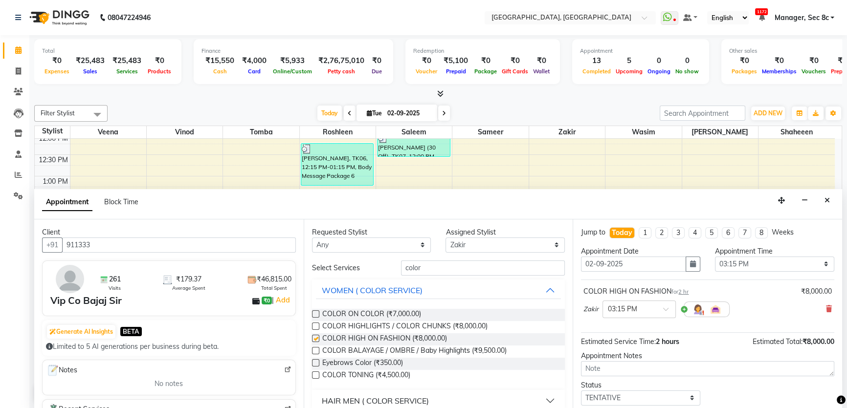
checkbox input "false"
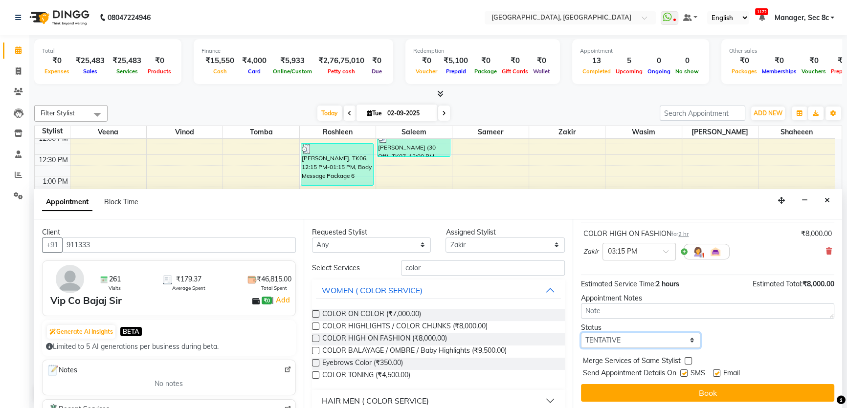
click at [612, 334] on select "Select TENTATIVE CONFIRM CHECK-IN UPCOMING" at bounding box center [640, 340] width 119 height 15
click at [581, 333] on select "Select TENTATIVE CONFIRM CHECK-IN UPCOMING" at bounding box center [640, 340] width 119 height 15
click at [667, 343] on select "Select TENTATIVE CONFIRM CHECK-IN UPCOMING" at bounding box center [640, 340] width 119 height 15
select select "confirm booking"
click at [581, 333] on select "Select TENTATIVE CONFIRM CHECK-IN UPCOMING" at bounding box center [640, 340] width 119 height 15
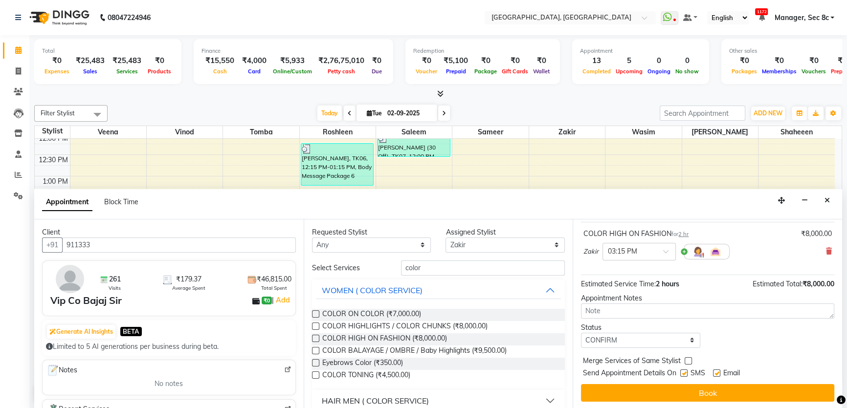
click at [685, 361] on label at bounding box center [688, 360] width 7 height 7
click at [685, 361] on input "checkbox" at bounding box center [688, 362] width 6 height 6
checkbox input "true"
click at [686, 373] on label at bounding box center [683, 373] width 7 height 7
click at [686, 373] on input "checkbox" at bounding box center [683, 374] width 6 height 6
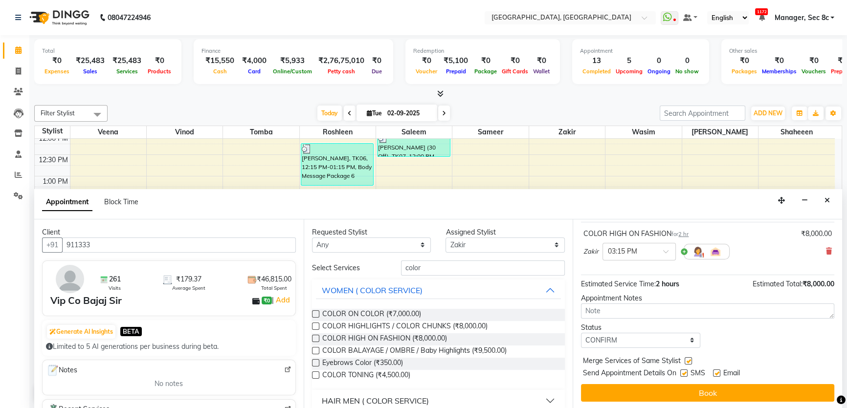
checkbox input "false"
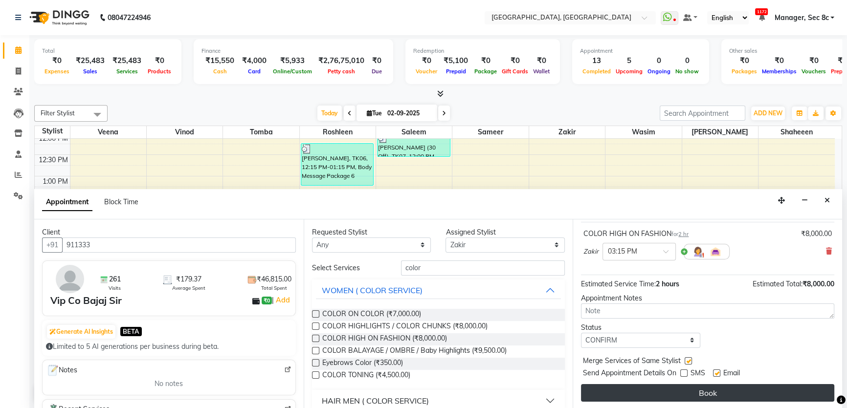
click at [690, 389] on button "Book" at bounding box center [707, 393] width 253 height 18
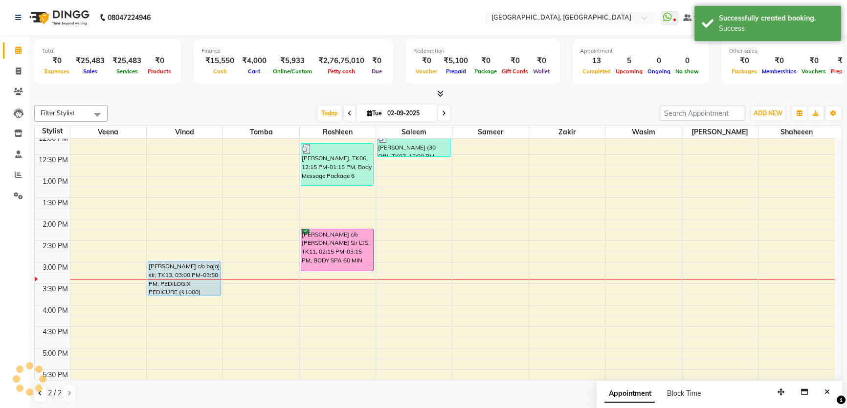
scroll to position [0, 0]
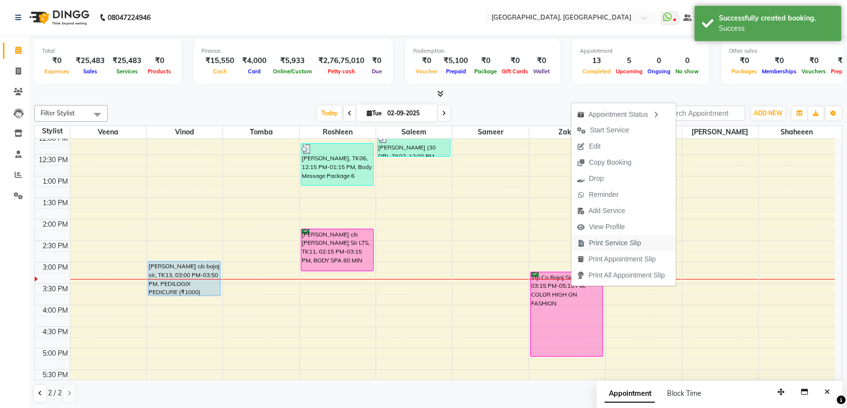
click at [599, 245] on span "Print Service Slip" at bounding box center [615, 243] width 52 height 10
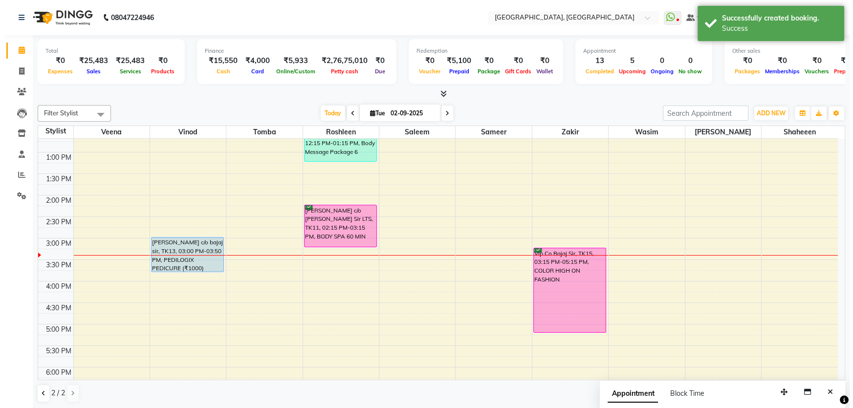
scroll to position [222, 0]
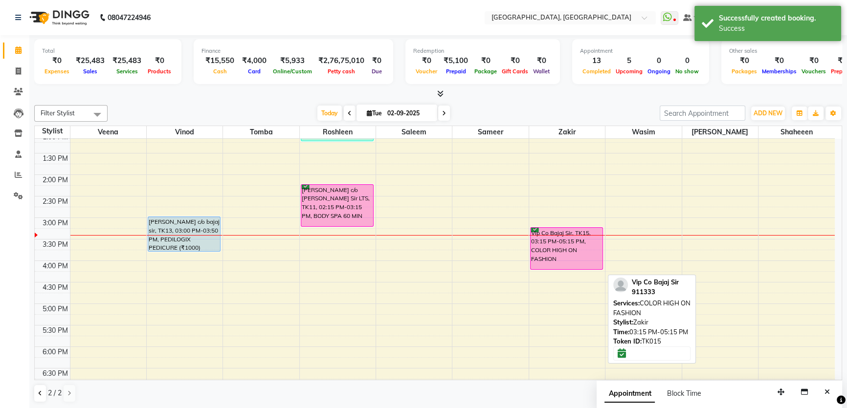
drag, startPoint x: 581, startPoint y: 309, endPoint x: 586, endPoint y: 259, distance: 49.7
click at [586, 259] on div "Vip Co Bajaj Sir, TK15, 03:15 PM-05:15 PM, COLOR HIGH ON FASHION Vip Co Bajaj S…" at bounding box center [567, 218] width 76 height 602
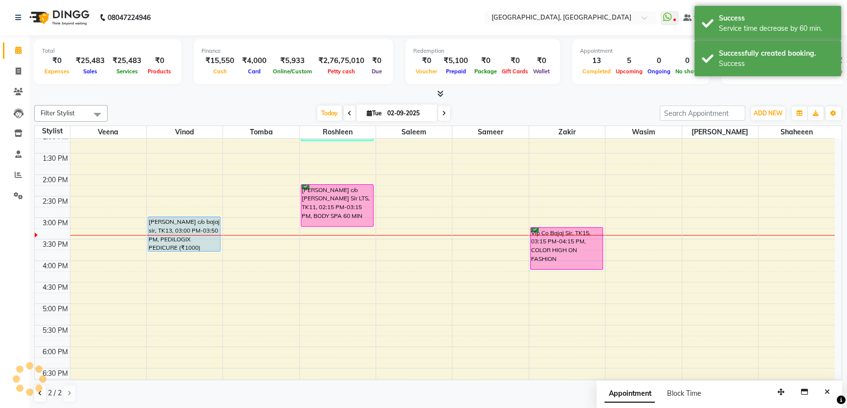
click at [184, 228] on div "simmi c/o [PERSON_NAME] sir, TK13, 03:00 PM-03:50 PM, PEDILOGIX PEDICURE (₹1000)" at bounding box center [184, 234] width 72 height 34
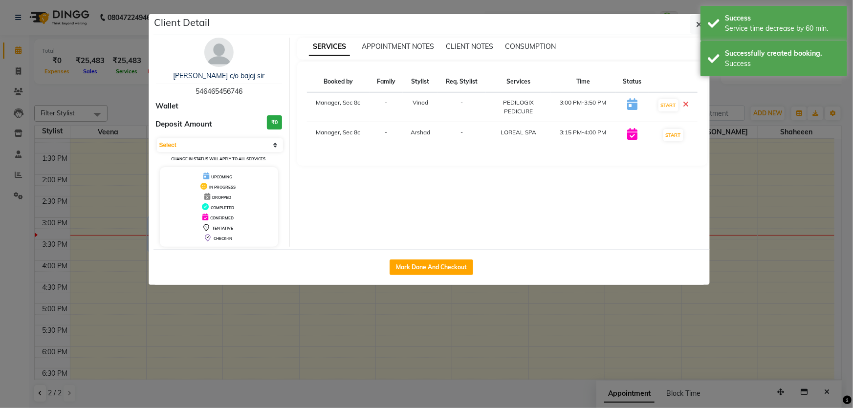
click at [195, 155] on div "Select IN SERVICE CONFIRMED TENTATIVE CHECK IN MARK DONE DROPPED UPCOMING Chang…" at bounding box center [219, 150] width 127 height 26
click at [199, 147] on select "Select IN SERVICE CONFIRMED TENTATIVE CHECK IN MARK DONE DROPPED UPCOMING" at bounding box center [220, 145] width 127 height 14
select select "6"
click at [157, 138] on select "Select IN SERVICE CONFIRMED TENTATIVE CHECK IN MARK DONE DROPPED UPCOMING" at bounding box center [220, 145] width 127 height 14
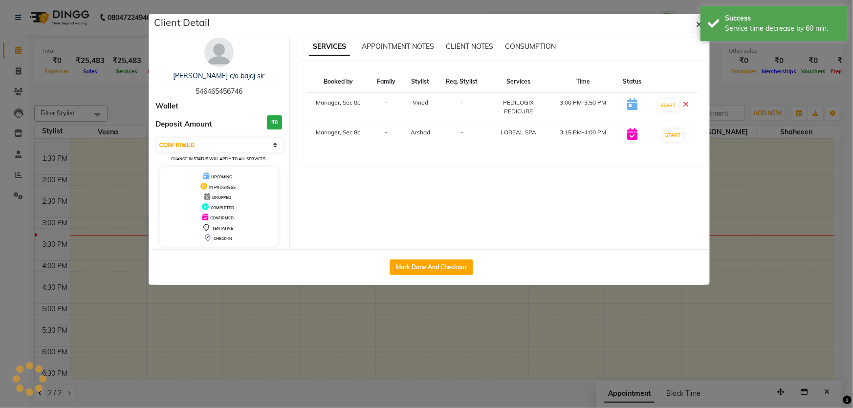
click at [311, 332] on ngb-modal-window "Client Detail simmi c/o bajaj sir 546465456746 Wallet Deposit Amount ₹0 Select …" at bounding box center [426, 204] width 853 height 408
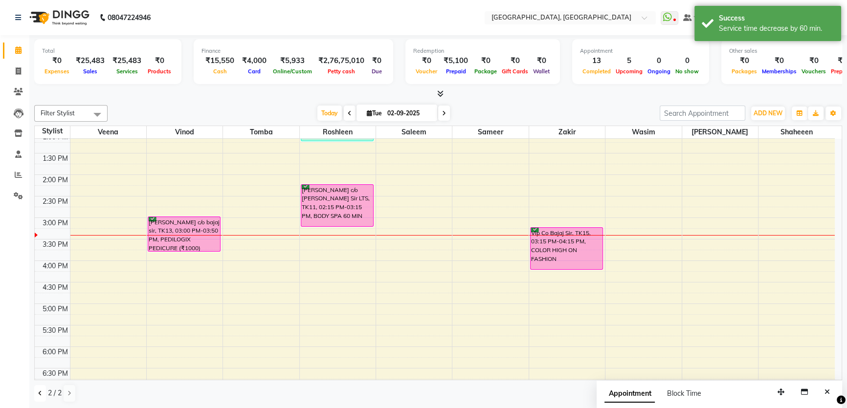
click at [39, 391] on icon at bounding box center [40, 394] width 4 height 6
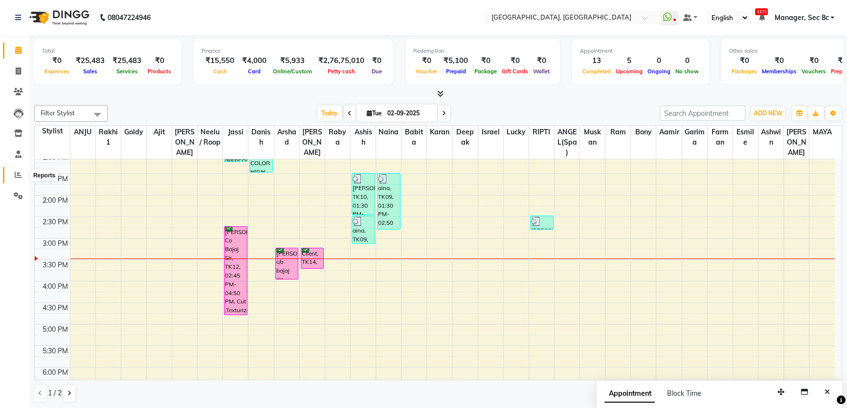
click at [12, 176] on span at bounding box center [18, 175] width 17 height 11
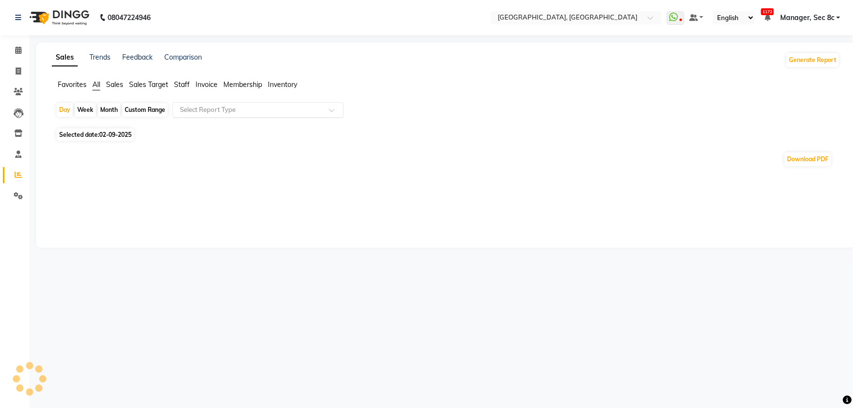
click at [317, 110] on input "text" at bounding box center [248, 110] width 141 height 10
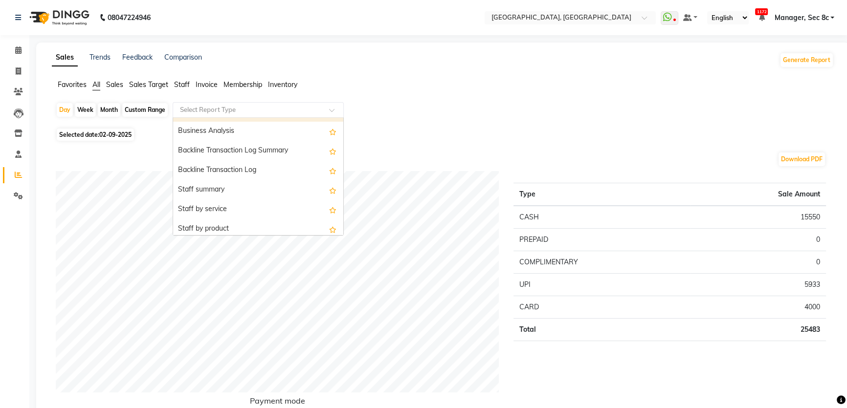
scroll to position [266, 0]
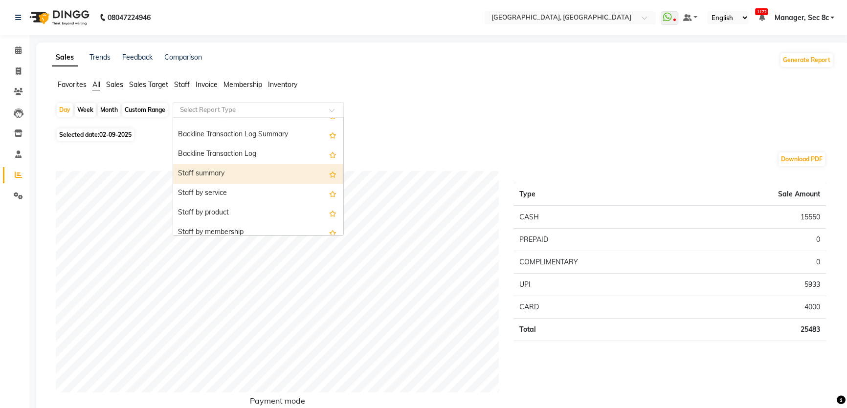
click at [272, 176] on div "Staff summary" at bounding box center [258, 174] width 170 height 20
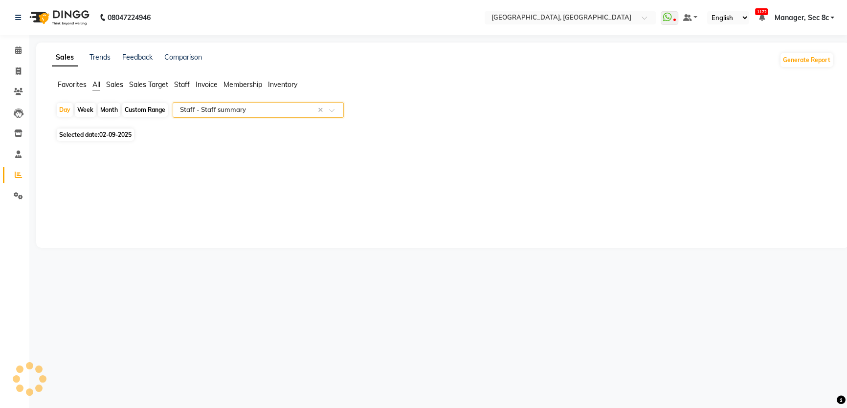
select select "full_report"
select select "csv"
click at [101, 111] on div "Month" at bounding box center [109, 110] width 22 height 14
select select "9"
select select "2025"
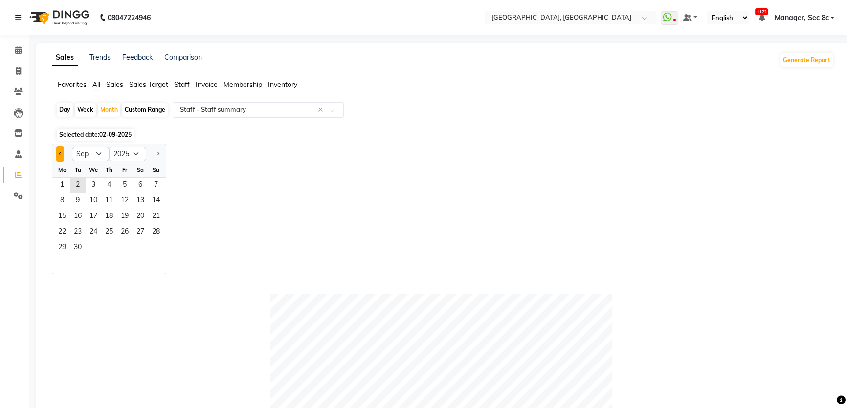
click at [58, 155] on button "Previous month" at bounding box center [60, 154] width 8 height 16
select select "8"
click at [113, 207] on span "7" at bounding box center [109, 202] width 16 height 16
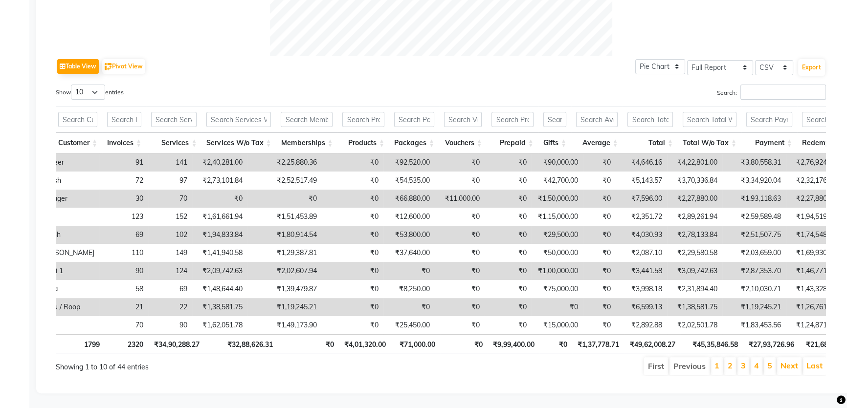
scroll to position [0, 160]
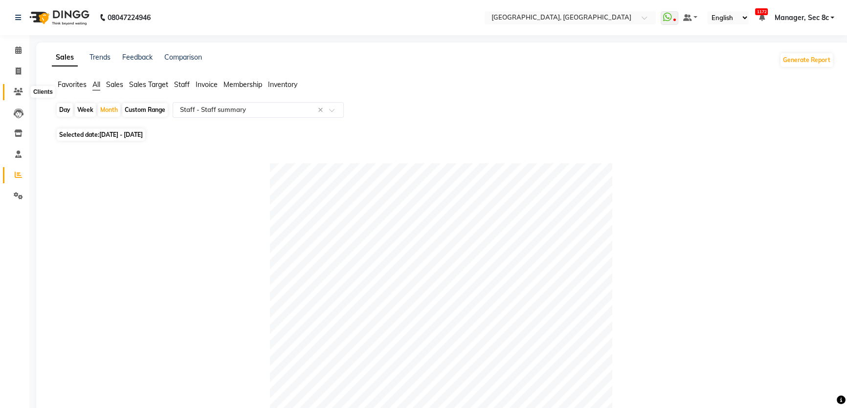
click at [22, 94] on icon at bounding box center [18, 91] width 9 height 7
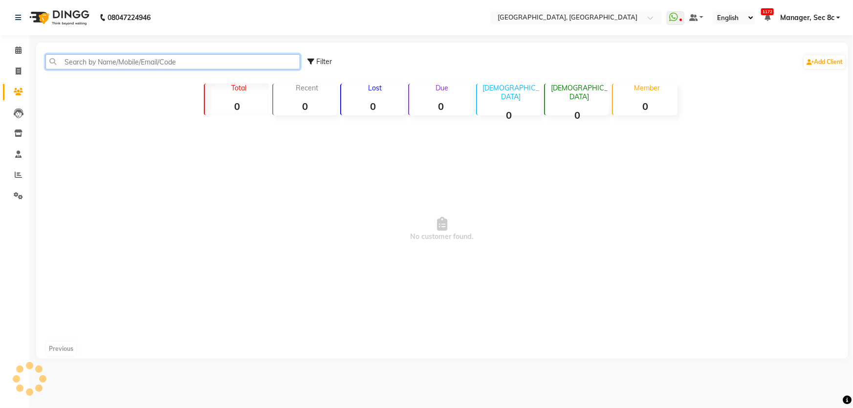
click at [194, 63] on input "text" at bounding box center [172, 61] width 255 height 15
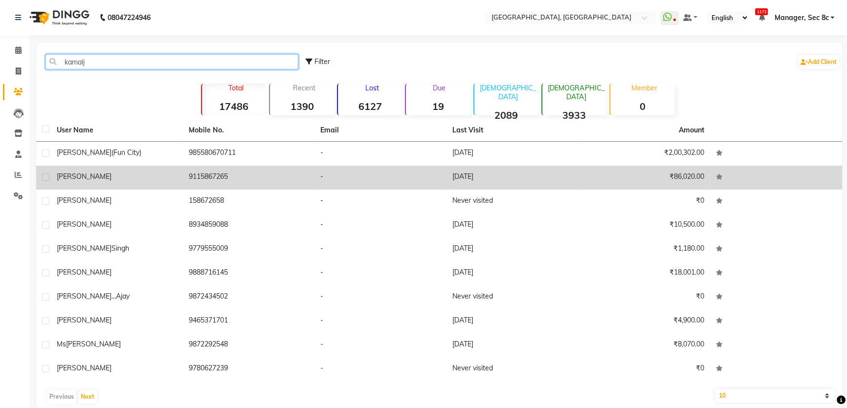
type input "kamalj"
click at [199, 173] on td "9115867265" at bounding box center [249, 178] width 132 height 24
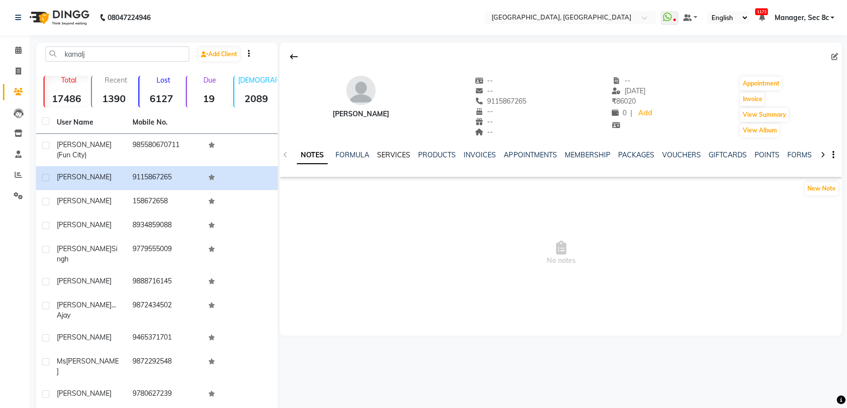
click at [386, 155] on link "SERVICES" at bounding box center [393, 155] width 33 height 9
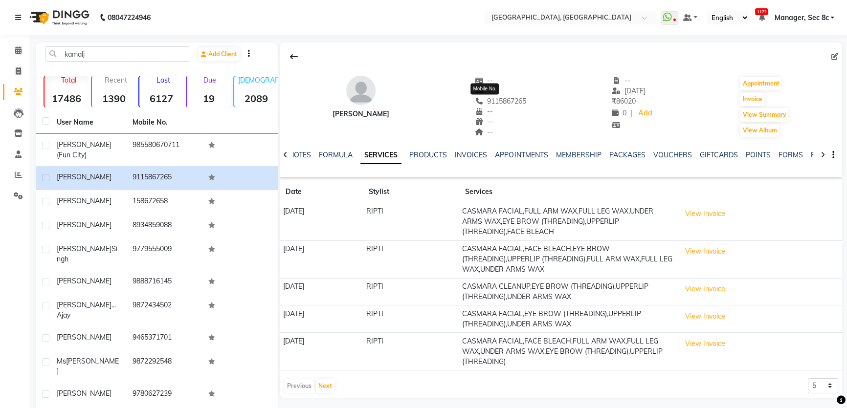
click at [502, 98] on span "9115867265" at bounding box center [501, 101] width 52 height 9
copy span "9115867265"
click at [14, 48] on span at bounding box center [18, 49] width 17 height 11
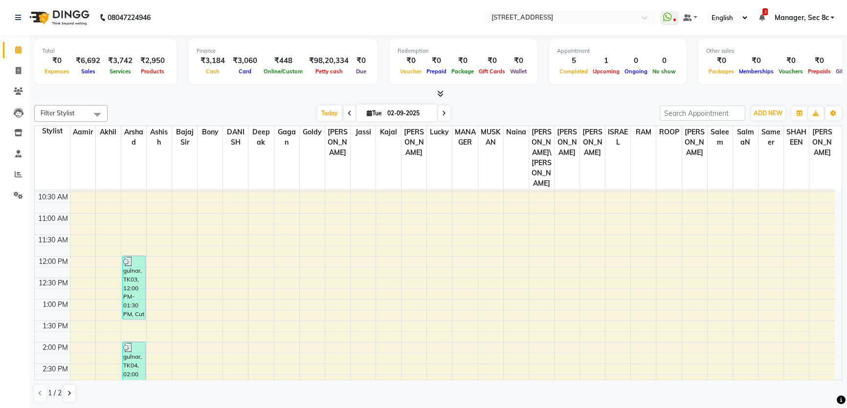
scroll to position [89, 0]
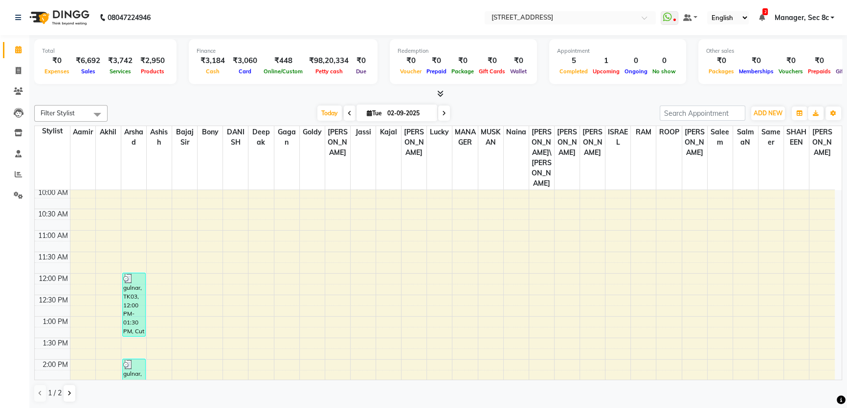
click at [795, 23] on ul "WhatsApp Status ✕ Status: Disconnected Recent Service Activity: Jan 1, 1970 05:…" at bounding box center [750, 17] width 178 height 13
click at [790, 17] on span "Manager, Sec 8c" at bounding box center [801, 18] width 54 height 10
click at [783, 66] on link "Sign out" at bounding box center [783, 67] width 89 height 15
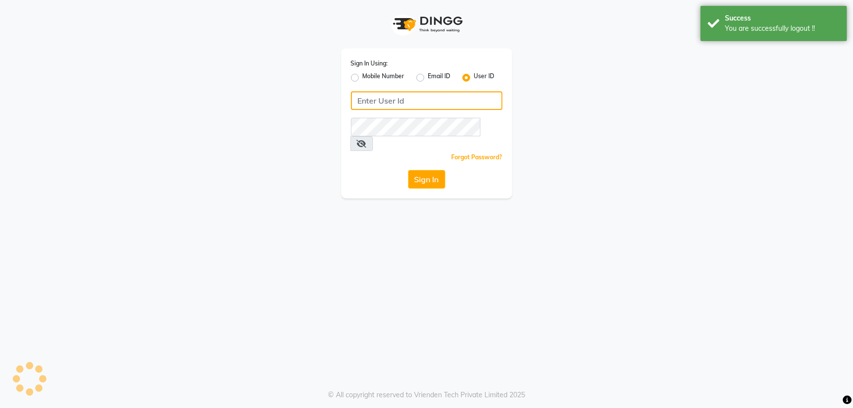
type input "6239163922"
click at [388, 80] on label "Mobile Number" at bounding box center [384, 78] width 42 height 12
click at [369, 78] on input "Mobile Number" at bounding box center [366, 75] width 6 height 6
radio input "true"
radio input "false"
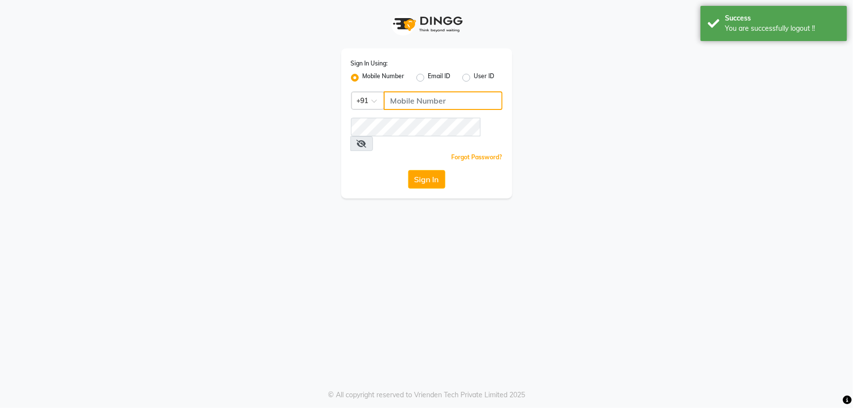
drag, startPoint x: 401, startPoint y: 103, endPoint x: 415, endPoint y: 108, distance: 14.5
click at [401, 103] on input "Username" at bounding box center [443, 100] width 119 height 19
type input "1724656581"
click at [429, 170] on button "Sign In" at bounding box center [426, 179] width 37 height 19
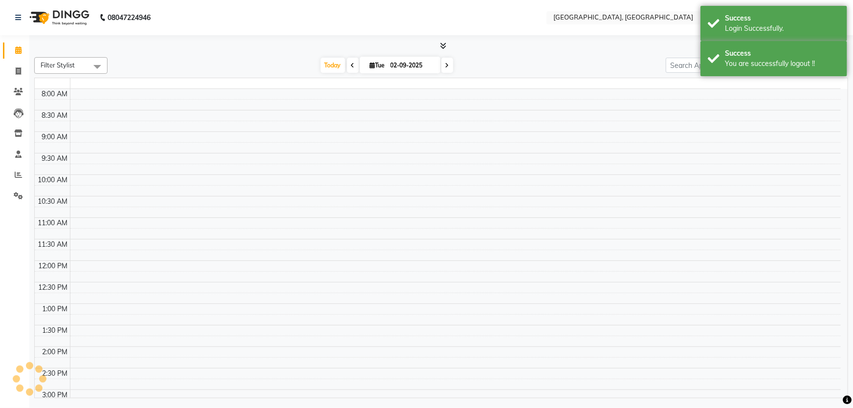
select select "en"
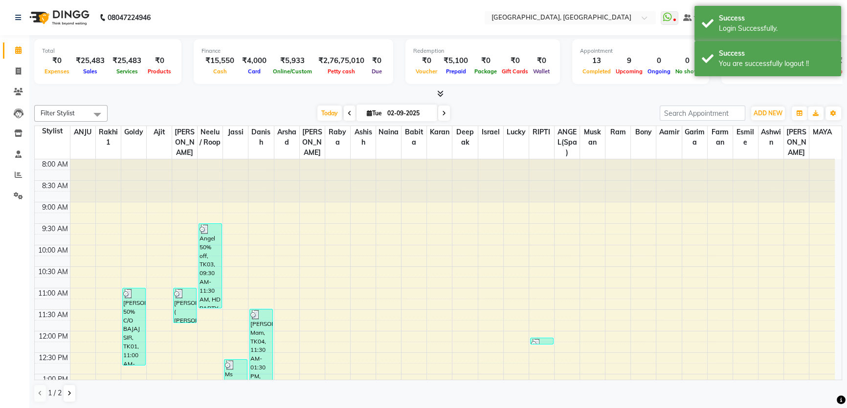
scroll to position [266, 0]
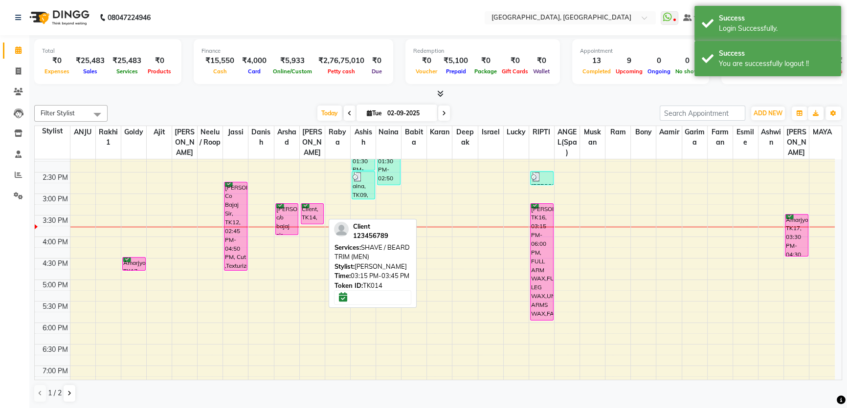
click at [315, 214] on div "Client, TK14, 03:15 PM-03:45 PM, SHAVE / [PERSON_NAME] TRIM (MEN)" at bounding box center [312, 214] width 22 height 20
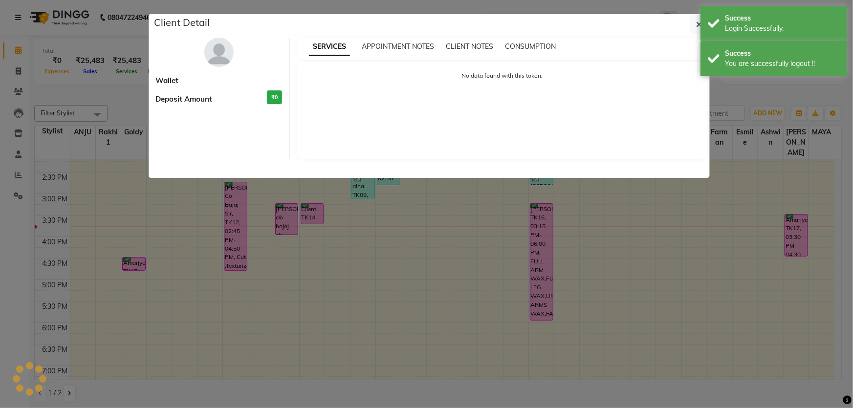
select select "6"
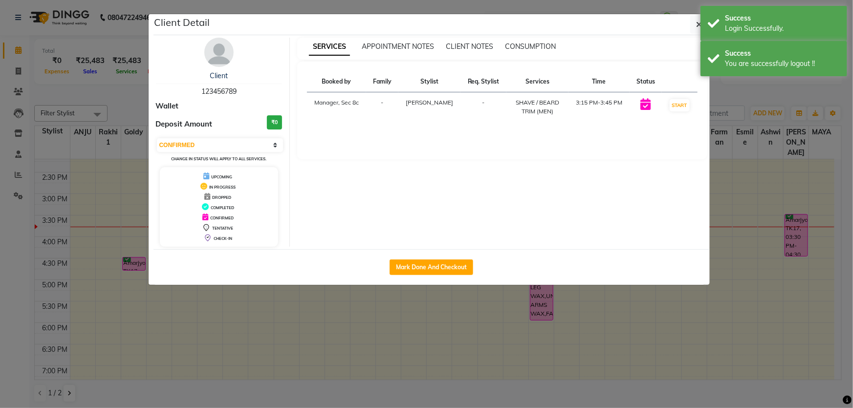
click at [443, 258] on div "Mark Done And Checkout" at bounding box center [432, 267] width 556 height 36
click at [446, 264] on button "Mark Done And Checkout" at bounding box center [432, 268] width 84 height 16
select select "service"
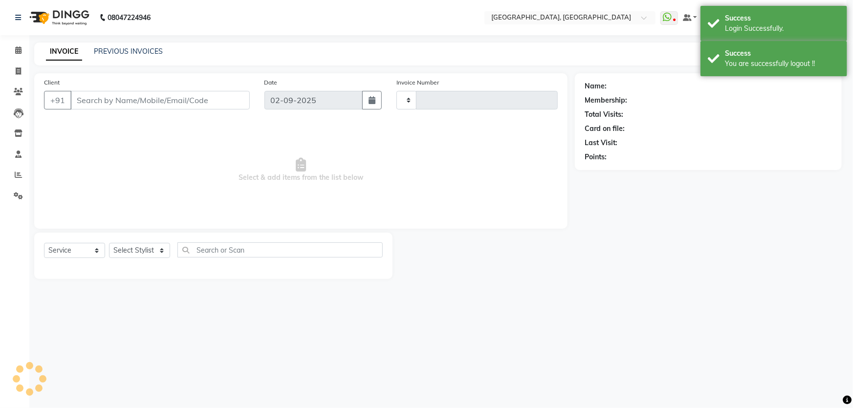
type input "7994"
select select "4281"
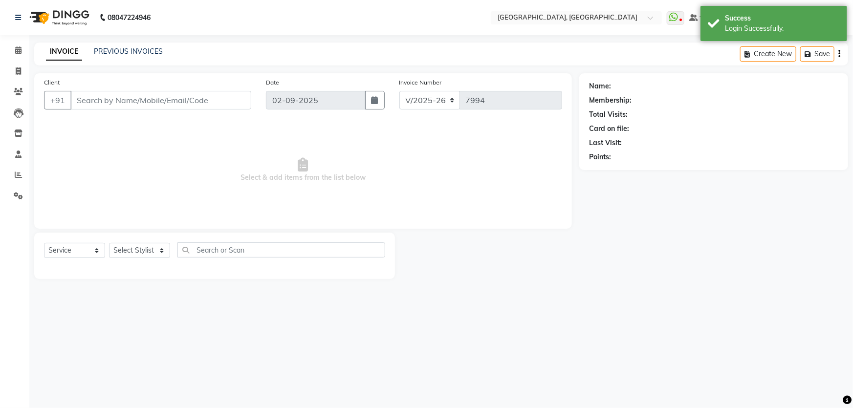
type input "123456789"
select select "25452"
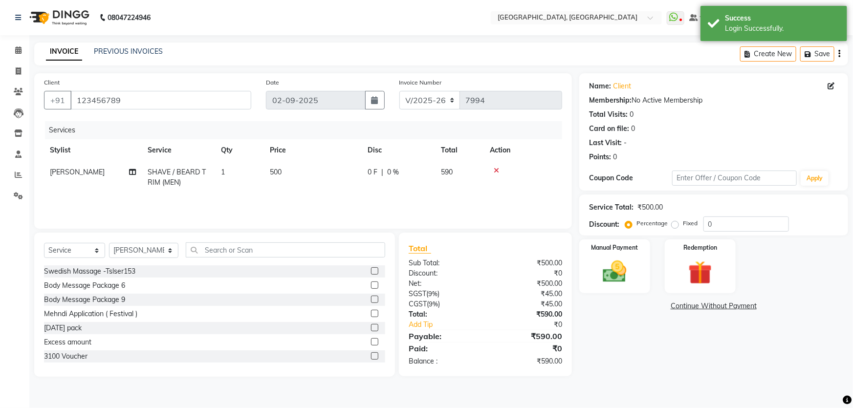
click at [683, 225] on label "Fixed" at bounding box center [690, 223] width 15 height 9
click at [675, 225] on input "Fixed" at bounding box center [677, 223] width 7 height 7
radio input "true"
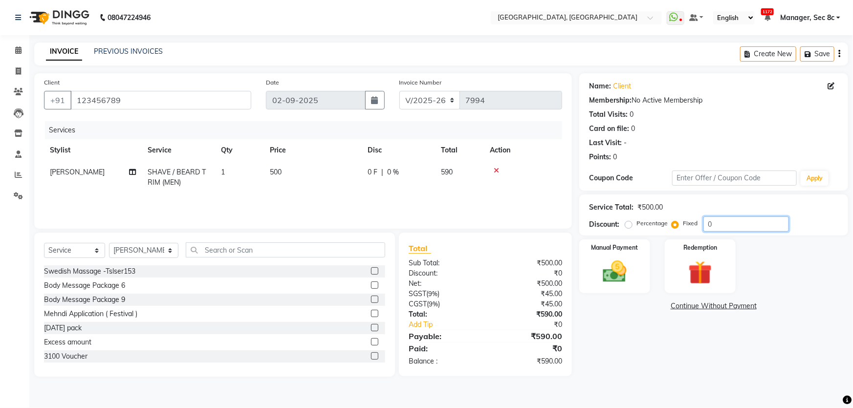
drag, startPoint x: 725, startPoint y: 223, endPoint x: 555, endPoint y: 226, distance: 169.7
click at [623, 226] on div "Discount: Percentage Fixed 0" at bounding box center [713, 224] width 249 height 15
type input "10"
click at [639, 275] on div "Manual Payment" at bounding box center [615, 267] width 74 height 56
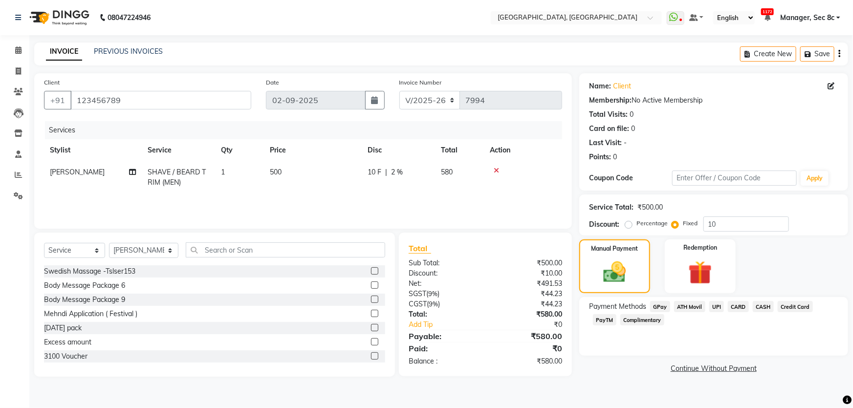
click at [774, 305] on div "Credit Card" at bounding box center [793, 307] width 39 height 13
click at [770, 306] on span "CASH" at bounding box center [763, 306] width 21 height 11
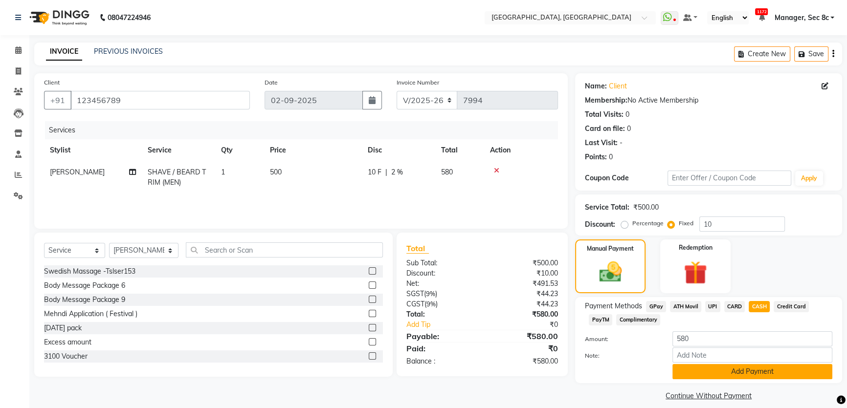
click at [774, 369] on button "Add Payment" at bounding box center [752, 371] width 160 height 15
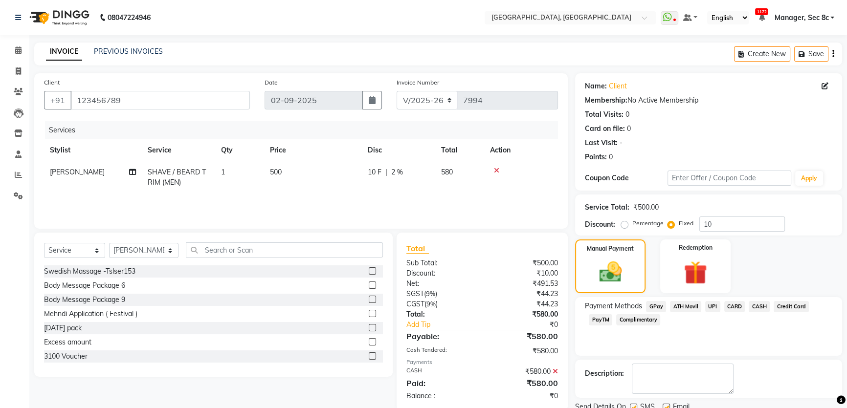
click at [632, 404] on label at bounding box center [633, 407] width 7 height 7
click at [632, 405] on input "checkbox" at bounding box center [633, 408] width 6 height 6
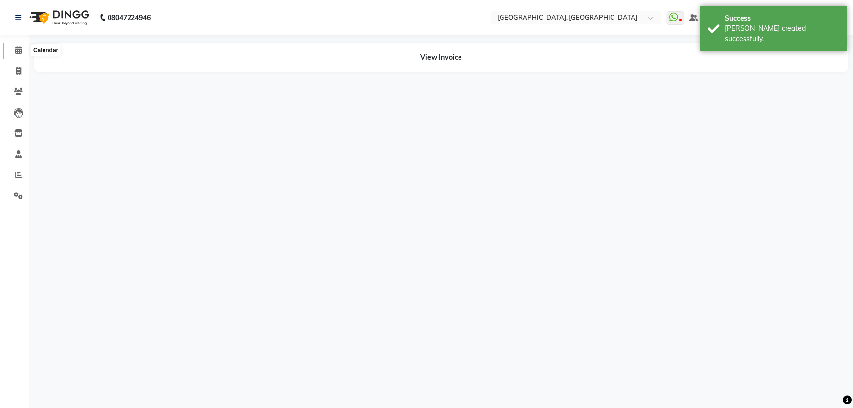
click at [12, 48] on span at bounding box center [18, 50] width 17 height 11
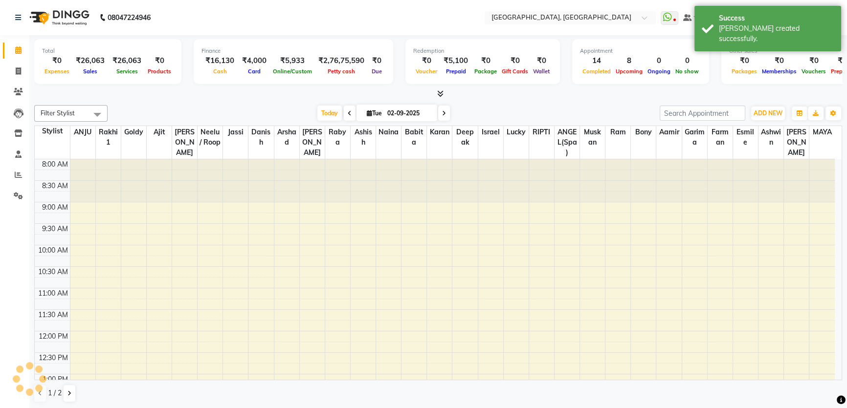
scroll to position [301, 0]
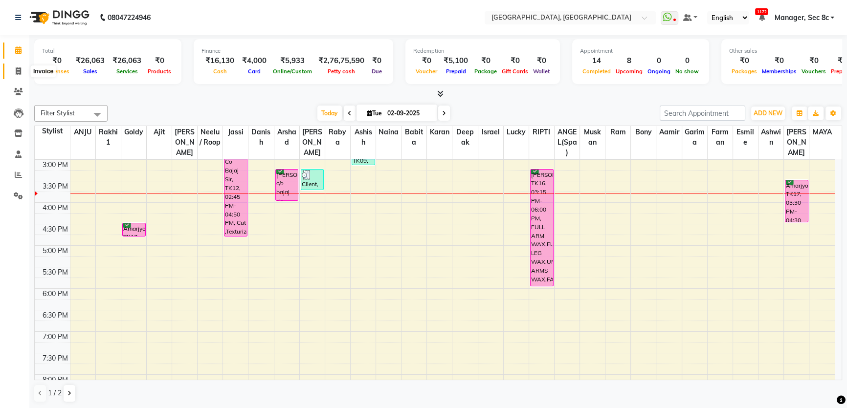
click at [12, 68] on span at bounding box center [18, 71] width 17 height 11
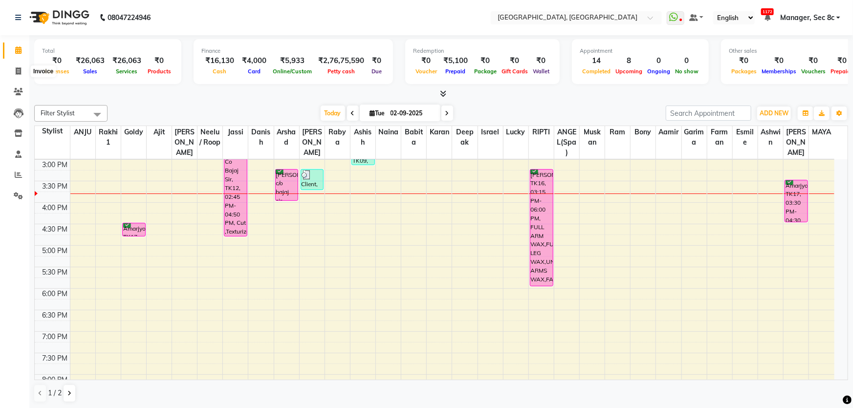
select select "4281"
select select "service"
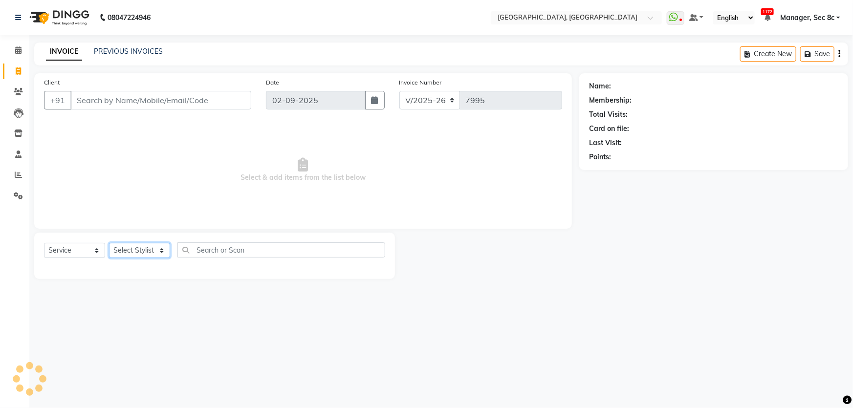
click at [147, 253] on select "Select Stylist" at bounding box center [139, 250] width 61 height 15
click at [151, 248] on select "Select Stylist" at bounding box center [139, 250] width 61 height 15
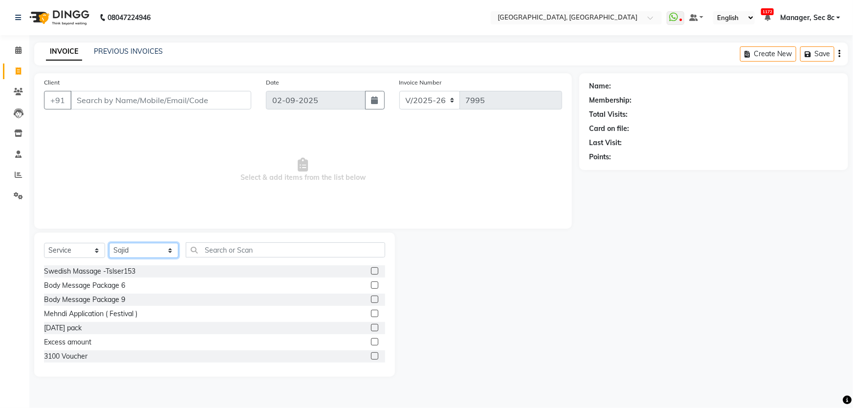
select select "25445"
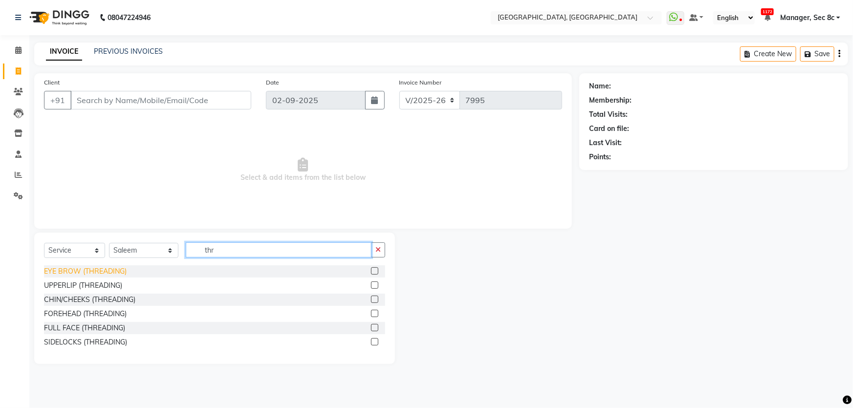
type input "thr"
click at [72, 276] on div "EYE BROW (THREADING)" at bounding box center [85, 271] width 83 height 10
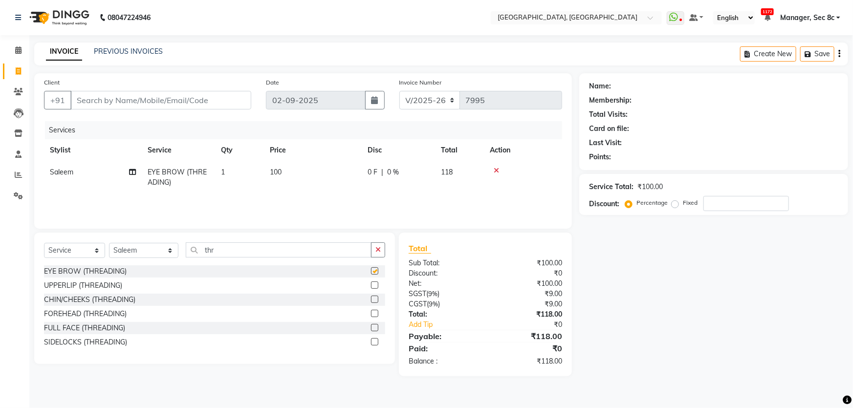
checkbox input "false"
click at [164, 106] on input "Client" at bounding box center [160, 100] width 181 height 19
type input "9"
type input "0"
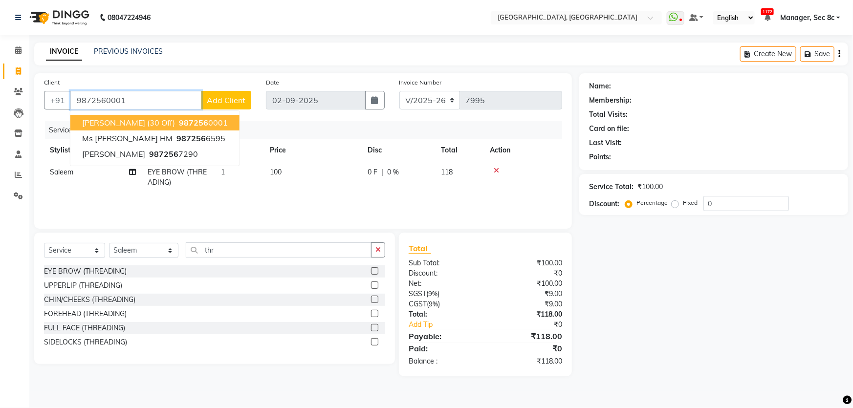
type input "9872560001"
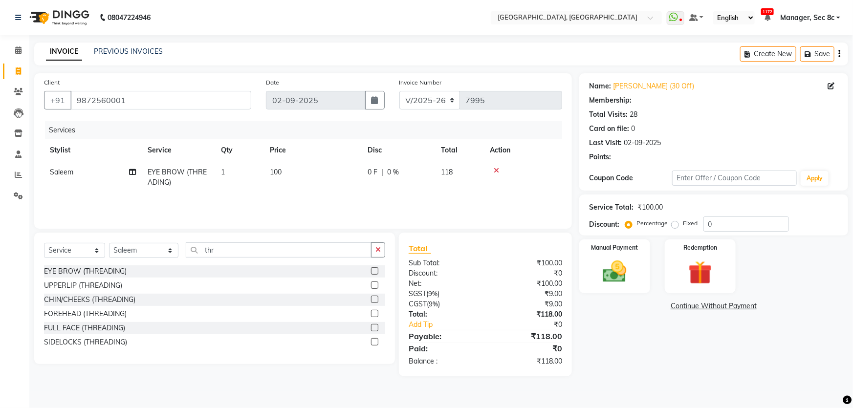
click at [683, 221] on label "Fixed" at bounding box center [690, 223] width 15 height 9
click at [675, 221] on input "Fixed" at bounding box center [677, 223] width 7 height 7
radio input "true"
drag, startPoint x: 752, startPoint y: 225, endPoint x: 547, endPoint y: 192, distance: 207.5
click at [593, 205] on div "Service Total: ₹100.00 Discount: Percentage Fixed 0" at bounding box center [713, 215] width 249 height 33
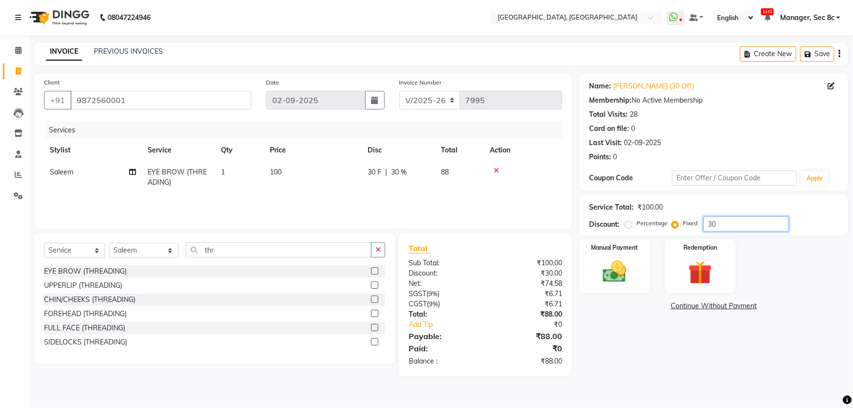
type input "3"
click at [645, 221] on label "Percentage" at bounding box center [652, 223] width 31 height 9
click at [634, 221] on input "Percentage" at bounding box center [630, 223] width 7 height 7
radio input "true"
drag, startPoint x: 765, startPoint y: 223, endPoint x: 632, endPoint y: 224, distance: 133.0
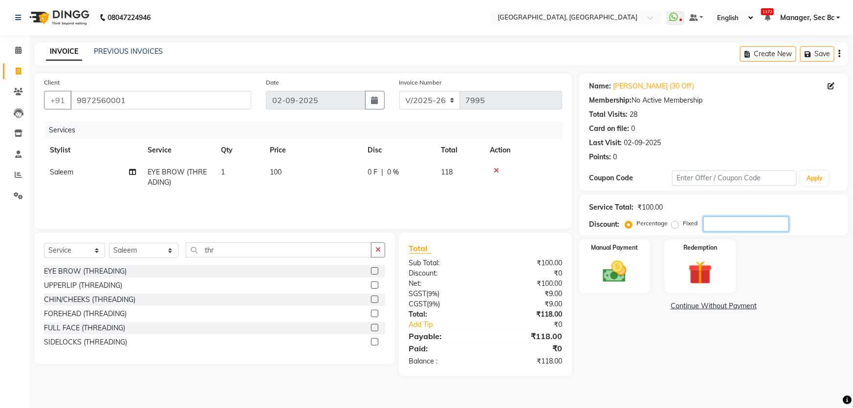
click at [634, 224] on div "Percentage Fixed" at bounding box center [708, 224] width 162 height 15
type input "3"
type input "38"
click at [683, 225] on label "Fixed" at bounding box center [690, 223] width 15 height 9
click at [674, 225] on input "Fixed" at bounding box center [677, 223] width 7 height 7
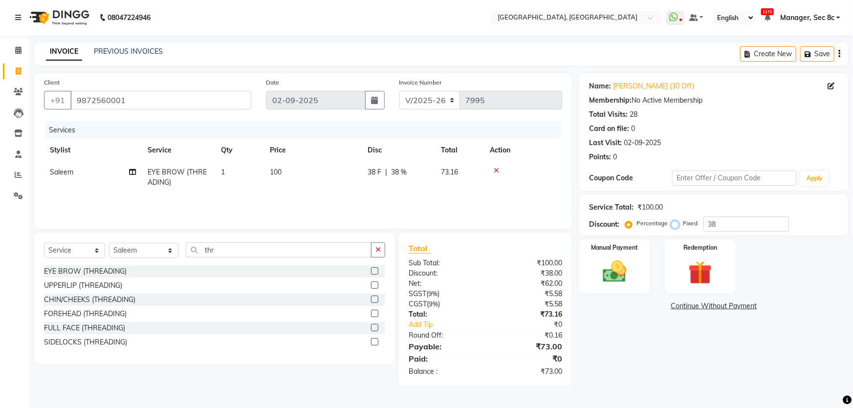
radio input "true"
click at [623, 278] on img at bounding box center [615, 272] width 40 height 28
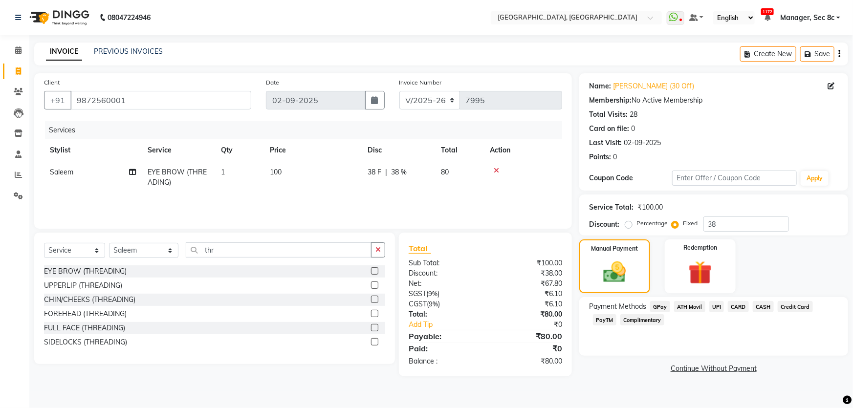
drag, startPoint x: 758, startPoint y: 307, endPoint x: 756, endPoint y: 322, distance: 15.3
click at [759, 307] on span "CASH" at bounding box center [763, 306] width 21 height 11
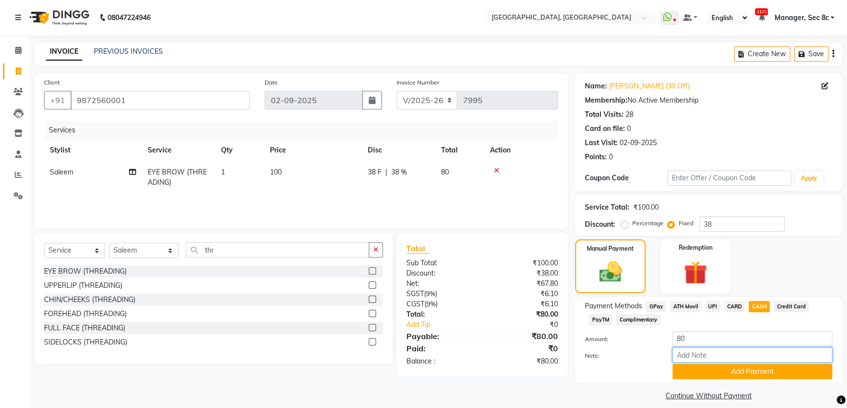
click at [751, 360] on input "Note:" at bounding box center [752, 355] width 160 height 15
click at [748, 372] on button "Add Payment" at bounding box center [752, 371] width 160 height 15
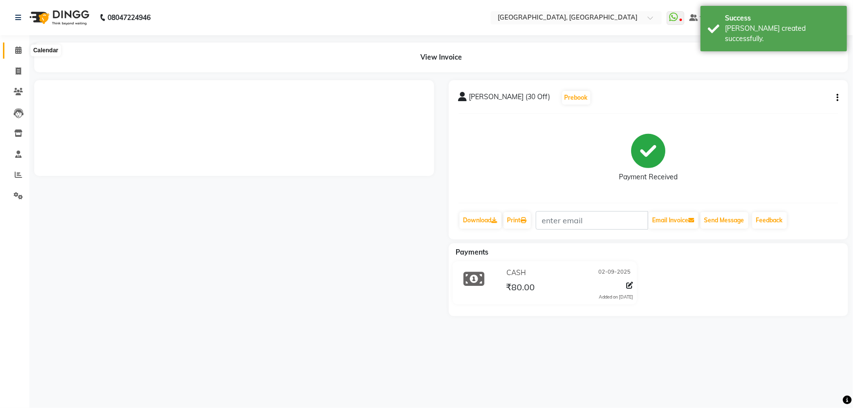
click at [22, 53] on span at bounding box center [18, 50] width 17 height 11
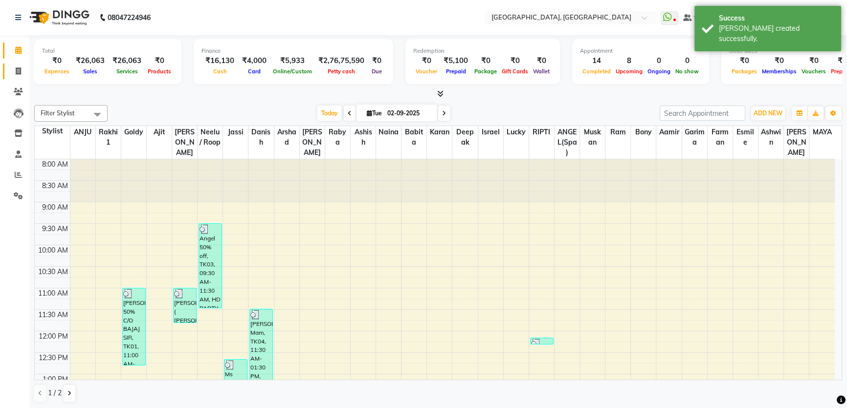
click at [23, 67] on span at bounding box center [18, 71] width 17 height 11
select select "service"
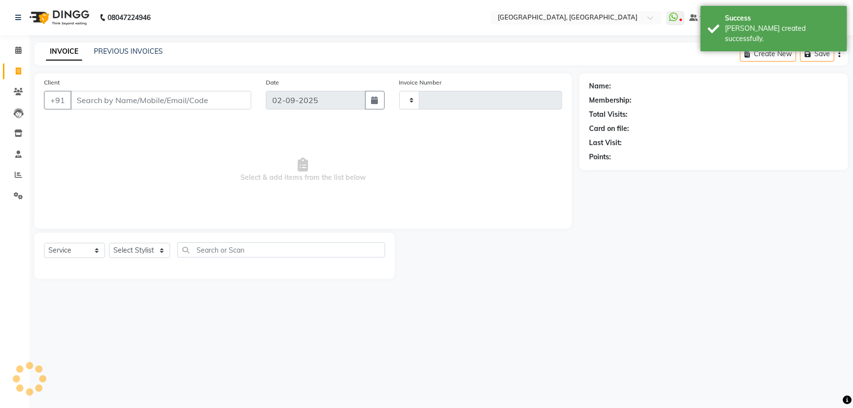
click at [28, 51] on li "Calendar" at bounding box center [14, 50] width 29 height 21
type input "7996"
select select "4281"
click at [4, 58] on link "Calendar" at bounding box center [14, 51] width 23 height 16
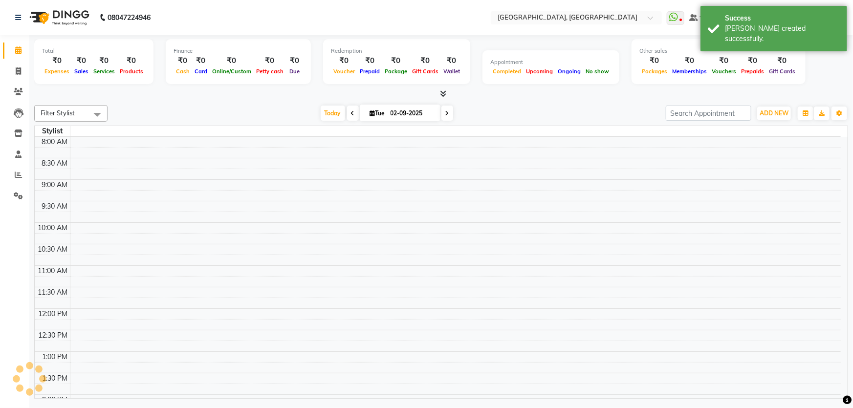
click at [8, 55] on link "Calendar" at bounding box center [14, 51] width 23 height 16
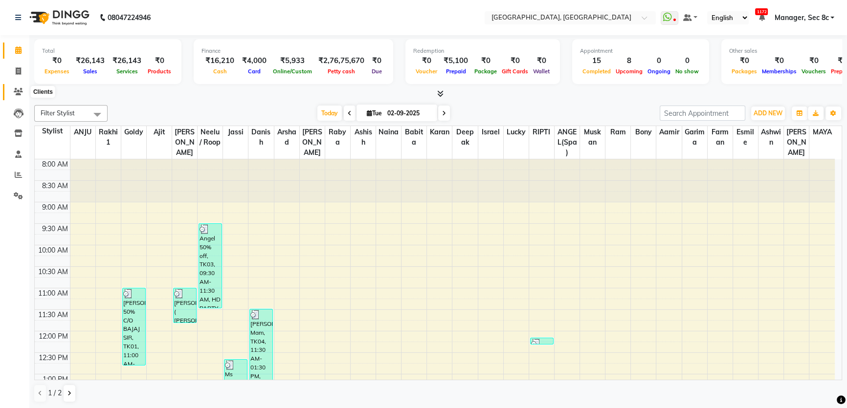
click at [20, 93] on icon at bounding box center [18, 91] width 9 height 7
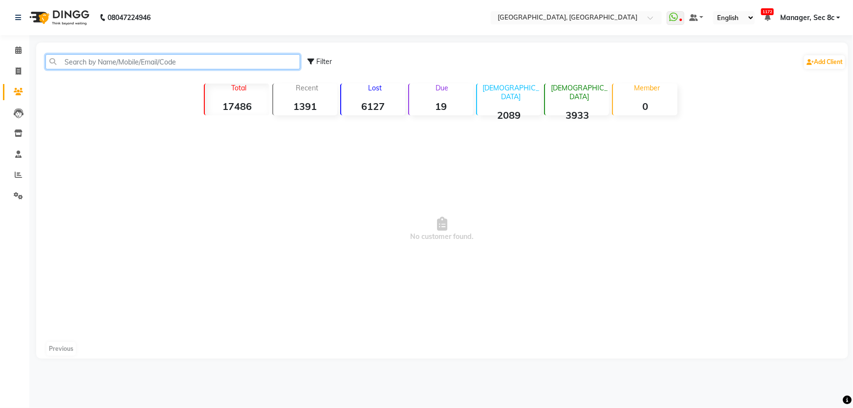
click at [129, 64] on input "text" at bounding box center [172, 61] width 255 height 15
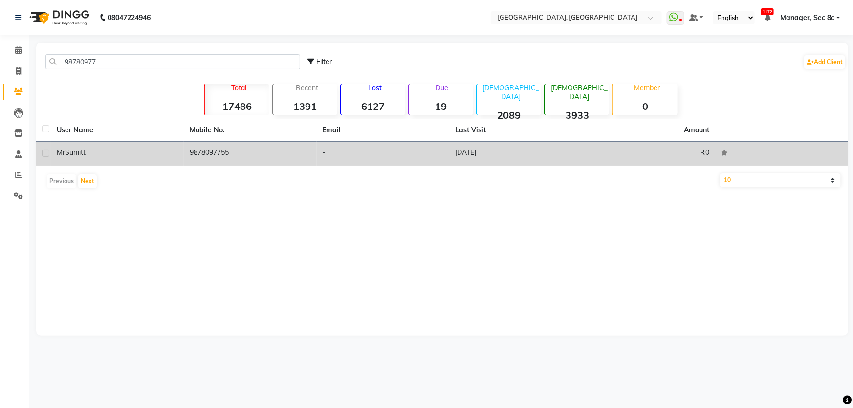
click at [362, 165] on td "-" at bounding box center [383, 154] width 133 height 24
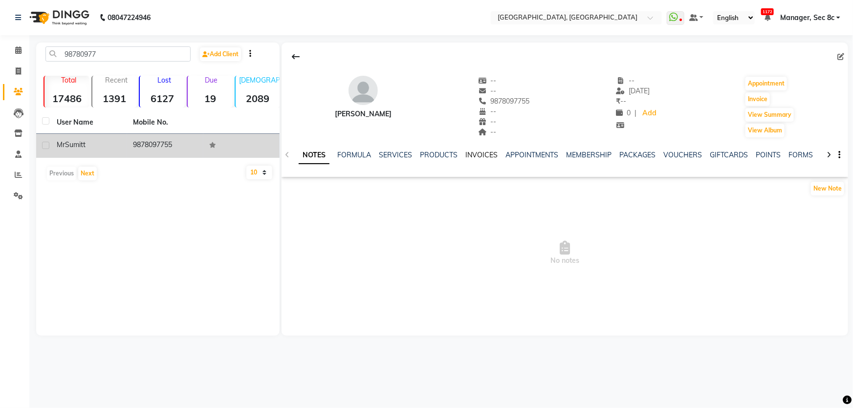
click at [483, 154] on link "INVOICES" at bounding box center [481, 155] width 32 height 9
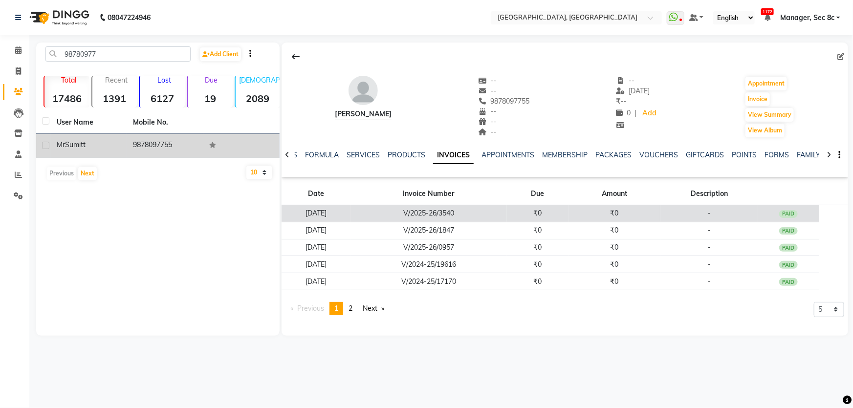
click at [569, 207] on td "₹0" at bounding box center [538, 213] width 62 height 17
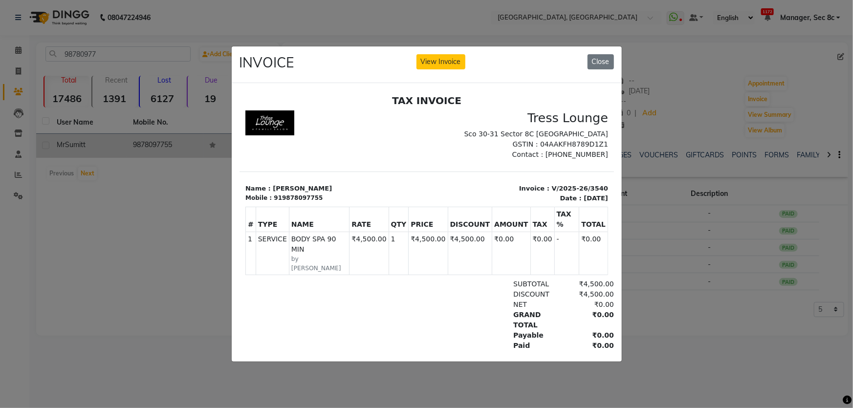
click at [664, 211] on ngb-modal-window "INVOICE View Invoice Close" at bounding box center [426, 204] width 853 height 408
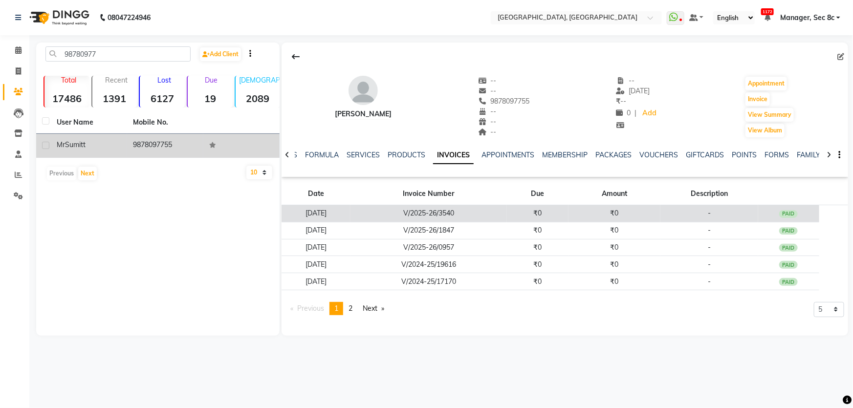
click at [386, 209] on td "V/2025-26/3540" at bounding box center [429, 213] width 156 height 17
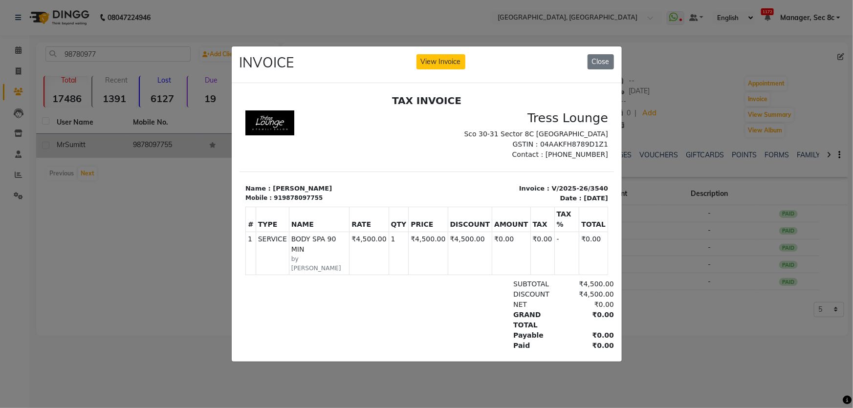
click at [332, 5] on ngb-modal-window "INVOICE View Invoice Close" at bounding box center [426, 204] width 853 height 408
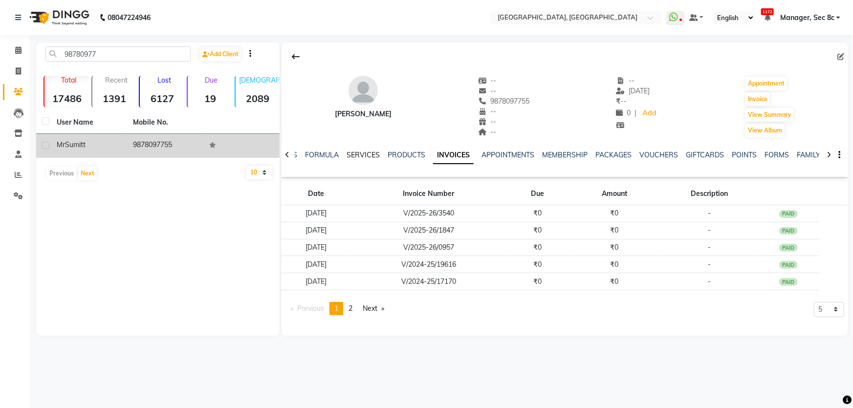
click at [368, 156] on link "SERVICES" at bounding box center [363, 155] width 33 height 9
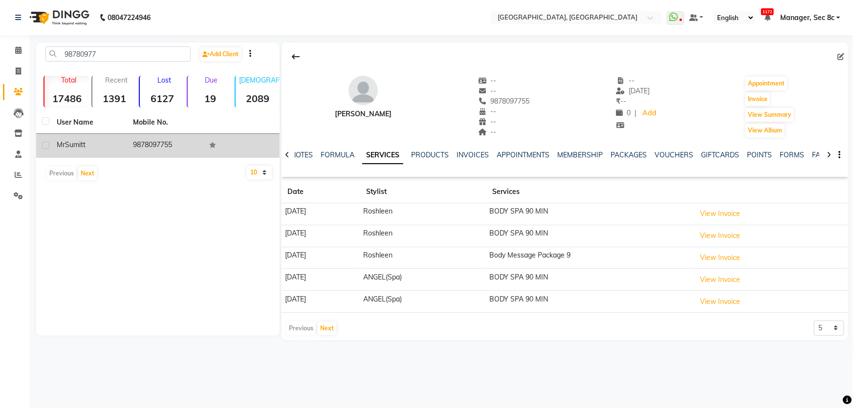
click at [300, 329] on div "Previous Next" at bounding box center [312, 329] width 52 height 16
click at [124, 60] on input "98780977" at bounding box center [117, 53] width 145 height 15
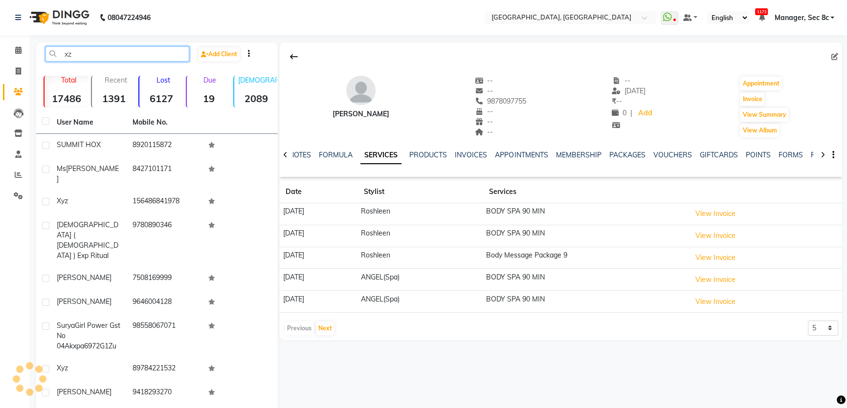
type input "x"
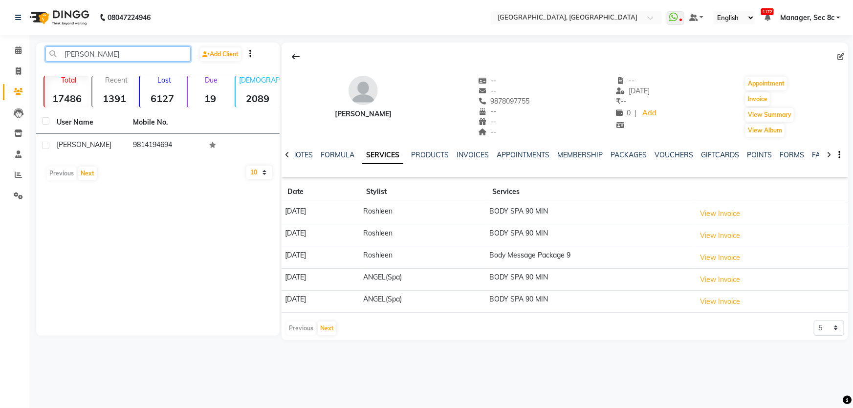
drag, startPoint x: 0, startPoint y: 47, endPoint x: 0, endPoint y: 42, distance: 5.4
click at [0, 42] on app-home "08047224946 Select Location × Tress Lounge, Sector 8c WhatsApp Status ✕ Status:…" at bounding box center [426, 177] width 853 height 355
type input "sandeep gupt"
click at [329, 328] on button "Next" at bounding box center [327, 329] width 19 height 14
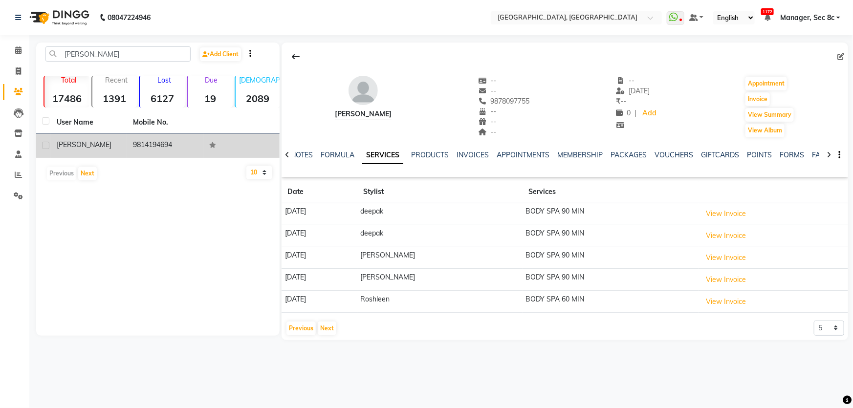
click at [118, 147] on div "Sandeep Gupta" at bounding box center [89, 145] width 65 height 10
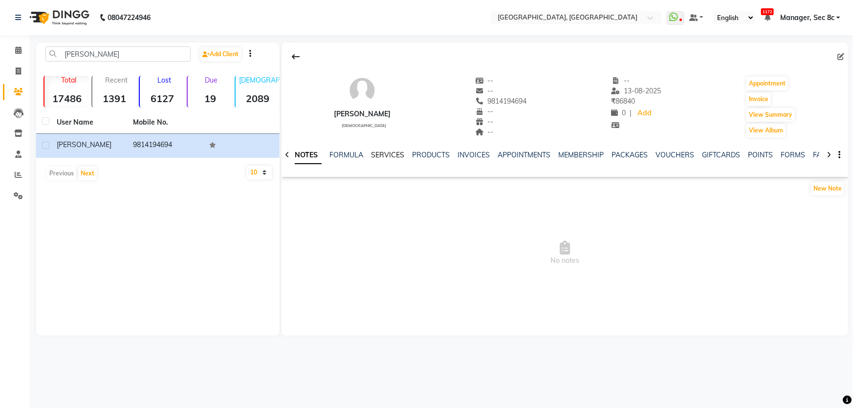
click at [377, 155] on link "SERVICES" at bounding box center [387, 155] width 33 height 9
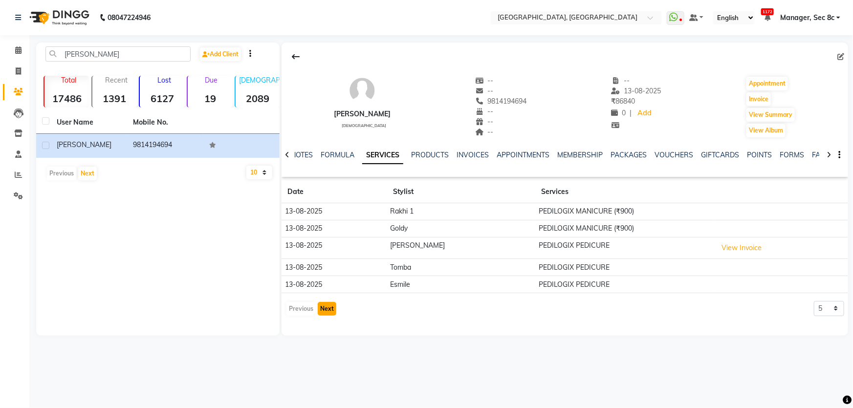
click at [331, 309] on button "Next" at bounding box center [327, 309] width 19 height 14
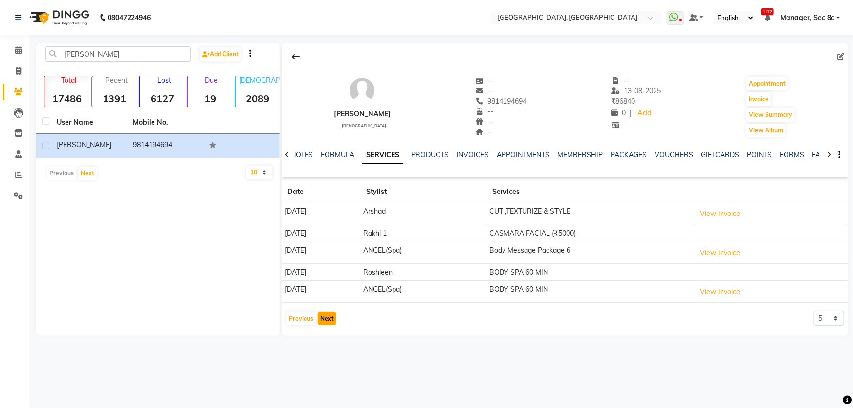
click at [331, 324] on button "Next" at bounding box center [327, 319] width 19 height 14
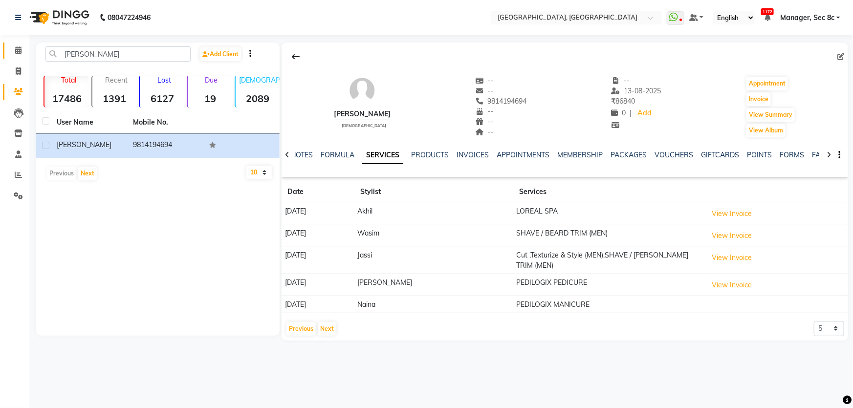
click at [18, 50] on icon at bounding box center [18, 49] width 6 height 7
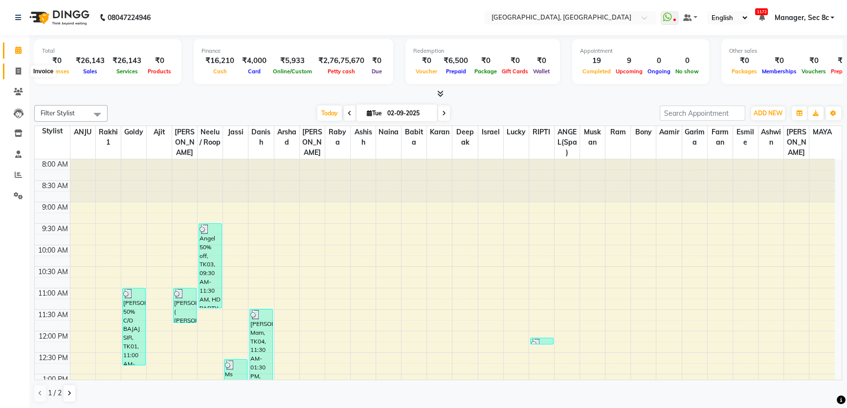
click at [10, 71] on span at bounding box center [18, 71] width 17 height 11
select select "service"
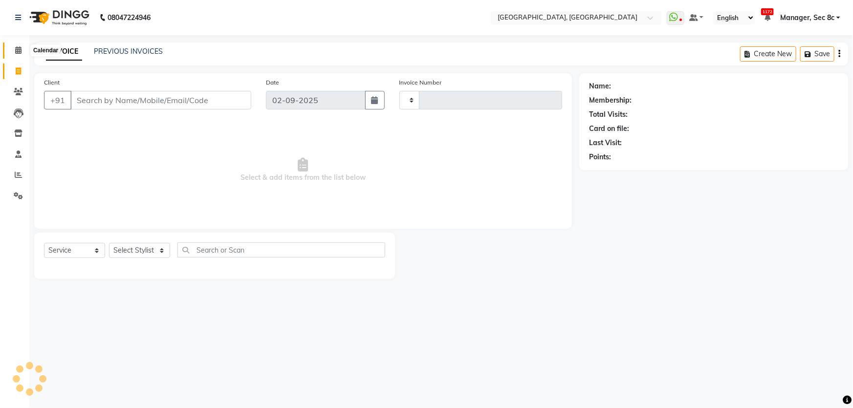
click at [11, 53] on span at bounding box center [18, 50] width 17 height 11
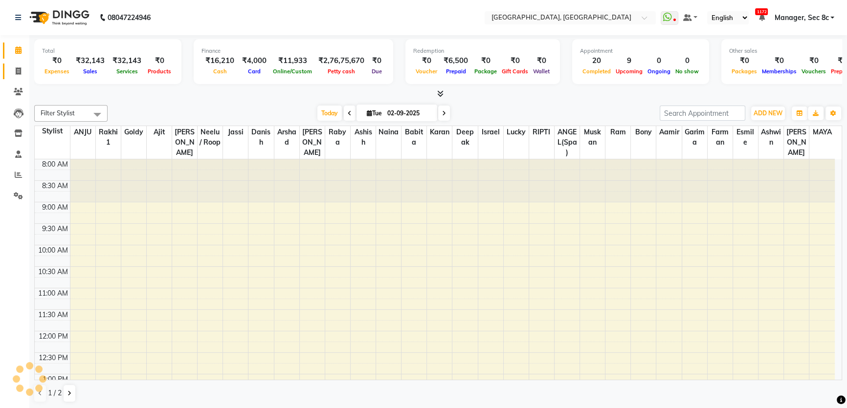
scroll to position [343, 0]
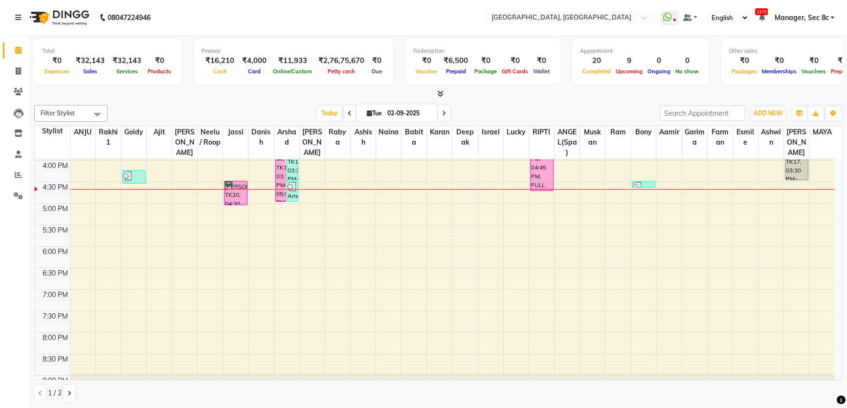
drag, startPoint x: 450, startPoint y: 97, endPoint x: 435, endPoint y: 89, distance: 16.6
click at [447, 96] on div at bounding box center [438, 94] width 808 height 10
click at [435, 89] on span at bounding box center [438, 94] width 10 height 10
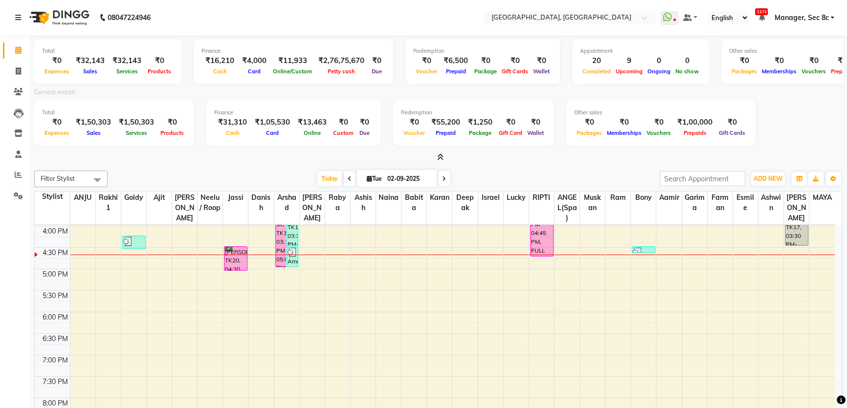
click at [442, 159] on icon at bounding box center [440, 157] width 6 height 7
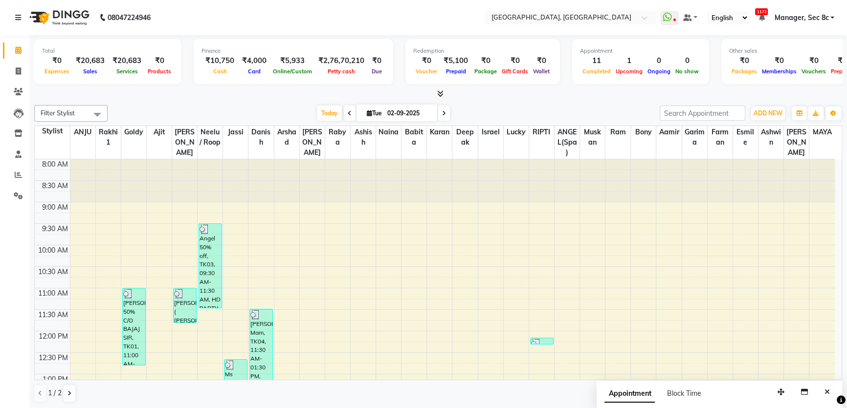
scroll to position [177, 0]
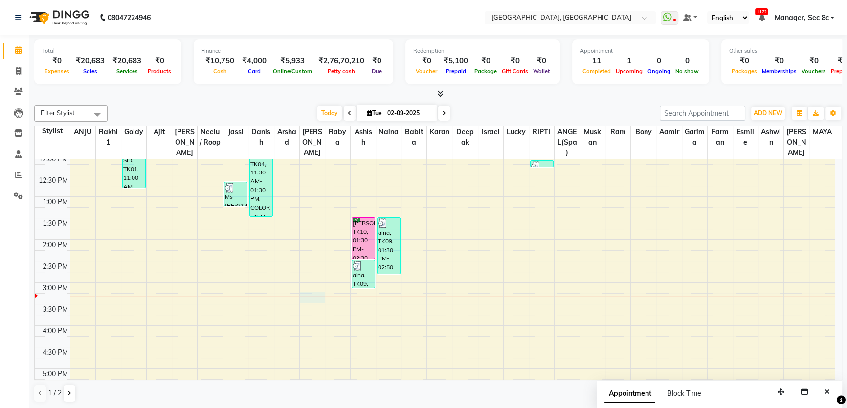
click at [310, 296] on div at bounding box center [312, 296] width 25 height 0
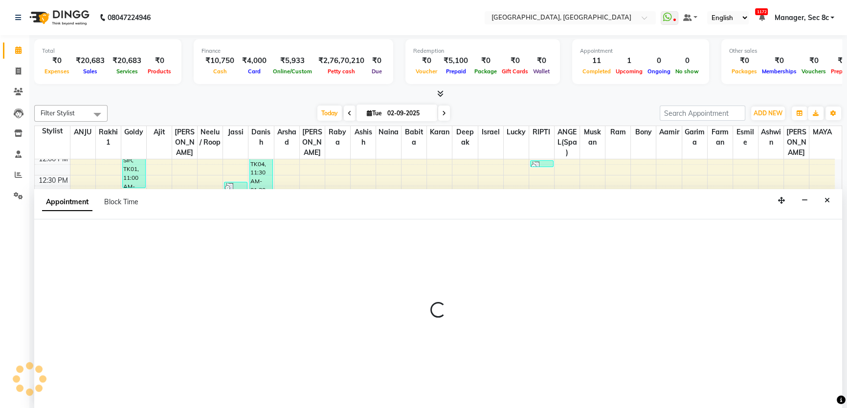
select select "25452"
select select "tentative"
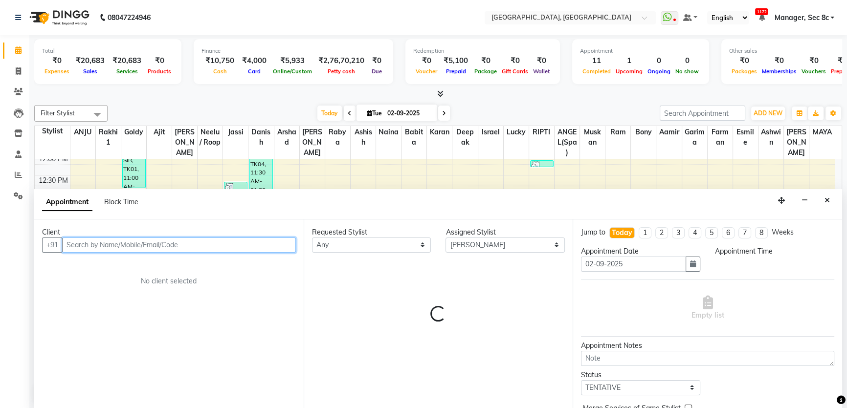
select select "915"
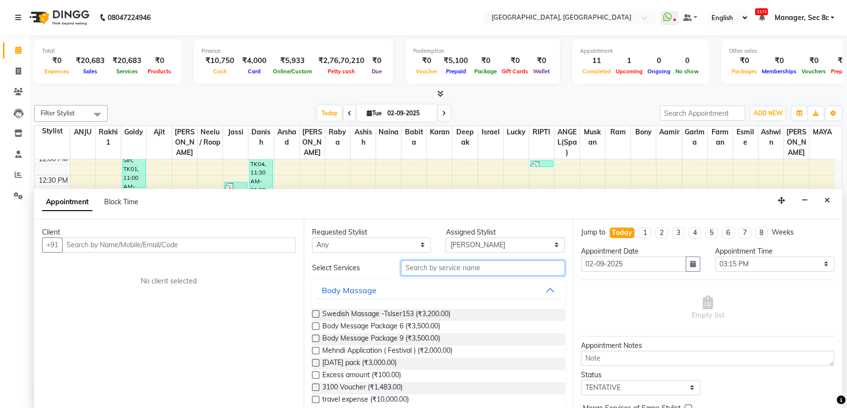
click at [477, 263] on input "text" at bounding box center [483, 268] width 164 height 15
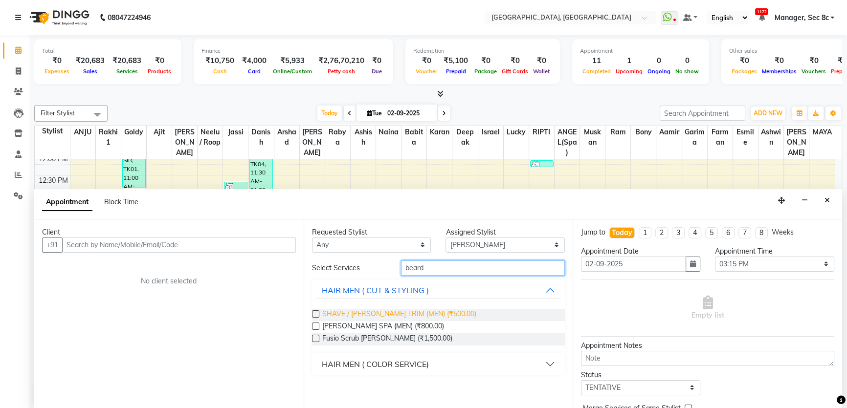
type input "beard"
click at [380, 310] on span "SHAVE / [PERSON_NAME] TRIM (MEN) (₹500.00)" at bounding box center [399, 315] width 154 height 12
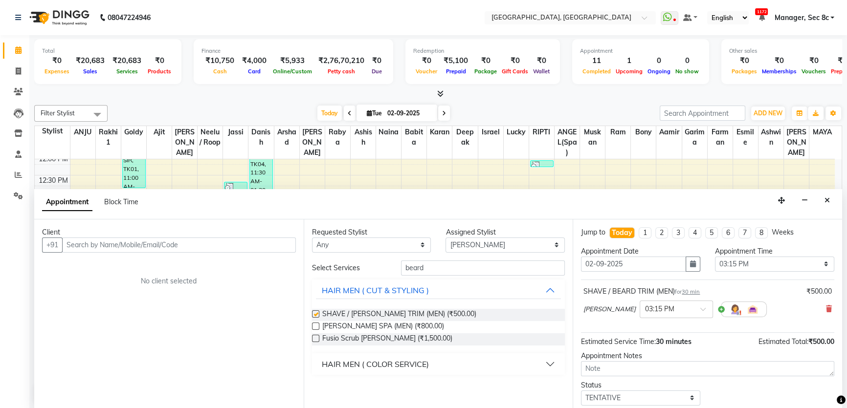
checkbox input "false"
click at [190, 250] on input "text" at bounding box center [179, 245] width 234 height 15
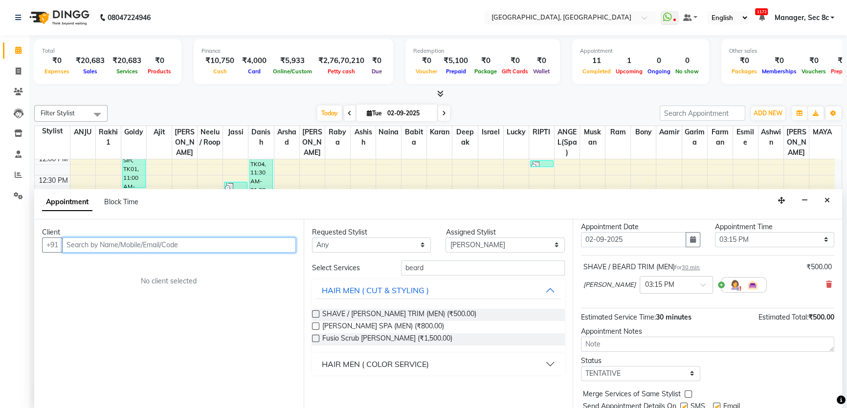
scroll to position [59, 0]
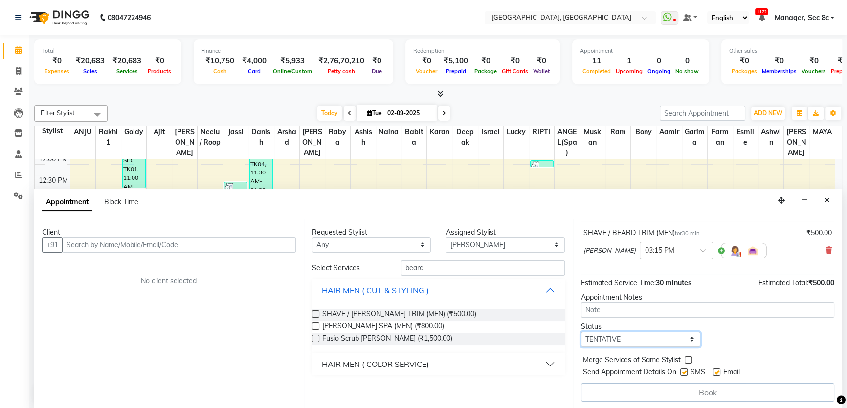
click at [628, 336] on select "Select TENTATIVE CONFIRM CHECK-IN UPCOMING" at bounding box center [640, 339] width 119 height 15
select select "confirm booking"
click at [581, 332] on select "Select TENTATIVE CONFIRM CHECK-IN UPCOMING" at bounding box center [640, 339] width 119 height 15
click at [688, 359] on label at bounding box center [688, 359] width 7 height 7
click at [688, 359] on input "checkbox" at bounding box center [688, 361] width 6 height 6
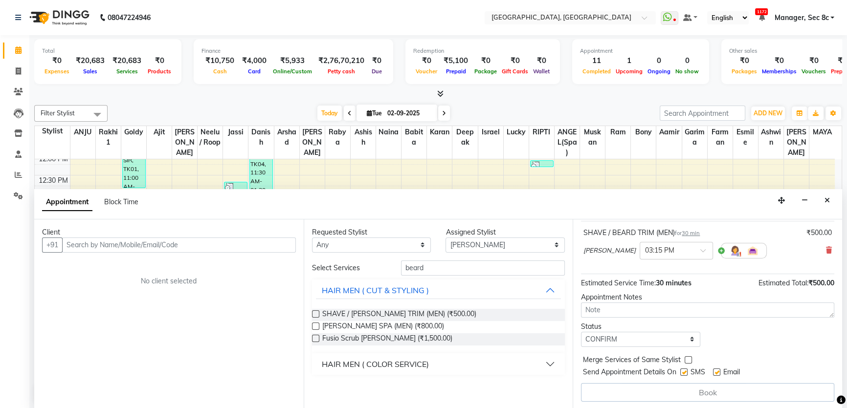
checkbox input "true"
click at [686, 369] on label at bounding box center [683, 372] width 7 height 7
click at [686, 370] on input "checkbox" at bounding box center [683, 373] width 6 height 6
checkbox input "false"
click at [191, 240] on input "text" at bounding box center [179, 245] width 234 height 15
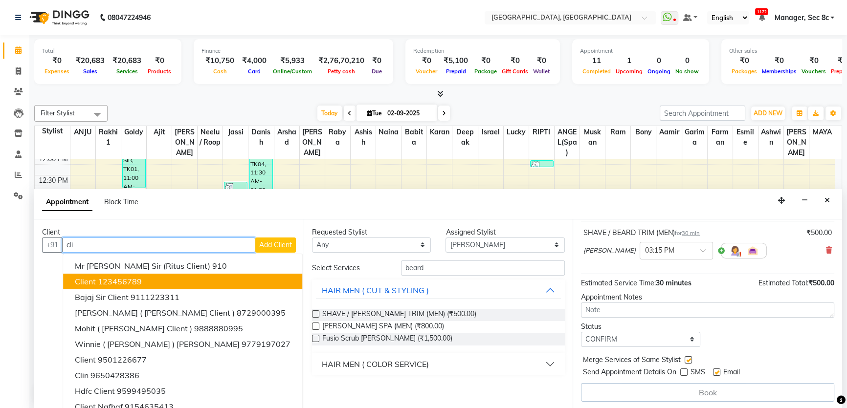
click at [141, 284] on ngb-highlight "123456789" at bounding box center [120, 282] width 44 height 10
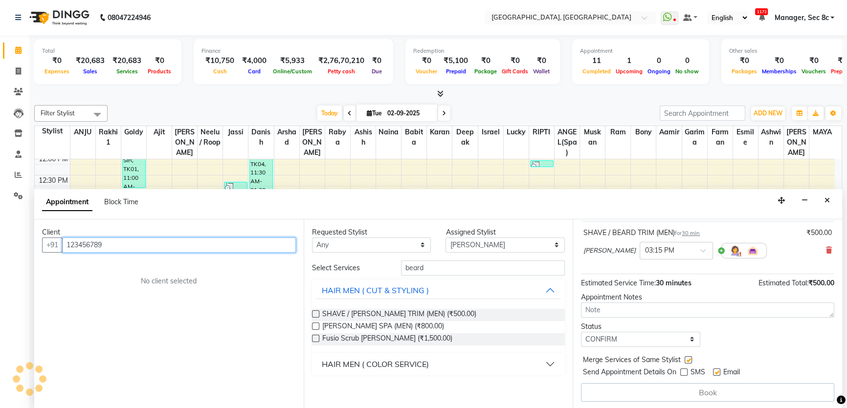
scroll to position [58, 0]
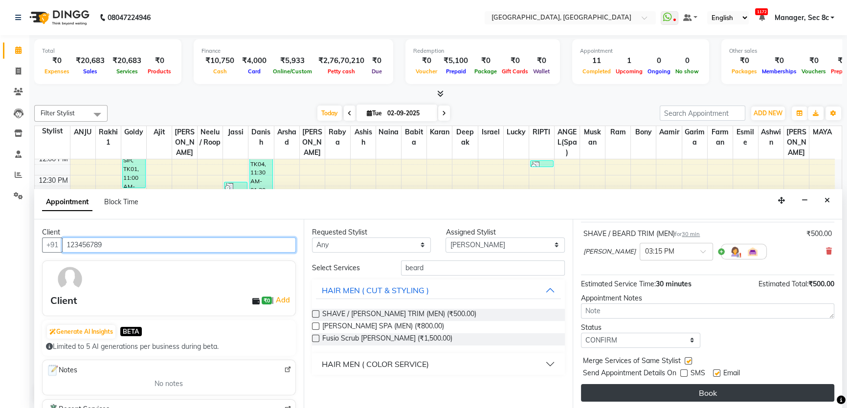
type input "123456789"
click at [678, 392] on button "Book" at bounding box center [707, 393] width 253 height 18
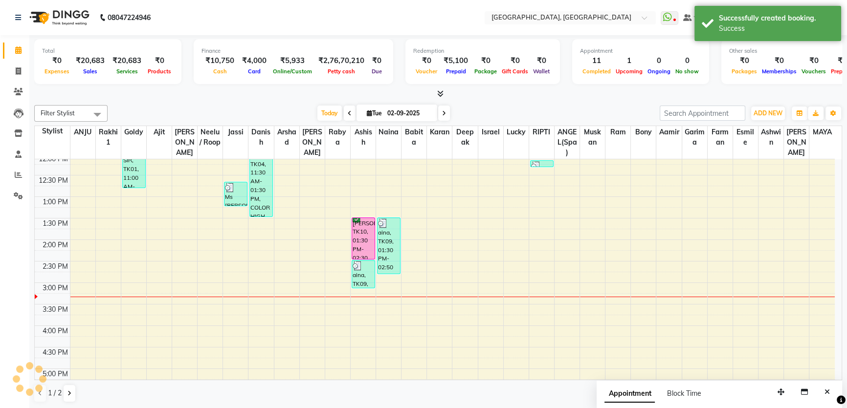
scroll to position [0, 0]
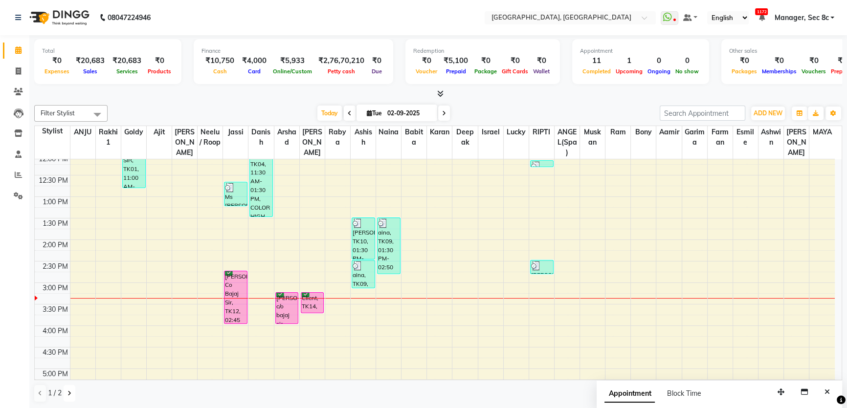
click at [68, 392] on icon at bounding box center [69, 394] width 4 height 6
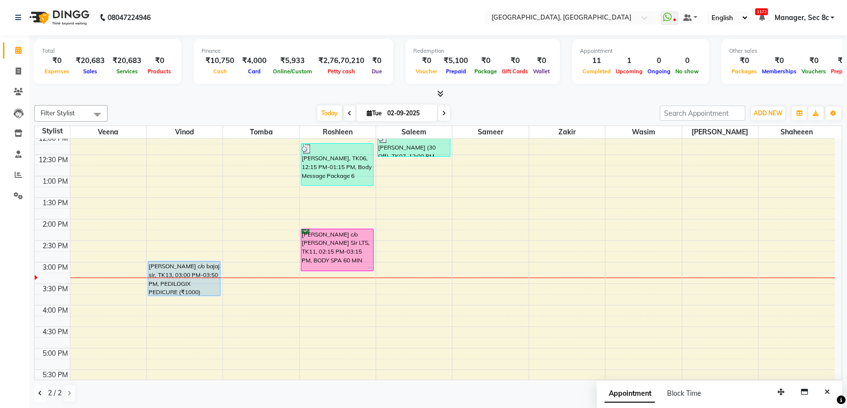
click at [38, 396] on button at bounding box center [40, 393] width 12 height 17
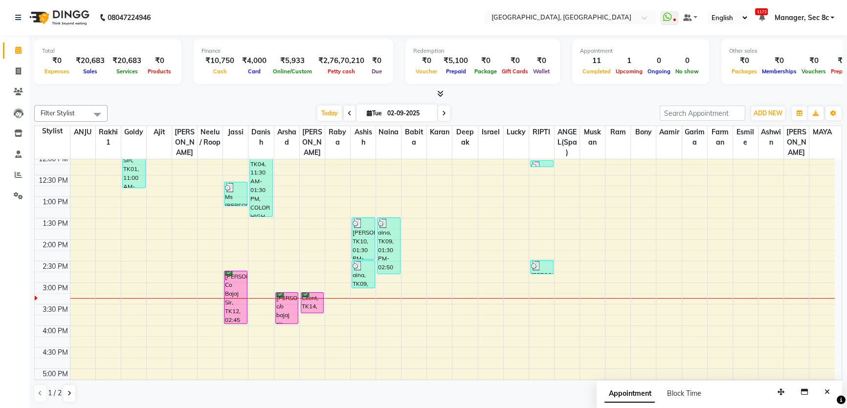
click at [551, 294] on div "8:00 AM 8:30 AM 9:00 AM 9:30 AM 10:00 AM 10:30 AM 11:00 AM 11:30 AM 12:00 PM 12…" at bounding box center [435, 283] width 800 height 602
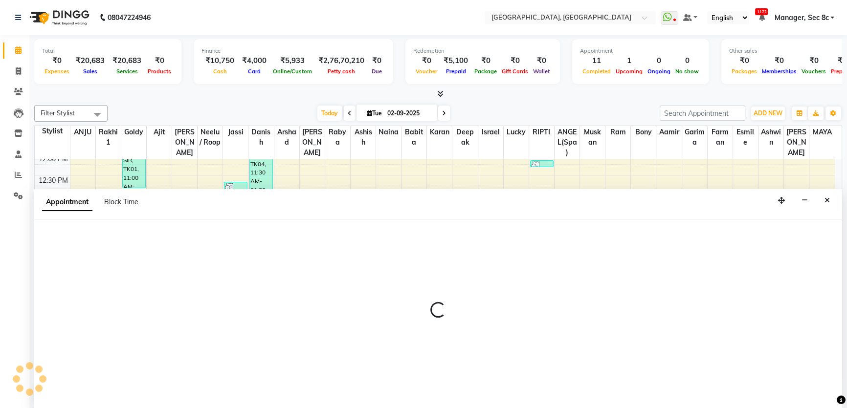
select select "50628"
select select "915"
select select "tentative"
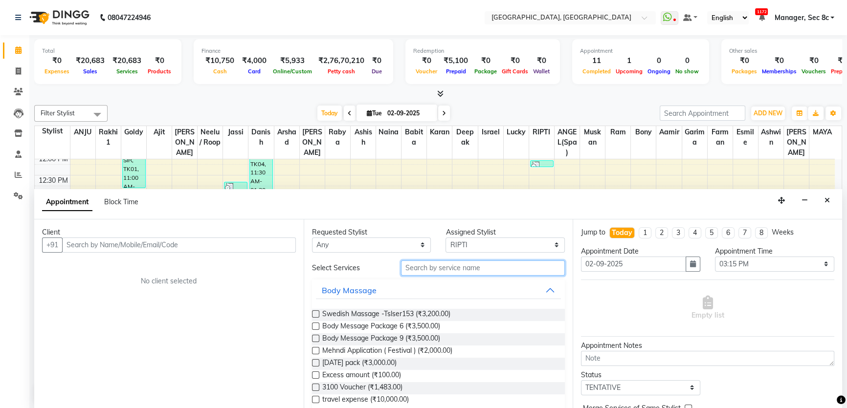
click at [440, 271] on input "text" at bounding box center [483, 268] width 164 height 15
type input "faci"
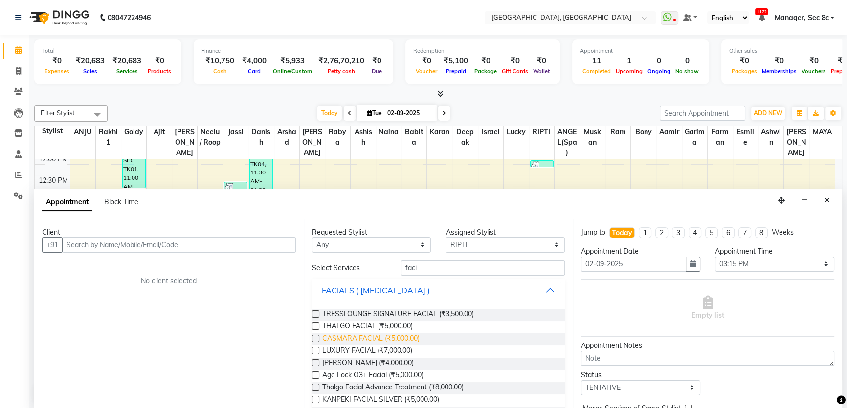
click at [382, 339] on span "CASMARA FACIAL (₹5,000.00)" at bounding box center [370, 339] width 97 height 12
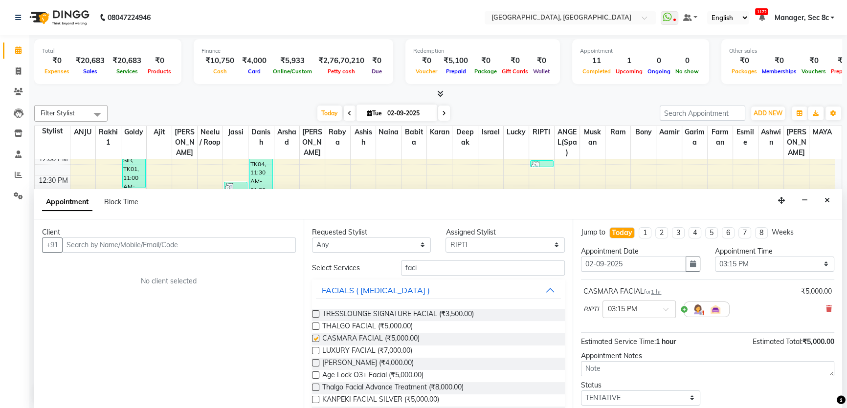
checkbox input "false"
click at [441, 264] on input "faci" at bounding box center [483, 268] width 164 height 15
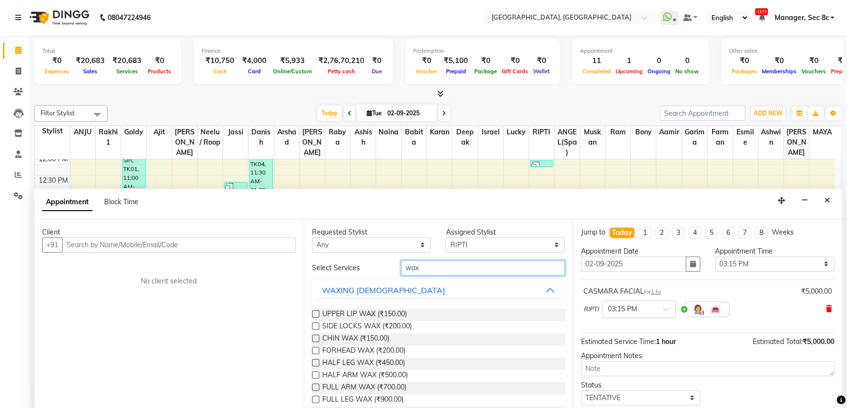
type input "wax"
click at [826, 306] on icon at bounding box center [829, 309] width 6 height 7
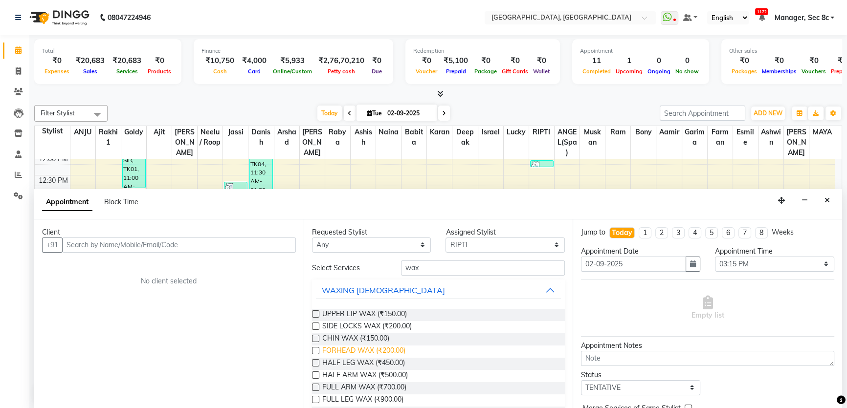
scroll to position [44, 0]
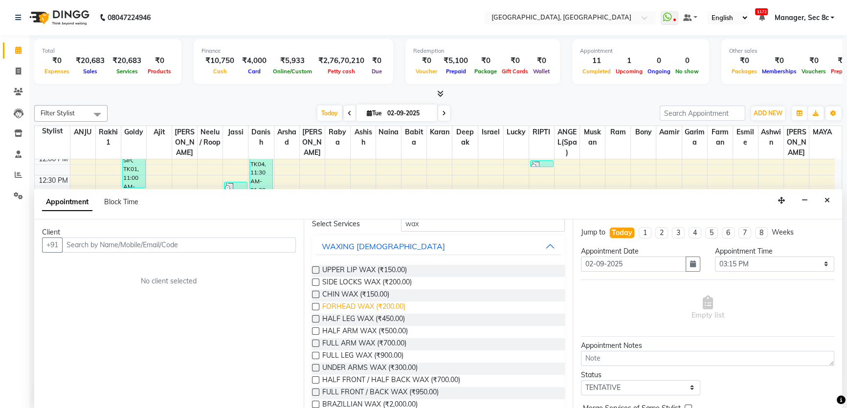
click at [355, 345] on span "FULL ARM WAX (₹700.00)" at bounding box center [364, 344] width 84 height 12
checkbox input "false"
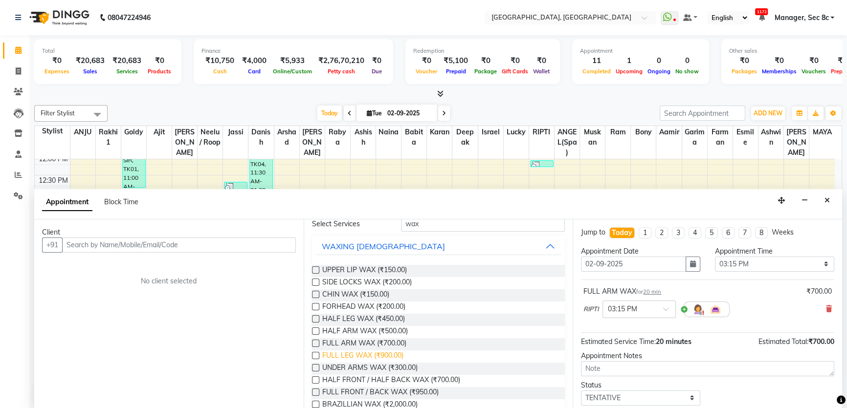
click at [362, 357] on span "FULL LEG WAX (₹900.00)" at bounding box center [362, 357] width 81 height 12
checkbox input "false"
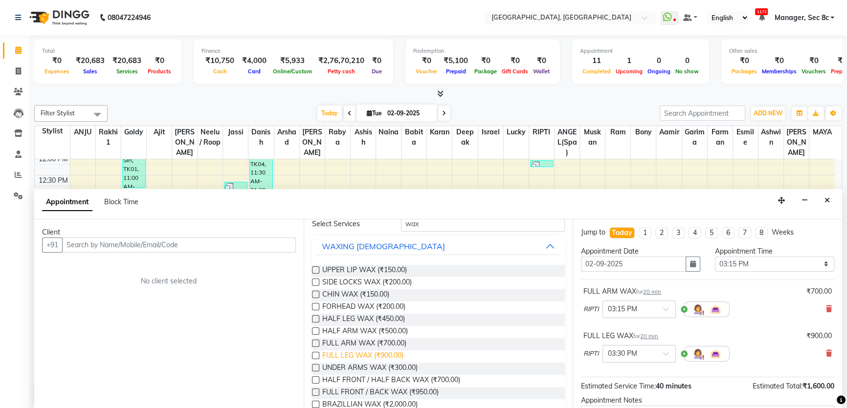
drag, startPoint x: 363, startPoint y: 363, endPoint x: 396, endPoint y: 353, distance: 34.8
click at [363, 363] on span "UNDER ARMS WAX (₹300.00)" at bounding box center [369, 369] width 95 height 12
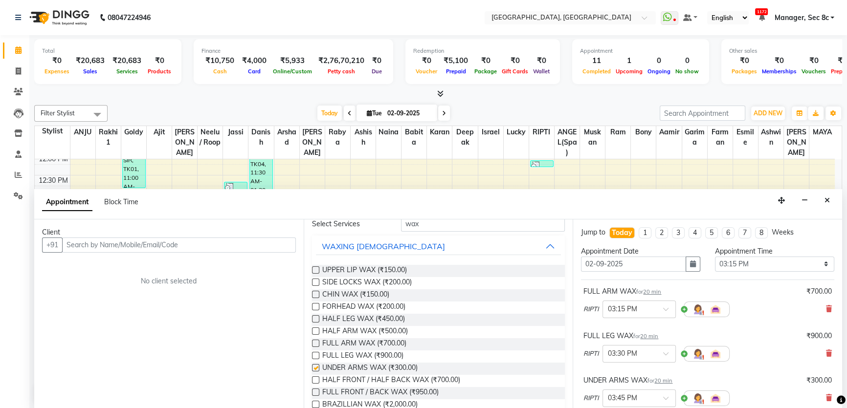
checkbox input "false"
click at [489, 225] on input "wax" at bounding box center [483, 224] width 164 height 15
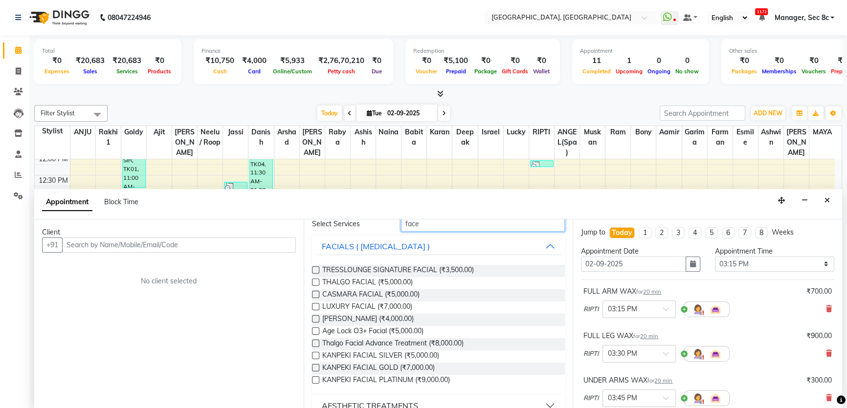
scroll to position [13, 0]
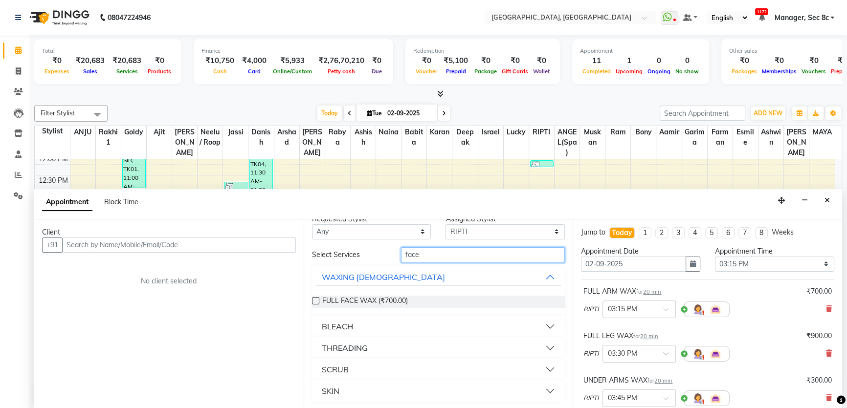
type input "face"
click at [426, 332] on button "BLEACH" at bounding box center [438, 327] width 245 height 18
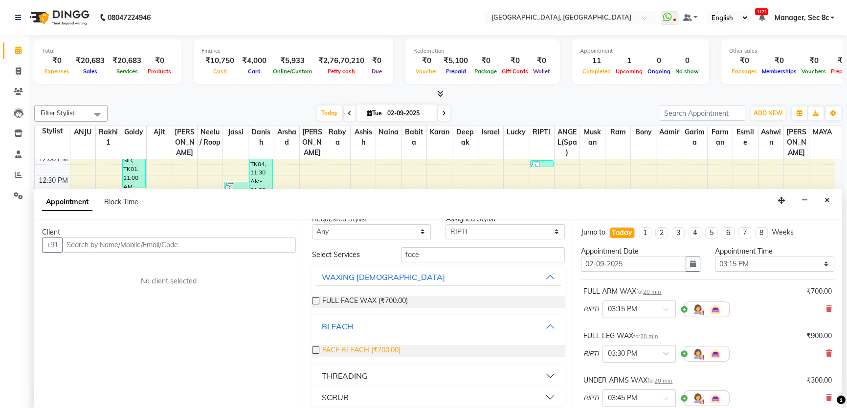
click at [376, 354] on span "FACE BLEACH (₹700.00)" at bounding box center [361, 351] width 78 height 12
checkbox input "false"
click at [440, 258] on input "face" at bounding box center [483, 254] width 164 height 15
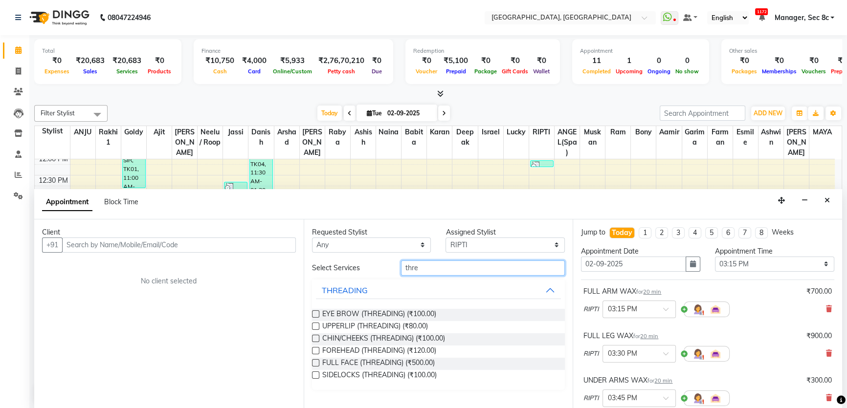
scroll to position [0, 0]
type input "thre"
click at [396, 307] on div "EYE BROW (THREADING) (₹100.00) UPPERLIP (THREADING) (₹80.00) CHIN/CHEEKS (THREA…" at bounding box center [438, 345] width 253 height 89
click at [396, 315] on span "EYE BROW (THREADING) (₹100.00)" at bounding box center [379, 315] width 114 height 12
checkbox input "false"
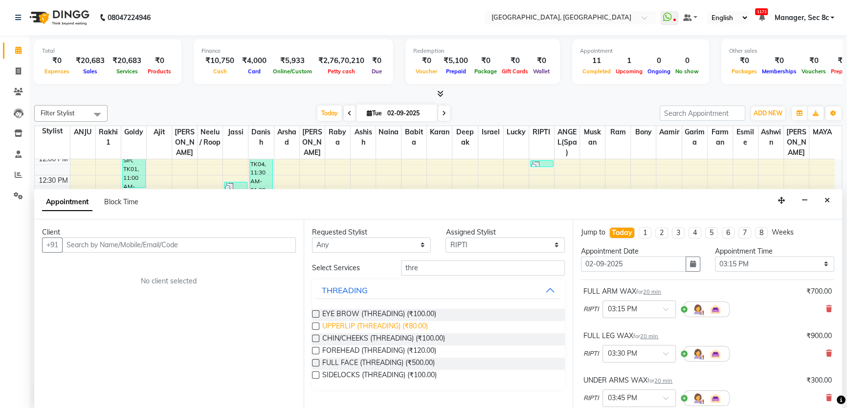
click at [396, 327] on span "UPPERLIP (THREADING) (₹80.00)" at bounding box center [375, 327] width 106 height 12
checkbox input "false"
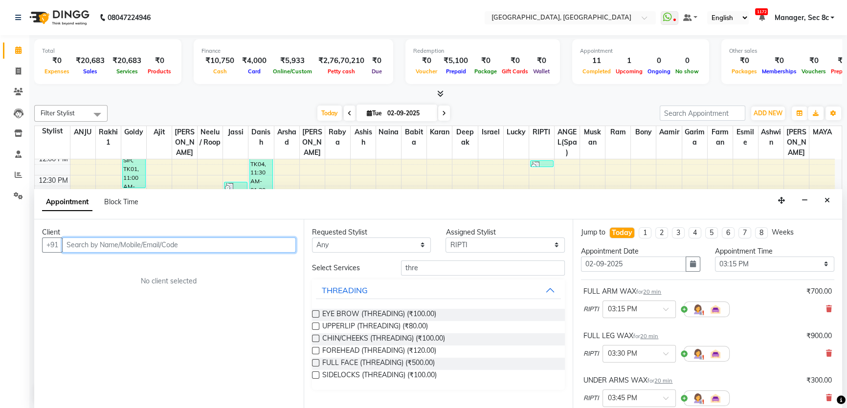
click at [211, 240] on input "text" at bounding box center [179, 245] width 234 height 15
paste input "9115867265"
type input "9115867265"
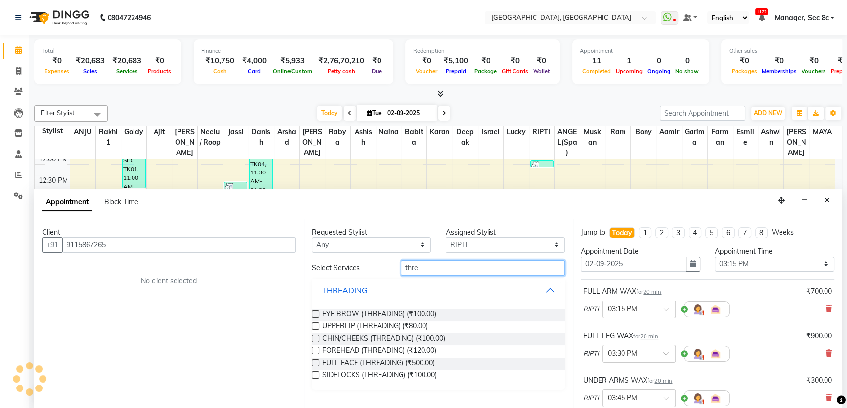
click at [433, 270] on input "thre" at bounding box center [483, 268] width 164 height 15
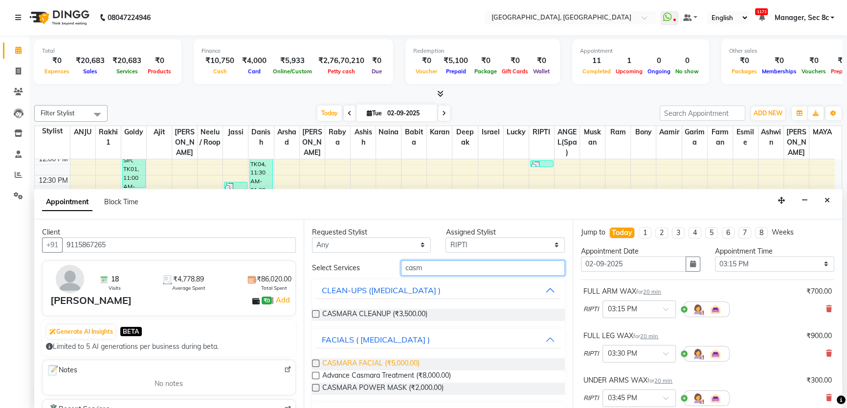
type input "casm"
click at [412, 361] on span "CASMARA FACIAL (₹5,000.00)" at bounding box center [370, 364] width 97 height 12
checkbox input "false"
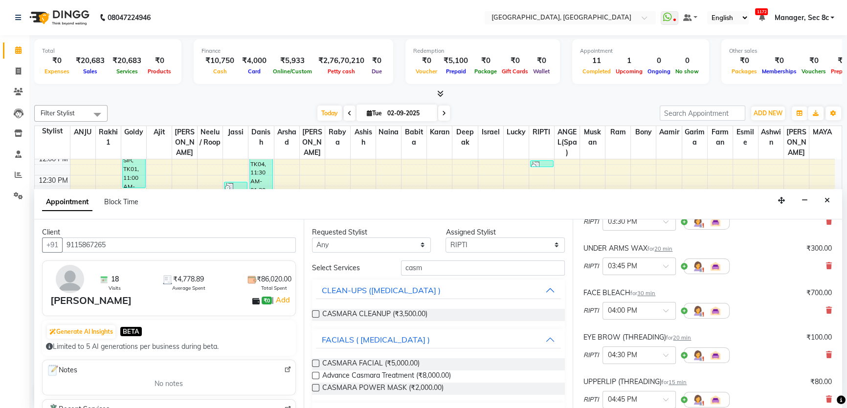
scroll to position [311, 0]
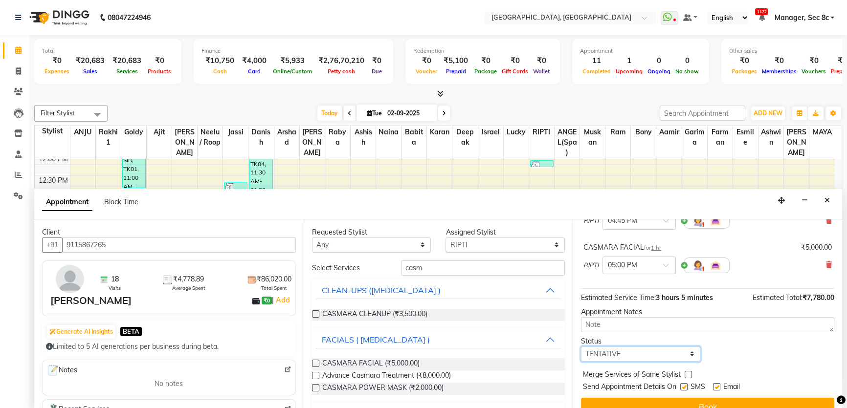
drag, startPoint x: 648, startPoint y: 352, endPoint x: 642, endPoint y: 358, distance: 8.7
click at [648, 352] on select "Select TENTATIVE CONFIRM CHECK-IN UPCOMING" at bounding box center [640, 354] width 119 height 15
select select "confirm booking"
click at [581, 347] on select "Select TENTATIVE CONFIRM CHECK-IN UPCOMING" at bounding box center [640, 354] width 119 height 15
click at [686, 371] on label at bounding box center [688, 374] width 7 height 7
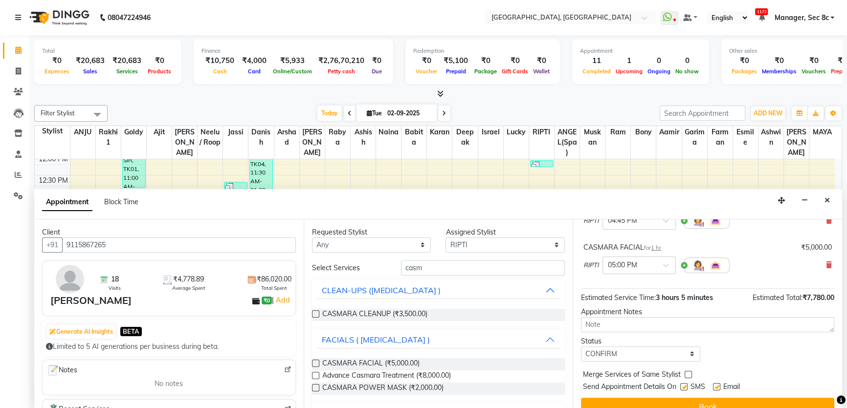
click at [686, 373] on input "checkbox" at bounding box center [688, 376] width 6 height 6
checkbox input "true"
click at [686, 383] on label at bounding box center [683, 386] width 7 height 7
click at [686, 385] on input "checkbox" at bounding box center [683, 388] width 6 height 6
checkbox input "false"
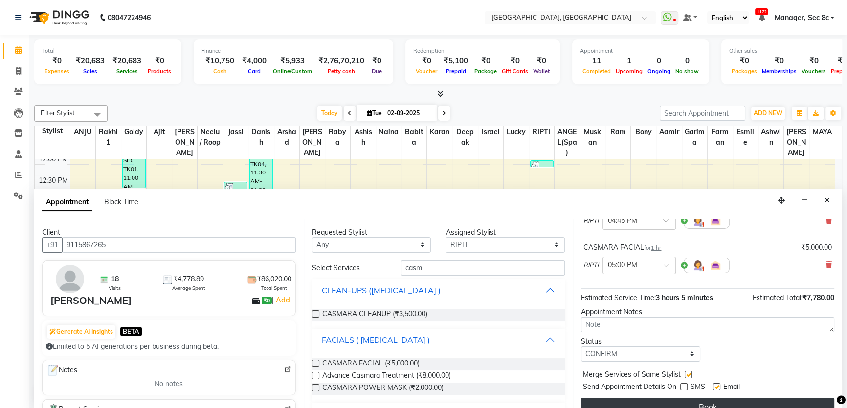
click at [687, 402] on button "Book" at bounding box center [707, 407] width 253 height 18
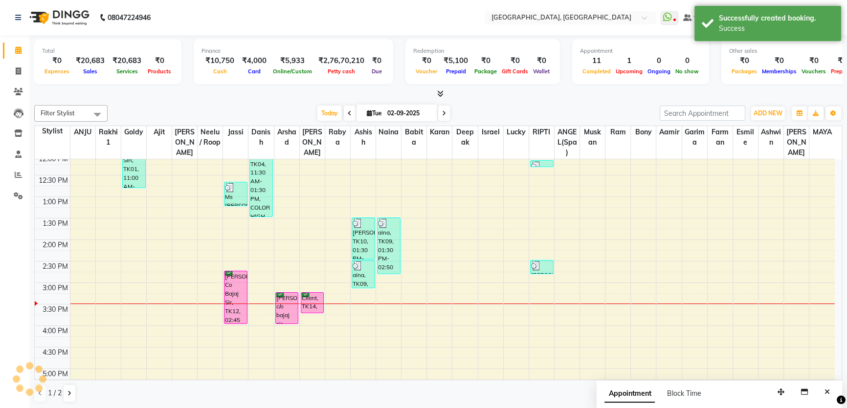
scroll to position [0, 0]
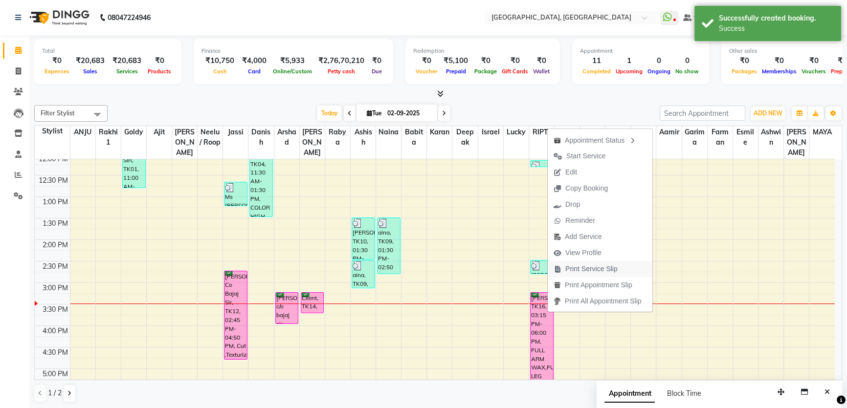
click at [572, 264] on span "Print Service Slip" at bounding box center [591, 269] width 52 height 10
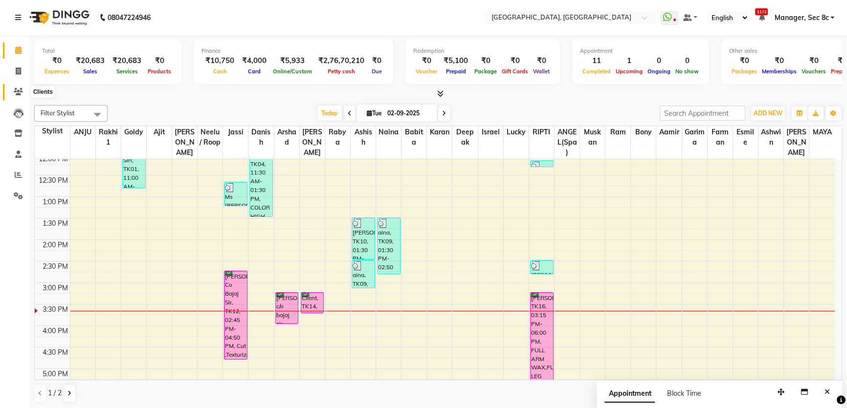
click at [10, 92] on span at bounding box center [18, 92] width 17 height 11
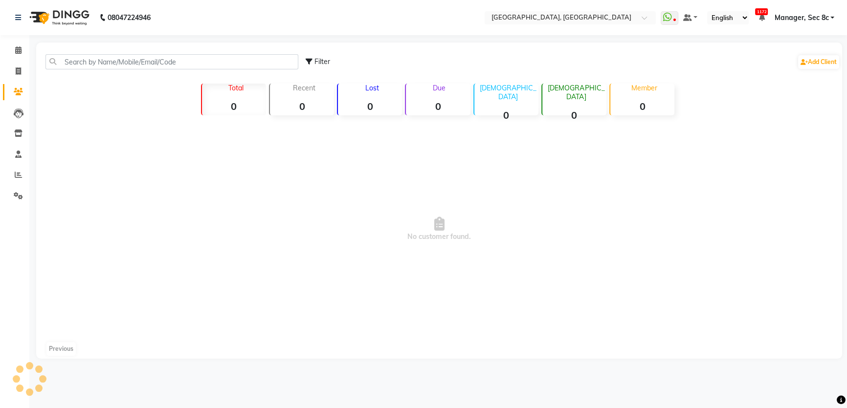
click at [107, 63] on input "text" at bounding box center [171, 61] width 253 height 15
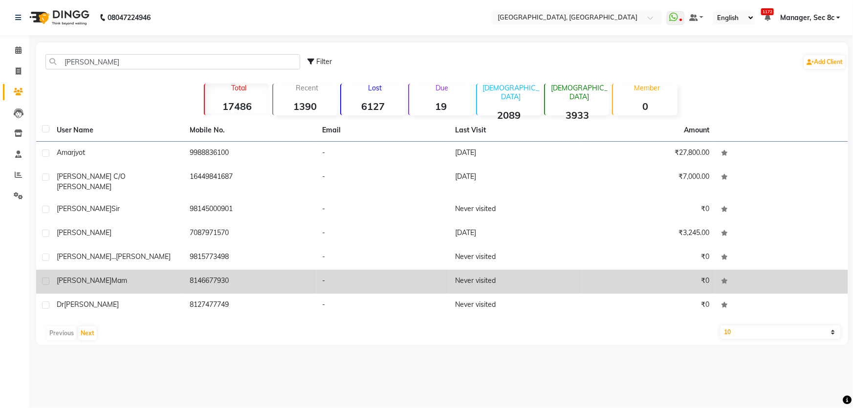
type input "[PERSON_NAME]"
click at [166, 280] on td "[PERSON_NAME]" at bounding box center [117, 282] width 133 height 24
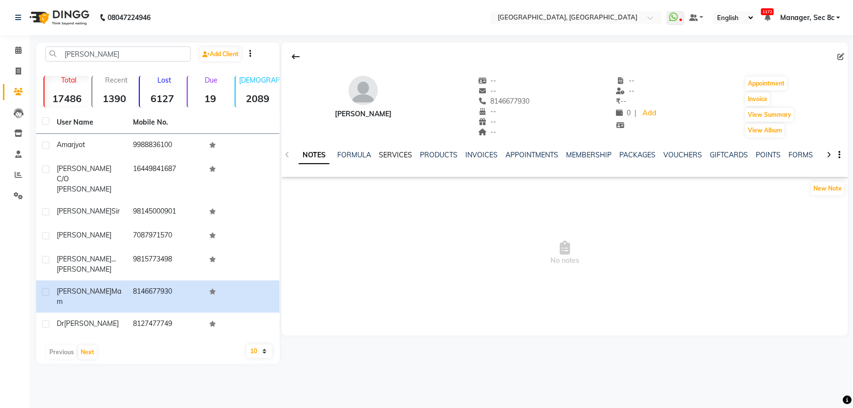
click at [401, 157] on link "SERVICES" at bounding box center [395, 155] width 33 height 9
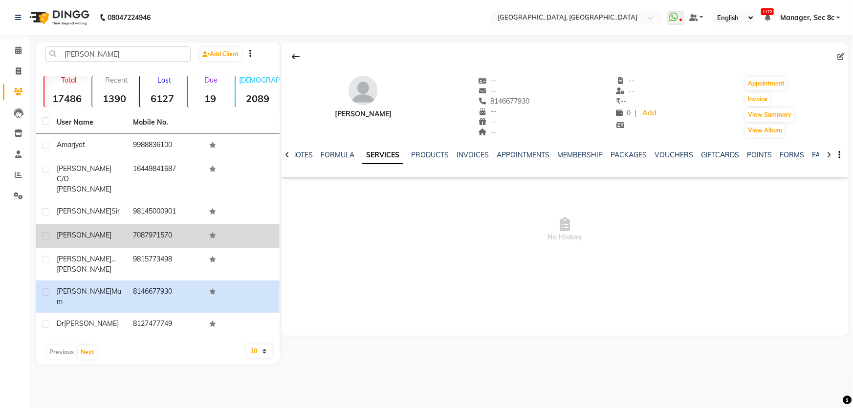
click at [150, 225] on td "7087971570" at bounding box center [165, 236] width 76 height 24
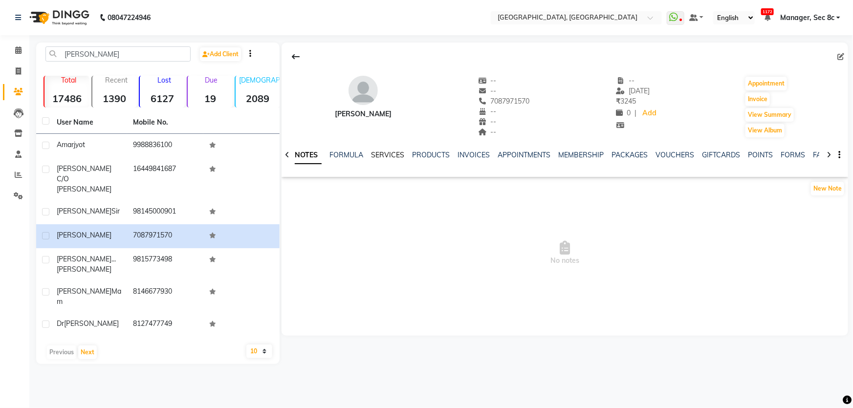
click at [398, 157] on link "SERVICES" at bounding box center [387, 155] width 33 height 9
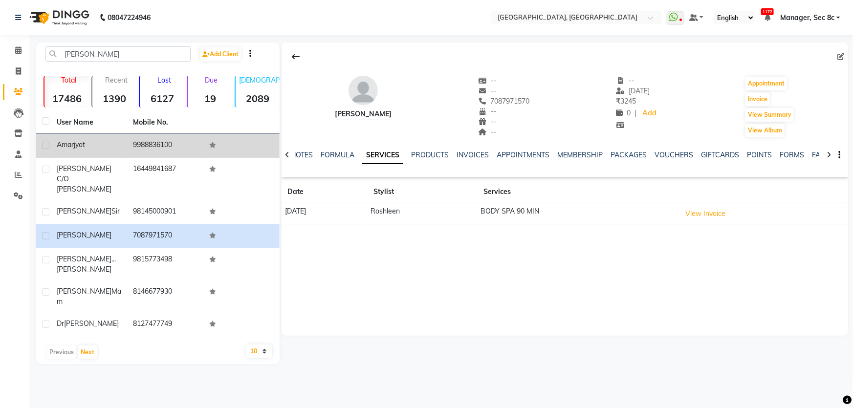
click at [83, 145] on span "Amarjyot" at bounding box center [71, 144] width 28 height 9
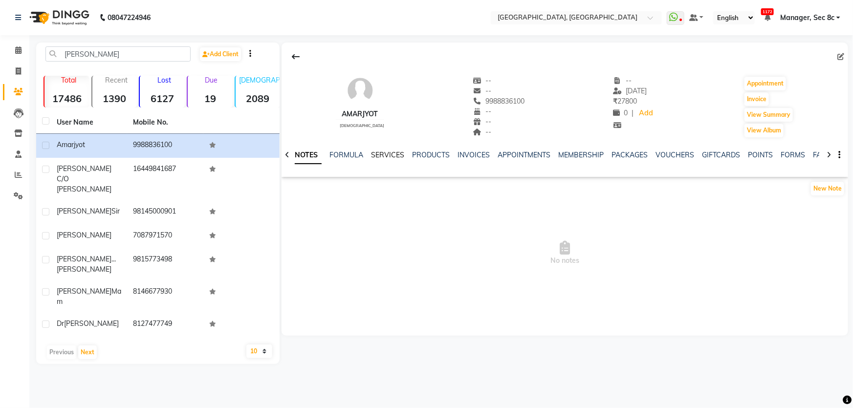
click at [384, 154] on link "SERVICES" at bounding box center [387, 155] width 33 height 9
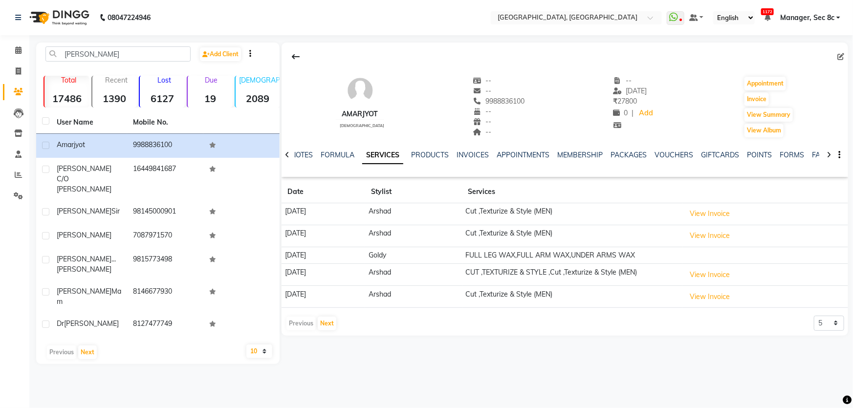
drag, startPoint x: 348, startPoint y: 115, endPoint x: 378, endPoint y: 115, distance: 30.8
click at [378, 115] on div "Amarjyot [DEMOGRAPHIC_DATA] -- -- 9988836100 -- -- -- -- [DATE] ₹ 27800 0 | Add…" at bounding box center [565, 102] width 567 height 72
click at [407, 127] on div "Amarjyot [DEMOGRAPHIC_DATA] -- -- 9988836100 -- -- -- -- [DATE] ₹ 27800 0 | Add…" at bounding box center [565, 102] width 567 height 72
click at [323, 328] on button "Next" at bounding box center [327, 324] width 19 height 14
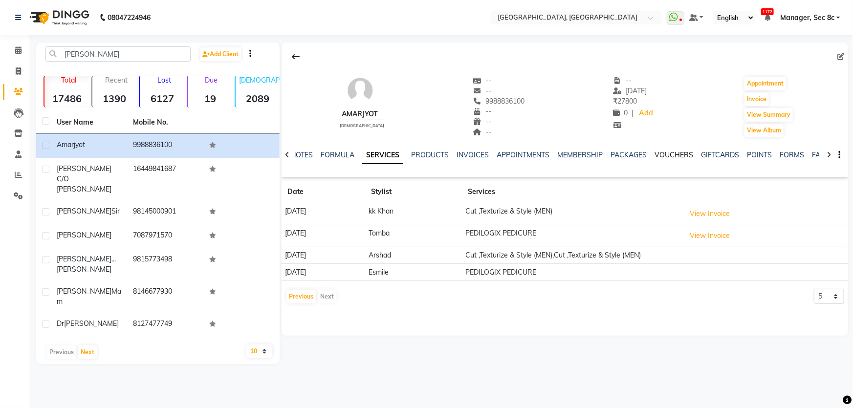
click at [687, 158] on link "VOUCHERS" at bounding box center [674, 155] width 39 height 9
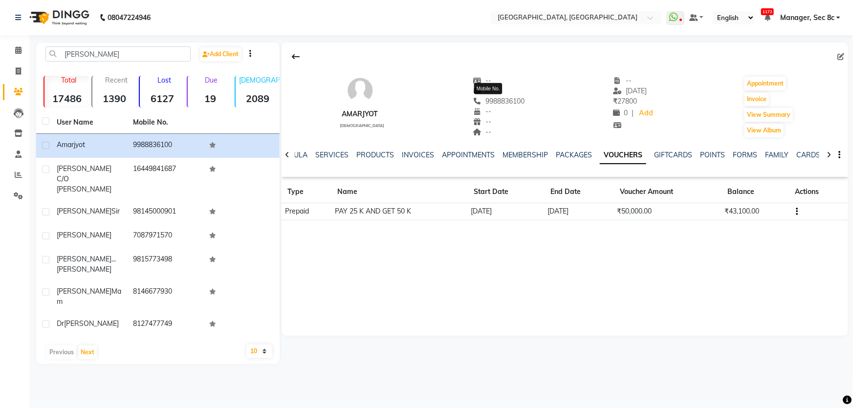
click at [486, 99] on span "9988836100" at bounding box center [499, 101] width 52 height 9
copy span "9988836100"
click at [20, 54] on span at bounding box center [18, 50] width 17 height 11
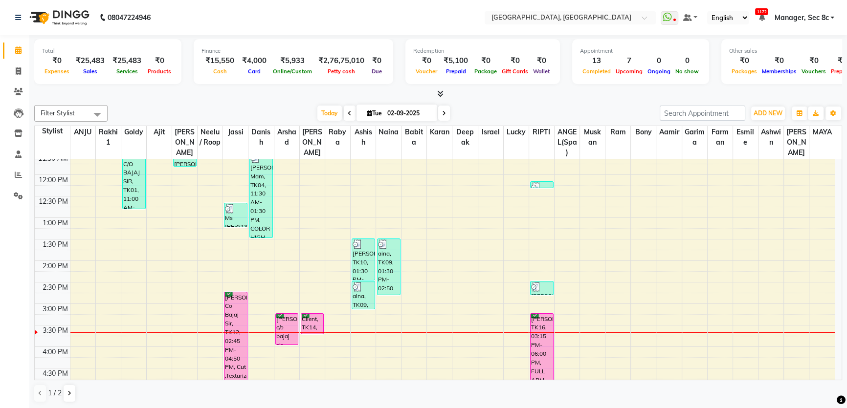
scroll to position [177, 0]
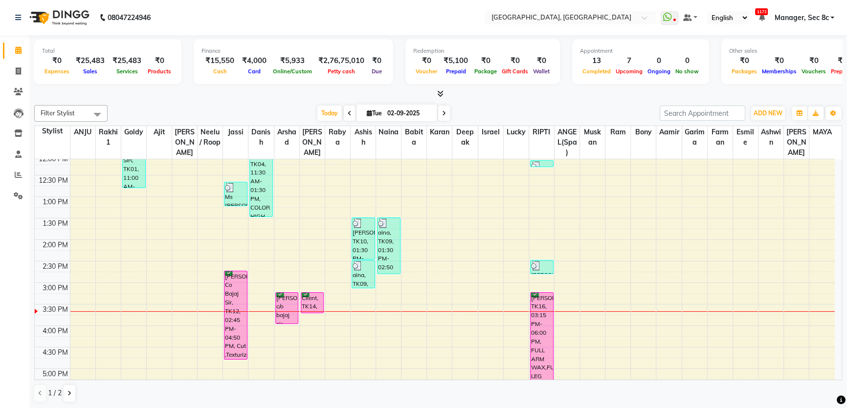
click at [797, 311] on div at bounding box center [796, 311] width 25 height 0
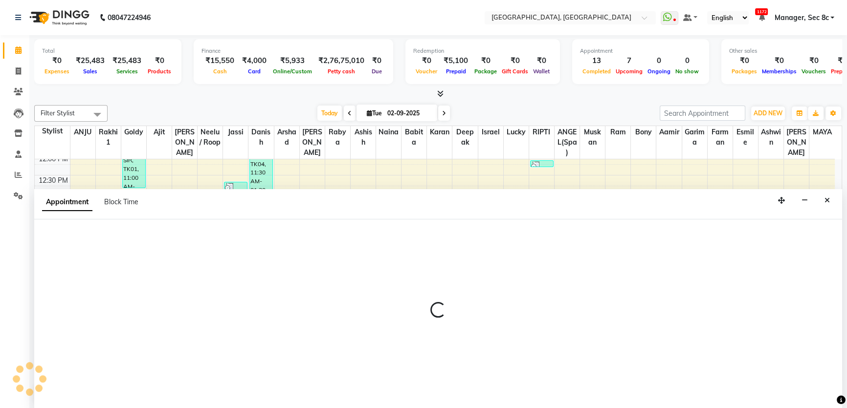
scroll to position [0, 0]
select select "71091"
select select "930"
select select "tentative"
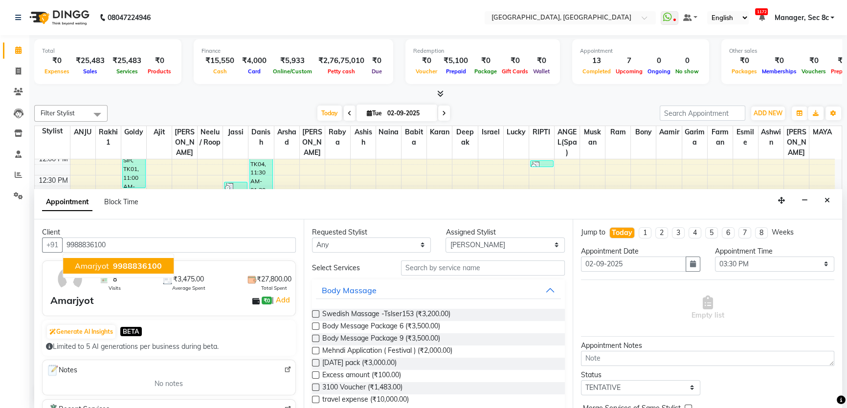
type input "9988836100"
click at [523, 268] on input "text" at bounding box center [483, 268] width 164 height 15
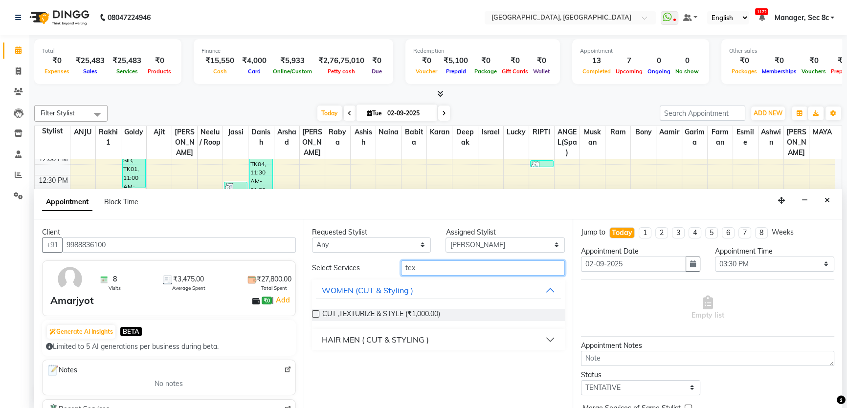
type input "tex"
click at [428, 337] on div "HAIR MEN ( CUT & STYLING )" at bounding box center [375, 340] width 107 height 12
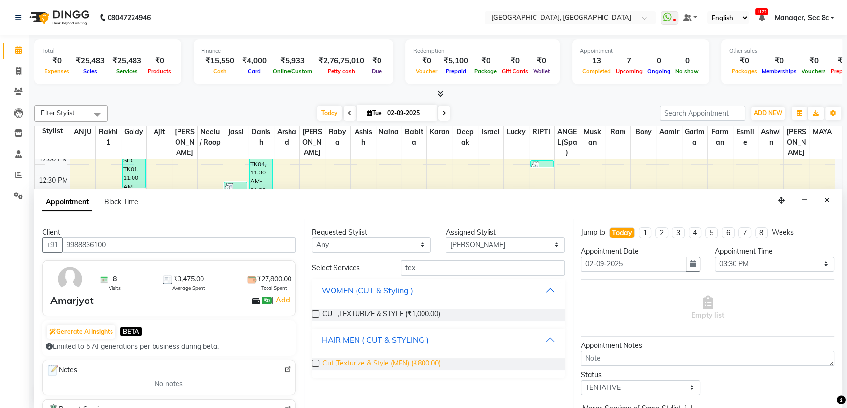
click at [414, 363] on span "Cut ,Texturize & Style (MEN) (₹800.00)" at bounding box center [381, 364] width 118 height 12
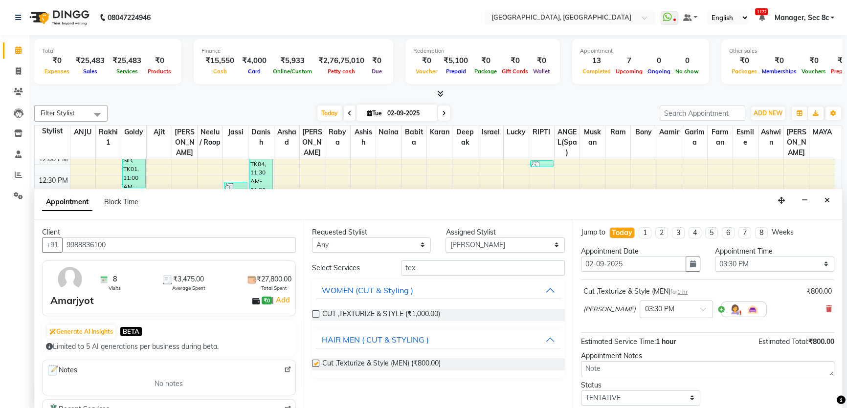
checkbox input "false"
click at [479, 246] on select "Select [PERSON_NAME](Spa) [PERSON_NAME] [PERSON_NAME] [PERSON_NAME] [PERSON_NAM…" at bounding box center [504, 245] width 119 height 15
select select "25427"
click at [445, 238] on select "Select [PERSON_NAME](Spa) [PERSON_NAME] [PERSON_NAME] [PERSON_NAME] [PERSON_NAM…" at bounding box center [504, 245] width 119 height 15
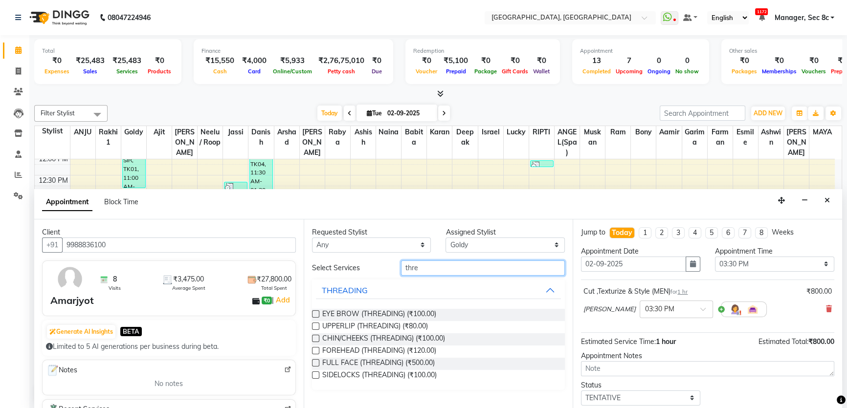
type input "thre"
click at [425, 315] on span "EYE BROW (THREADING) (₹100.00)" at bounding box center [379, 315] width 114 height 12
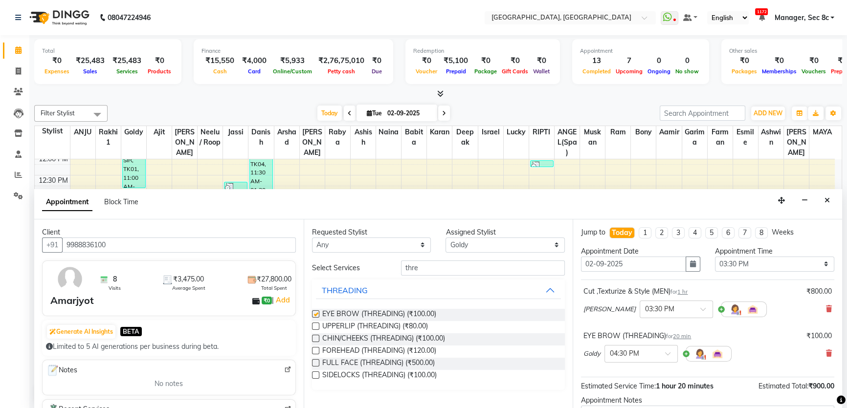
checkbox input "false"
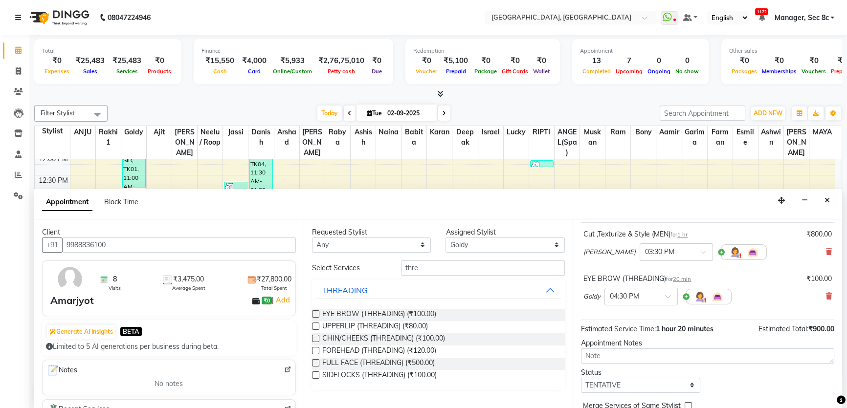
scroll to position [102, 0]
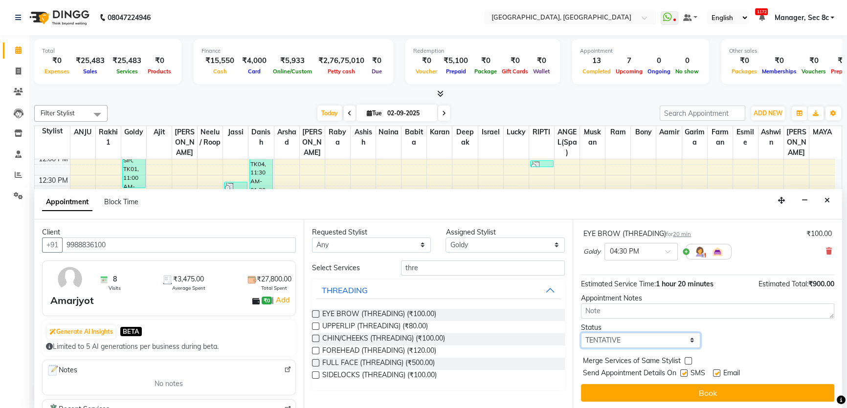
click at [618, 344] on select "Select TENTATIVE CONFIRM CHECK-IN UPCOMING" at bounding box center [640, 340] width 119 height 15
select select "confirm booking"
click at [581, 333] on select "Select TENTATIVE CONFIRM CHECK-IN UPCOMING" at bounding box center [640, 340] width 119 height 15
click at [685, 360] on label at bounding box center [688, 360] width 7 height 7
click at [685, 360] on input "checkbox" at bounding box center [688, 362] width 6 height 6
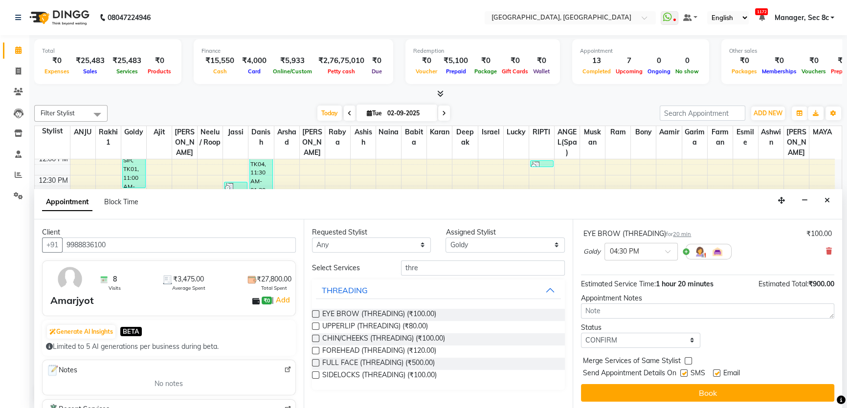
checkbox input "true"
click at [686, 368] on div "SMS" at bounding box center [696, 374] width 33 height 12
click at [685, 370] on label at bounding box center [683, 373] width 7 height 7
click at [685, 371] on input "checkbox" at bounding box center [683, 374] width 6 height 6
checkbox input "false"
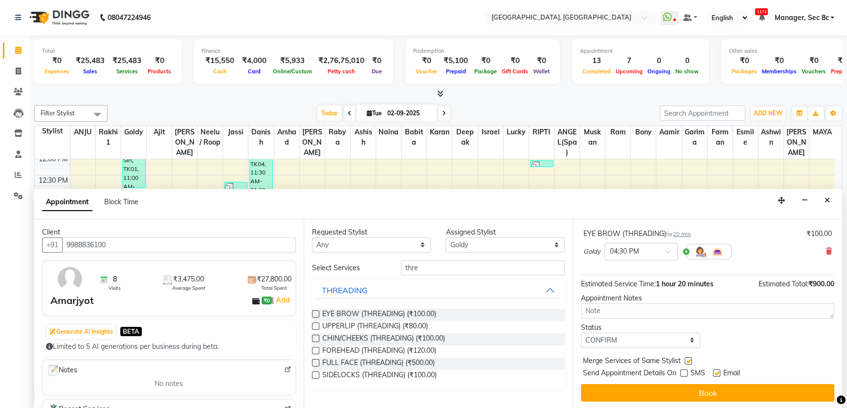
click at [687, 386] on button "Book" at bounding box center [707, 393] width 253 height 18
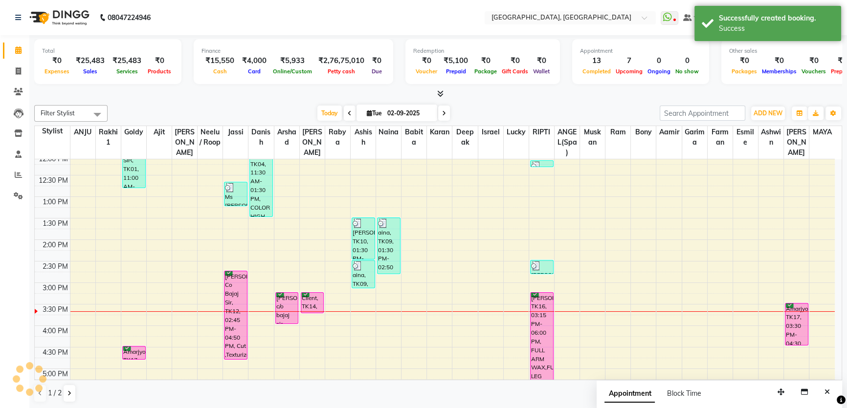
scroll to position [0, 0]
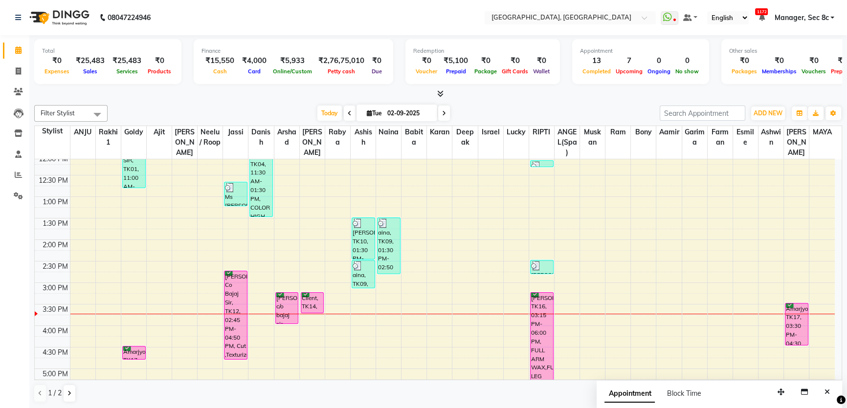
click at [797, 316] on div "Amarjyot, TK17, 03:30 PM-04:30 PM, Cut ,Texturize & Style (MEN)" at bounding box center [796, 325] width 22 height 42
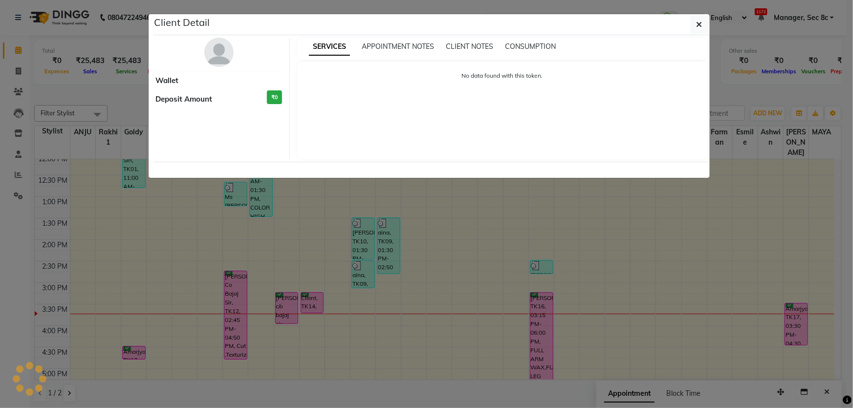
select select "6"
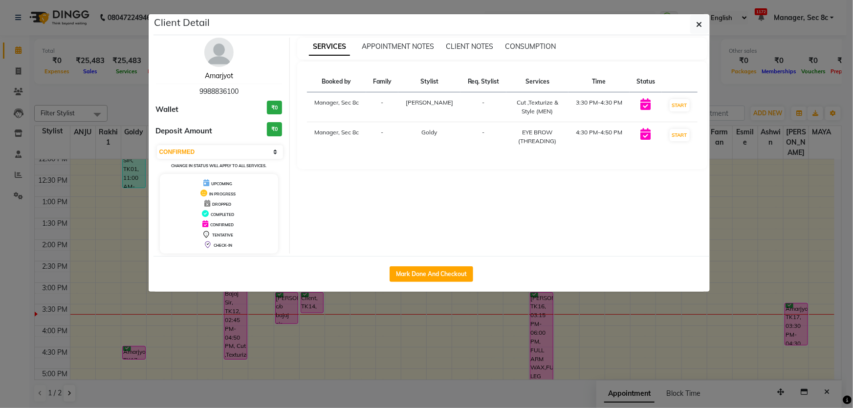
click at [223, 78] on link "Amarjyot" at bounding box center [219, 75] width 28 height 9
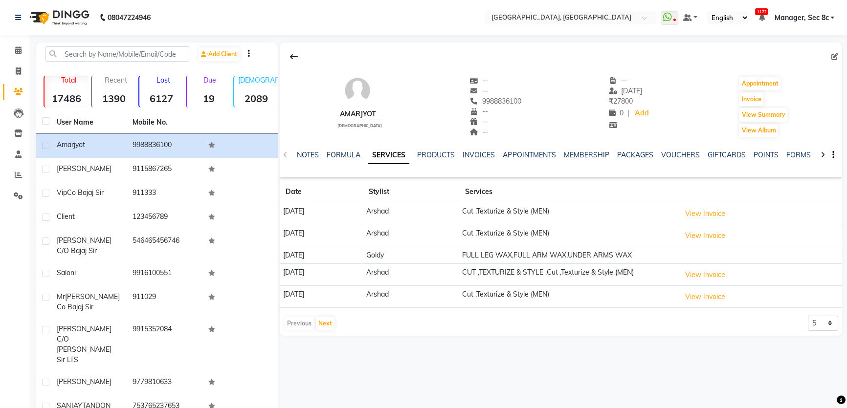
click at [342, 324] on div "Previous Next 5 10 50 100 500" at bounding box center [561, 324] width 554 height 16
click at [334, 324] on div "Previous Next" at bounding box center [310, 324] width 52 height 16
click at [328, 324] on button "Next" at bounding box center [325, 324] width 19 height 14
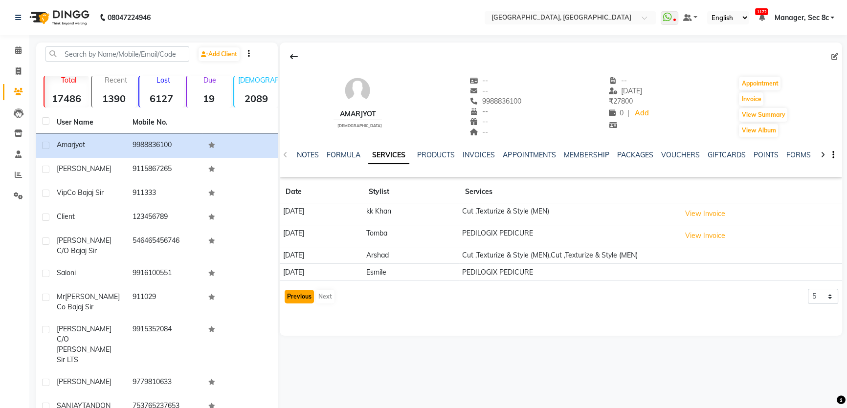
click at [298, 300] on button "Previous" at bounding box center [299, 297] width 29 height 14
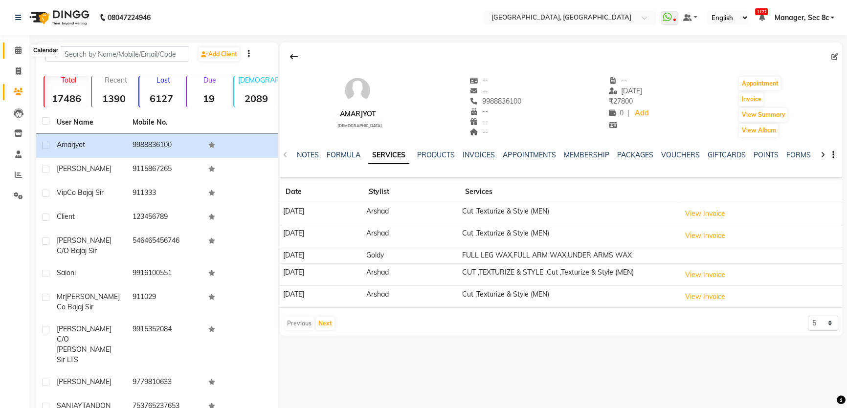
click at [19, 53] on icon at bounding box center [18, 49] width 6 height 7
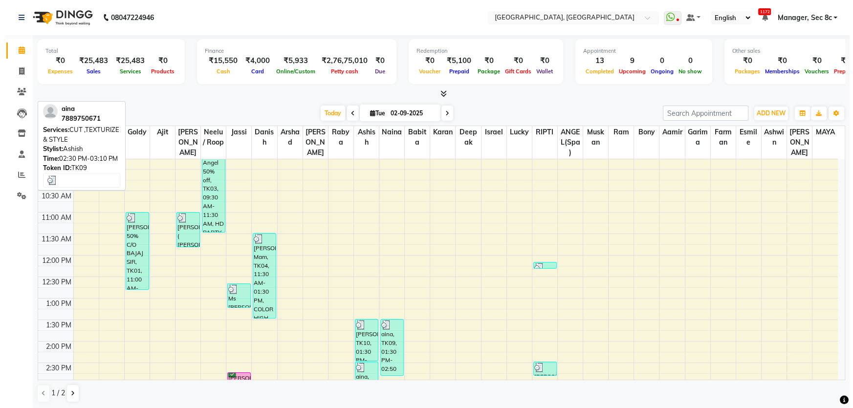
scroll to position [266, 0]
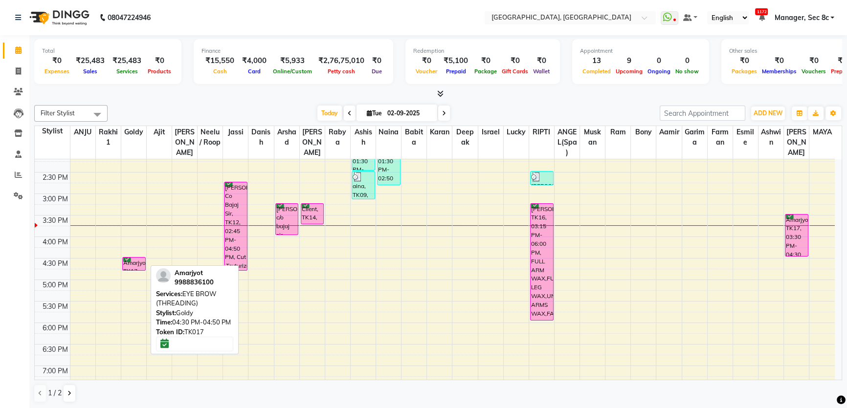
click at [126, 262] on div "Amarjyot, TK17, 04:30 PM-04:50 PM, EYE BROW (THREADING)" at bounding box center [134, 264] width 22 height 13
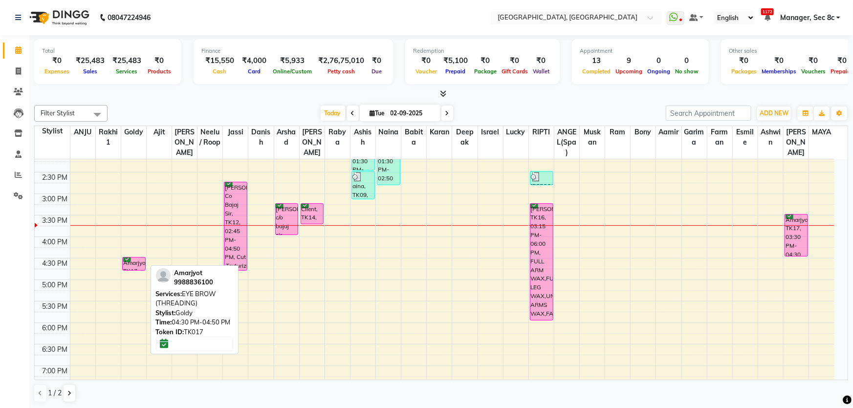
select select "6"
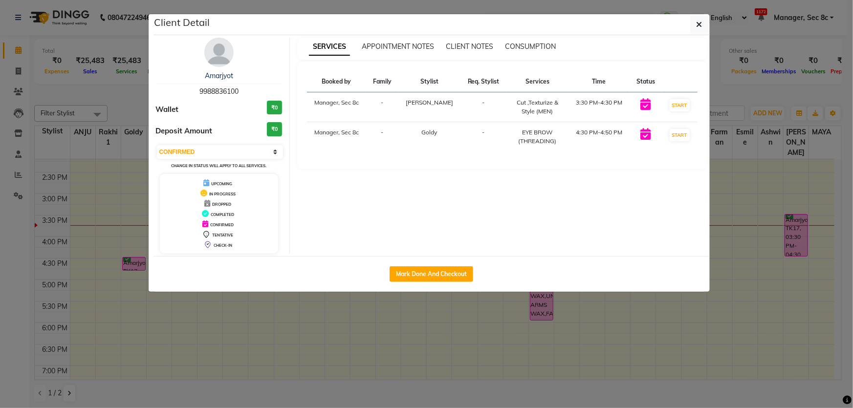
click at [218, 92] on span "9988836100" at bounding box center [218, 91] width 39 height 9
copy span "9988836100"
click at [797, 318] on ngb-modal-window "Client Detail Amarjyot 9988836100 Wallet ₹0 Deposit Amount ₹0 Select IN SERVICE…" at bounding box center [426, 204] width 853 height 408
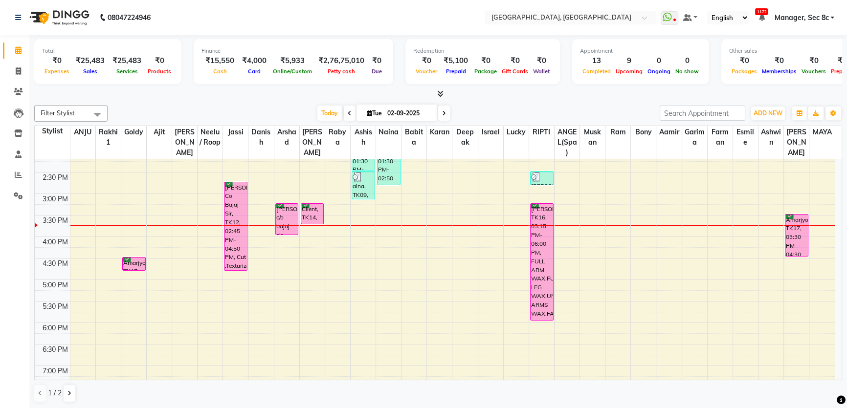
click at [814, 29] on nav "08047224946 Select Location × [GEOGRAPHIC_DATA] WhatsApp Status ✕ Status: Disco…" at bounding box center [423, 17] width 847 height 35
click at [813, 21] on span "Manager, Sec 8c" at bounding box center [801, 18] width 54 height 10
click at [799, 62] on link "Sign out" at bounding box center [783, 67] width 89 height 15
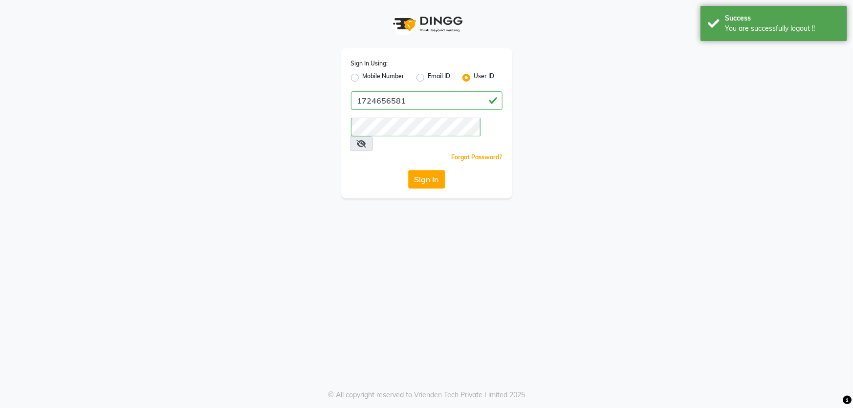
click at [365, 75] on label "Mobile Number" at bounding box center [384, 78] width 42 height 12
click at [365, 75] on input "Mobile Number" at bounding box center [366, 75] width 6 height 6
radio input "true"
radio input "false"
click at [444, 100] on input "Username" at bounding box center [443, 100] width 119 height 19
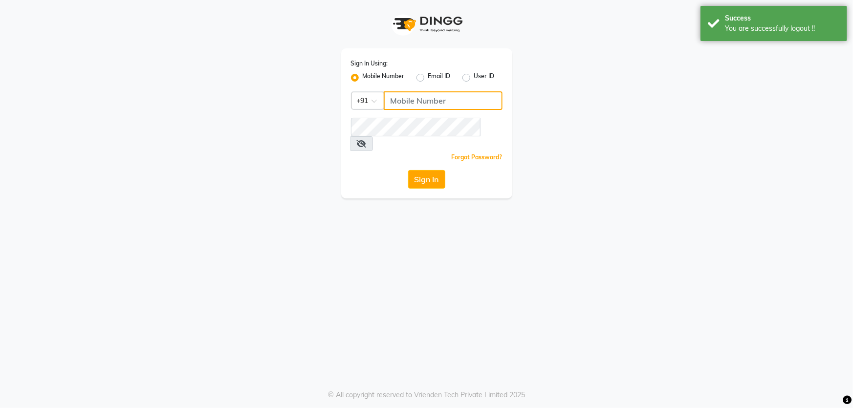
type input "6239163922"
click at [435, 170] on button "Sign In" at bounding box center [426, 179] width 37 height 19
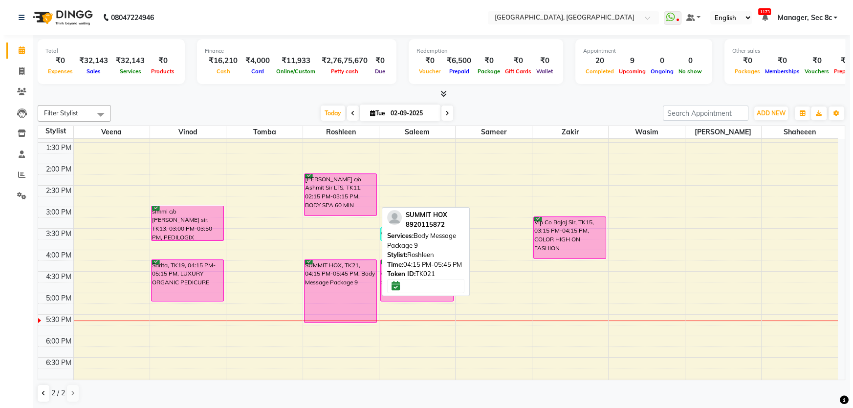
scroll to position [210, 0]
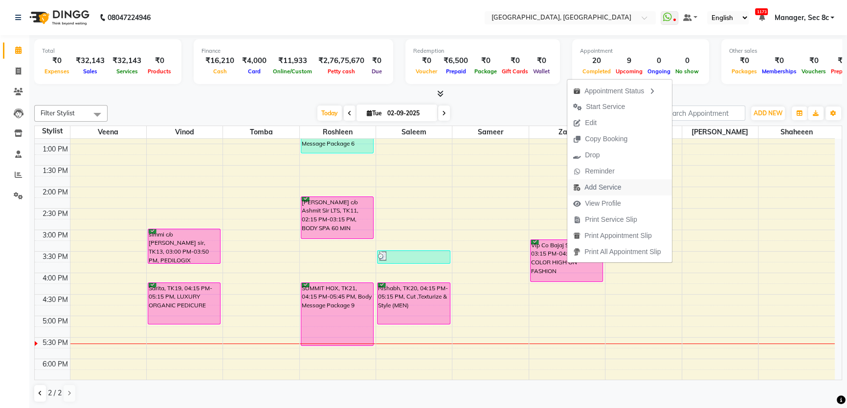
click at [590, 191] on span "Add Service" at bounding box center [602, 187] width 37 height 10
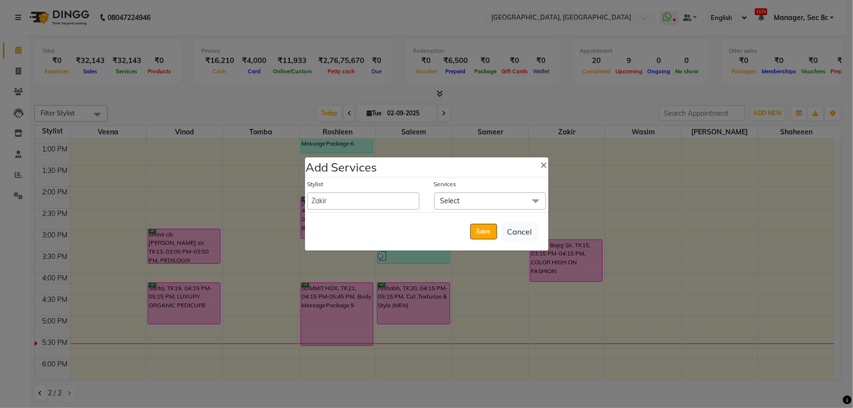
click at [460, 198] on span "Select" at bounding box center [490, 201] width 112 height 17
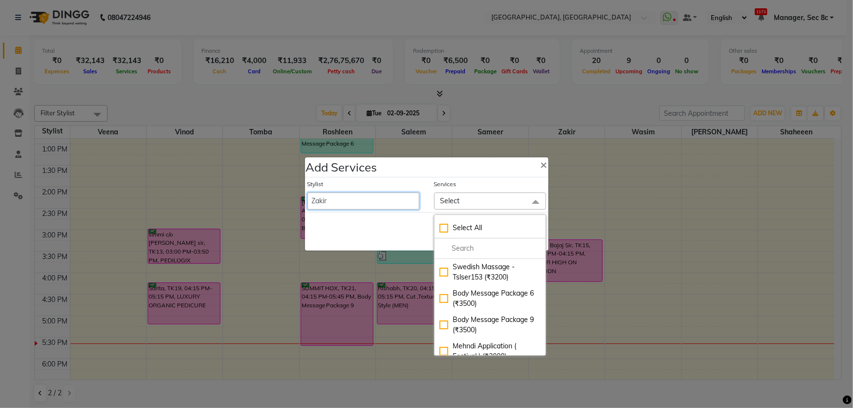
click at [372, 203] on select "Aamid [PERSON_NAME] [PERSON_NAME] ANGEL(Spa) [PERSON_NAME] [PERSON_NAME] Babita…" at bounding box center [364, 201] width 112 height 17
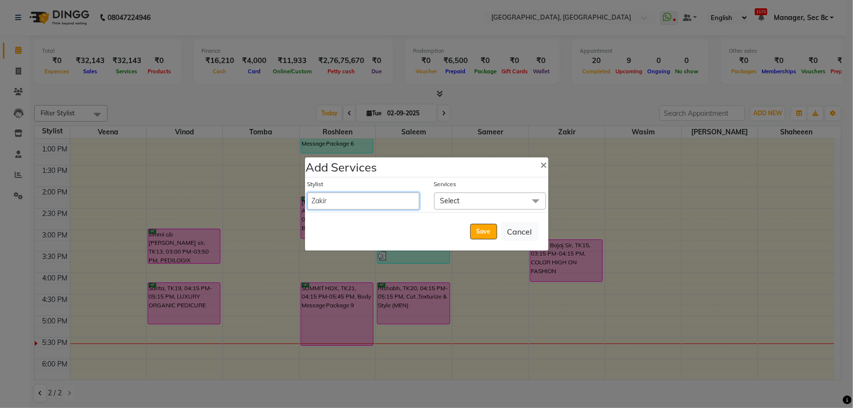
select select "25429"
click at [308, 193] on select "Aamid [PERSON_NAME] [PERSON_NAME] ANGEL(Spa) [PERSON_NAME] [PERSON_NAME] Babita…" at bounding box center [364, 201] width 112 height 17
select select "975"
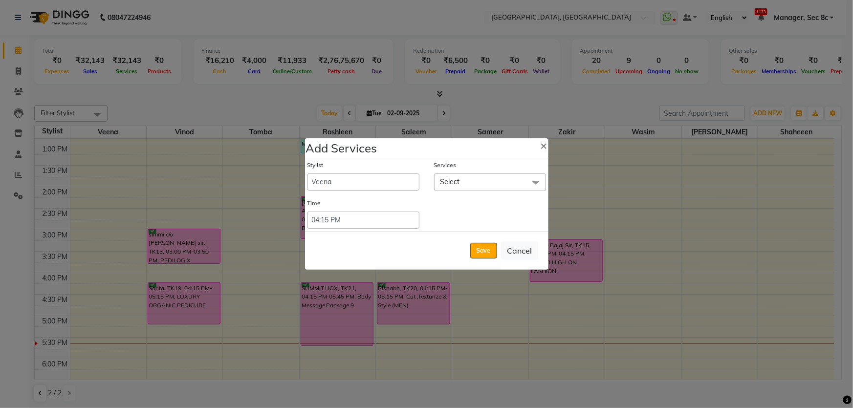
click at [463, 190] on span "Select" at bounding box center [490, 182] width 112 height 17
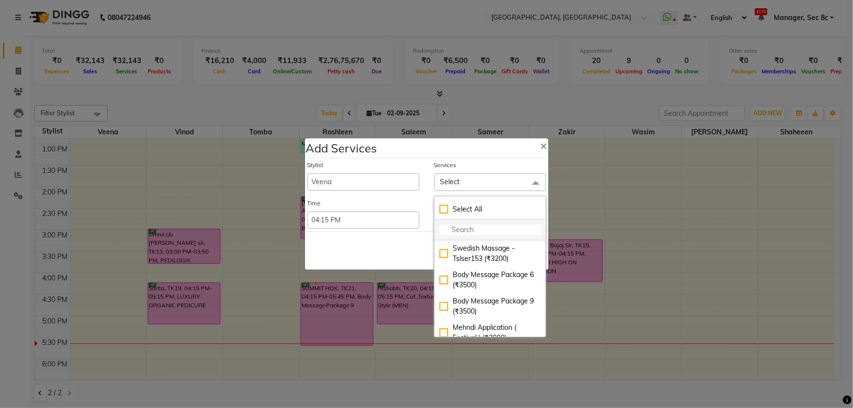
click at [483, 237] on li at bounding box center [490, 230] width 111 height 21
click at [483, 233] on input "multiselect-search" at bounding box center [490, 230] width 101 height 10
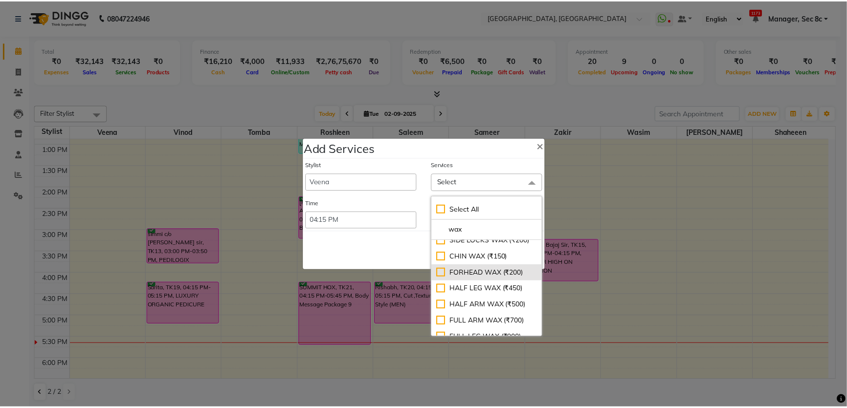
scroll to position [44, 0]
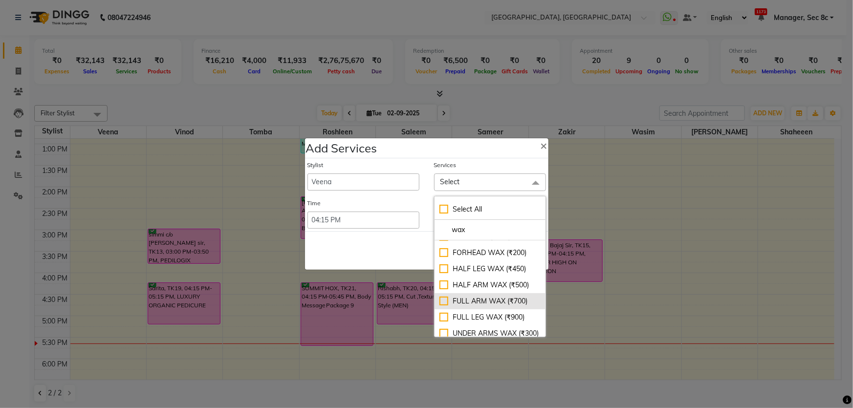
type input "wax"
click at [488, 298] on div "FULL ARM WAX (₹700)" at bounding box center [490, 301] width 101 height 10
checkbox input "true"
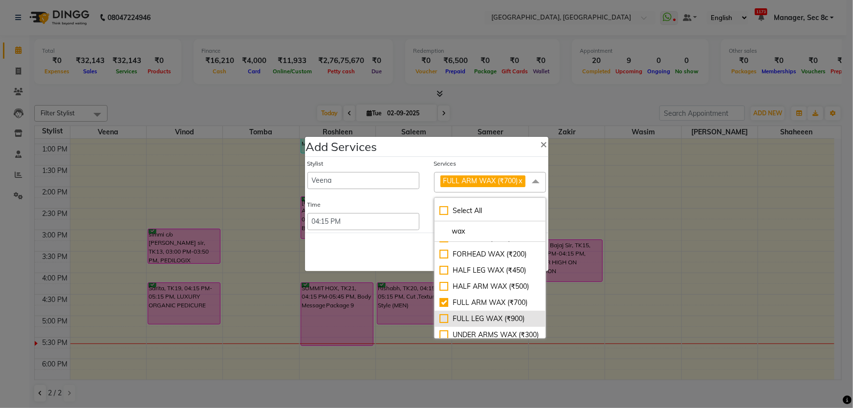
click at [489, 316] on div "FULL LEG WAX (₹900)" at bounding box center [490, 319] width 101 height 10
checkbox input "true"
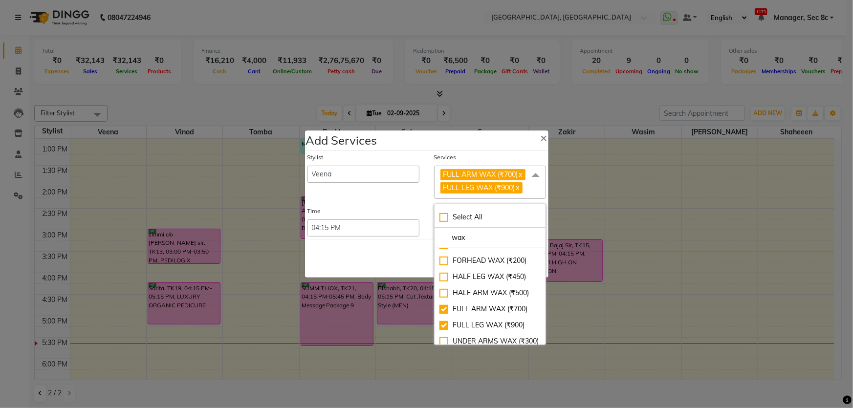
click at [405, 265] on div "Save Cancel" at bounding box center [427, 258] width 244 height 39
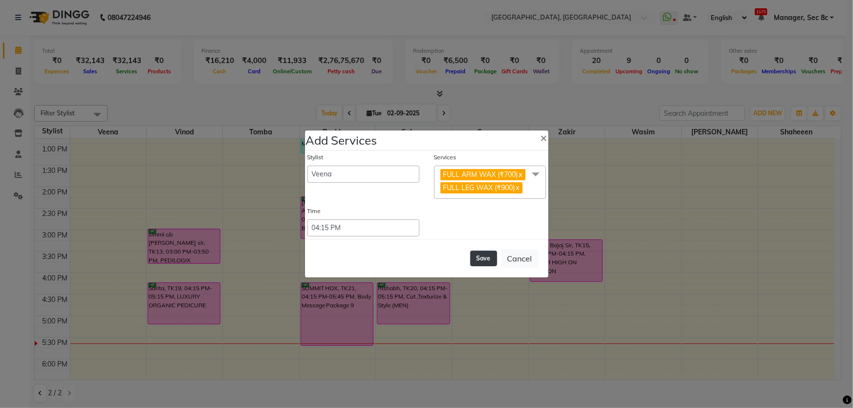
click at [483, 261] on button "Save" at bounding box center [483, 259] width 27 height 16
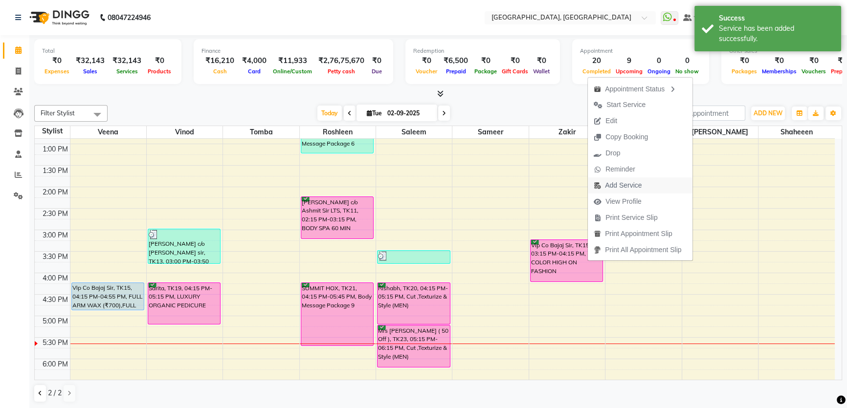
click at [624, 190] on span "Add Service" at bounding box center [623, 185] width 37 height 10
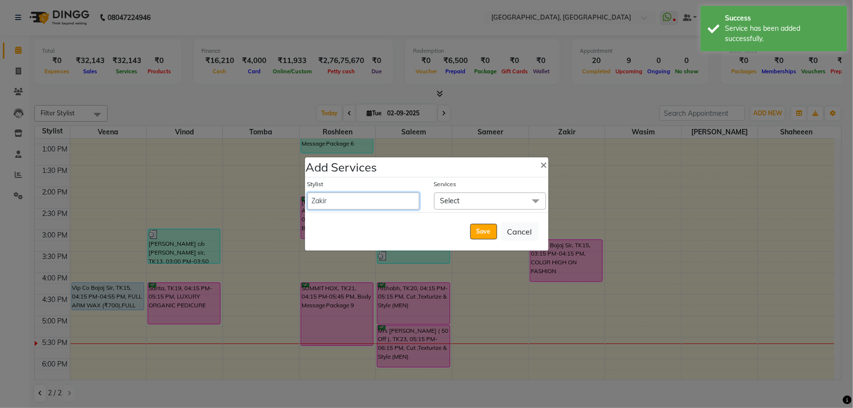
click at [363, 201] on select "Aamid [PERSON_NAME] [PERSON_NAME] ANGEL(Spa) [PERSON_NAME] [PERSON_NAME] Babita…" at bounding box center [364, 201] width 112 height 17
select select "25431"
click at [308, 193] on select "Aamid [PERSON_NAME] [PERSON_NAME] ANGEL(Spa) [PERSON_NAME] [PERSON_NAME] Babita…" at bounding box center [364, 201] width 112 height 17
select select "975"
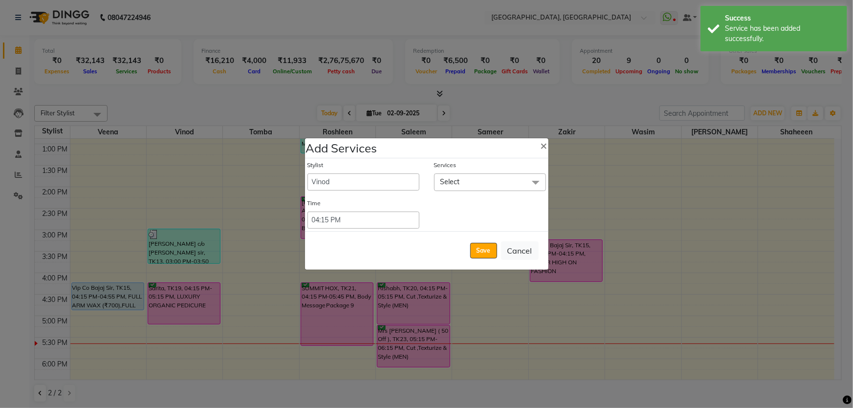
click at [481, 189] on span "Select" at bounding box center [490, 182] width 112 height 17
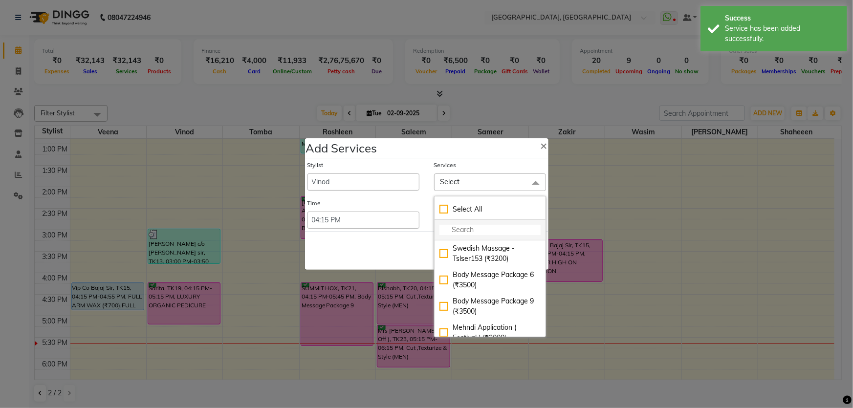
click at [484, 229] on input "multiselect-search" at bounding box center [490, 230] width 101 height 10
type input "pedic"
click at [477, 242] on li "PEDILOGIX PEDICURE (₹1000)" at bounding box center [490, 254] width 111 height 26
checkbox input "true"
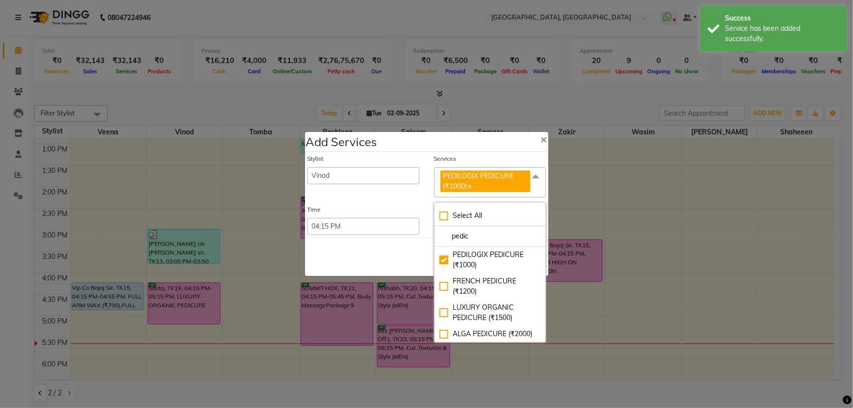
click at [386, 244] on div "Save Cancel" at bounding box center [427, 257] width 244 height 39
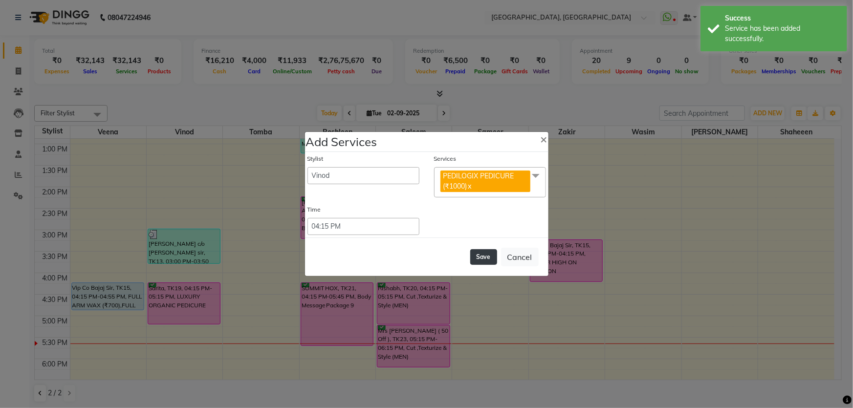
click at [492, 257] on button "Save" at bounding box center [483, 257] width 27 height 16
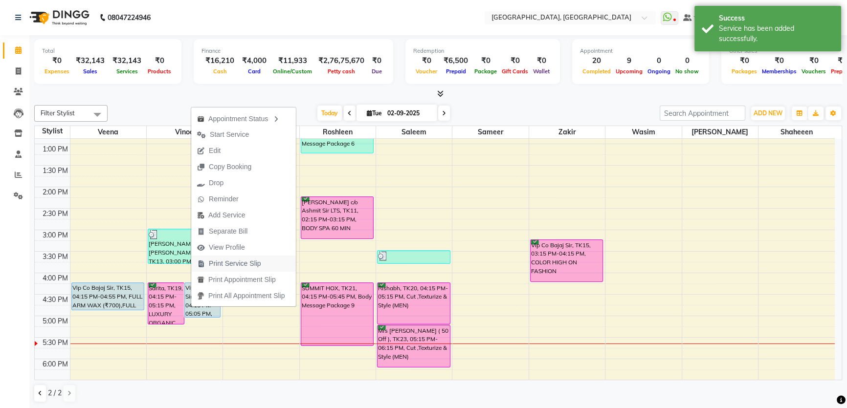
click at [239, 264] on span "Print Service Slip" at bounding box center [235, 264] width 52 height 10
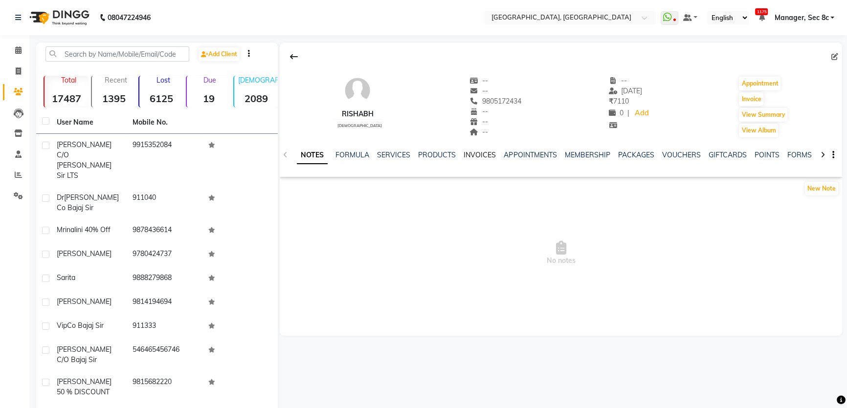
click at [483, 153] on link "INVOICES" at bounding box center [480, 155] width 32 height 9
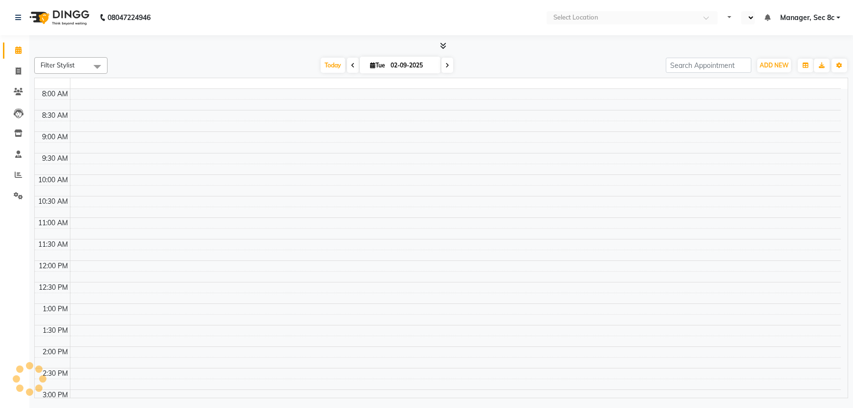
select select "en"
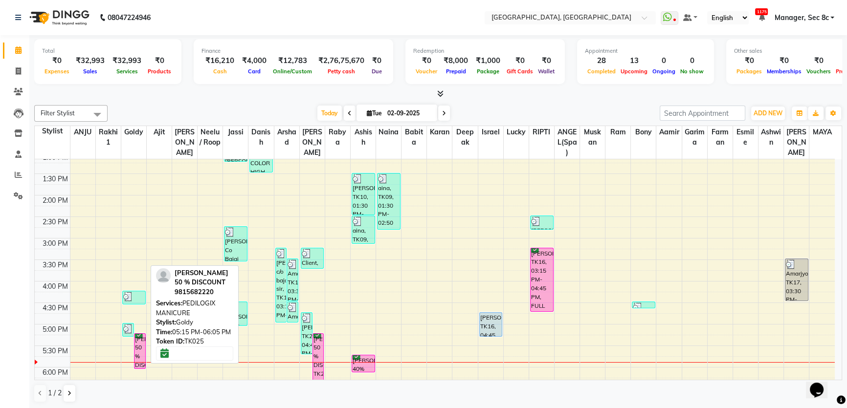
click at [141, 351] on div "[PERSON_NAME] 50 % DISCOUNT, TK25, 05:15 PM-06:05 PM, PEDILOGIX MANICURE" at bounding box center [139, 351] width 11 height 35
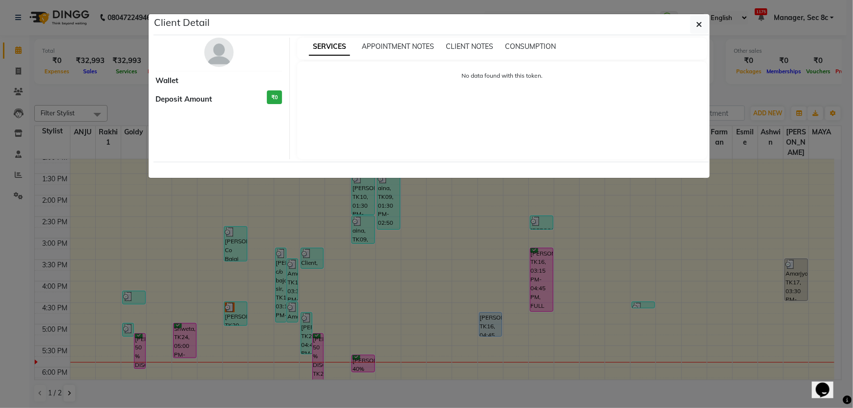
select select "6"
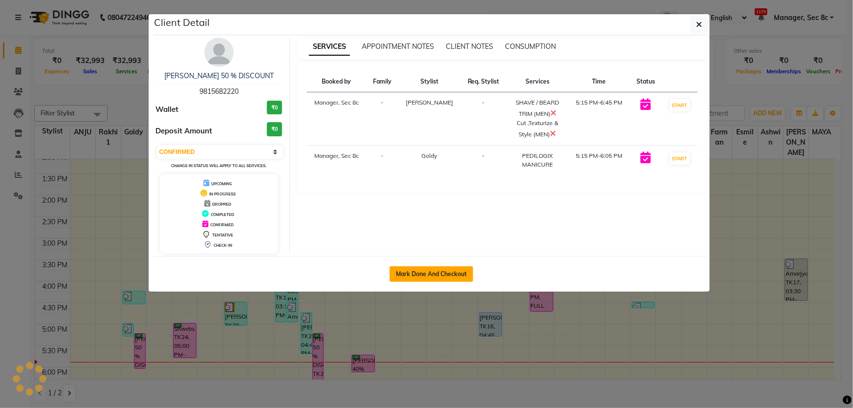
click at [450, 269] on button "Mark Done And Checkout" at bounding box center [432, 274] width 84 height 16
select select "service"
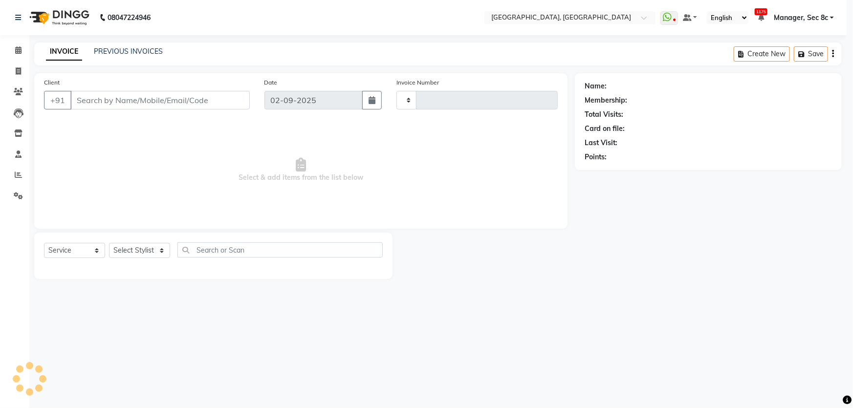
type input "8004"
select select "4281"
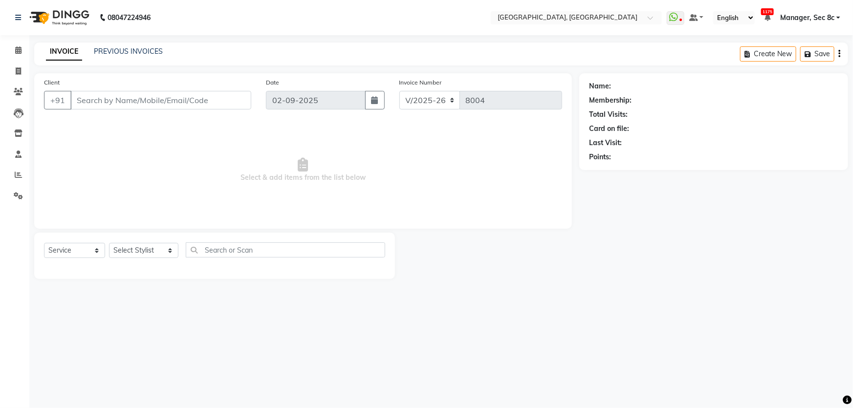
type input "9815682220"
select select "25452"
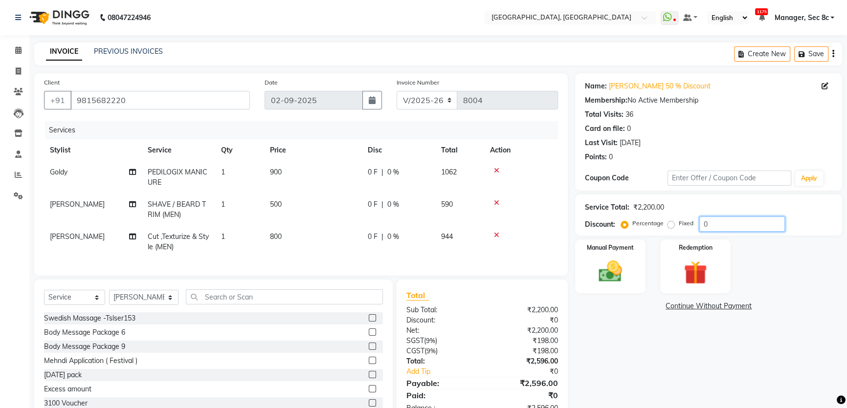
drag, startPoint x: 735, startPoint y: 226, endPoint x: 522, endPoint y: 199, distance: 214.4
click at [522, 199] on div "Client [PHONE_NUMBER] Date [DATE] Invoice Number V/2025 V/[PHONE_NUMBER] Servic…" at bounding box center [438, 248] width 822 height 351
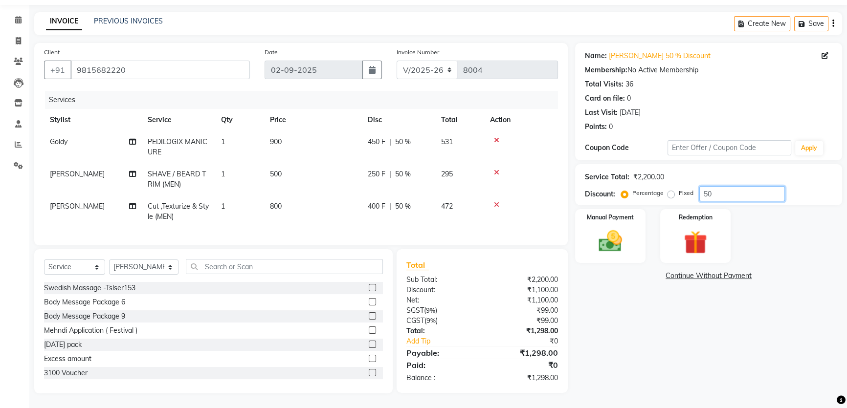
type input "50"
click at [679, 190] on label "Fixed" at bounding box center [686, 193] width 15 height 9
click at [670, 190] on input "Fixed" at bounding box center [672, 193] width 7 height 7
radio input "true"
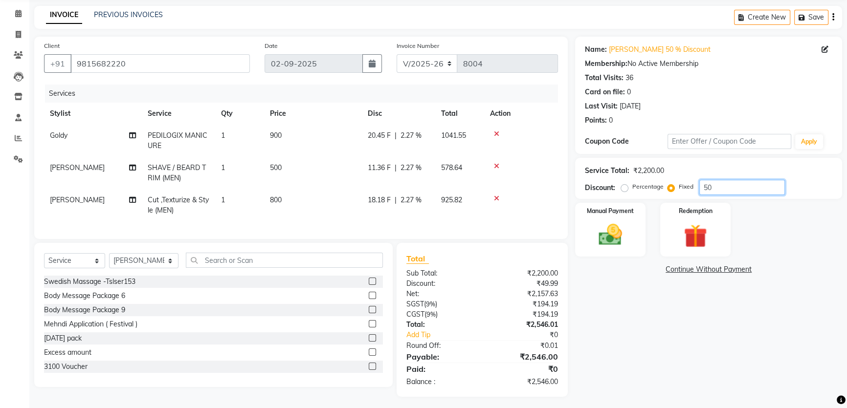
drag, startPoint x: 643, startPoint y: 187, endPoint x: 478, endPoint y: 180, distance: 165.9
click at [550, 182] on div "Client +91 9815682220 Date 02-09-2025 Invoice Number V/2025 V/2025-26 8004 Serv…" at bounding box center [438, 217] width 822 height 360
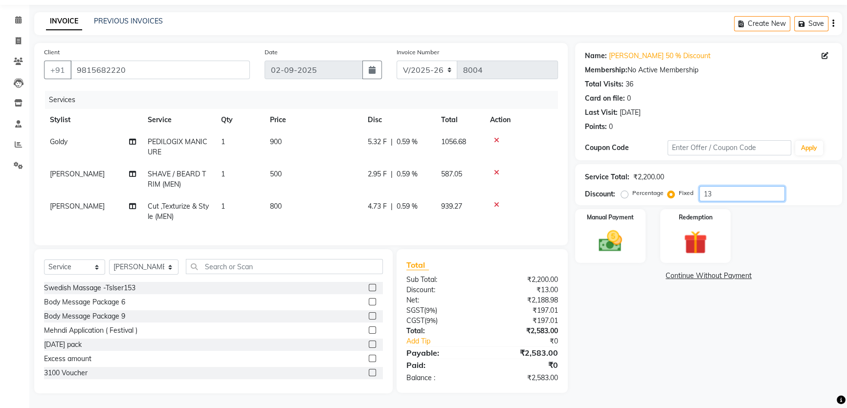
type input "1"
type input "1296"
click at [634, 235] on div "Manual Payment" at bounding box center [610, 236] width 73 height 56
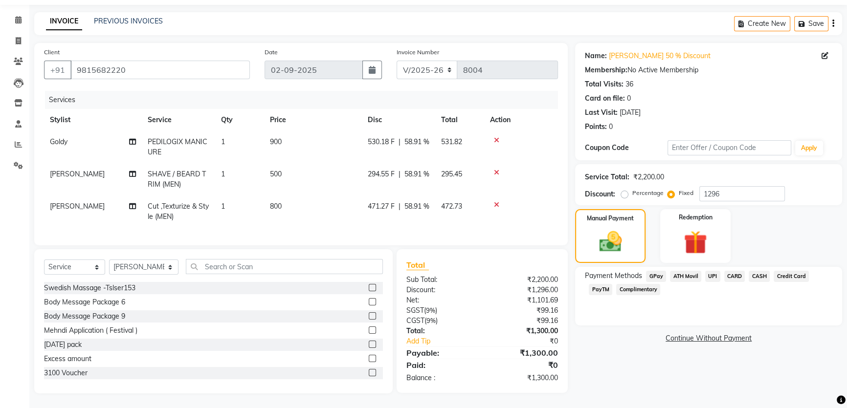
click at [755, 271] on span "CASH" at bounding box center [759, 276] width 21 height 11
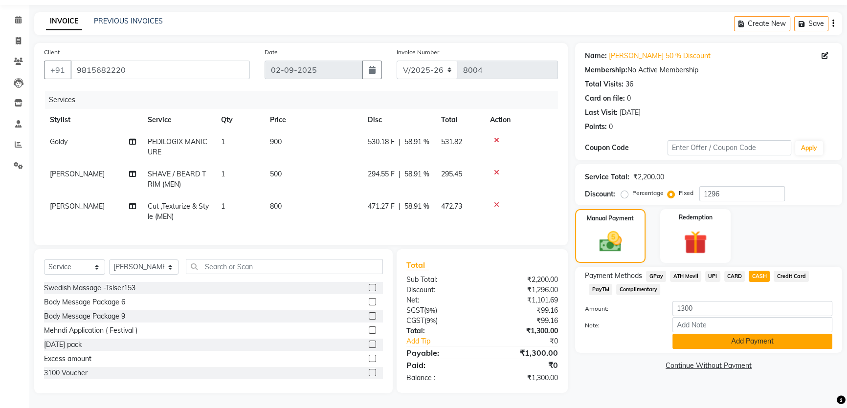
click at [721, 334] on button "Add Payment" at bounding box center [752, 341] width 160 height 15
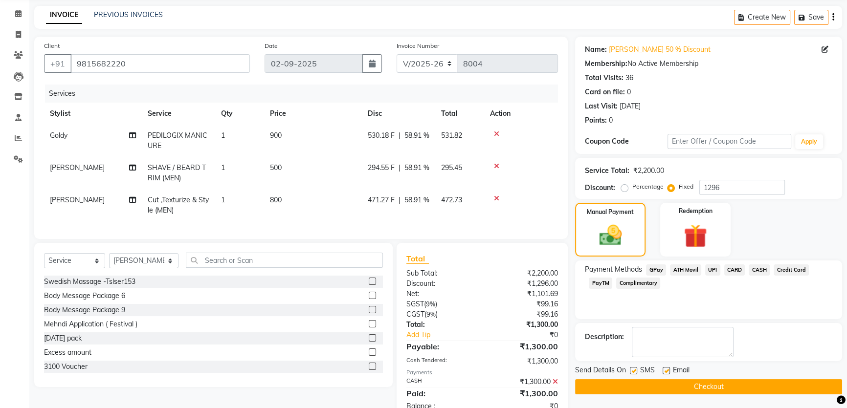
click at [631, 370] on label at bounding box center [633, 370] width 7 height 7
click at [631, 370] on input "checkbox" at bounding box center [633, 371] width 6 height 6
checkbox input "false"
click at [645, 386] on button "Checkout" at bounding box center [708, 386] width 267 height 15
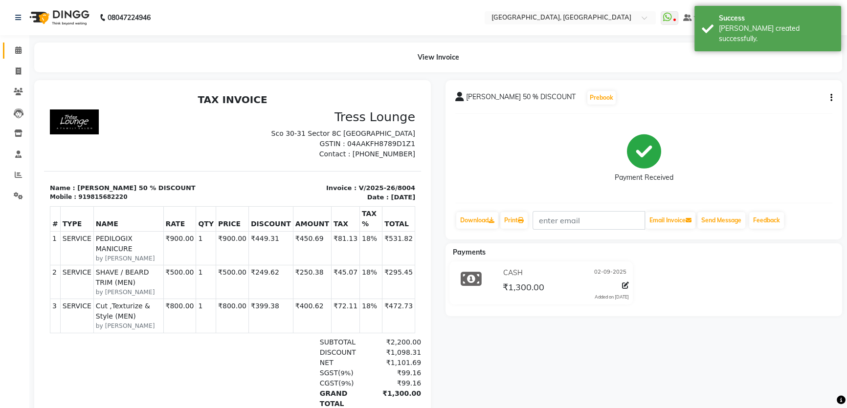
click at [17, 50] on icon at bounding box center [18, 49] width 6 height 7
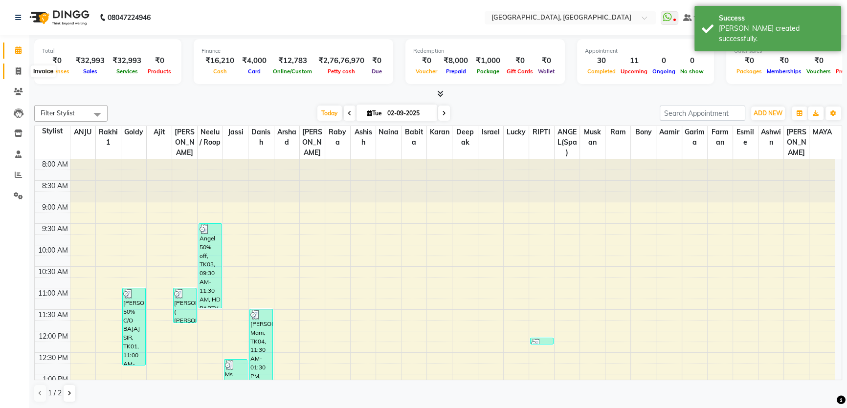
click at [14, 67] on span at bounding box center [18, 71] width 17 height 11
click at [28, 38] on div "Calendar Invoice Clients Leads Inventory Staff Reports Settings Completed InPro…" at bounding box center [66, 211] width 132 height 367
select select "service"
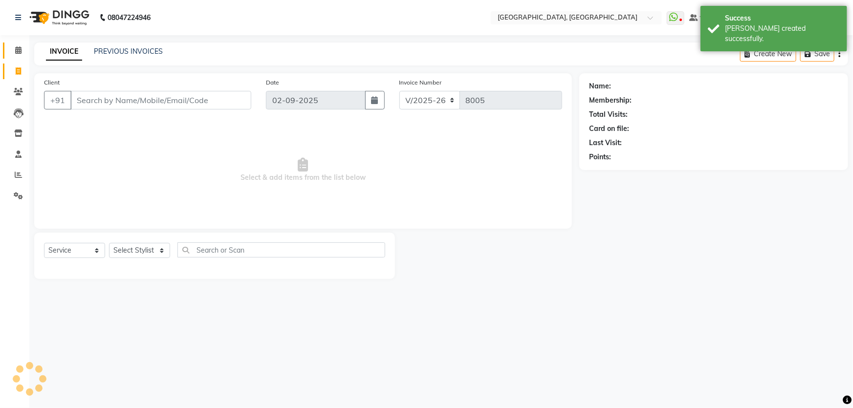
click at [21, 53] on icon at bounding box center [18, 49] width 6 height 7
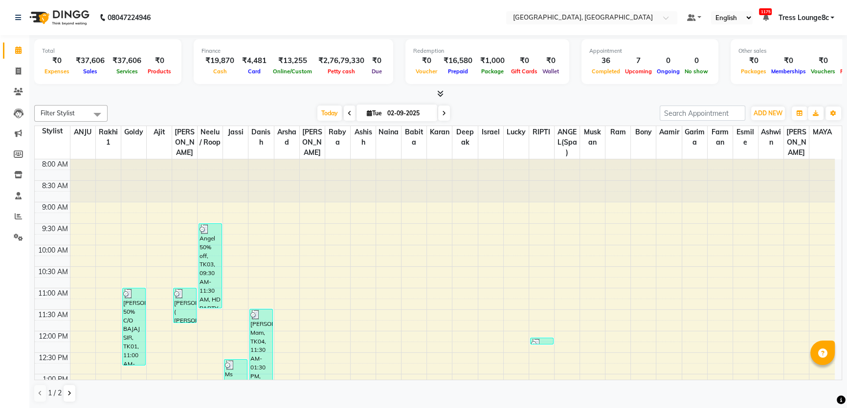
click at [805, 15] on span "Tress Lounge8c" at bounding box center [803, 18] width 50 height 10
click at [802, 69] on link "Sign out" at bounding box center [783, 67] width 89 height 15
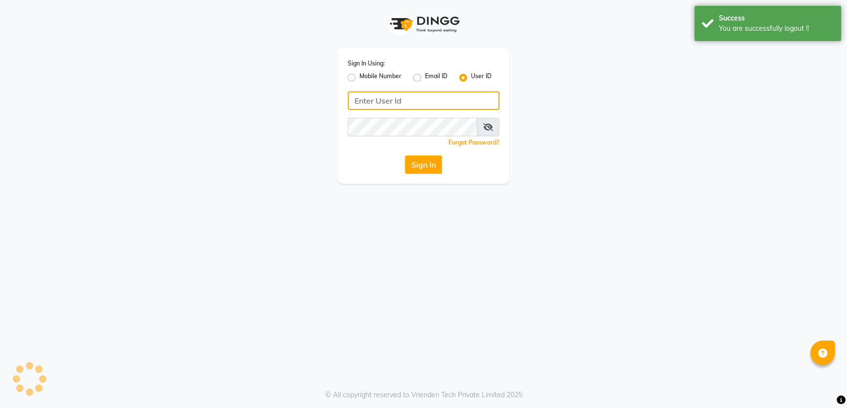
type input "1724656581"
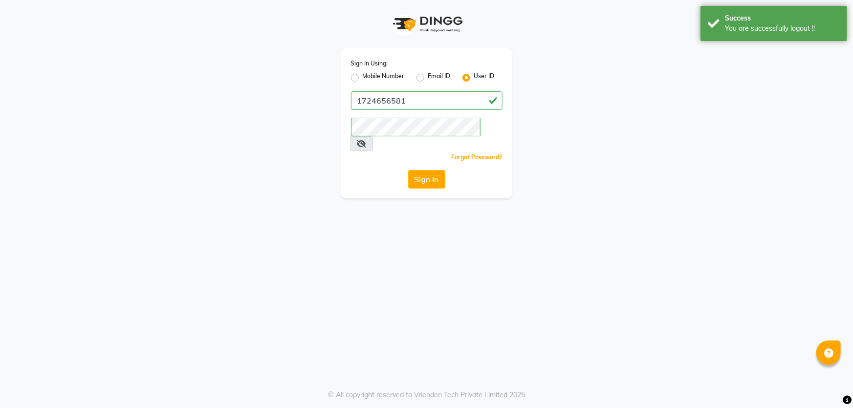
click at [382, 73] on label "Mobile Number" at bounding box center [384, 78] width 42 height 12
click at [369, 73] on input "Mobile Number" at bounding box center [366, 75] width 6 height 6
radio input "true"
radio input "false"
drag, startPoint x: 403, startPoint y: 107, endPoint x: 416, endPoint y: 117, distance: 16.0
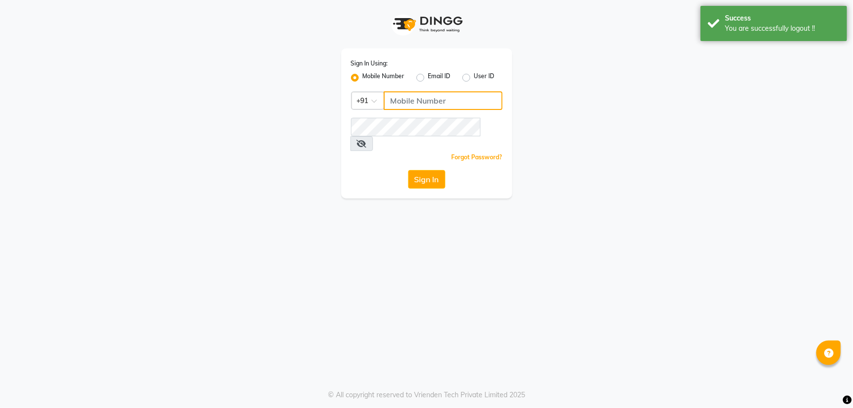
click at [403, 107] on input "Username" at bounding box center [443, 100] width 119 height 19
type input "6239163922"
click at [434, 170] on button "Sign In" at bounding box center [426, 179] width 37 height 19
